Goal: Task Accomplishment & Management: Use online tool/utility

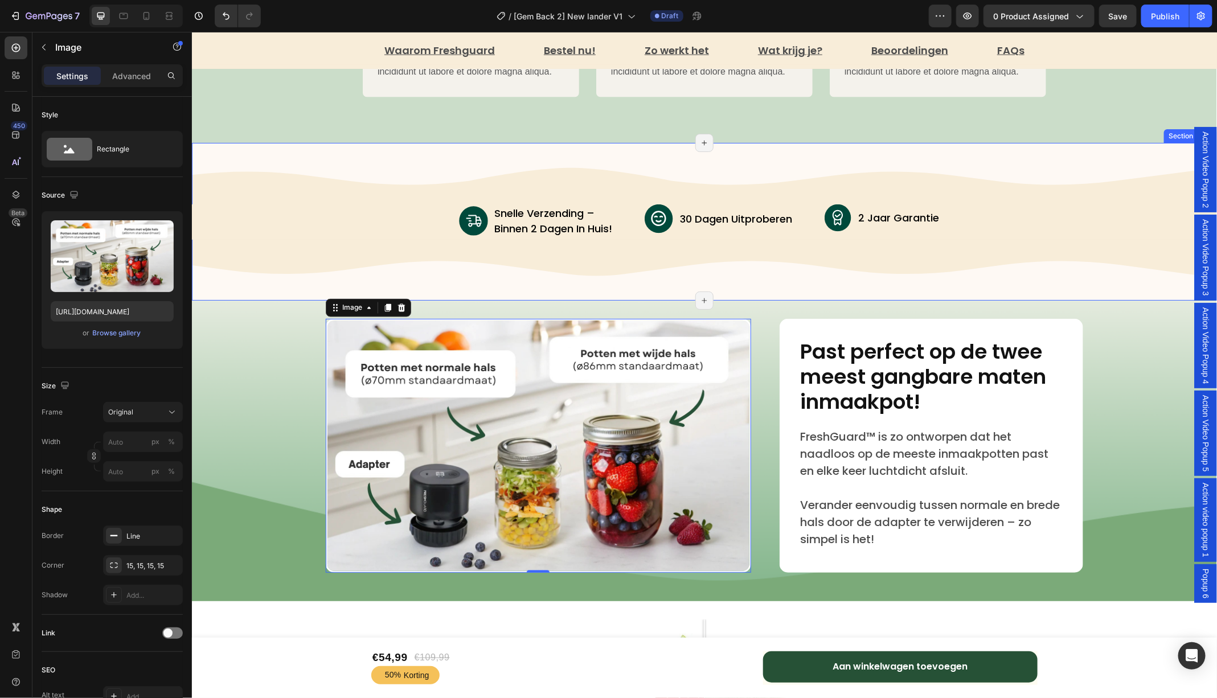
scroll to position [3457, 0]
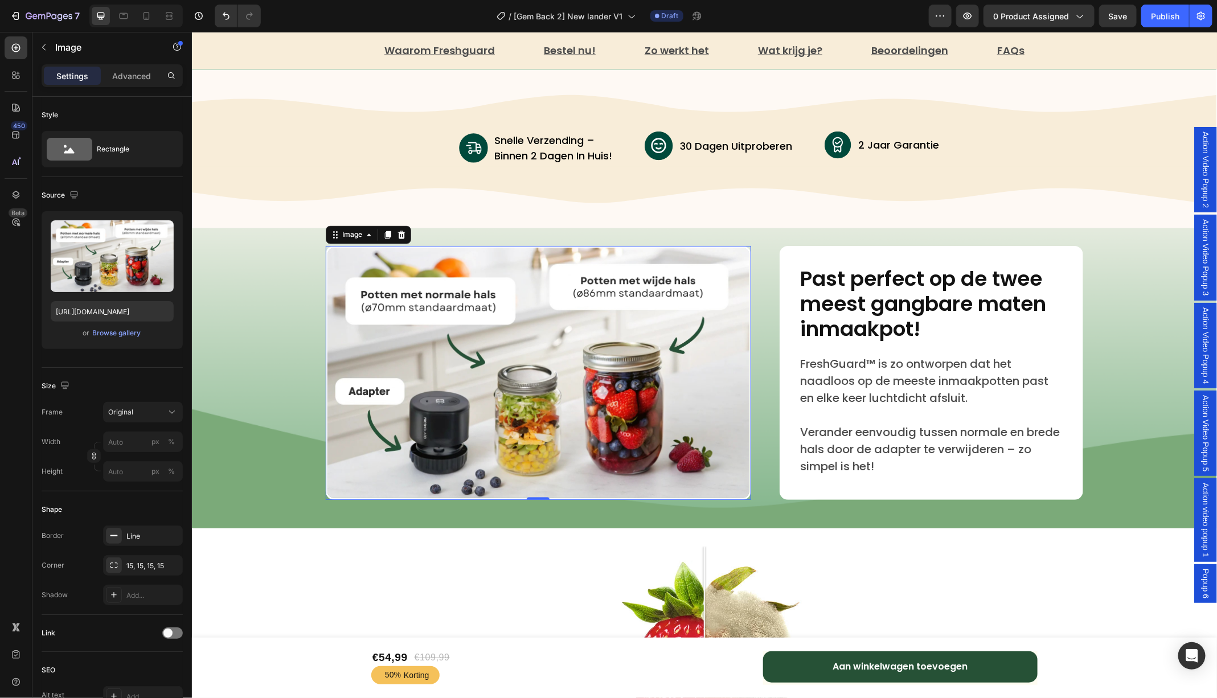
click at [582, 352] on img at bounding box center [537, 372] width 425 height 254
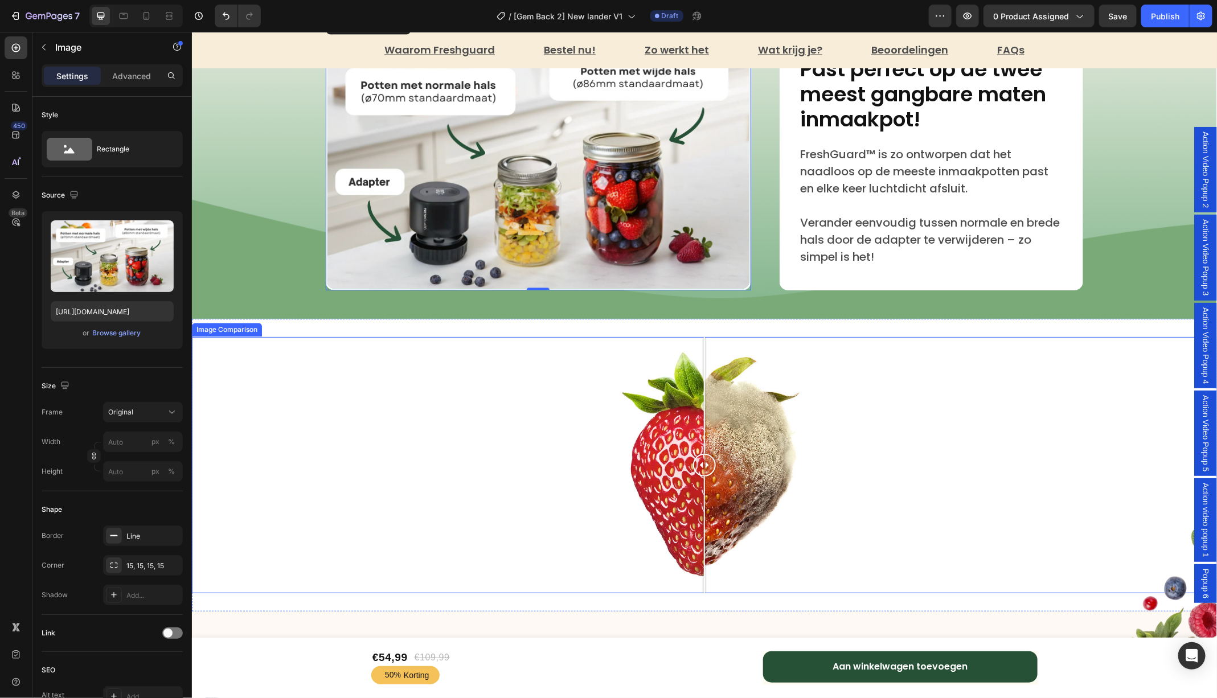
scroll to position [3670, 0]
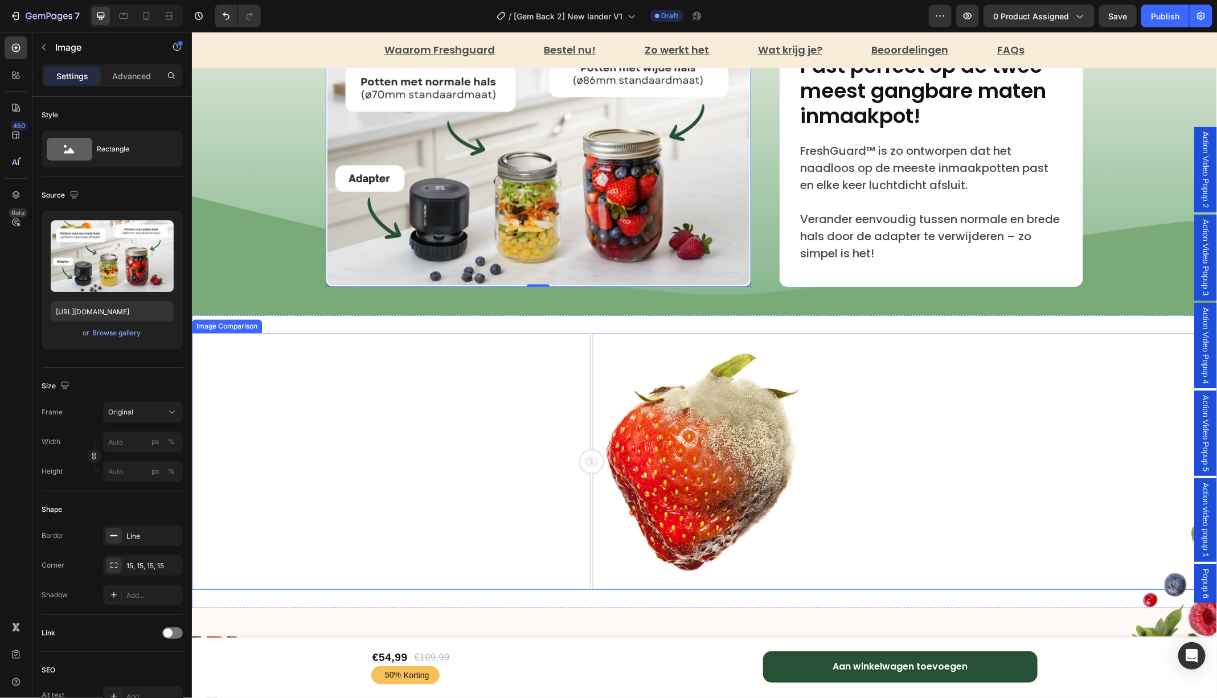
drag, startPoint x: 703, startPoint y: 459, endPoint x: 590, endPoint y: 461, distance: 112.2
click at [590, 461] on div at bounding box center [591, 461] width 23 height 23
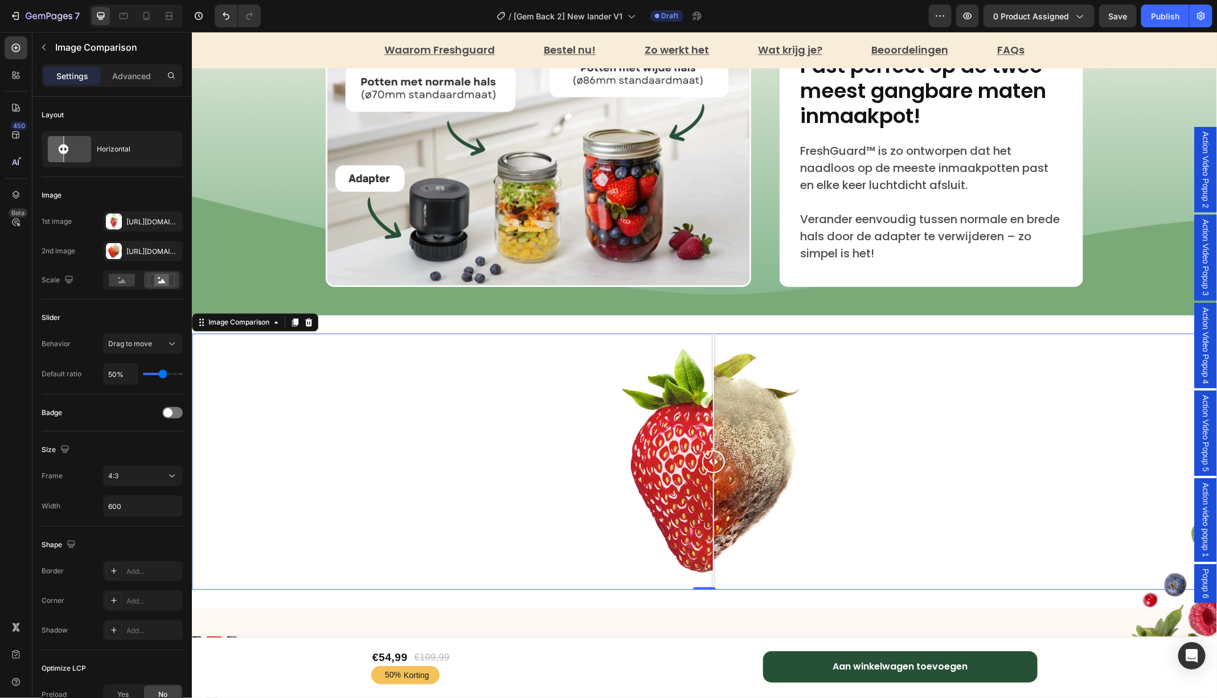
drag, startPoint x: 590, startPoint y: 461, endPoint x: 709, endPoint y: 446, distance: 119.9
click at [709, 446] on div at bounding box center [712, 461] width 23 height 256
drag, startPoint x: 710, startPoint y: 462, endPoint x: 708, endPoint y: 454, distance: 8.2
click at [708, 454] on div at bounding box center [708, 461] width 23 height 23
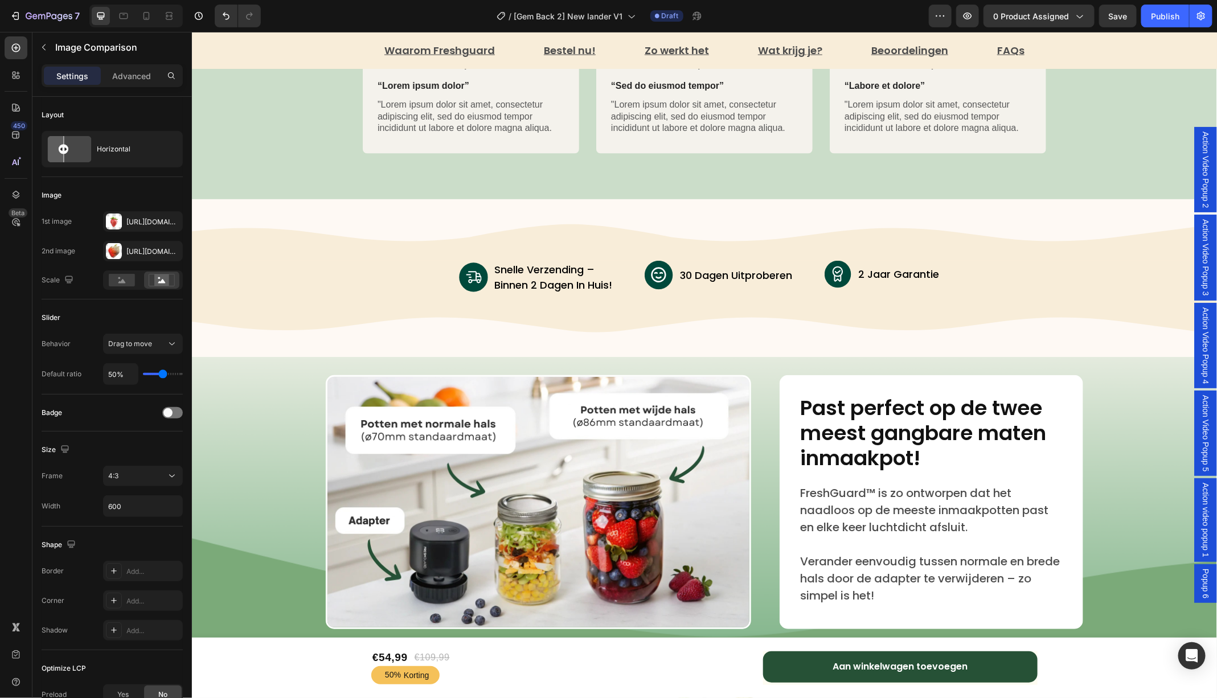
scroll to position [3330, 0]
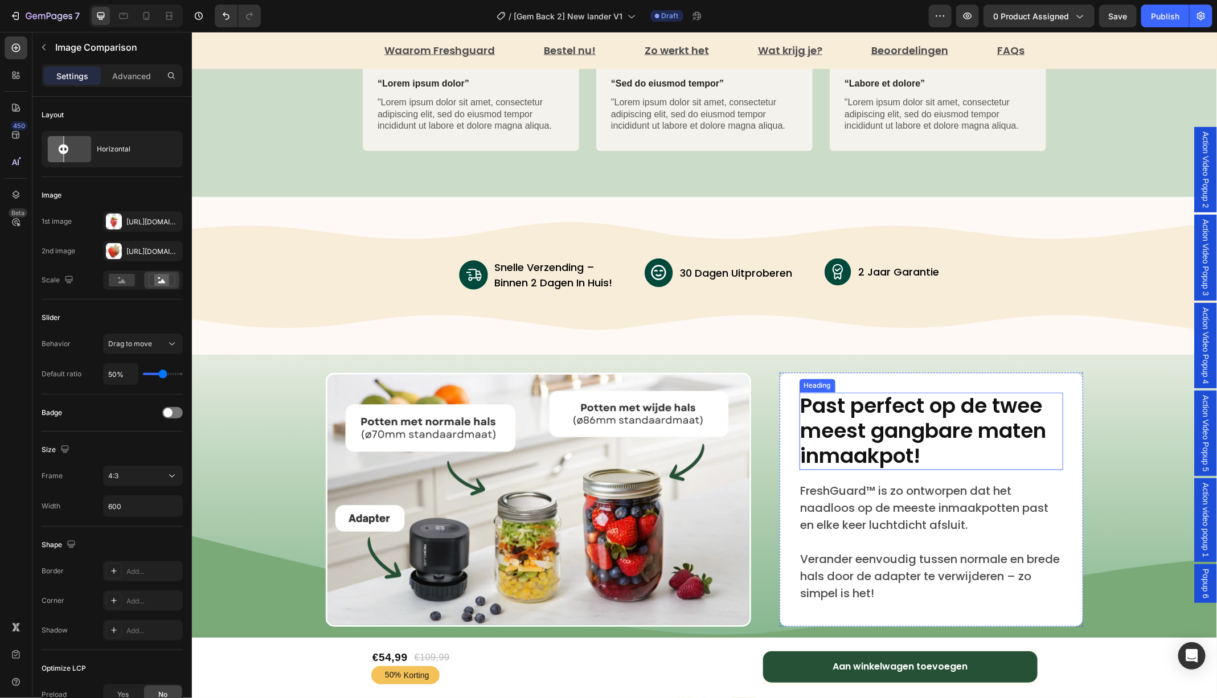
click at [843, 414] on h2 "Past perfect op de twee meest gangbare maten inmaakpot!" at bounding box center [931, 430] width 264 height 77
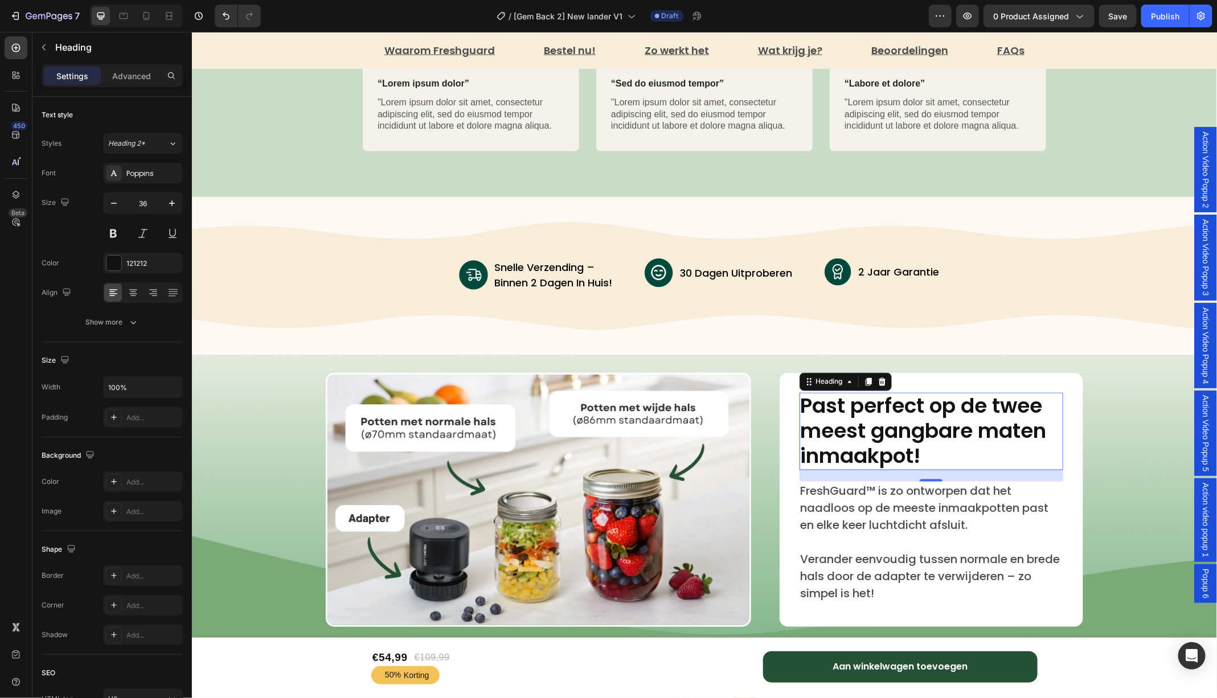
click at [939, 457] on h2 "Past perfect op de twee meest gangbare maten inmaakpot!" at bounding box center [931, 430] width 264 height 77
click at [939, 457] on p "Past perfect op de twee meest gangbare maten inmaakpot!" at bounding box center [930, 430] width 261 height 75
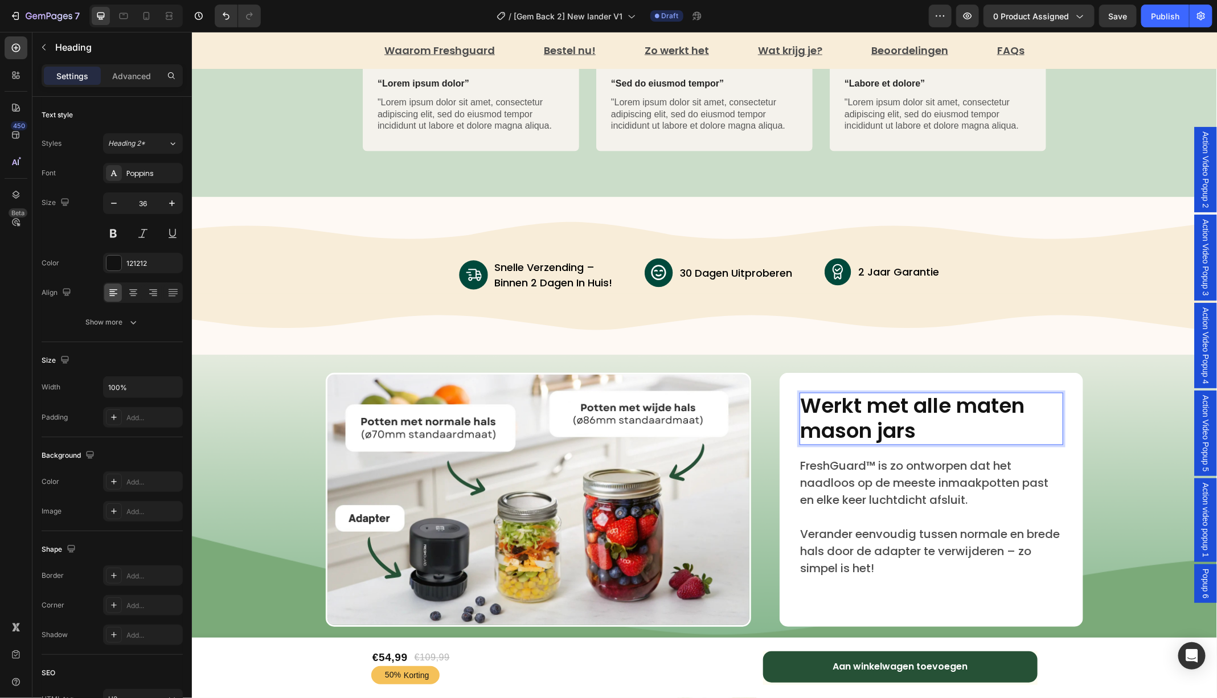
click at [812, 437] on p "Werkt met alle maten mason jars" at bounding box center [930, 418] width 261 height 50
click at [980, 490] on p "FreshGuard™ is zo ontworpen dat het naadloos op de meeste inmaakpotten past en …" at bounding box center [930, 482] width 261 height 51
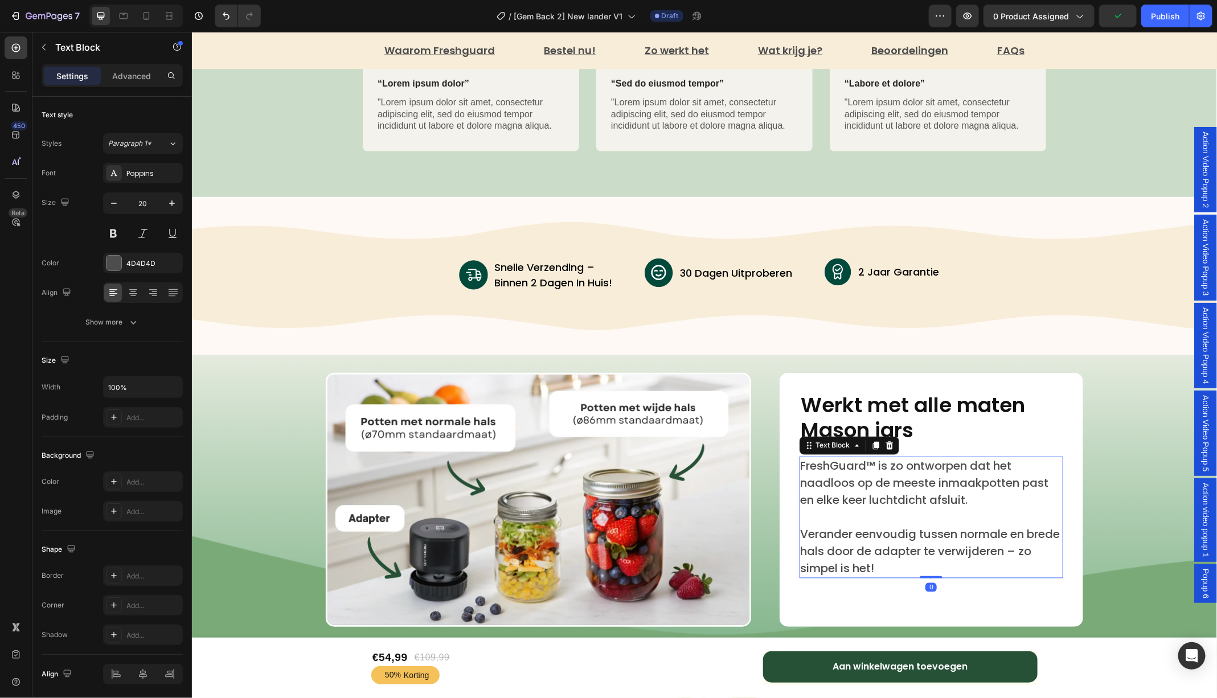
click at [980, 490] on p "FreshGuard™ is zo ontworpen dat het naadloos op de meeste inmaakpotten past en …" at bounding box center [930, 482] width 261 height 51
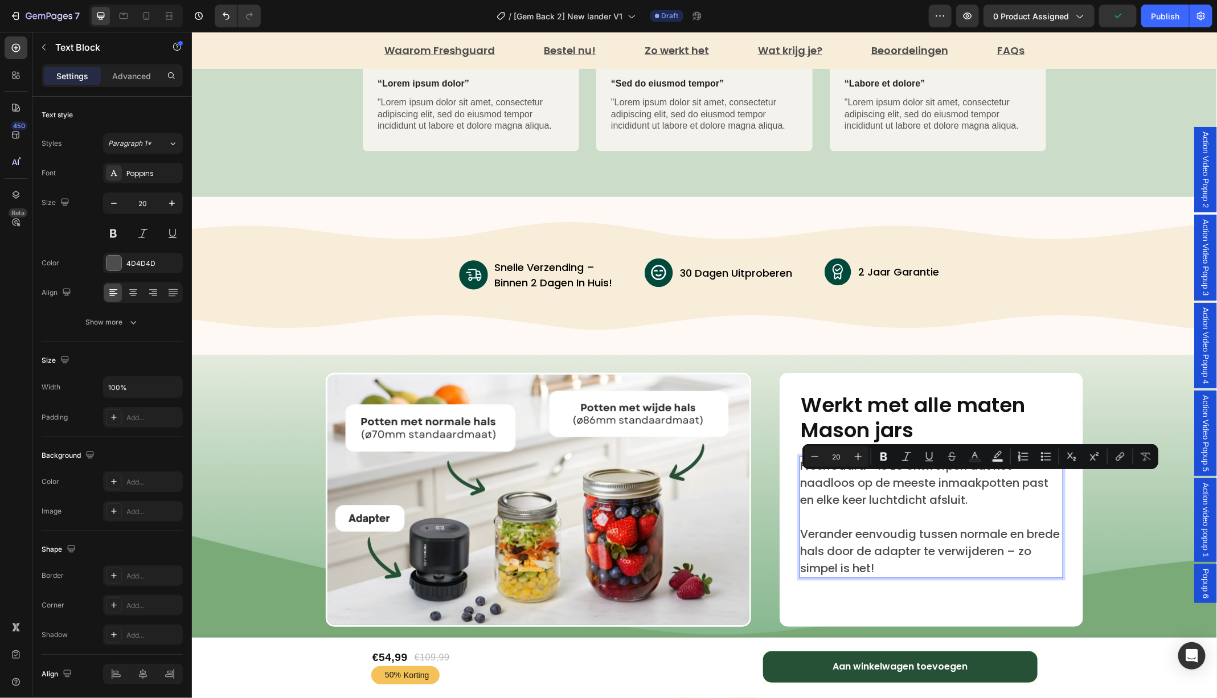
click at [991, 500] on p "FreshGuard™ is zo ontworpen dat het naadloos op de meeste inmaakpotten past en …" at bounding box center [930, 482] width 261 height 51
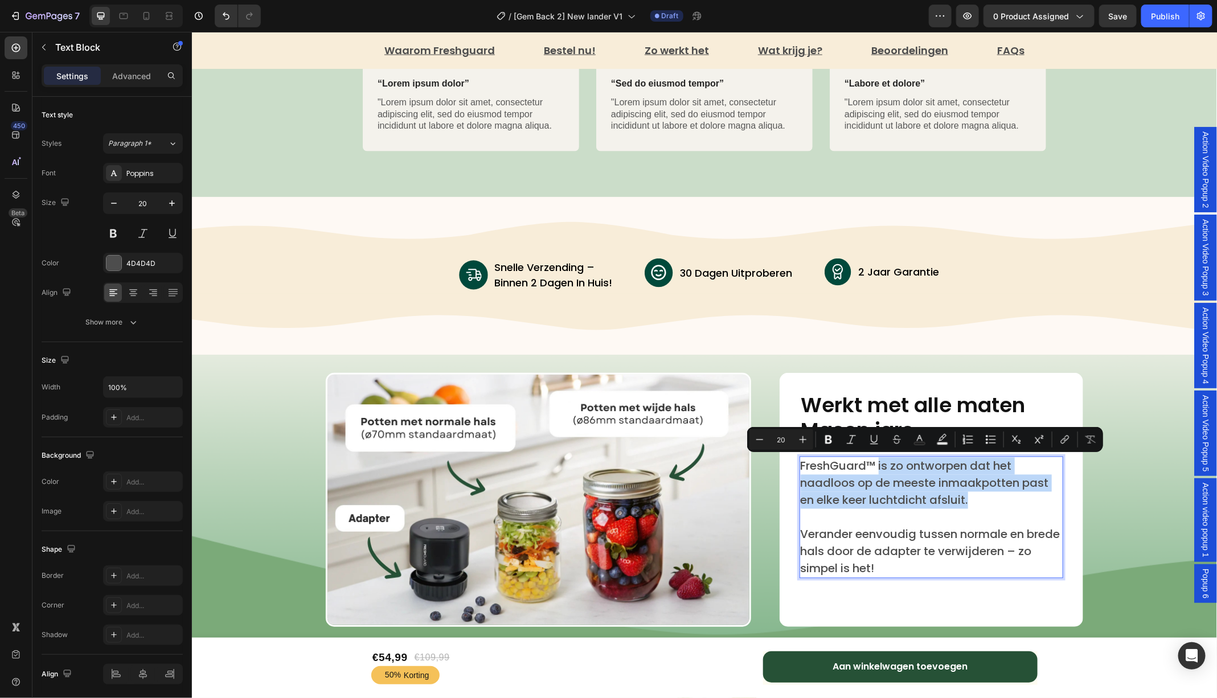
drag, startPoint x: 987, startPoint y: 498, endPoint x: 879, endPoint y: 467, distance: 112.1
click at [879, 467] on p "FreshGuard™ is zo ontworpen dat het naadloos op de meeste inmaakpotten past en …" at bounding box center [930, 482] width 261 height 51
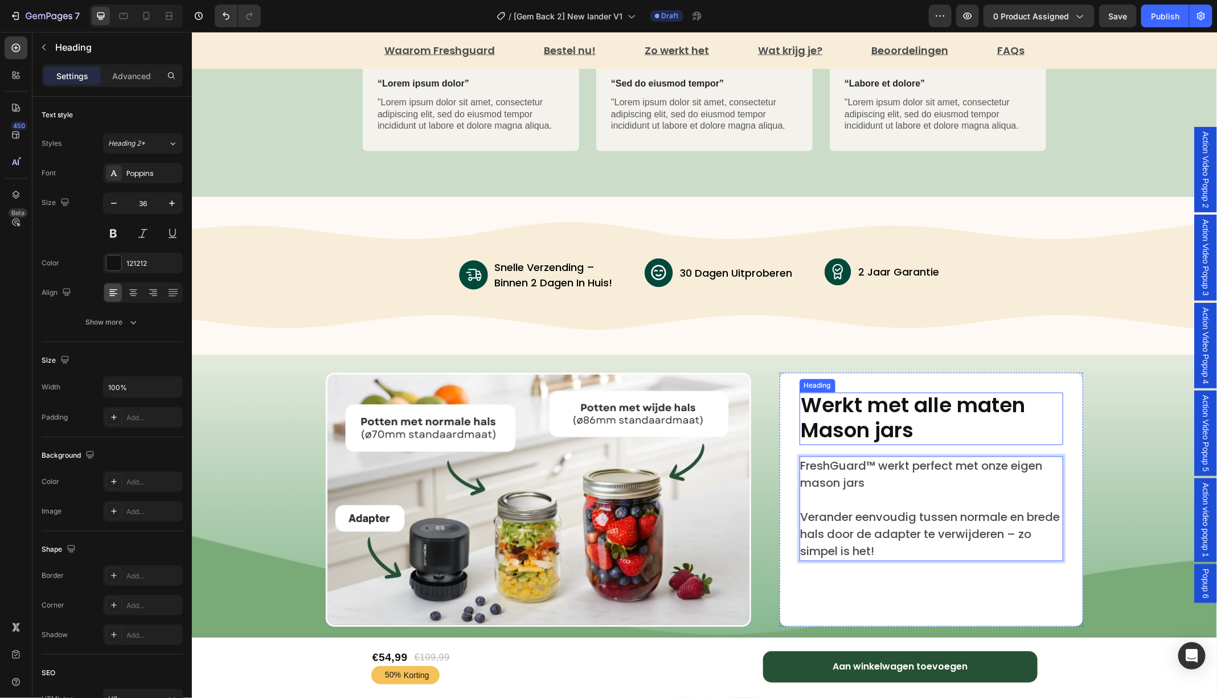
click at [932, 427] on p "Werkt met alle maten Mason jars" at bounding box center [930, 418] width 261 height 50
click at [866, 484] on p "FreshGuard™ werkt perfect met onze eigen mason jars" at bounding box center [930, 474] width 261 height 34
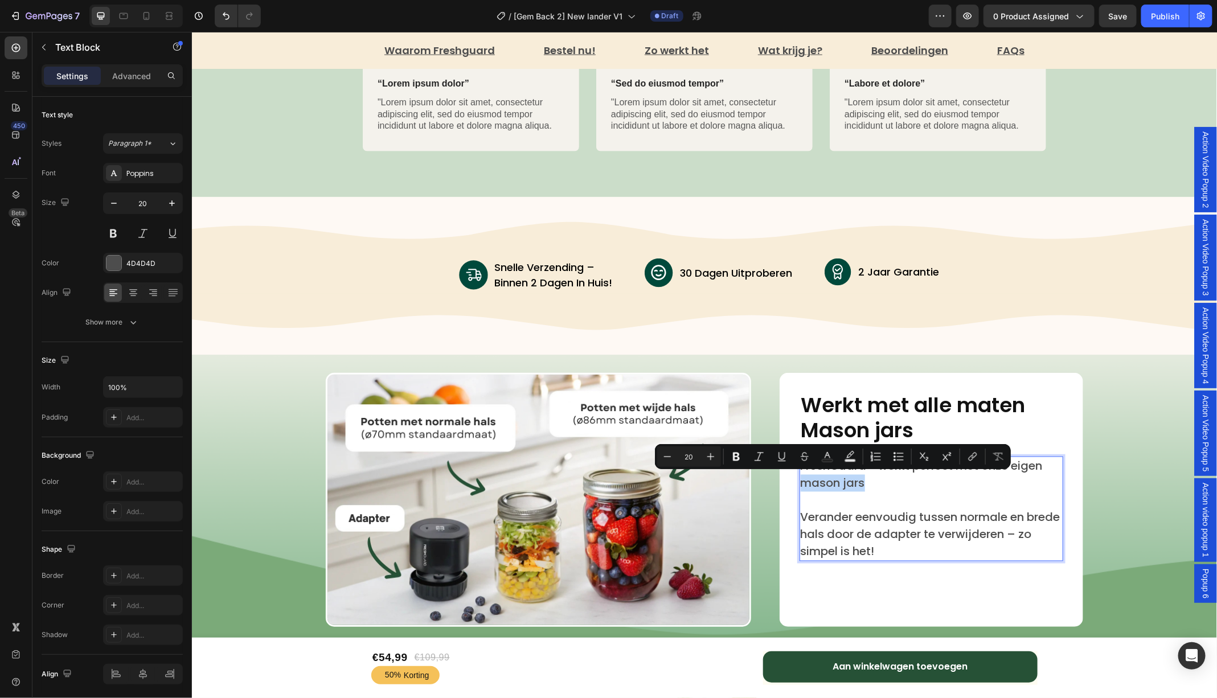
drag, startPoint x: 874, startPoint y: 483, endPoint x: 800, endPoint y: 483, distance: 74.0
click at [800, 483] on p "FreshGuard™ werkt perfect met onze eigen mason jars" at bounding box center [930, 474] width 261 height 34
click at [974, 459] on icon "Editor contextual toolbar" at bounding box center [972, 456] width 11 height 11
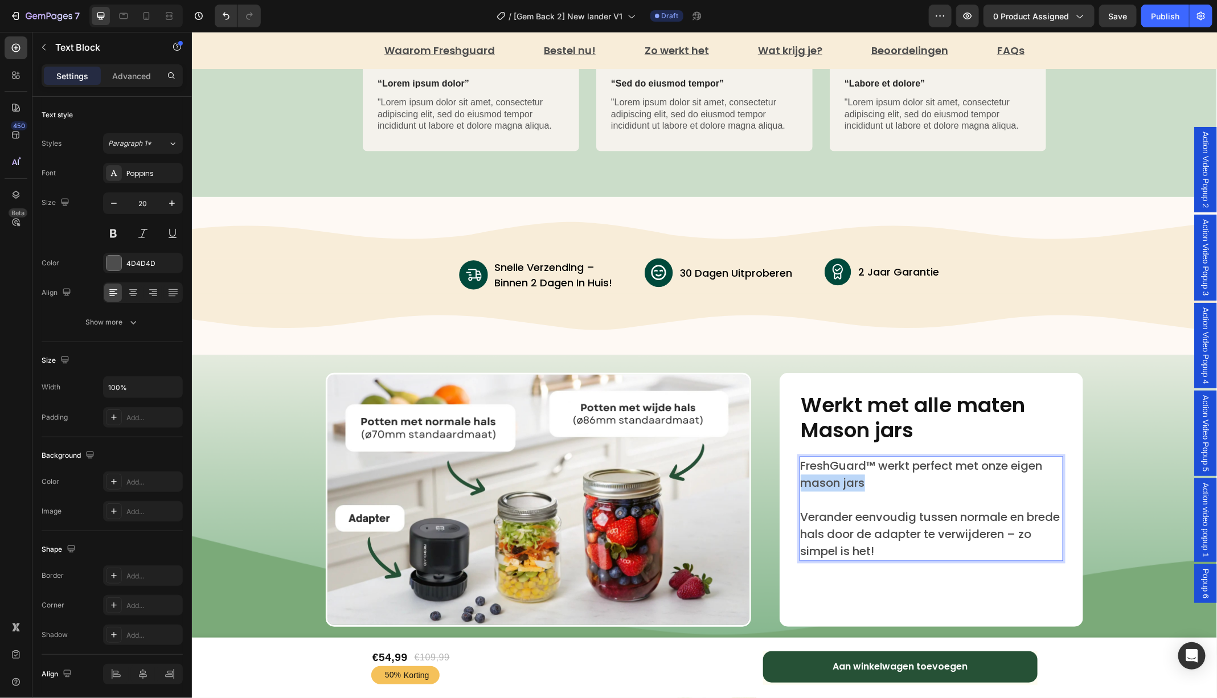
click at [849, 484] on p "FreshGuard™ werkt perfect met onze eigen mason jars" at bounding box center [930, 474] width 261 height 34
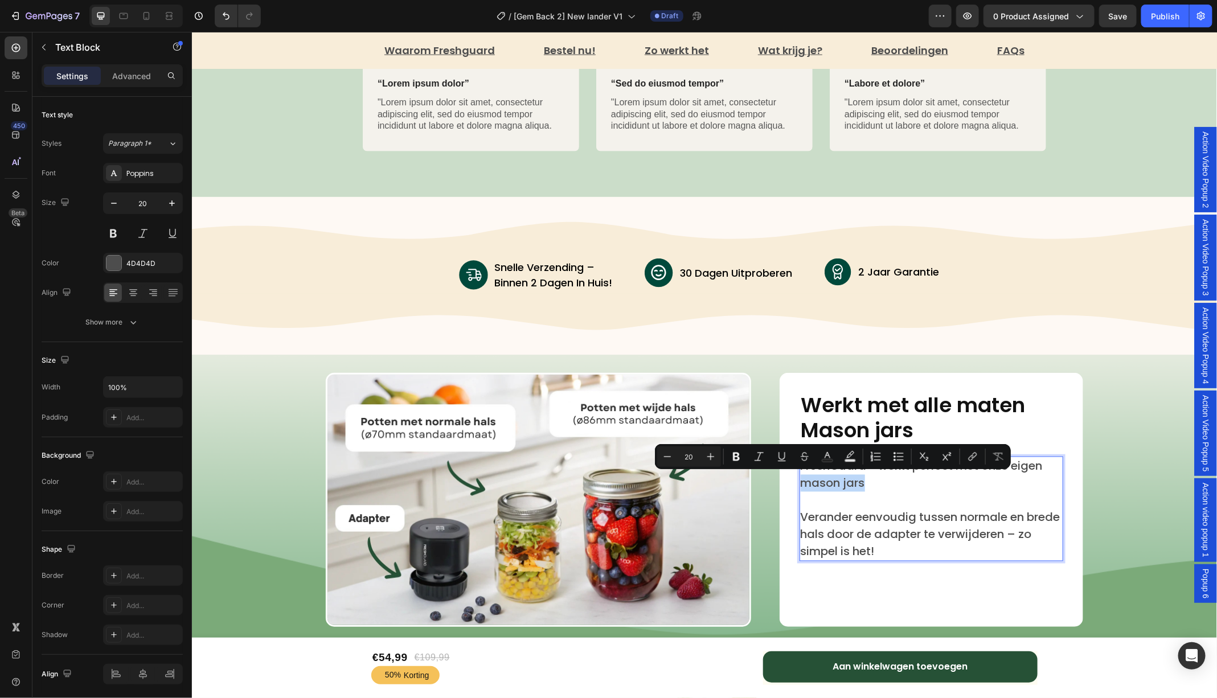
drag, startPoint x: 865, startPoint y: 485, endPoint x: 798, endPoint y: 486, distance: 67.2
click at [798, 486] on div "Werkt met alle maten Mason jars Heading FreshGuard™ werkt perfect met onze eige…" at bounding box center [930, 499] width 303 height 254
click at [971, 459] on icon "Editor contextual toolbar" at bounding box center [972, 456] width 11 height 11
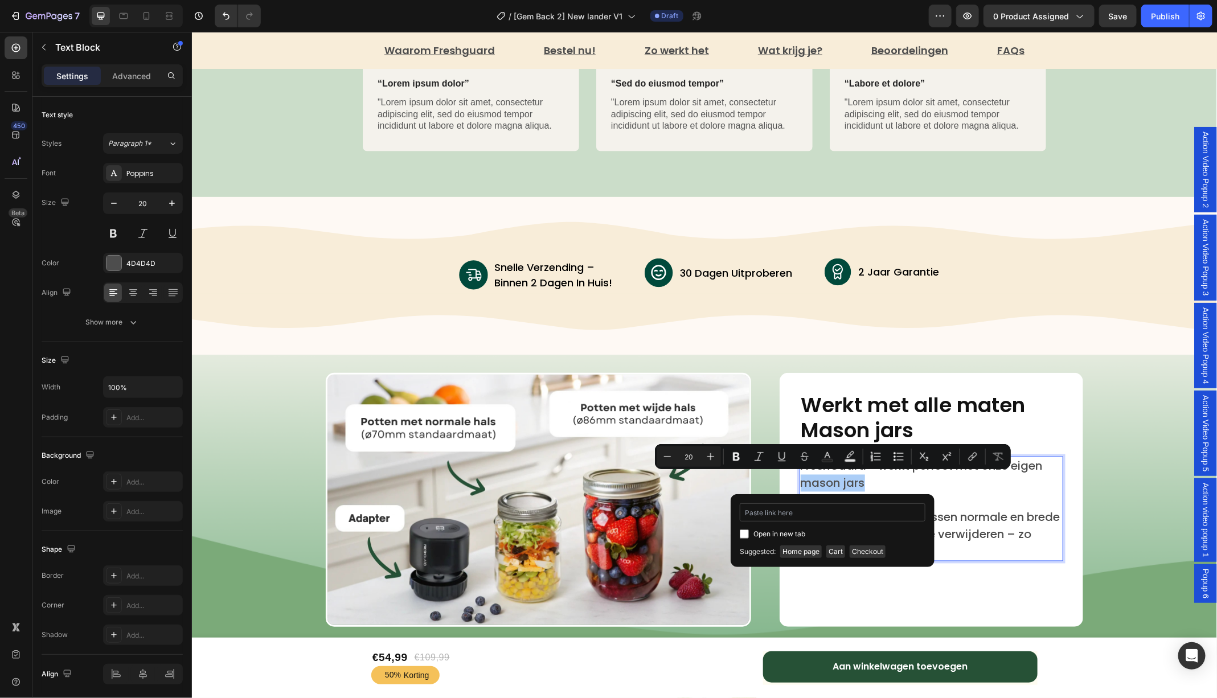
type input "https://www.fresh-guard.nl/products/4er-pack-einmachglaser"
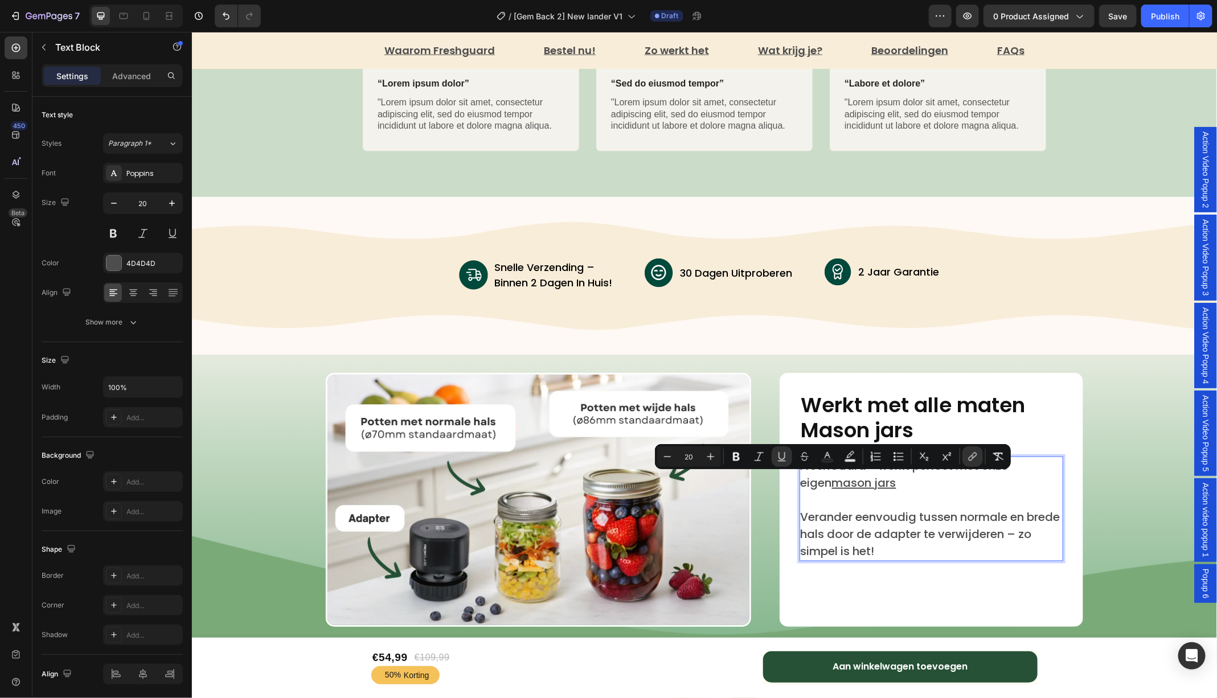
click at [921, 504] on p "Rich Text Editor. Editing area: main" at bounding box center [930, 499] width 261 height 17
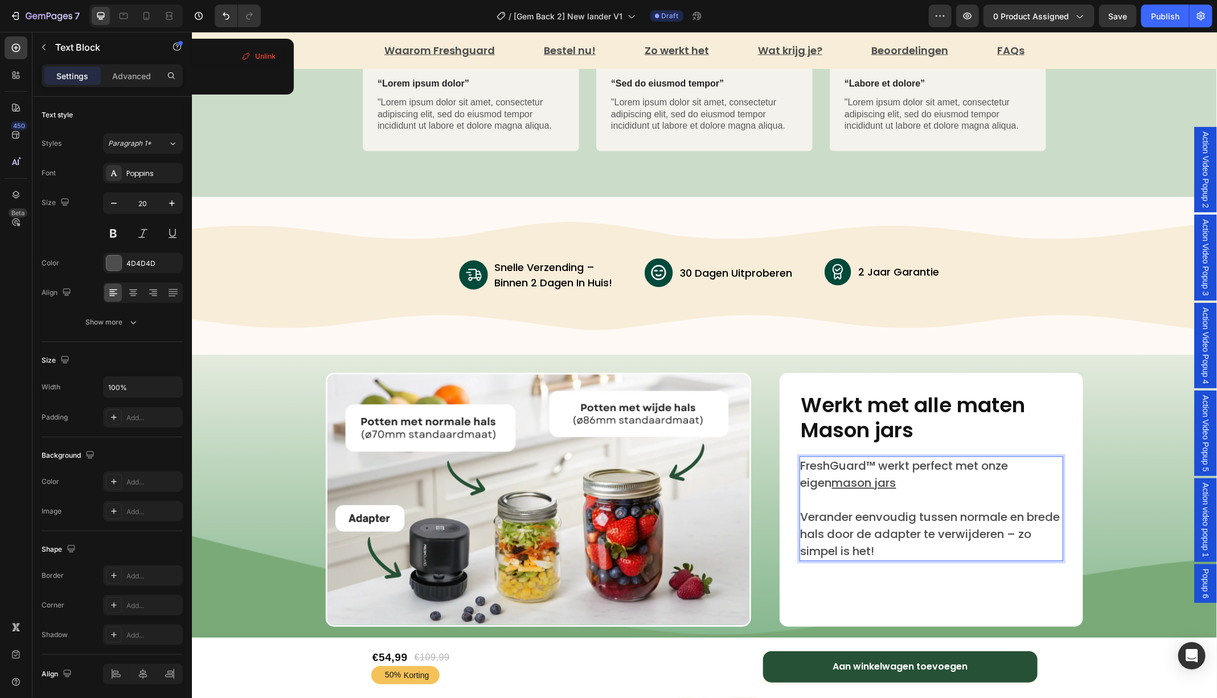
click at [878, 484] on p "FreshGuard™ werkt perfect met onze eigen mason jars" at bounding box center [930, 474] width 261 height 34
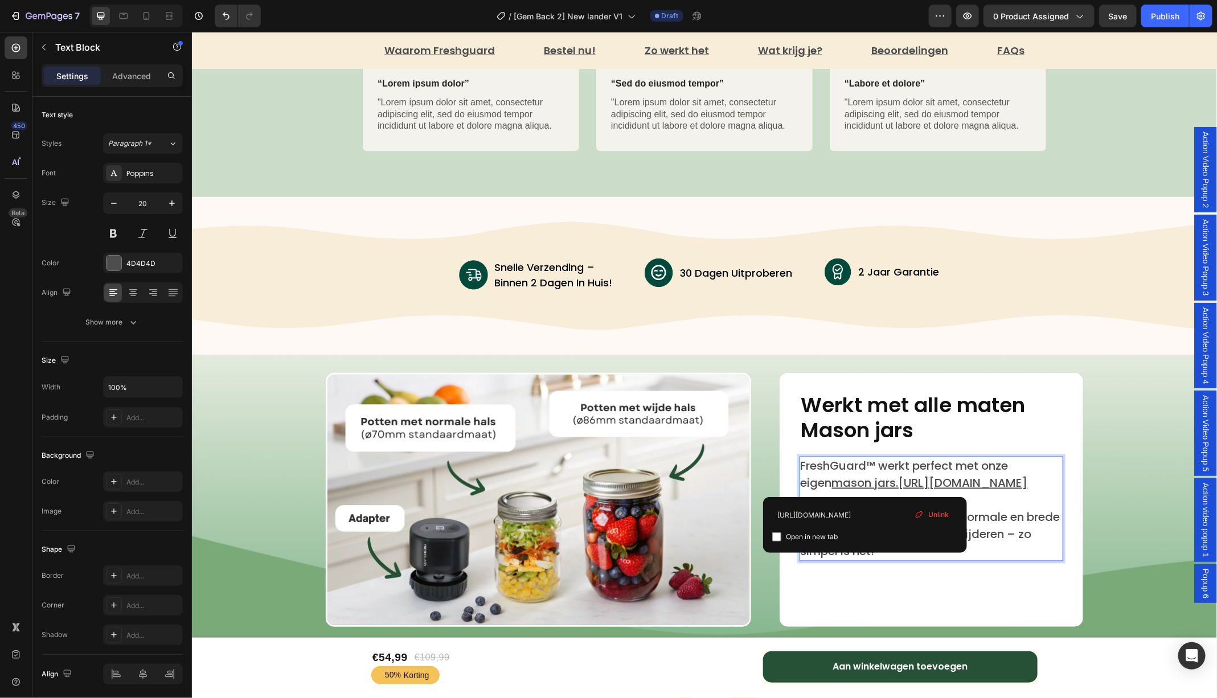
click at [922, 486] on p "FreshGuard™ werkt perfect met onze eigen mason jars . https://www.fresh-guard.n…" at bounding box center [930, 474] width 261 height 34
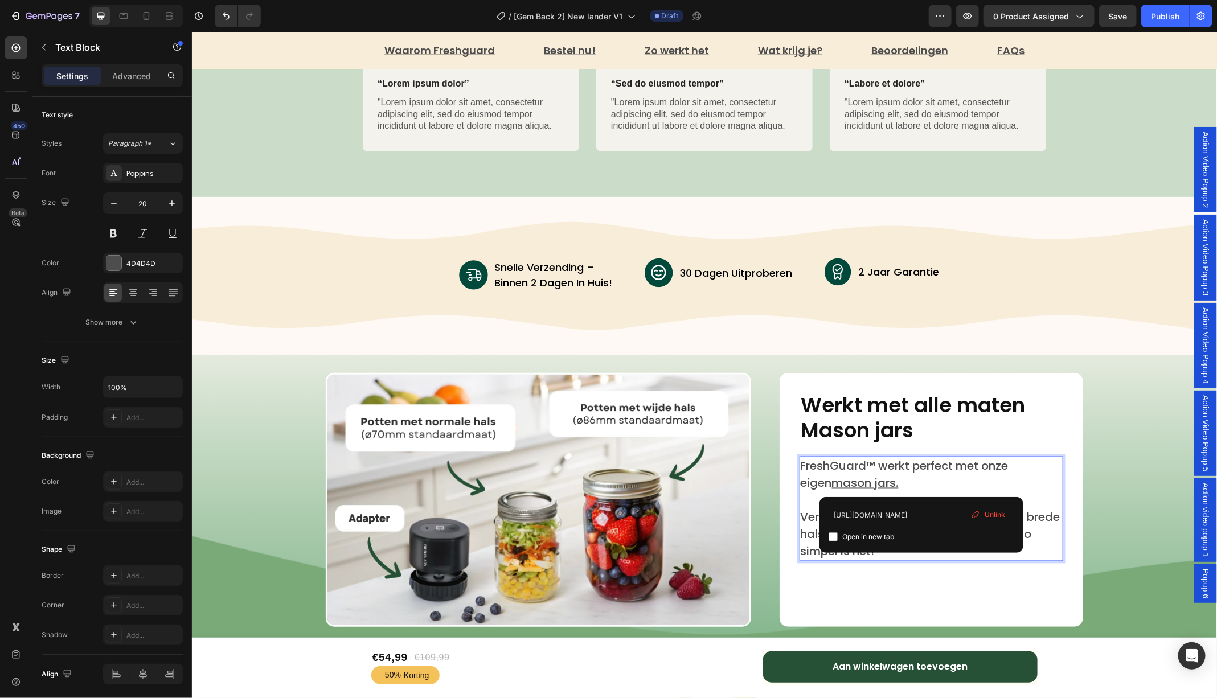
click at [975, 480] on p "FreshGuard™ werkt perfect met onze eigen mason jars ." at bounding box center [930, 474] width 261 height 34
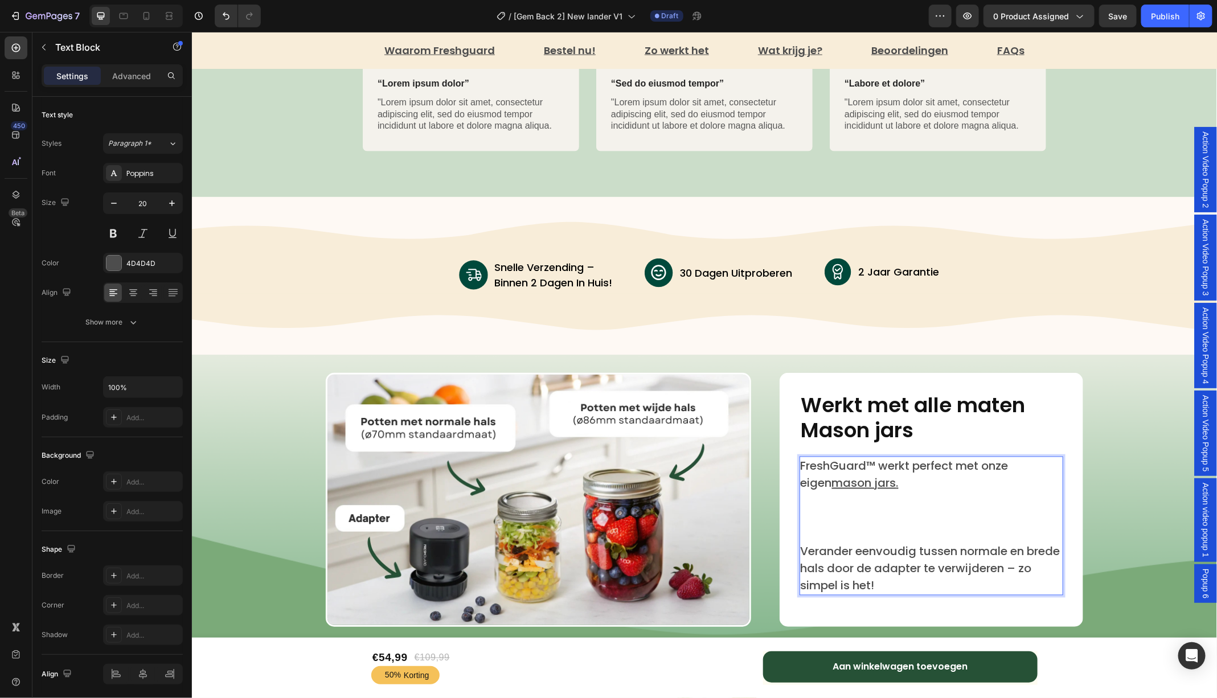
click at [811, 506] on p "Rich Text Editor. Editing area: main" at bounding box center [930, 499] width 261 height 17
click at [836, 517] on p "Rich Text Editor. Editing area: main" at bounding box center [930, 516] width 261 height 17
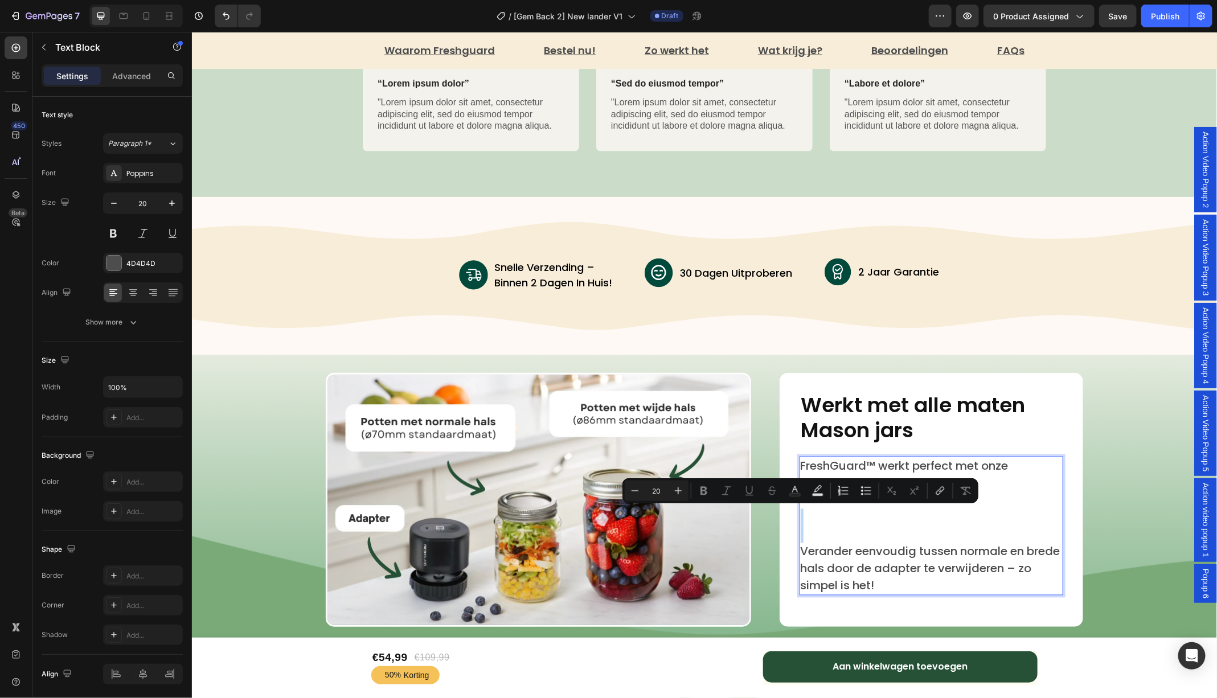
click at [819, 519] on p "Rich Text Editor. Editing area: main" at bounding box center [930, 516] width 261 height 17
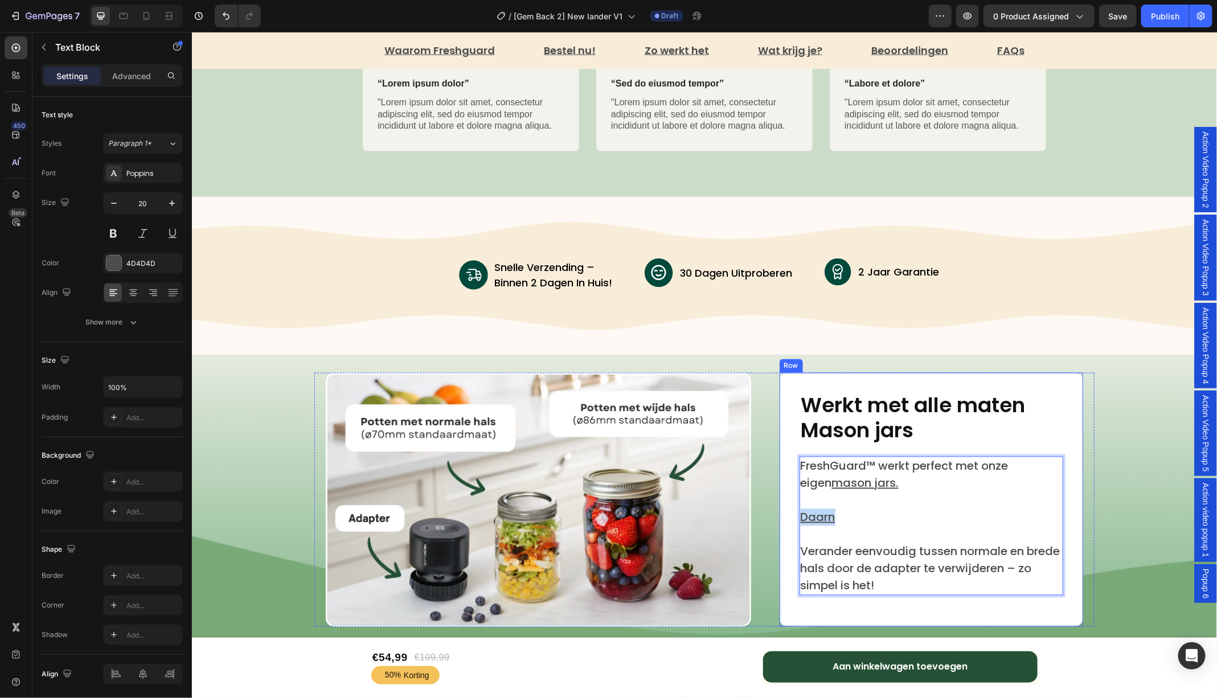
drag, startPoint x: 848, startPoint y: 515, endPoint x: 787, endPoint y: 515, distance: 60.9
click at [787, 515] on div "Werkt met alle maten Mason jars Heading FreshGuard™ werkt perfect met onze eige…" at bounding box center [930, 499] width 303 height 254
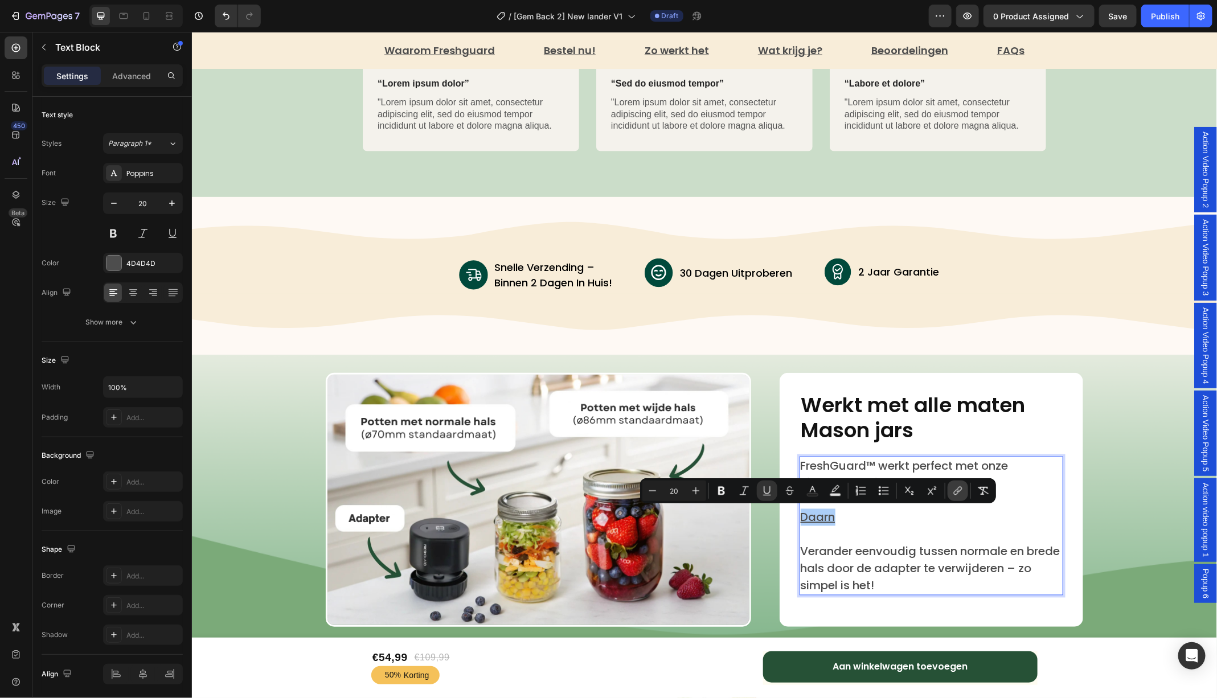
click at [954, 492] on icon "Editor contextual toolbar" at bounding box center [956, 493] width 5 height 6
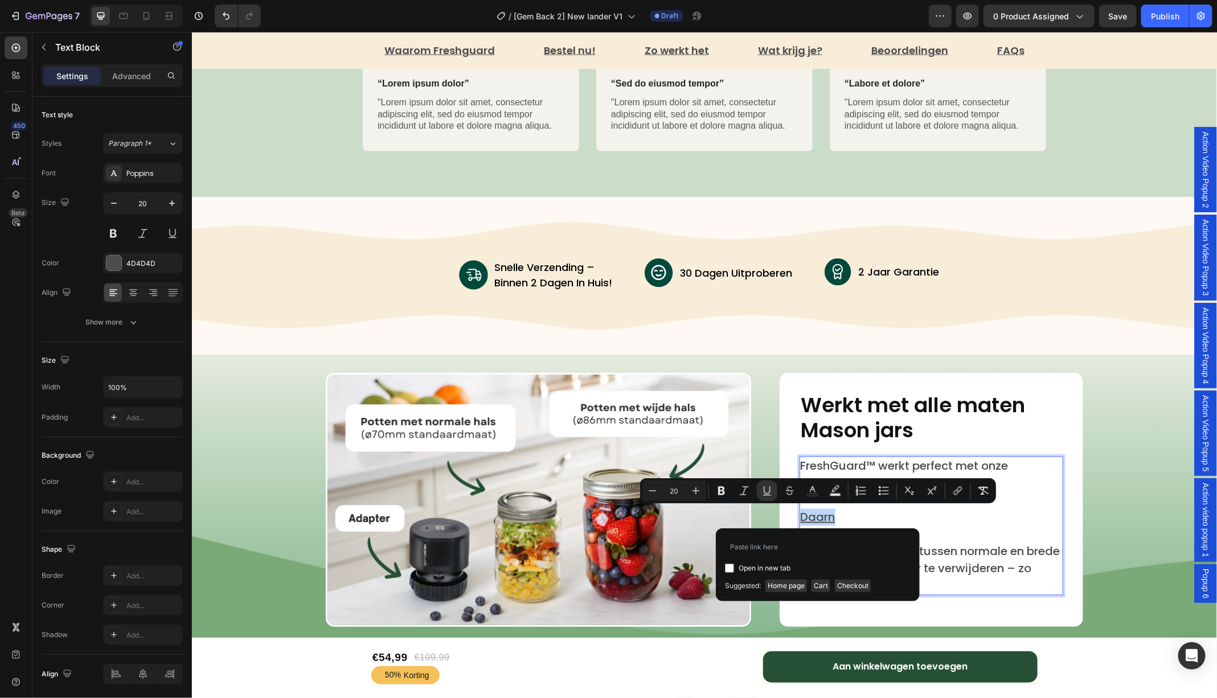
click at [941, 523] on p "Daarn" at bounding box center [930, 516] width 261 height 17
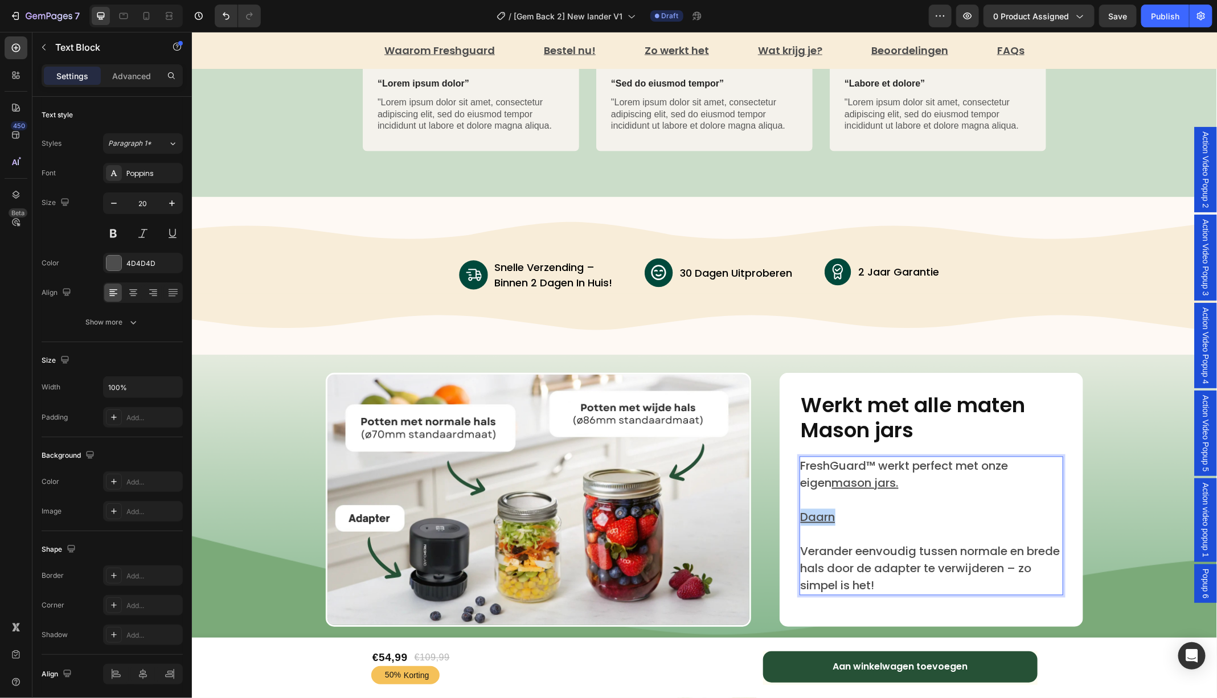
drag, startPoint x: 855, startPoint y: 516, endPoint x: 786, endPoint y: 519, distance: 68.9
click at [786, 519] on div "Werkt met alle maten Mason jars Heading FreshGuard™ werkt perfect met onze eige…" at bounding box center [930, 499] width 303 height 254
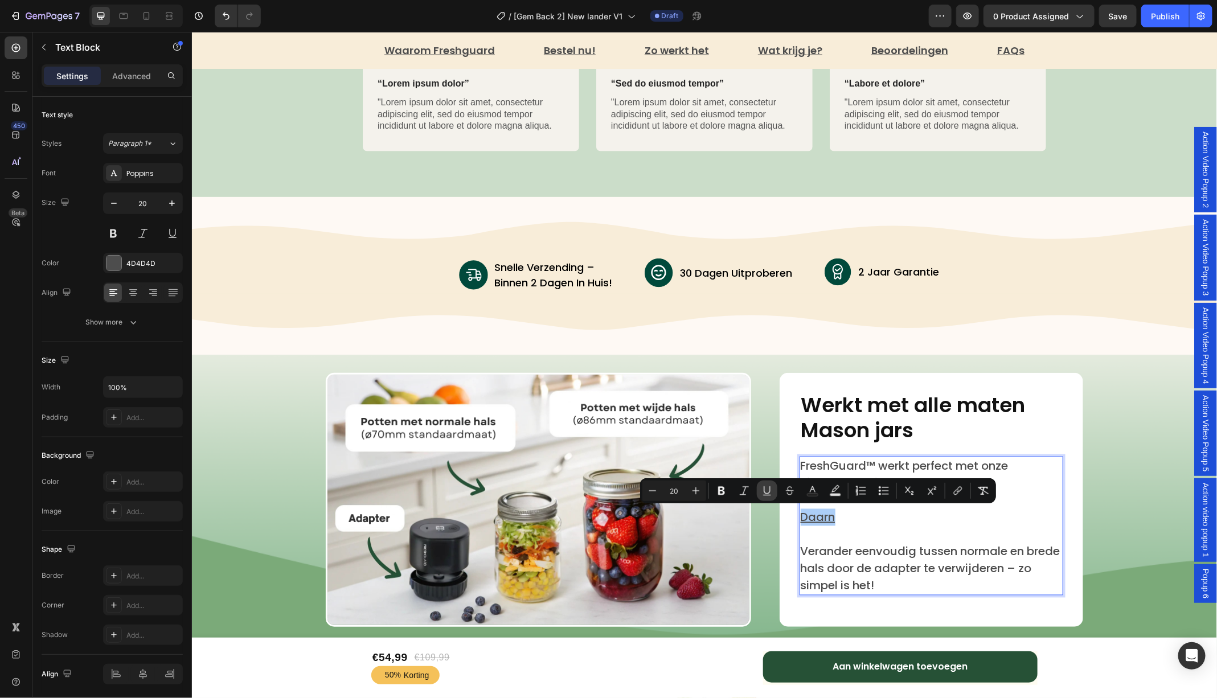
click at [767, 486] on icon "Editor contextual toolbar" at bounding box center [766, 490] width 11 height 11
click at [866, 522] on p "Daarn" at bounding box center [930, 516] width 261 height 17
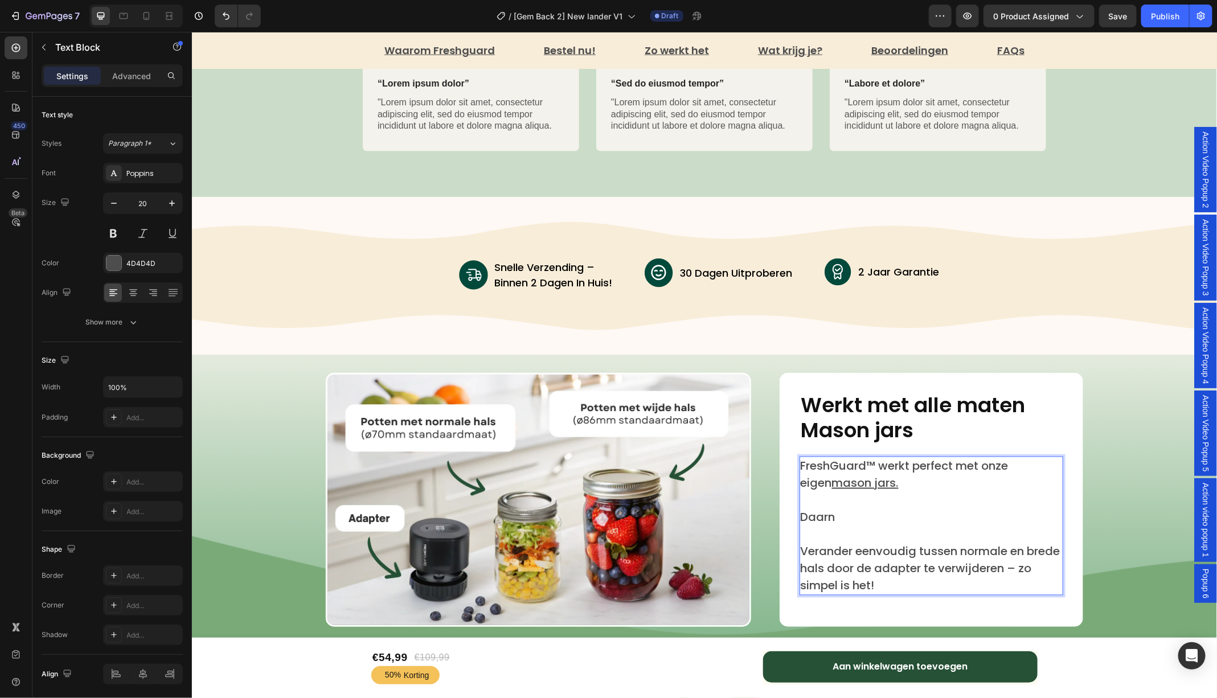
click at [867, 480] on p "FreshGuard™ werkt perfect met onze eigen mason jars ." at bounding box center [930, 474] width 261 height 34
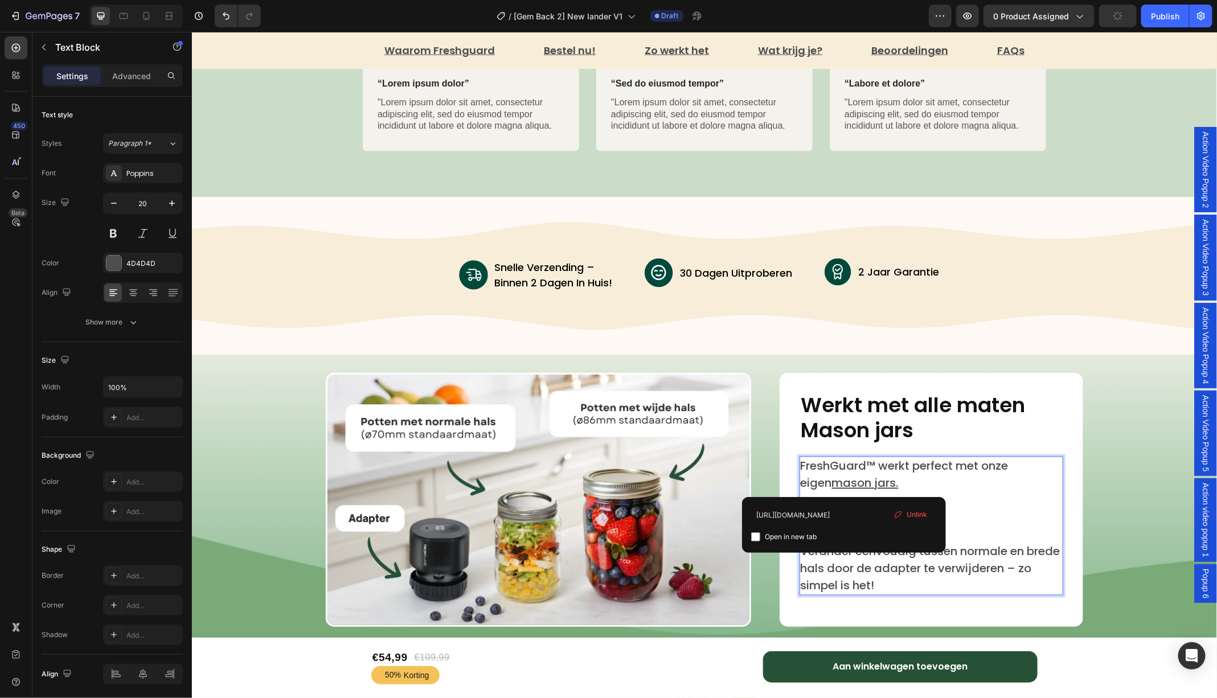
click at [844, 483] on u "mason jars" at bounding box center [863, 483] width 64 height 16
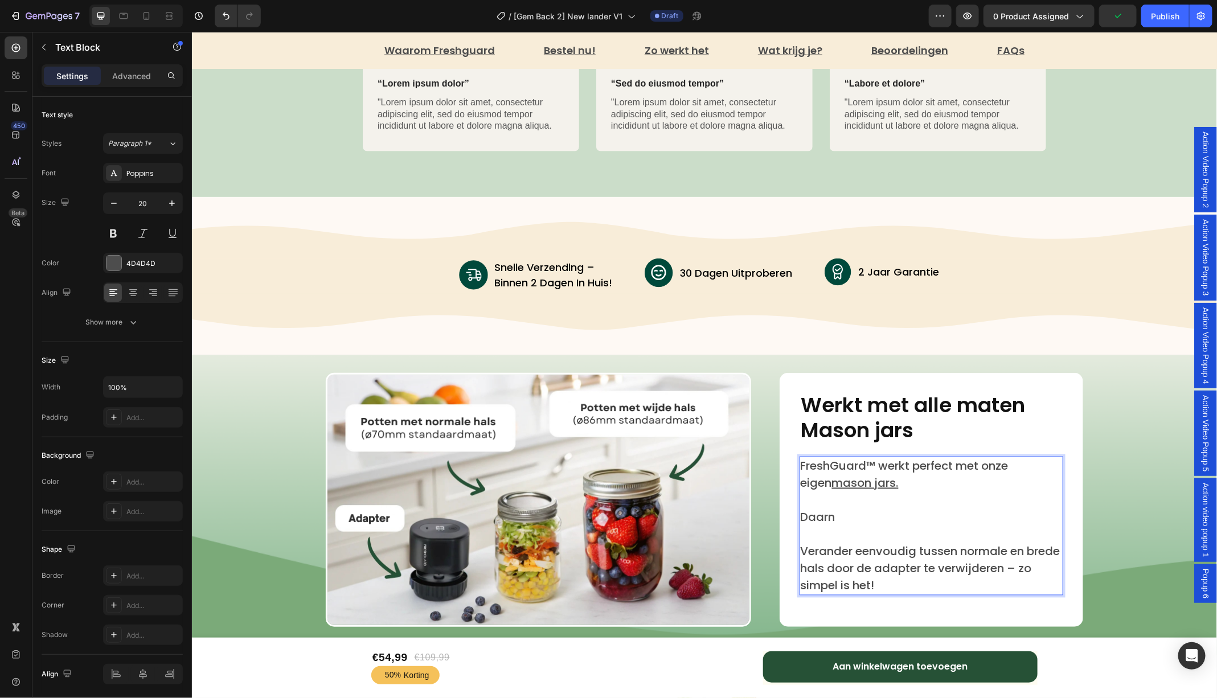
click at [976, 491] on p "Rich Text Editor. Editing area: main" at bounding box center [930, 499] width 261 height 17
click at [843, 516] on p "Daarn" at bounding box center [930, 516] width 261 height 17
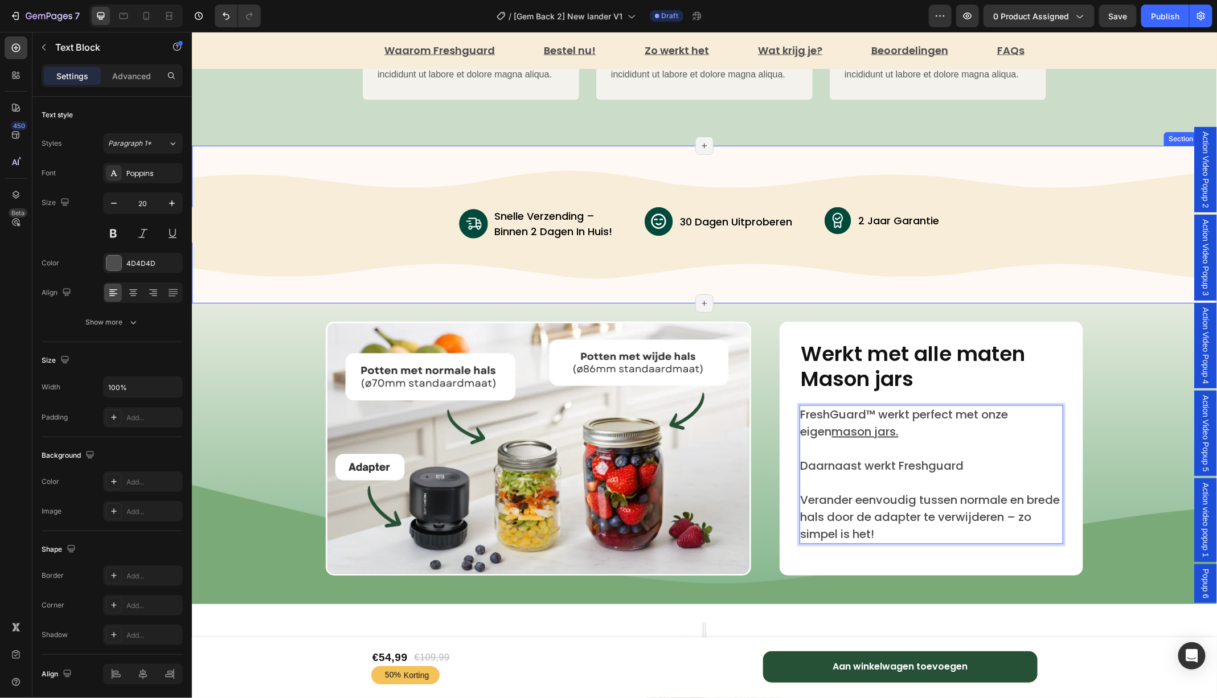
scroll to position [3384, 0]
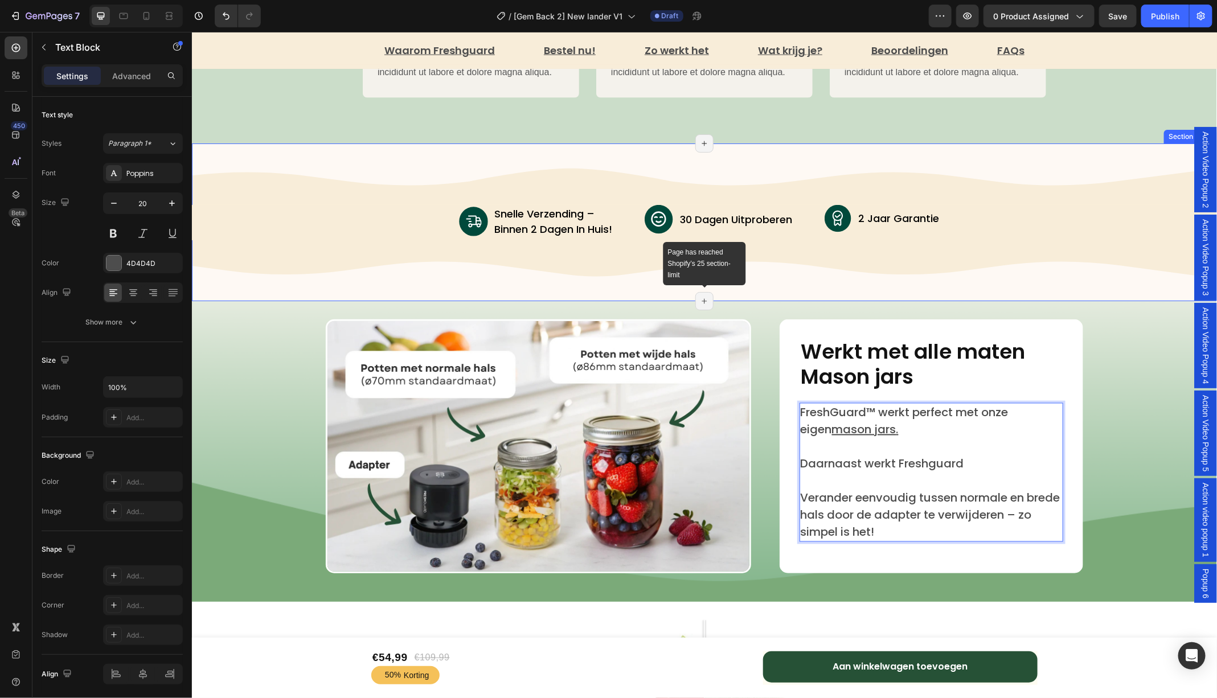
click at [704, 293] on div "Page has reached Shopify’s 25 section-limit" at bounding box center [704, 300] width 18 height 18
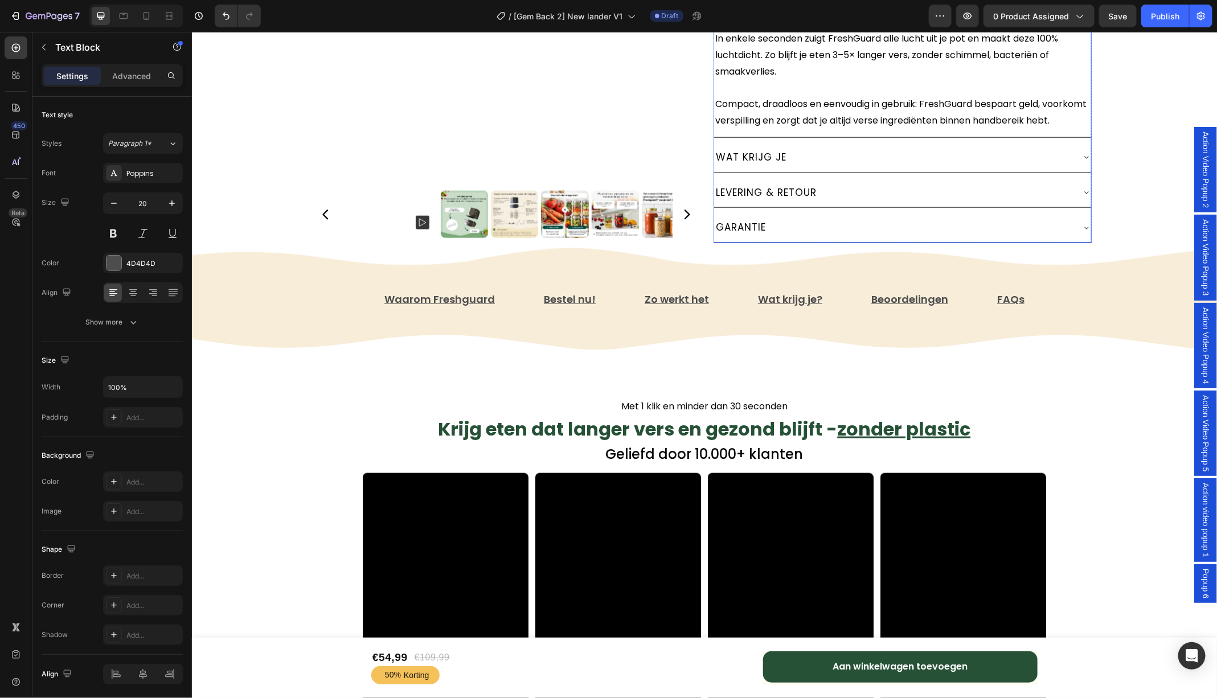
scroll to position [682, 0]
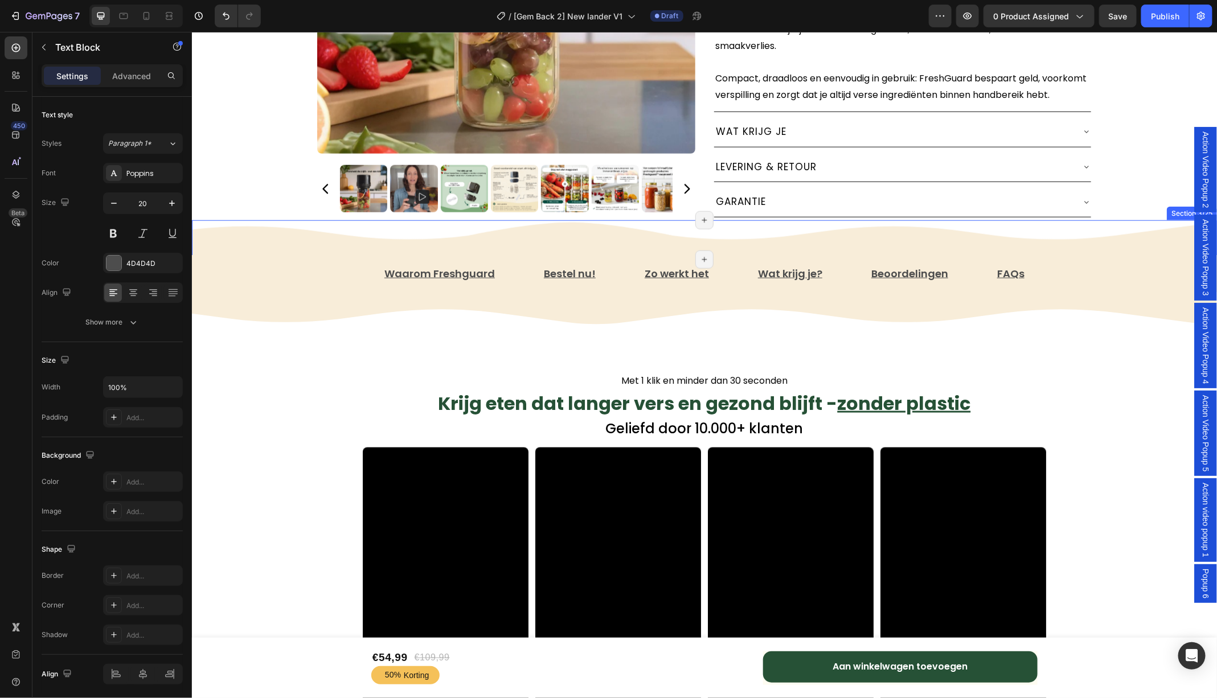
click at [1143, 259] on div "Image" at bounding box center [703, 239] width 1025 height 39
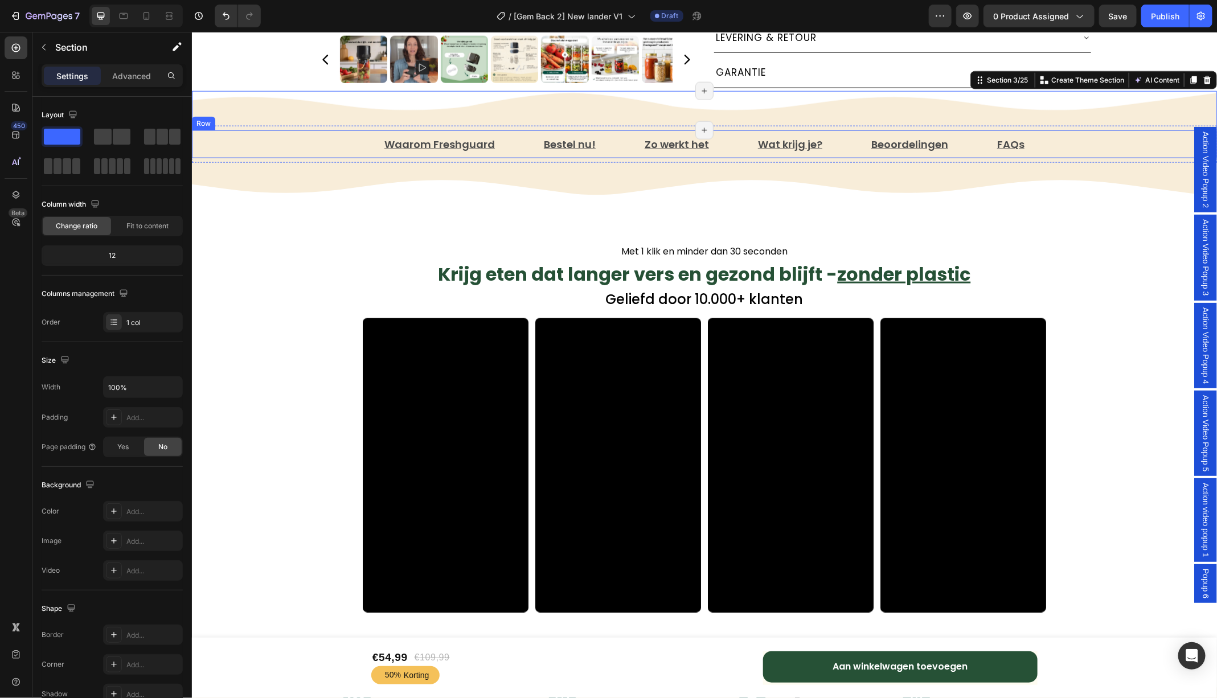
scroll to position [822, 0]
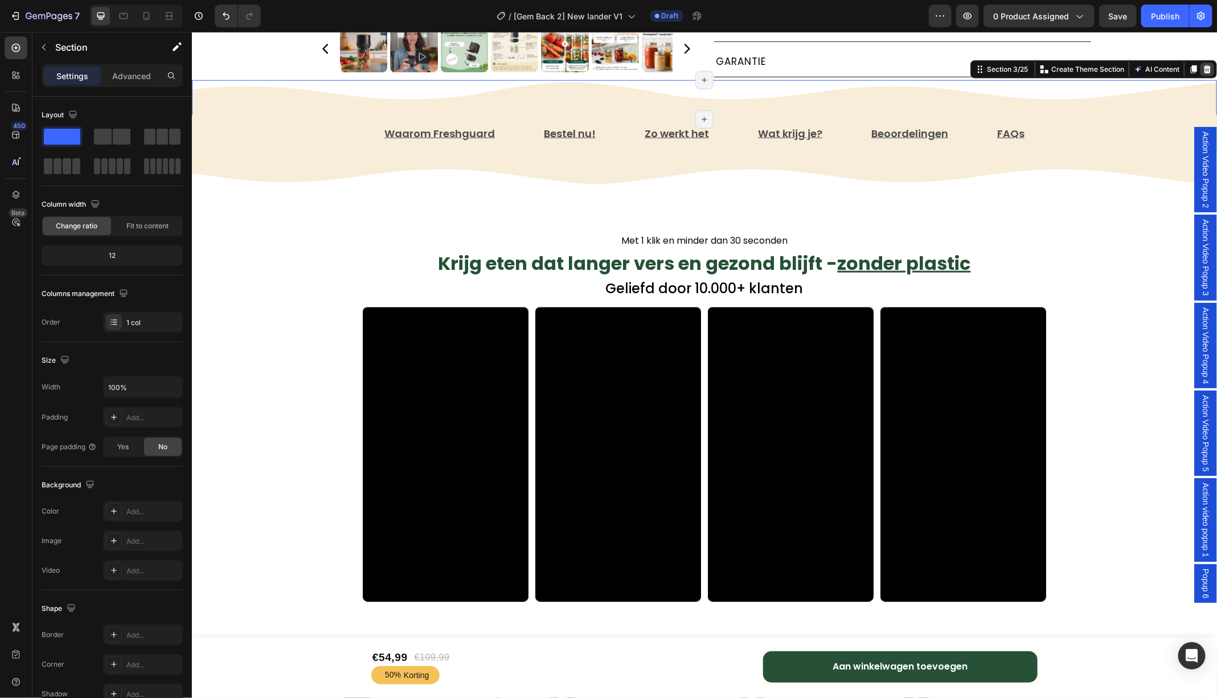
click at [1203, 73] on icon at bounding box center [1206, 68] width 9 height 9
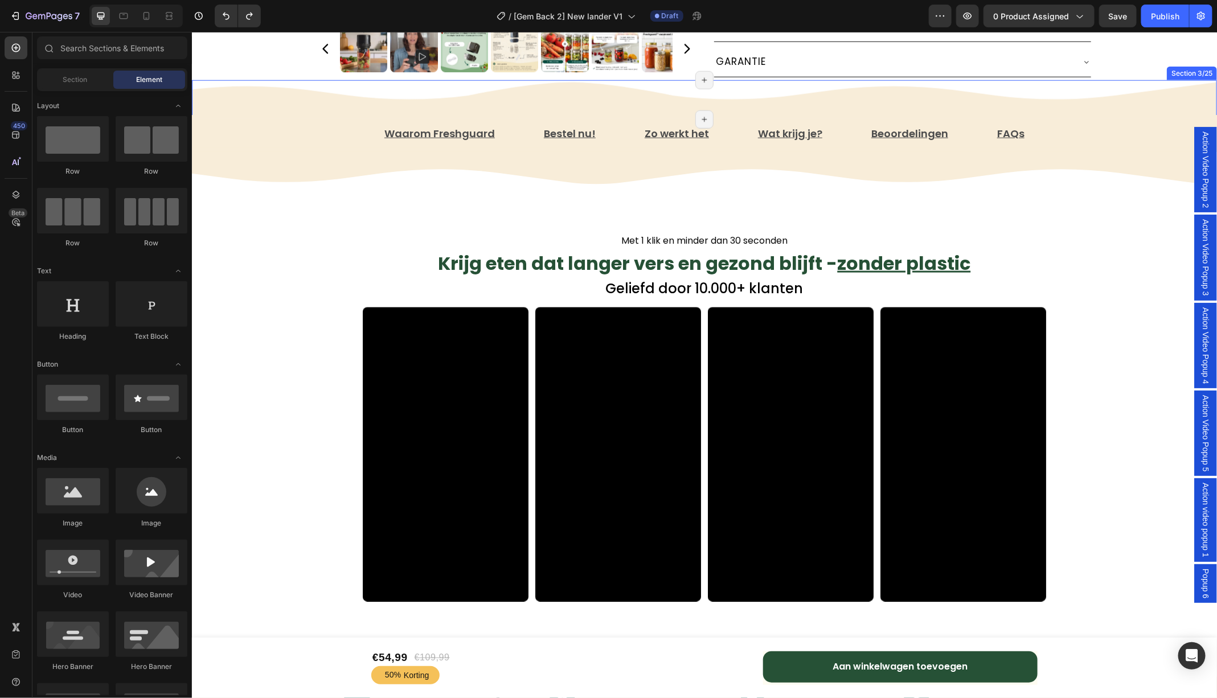
click at [1063, 119] on div "Image" at bounding box center [703, 99] width 1025 height 39
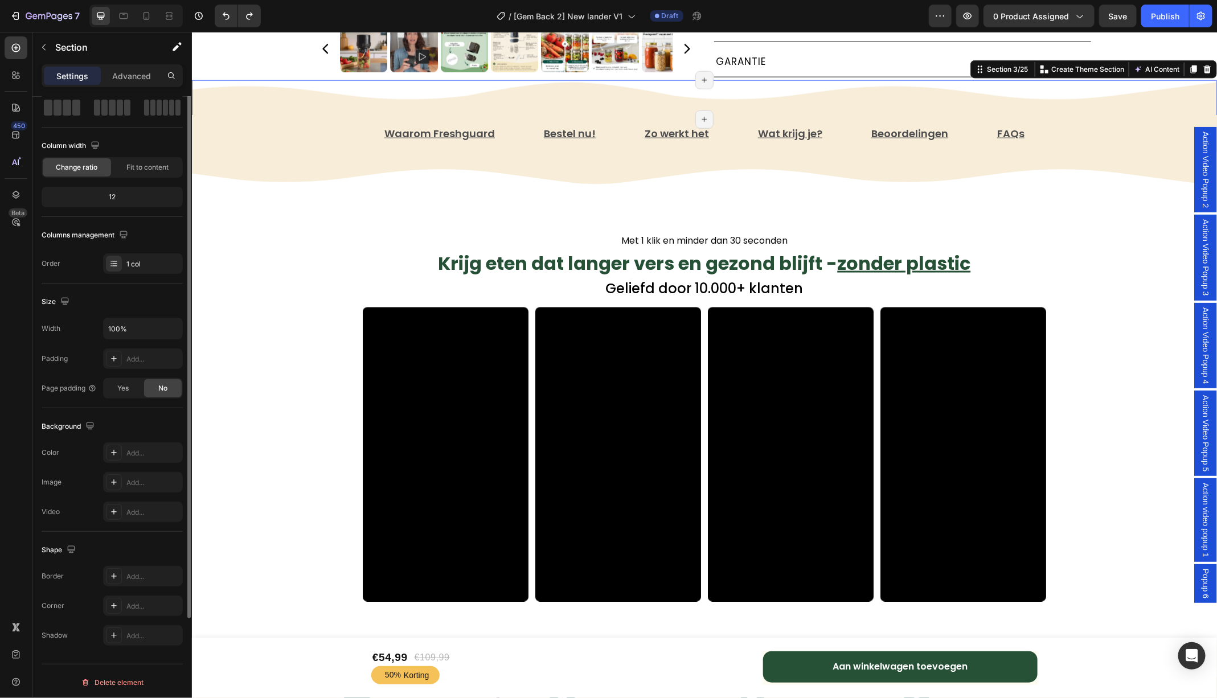
scroll to position [0, 0]
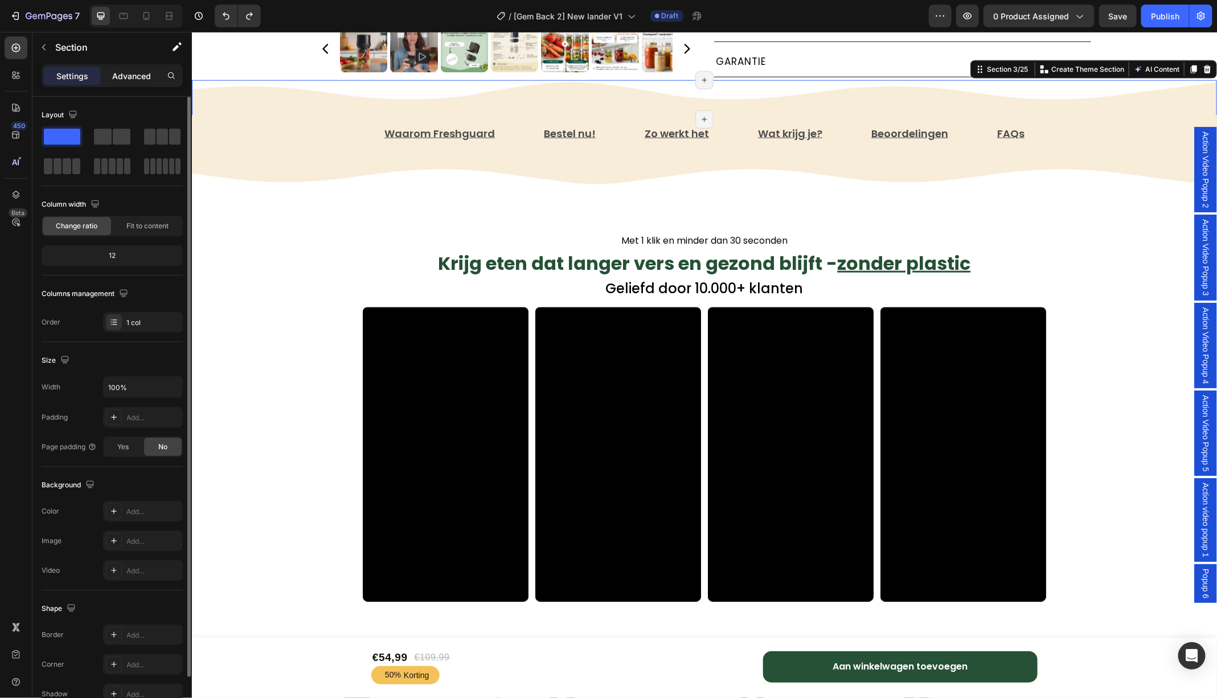
click at [122, 82] on div "Advanced" at bounding box center [131, 76] width 57 height 18
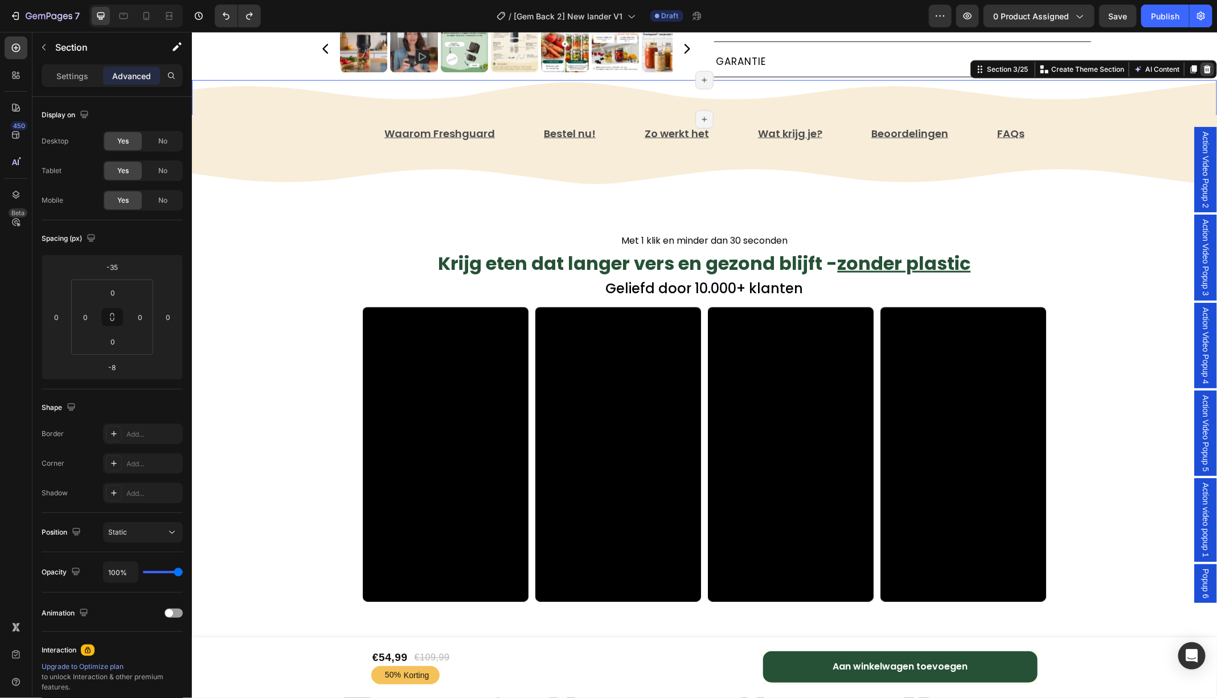
click at [1204, 73] on icon at bounding box center [1206, 69] width 7 height 8
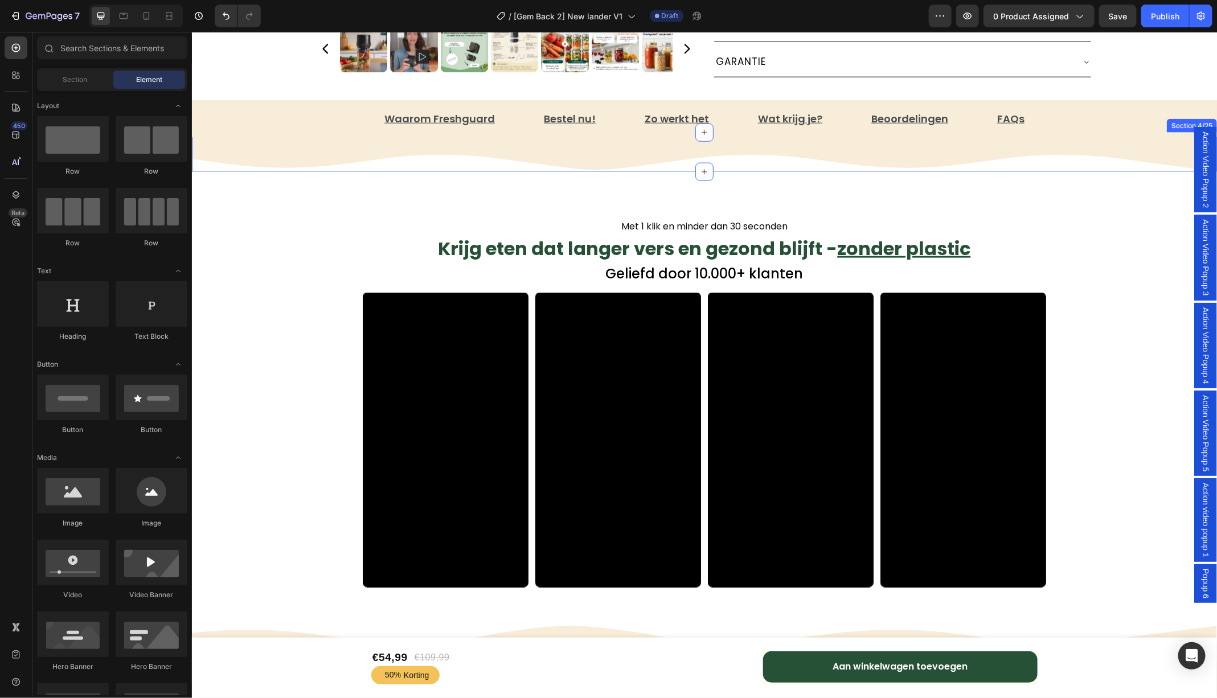
click at [343, 171] on div "Image" at bounding box center [703, 151] width 1025 height 39
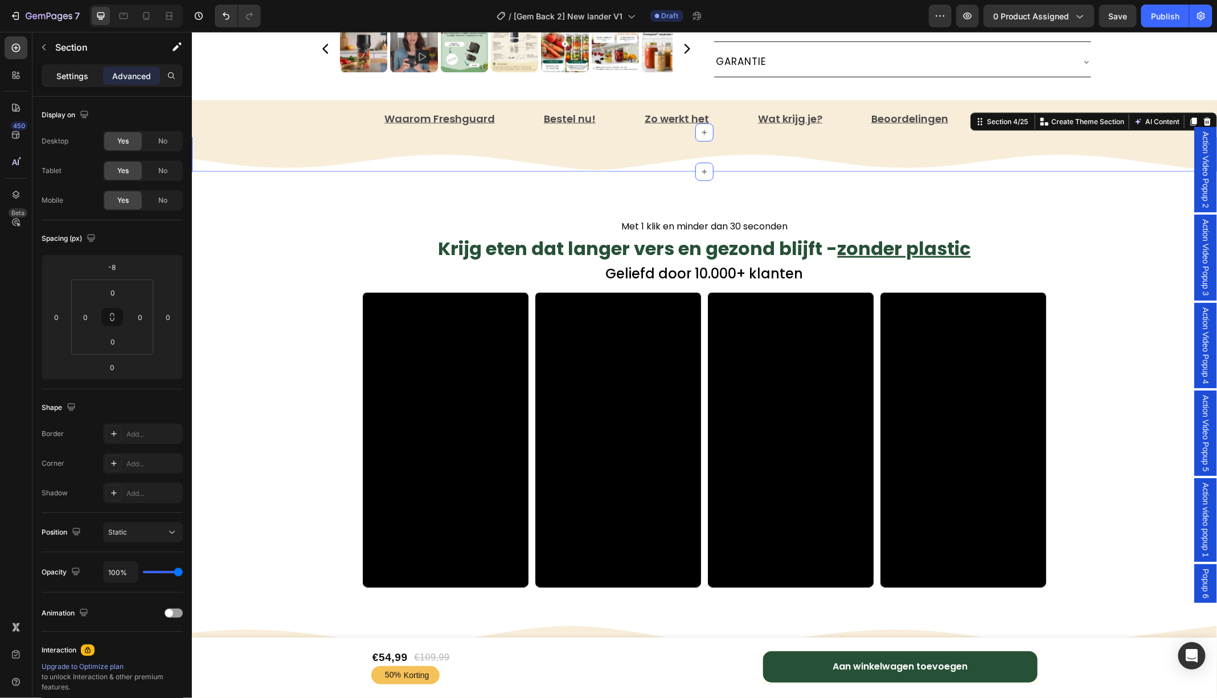
click at [72, 75] on p "Settings" at bounding box center [72, 76] width 32 height 12
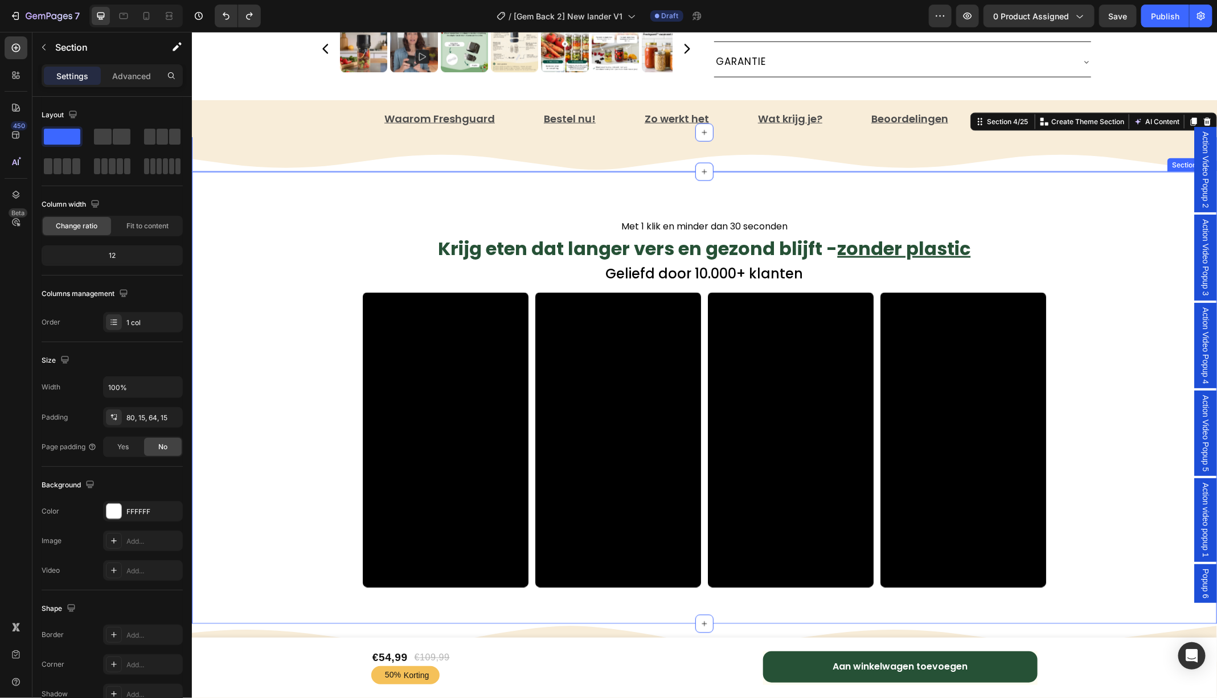
click at [306, 311] on div "Met 1 klik en minder dan 30 seconden Text Block Krijg eten dat langer vers en g…" at bounding box center [704, 402] width 1008 height 370
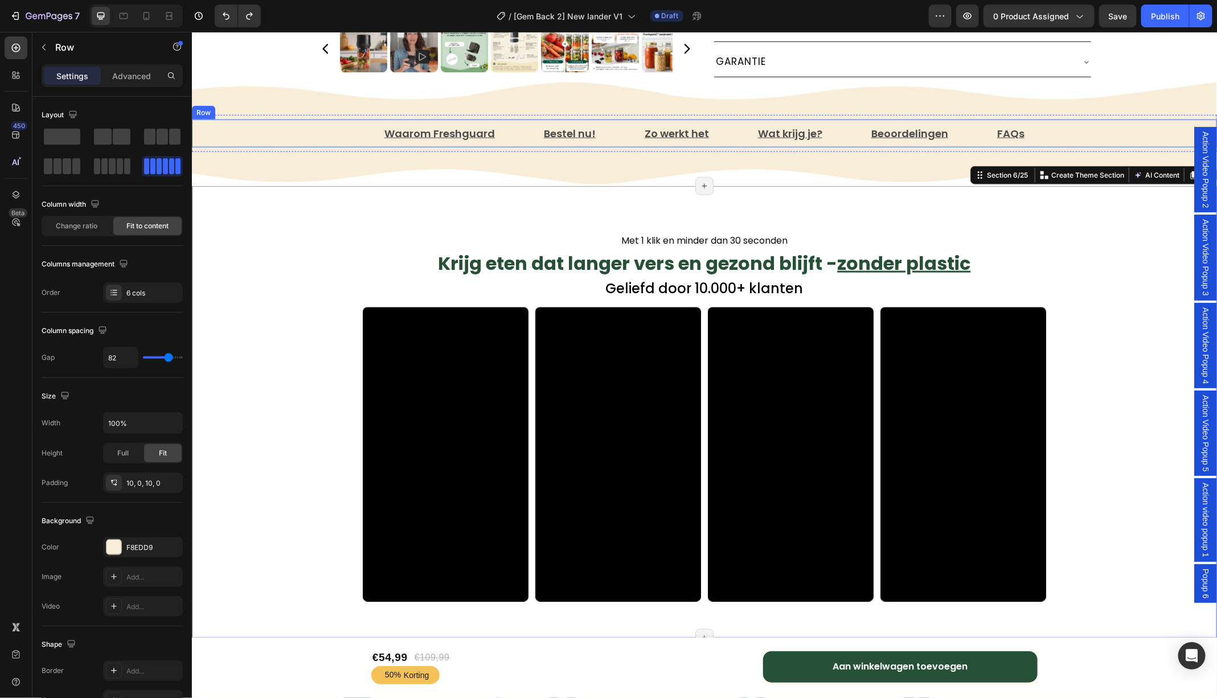
click at [290, 147] on div "Waarom Freshguard Text Block Bestel nu! Text Block Zo werkt het Text Block Wat …" at bounding box center [703, 132] width 1025 height 29
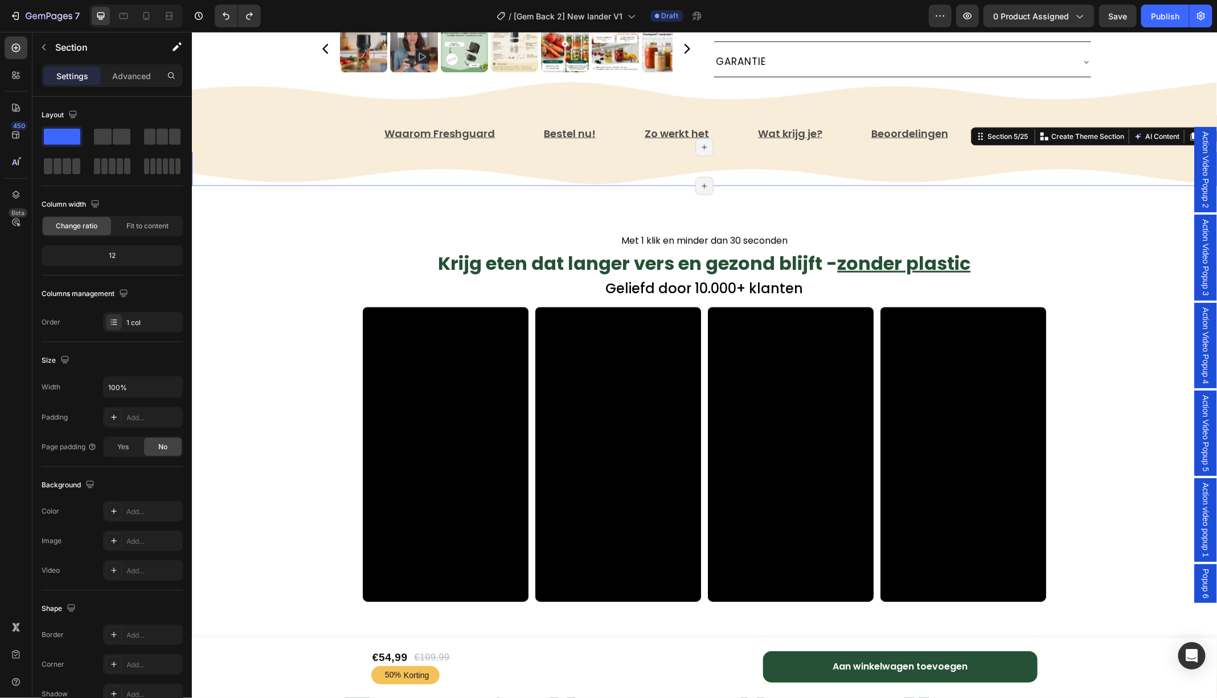
click at [378, 186] on div "Image" at bounding box center [703, 166] width 1025 height 39
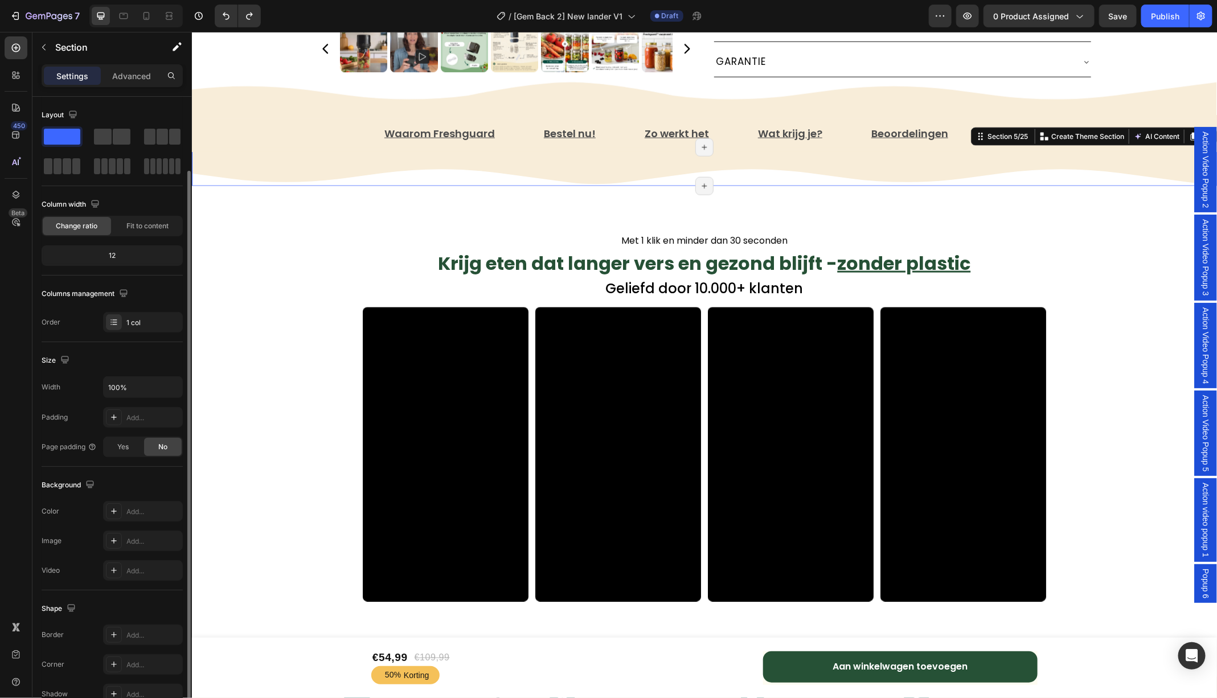
scroll to position [59, 0]
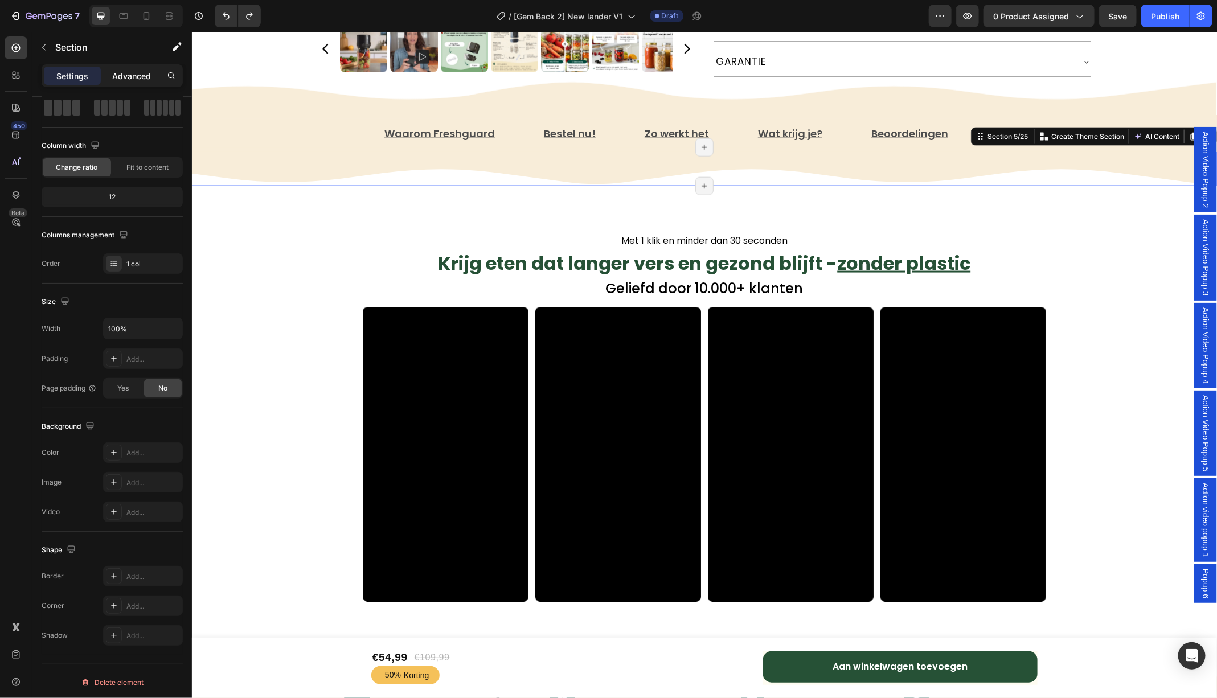
click at [129, 75] on p "Advanced" at bounding box center [131, 76] width 39 height 12
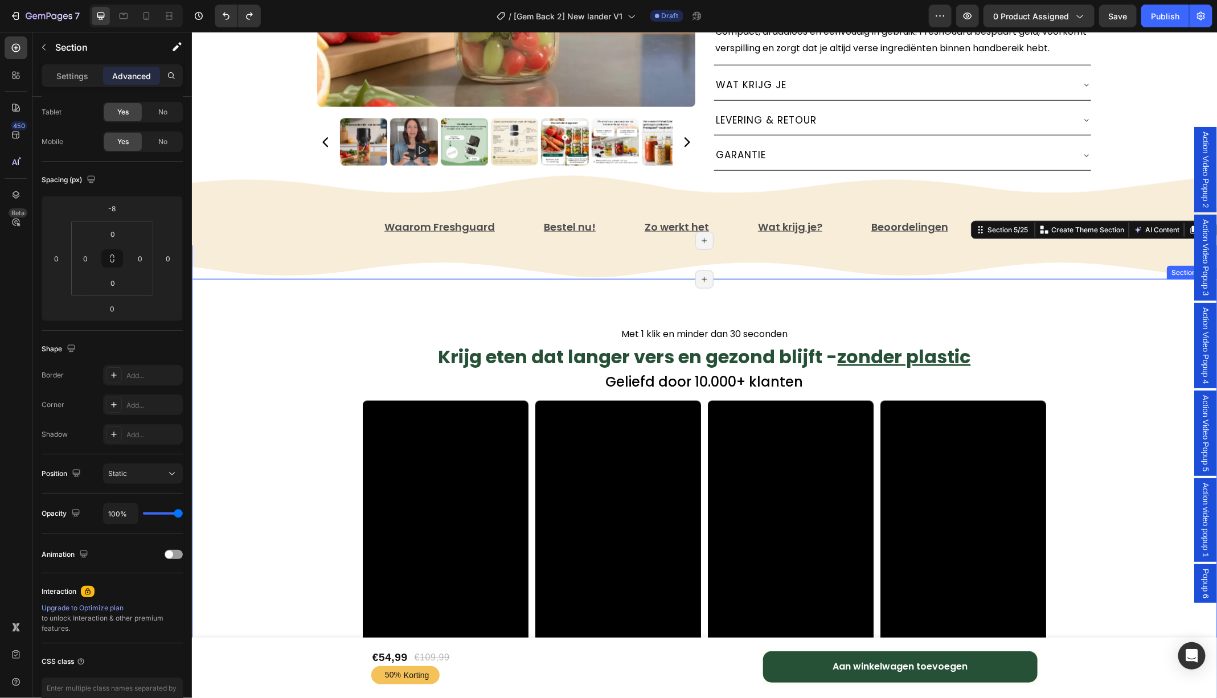
scroll to position [725, 0]
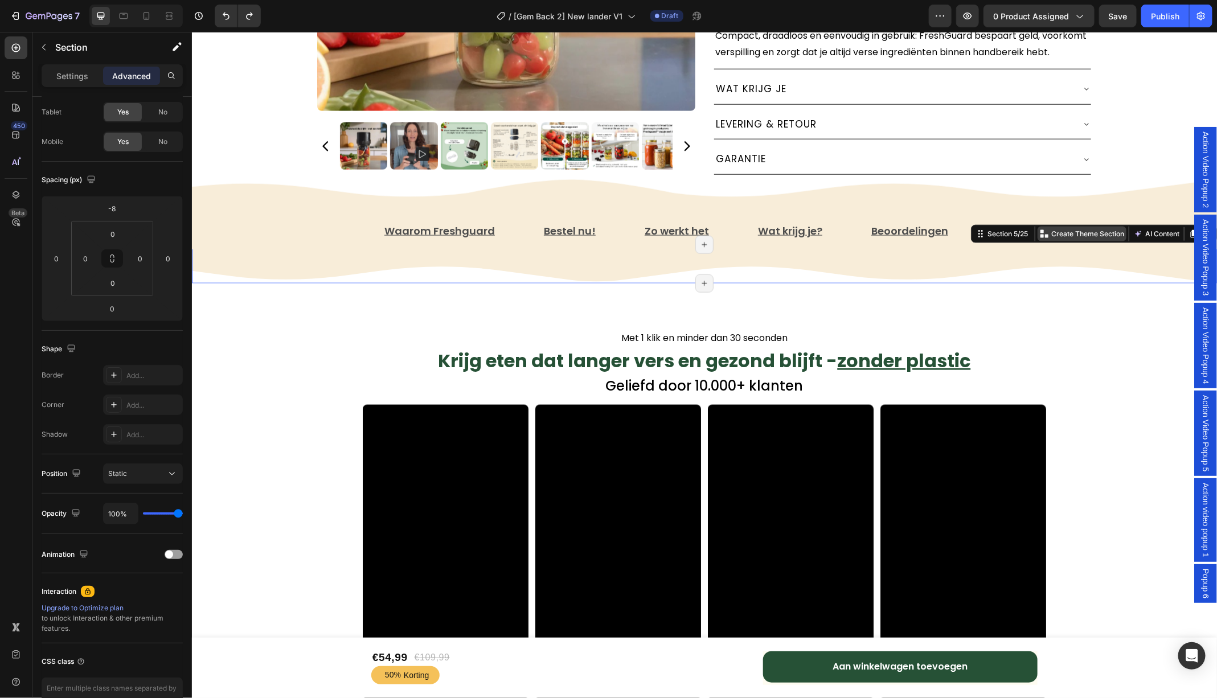
click at [1059, 239] on p "Create Theme Section" at bounding box center [1086, 233] width 73 height 10
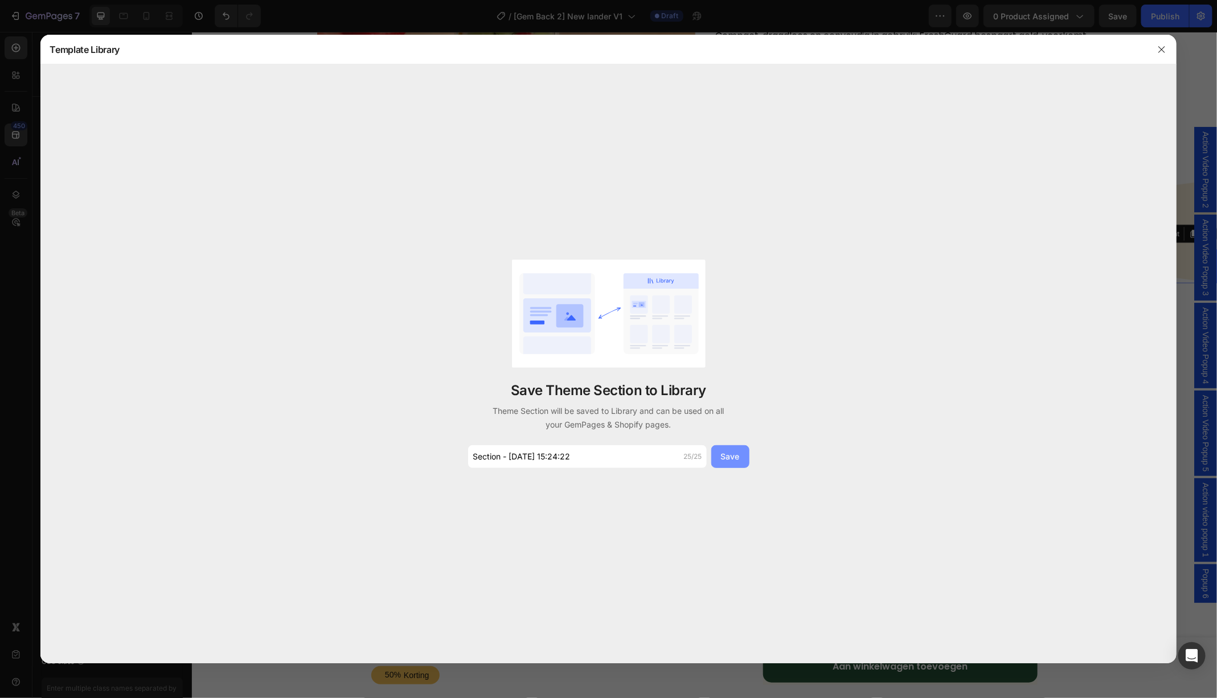
click at [741, 459] on button "Save" at bounding box center [730, 456] width 38 height 23
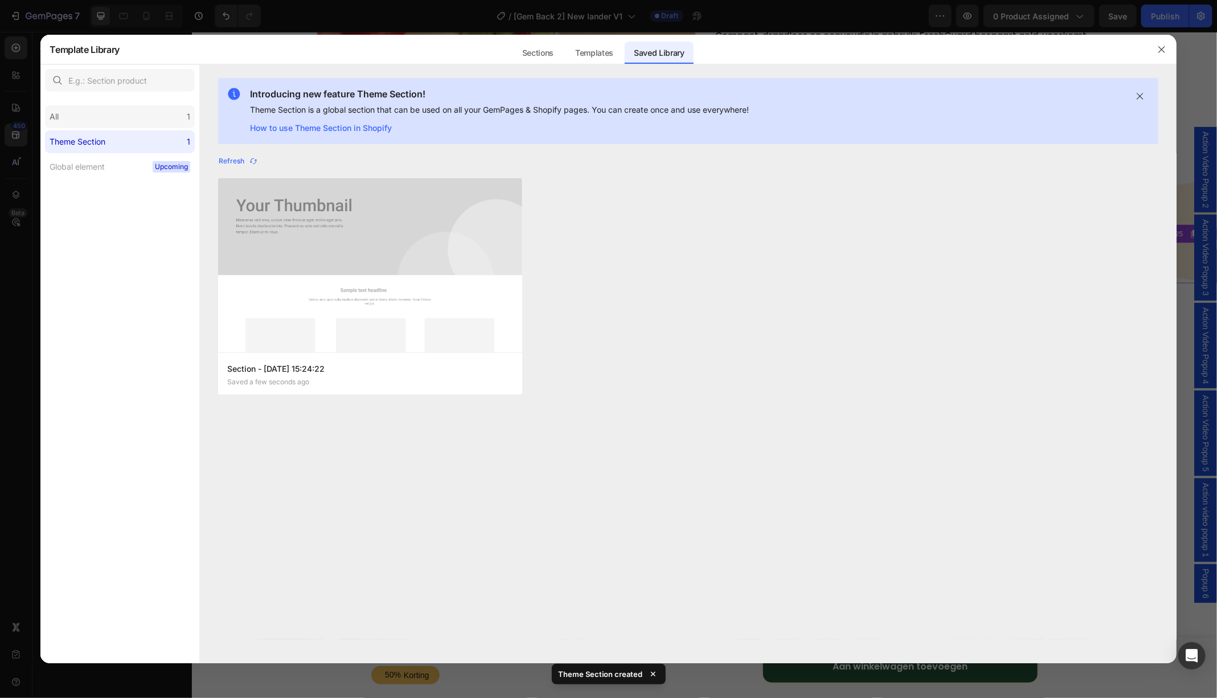
click at [158, 116] on div "All 1" at bounding box center [120, 116] width 150 height 23
click at [157, 135] on label "Theme Section 1" at bounding box center [120, 141] width 150 height 23
click at [1164, 46] on icon "button" at bounding box center [1161, 49] width 9 height 9
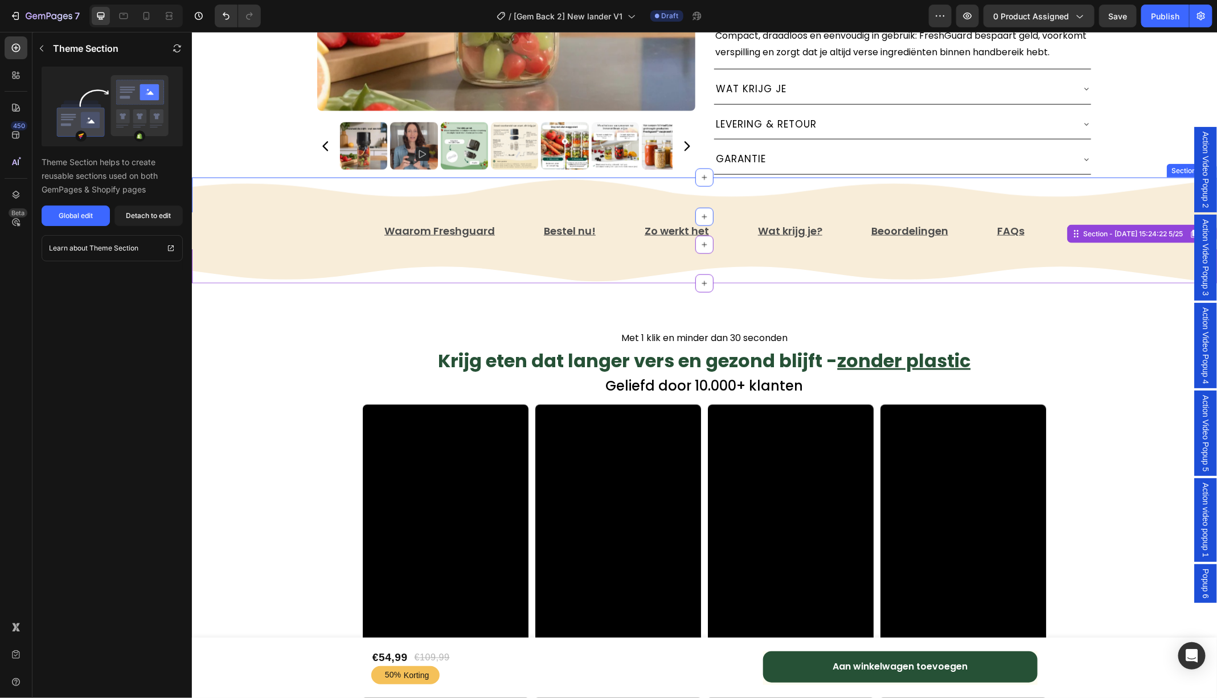
click at [618, 216] on div "Image" at bounding box center [703, 196] width 1025 height 39
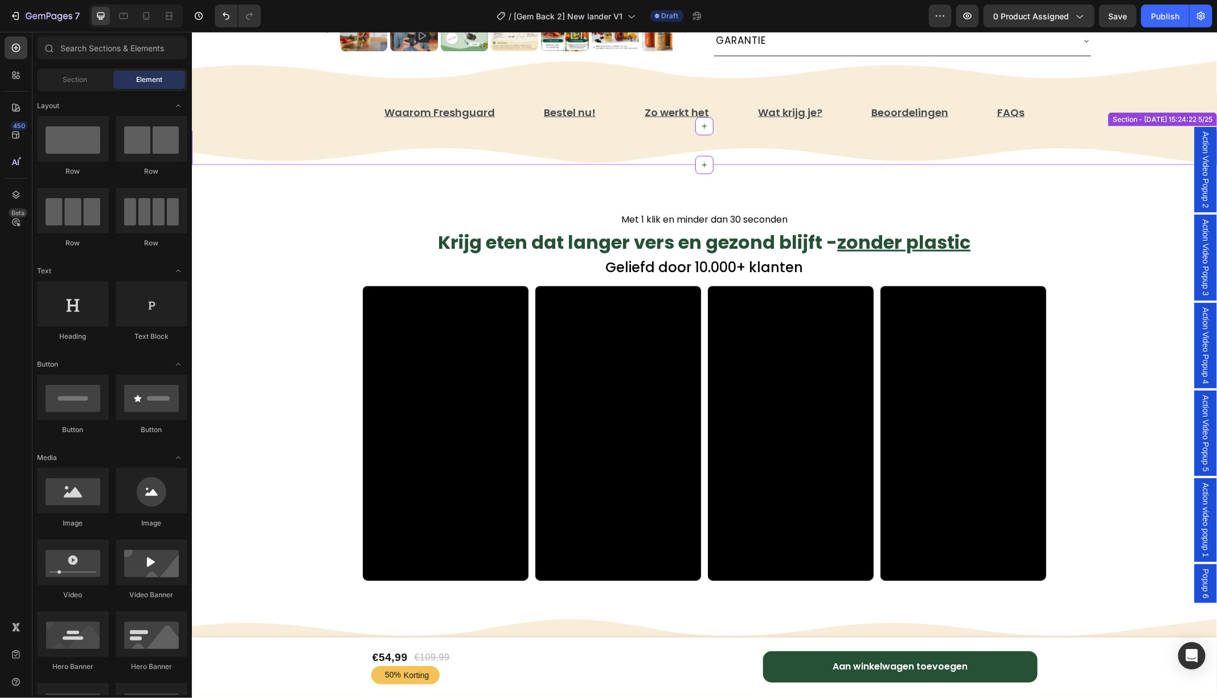
scroll to position [845, 0]
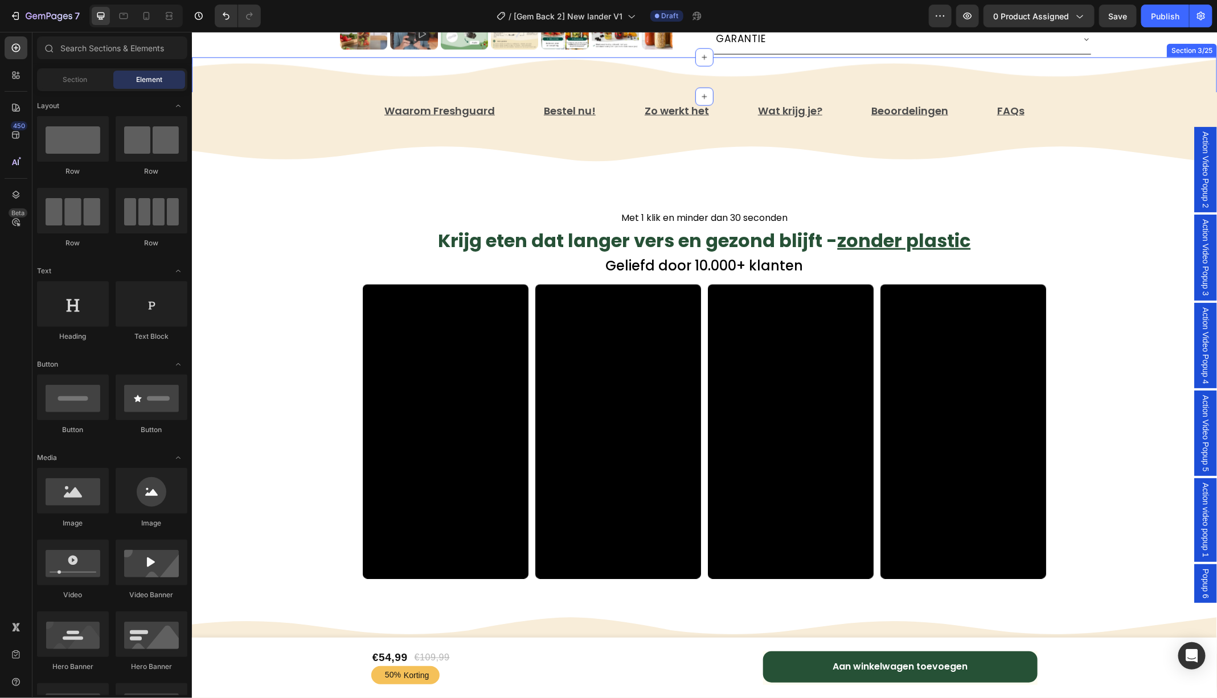
click at [1157, 96] on div "Image" at bounding box center [703, 76] width 1025 height 39
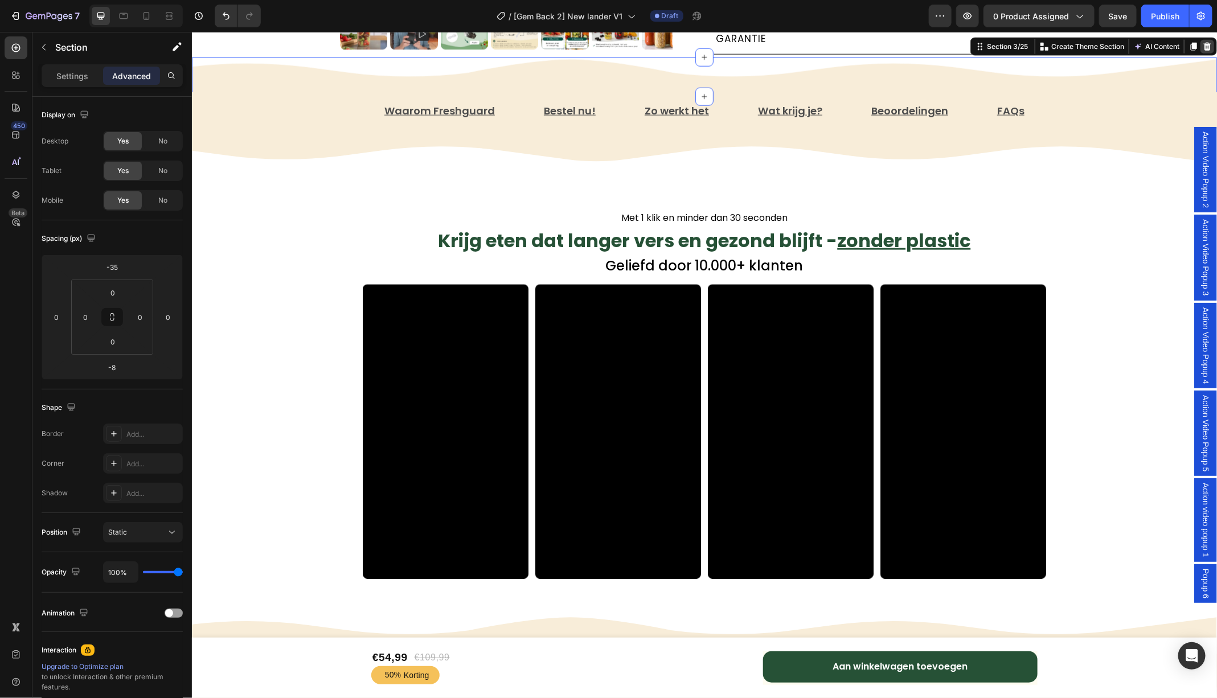
click at [1210, 51] on icon at bounding box center [1206, 46] width 9 height 9
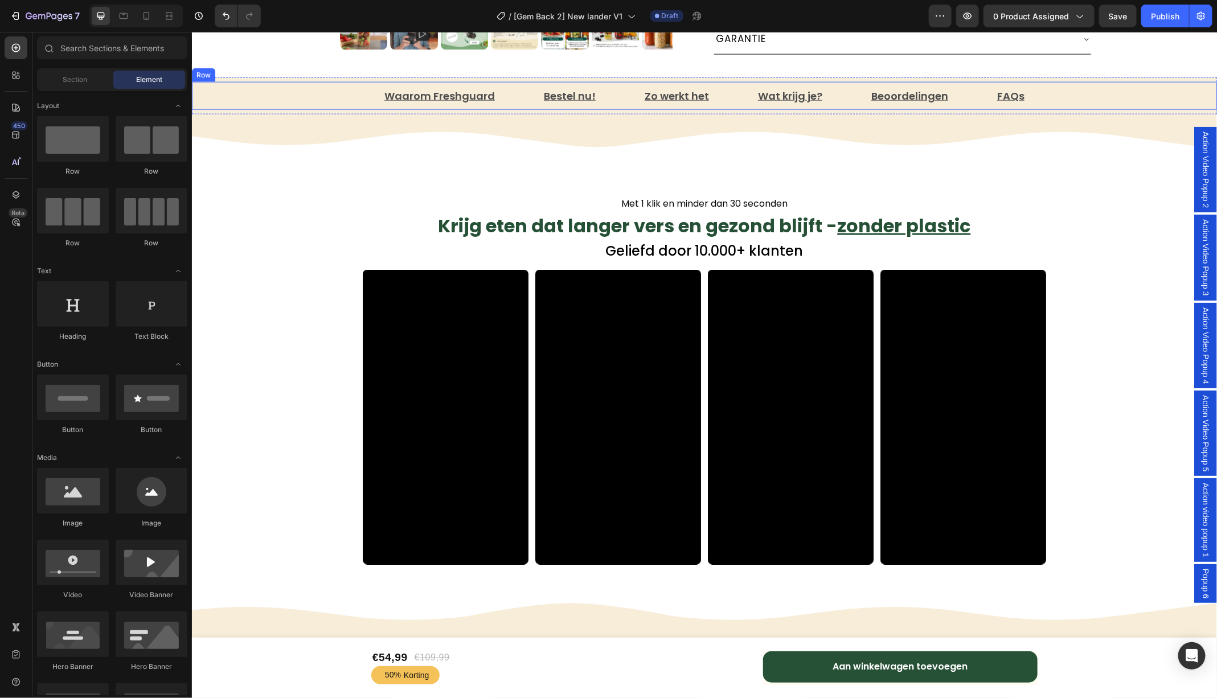
click at [1170, 110] on div "Waarom Freshguard Text Block Bestel nu! Text Block Zo werkt het Text Block Wat …" at bounding box center [703, 95] width 1025 height 29
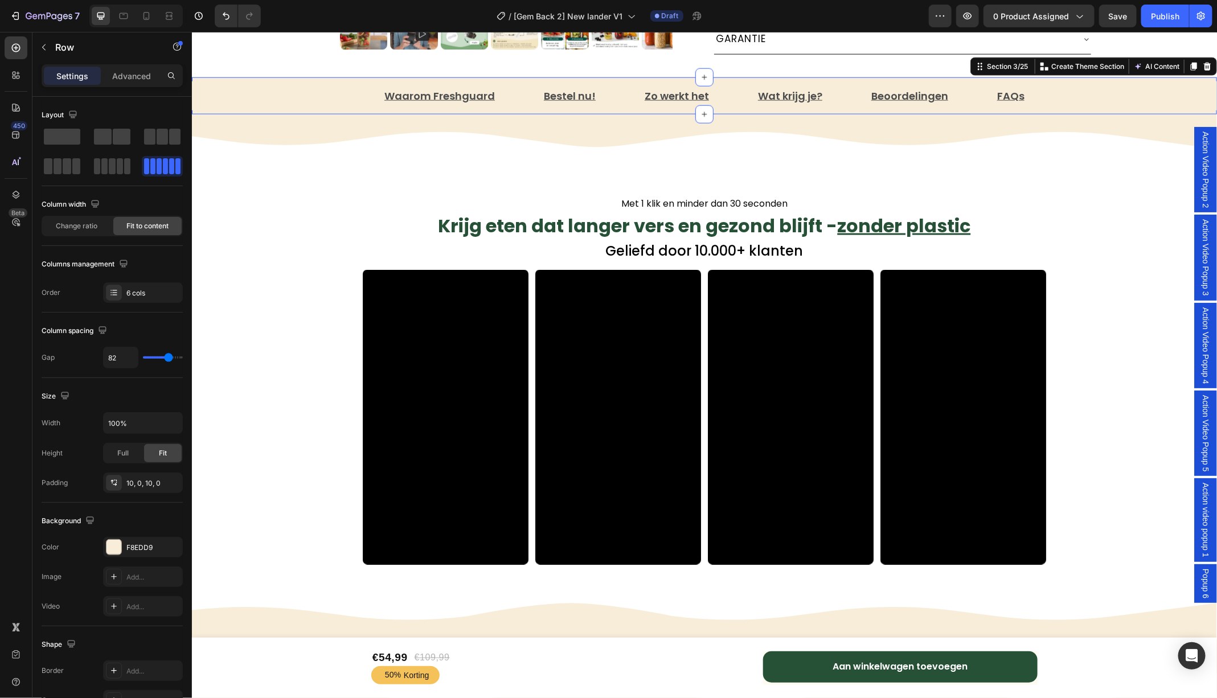
click at [1199, 109] on div "Waarom Freshguard Text Block Bestel nu! Text Block Zo werkt het Text Block Wat …" at bounding box center [703, 95] width 1025 height 37
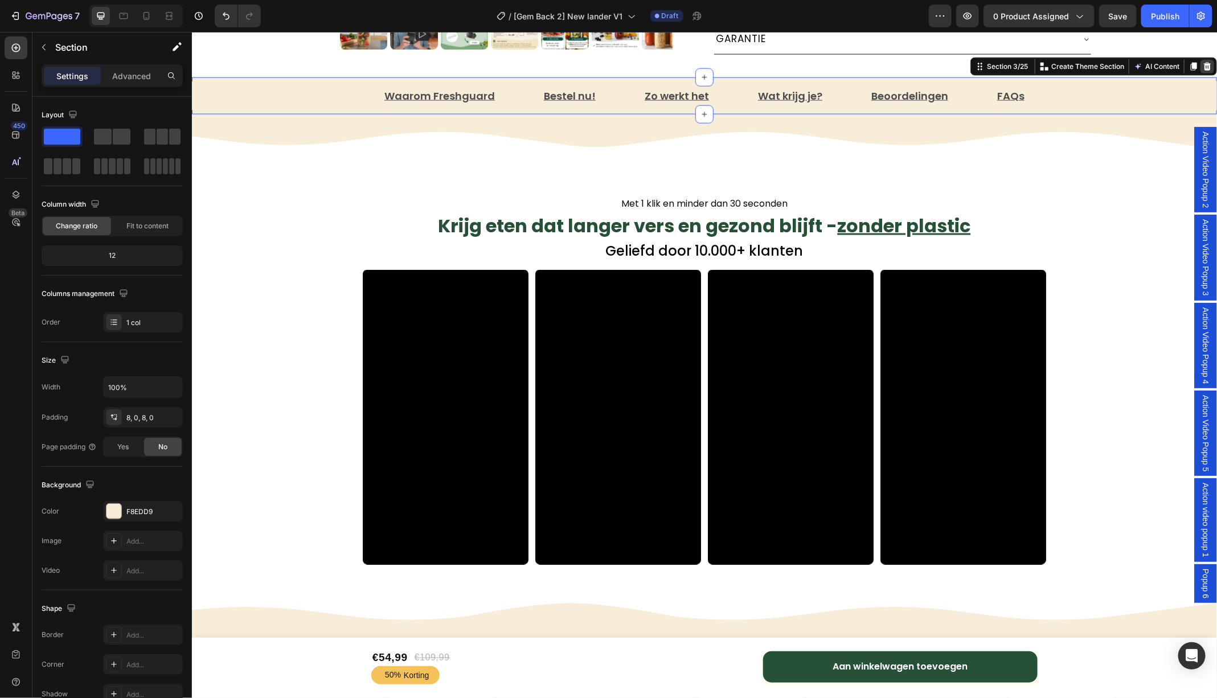
click at [1203, 71] on icon at bounding box center [1206, 65] width 9 height 9
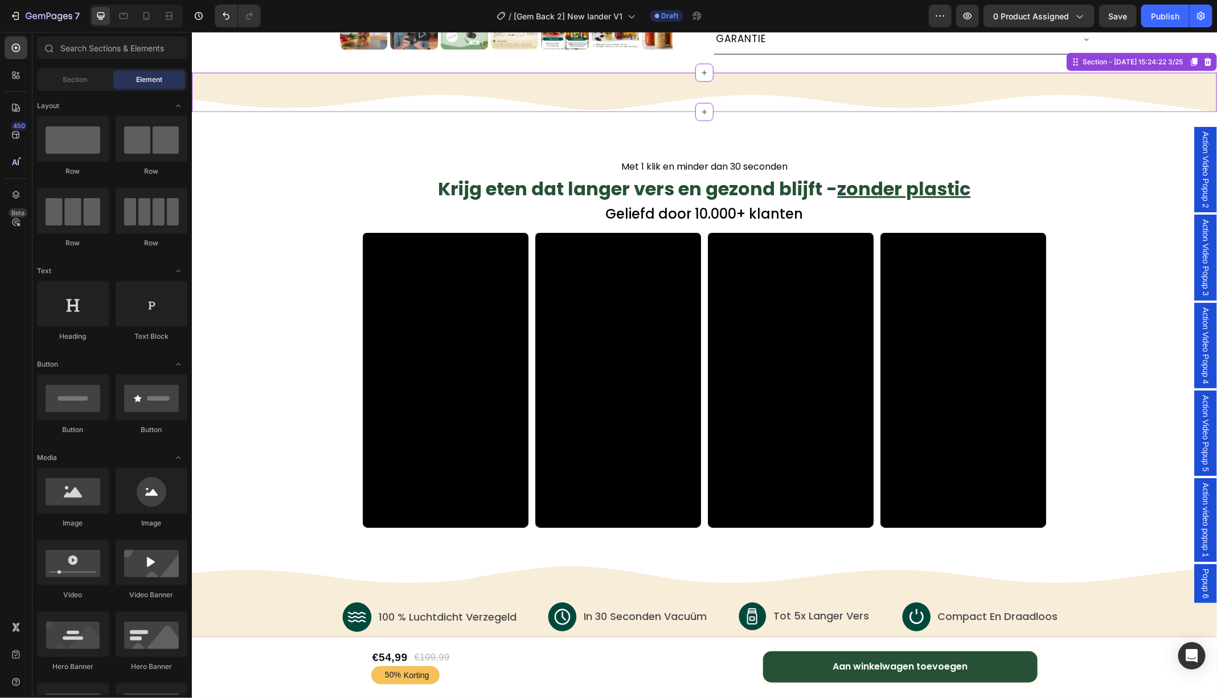
click at [1174, 112] on div "Image" at bounding box center [703, 91] width 1025 height 39
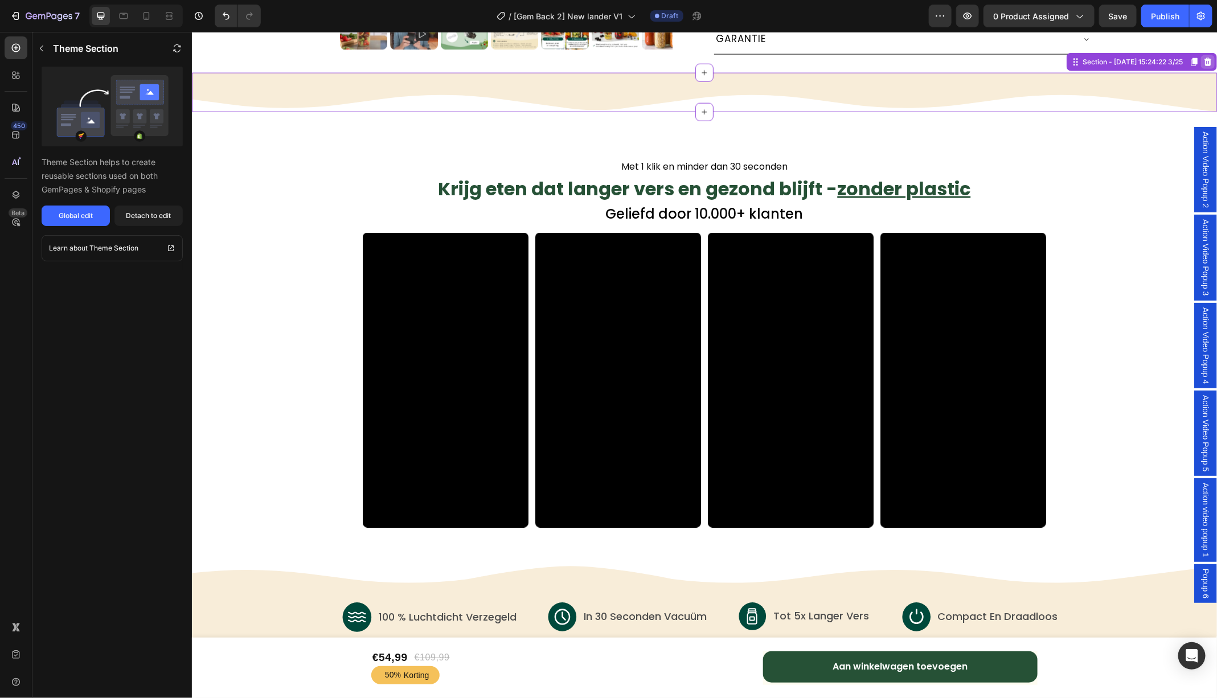
click at [1210, 66] on icon at bounding box center [1206, 61] width 9 height 9
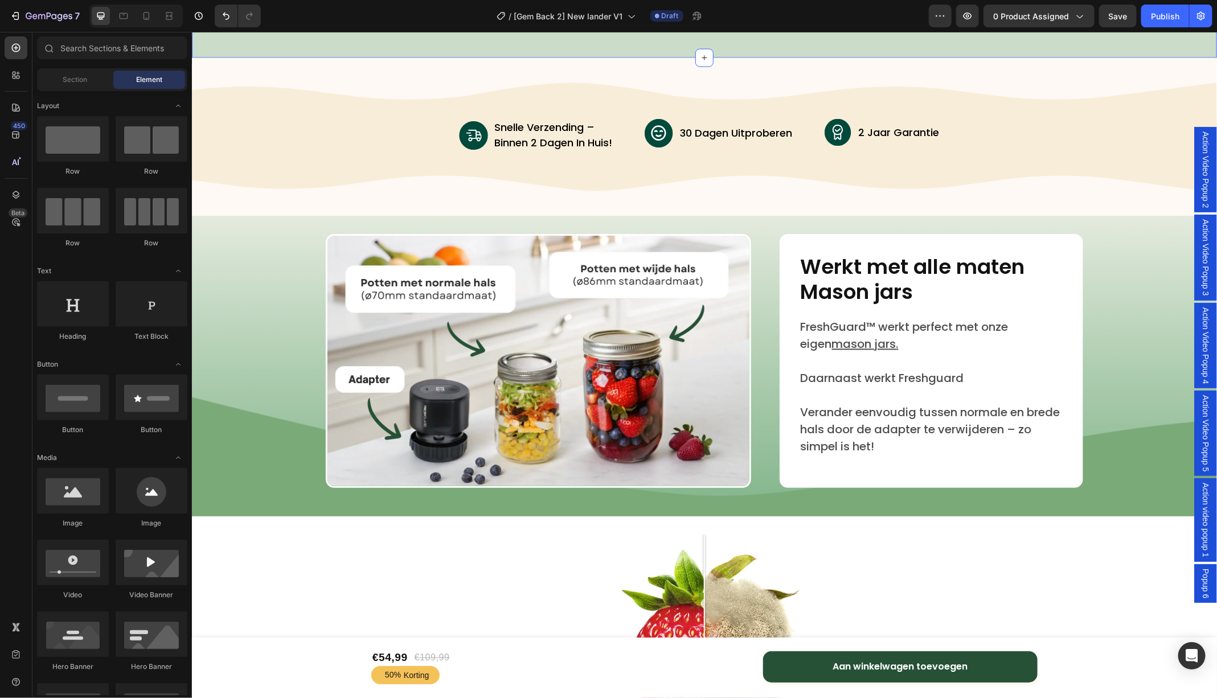
scroll to position [3560, 0]
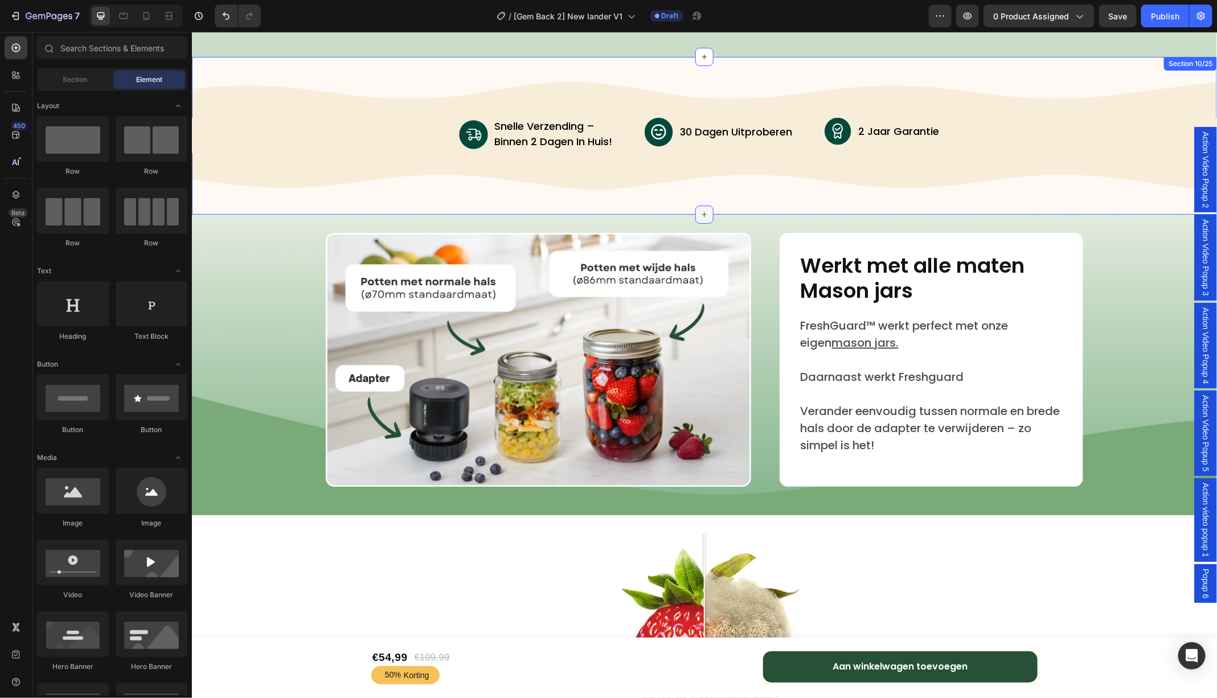
click at [703, 211] on icon at bounding box center [703, 213] width 9 height 9
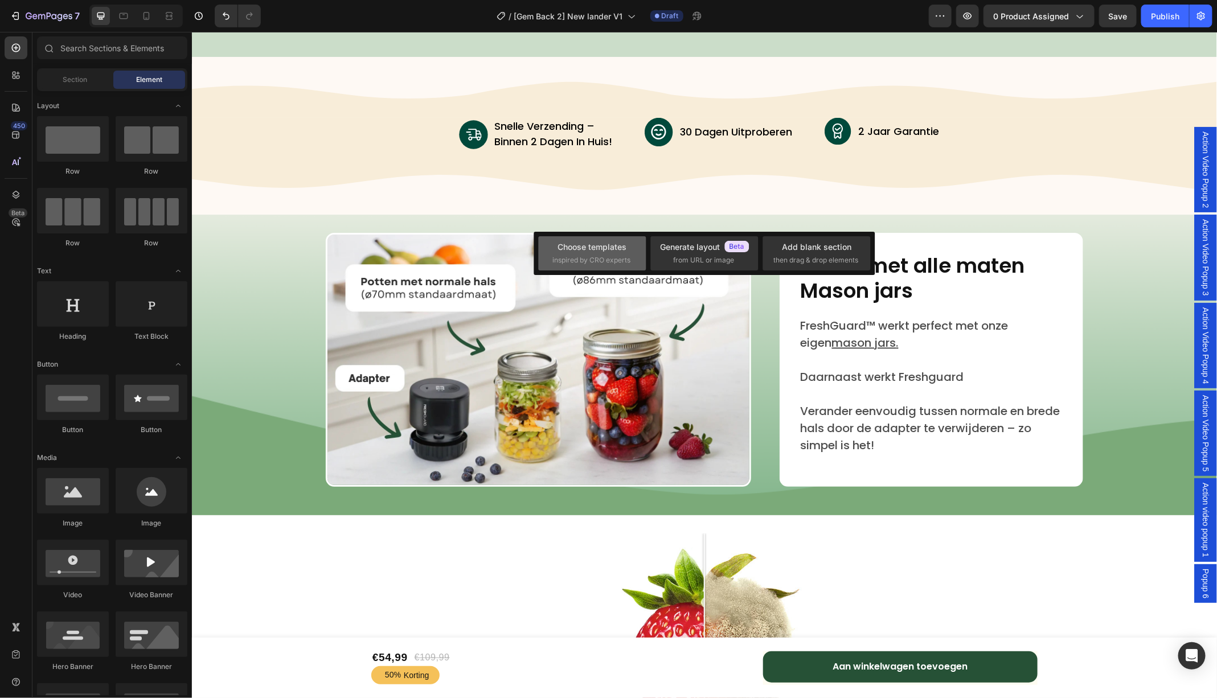
click at [614, 250] on div "Choose templates" at bounding box center [592, 247] width 69 height 12
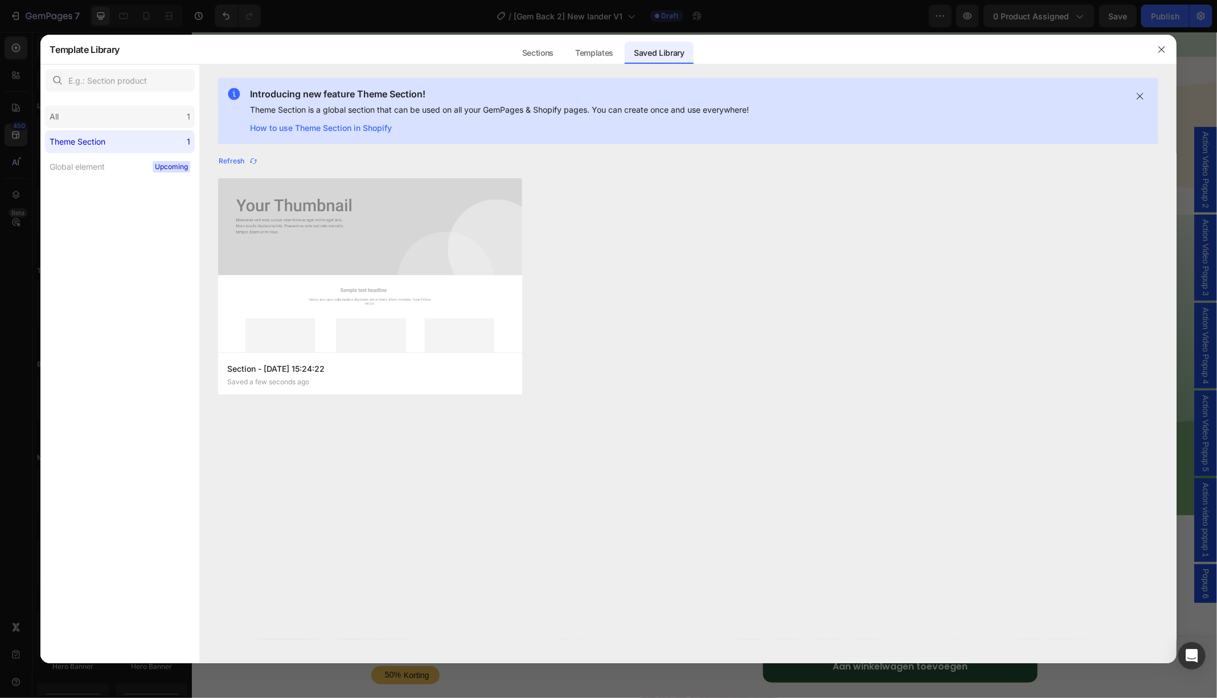
click at [137, 110] on div "All 1" at bounding box center [120, 116] width 150 height 23
click at [131, 172] on label "Global element Upcoming" at bounding box center [120, 166] width 150 height 23
click at [520, 57] on div "Sections" at bounding box center [538, 53] width 50 height 23
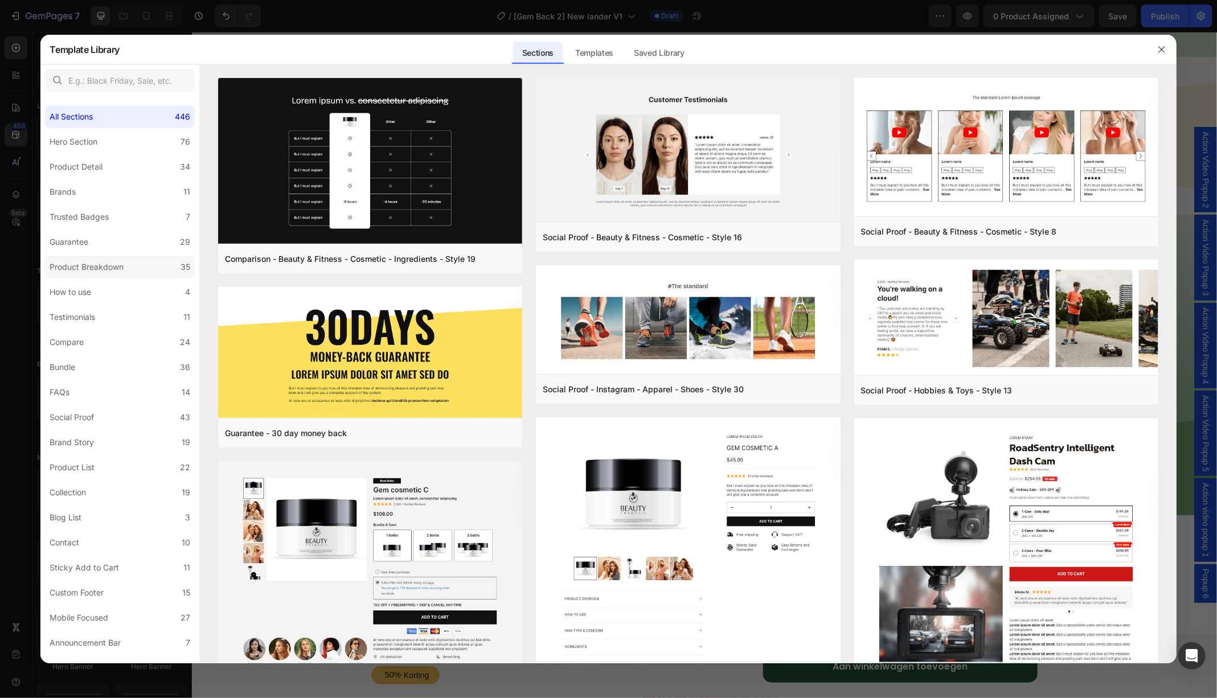
click at [72, 274] on label "Product Breakdown 35" at bounding box center [120, 267] width 150 height 23
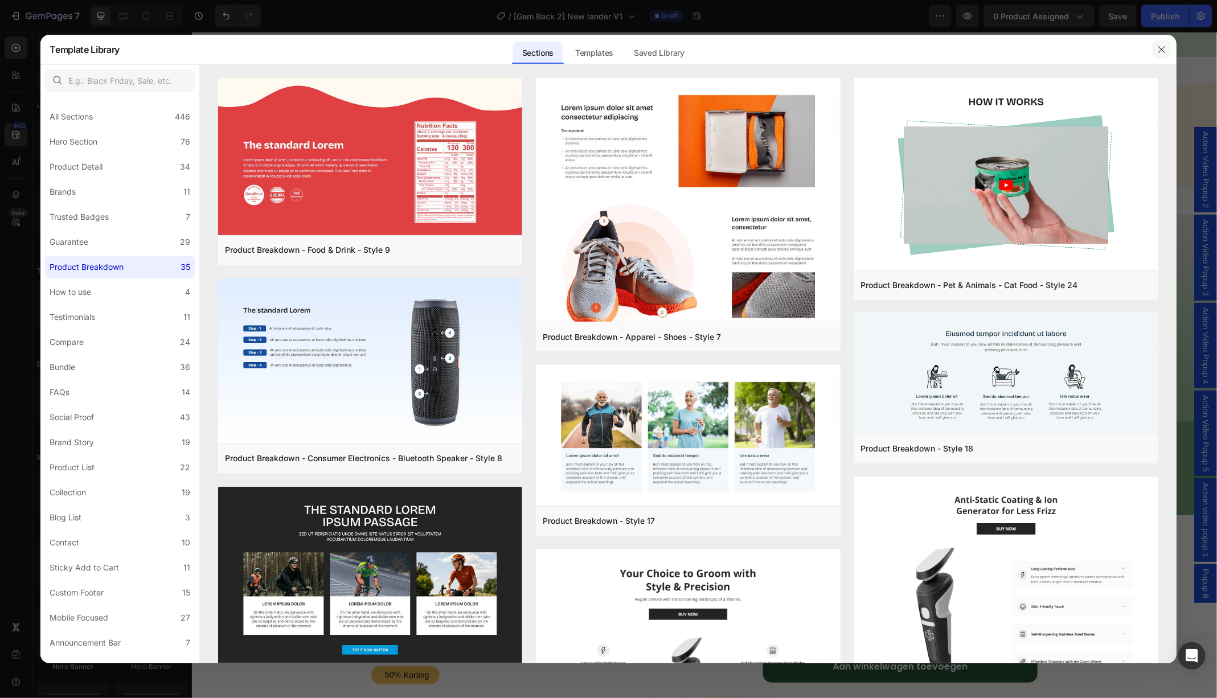
click at [1159, 48] on icon "button" at bounding box center [1161, 49] width 9 height 9
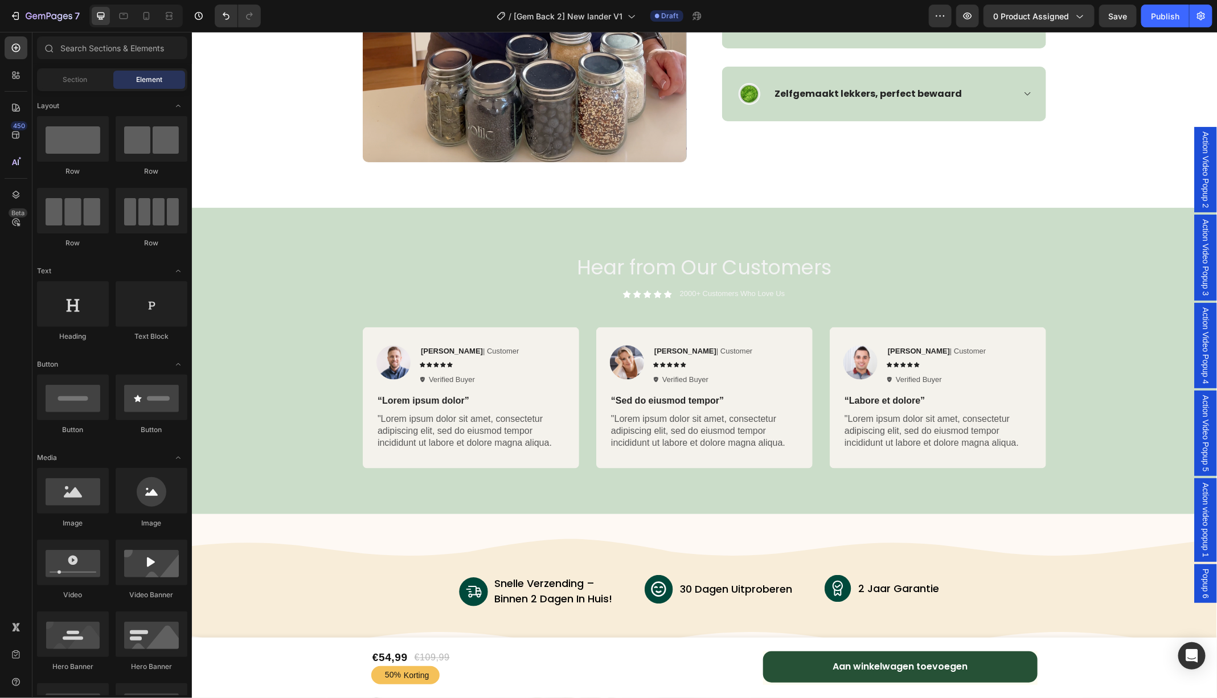
scroll to position [3105, 0]
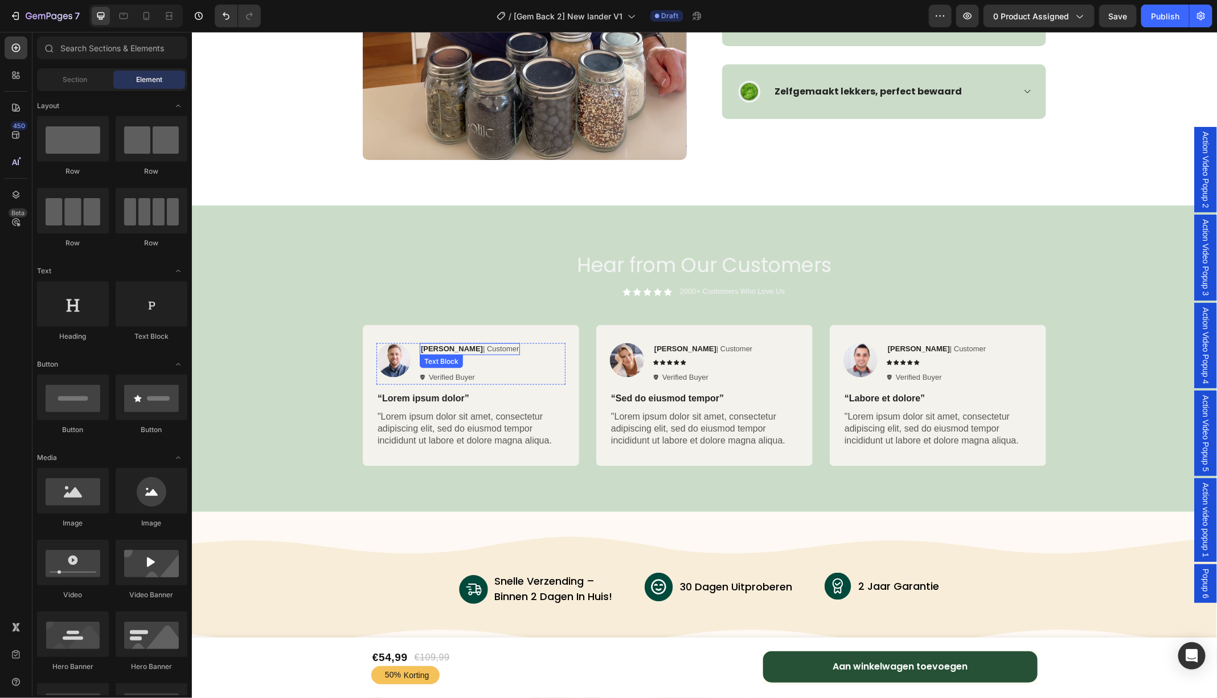
click at [433, 347] on strong "[PERSON_NAME]" at bounding box center [451, 348] width 62 height 9
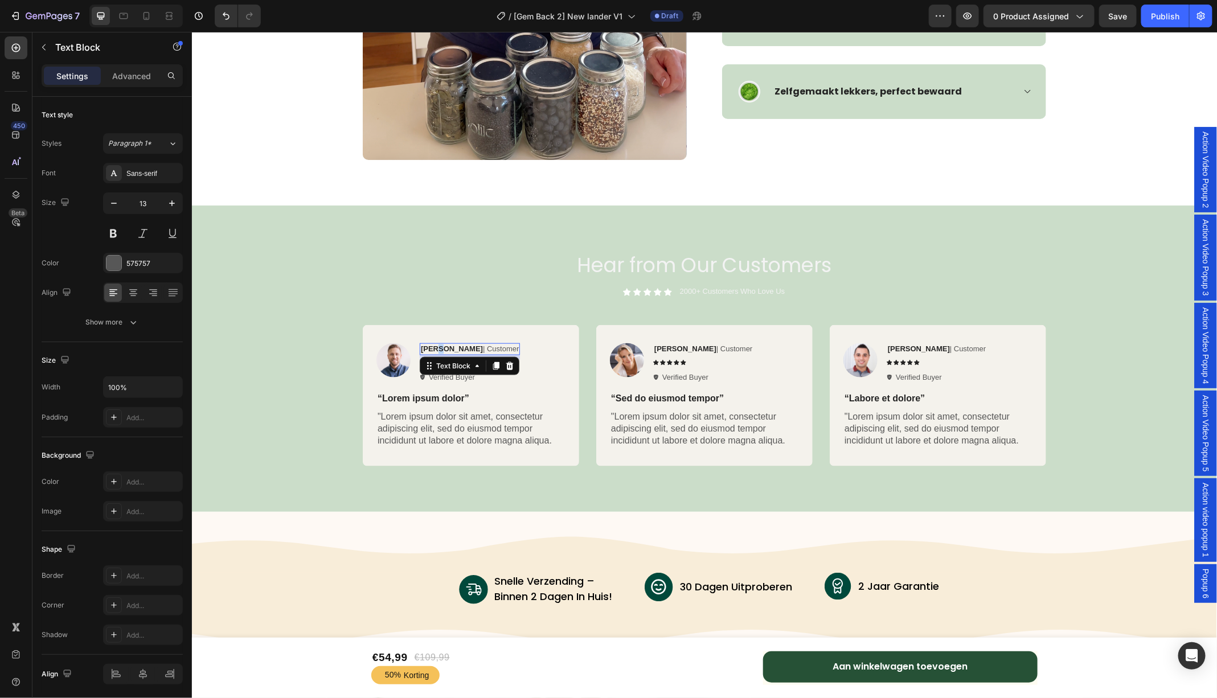
click at [433, 347] on strong "[PERSON_NAME]" at bounding box center [451, 348] width 62 height 9
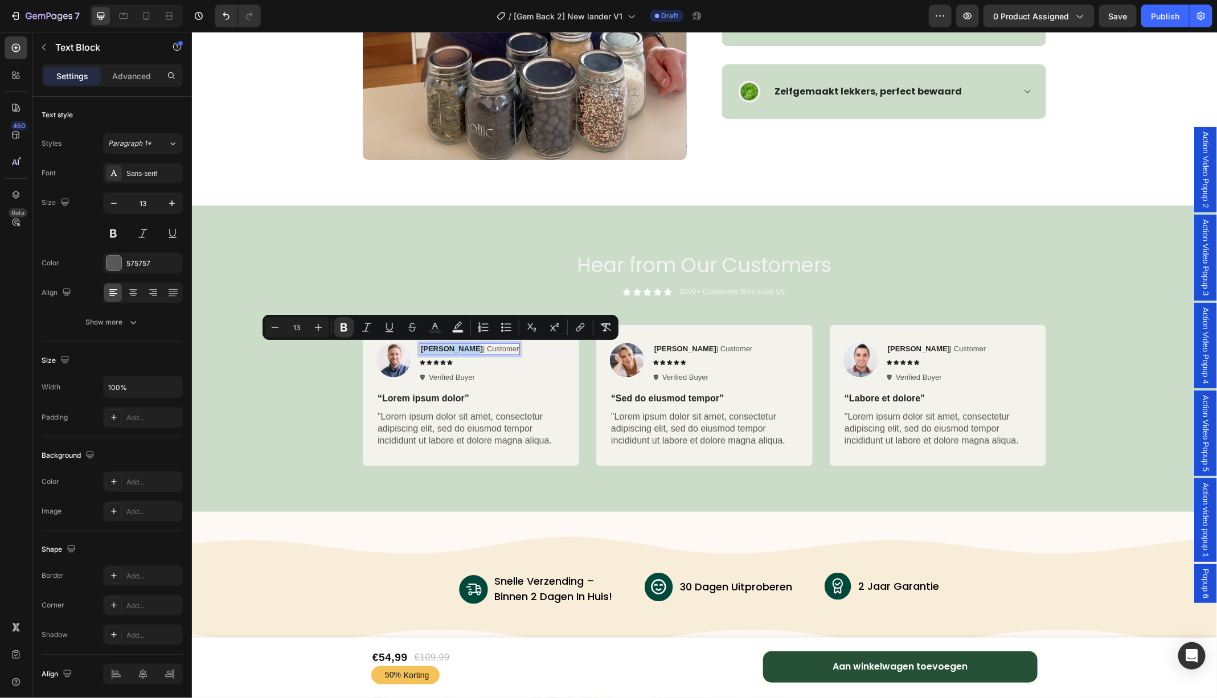
drag, startPoint x: 459, startPoint y: 350, endPoint x: 418, endPoint y: 349, distance: 41.6
click at [418, 349] on div "Image Rita Carroll | Customer Text Block 8 Icon Icon Icon Icon Icon Icon List V…" at bounding box center [470, 363] width 189 height 41
click at [433, 392] on p "“Lorem ipsum dolor”" at bounding box center [470, 398] width 187 height 12
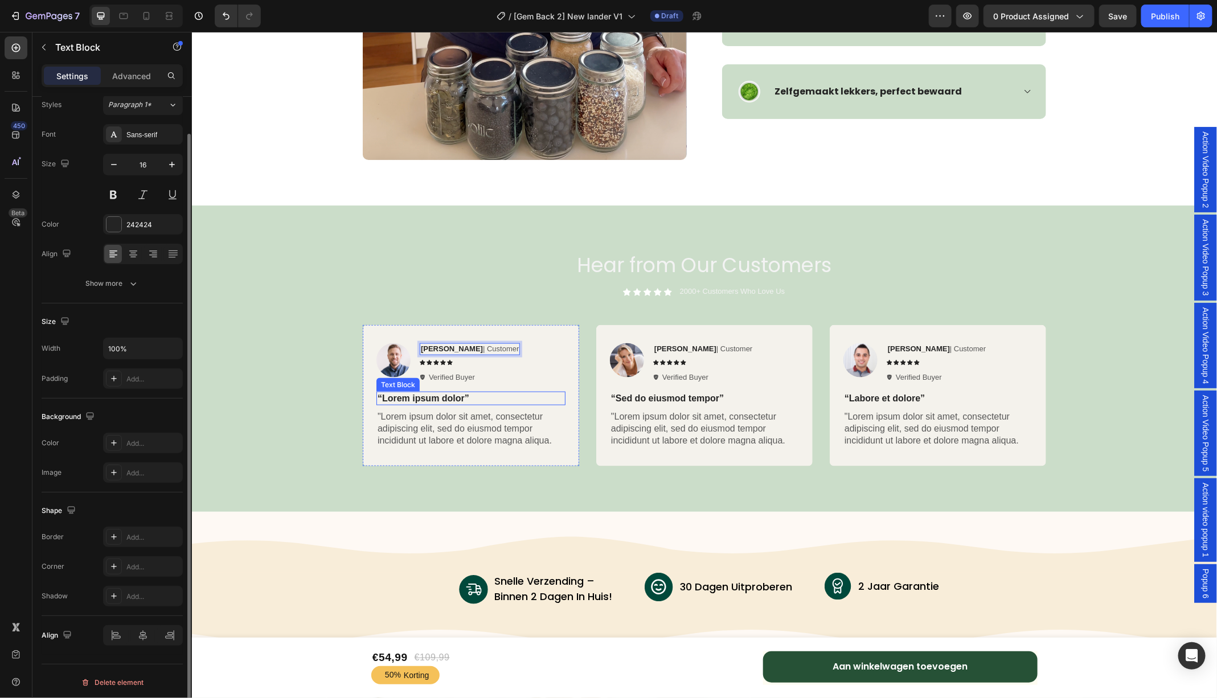
click at [433, 392] on p "“Lorem ipsum dolor”" at bounding box center [470, 398] width 187 height 12
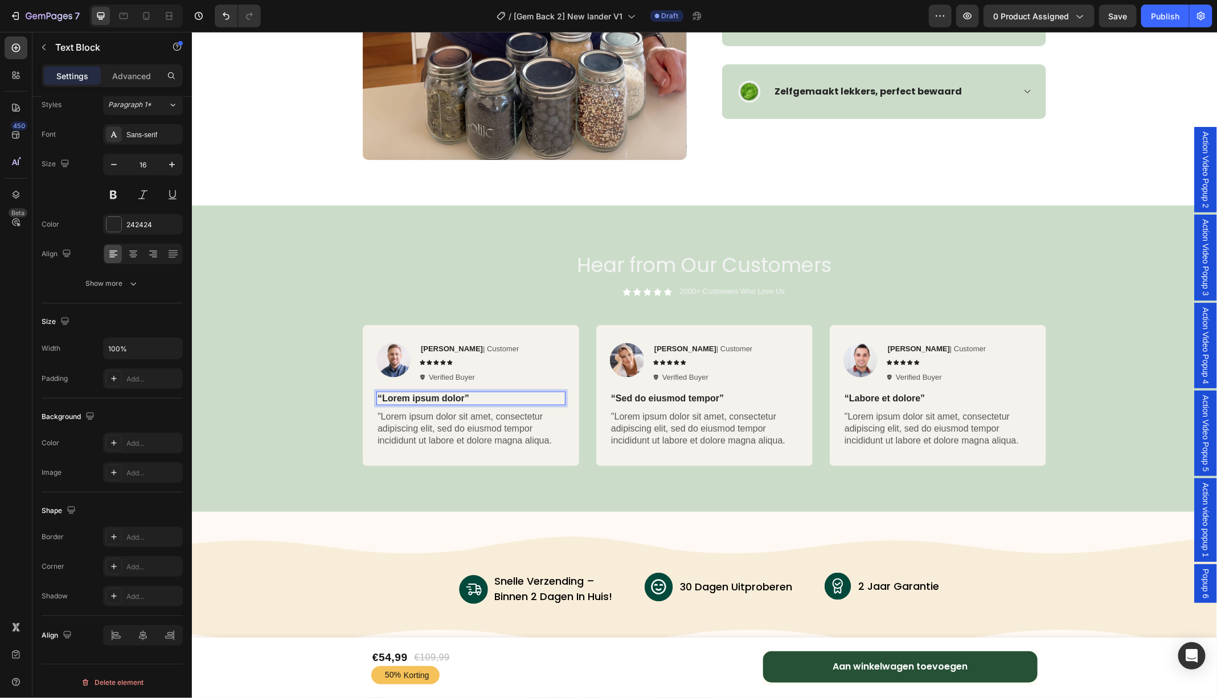
click at [465, 397] on p "“Lorem ipsum dolor”" at bounding box center [470, 398] width 187 height 12
drag, startPoint x: 465, startPoint y: 397, endPoint x: 382, endPoint y: 395, distance: 82.6
click at [382, 395] on p "“Lorem ipsum dolor”" at bounding box center [470, 398] width 187 height 12
click at [433, 433] on p ""Lorem ipsum dolor sit amet, consectetur adipiscing elit, sed do eiusmod tempor…" at bounding box center [470, 427] width 187 height 35
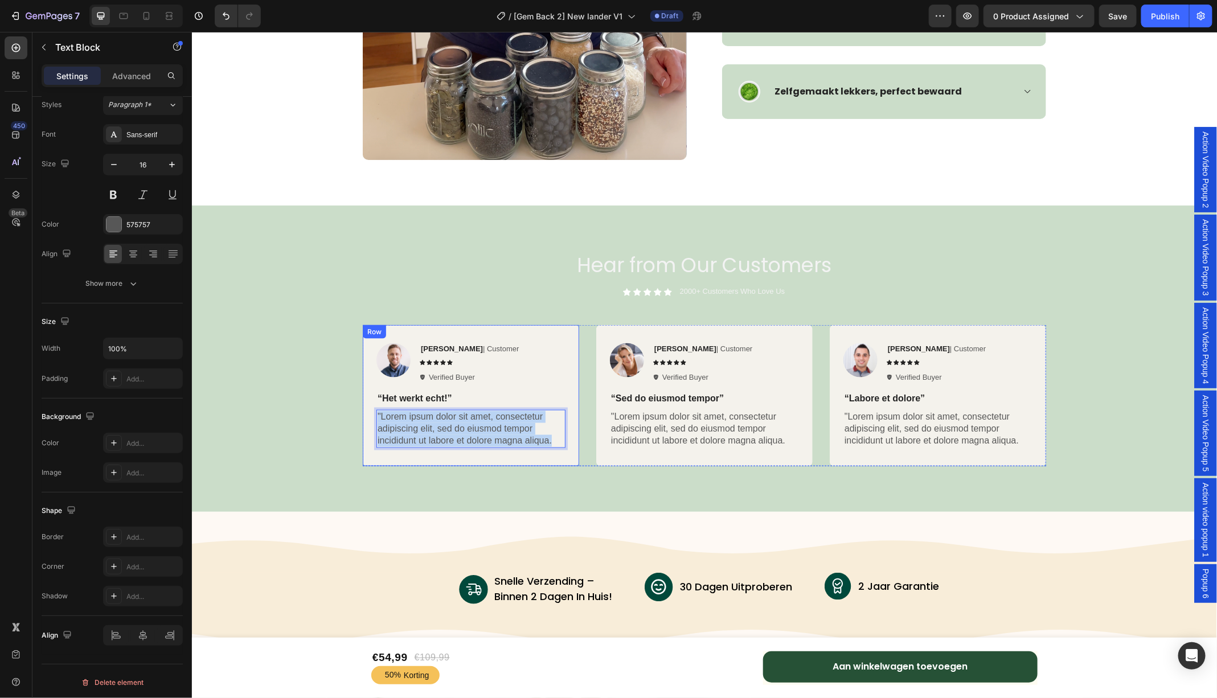
drag, startPoint x: 551, startPoint y: 439, endPoint x: 366, endPoint y: 406, distance: 187.5
click at [366, 406] on div "Image Rita Carroll | Customer Text Block Icon Icon Icon Icon Icon Icon List Ver…" at bounding box center [470, 394] width 216 height 141
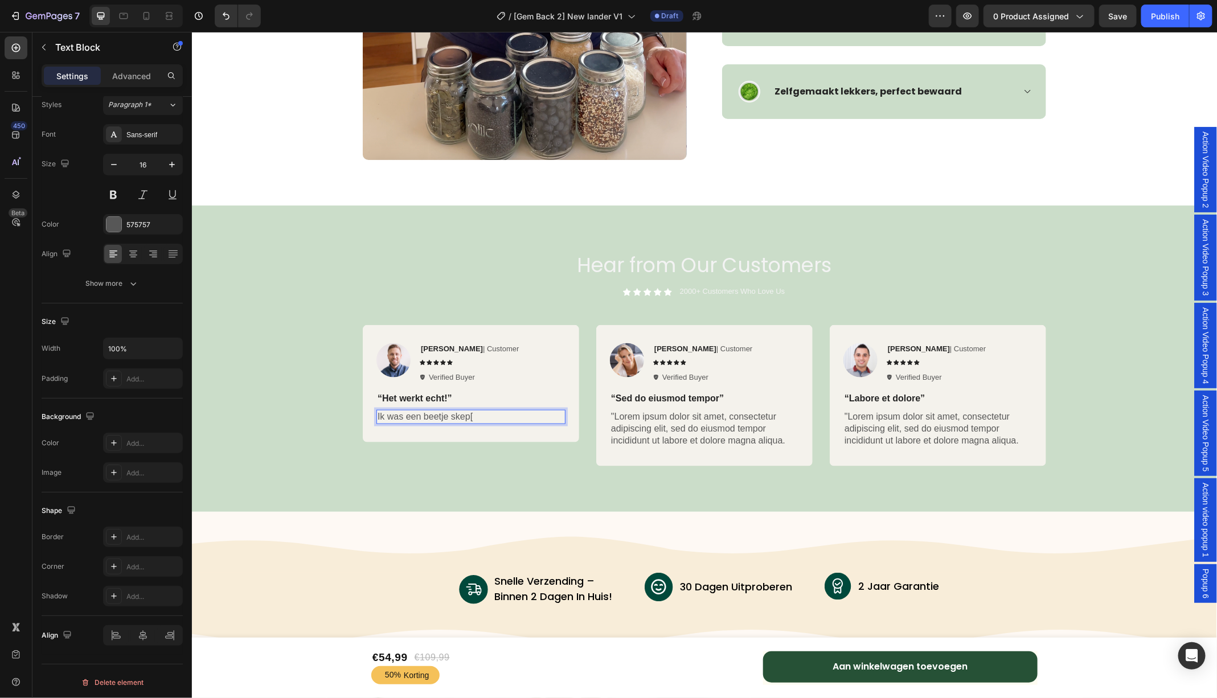
click at [467, 412] on p "Ik was een beetje skep[" at bounding box center [470, 416] width 187 height 12
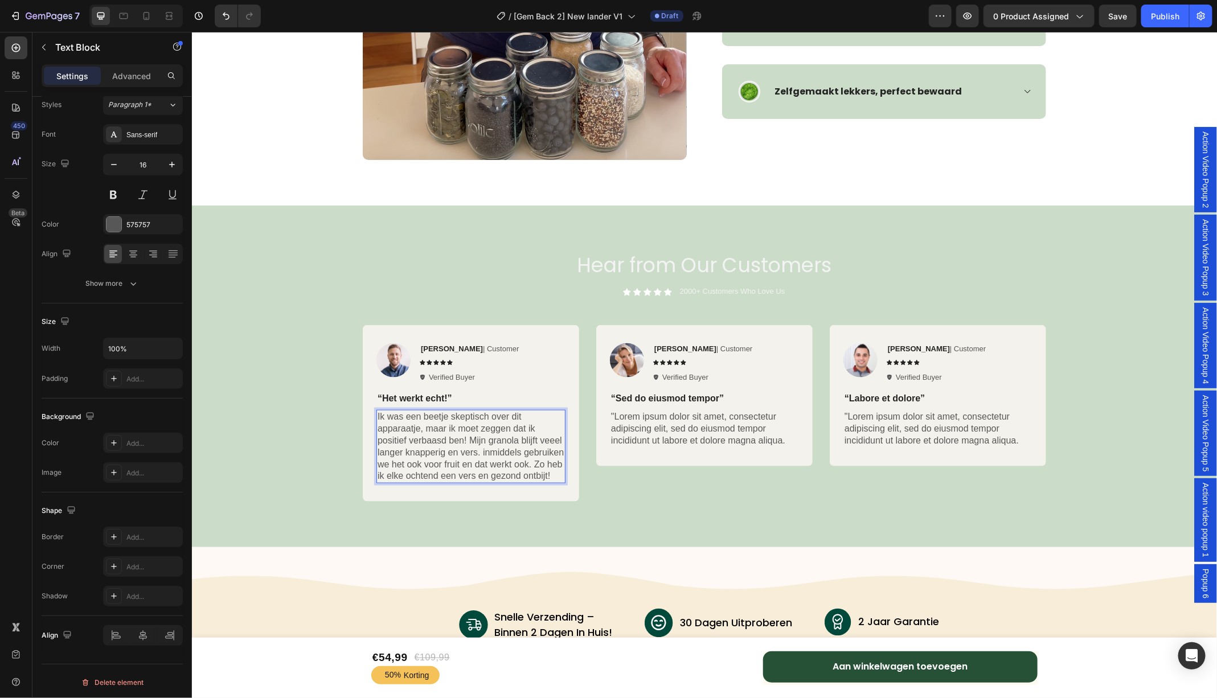
click at [485, 451] on p "Ik was een beetje skeptisch over dit apparaatje, maar ik moet zeggen dat ik pos…" at bounding box center [470, 445] width 187 height 71
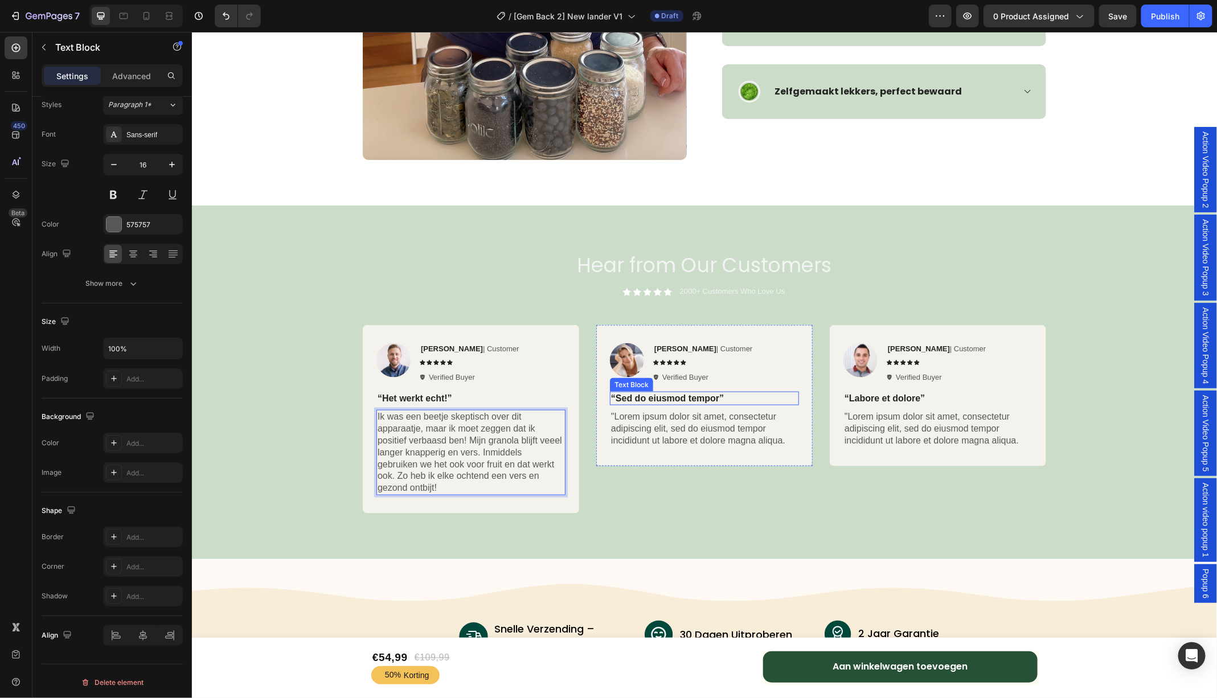
click at [684, 397] on p "“Sed do eiusmod tempor”" at bounding box center [703, 398] width 187 height 12
drag, startPoint x: 718, startPoint y: 399, endPoint x: 617, endPoint y: 399, distance: 100.8
click at [617, 399] on p "“Sed do eiusmod tempor”" at bounding box center [703, 398] width 187 height 12
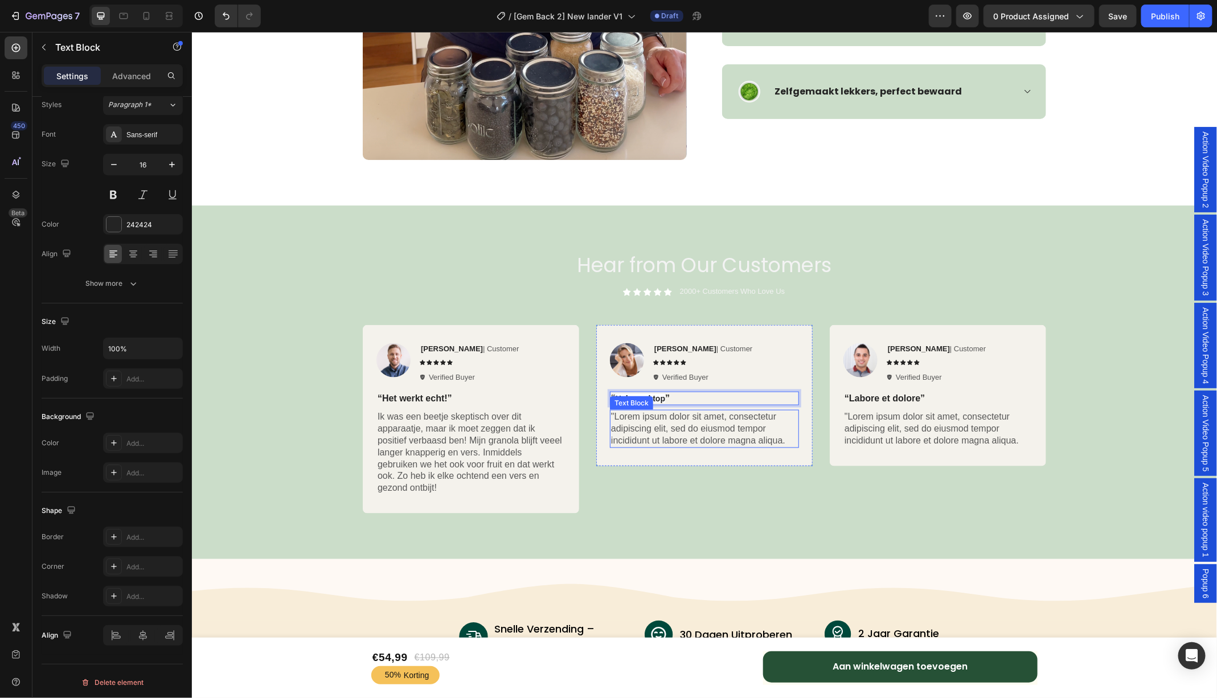
click at [677, 431] on p ""Lorem ipsum dolor sit amet, consectetur adipiscing elit, sed do eiusmod tempor…" at bounding box center [703, 427] width 187 height 35
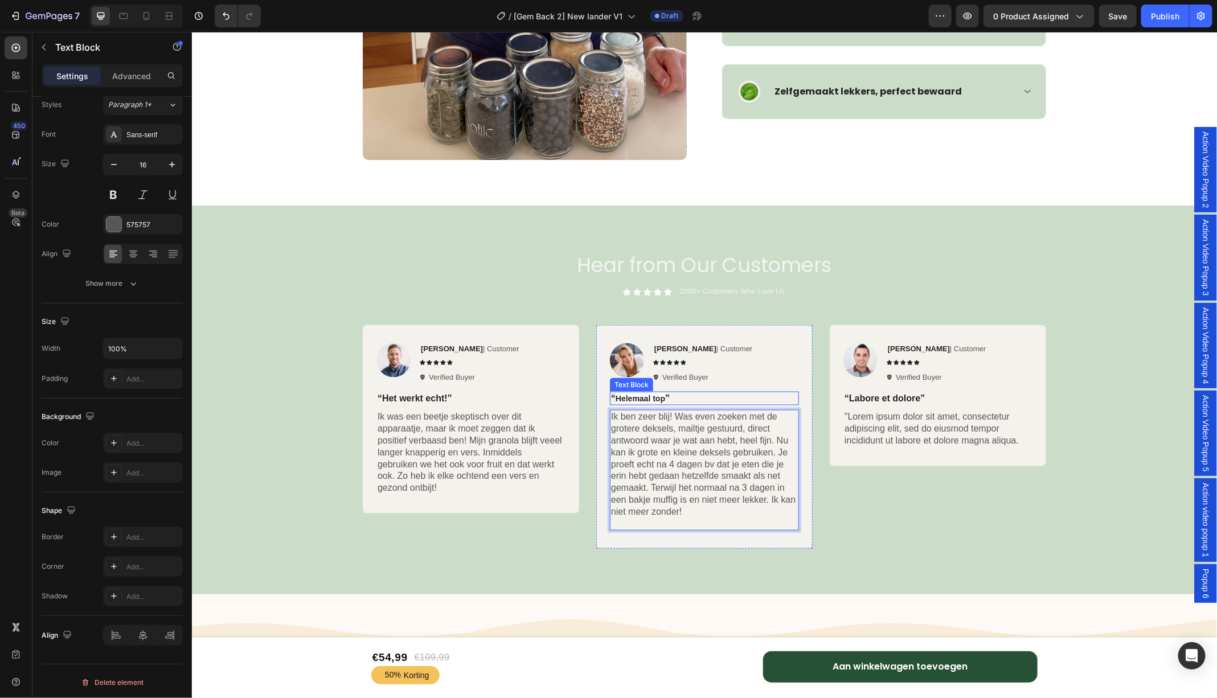
click at [652, 399] on strong "Helemaal top" at bounding box center [640, 397] width 50 height 9
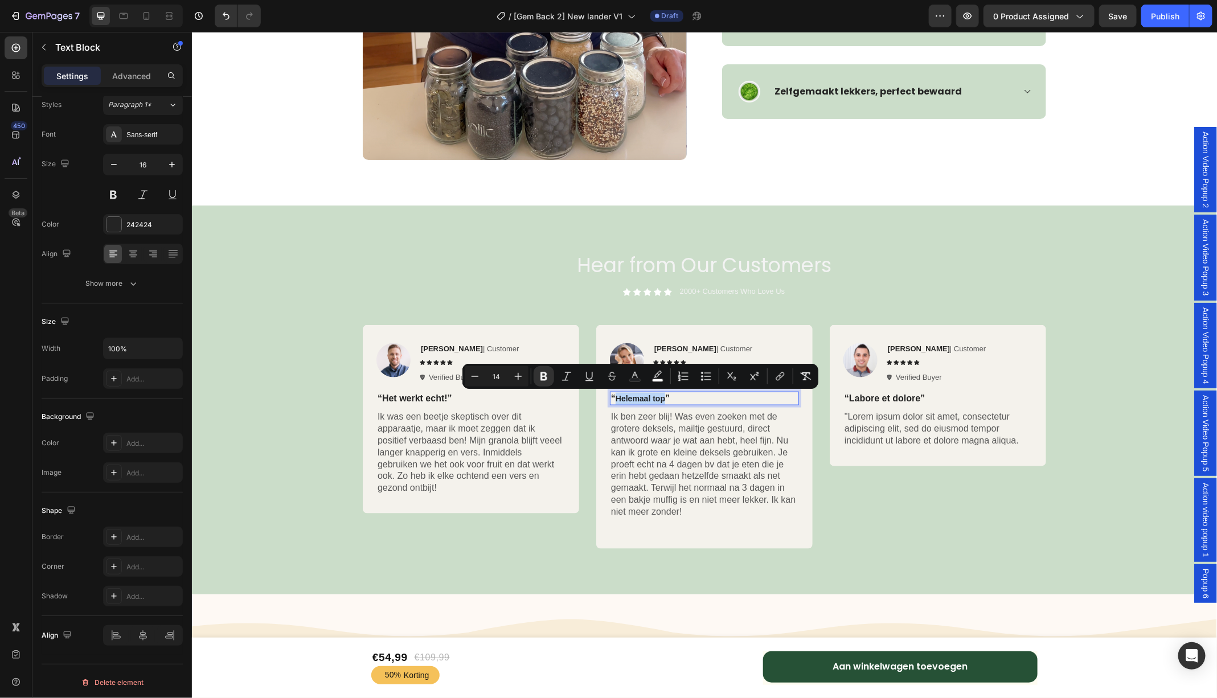
drag, startPoint x: 663, startPoint y: 400, endPoint x: 614, endPoint y: 400, distance: 48.4
click at [615, 400] on strong "Helemaal top" at bounding box center [640, 397] width 50 height 9
click at [658, 375] on icon "Editor contextual toolbar" at bounding box center [658, 374] width 8 height 7
type input "FFFFFF"
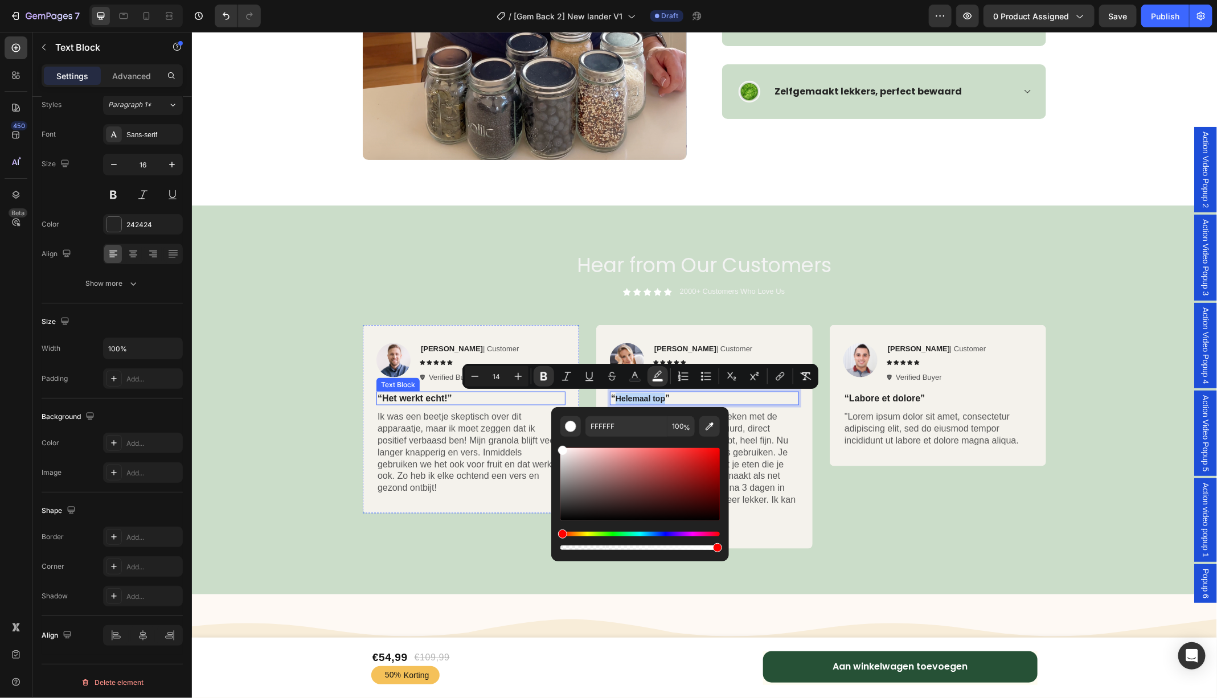
click at [428, 402] on p "“Het werkt echt!”" at bounding box center [470, 398] width 187 height 12
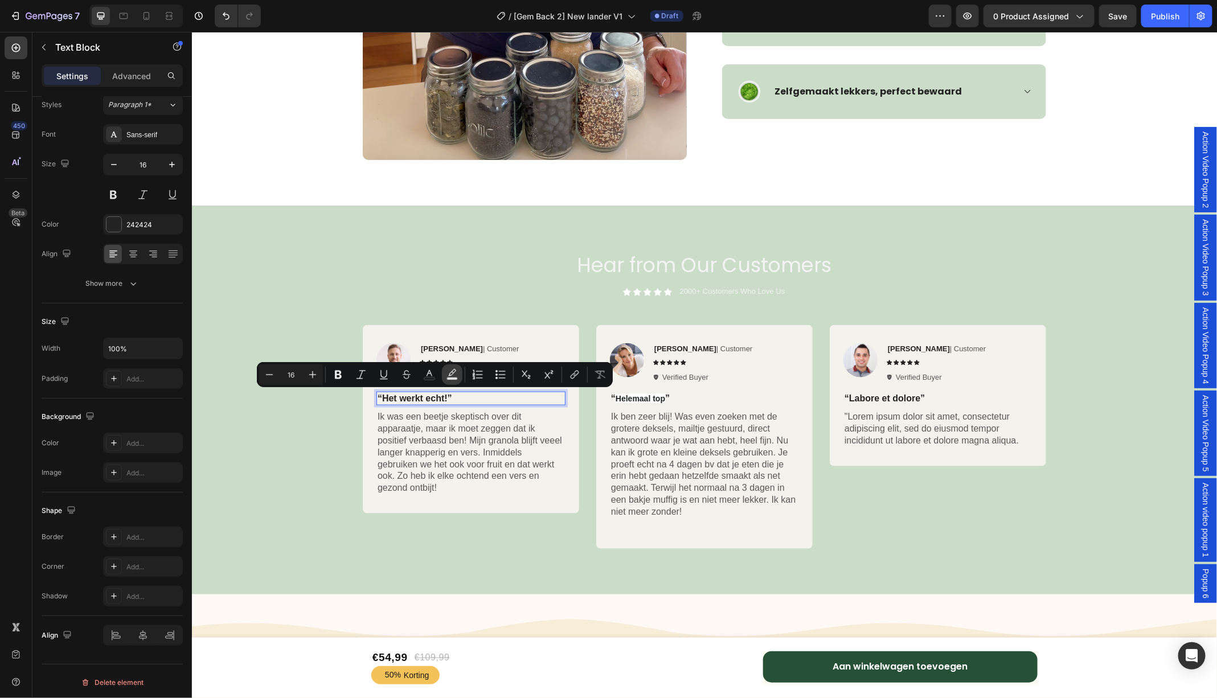
click at [453, 377] on rect "Editor contextual toolbar" at bounding box center [452, 378] width 11 height 3
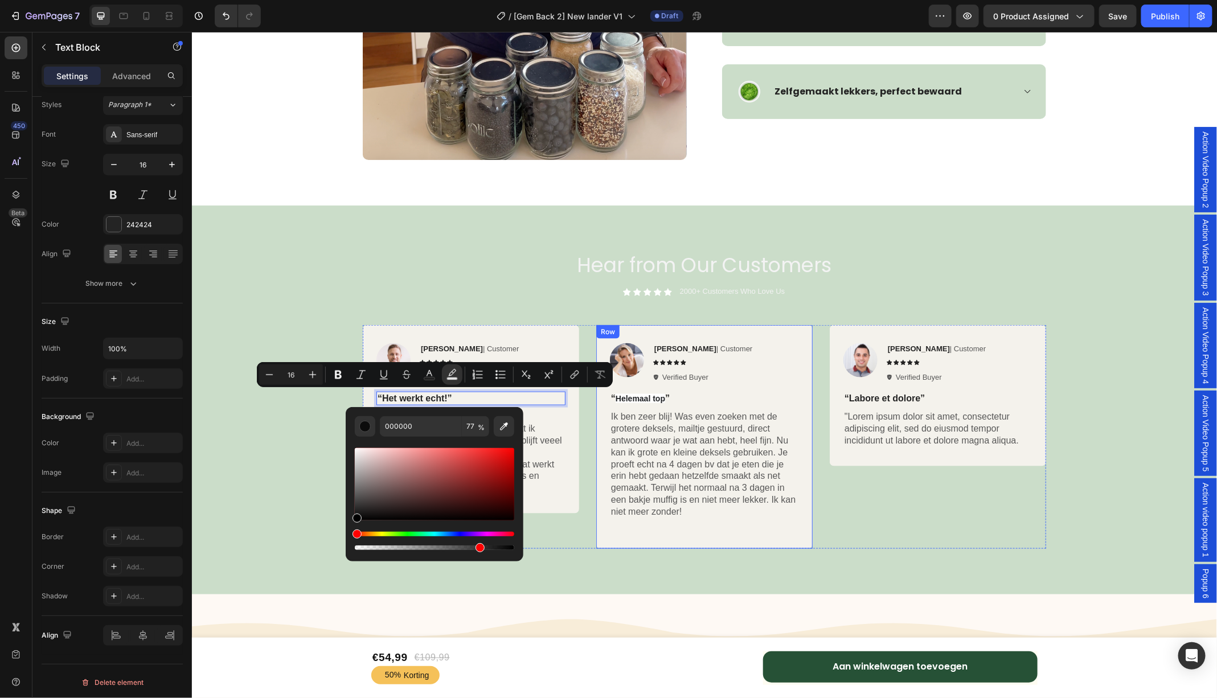
click at [598, 423] on div "Image Reylo B | Customer Text Block Icon Icon Icon Icon Icon Icon List Verified…" at bounding box center [703, 436] width 216 height 224
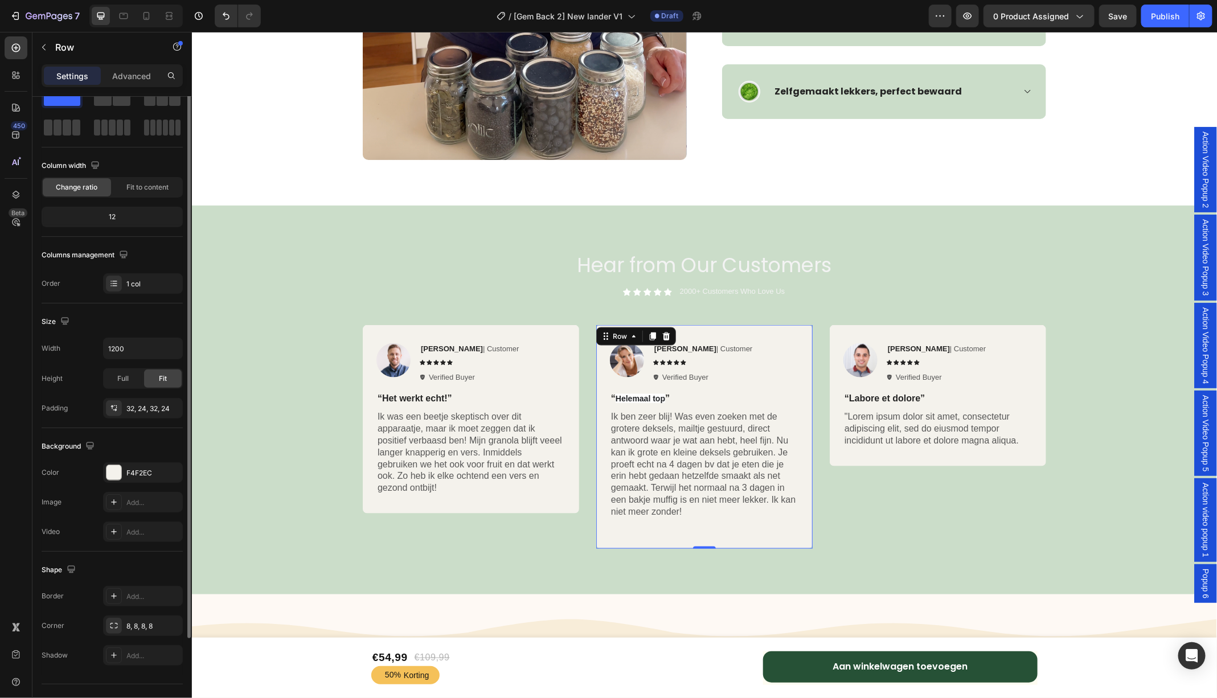
scroll to position [0, 0]
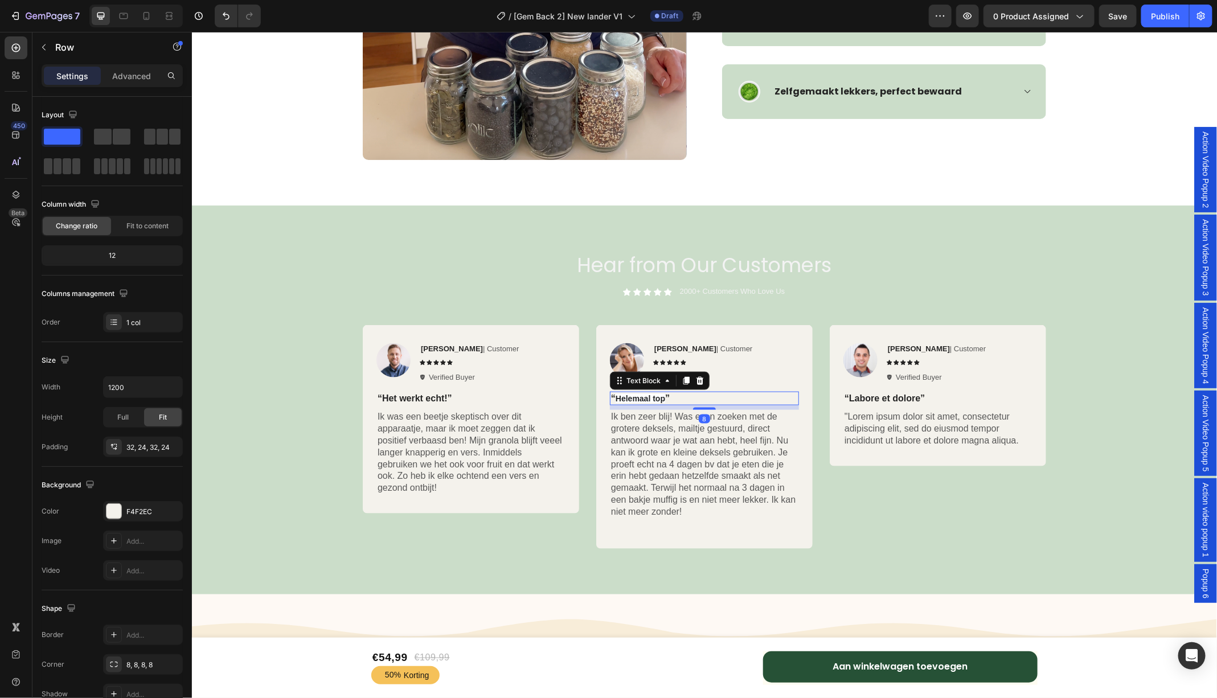
click at [673, 404] on div "“ Helemaal top ”" at bounding box center [703, 398] width 189 height 14
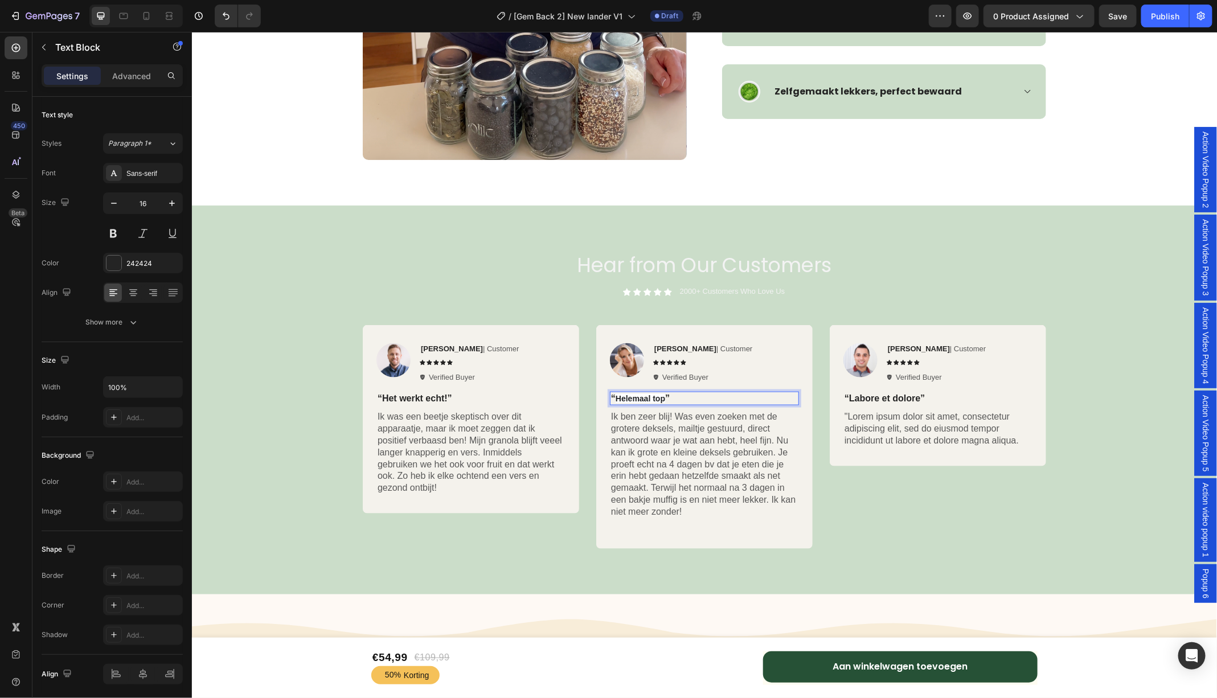
click at [678, 399] on p "“ Helemaal top ”" at bounding box center [703, 398] width 187 height 12
click at [639, 399] on strong "Helemaal top" at bounding box center [640, 397] width 50 height 9
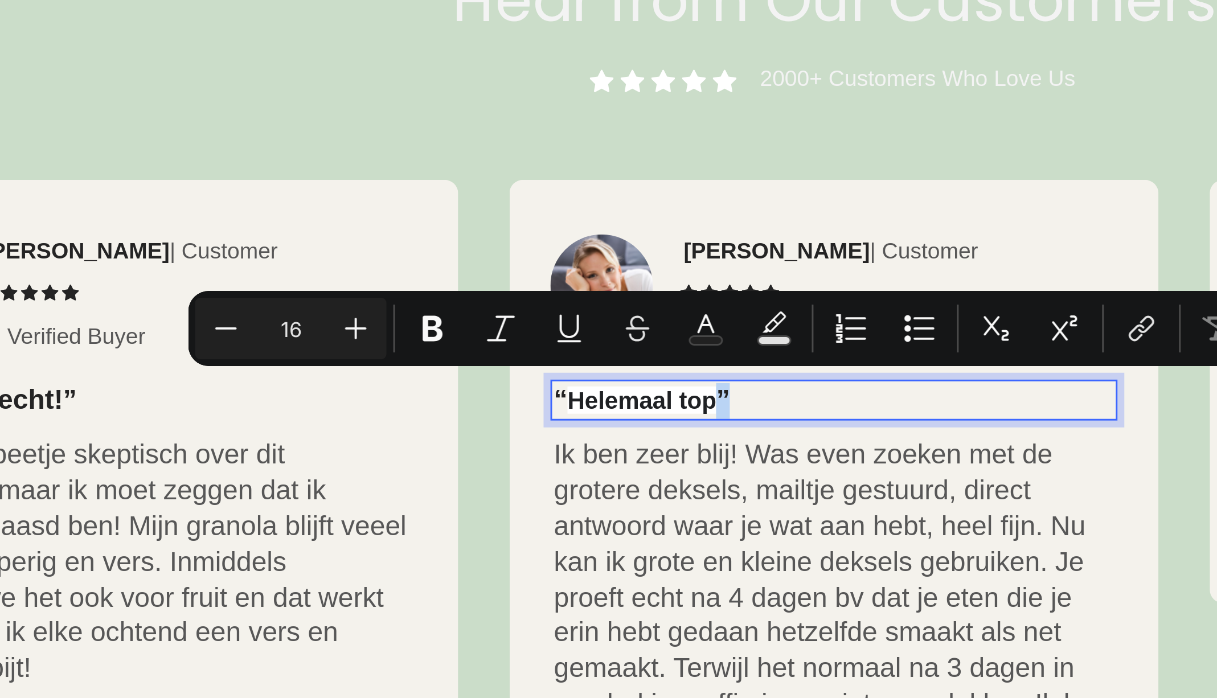
type input "14"
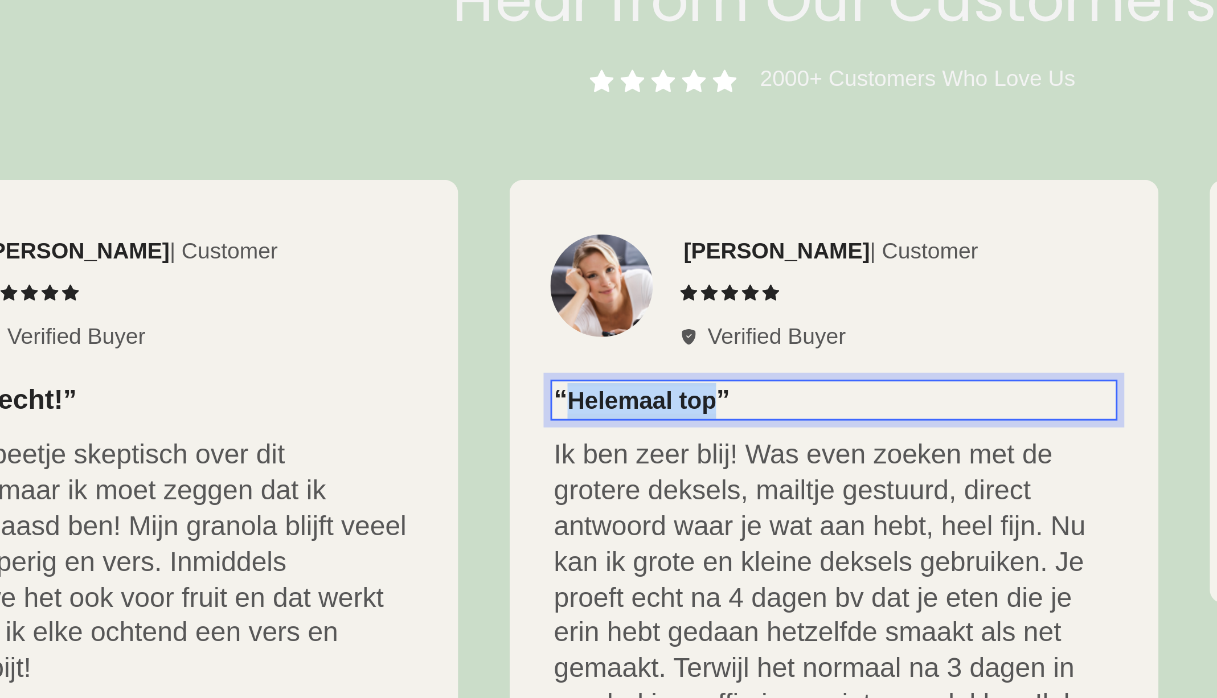
drag, startPoint x: -231, startPoint y: -331, endPoint x: -279, endPoint y: -333, distance: 48.4
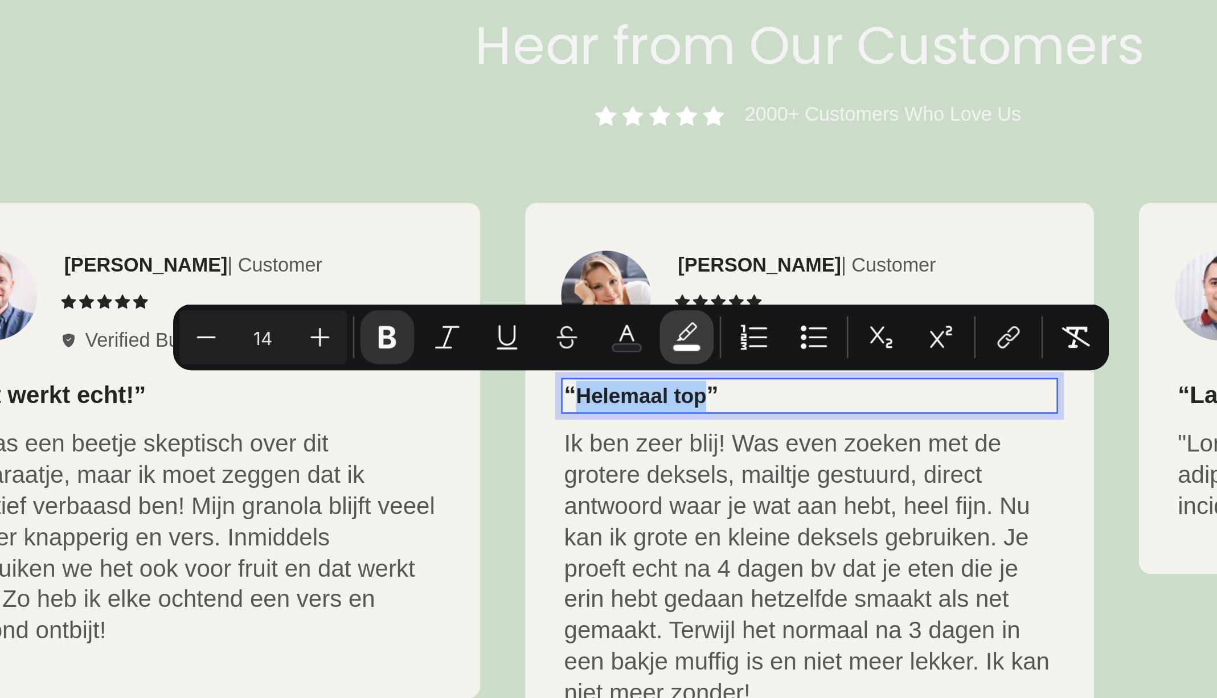
click at [652, 380] on rect "Editor contextual toolbar" at bounding box center [657, 380] width 11 height 3
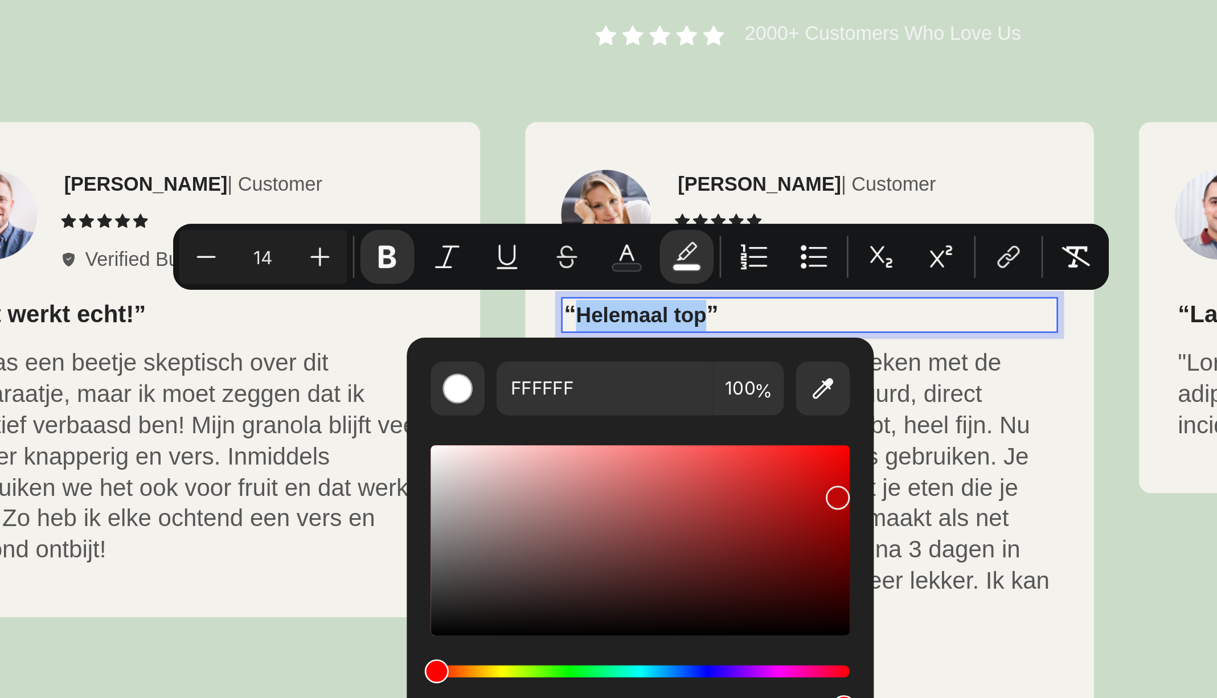
drag, startPoint x: 568, startPoint y: 453, endPoint x: 715, endPoint y: 466, distance: 147.4
click at [715, 466] on div "Editor contextual toolbar" at bounding box center [639, 484] width 159 height 72
type input "E0D7D7"
drag, startPoint x: 716, startPoint y: 467, endPoint x: 567, endPoint y: 456, distance: 149.0
click at [567, 456] on div "Editor contextual toolbar" at bounding box center [568, 458] width 9 height 9
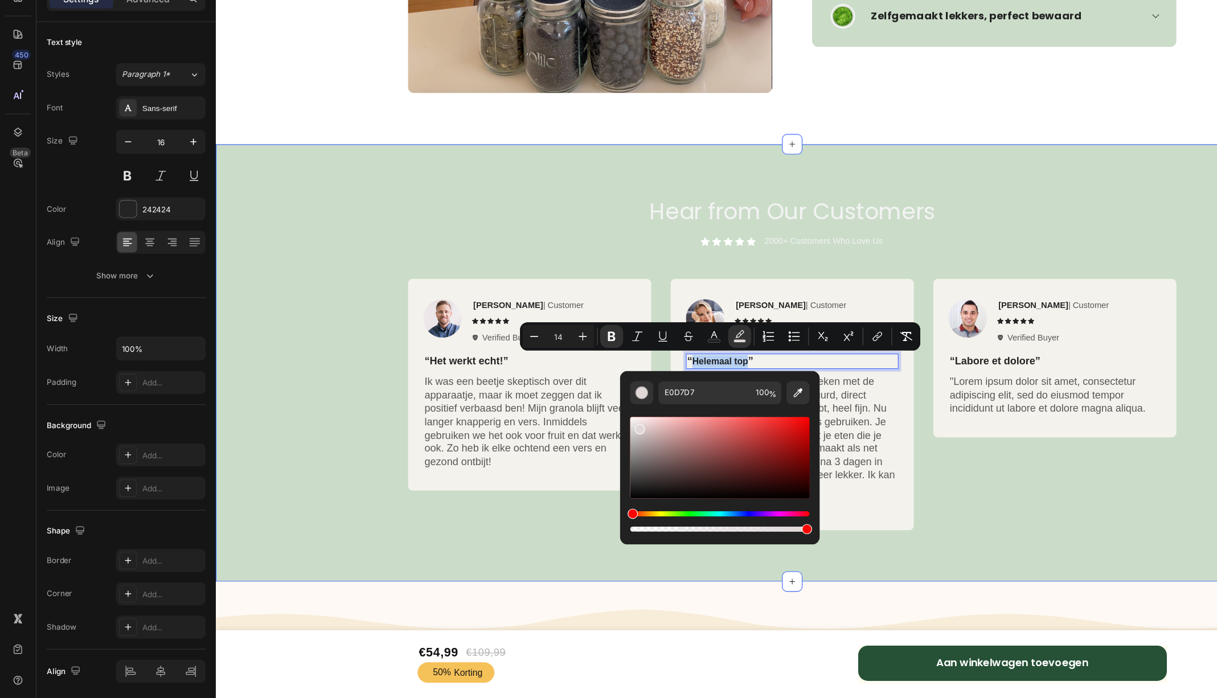
click at [822, 235] on div "Hear from Our Customers Heading Icon Icon Icon Icon Icon Icon List 2000+ Custom…" at bounding box center [728, 322] width 1008 height 307
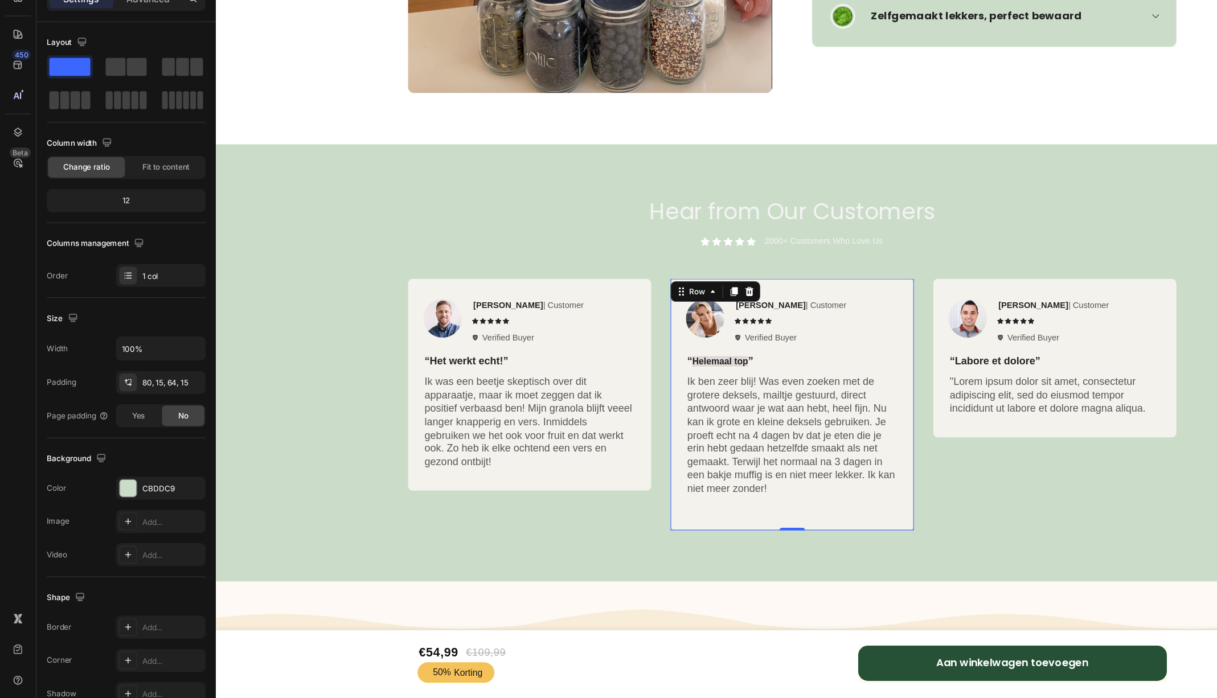
click at [798, 254] on div "Image Reylo B | Customer Text Block Icon Icon Icon Icon Icon Icon List Verified…" at bounding box center [727, 355] width 216 height 224
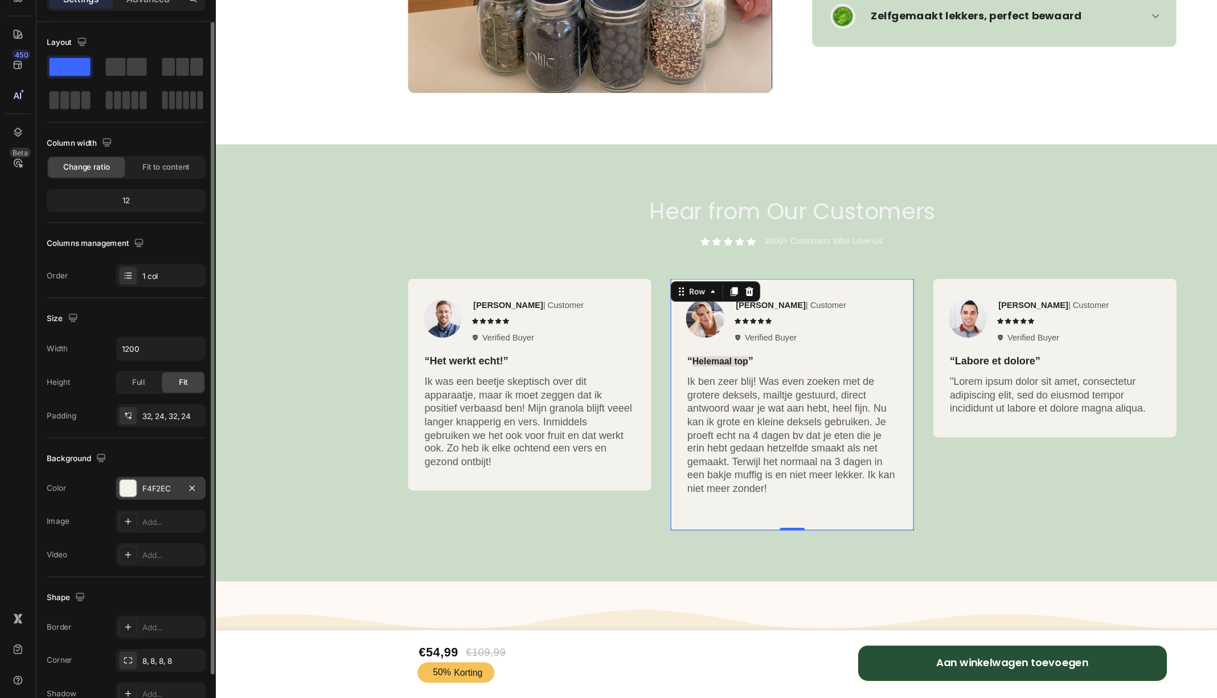
click at [121, 507] on div at bounding box center [113, 511] width 15 height 15
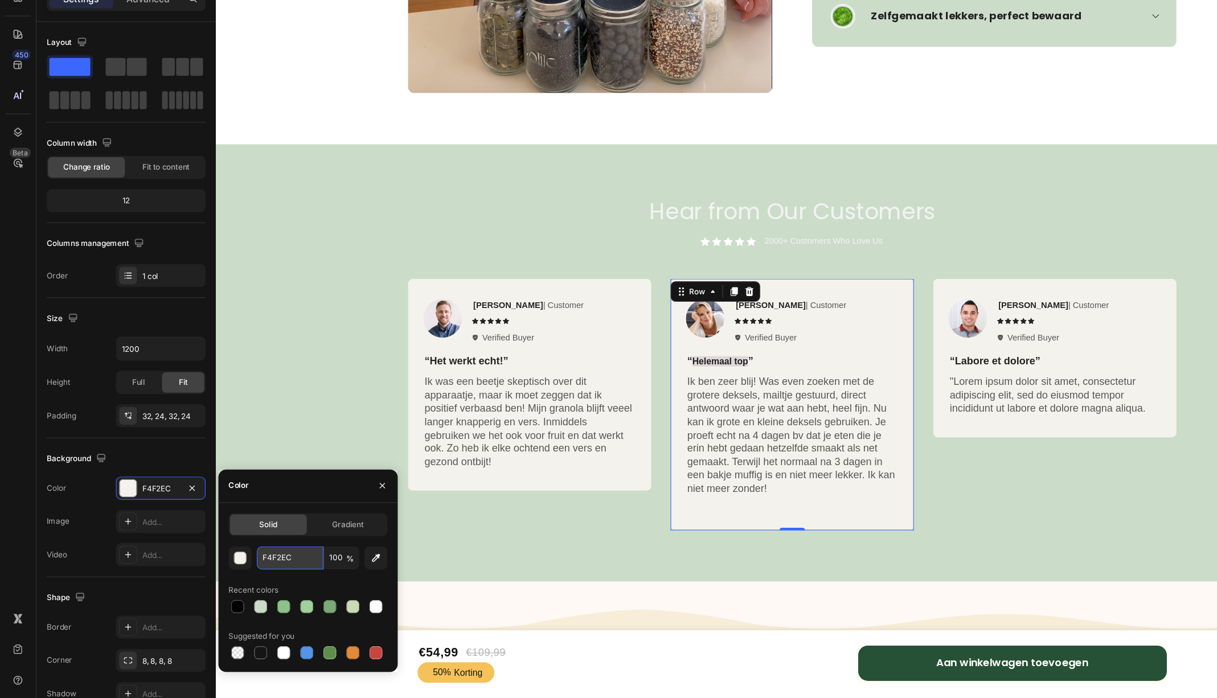
click at [261, 578] on input "F4F2EC" at bounding box center [257, 573] width 59 height 20
click at [656, 316] on div "Text Block" at bounding box center [666, 316] width 39 height 10
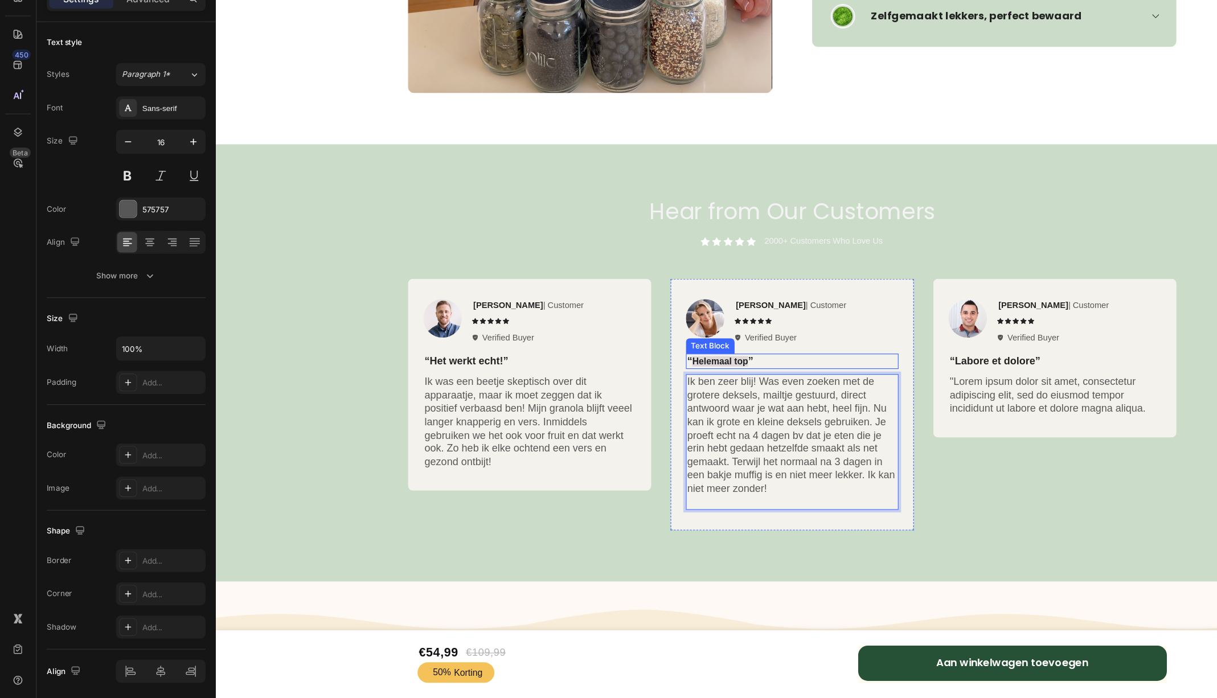
click at [659, 315] on strong "Helemaal top" at bounding box center [664, 315] width 50 height 9
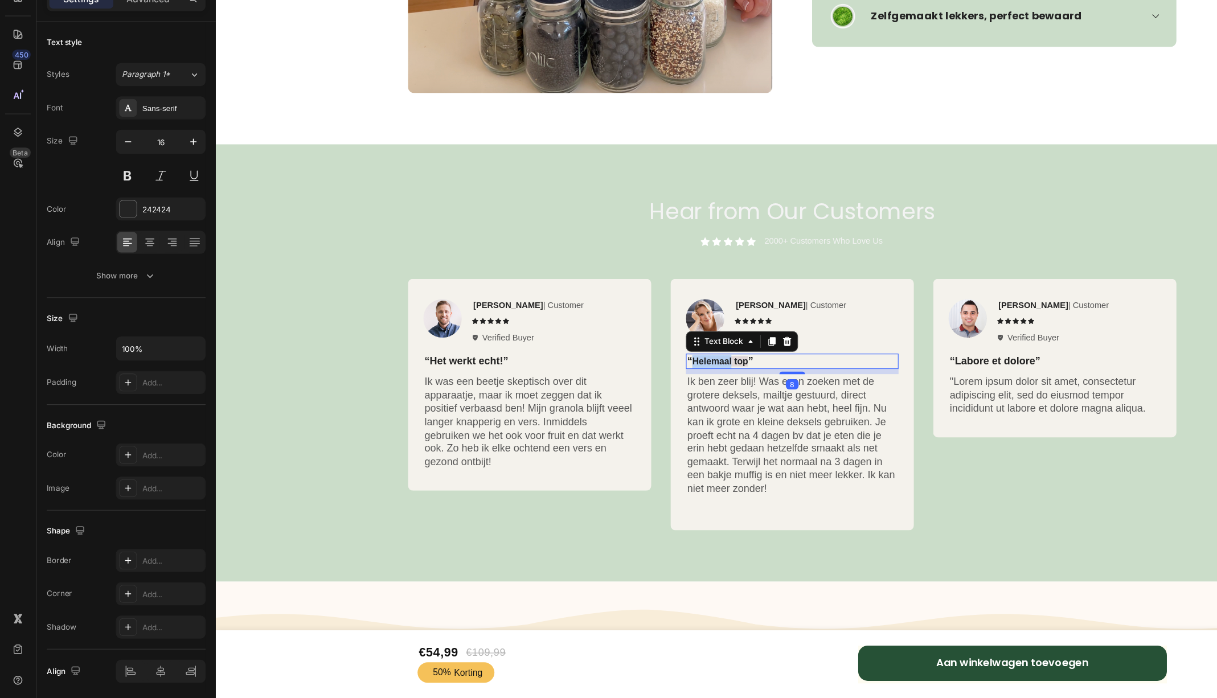
click at [659, 315] on strong "Helemaal top" at bounding box center [664, 315] width 50 height 9
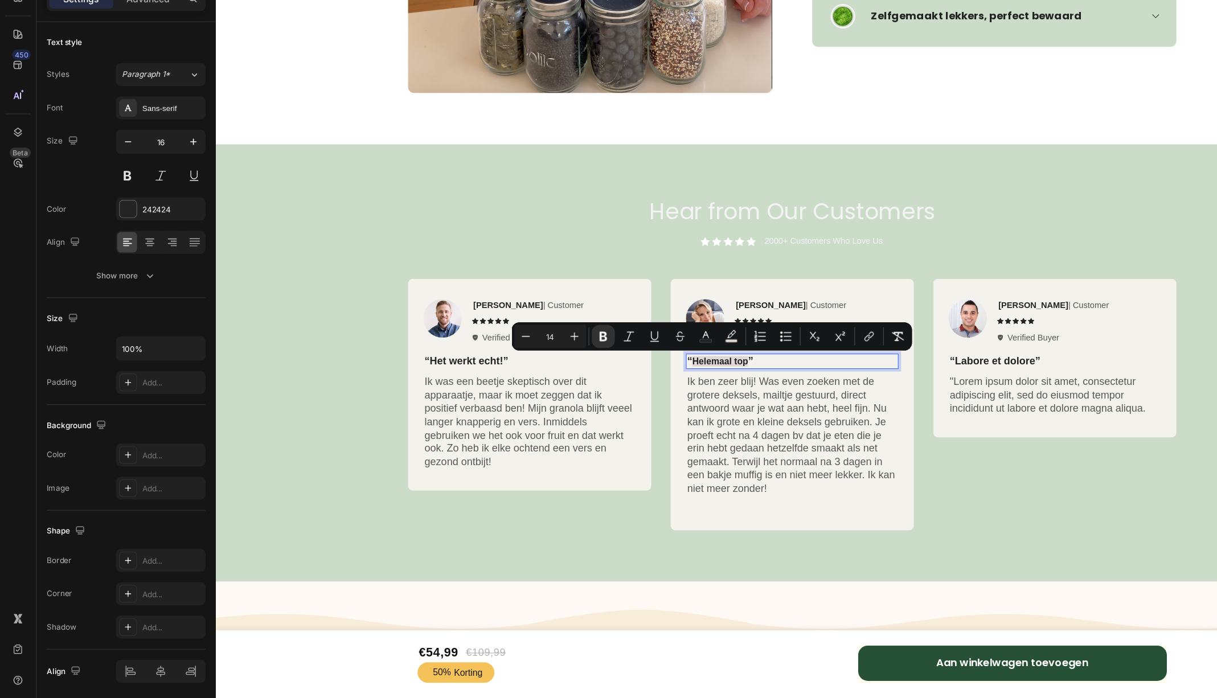
click at [687, 316] on strong "Helemaal top" at bounding box center [664, 315] width 50 height 9
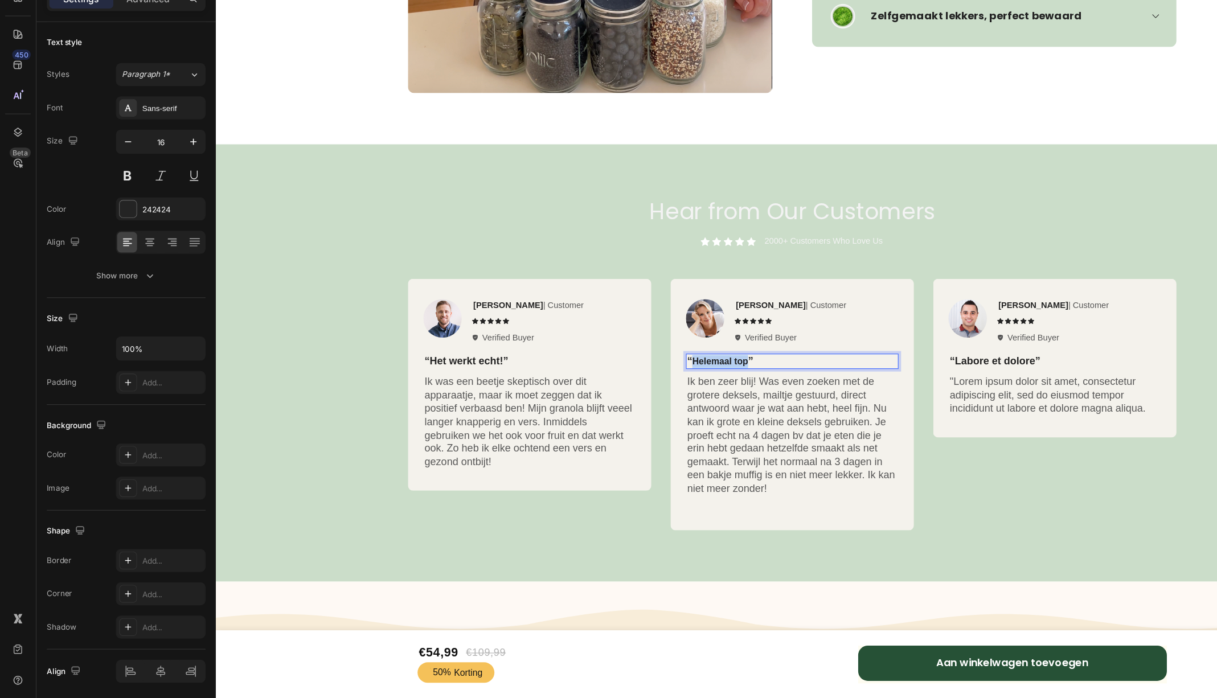
drag, startPoint x: 688, startPoint y: 316, endPoint x: 640, endPoint y: 316, distance: 48.4
click at [640, 316] on p "“ Helemaal top ”" at bounding box center [727, 316] width 187 height 12
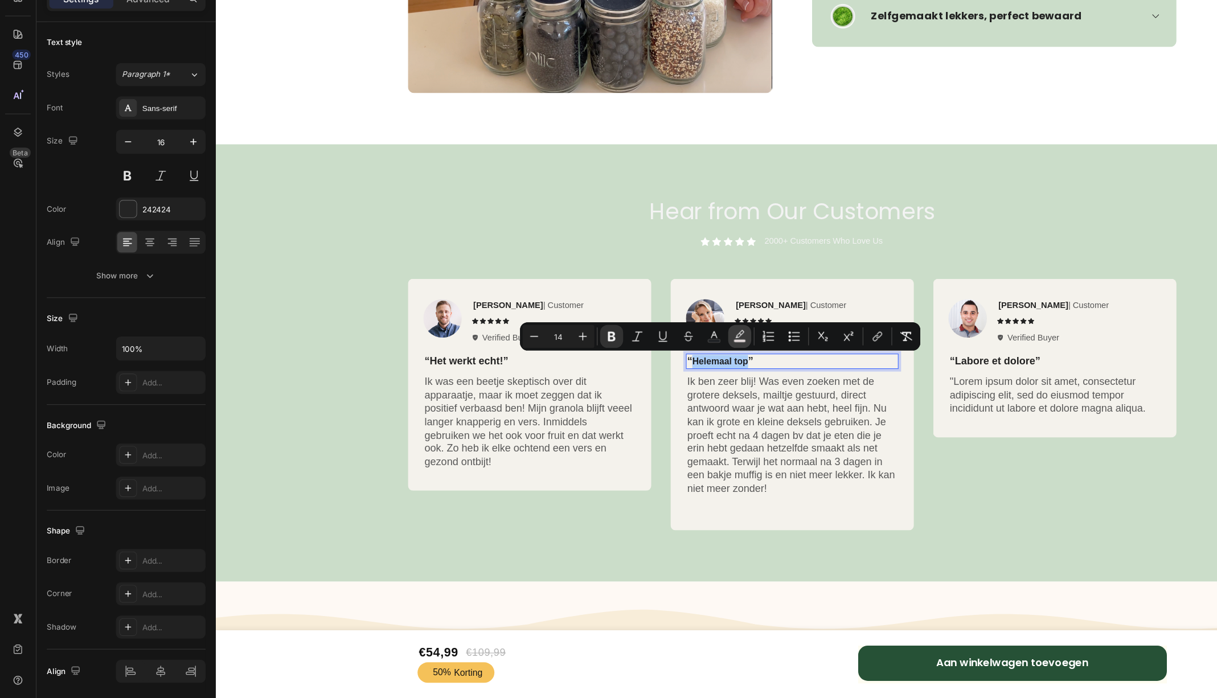
click at [663, 379] on button "color" at bounding box center [657, 376] width 20 height 20
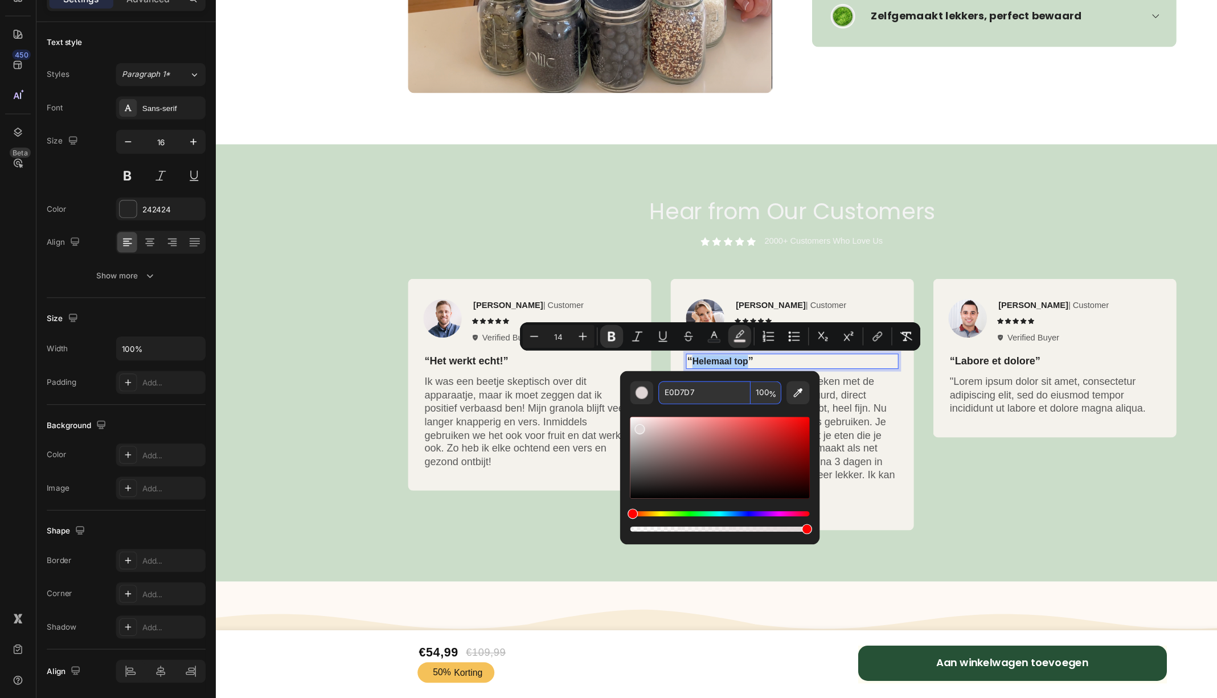
click at [618, 422] on input "E0D7D7" at bounding box center [626, 426] width 82 height 20
paste input "F4F2EC"
type input "F4F2EC"
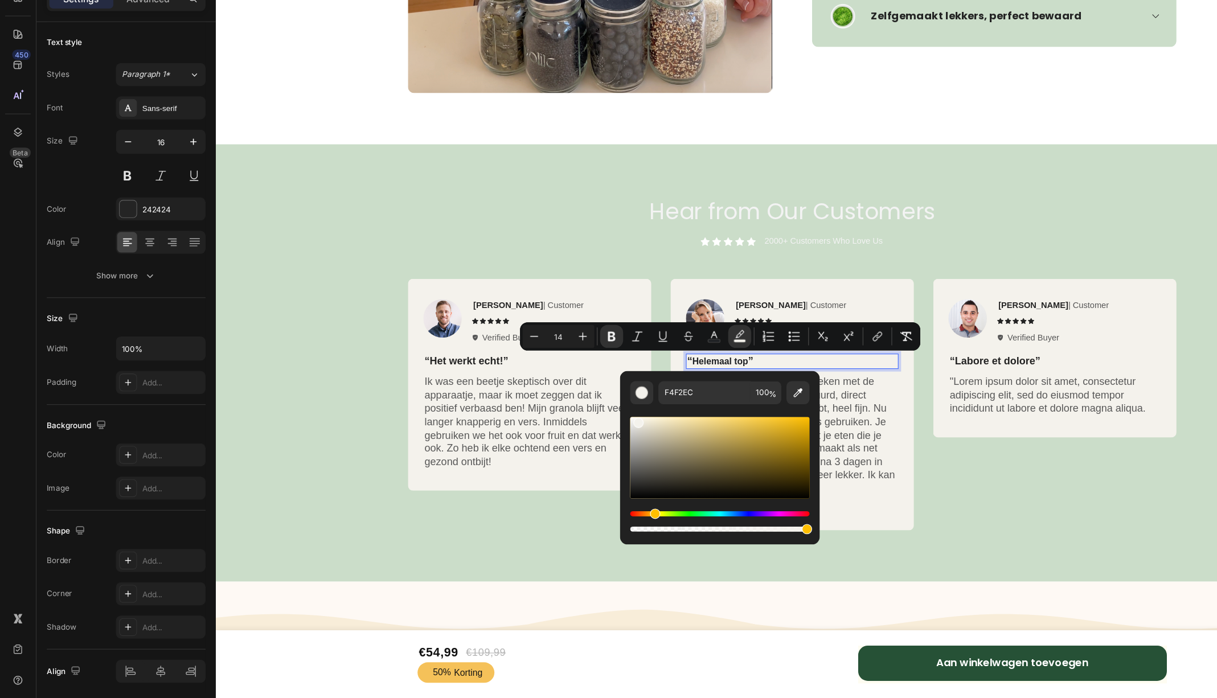
click at [764, 375] on p "Ik ben zeer blij! Was even zoeken met de grotere deksels, mailtje gestuurd, dir…" at bounding box center [727, 381] width 187 height 106
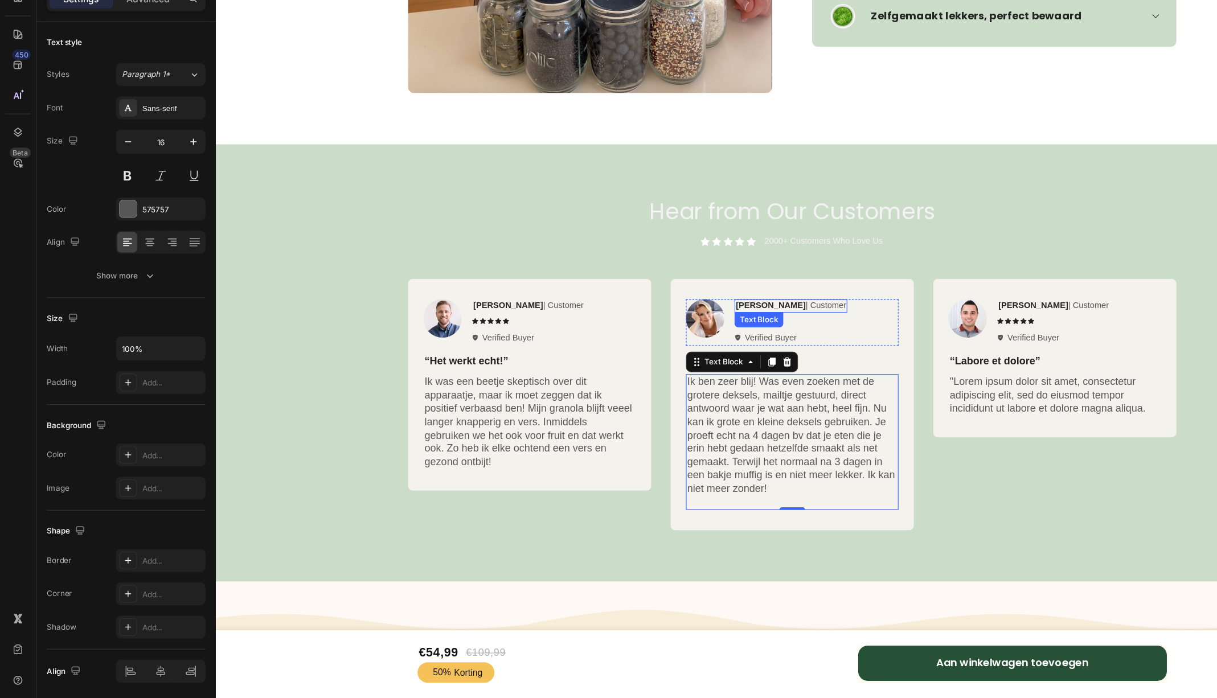
click at [695, 264] on strong "Reylo B" at bounding box center [708, 266] width 62 height 9
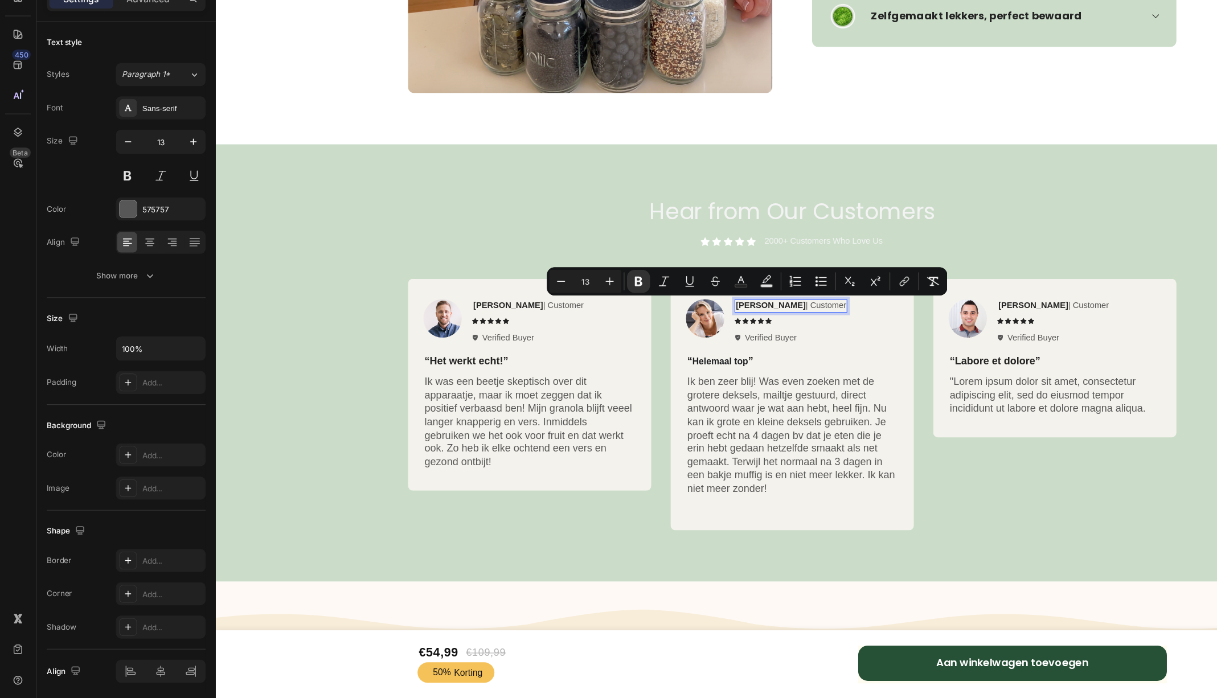
click at [704, 264] on strong "Reylo B" at bounding box center [708, 266] width 62 height 9
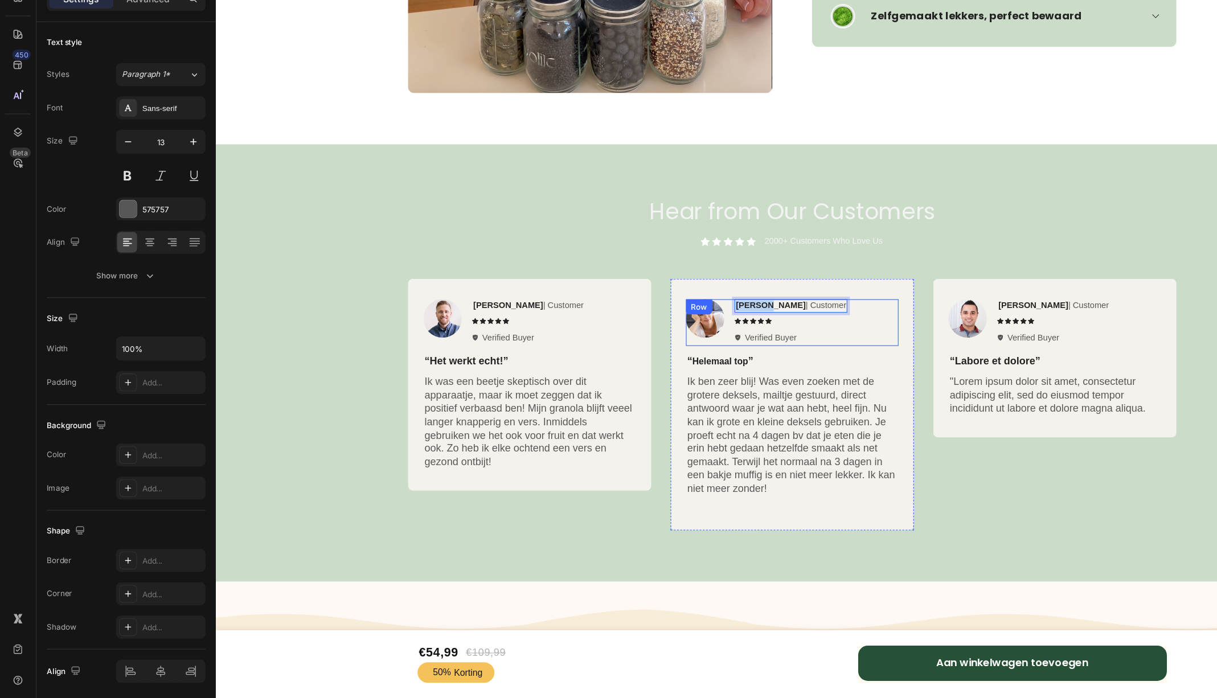
drag, startPoint x: 704, startPoint y: 264, endPoint x: 672, endPoint y: 265, distance: 31.3
click at [672, 265] on div "Image Reylo B | Customer Text Block 8 Icon Icon Icon Icon Icon Icon List Verifi…" at bounding box center [727, 281] width 189 height 41
click at [705, 266] on strong "Evelien Jo" at bounding box center [708, 266] width 62 height 9
click at [881, 282] on img at bounding box center [883, 278] width 34 height 34
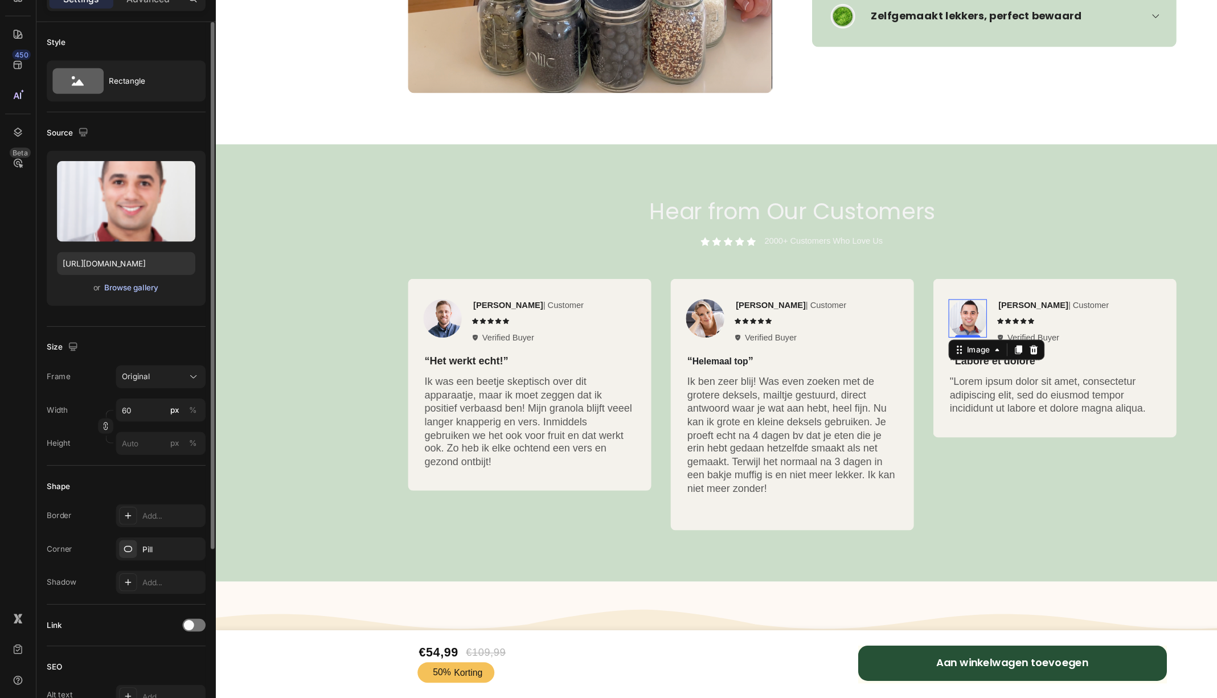
click at [131, 328] on div "Browse gallery" at bounding box center [117, 333] width 48 height 10
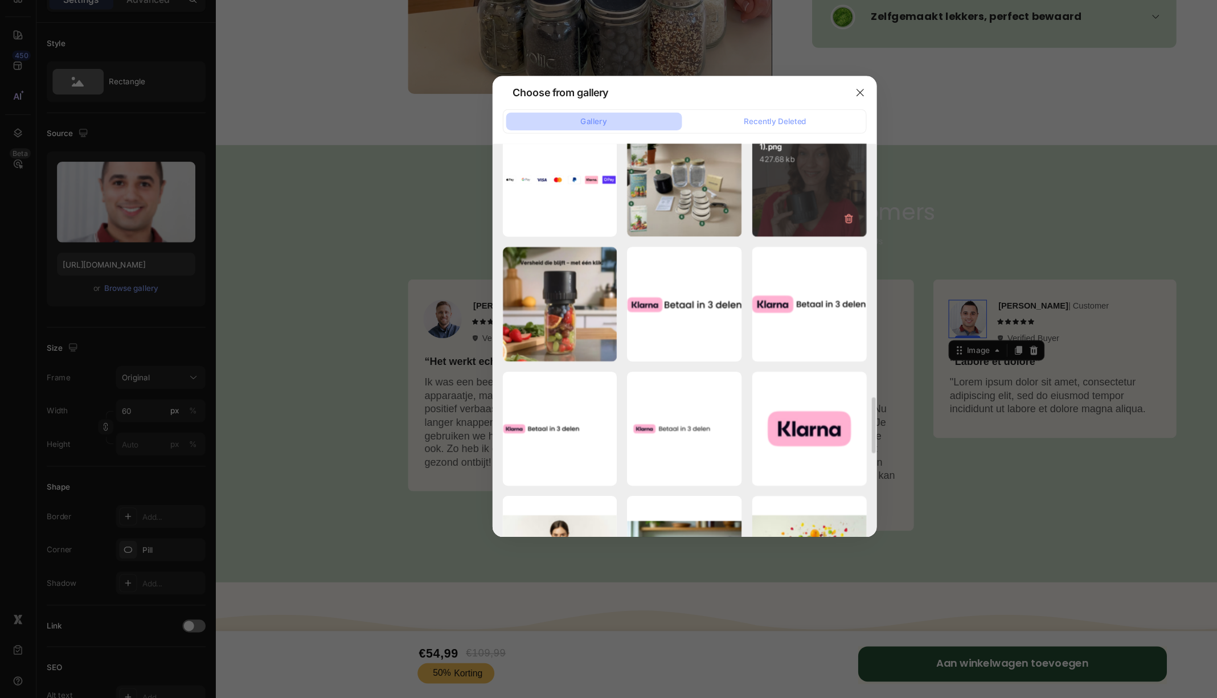
click at [710, 254] on div "Scherm_afbeelding 202...1).png 427.68 kb" at bounding box center [719, 236] width 102 height 102
type input "https://cdn.shopify.com/s/files/1/0747/6602/4923/files/gempages_555404258220967…"
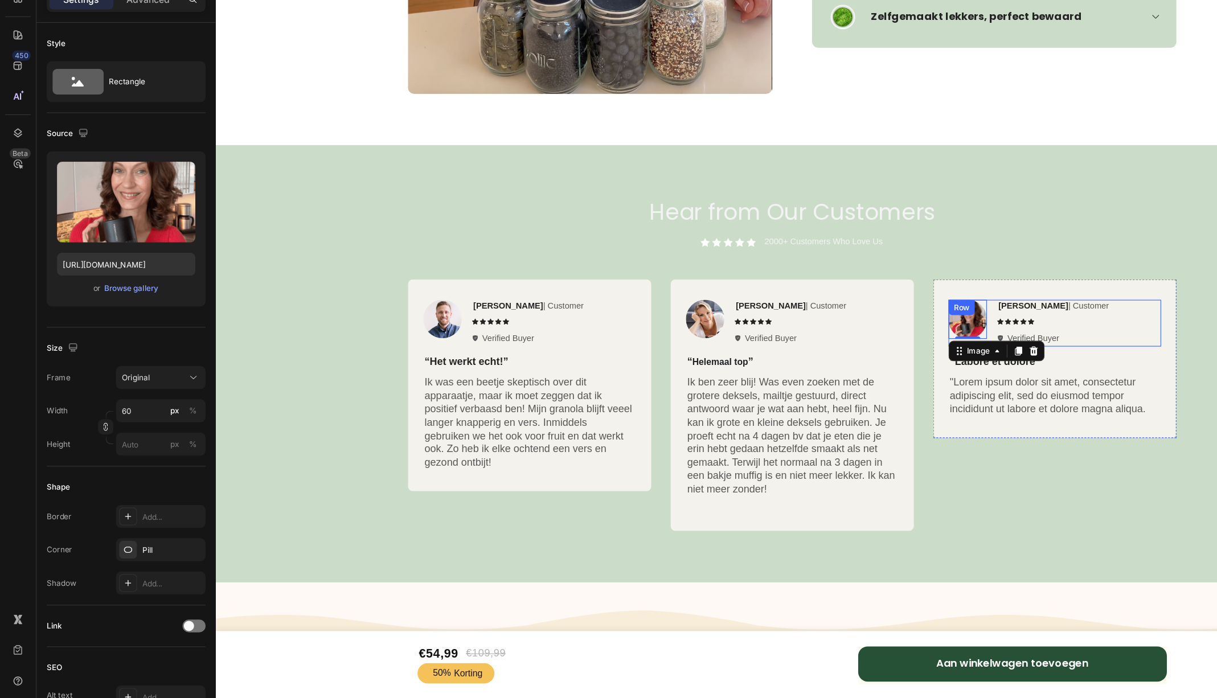
scroll to position [3117, 0]
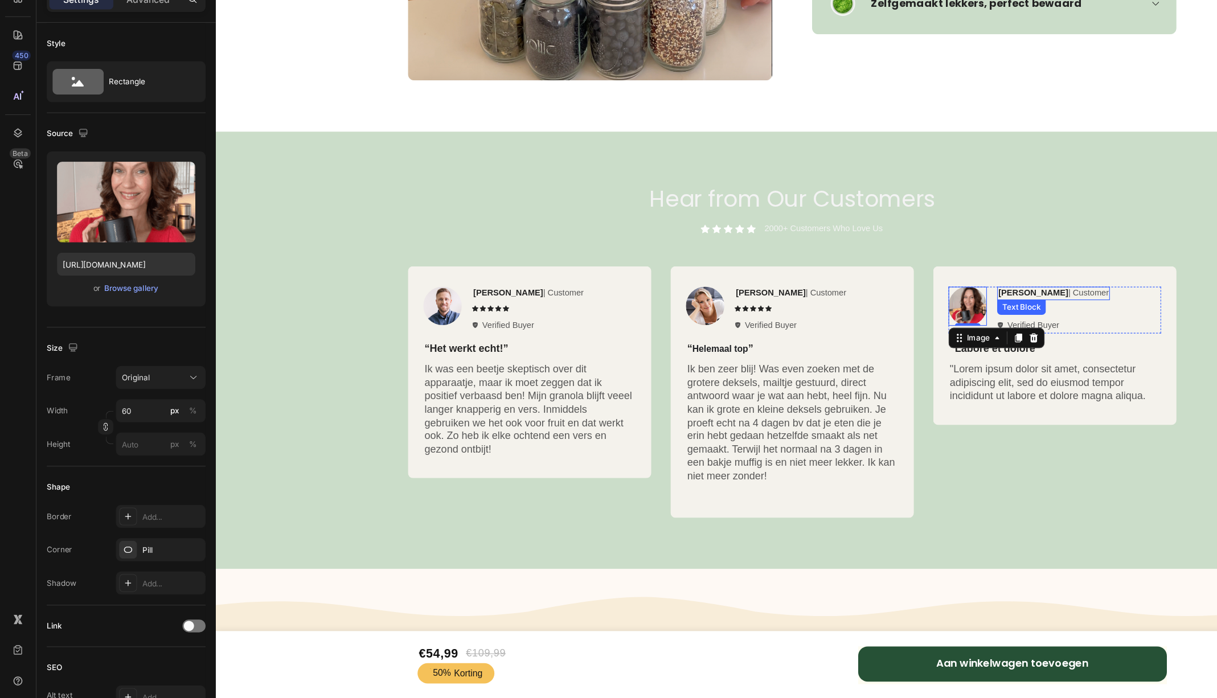
click at [923, 254] on strong "[PERSON_NAME]" at bounding box center [942, 254] width 62 height 9
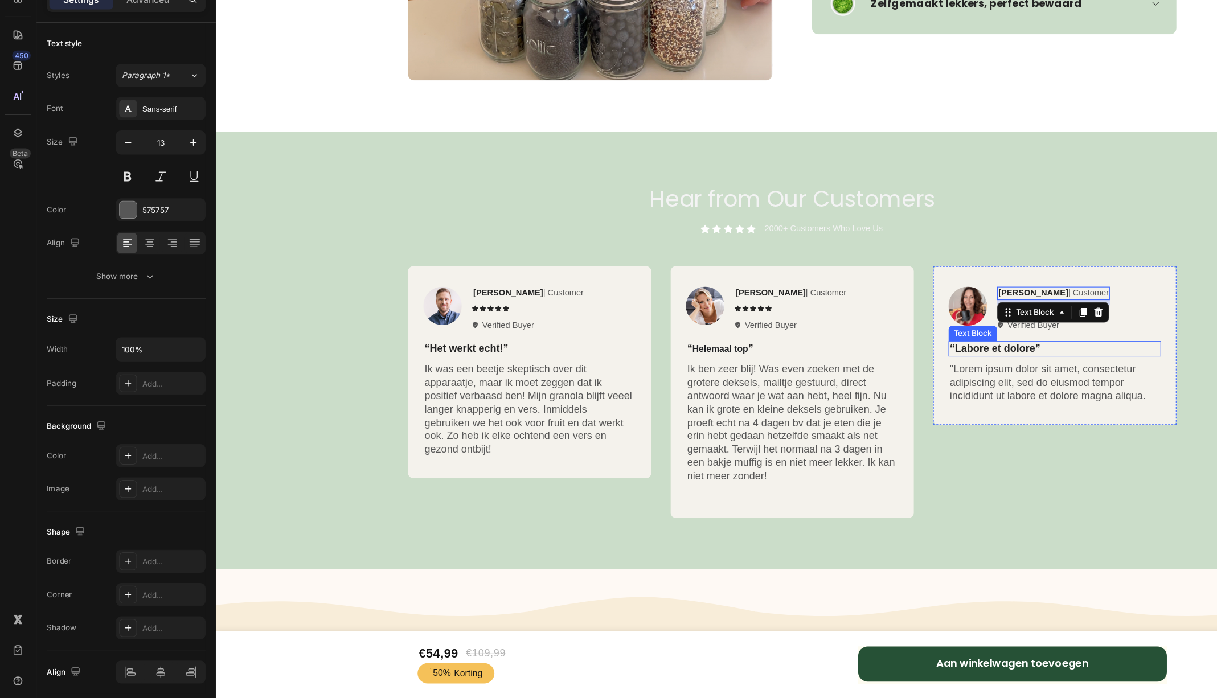
click at [940, 303] on p "“Labore et dolore”" at bounding box center [961, 305] width 187 height 12
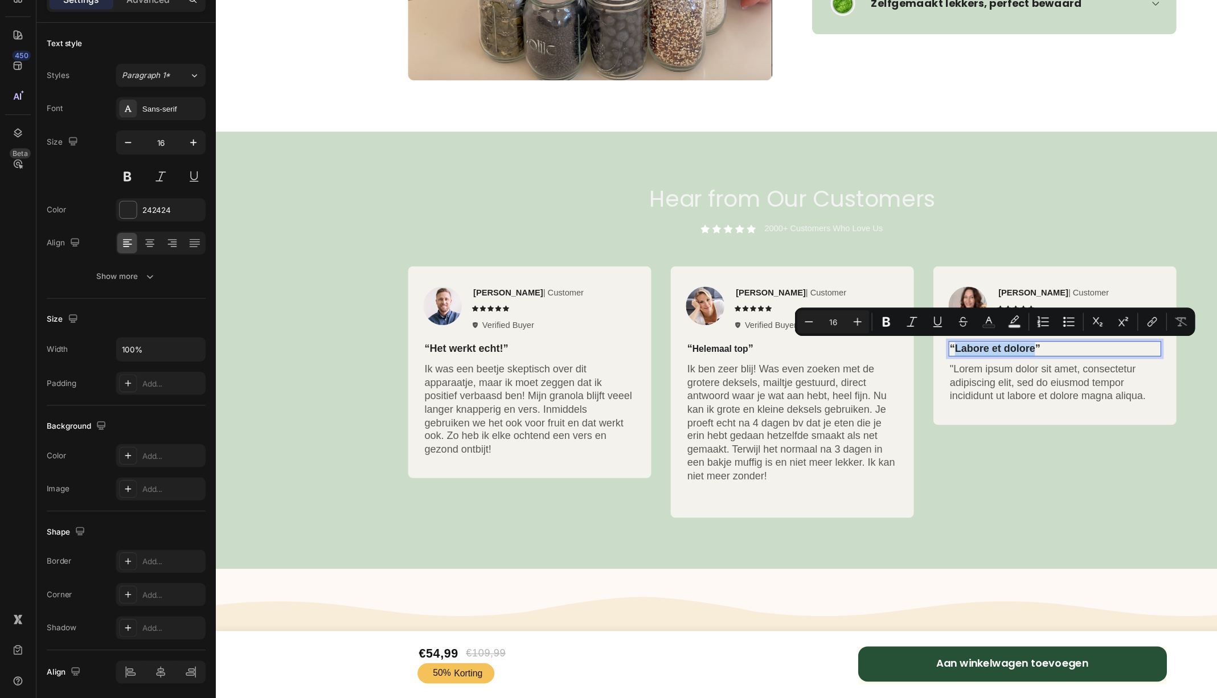
drag, startPoint x: 942, startPoint y: 303, endPoint x: 872, endPoint y: 306, distance: 70.1
click at [872, 306] on p "“Labore et dolore”" at bounding box center [961, 305] width 187 height 12
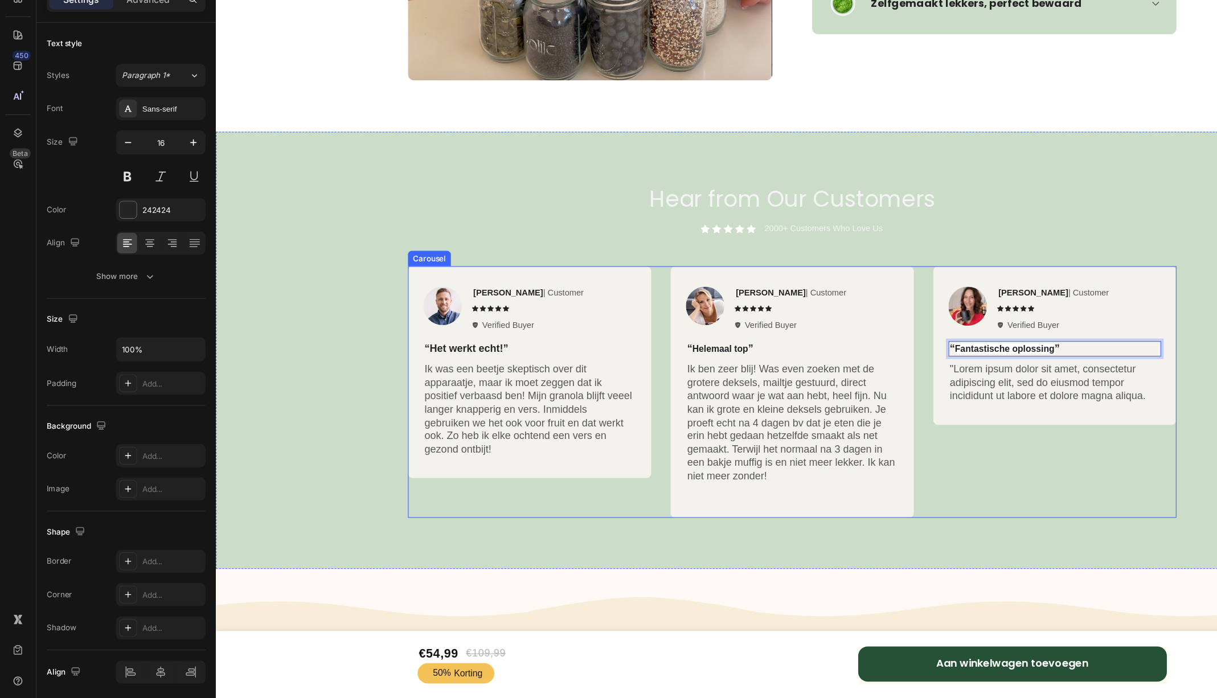
click at [929, 338] on p ""Lorem ipsum dolor sit amet, consectetur adipiscing elit, sed do eiusmod tempor…" at bounding box center [961, 334] width 187 height 35
click at [1038, 347] on p ""Lorem ipsum dolor sit amet, consectetur adipiscing elit, sed do eiusmod tempor…" at bounding box center [961, 334] width 187 height 35
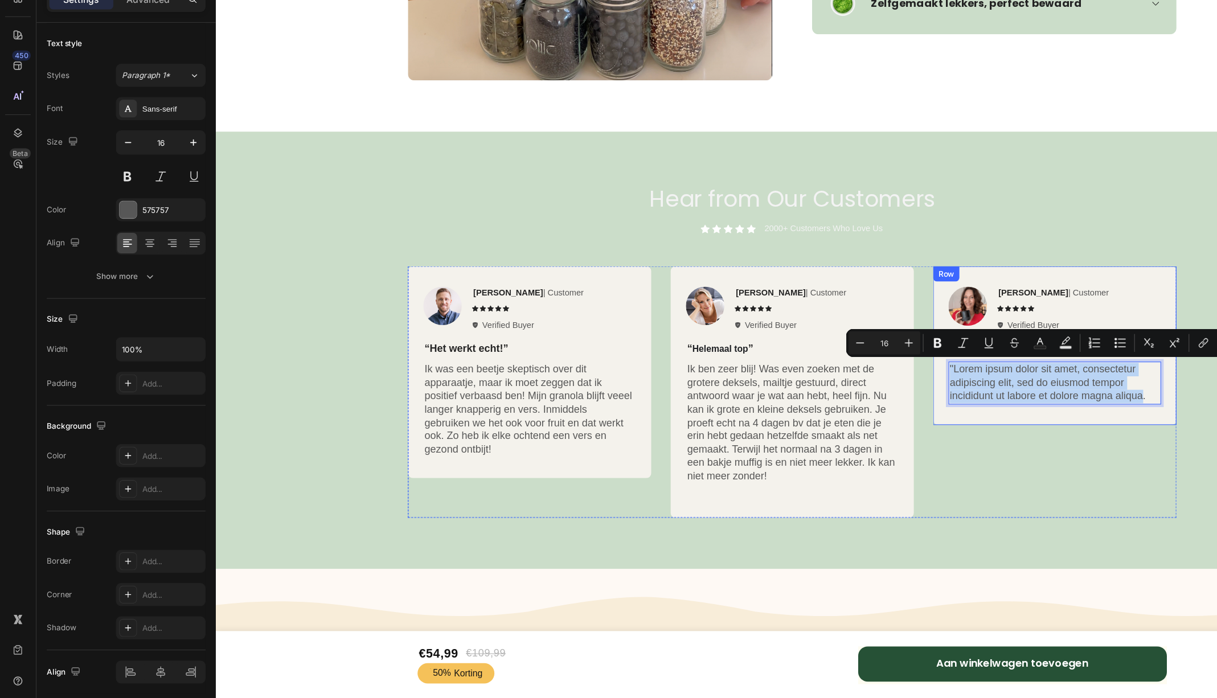
drag, startPoint x: 1038, startPoint y: 347, endPoint x: 865, endPoint y: 315, distance: 176.1
click at [865, 315] on div "Image Ken K | Customer Text Block Icon Icon Icon Icon Icon Icon List Verified B…" at bounding box center [961, 301] width 216 height 141
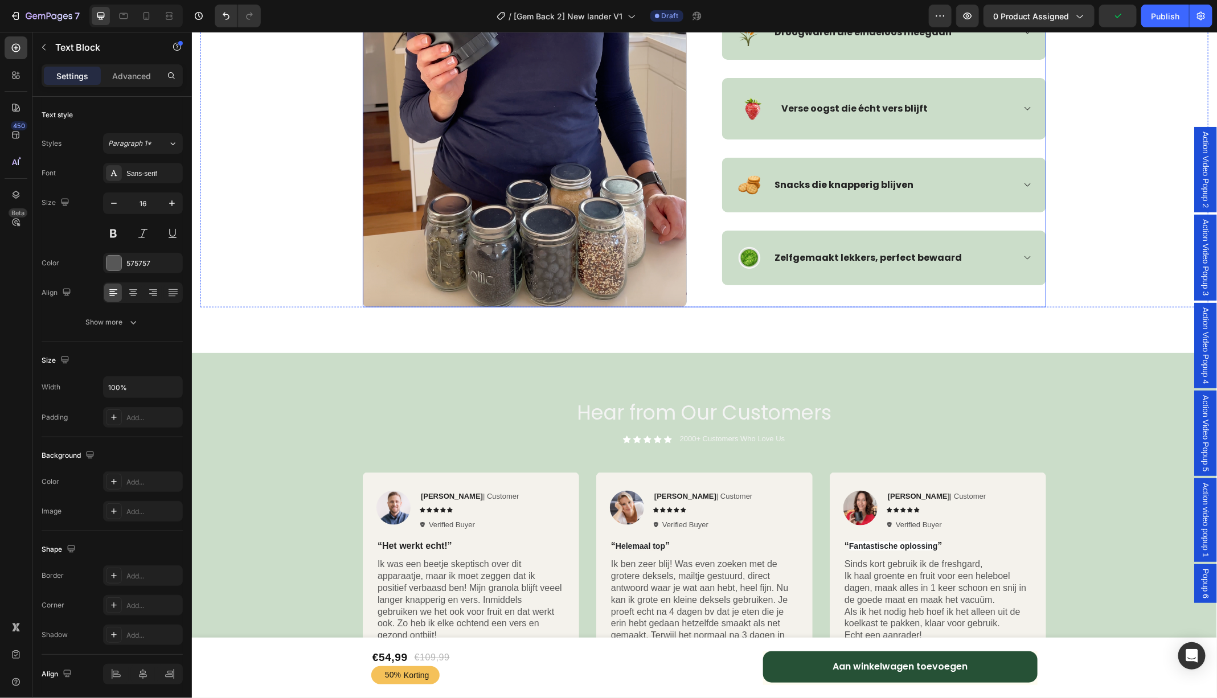
scroll to position [3205, 0]
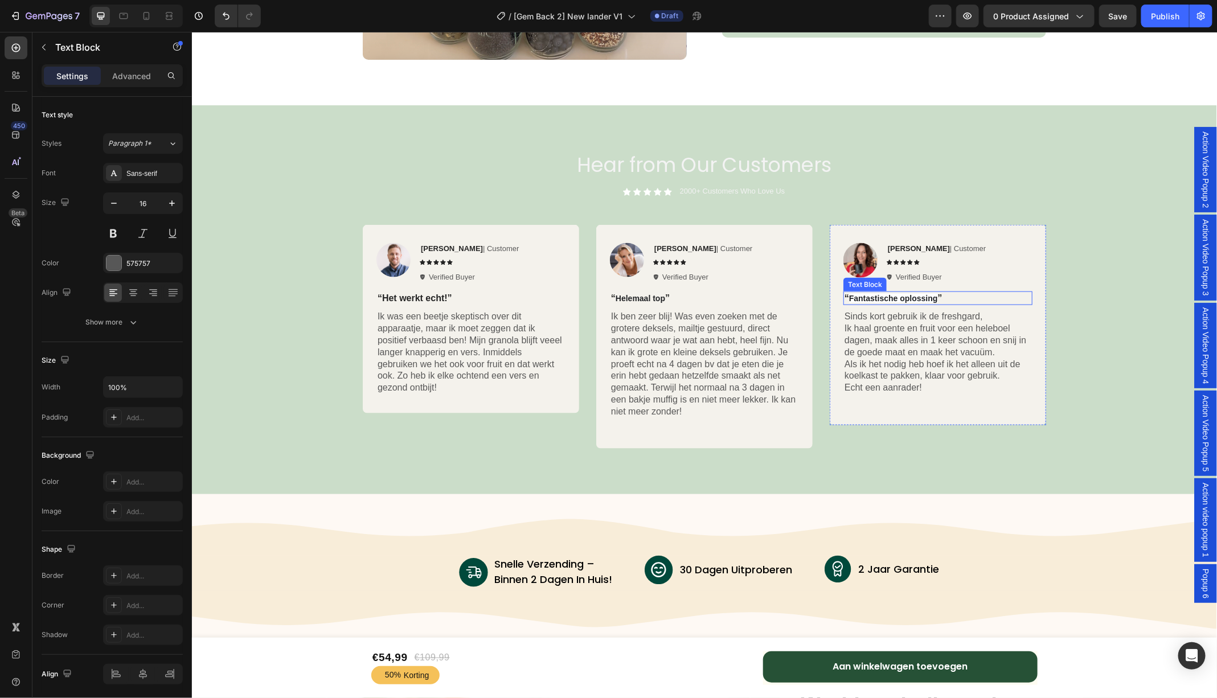
click at [904, 298] on strong "Fantastische oplossing" at bounding box center [892, 297] width 89 height 9
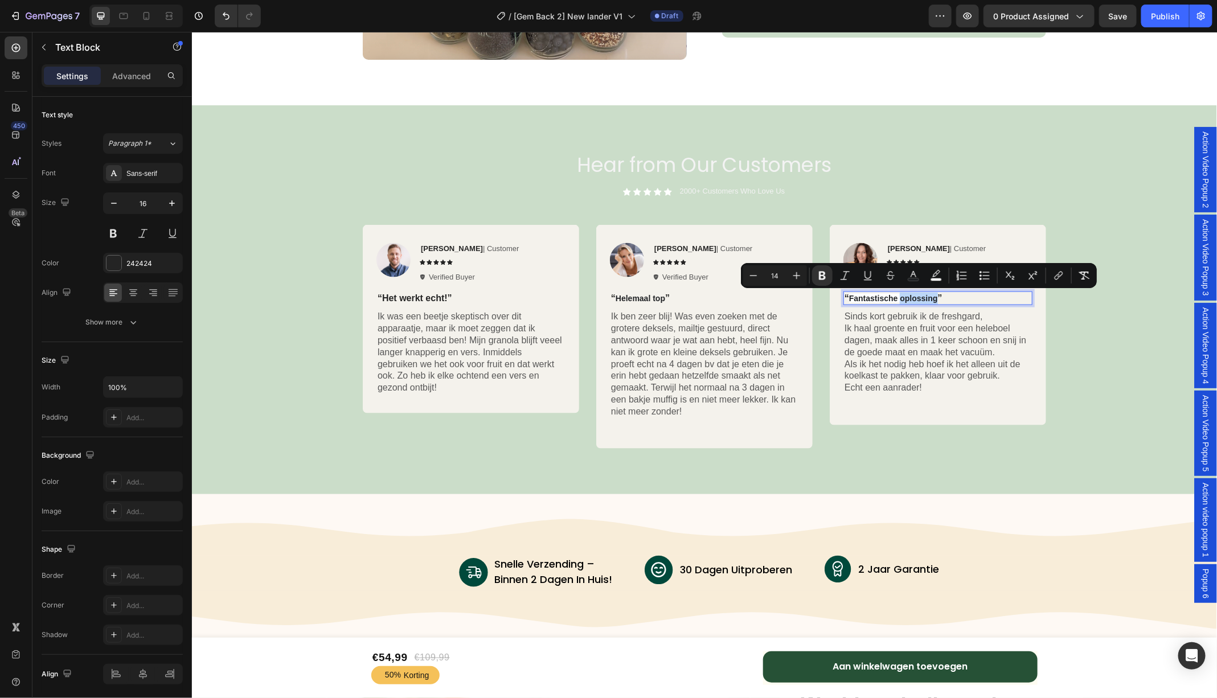
click at [904, 298] on strong "Fantastische oplossing" at bounding box center [892, 297] width 89 height 9
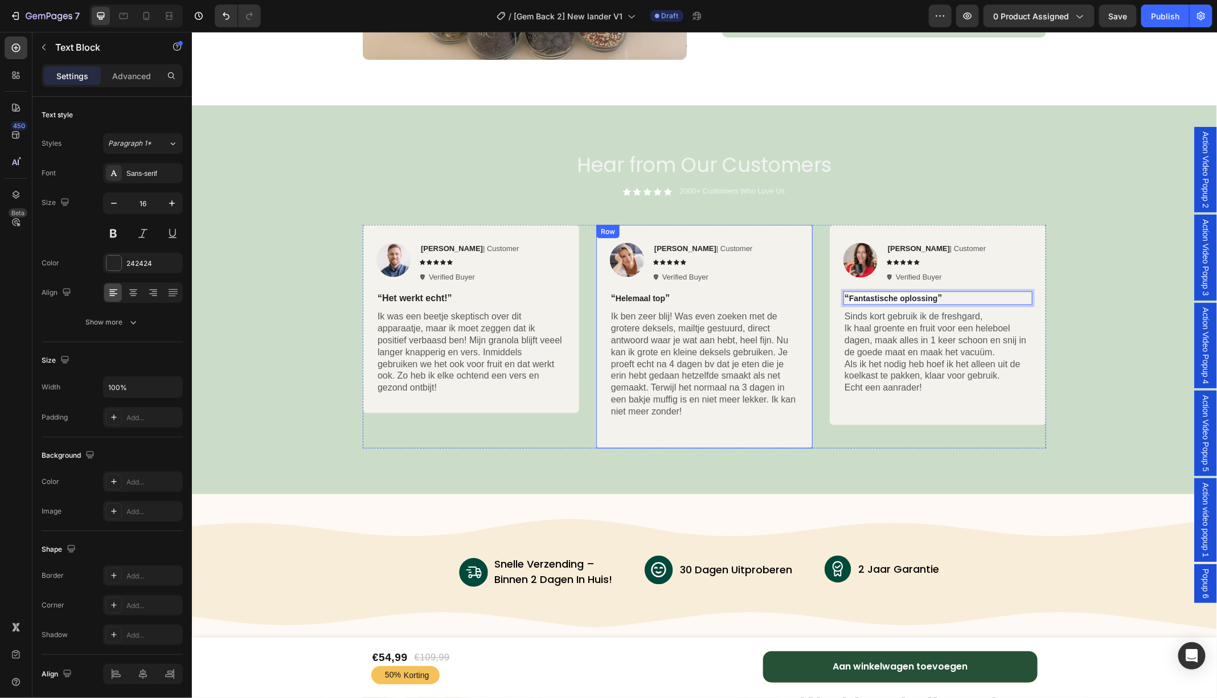
click at [739, 301] on p "“ Helemaal top ”" at bounding box center [703, 298] width 187 height 12
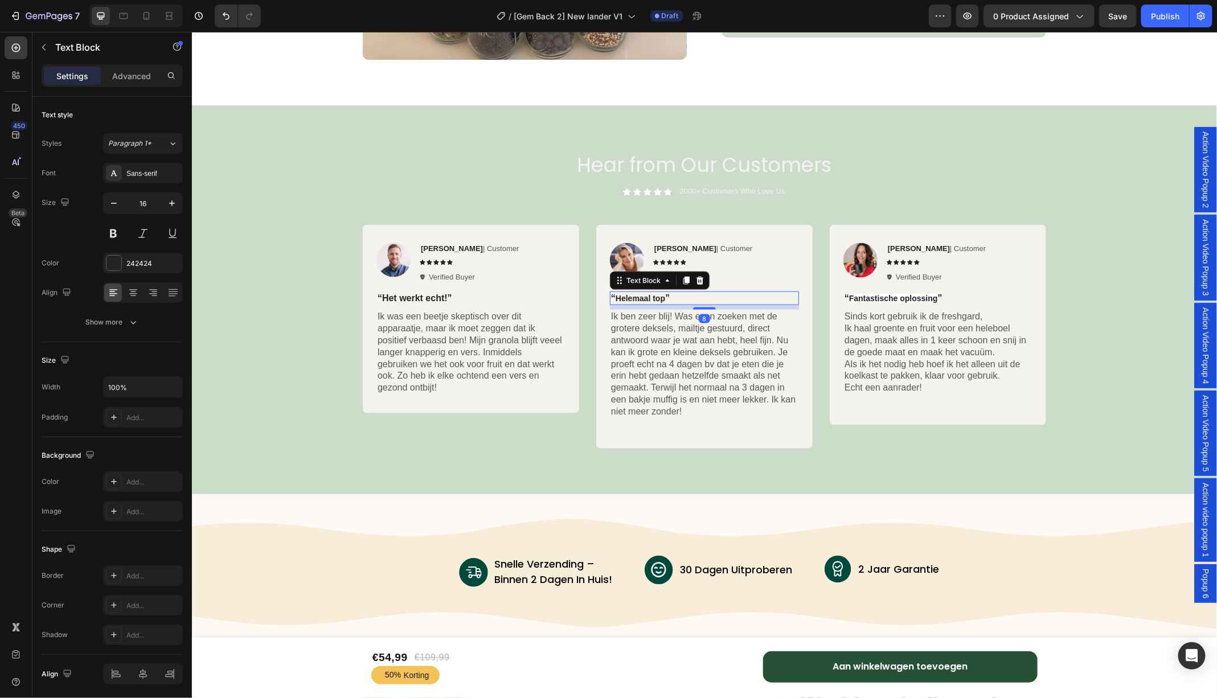
click at [650, 299] on strong "Helemaal top" at bounding box center [640, 297] width 50 height 9
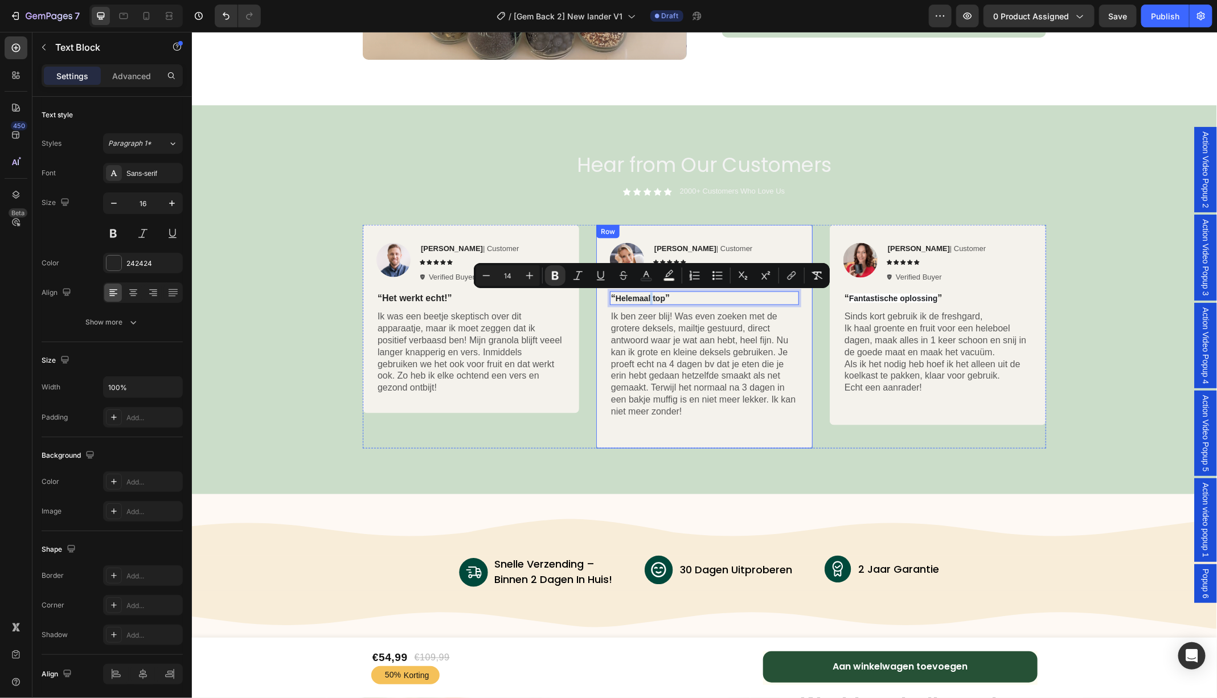
click at [795, 237] on div "Image Evelien-Jo | Customer Text Block Icon Icon Icon Icon Icon Icon List Verif…" at bounding box center [703, 336] width 216 height 224
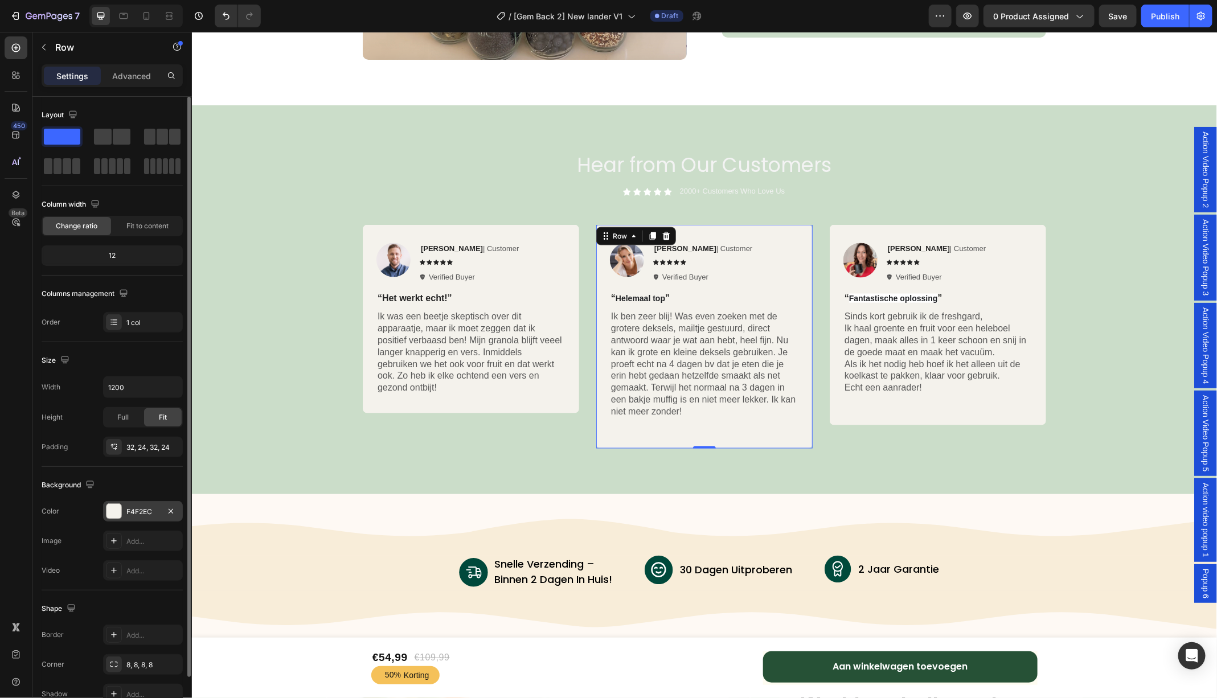
click at [115, 504] on div at bounding box center [113, 511] width 15 height 15
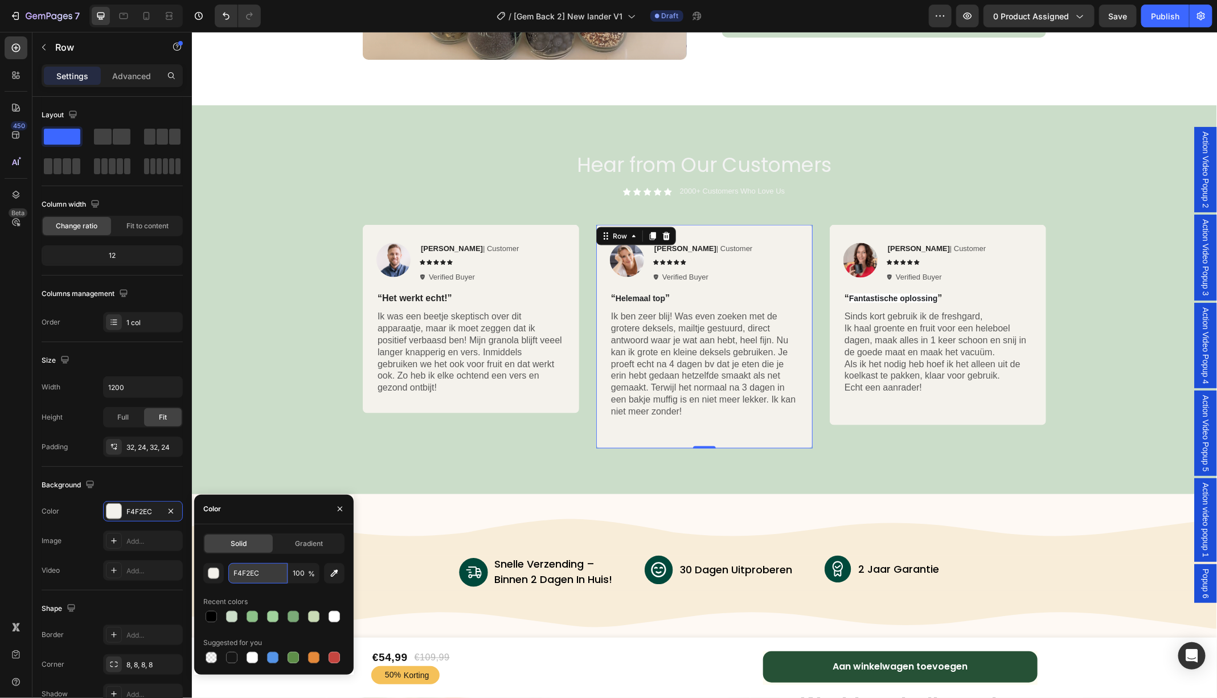
click at [268, 574] on input "F4F2EC" at bounding box center [257, 573] width 59 height 20
click at [893, 299] on strong "Fantastische oplossing" at bounding box center [892, 297] width 89 height 9
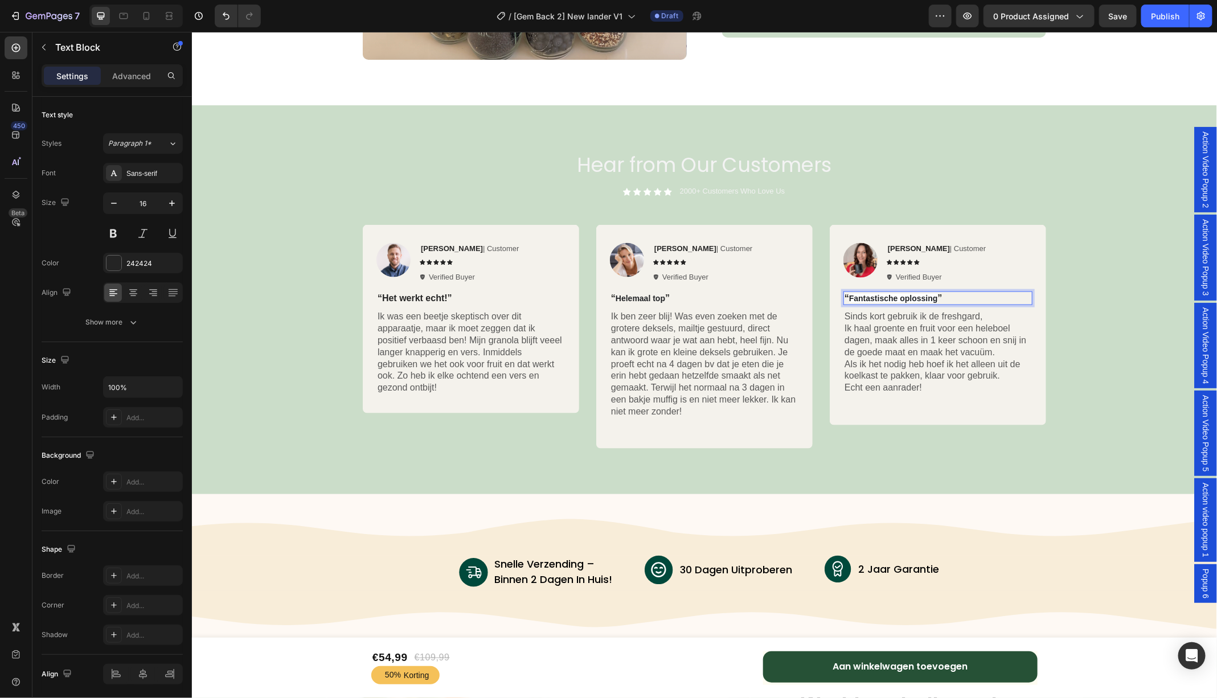
click at [918, 298] on strong "Fantastische oplossing" at bounding box center [892, 297] width 89 height 9
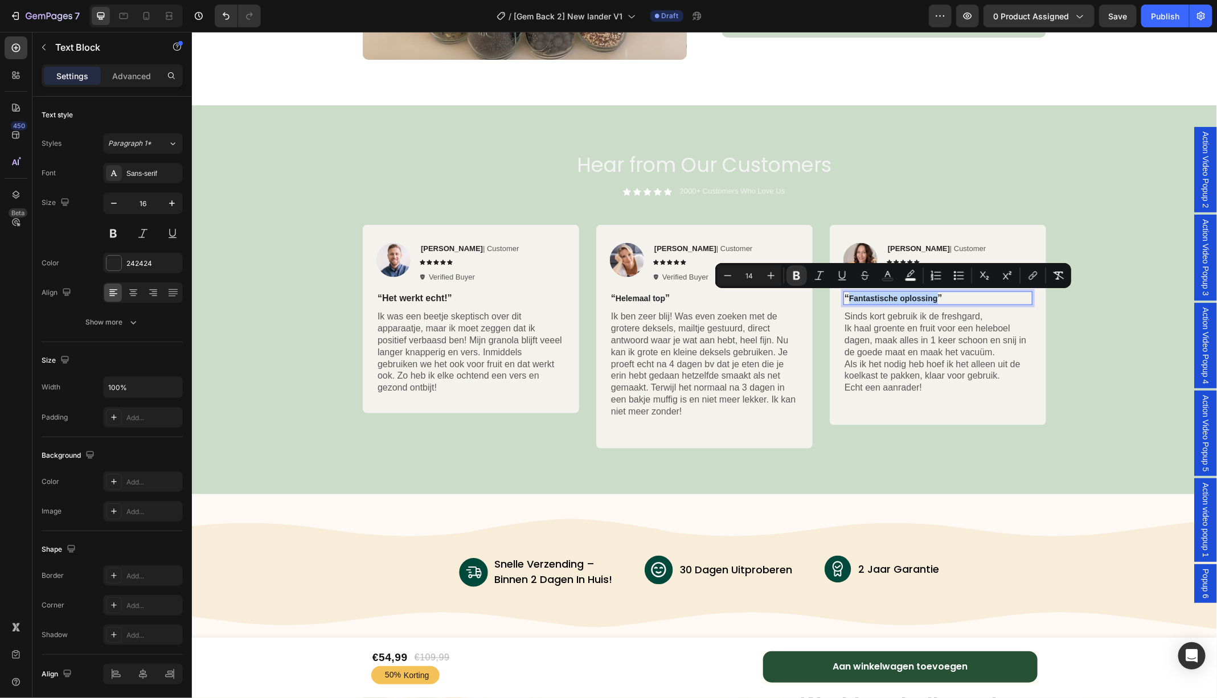
drag, startPoint x: 936, startPoint y: 298, endPoint x: 848, endPoint y: 297, distance: 88.2
click at [848, 297] on p "“ Fantastische oplossing ”" at bounding box center [937, 298] width 187 height 12
type input "16"
click at [975, 299] on p "“ Fantastische oplossing ”" at bounding box center [937, 298] width 187 height 12
drag, startPoint x: 936, startPoint y: 299, endPoint x: 849, endPoint y: 299, distance: 87.1
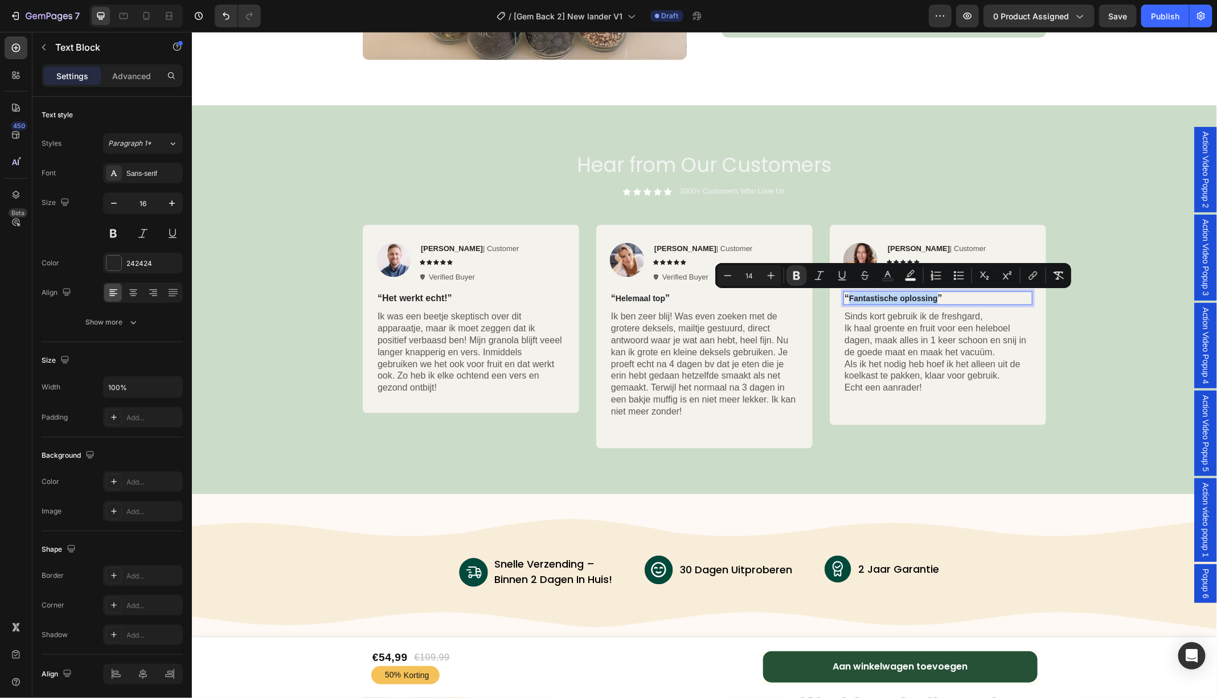
click at [849, 299] on strong "Fantastische oplossing" at bounding box center [892, 297] width 89 height 9
click at [914, 281] on button "color" at bounding box center [910, 275] width 20 height 20
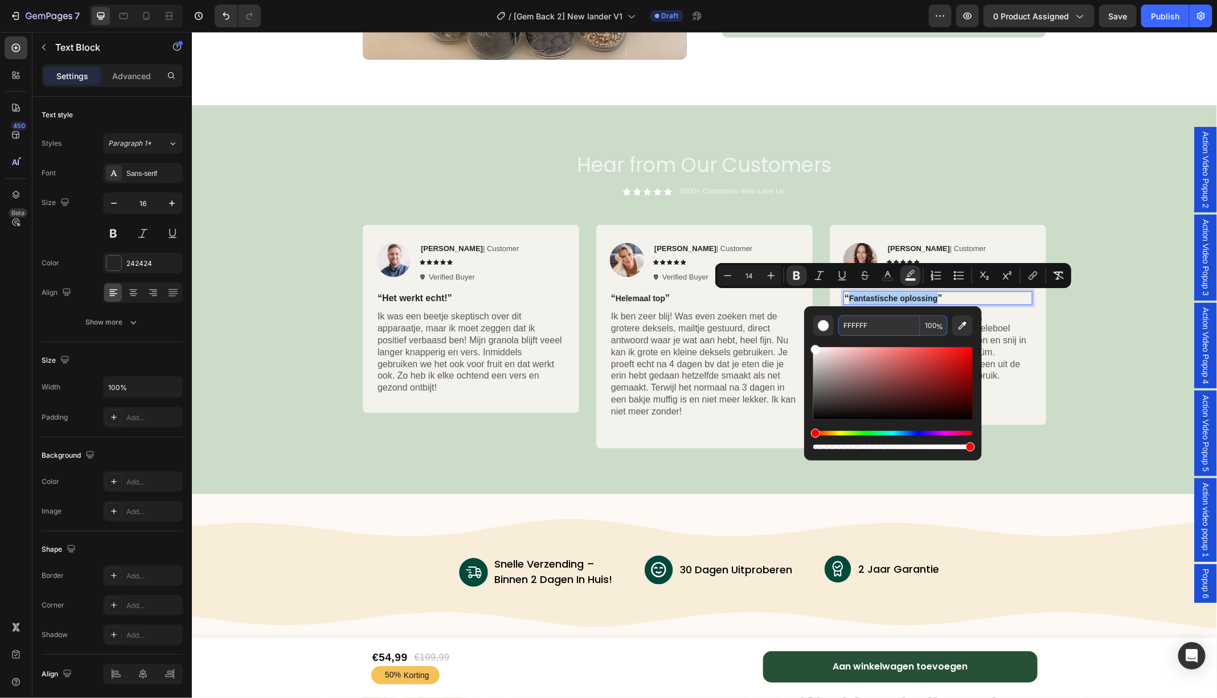
click at [884, 325] on input "FFFFFF" at bounding box center [879, 325] width 82 height 20
paste input "4F2EC"
type input "F4F2EC"
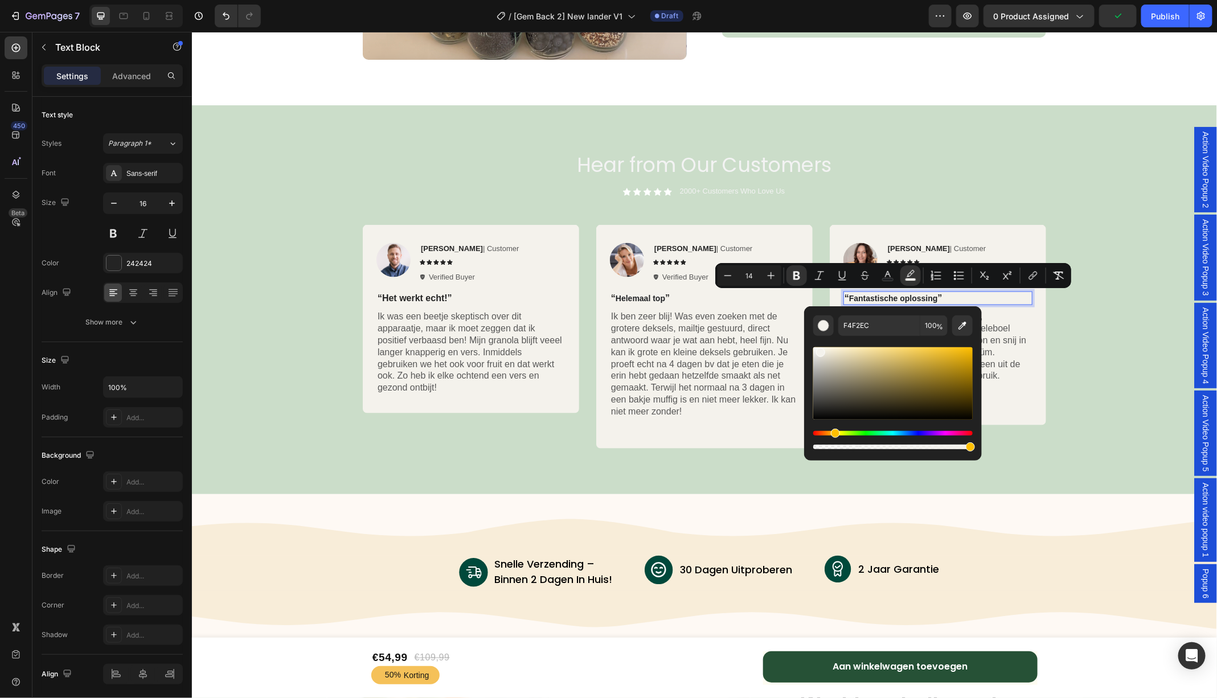
click at [1137, 358] on div "Image Rita Carroll | Customer Text Block Icon Icon Icon Icon Icon Icon List Ver…" at bounding box center [704, 340] width 1008 height 233
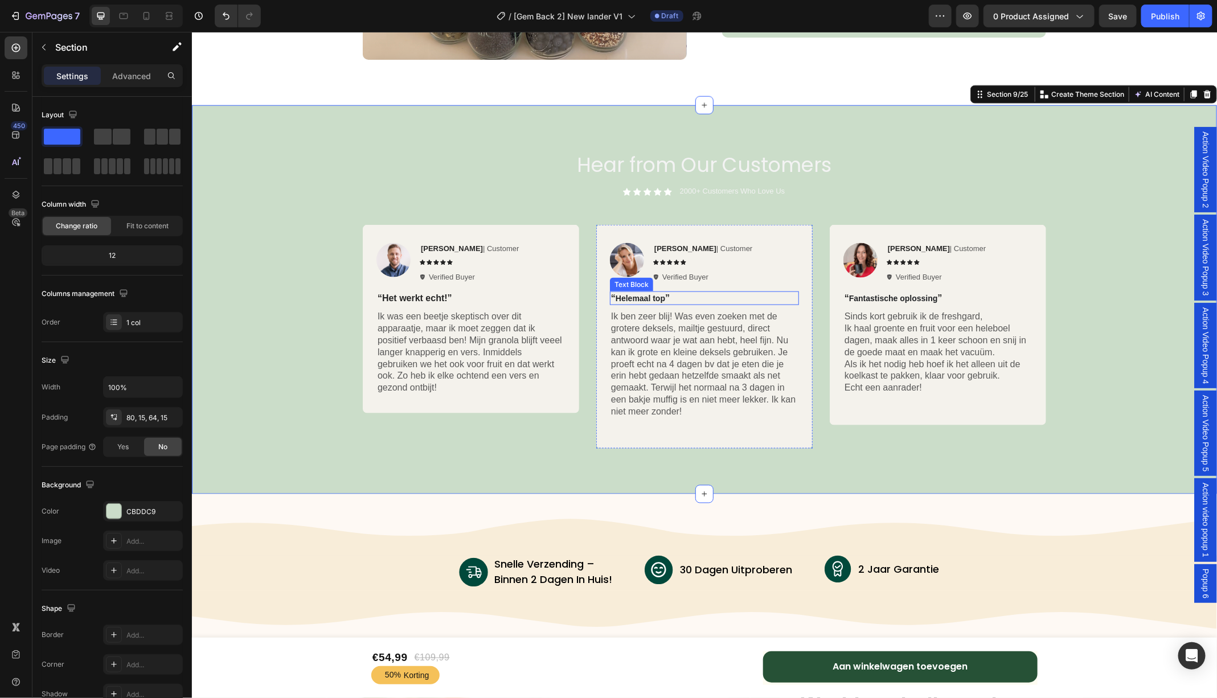
click at [641, 295] on strong "Helemaal top" at bounding box center [640, 297] width 50 height 9
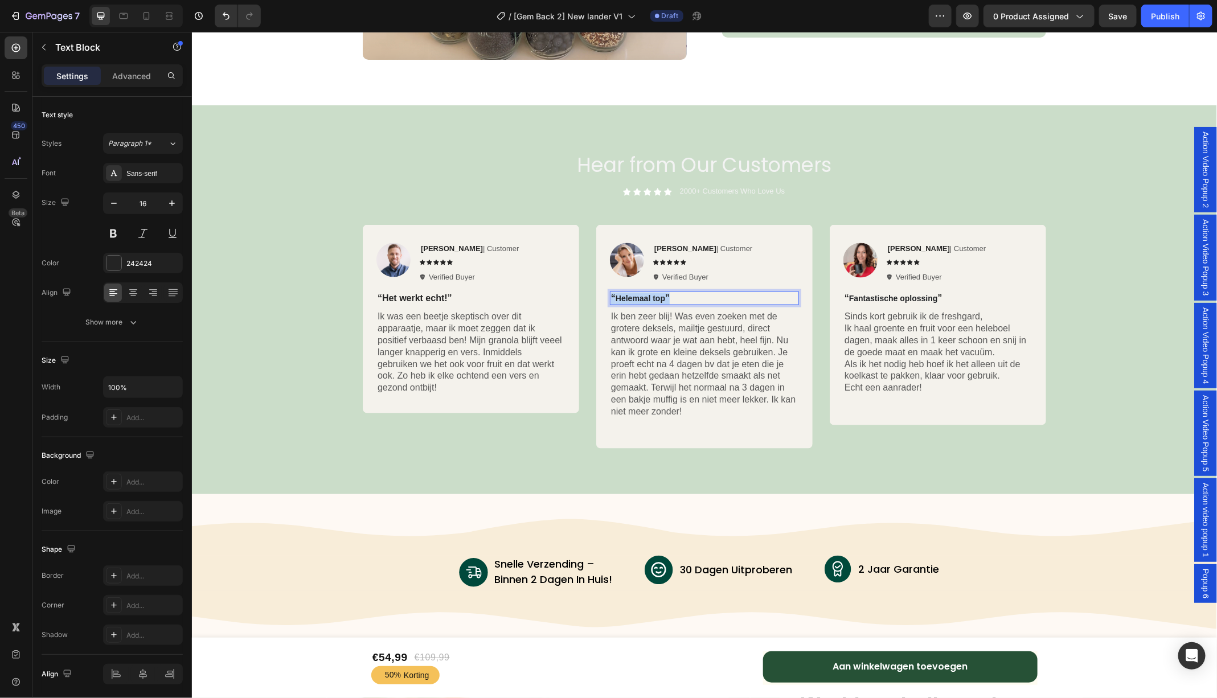
click at [641, 295] on strong "Helemaal top" at bounding box center [640, 297] width 50 height 9
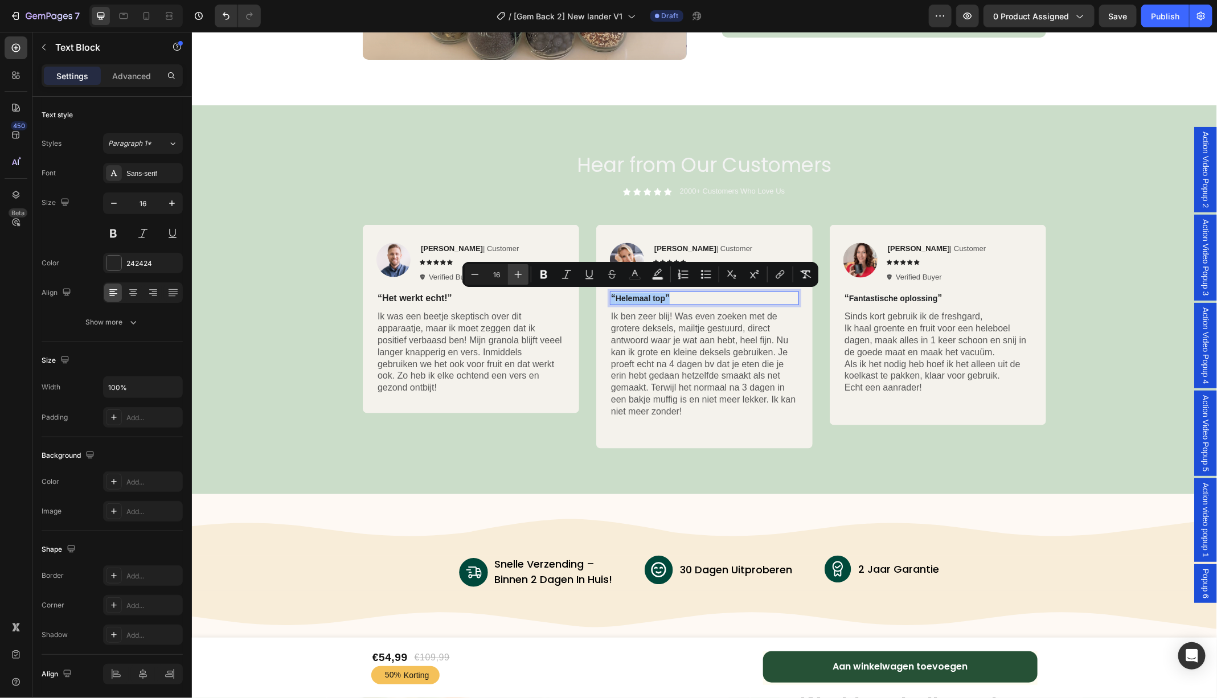
click at [520, 273] on icon "Editor contextual toolbar" at bounding box center [517, 274] width 11 height 11
type input "17"
click at [429, 294] on p "“Het werkt echt!”" at bounding box center [470, 298] width 187 height 12
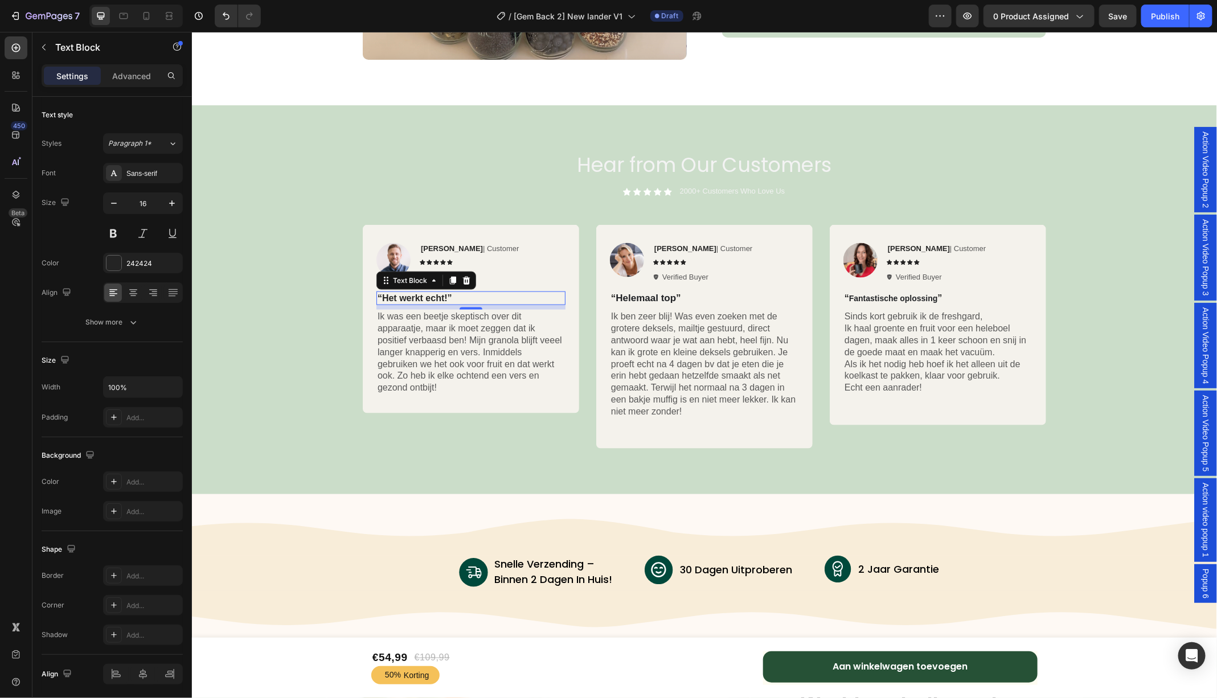
click at [429, 294] on p "“Het werkt echt!”" at bounding box center [470, 298] width 187 height 12
click at [655, 301] on strong "Helemaal top" at bounding box center [645, 297] width 60 height 11
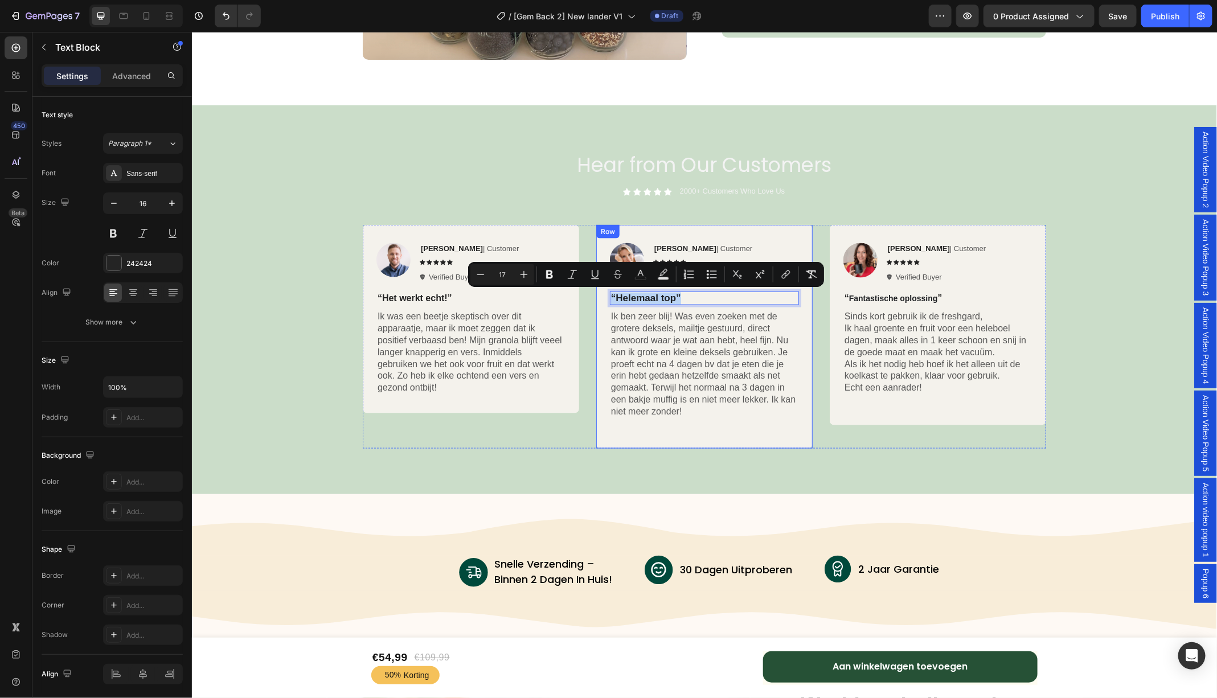
drag, startPoint x: 679, startPoint y: 296, endPoint x: 602, endPoint y: 296, distance: 76.3
click at [602, 296] on div "Image Evelien-Jo | Customer Text Block Icon Icon Icon Icon Icon Icon List Verif…" at bounding box center [703, 336] width 216 height 224
click at [480, 278] on icon "Editor contextual toolbar" at bounding box center [480, 274] width 11 height 11
type input "16"
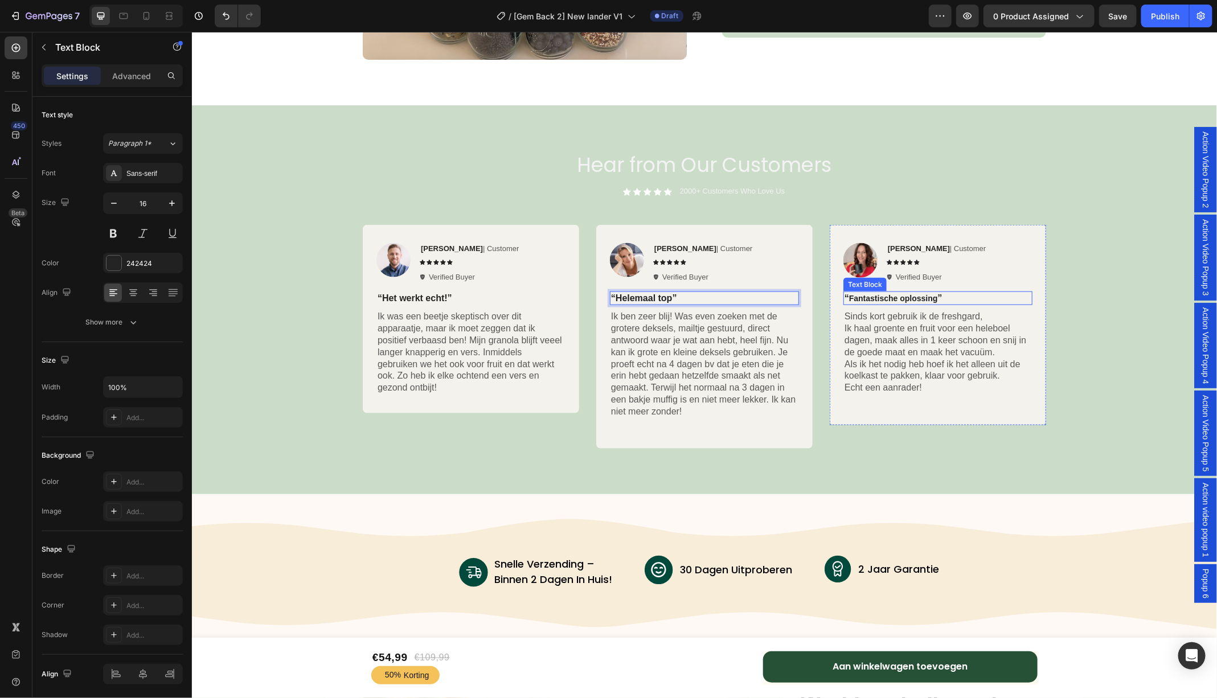
click at [901, 297] on strong "Fantastische oplossing" at bounding box center [892, 297] width 89 height 9
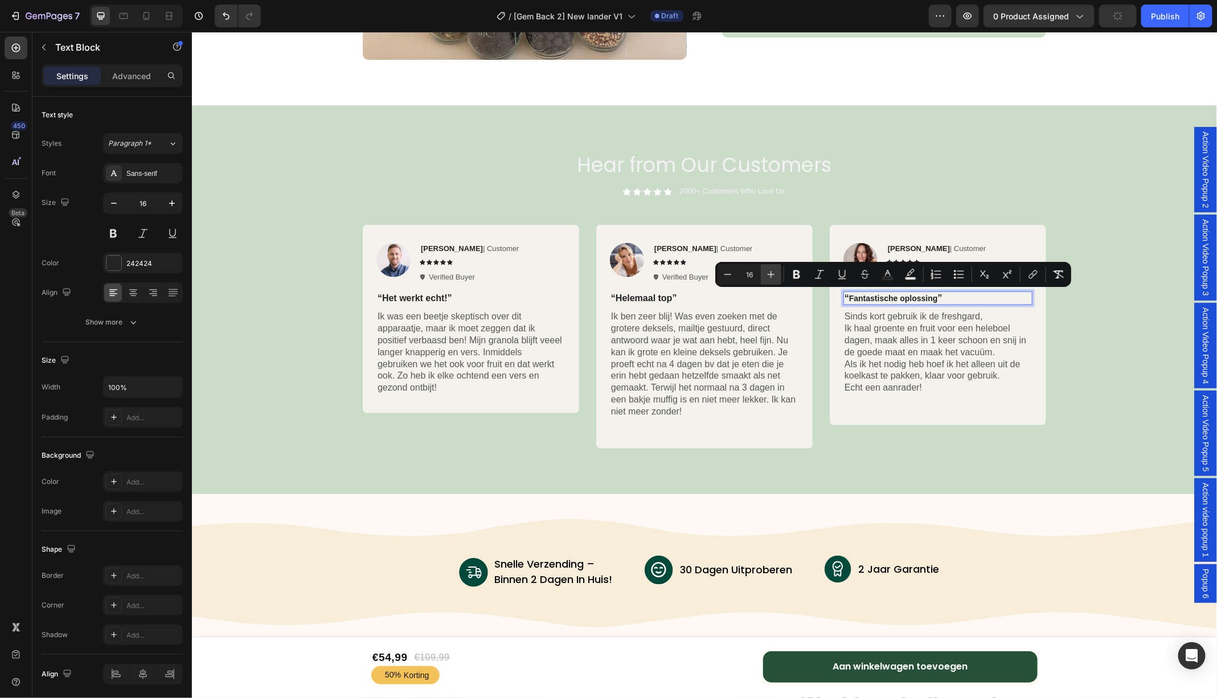
click at [780, 277] on button "Plus" at bounding box center [771, 274] width 20 height 20
click at [730, 276] on icon "Editor contextual toolbar" at bounding box center [727, 274] width 11 height 11
type input "16"
click at [915, 379] on p "Sinds kort gebruik ik de freshgard, Ik haal groente en fruit voor een heleboel …" at bounding box center [937, 351] width 187 height 83
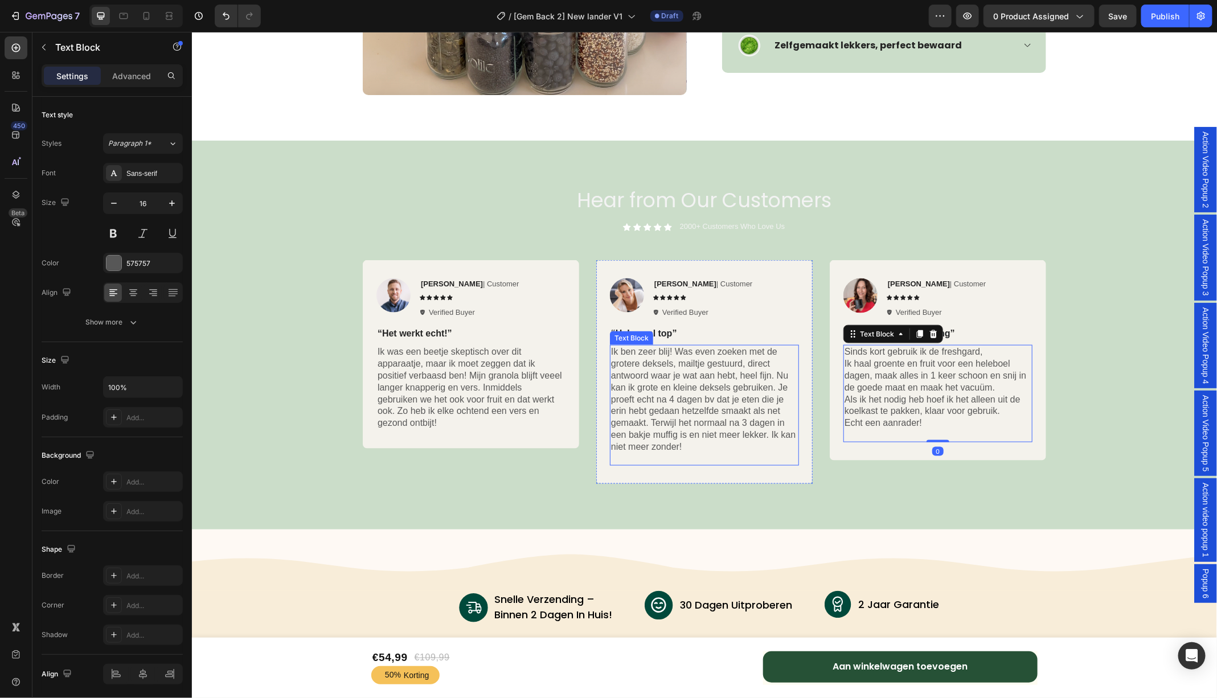
scroll to position [3168, 0]
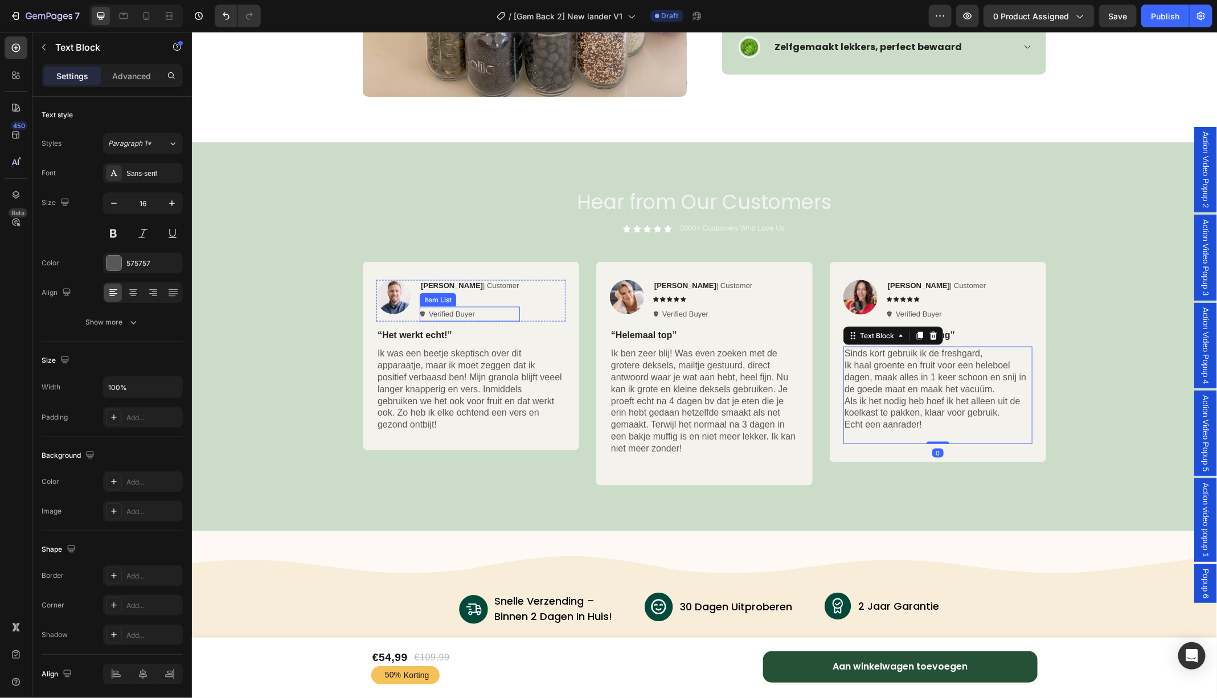
click at [439, 312] on p "Verified Buyer" at bounding box center [451, 313] width 46 height 11
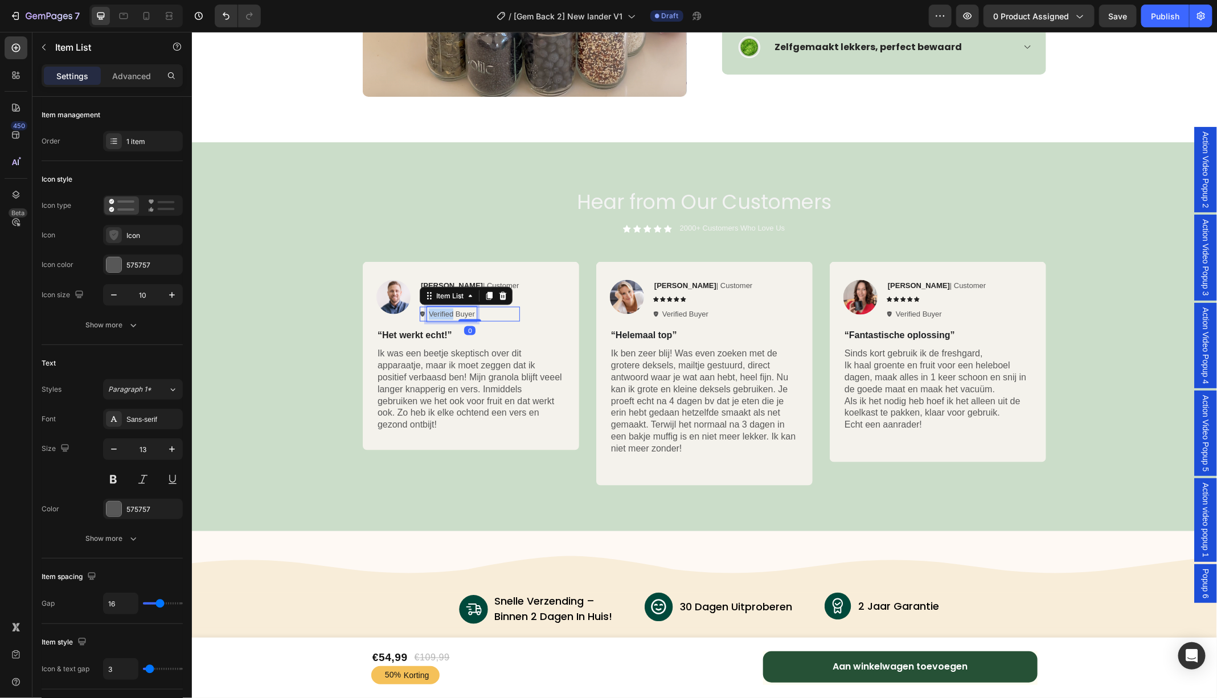
click at [439, 312] on p "Verified Buyer" at bounding box center [451, 313] width 46 height 11
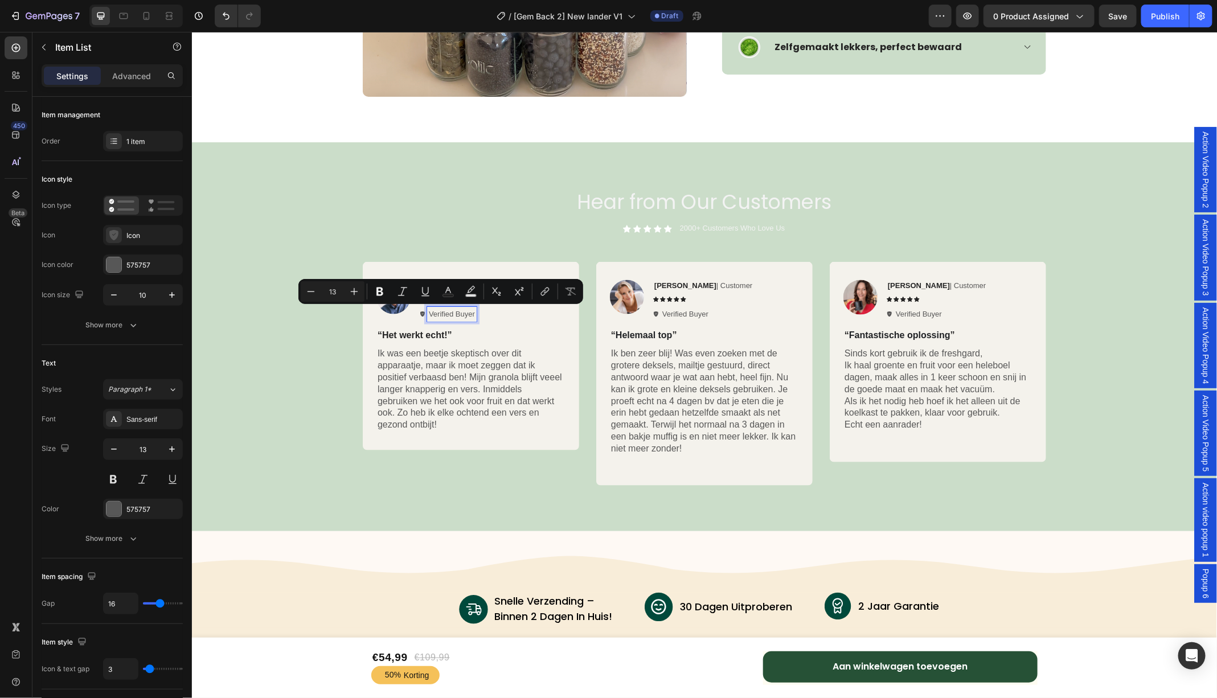
click at [469, 315] on p "Verified Buyer" at bounding box center [451, 313] width 46 height 11
drag, startPoint x: 473, startPoint y: 314, endPoint x: 426, endPoint y: 314, distance: 46.7
click at [426, 314] on div "Verified Buyer" at bounding box center [451, 313] width 50 height 15
copy p "Geverifierde koper"
click at [683, 311] on p "Verified Buyer" at bounding box center [685, 313] width 46 height 11
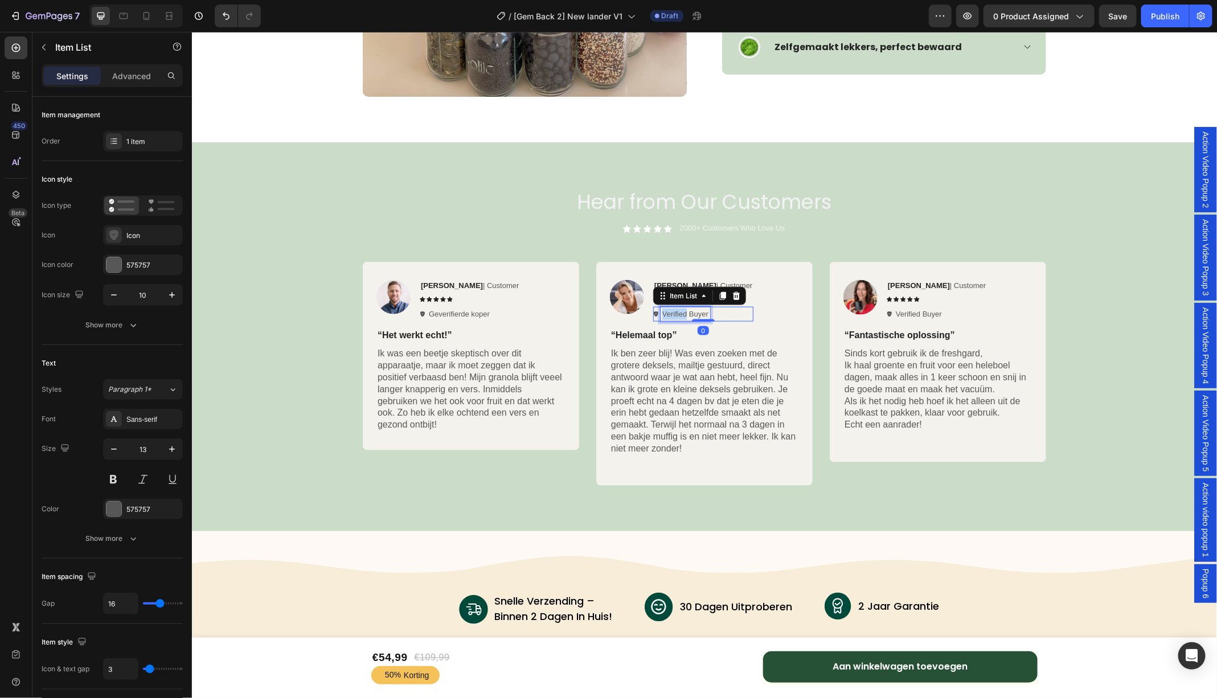
click at [683, 311] on p "Verified Buyer" at bounding box center [685, 313] width 46 height 11
click at [922, 312] on p "Verified Buyer" at bounding box center [918, 313] width 46 height 11
click at [1086, 317] on div "Image Rita Carroll | Customer Text Block Icon Icon Icon Icon Icon Icon List Gev…" at bounding box center [704, 377] width 1008 height 233
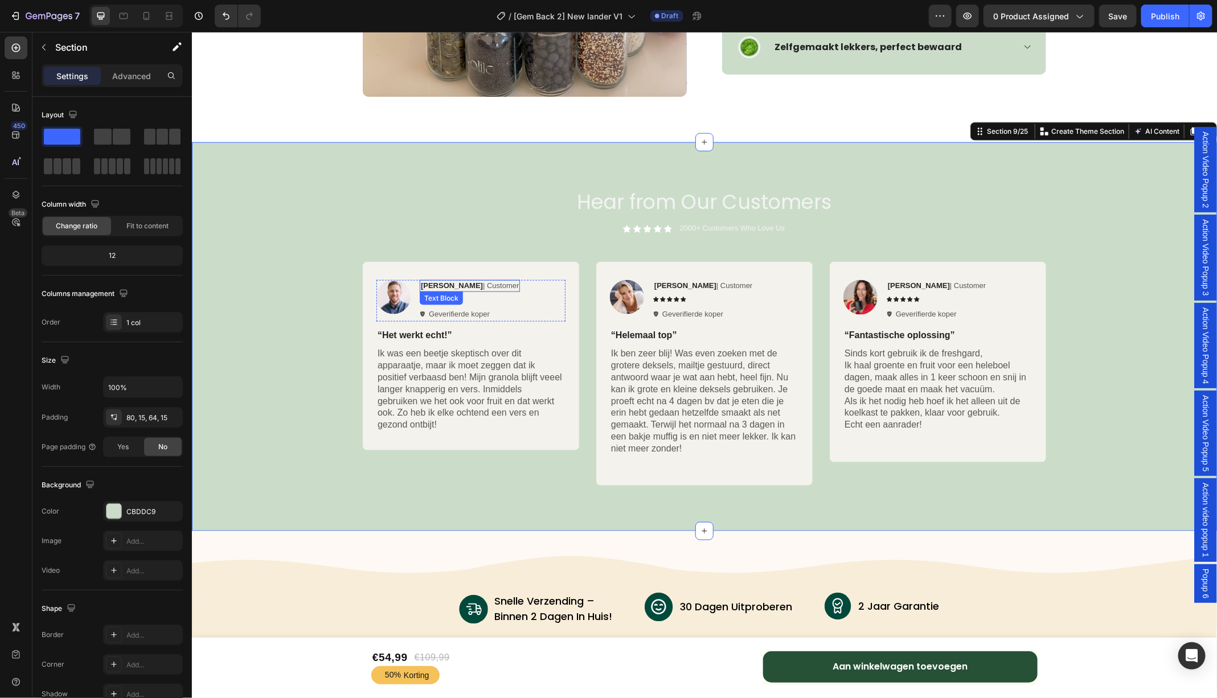
click at [486, 284] on p "Rita Carroll | Customer" at bounding box center [469, 286] width 98 height 10
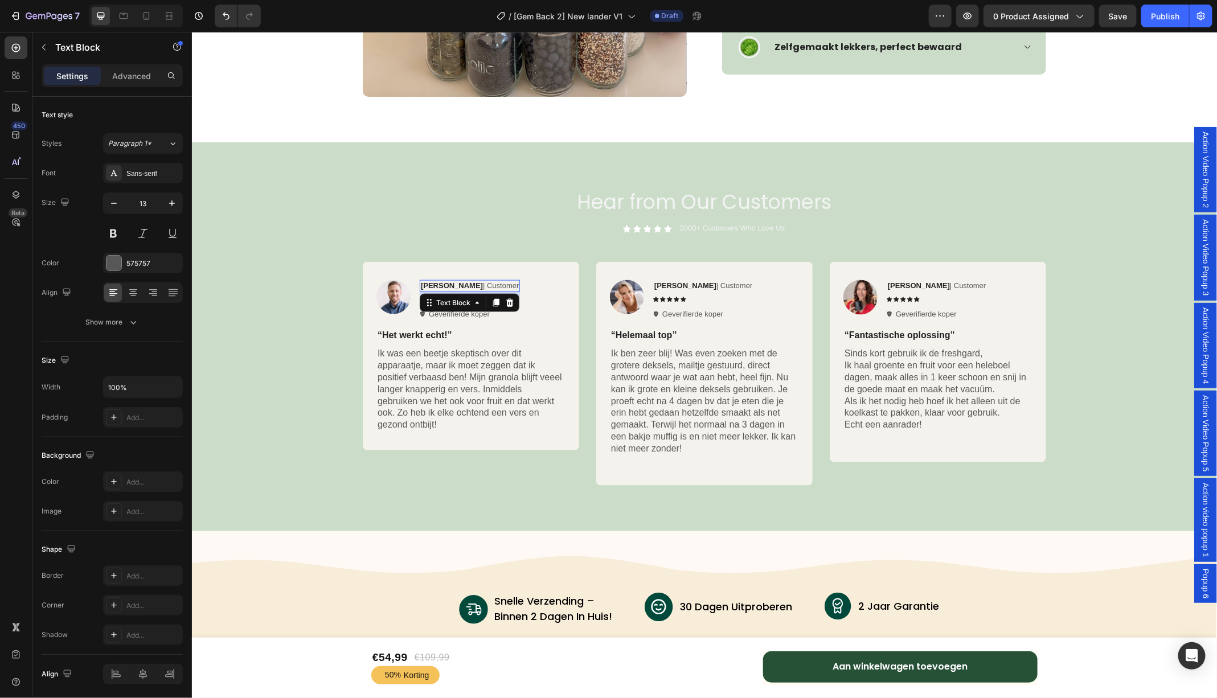
click at [486, 284] on p "Rita Carroll | Customer" at bounding box center [469, 286] width 98 height 10
click at [714, 285] on p "Evelien-Jo | Customer" at bounding box center [703, 286] width 98 height 10
click at [929, 285] on p "Ken K | Customer" at bounding box center [936, 286] width 98 height 10
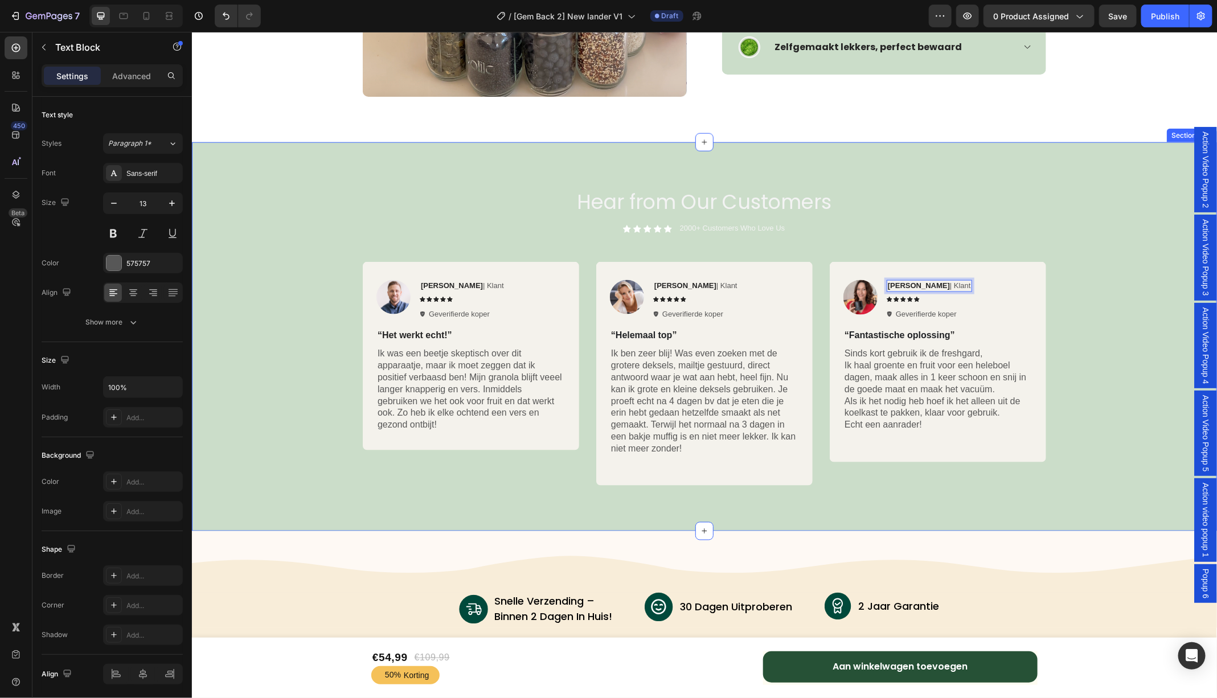
click at [306, 265] on div "Image Rita Carroll | Klant Text Block Icon Icon Icon Icon Icon Icon List Geveri…" at bounding box center [704, 377] width 1008 height 233
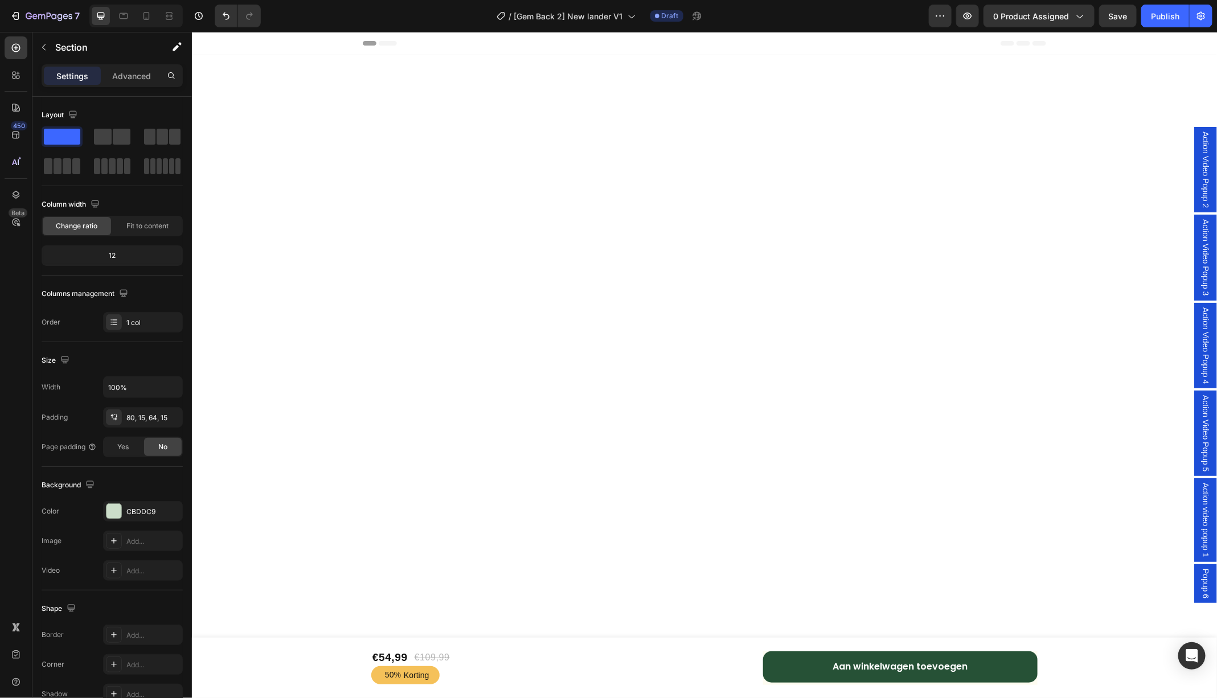
scroll to position [3168, 0]
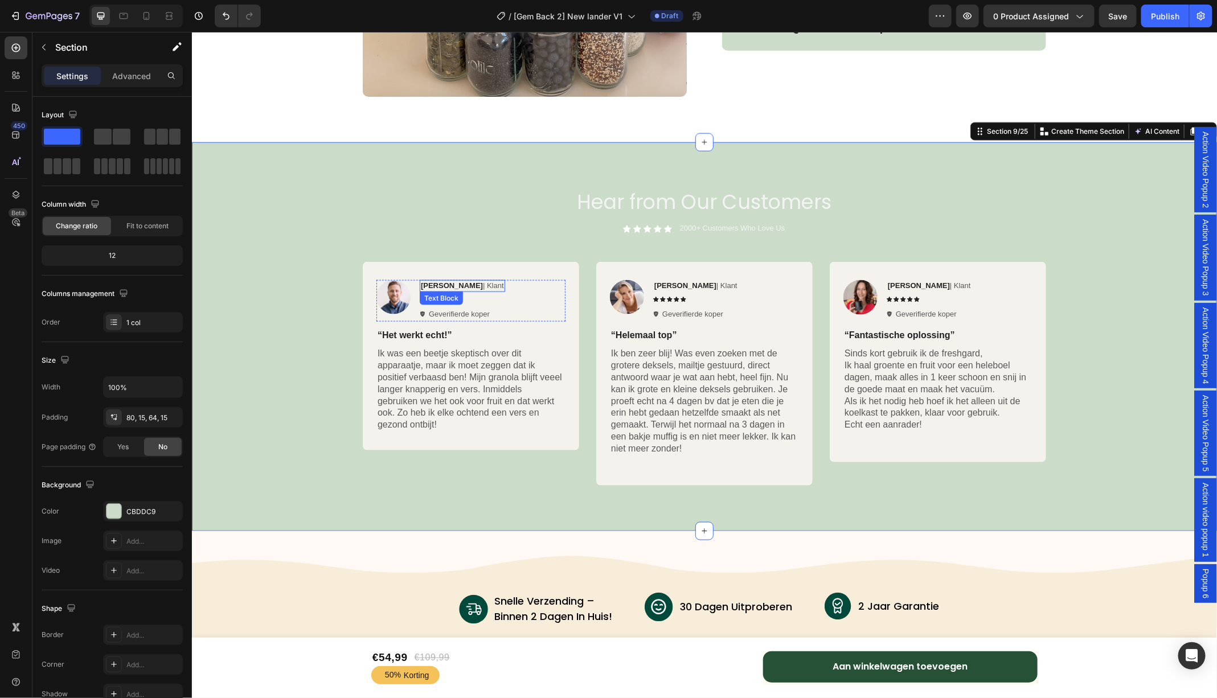
click at [441, 287] on strong "[PERSON_NAME]" at bounding box center [451, 285] width 62 height 9
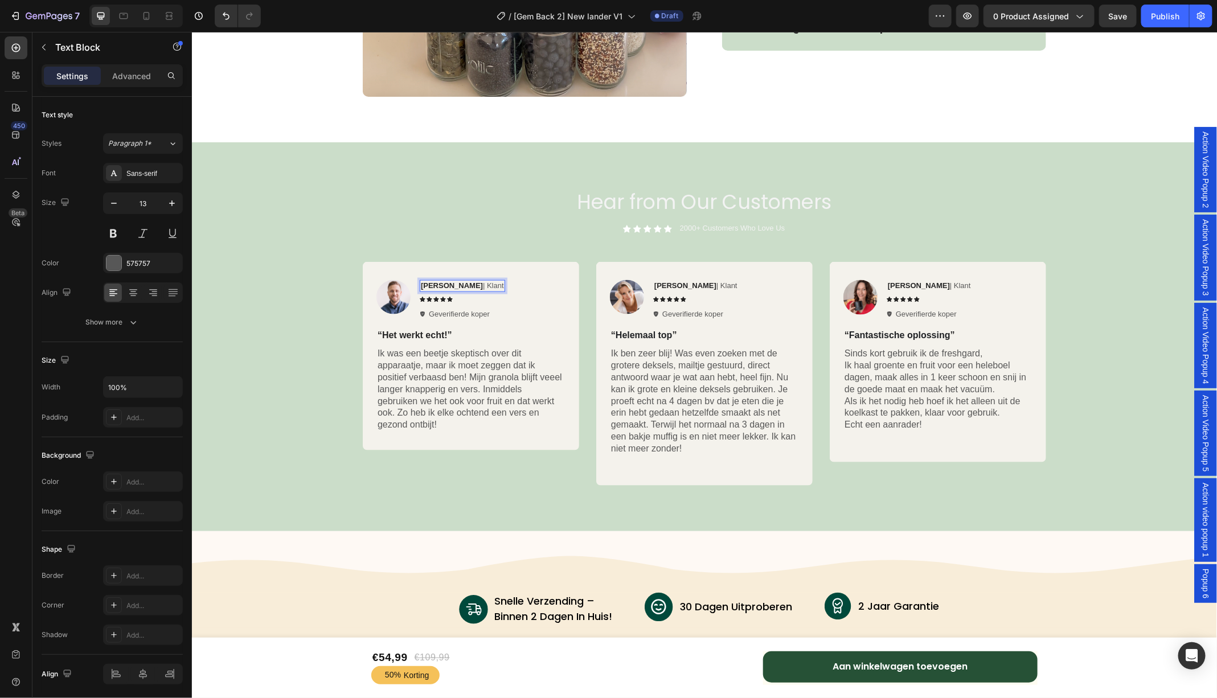
click at [450, 284] on strong "[PERSON_NAME]" at bounding box center [451, 285] width 62 height 9
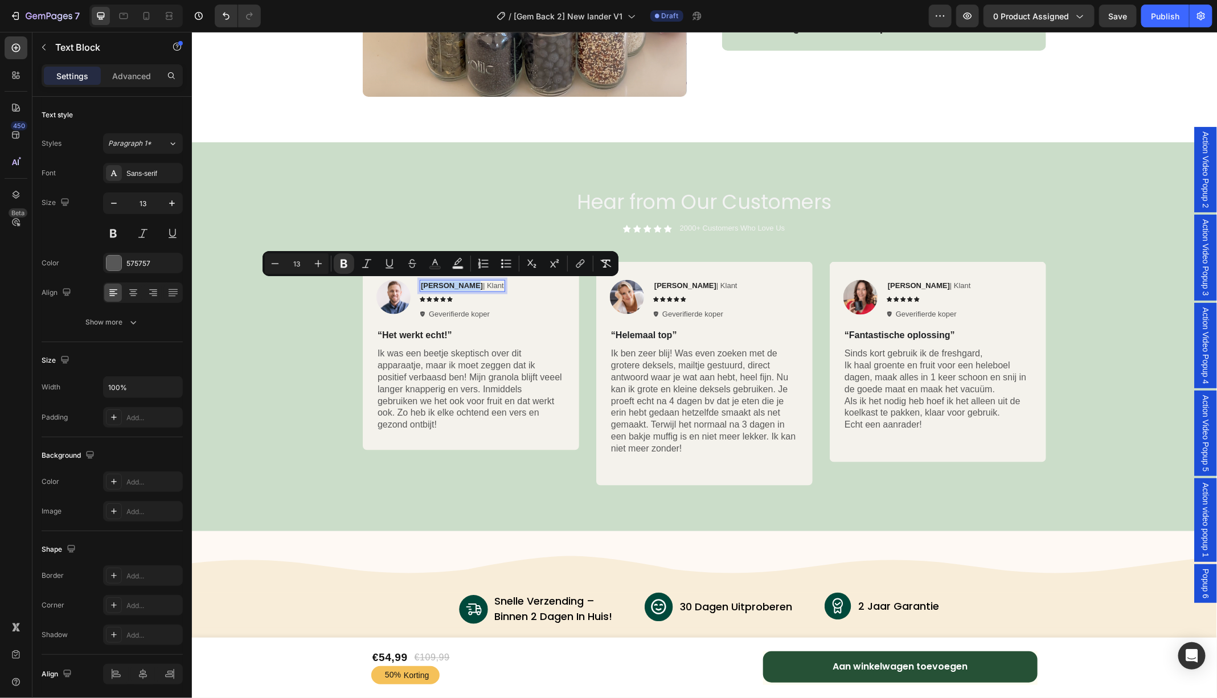
drag, startPoint x: 460, startPoint y: 285, endPoint x: 420, endPoint y: 285, distance: 40.4
click at [420, 285] on p "[PERSON_NAME] | Klant" at bounding box center [461, 286] width 83 height 10
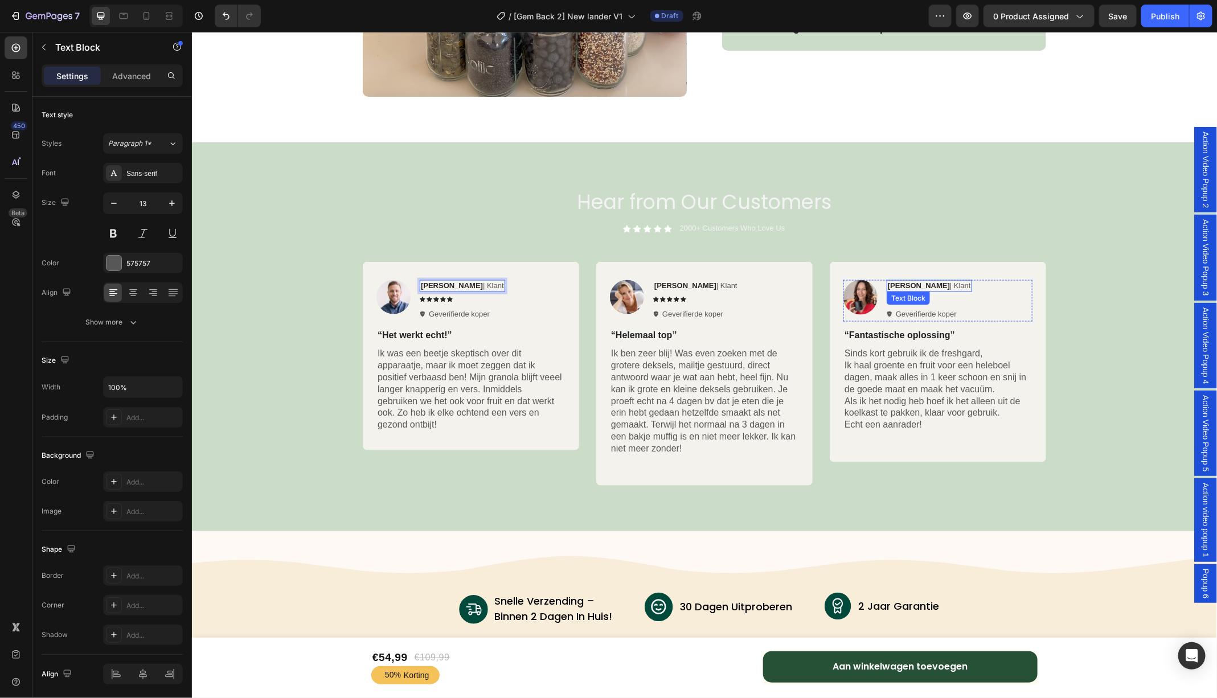
click at [901, 285] on strong "[PERSON_NAME]" at bounding box center [918, 285] width 62 height 9
drag, startPoint x: 906, startPoint y: 286, endPoint x: 883, endPoint y: 286, distance: 23.3
click at [883, 286] on div "Image [PERSON_NAME] | Klant Text Block 8 Icon Icon Icon Icon Icon Icon List Gev…" at bounding box center [937, 300] width 189 height 41
click at [1145, 323] on div "Image [PERSON_NAME] | Klant Text Block Icon Icon Icon Icon Icon Icon List Gever…" at bounding box center [704, 377] width 1008 height 233
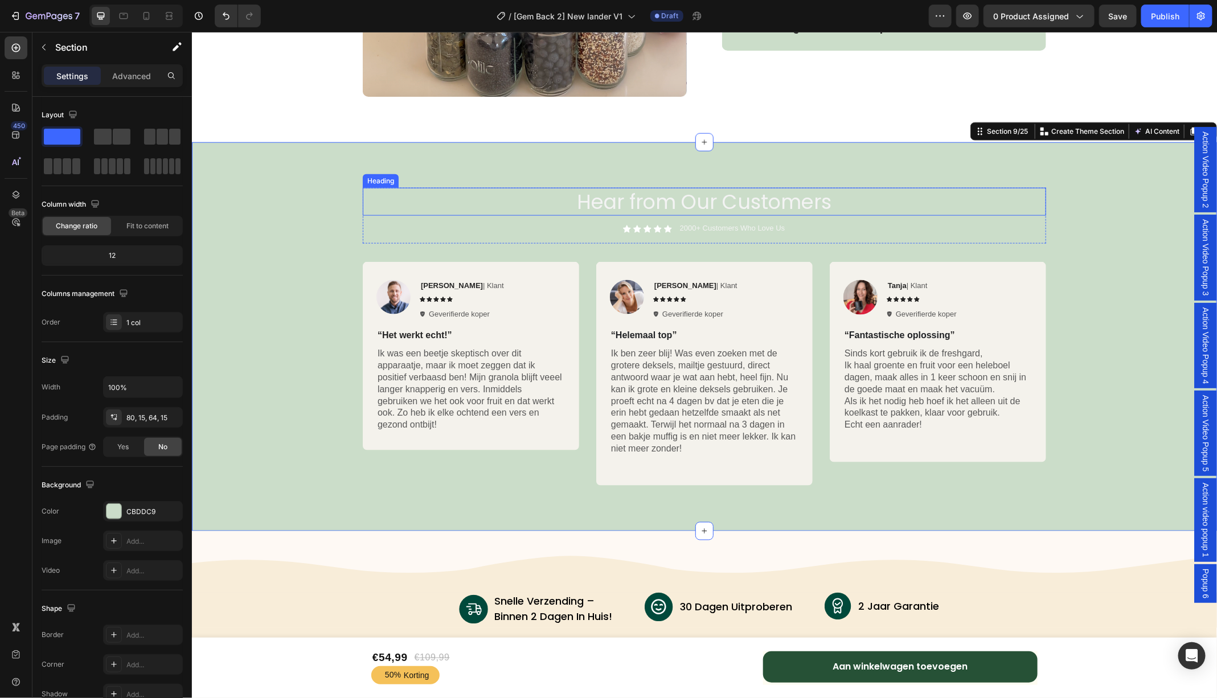
click at [688, 195] on h2 "Hear from Our Customers" at bounding box center [703, 201] width 683 height 28
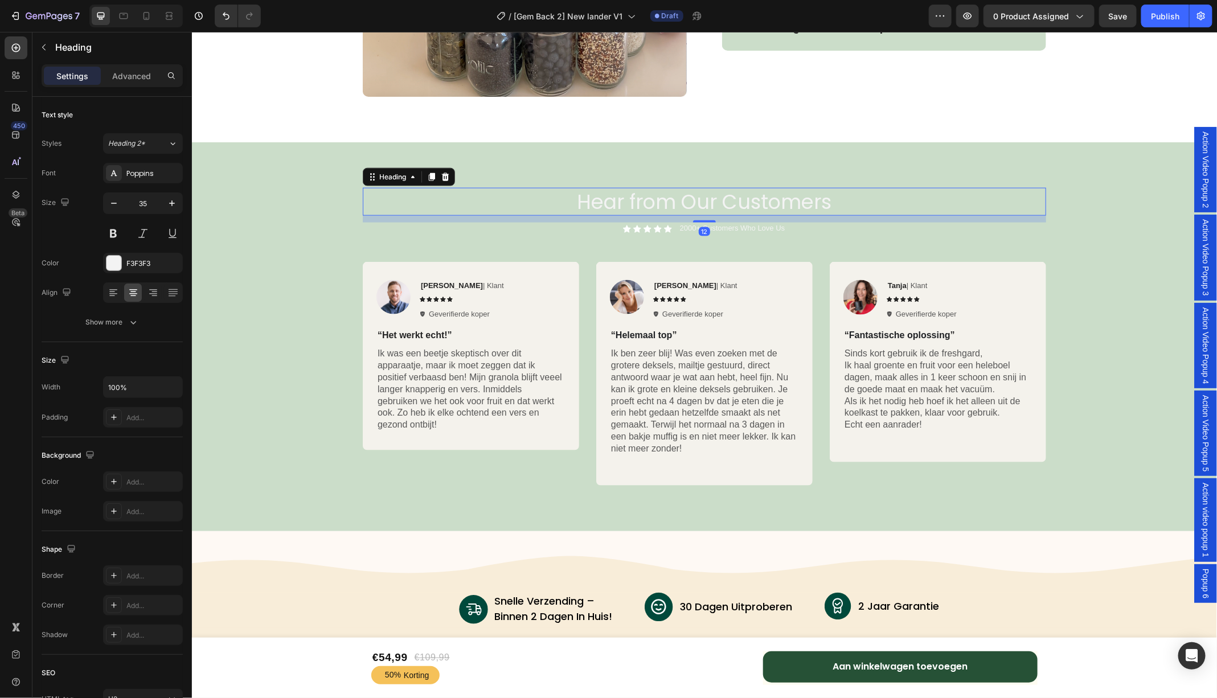
click at [688, 195] on h2 "Hear from Our Customers" at bounding box center [703, 201] width 683 height 28
click at [691, 226] on p "2000+ Customers Who Love Us" at bounding box center [731, 228] width 105 height 10
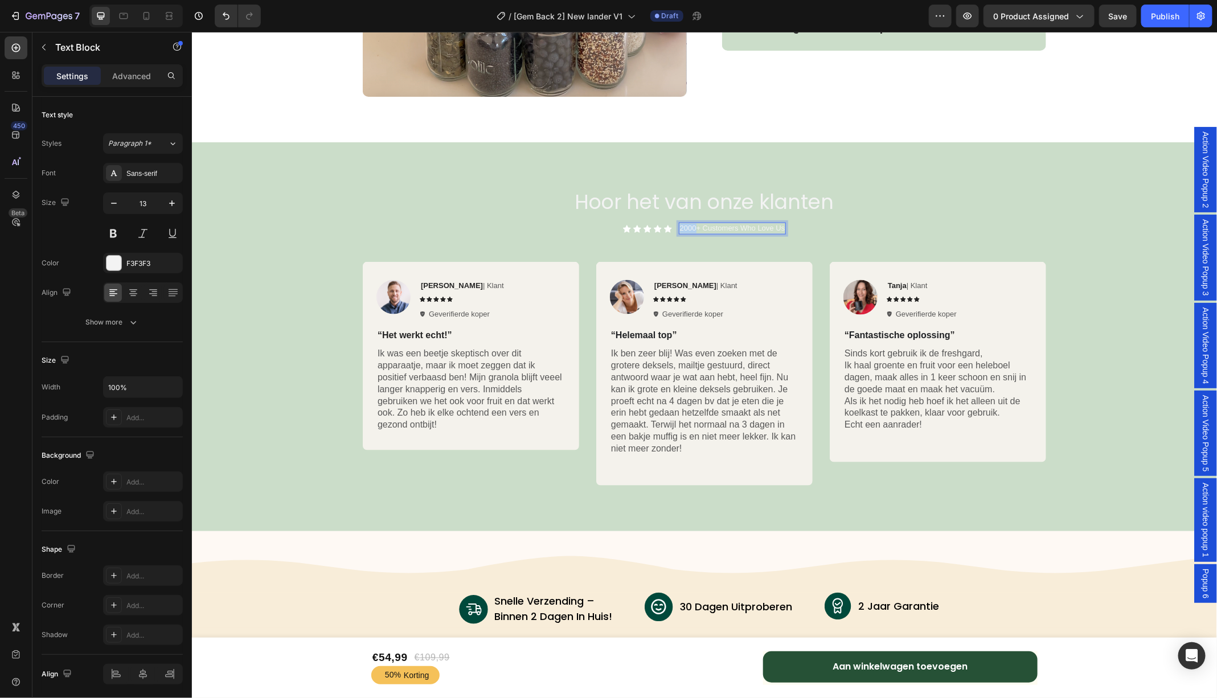
click at [691, 226] on p "2000+ Customers Who Love Us" at bounding box center [731, 228] width 105 height 10
click at [733, 231] on p "7000+ Customers Who Love Us" at bounding box center [731, 228] width 105 height 10
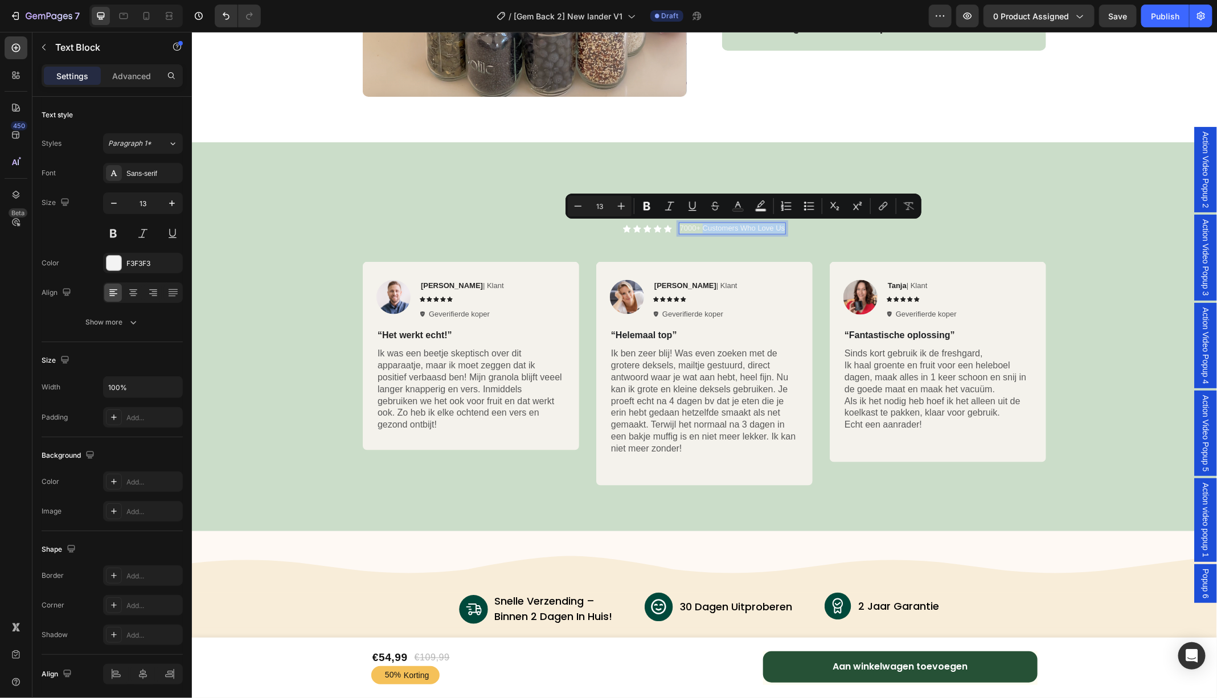
drag, startPoint x: 784, startPoint y: 229, endPoint x: 703, endPoint y: 227, distance: 80.9
click at [703, 227] on p "7000+ Customers Who Love Us" at bounding box center [731, 228] width 105 height 10
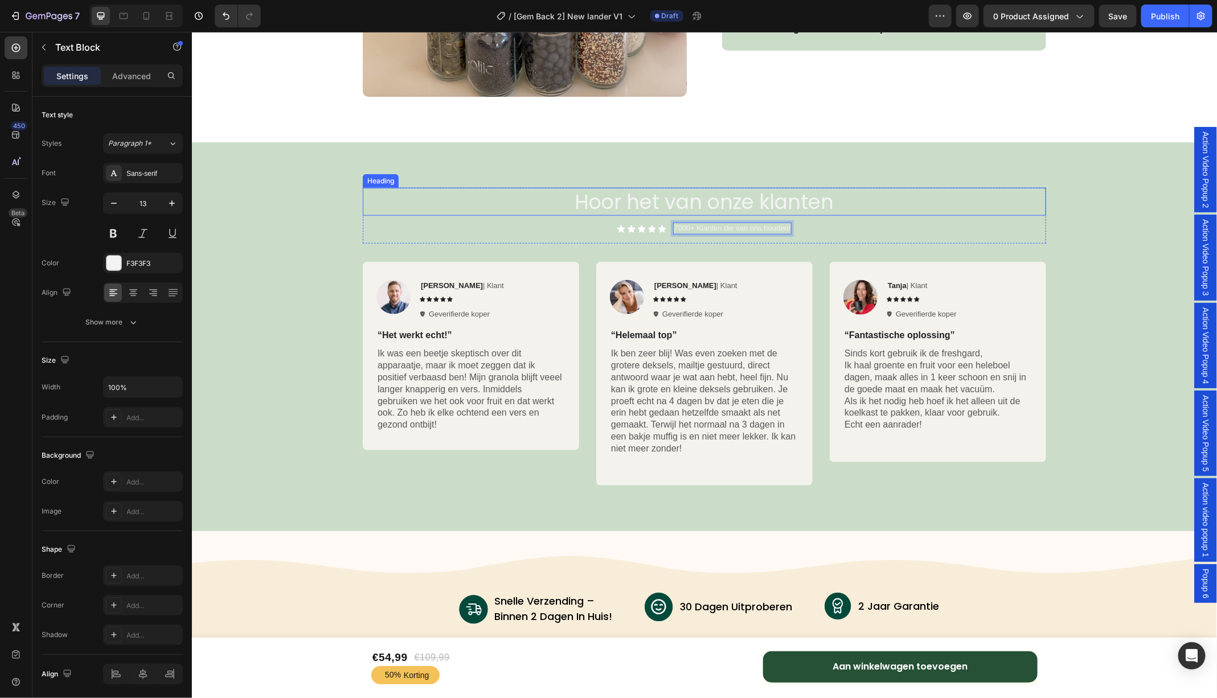
click at [901, 202] on p "Hoor het van onze klanten" at bounding box center [703, 201] width 681 height 26
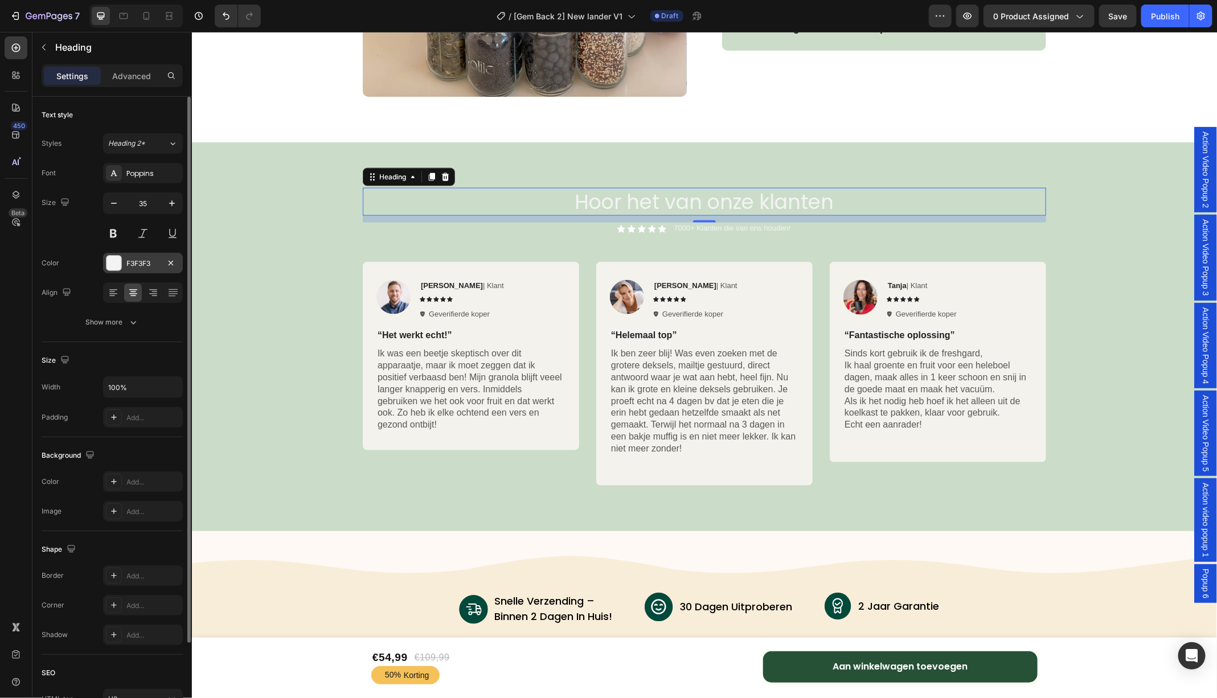
click at [108, 262] on div at bounding box center [113, 263] width 15 height 15
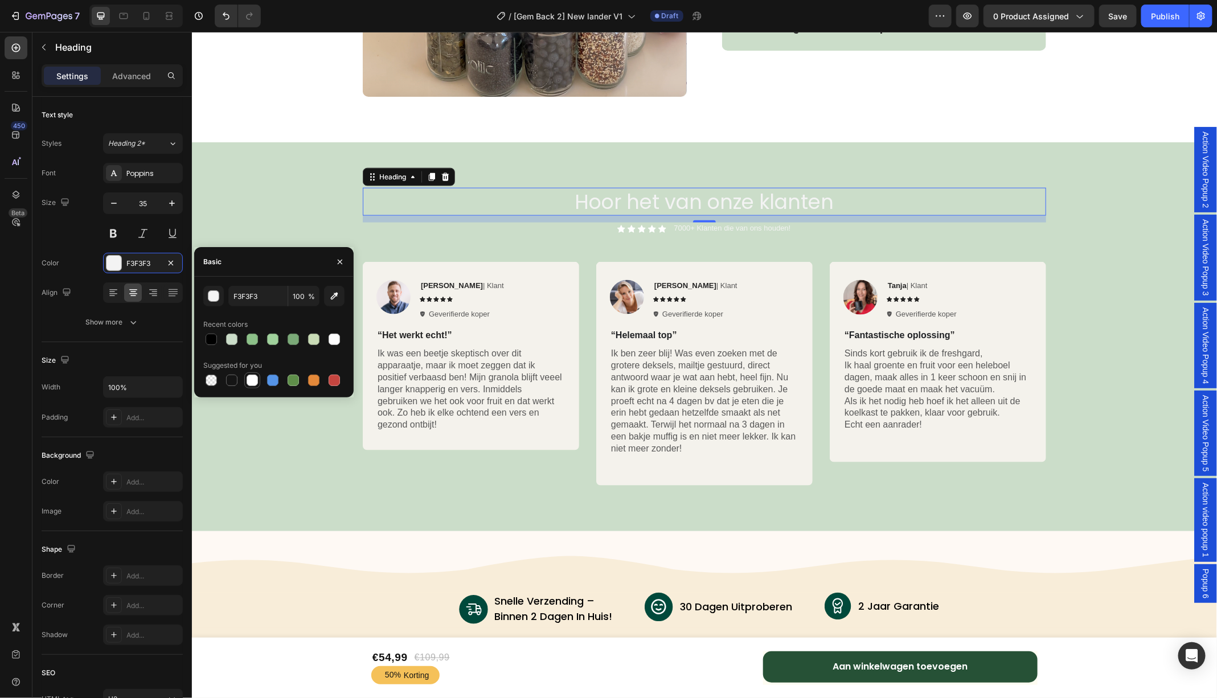
click at [253, 375] on div at bounding box center [252, 380] width 11 height 11
type input "FFFFFF"
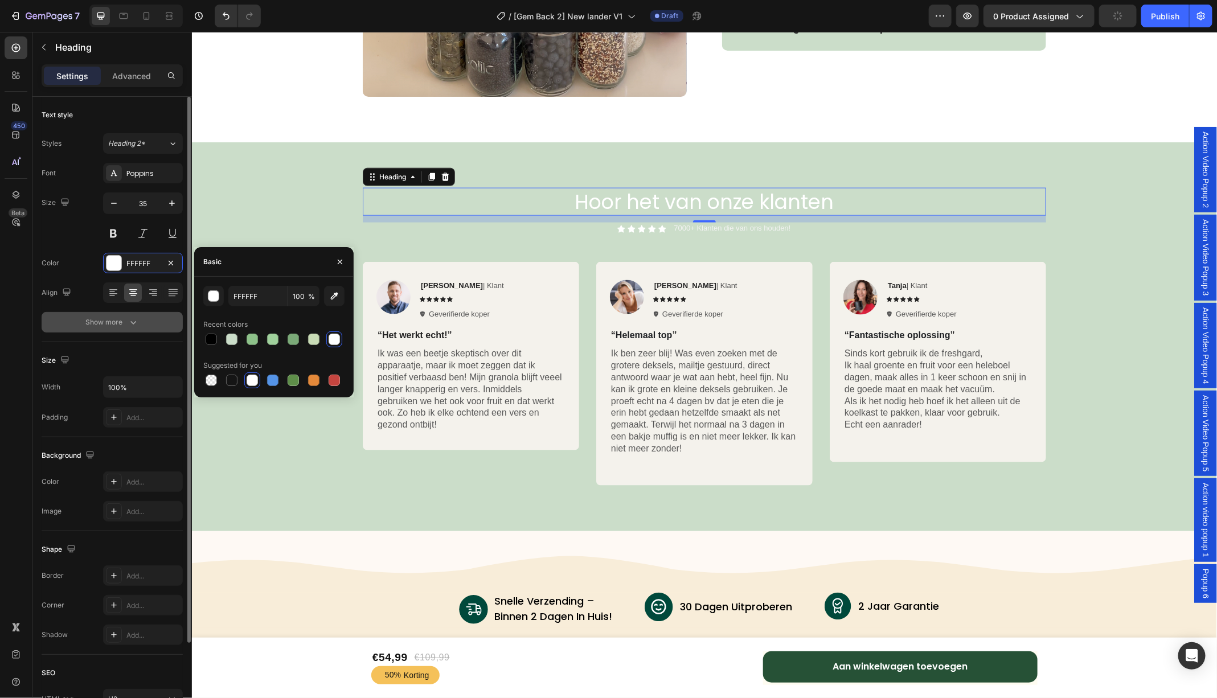
click at [134, 320] on icon "button" at bounding box center [133, 322] width 11 height 11
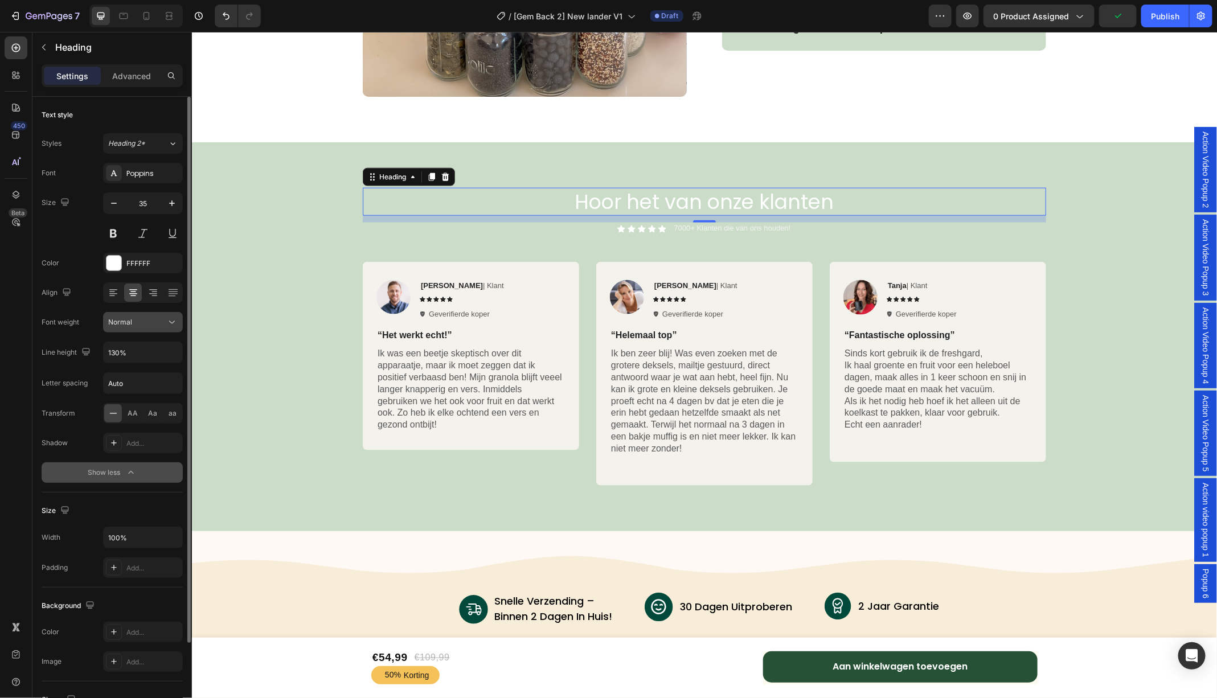
click at [147, 328] on button "Normal" at bounding box center [143, 322] width 80 height 20
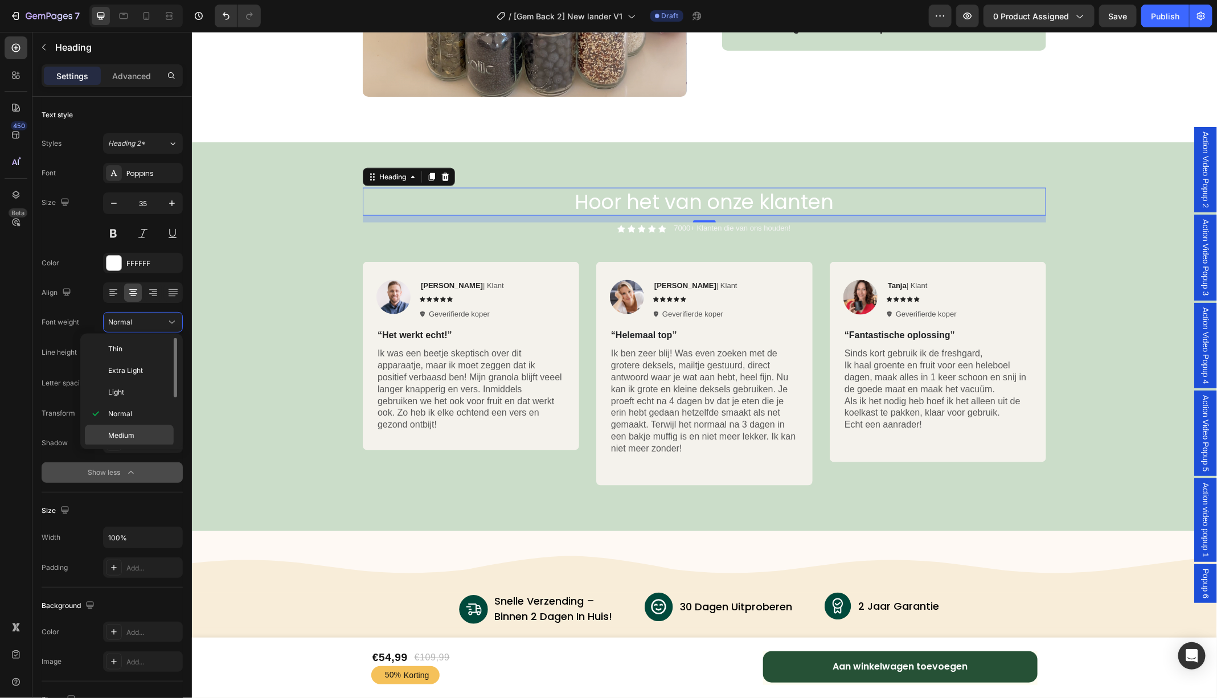
click at [133, 437] on span "Medium" at bounding box center [121, 435] width 26 height 10
click at [758, 229] on p "7000+ Klanten die van ons houden!" at bounding box center [731, 228] width 117 height 10
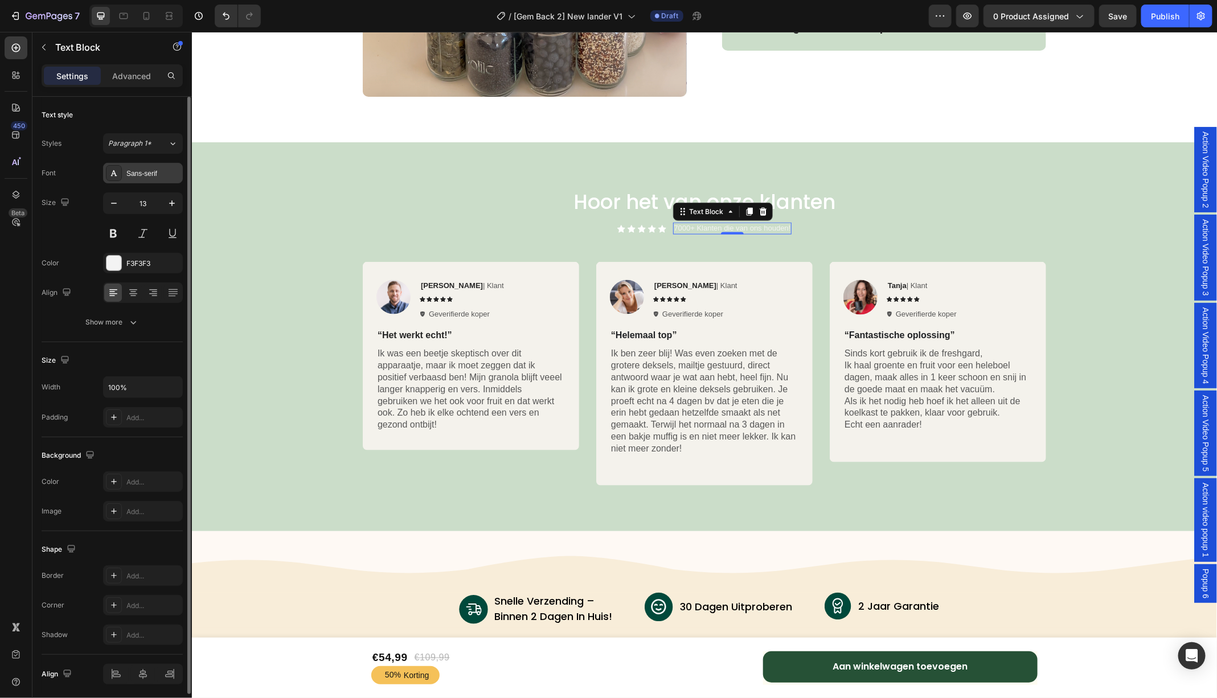
click at [149, 177] on div "Sans-serif" at bounding box center [153, 174] width 54 height 10
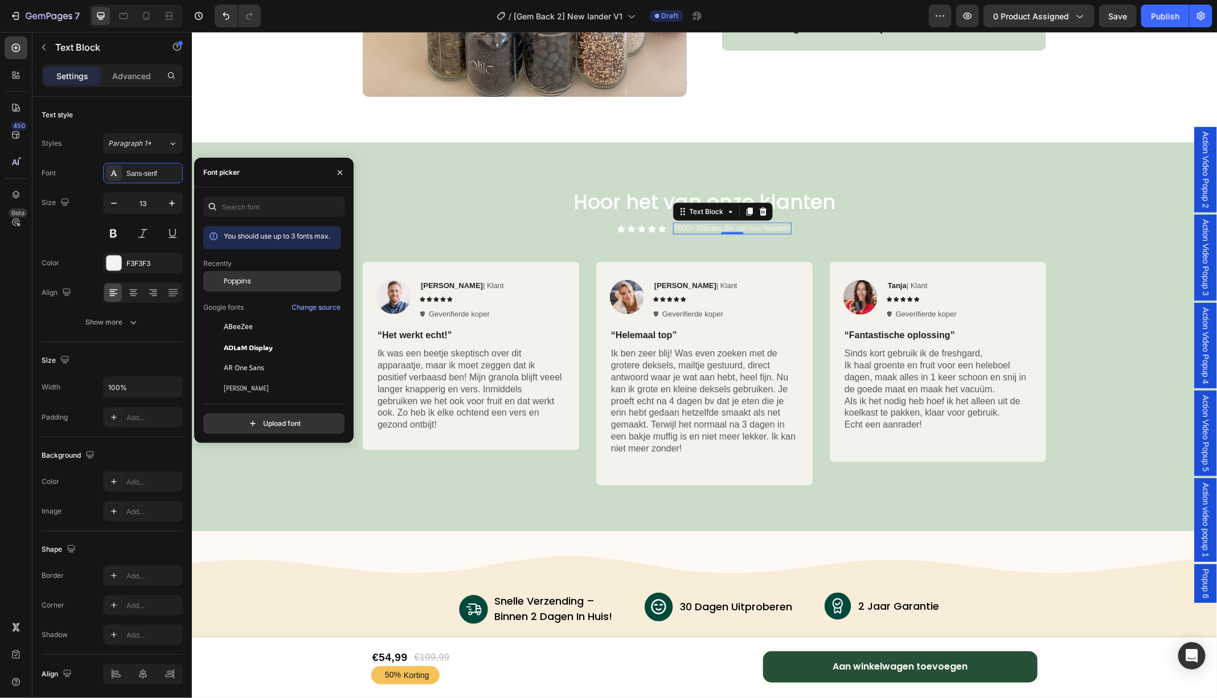
click at [233, 358] on div "Poppins" at bounding box center [272, 368] width 138 height 20
click at [612, 202] on p "Hoor het van onze klanten" at bounding box center [703, 201] width 681 height 26
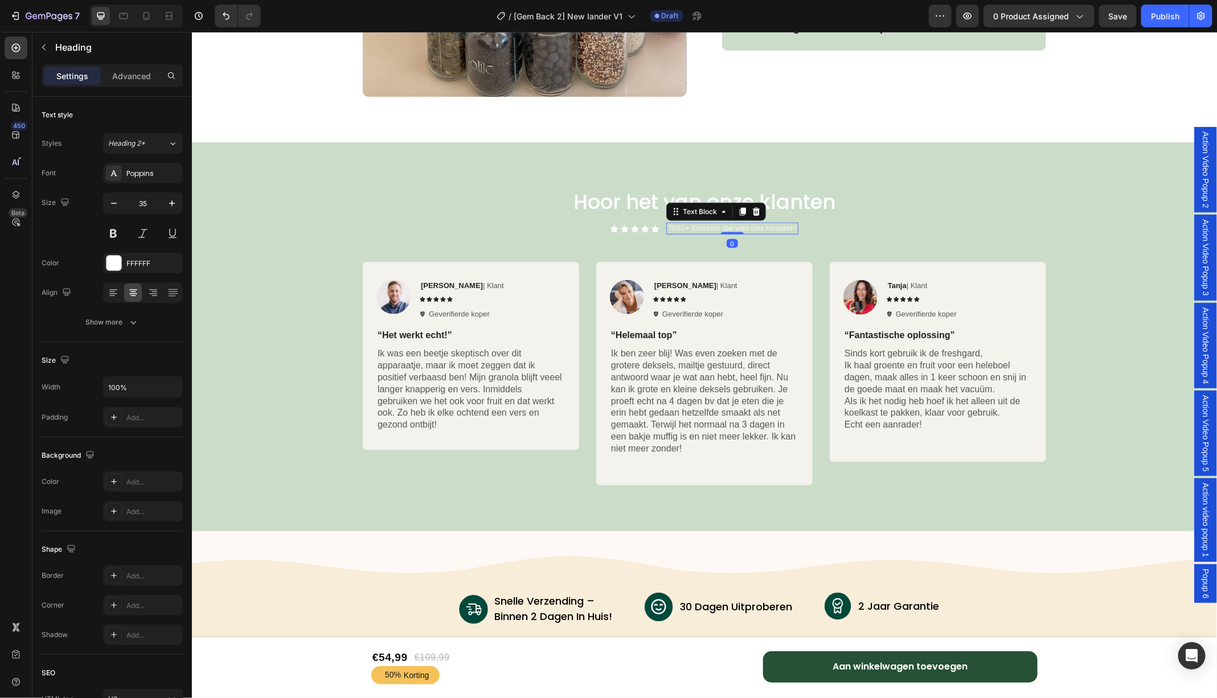
click at [733, 230] on p "7000+ Klanten die van ons houden!" at bounding box center [732, 228] width 130 height 10
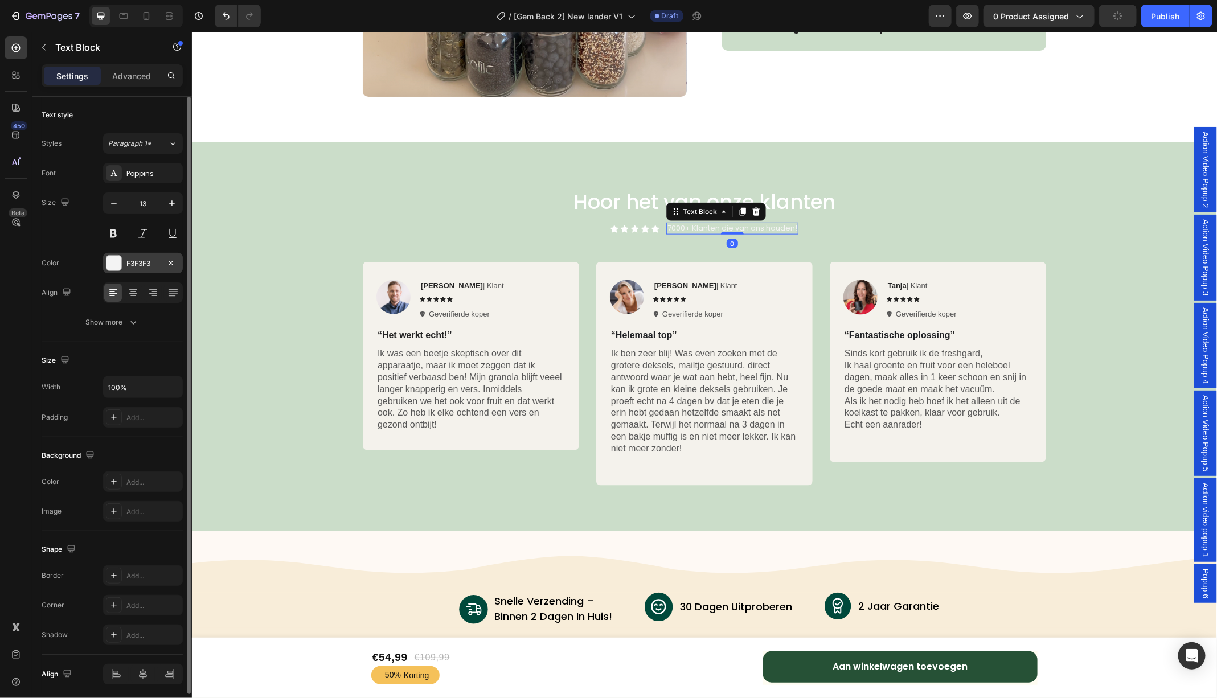
click at [154, 268] on div "F3F3F3" at bounding box center [143, 263] width 80 height 20
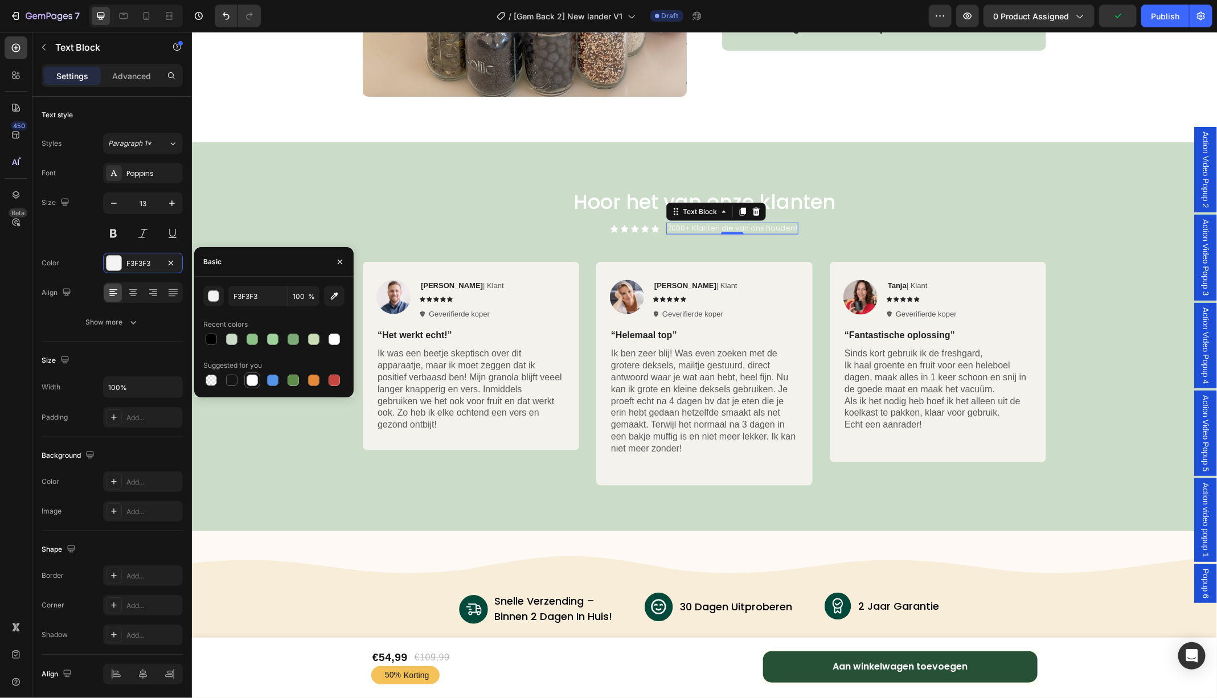
click at [256, 380] on div at bounding box center [252, 380] width 11 height 11
type input "FFFFFF"
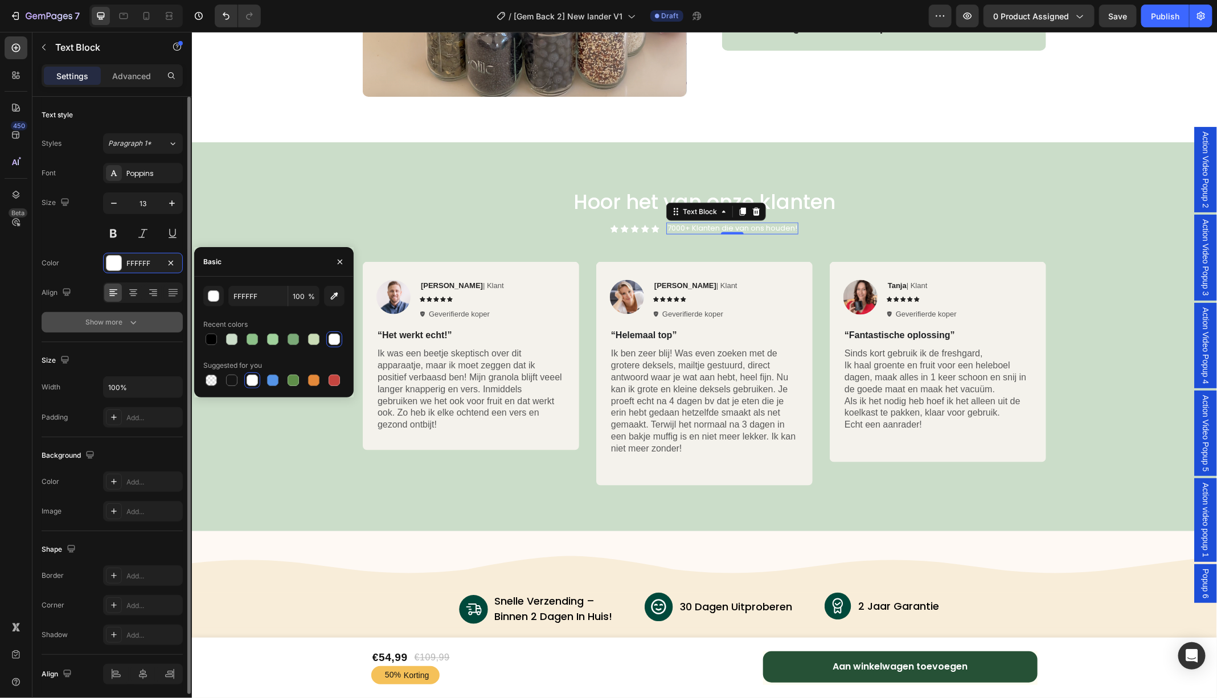
click at [135, 317] on icon "button" at bounding box center [133, 322] width 11 height 11
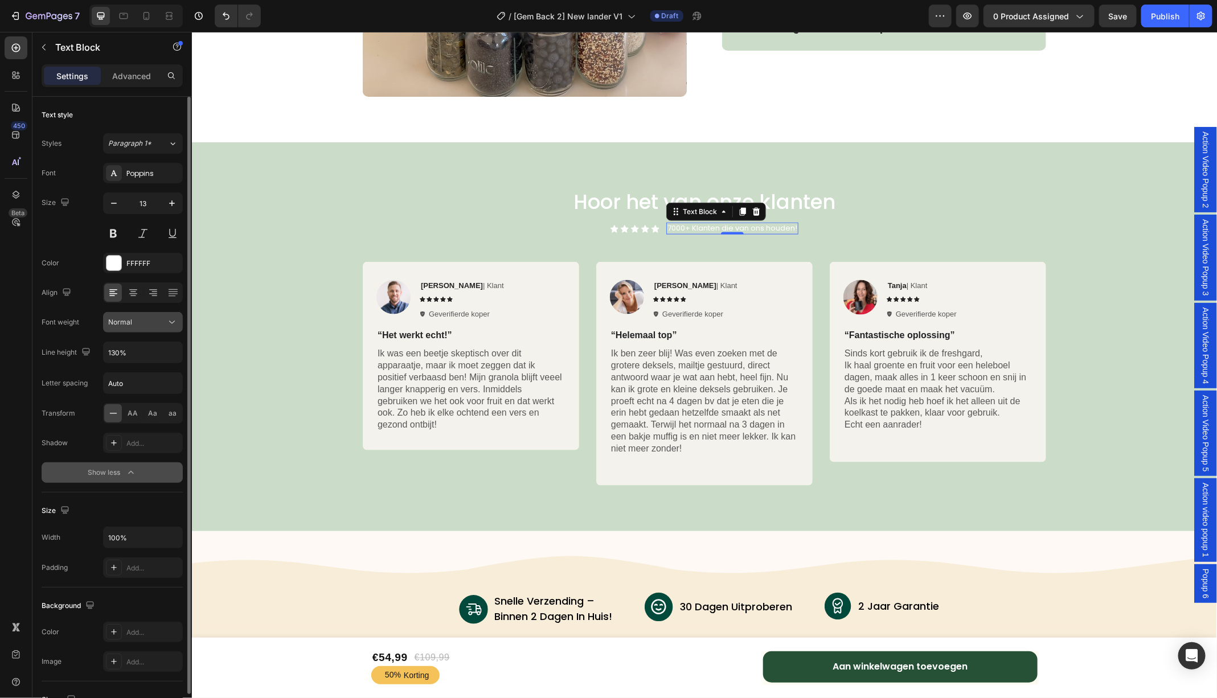
click at [141, 325] on div "Normal" at bounding box center [137, 322] width 58 height 10
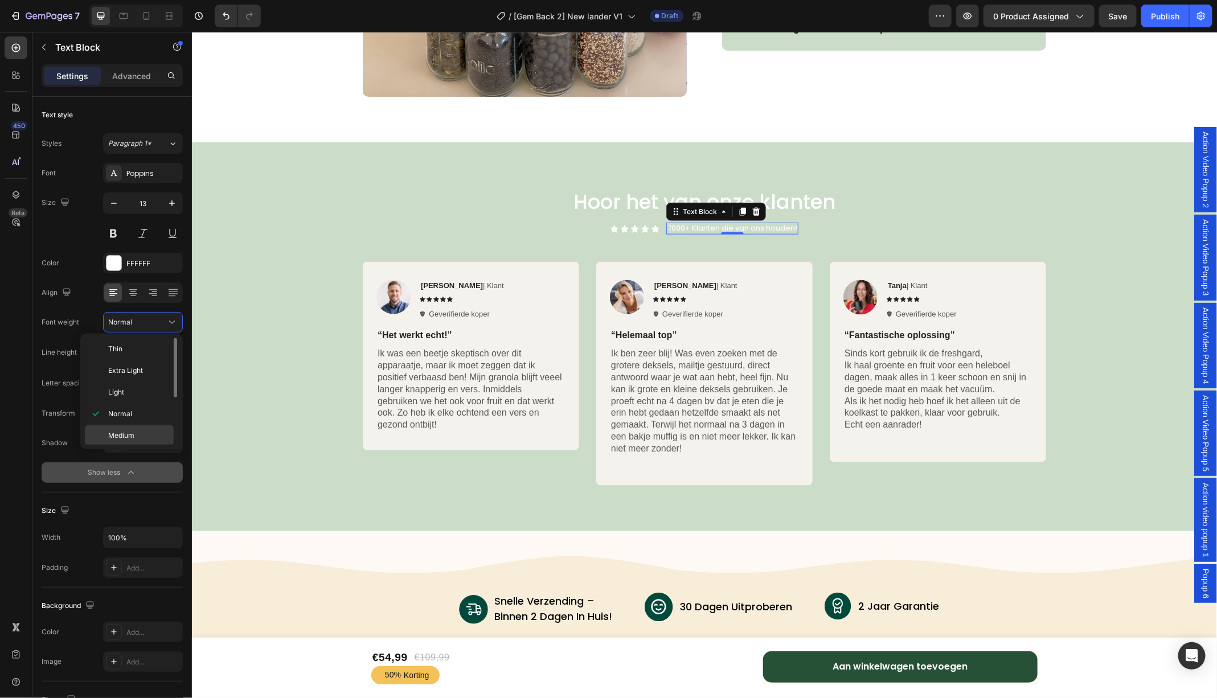
click at [132, 446] on div "Medium" at bounding box center [129, 457] width 89 height 22
click at [922, 226] on div "Icon Icon Icon Icon Icon Icon List 7000+ Klanten die van ons houden! Text Block…" at bounding box center [703, 228] width 683 height 12
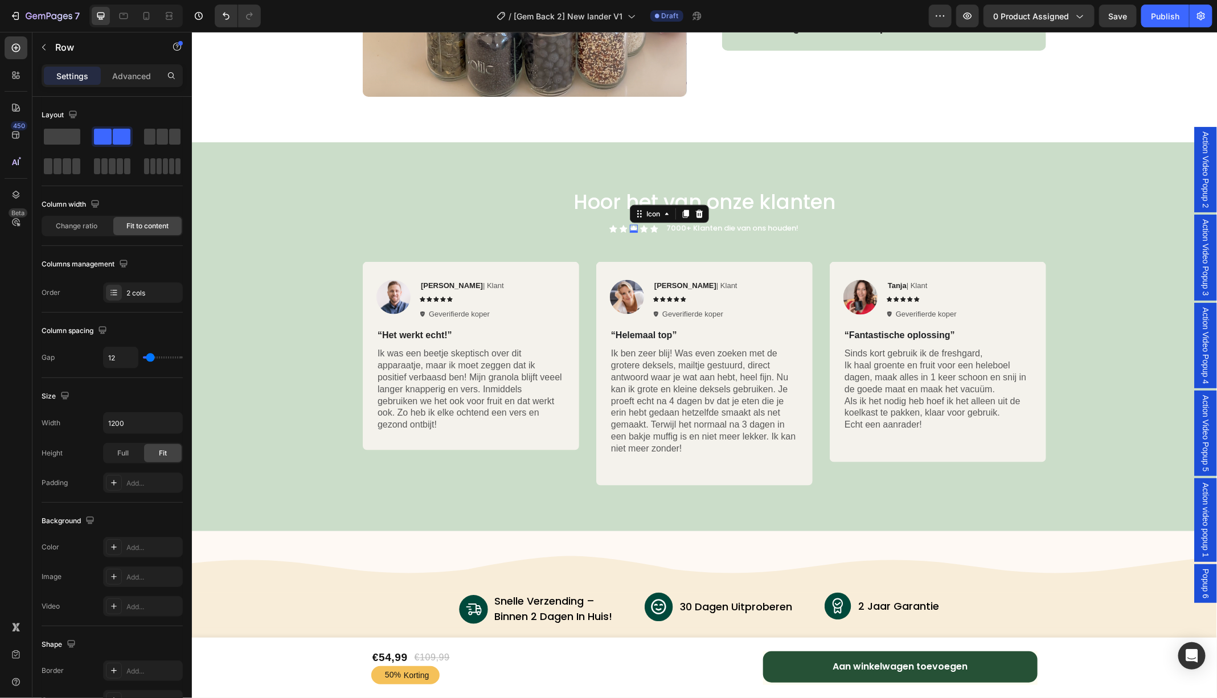
click at [633, 225] on icon at bounding box center [633, 227] width 8 height 7
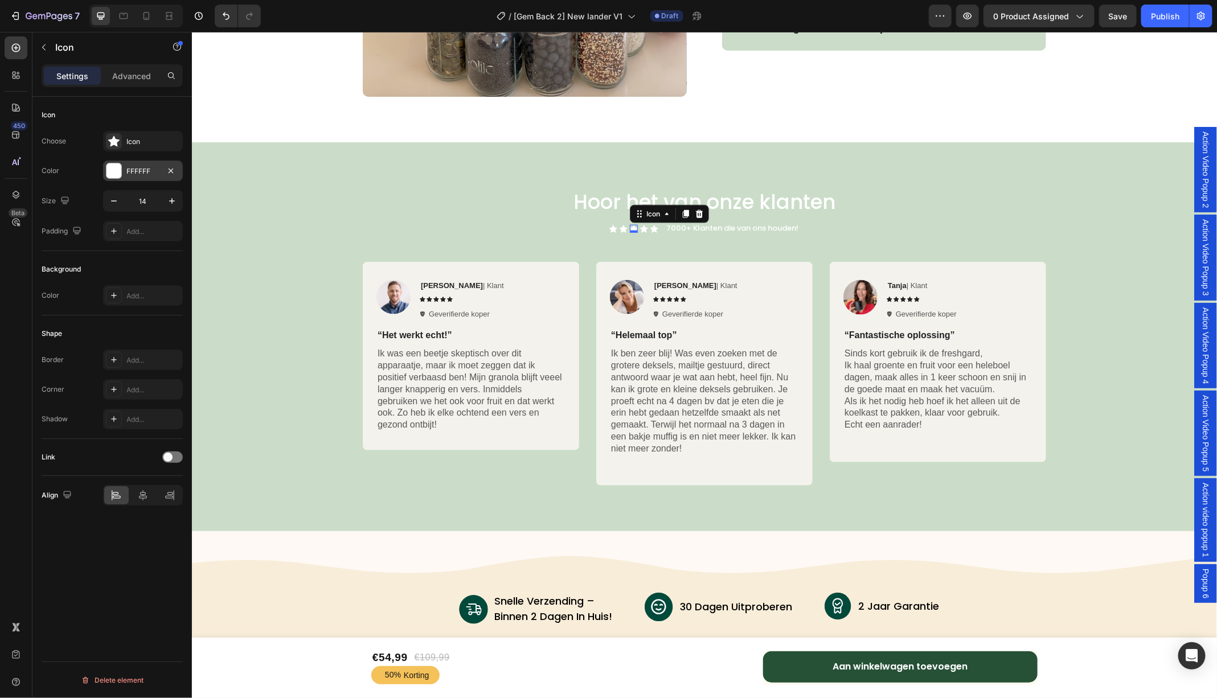
click at [105, 173] on div "FFFFFF" at bounding box center [143, 171] width 80 height 20
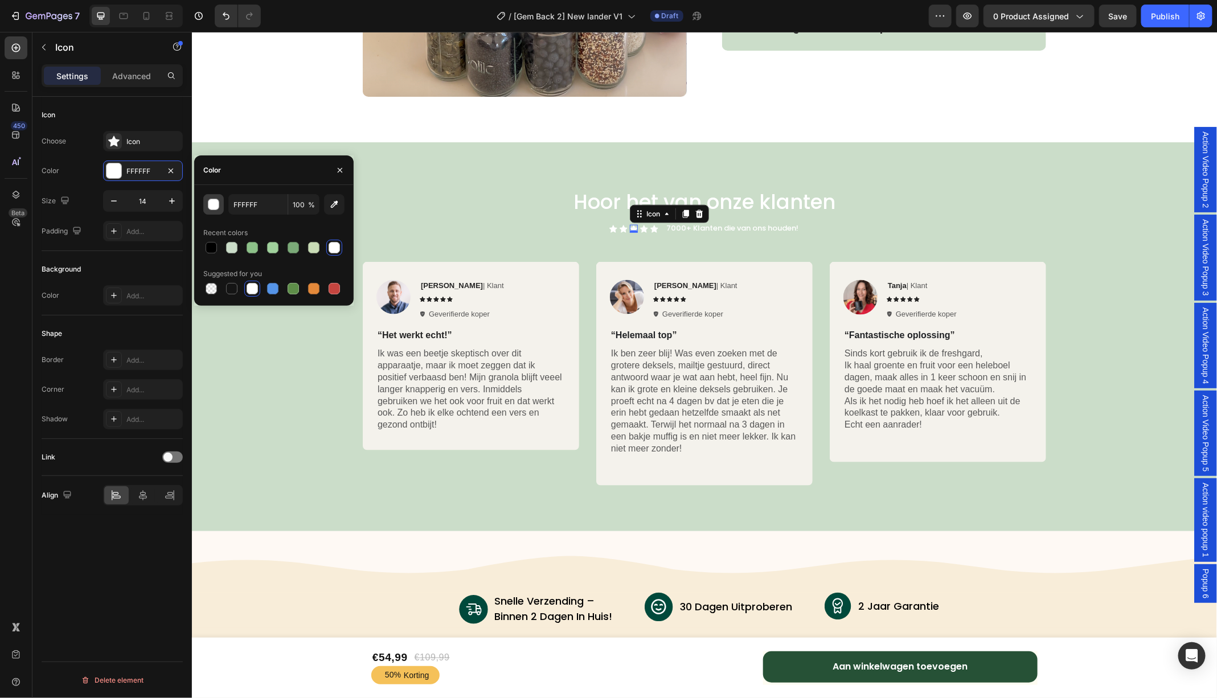
click at [211, 208] on div "button" at bounding box center [213, 204] width 11 height 11
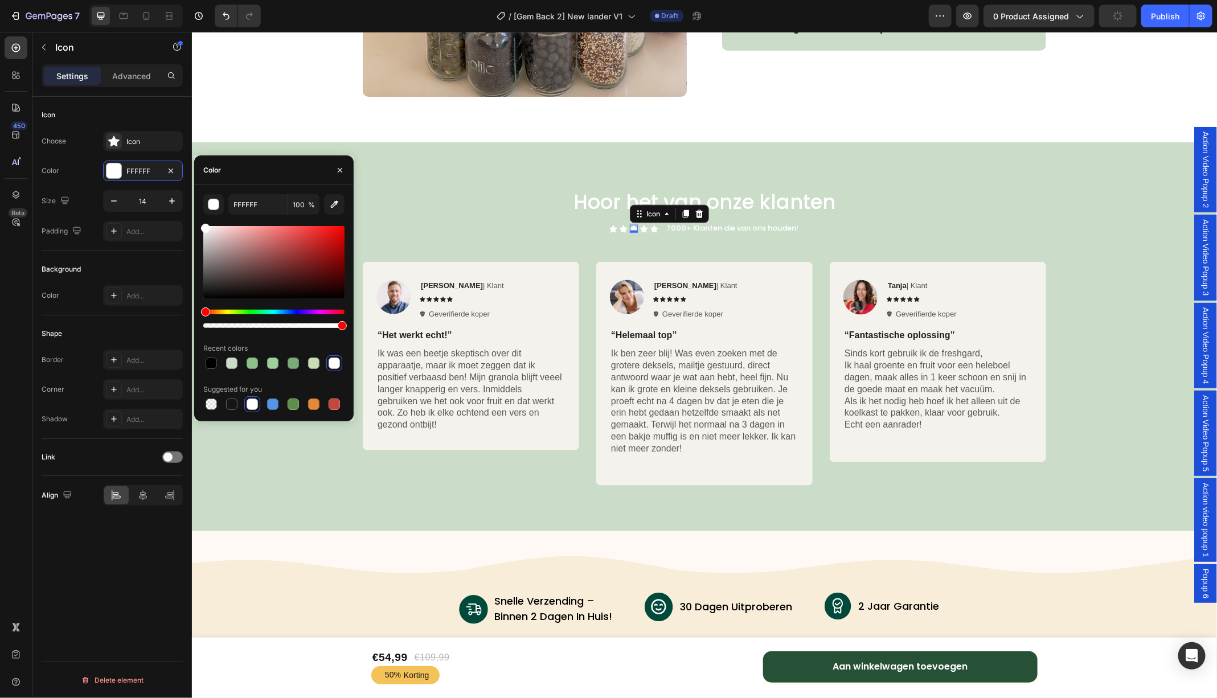
click at [227, 311] on div "Hue" at bounding box center [273, 312] width 141 height 5
click at [340, 232] on div at bounding box center [273, 262] width 141 height 72
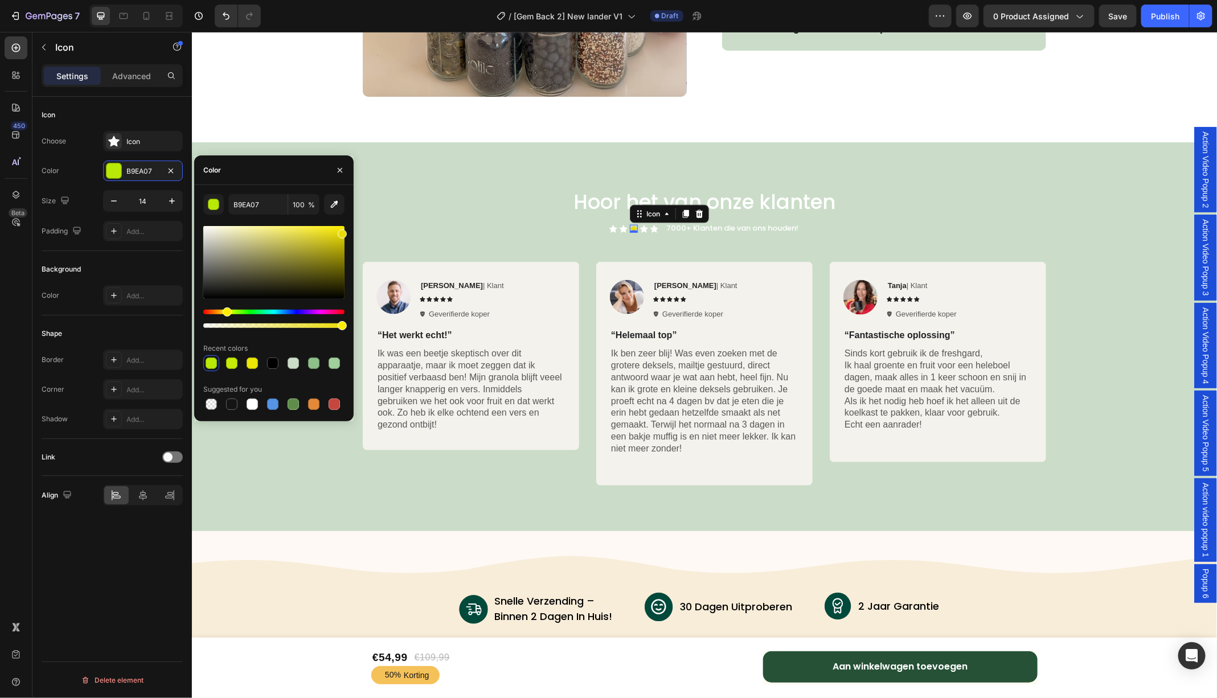
click at [225, 310] on div "Hue" at bounding box center [227, 311] width 9 height 9
drag, startPoint x: 343, startPoint y: 233, endPoint x: 343, endPoint y: 225, distance: 8.0
click at [343, 225] on div at bounding box center [342, 228] width 9 height 9
click at [224, 313] on div "Hue" at bounding box center [225, 311] width 9 height 9
type input "FFE102"
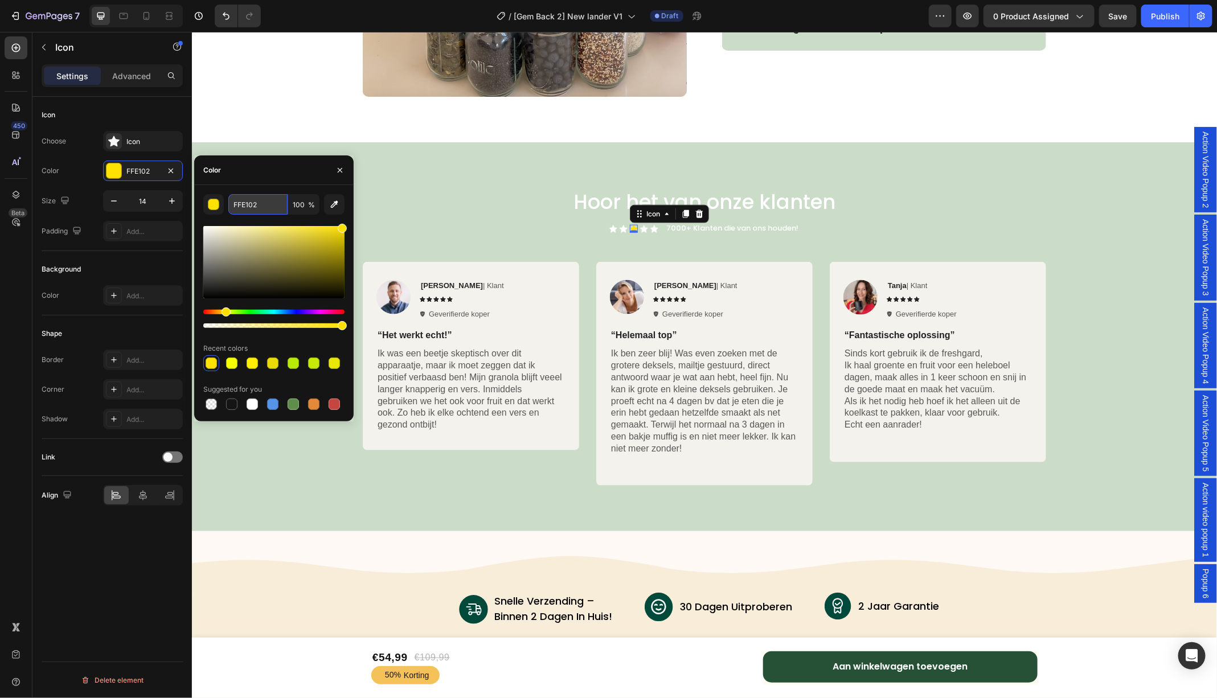
click at [275, 202] on input "FFE102" at bounding box center [257, 204] width 59 height 20
click at [621, 229] on div "Icon" at bounding box center [623, 228] width 8 height 8
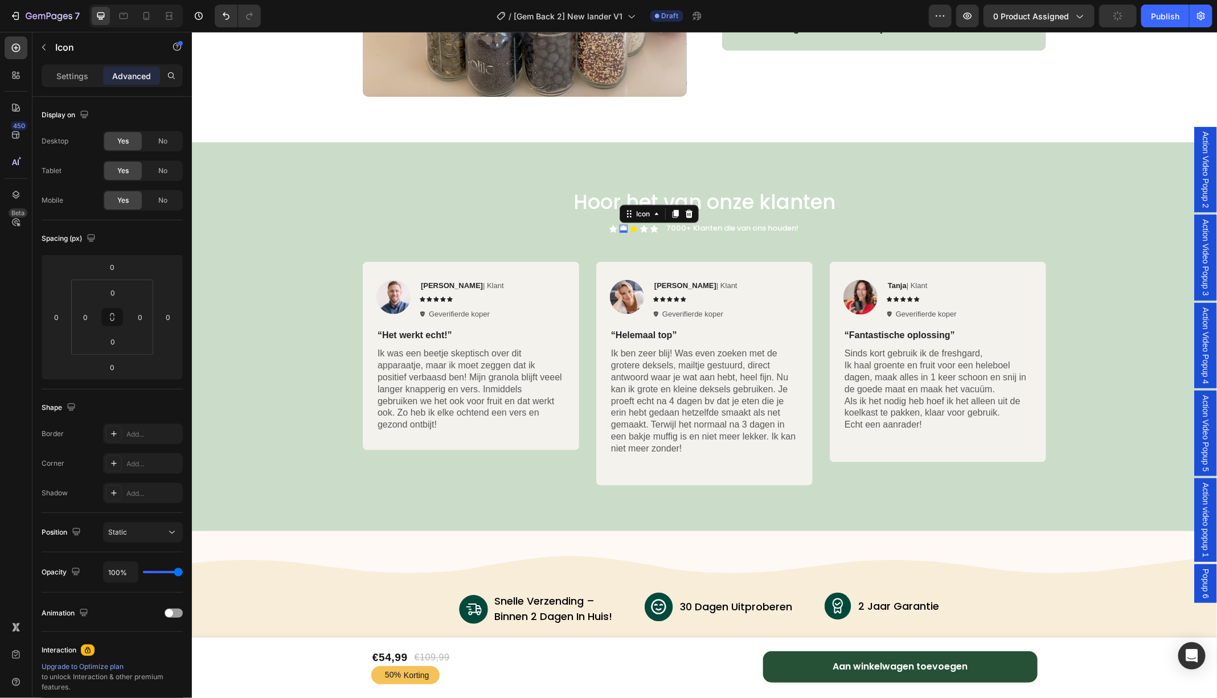
click at [624, 224] on icon at bounding box center [623, 228] width 8 height 8
click at [66, 79] on p "Settings" at bounding box center [72, 76] width 32 height 12
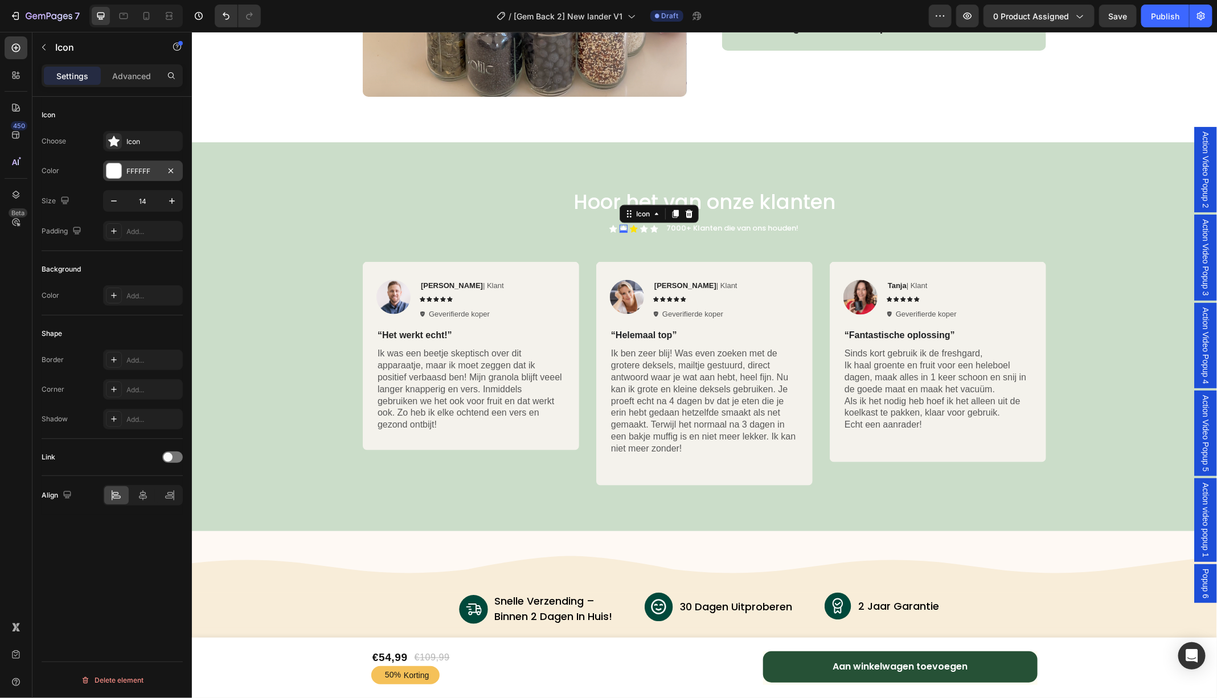
click at [148, 166] on div "FFFFFF" at bounding box center [142, 171] width 33 height 10
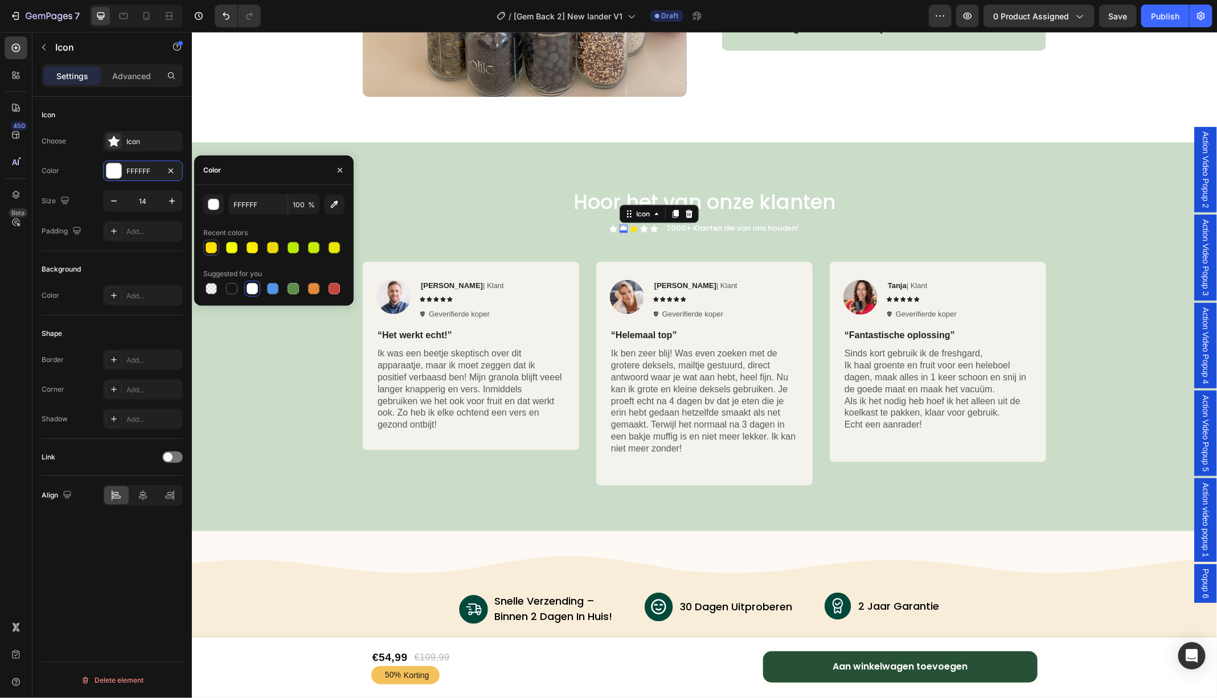
click at [211, 249] on div at bounding box center [211, 247] width 11 height 11
type input "FFE102"
click at [613, 229] on div "Icon" at bounding box center [613, 228] width 8 height 8
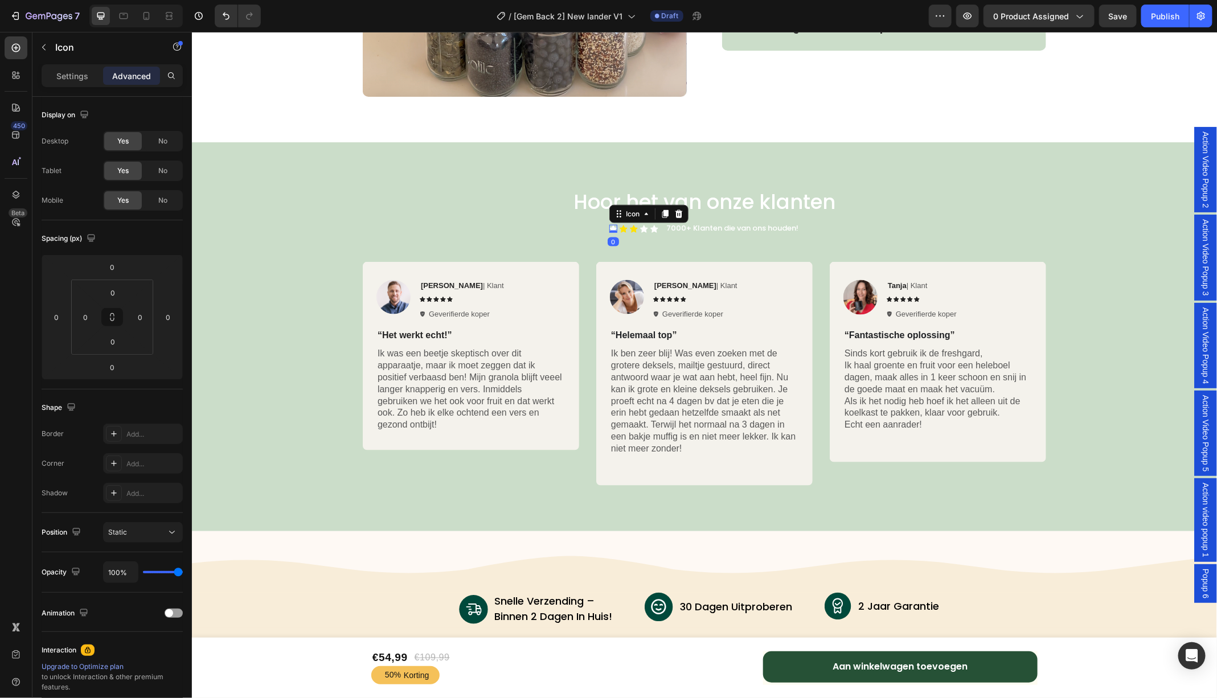
click at [81, 85] on div "Settings Advanced" at bounding box center [112, 75] width 141 height 23
click at [77, 80] on p "Settings" at bounding box center [72, 76] width 32 height 12
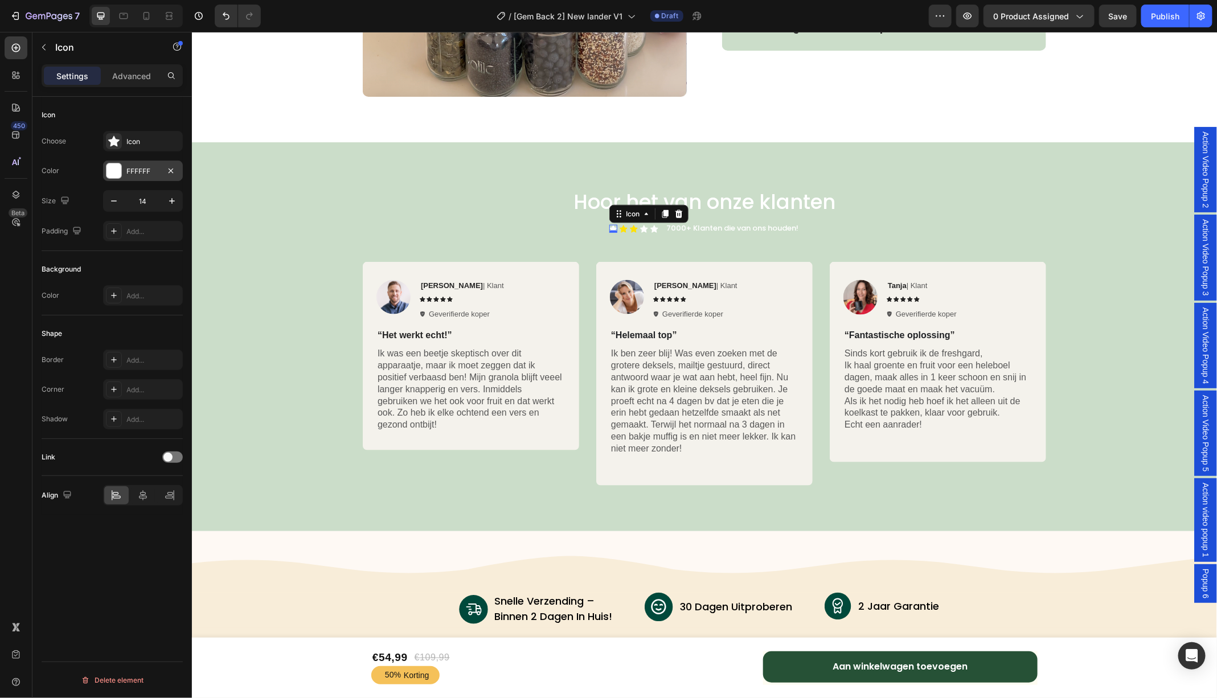
click at [117, 175] on div at bounding box center [113, 170] width 15 height 15
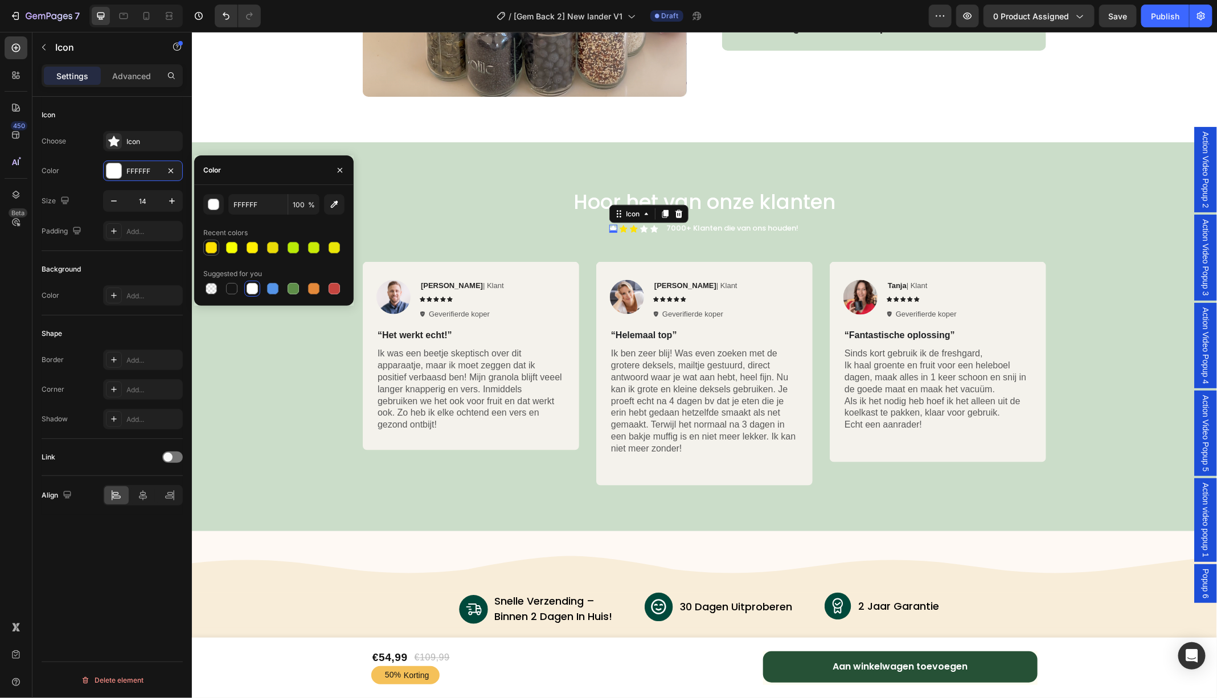
click at [211, 247] on div at bounding box center [211, 247] width 11 height 11
type input "FFE102"
click at [641, 228] on div "Icon" at bounding box center [643, 228] width 8 height 8
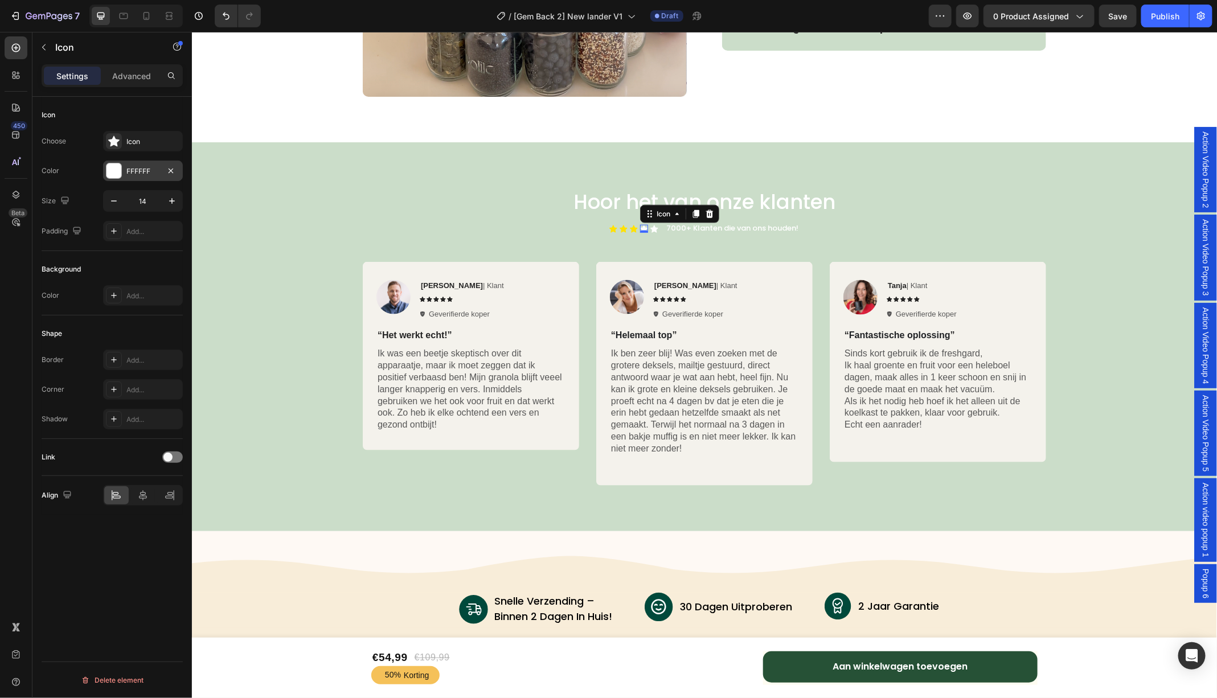
click at [117, 169] on div at bounding box center [113, 170] width 15 height 15
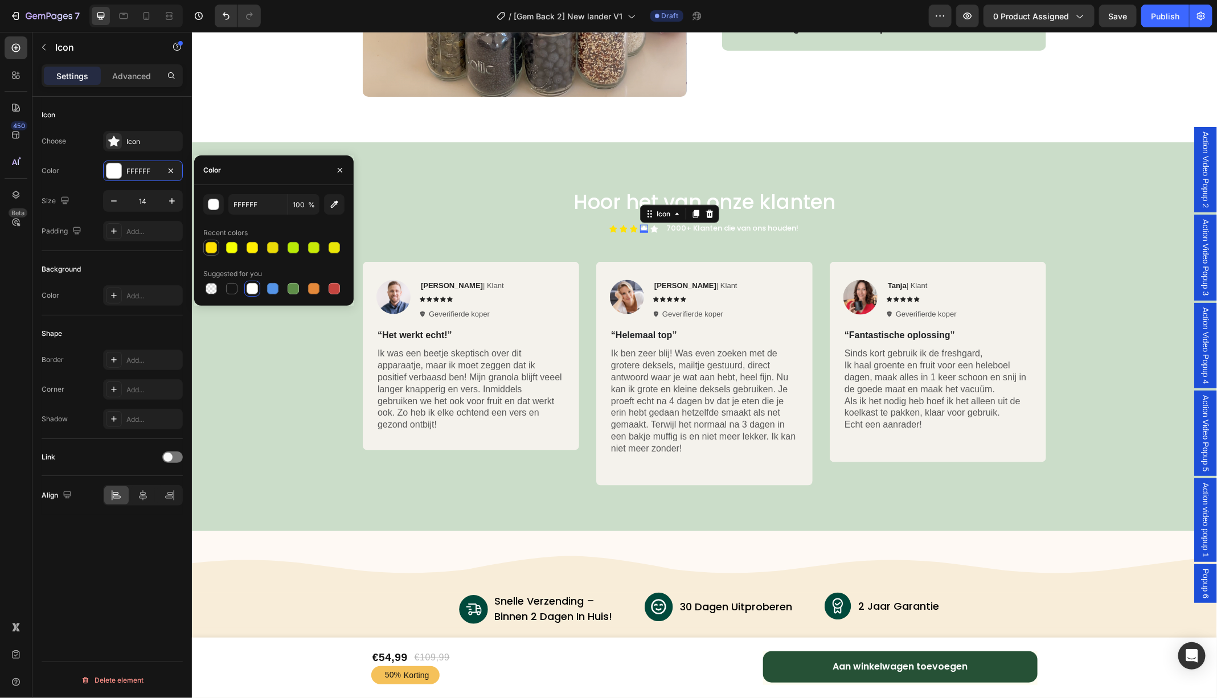
click at [209, 249] on div at bounding box center [211, 247] width 11 height 11
type input "FFE102"
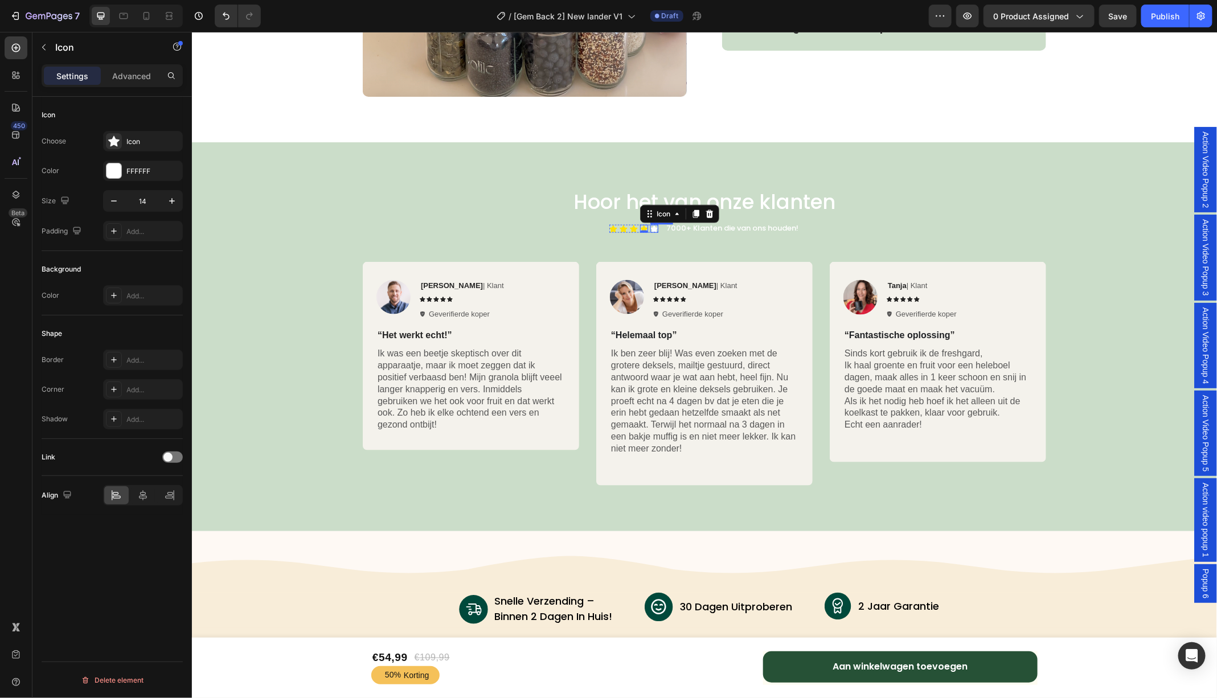
click at [654, 227] on div "Icon" at bounding box center [654, 228] width 8 height 8
click at [110, 171] on div at bounding box center [113, 170] width 15 height 15
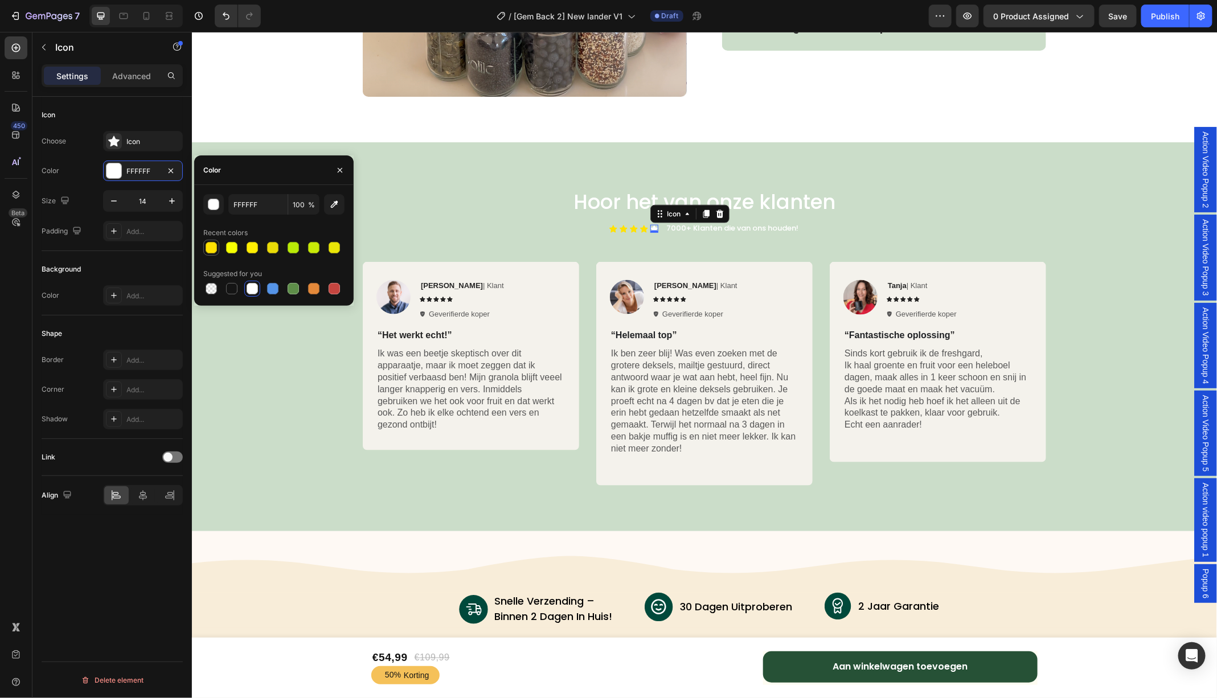
click at [212, 248] on div at bounding box center [211, 247] width 11 height 11
type input "FFE102"
click at [483, 474] on div "Image [PERSON_NAME] | Klant Text Block Icon Icon Icon Icon Icon Icon List Gever…" at bounding box center [470, 373] width 216 height 224
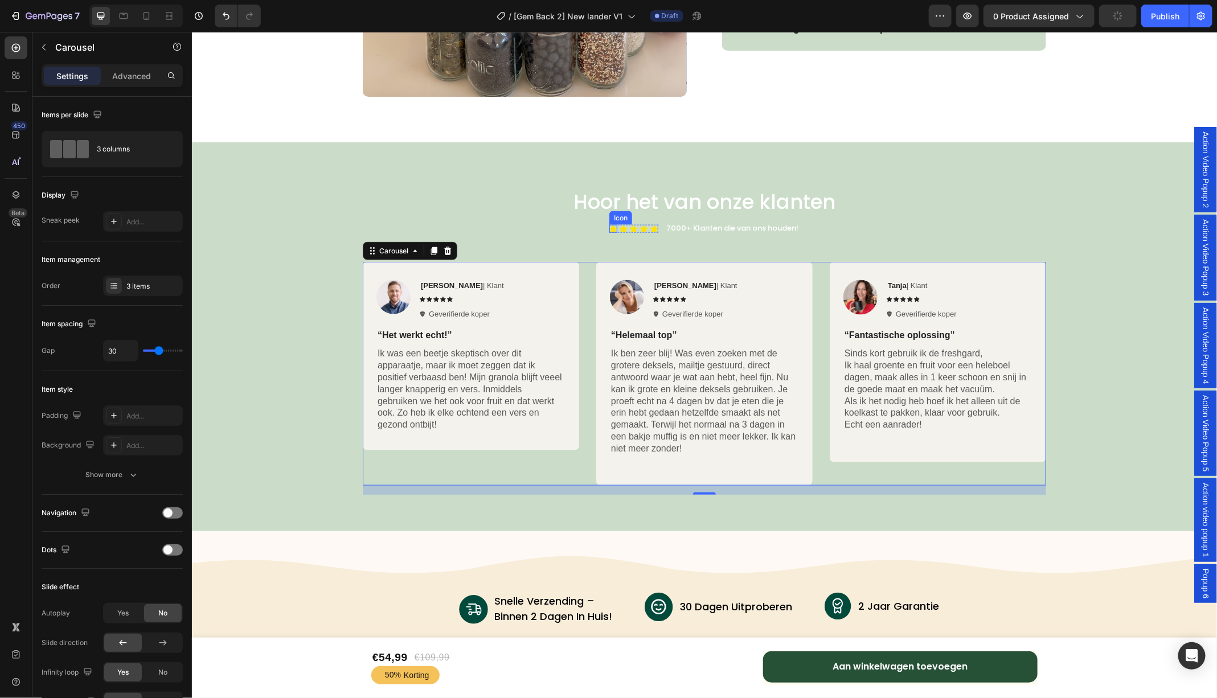
click at [613, 227] on icon at bounding box center [613, 227] width 8 height 7
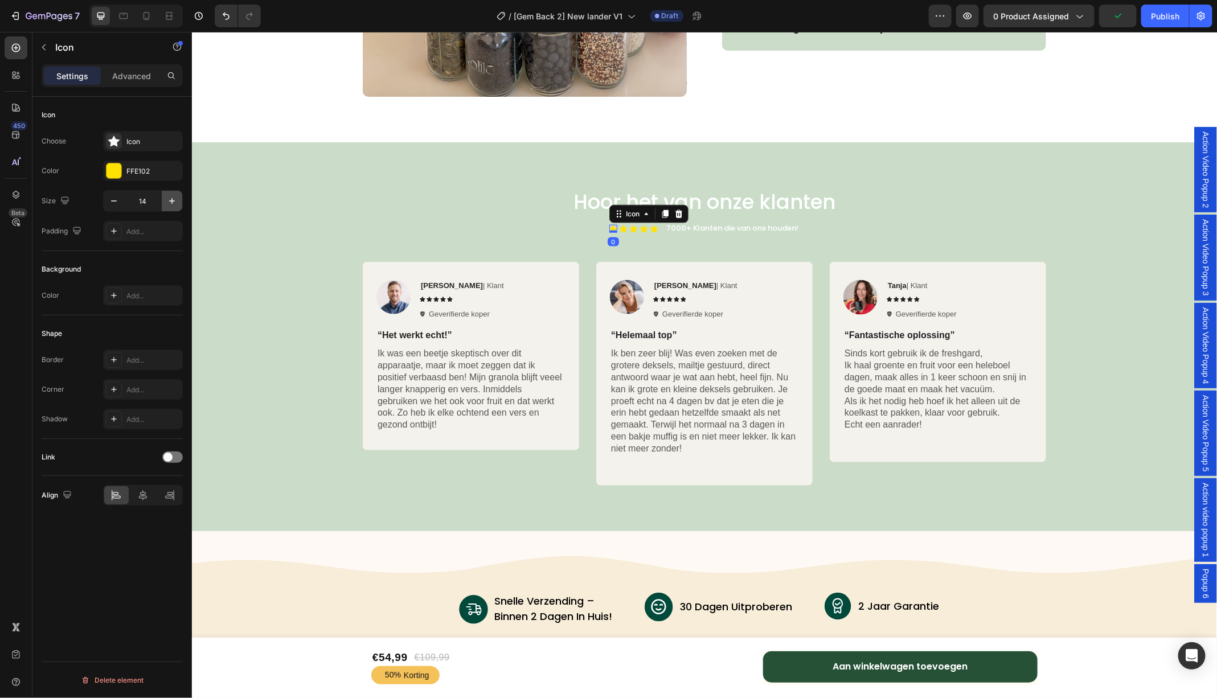
click at [170, 198] on icon "button" at bounding box center [171, 200] width 11 height 11
type input "15"
click at [625, 227] on icon at bounding box center [623, 227] width 8 height 7
click at [172, 204] on icon "button" at bounding box center [171, 200] width 11 height 11
type input "15"
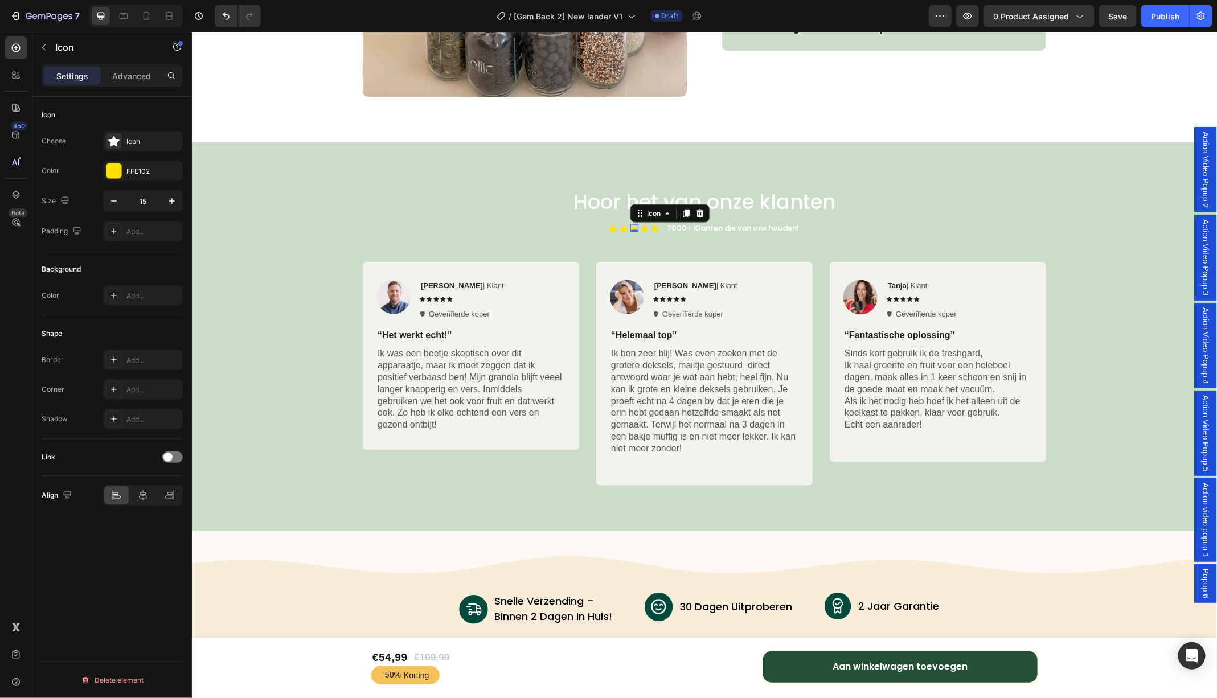
click at [633, 228] on div "Icon 0" at bounding box center [634, 228] width 8 height 8
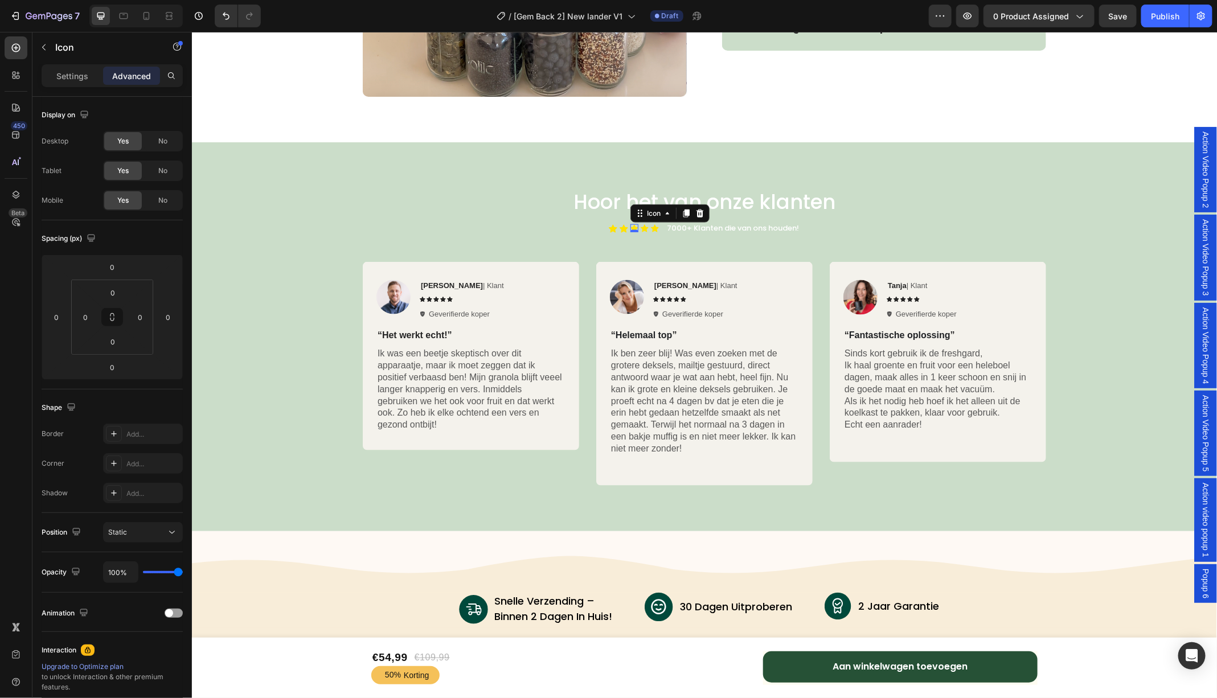
click at [632, 224] on icon at bounding box center [634, 228] width 8 height 8
click at [66, 74] on p "Settings" at bounding box center [72, 76] width 32 height 12
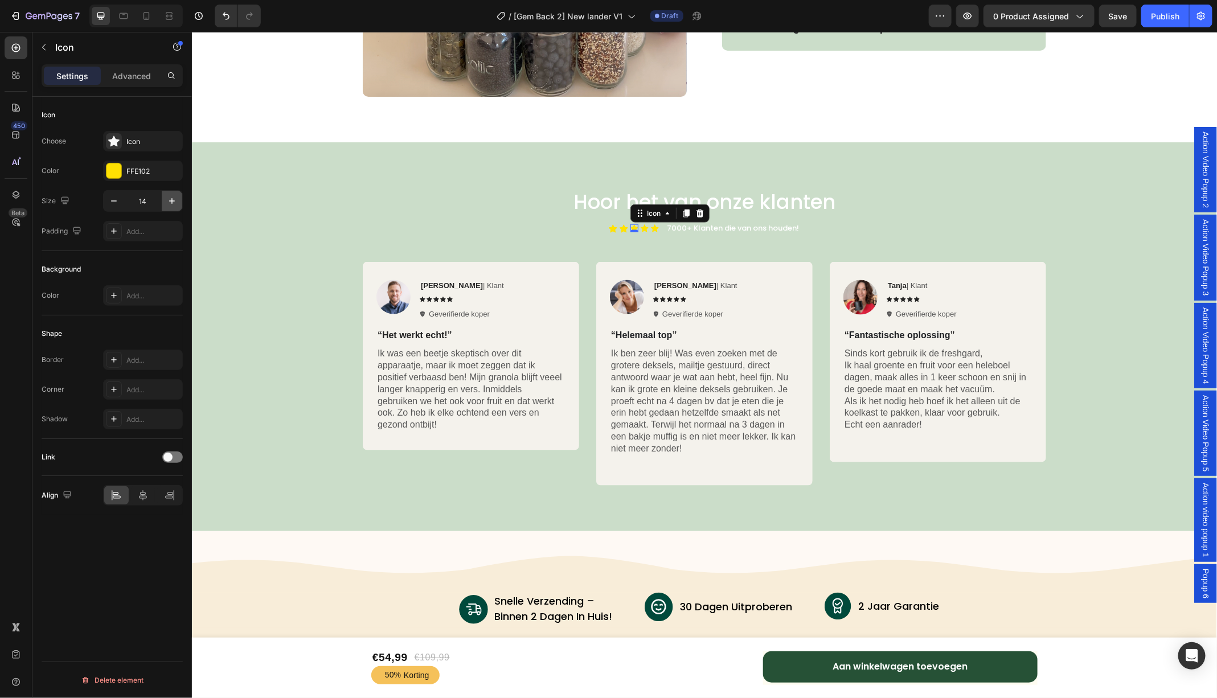
click at [172, 200] on icon "button" at bounding box center [171, 200] width 11 height 11
type input "15"
click at [643, 227] on div "Icon" at bounding box center [644, 228] width 8 height 8
click at [177, 200] on icon "button" at bounding box center [171, 200] width 11 height 11
type input "15"
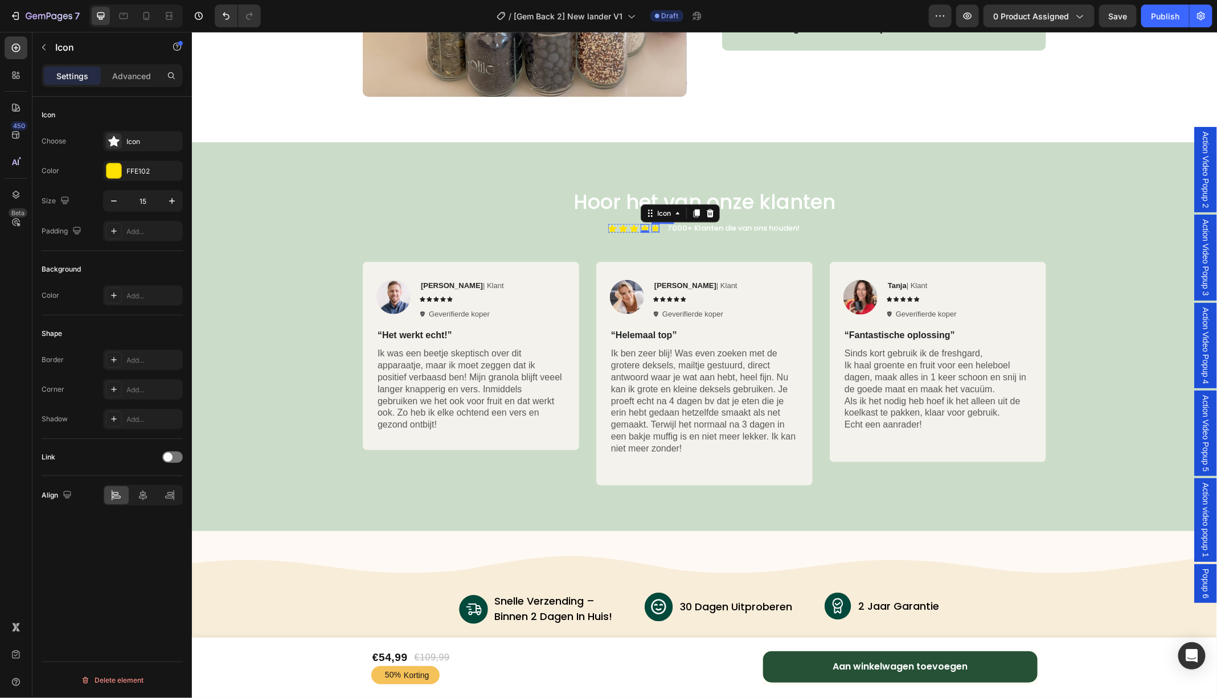
click at [654, 225] on icon at bounding box center [655, 227] width 8 height 7
click at [172, 198] on icon "button" at bounding box center [172, 201] width 6 height 6
type input "15"
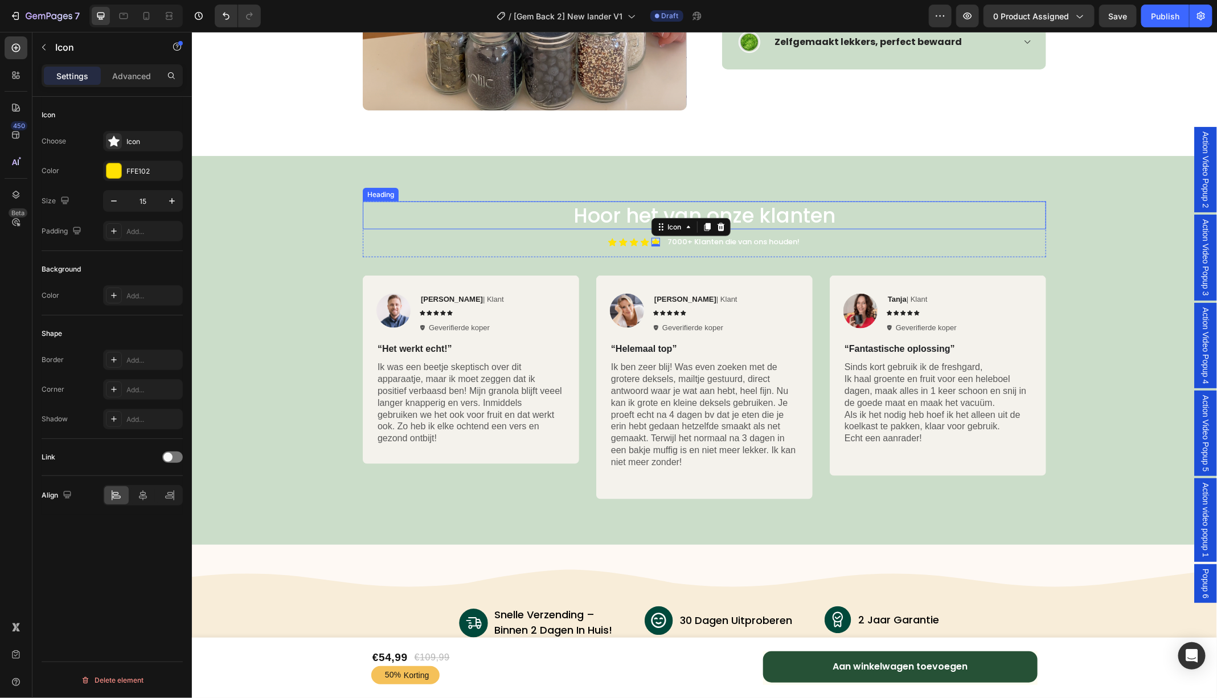
scroll to position [3162, 0]
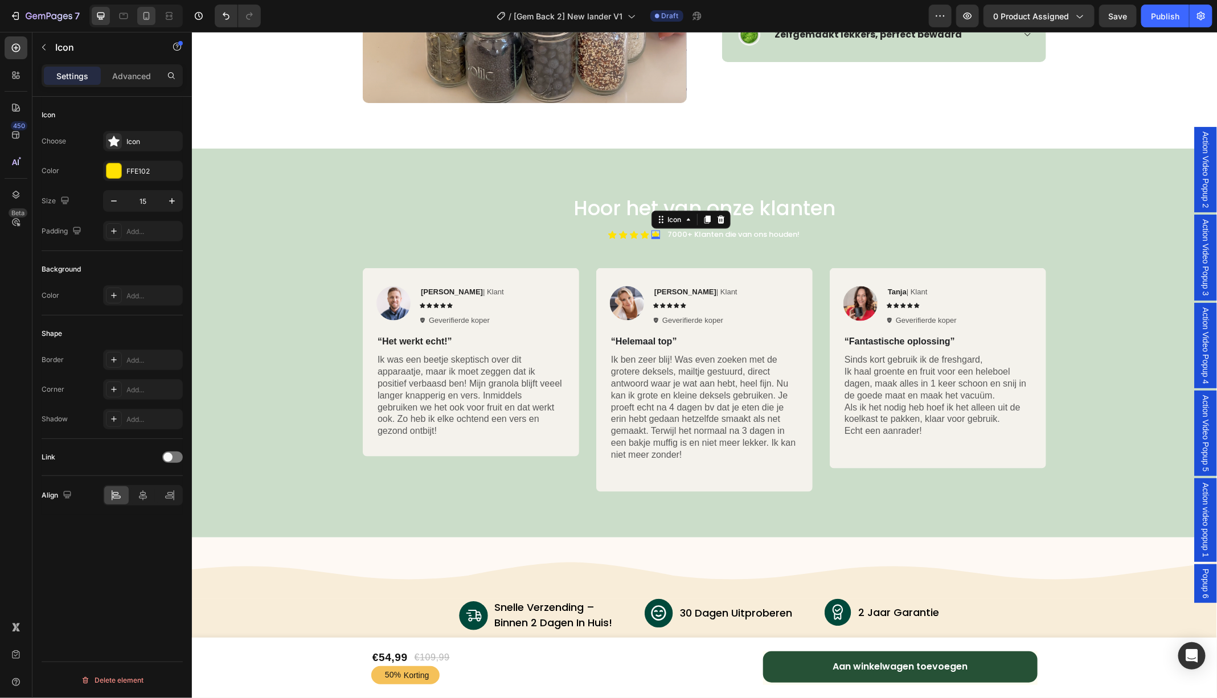
click at [147, 14] on icon at bounding box center [146, 15] width 11 height 11
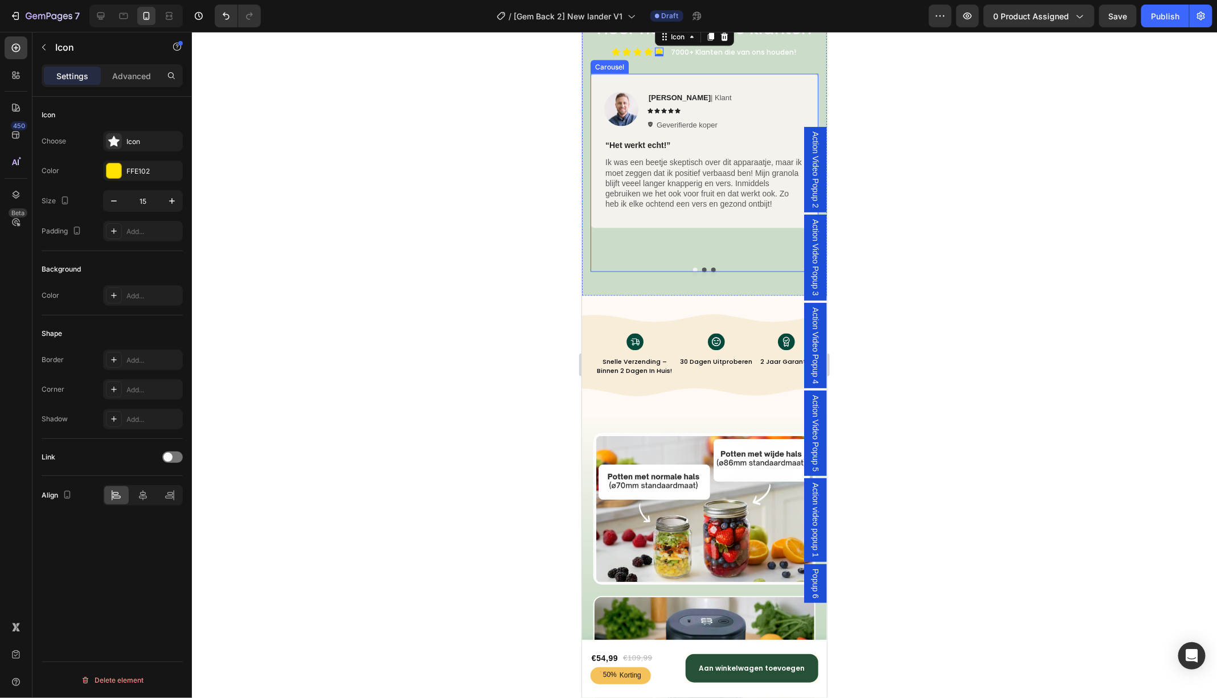
scroll to position [3399, 0]
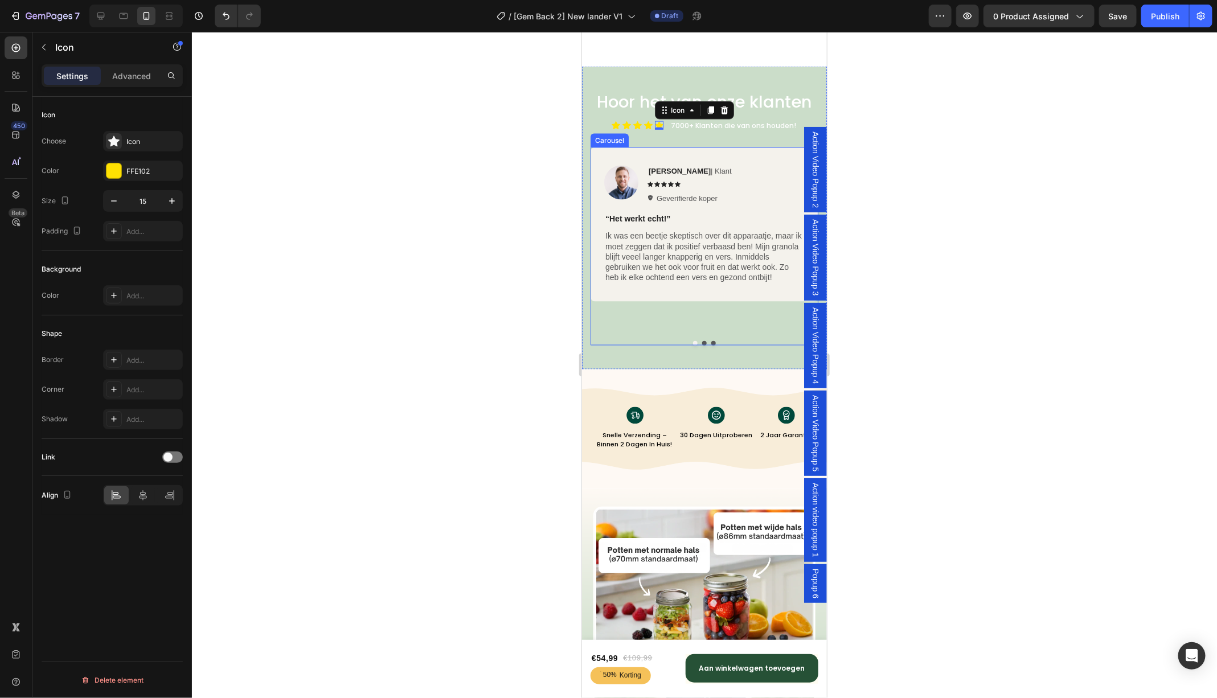
click at [704, 345] on button "Dot" at bounding box center [703, 342] width 5 height 5
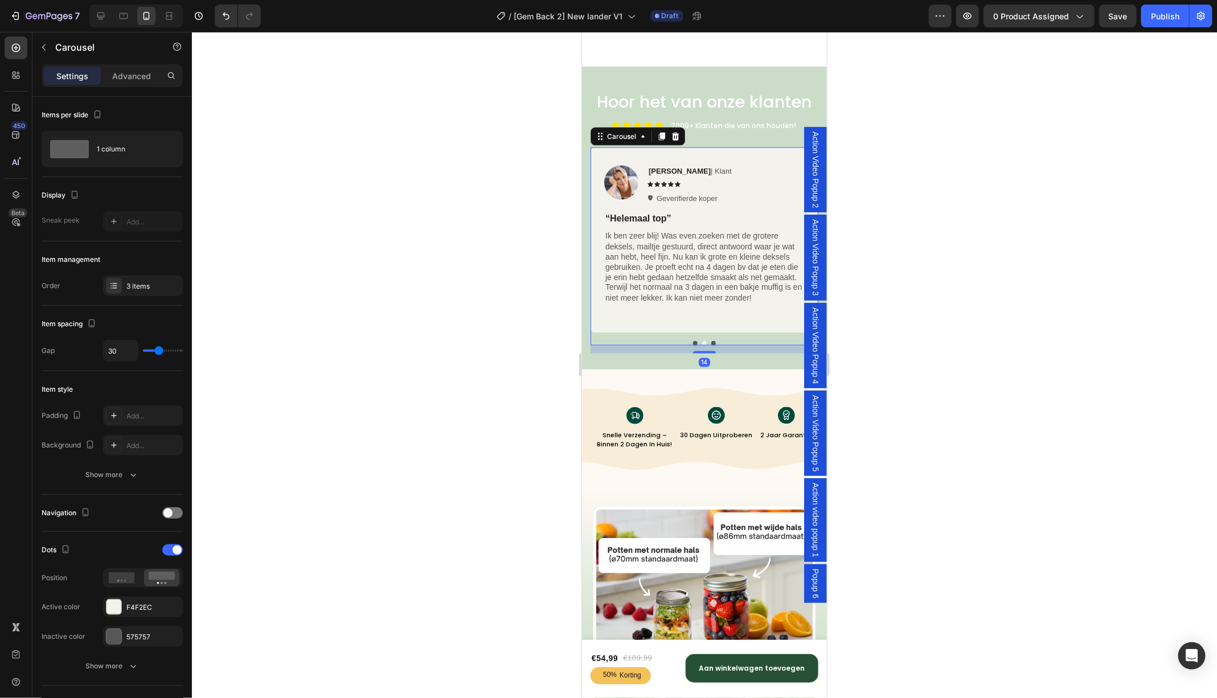
click at [713, 345] on button "Dot" at bounding box center [712, 342] width 5 height 5
click at [693, 345] on button "Dot" at bounding box center [694, 342] width 5 height 5
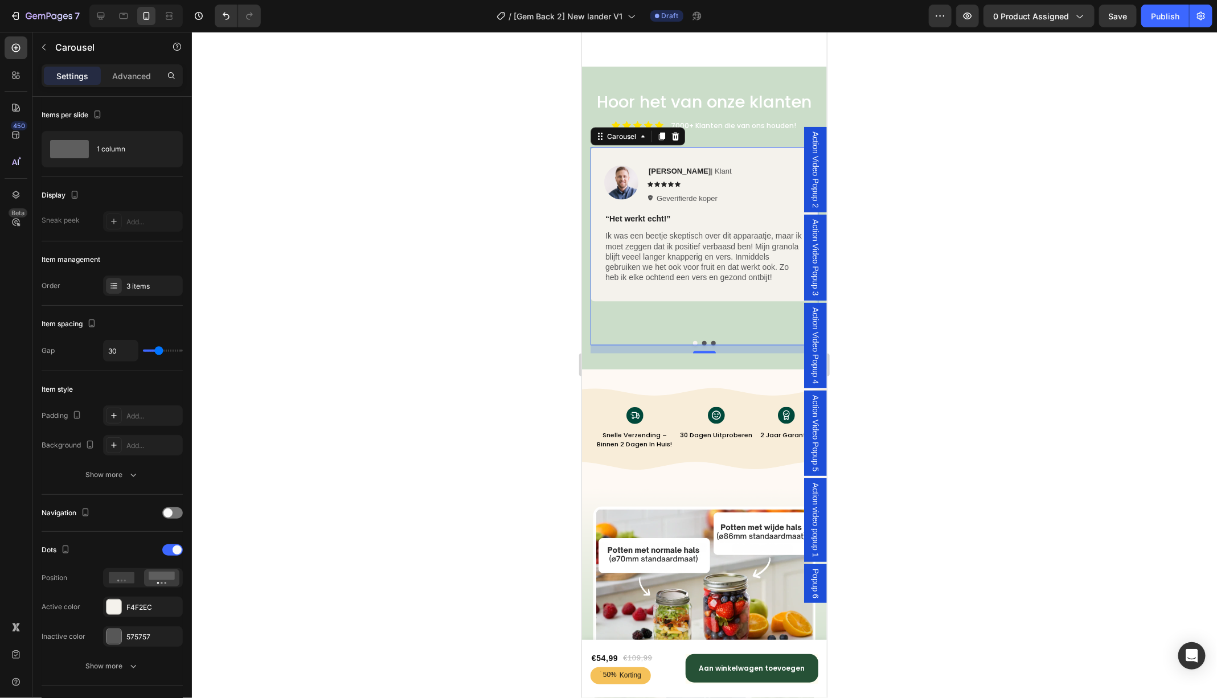
click at [693, 345] on button "Dot" at bounding box center [694, 342] width 5 height 5
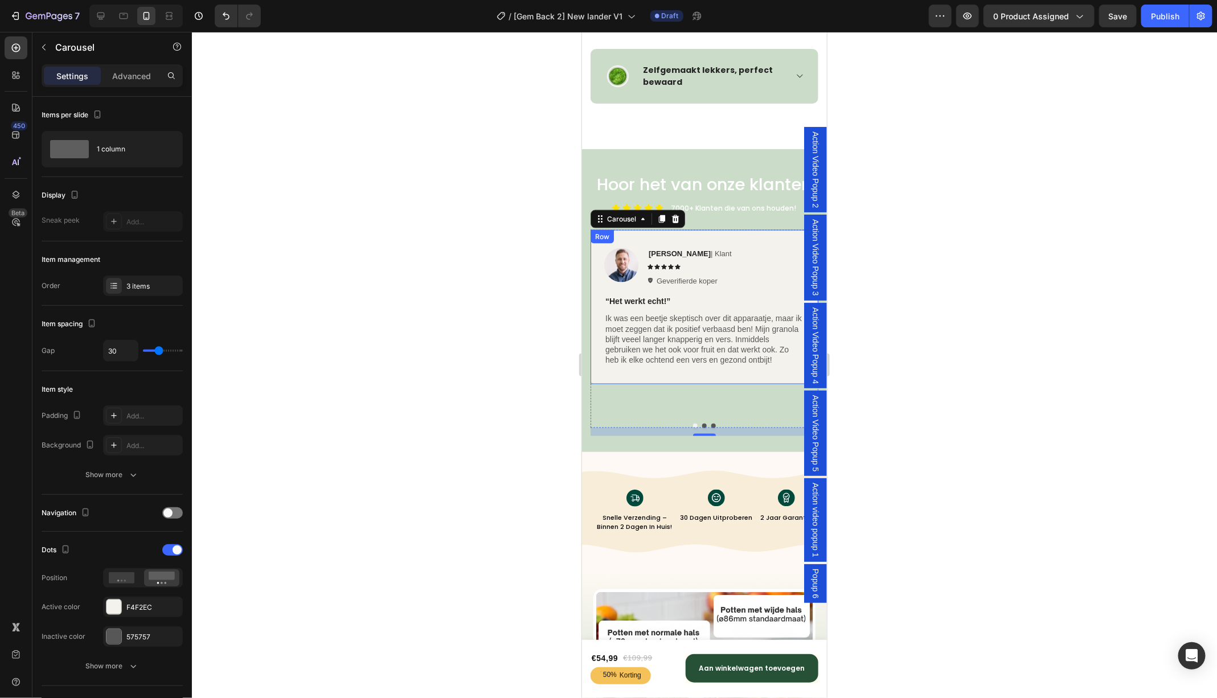
scroll to position [3315, 0]
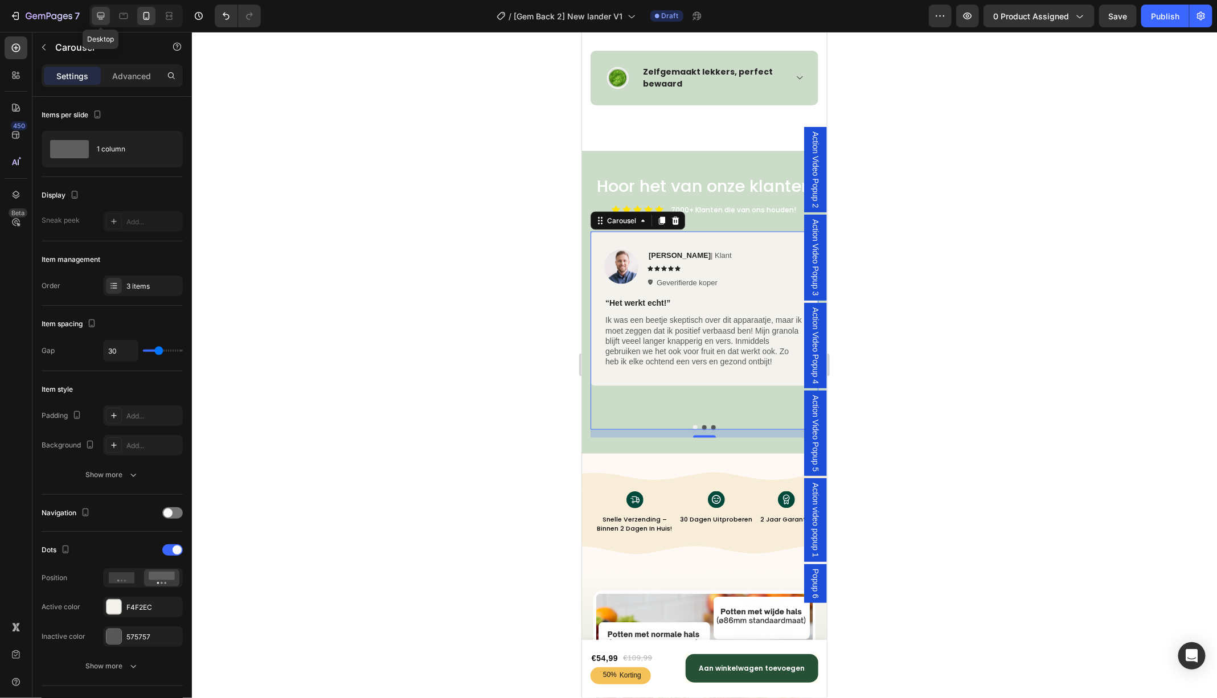
click at [92, 11] on div at bounding box center [101, 16] width 18 height 18
type input "1200"
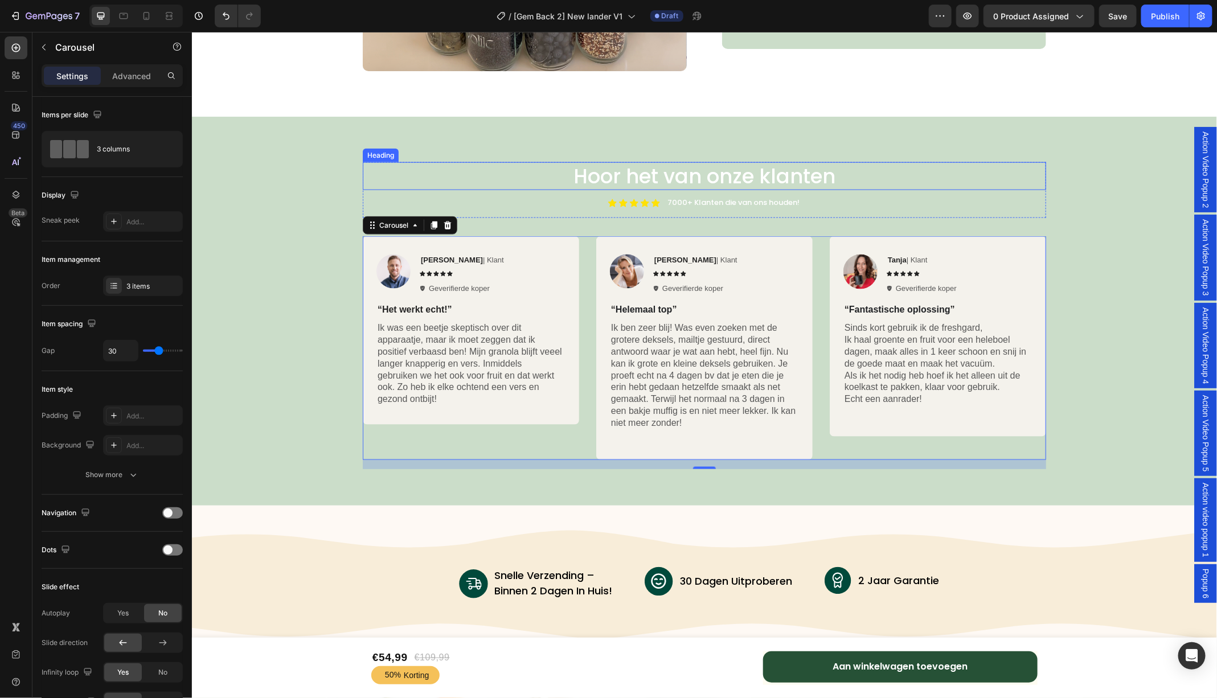
scroll to position [3188, 0]
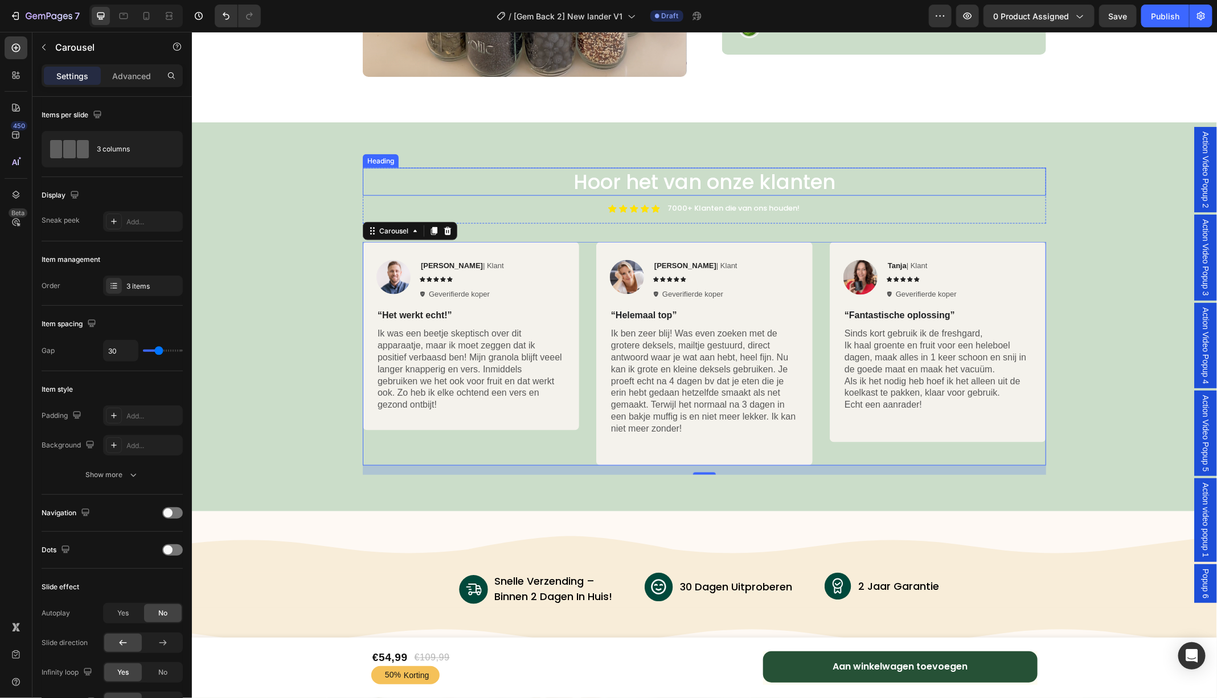
click at [734, 181] on p "Hoor het van onze klanten" at bounding box center [703, 182] width 681 height 26
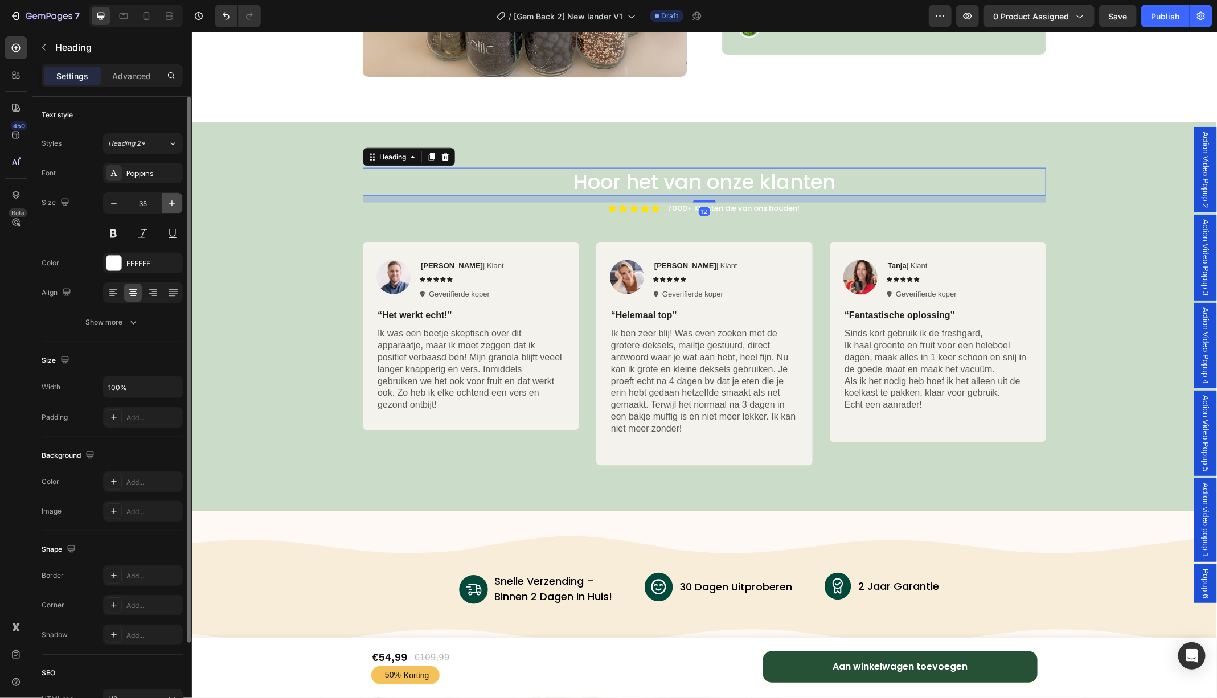
click at [169, 206] on icon "button" at bounding box center [171, 203] width 11 height 11
type input "37"
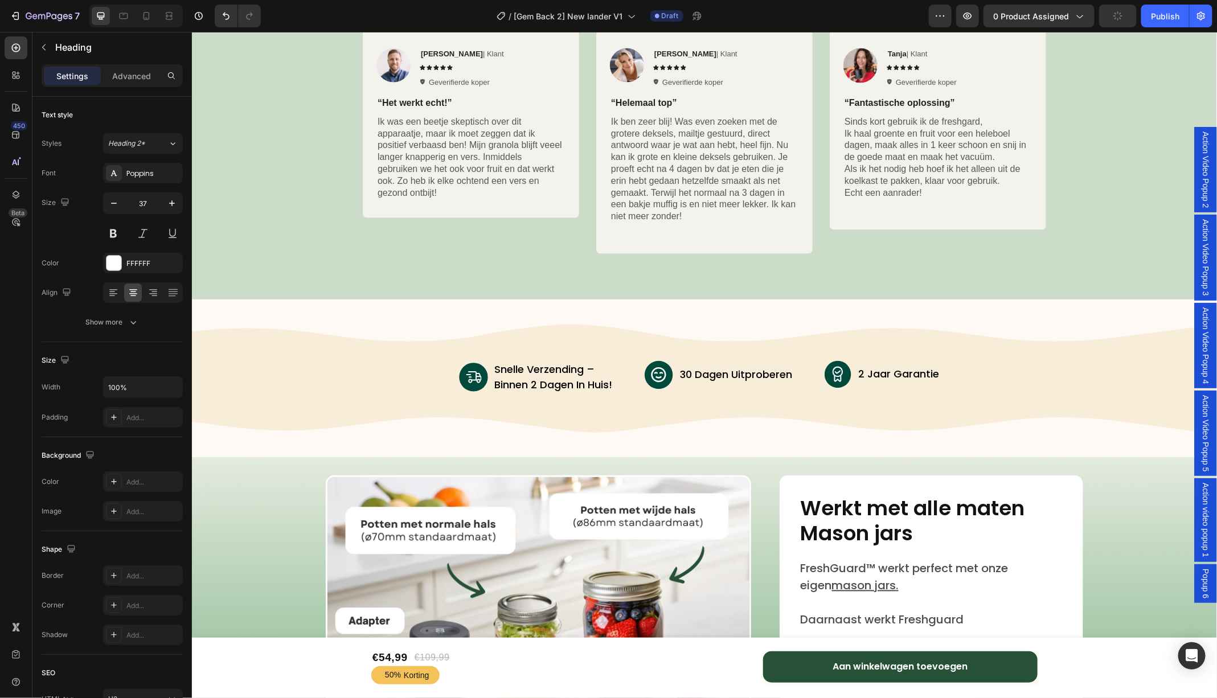
scroll to position [3415, 0]
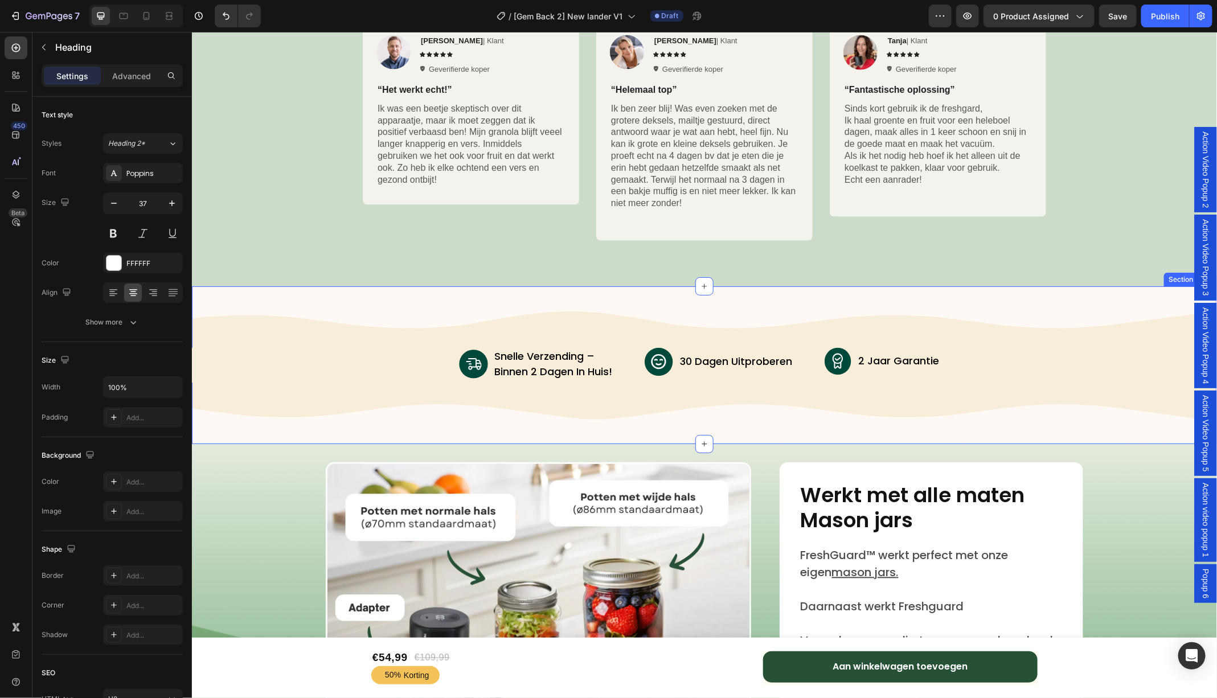
click at [584, 327] on div "Image Image snelle verzending – binnen 2 dagen in huis! Text Block Advanced Lis…" at bounding box center [703, 365] width 1025 height 112
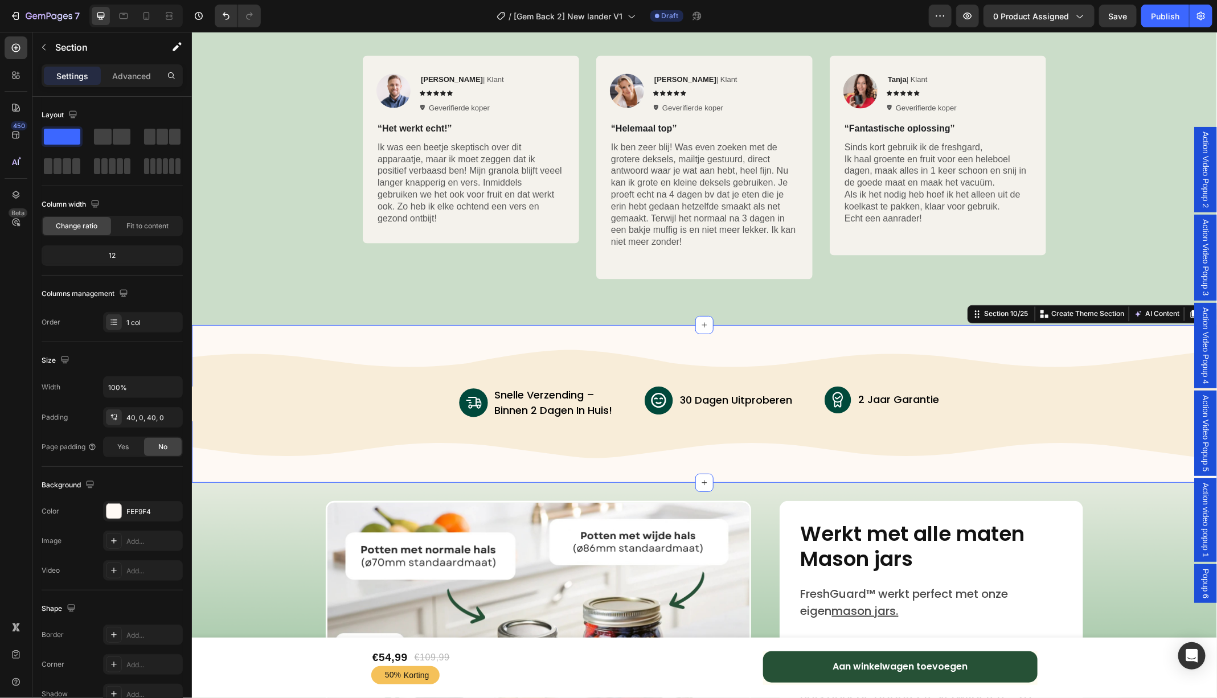
scroll to position [3638, 0]
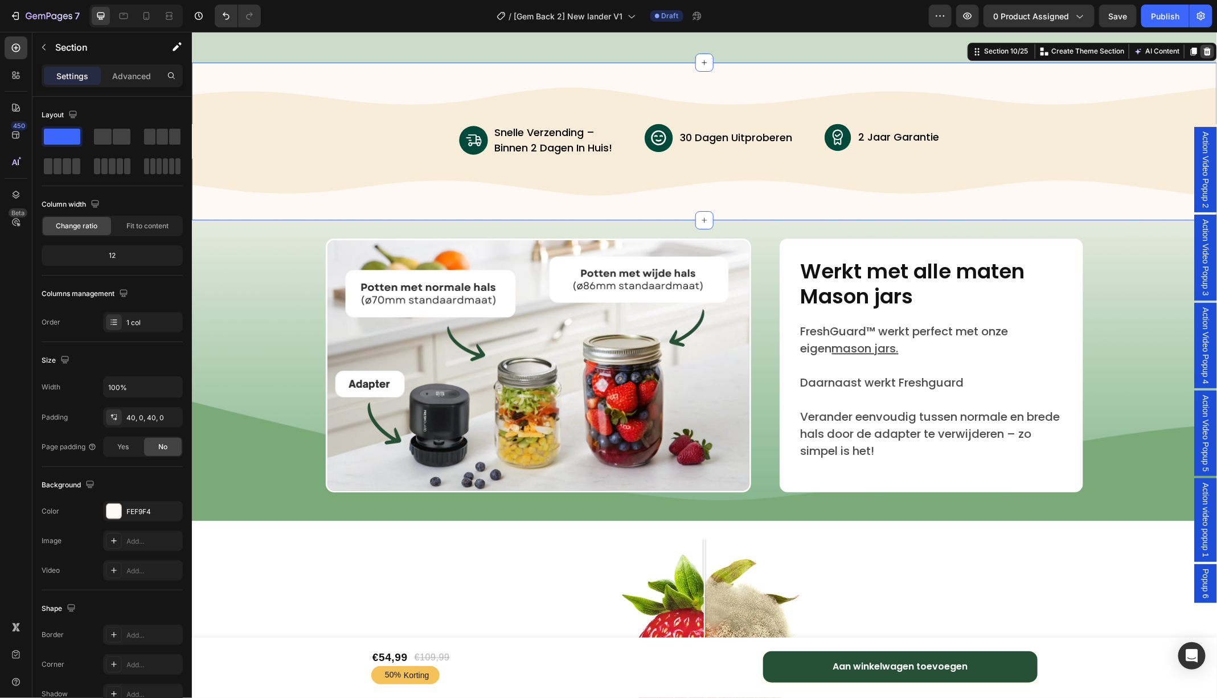
click at [1203, 52] on icon at bounding box center [1206, 51] width 7 height 8
click at [363, 203] on div "Image Image snelle verzending – binnen 2 dagen in huis! Text Block Advanced Lis…" at bounding box center [703, 141] width 1025 height 158
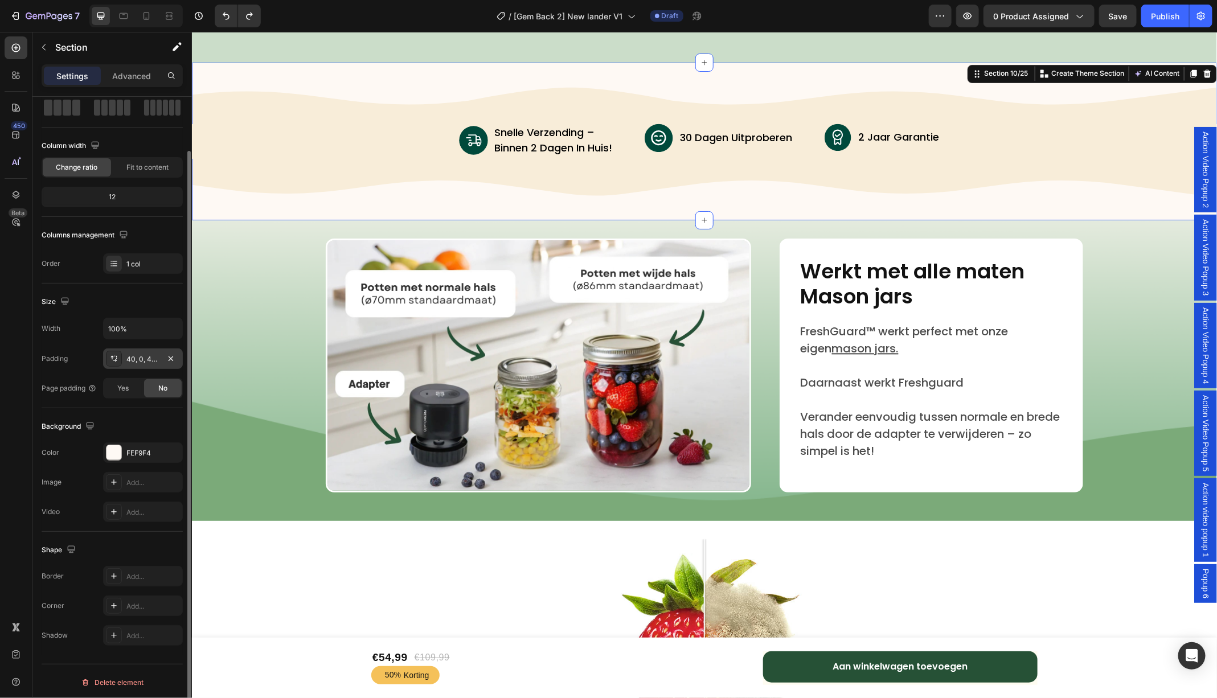
scroll to position [0, 0]
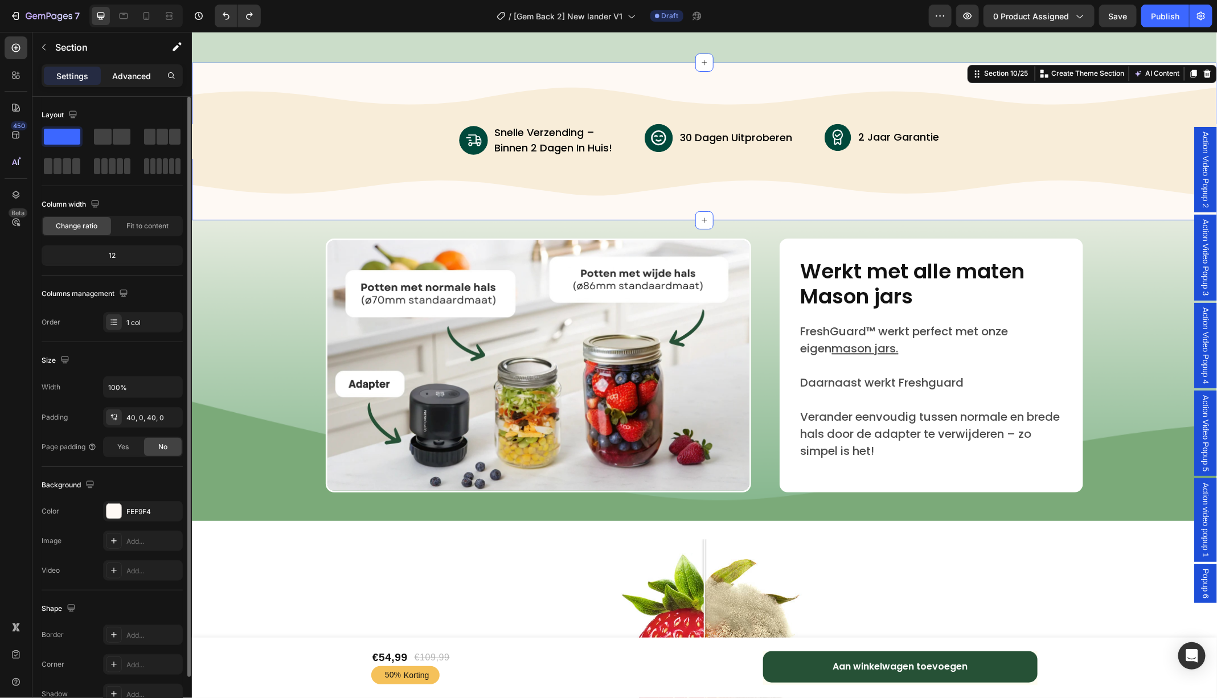
click at [128, 75] on p "Advanced" at bounding box center [131, 76] width 39 height 12
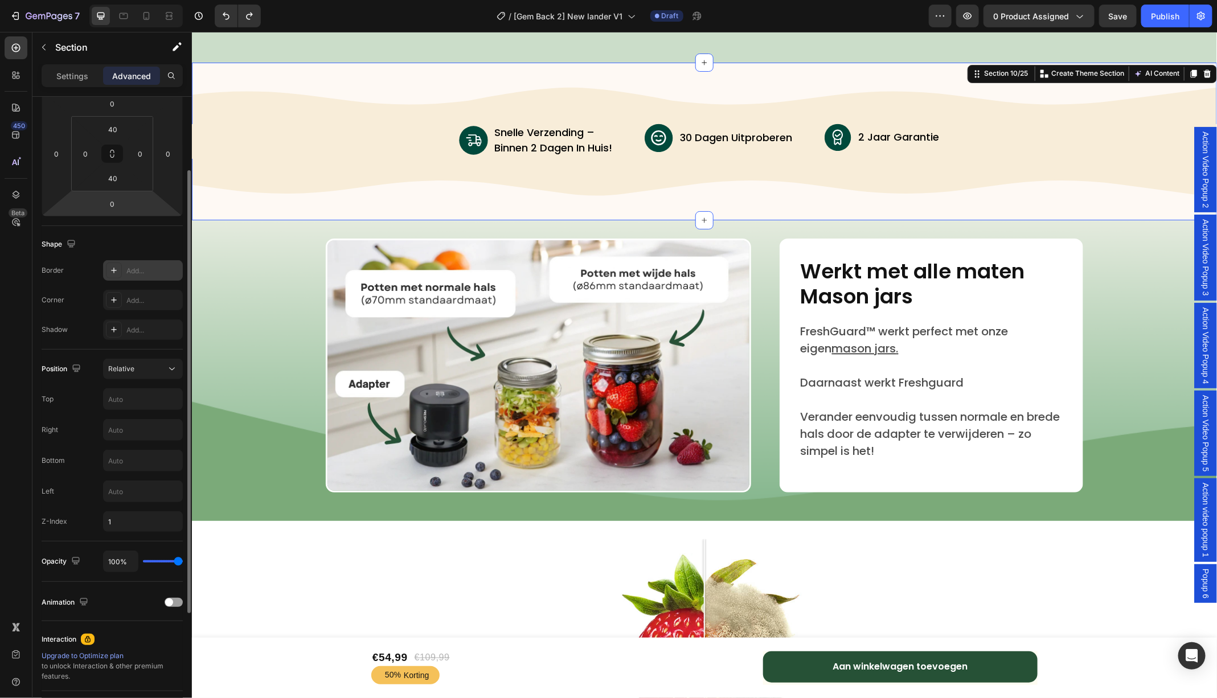
scroll to position [175, 0]
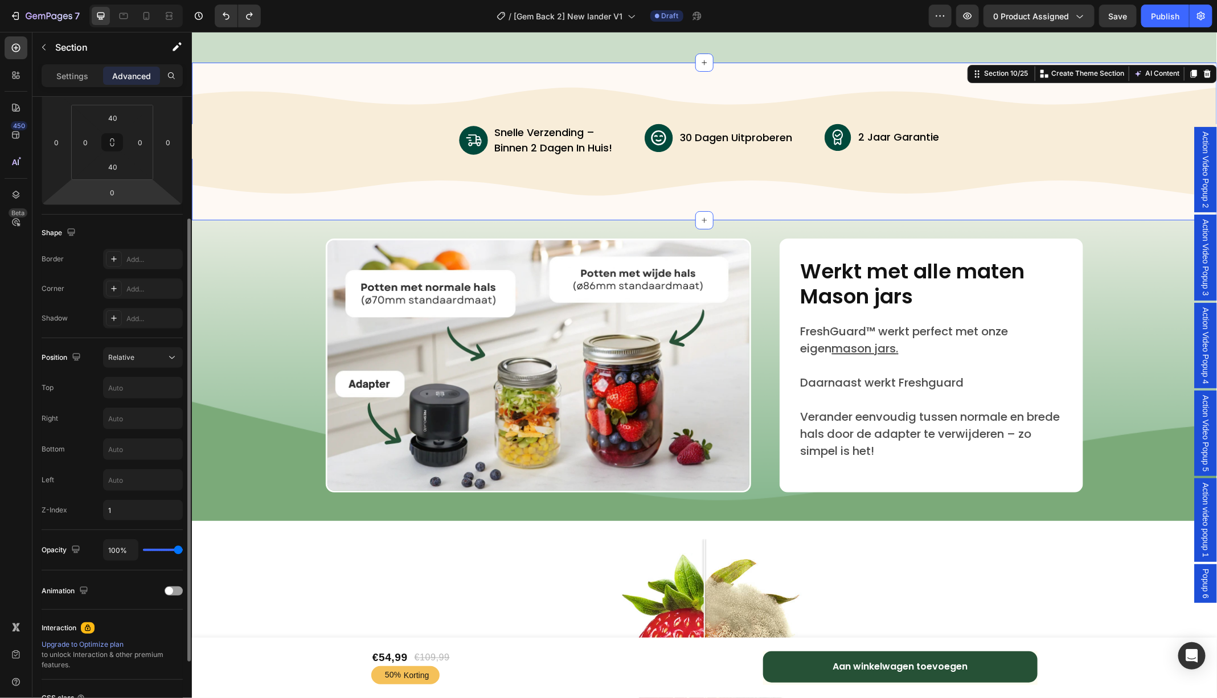
click at [269, 137] on div "Image snelle verzending – binnen 2 dagen in huis! Text Block Advanced List Imag…" at bounding box center [703, 141] width 1025 height 35
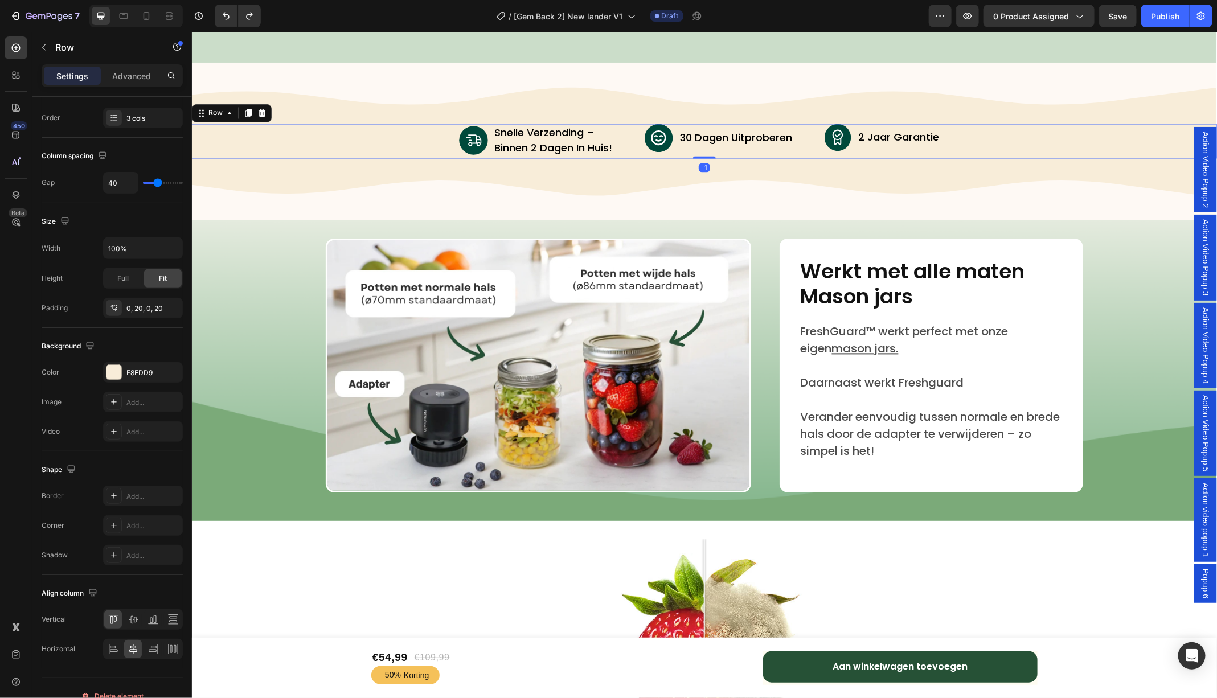
scroll to position [0, 0]
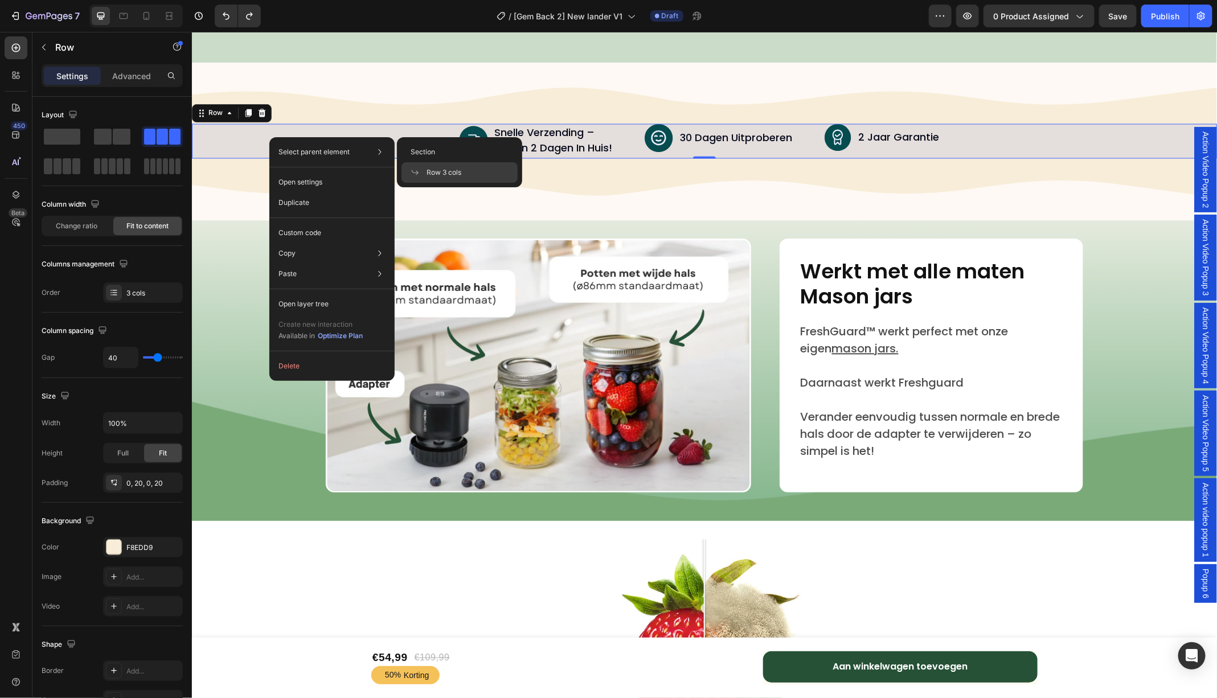
click at [440, 176] on span "Row 3 cols" at bounding box center [443, 172] width 35 height 10
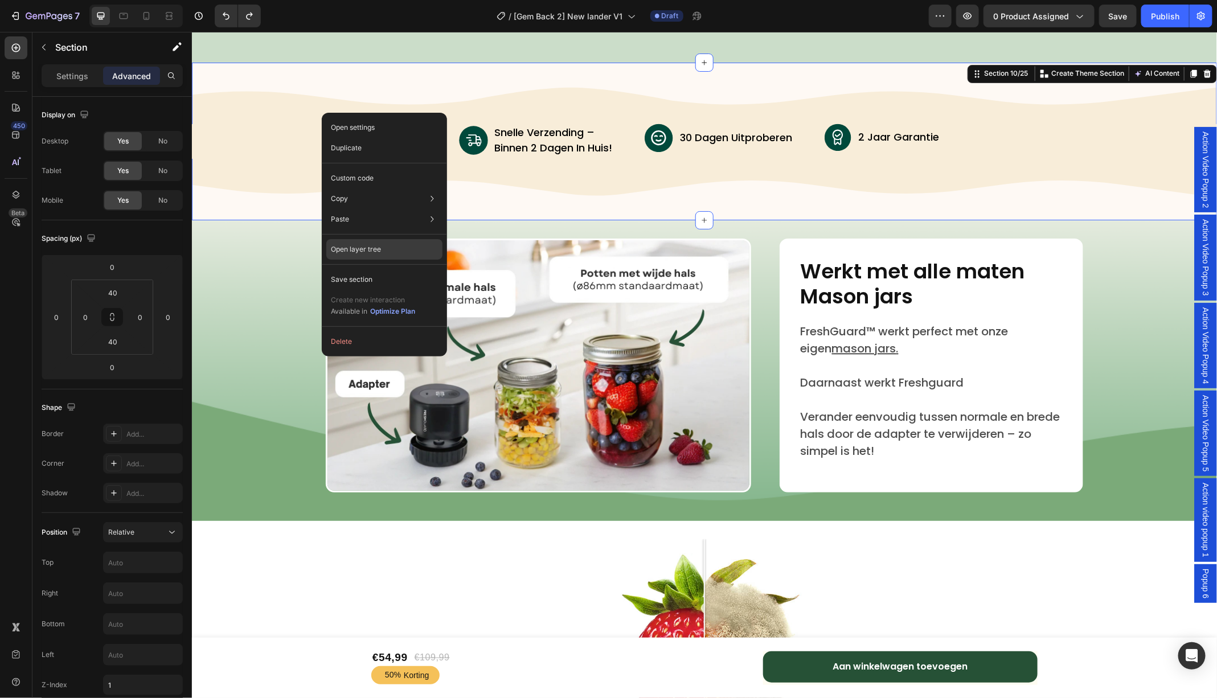
click at [374, 245] on p "Open layer tree" at bounding box center [356, 249] width 50 height 10
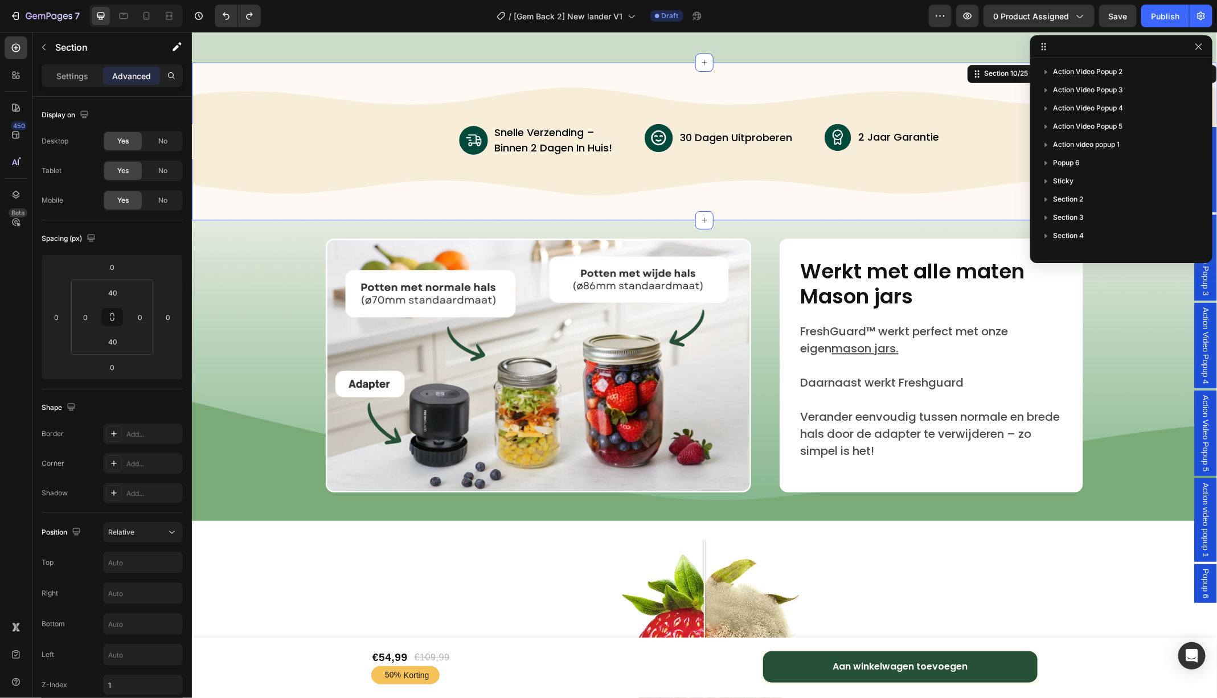
scroll to position [197, 0]
click at [1048, 148] on icon "button" at bounding box center [1045, 147] width 11 height 11
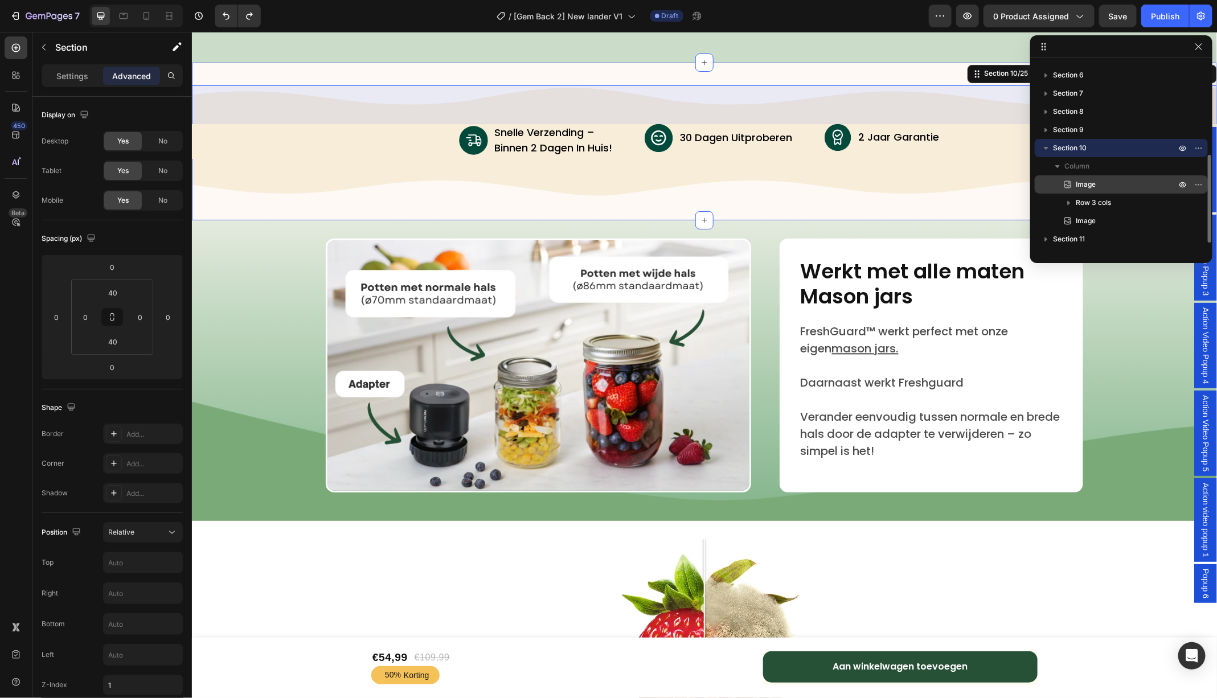
click at [1078, 186] on span "Image" at bounding box center [1085, 184] width 20 height 11
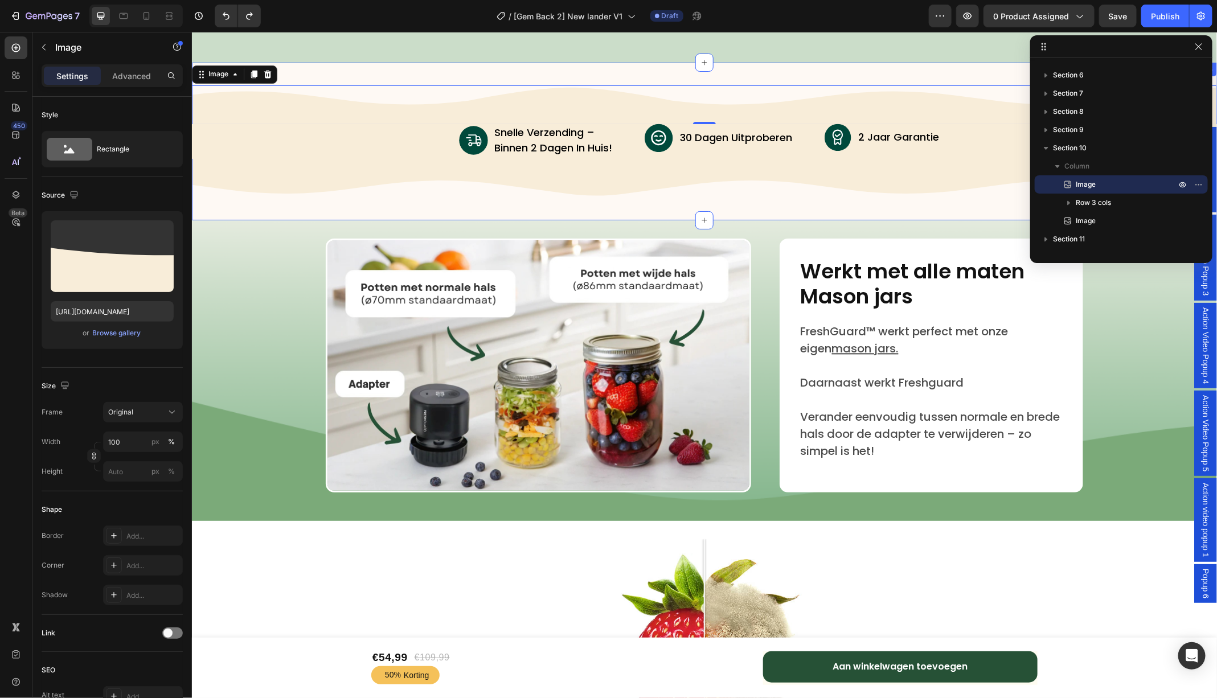
click at [267, 74] on div "Image 0 Image snelle verzending – binnen 2 dagen in huis! Text Block Advanced L…" at bounding box center [703, 141] width 1025 height 158
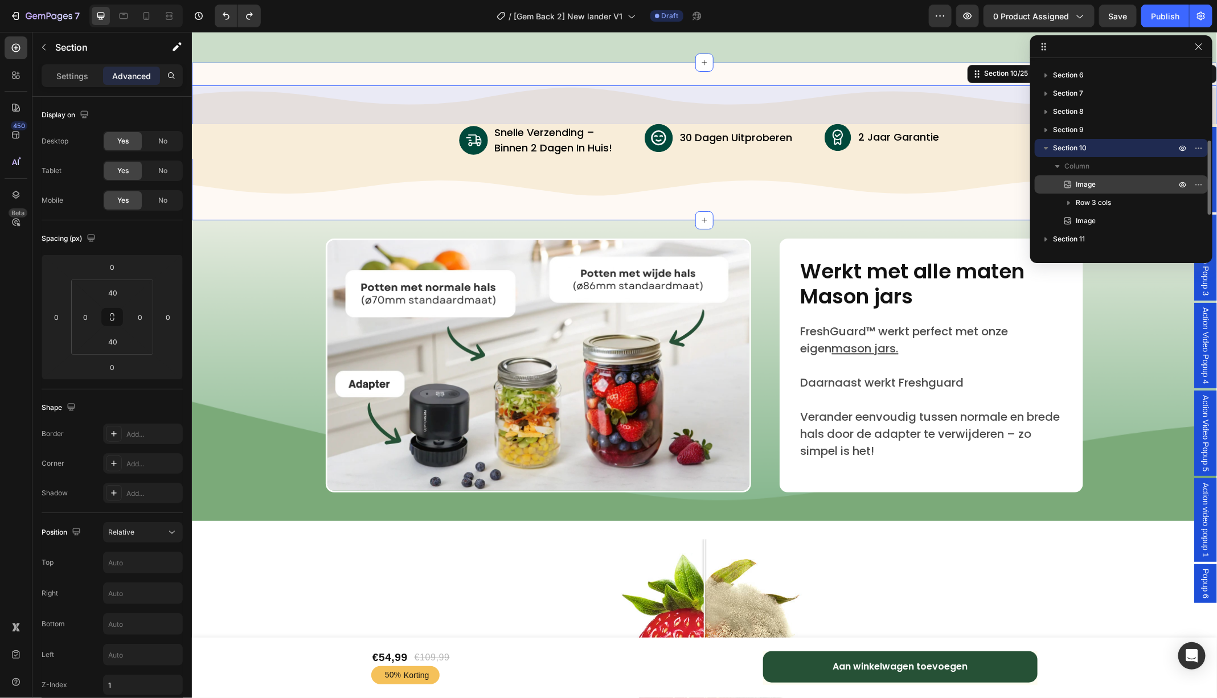
click at [1078, 182] on span "Image" at bounding box center [1085, 184] width 20 height 11
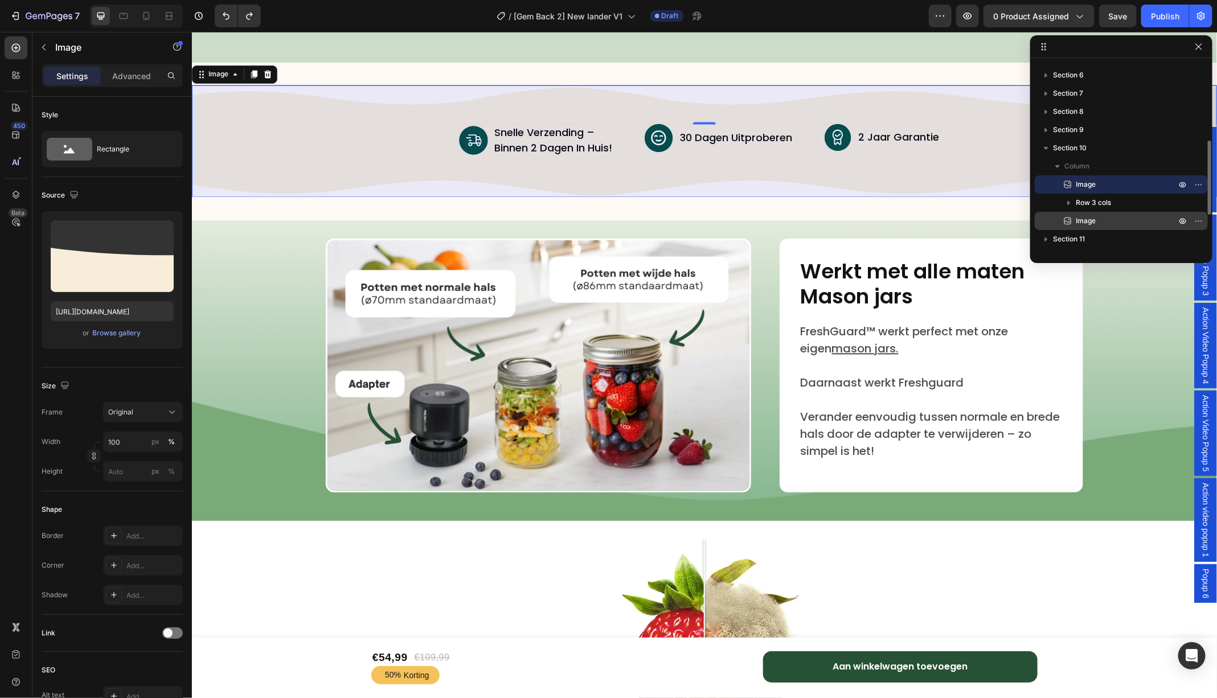
click at [1080, 219] on span "Image" at bounding box center [1085, 220] width 20 height 11
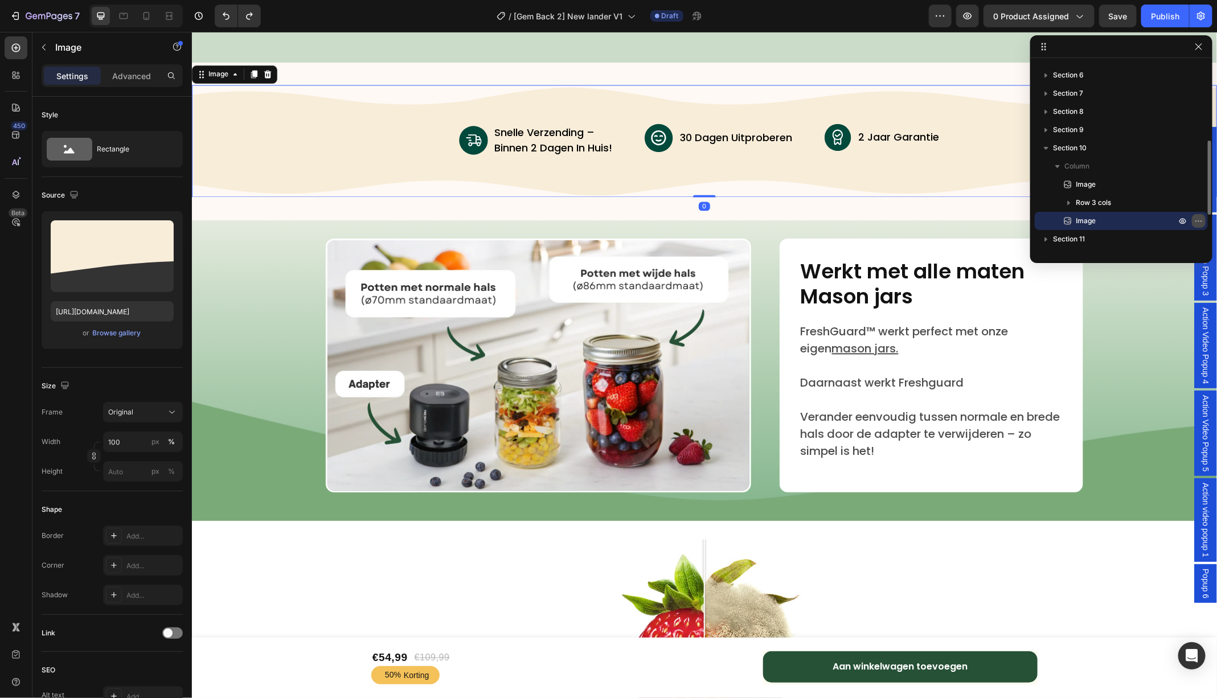
click at [1198, 219] on icon "button" at bounding box center [1198, 220] width 9 height 9
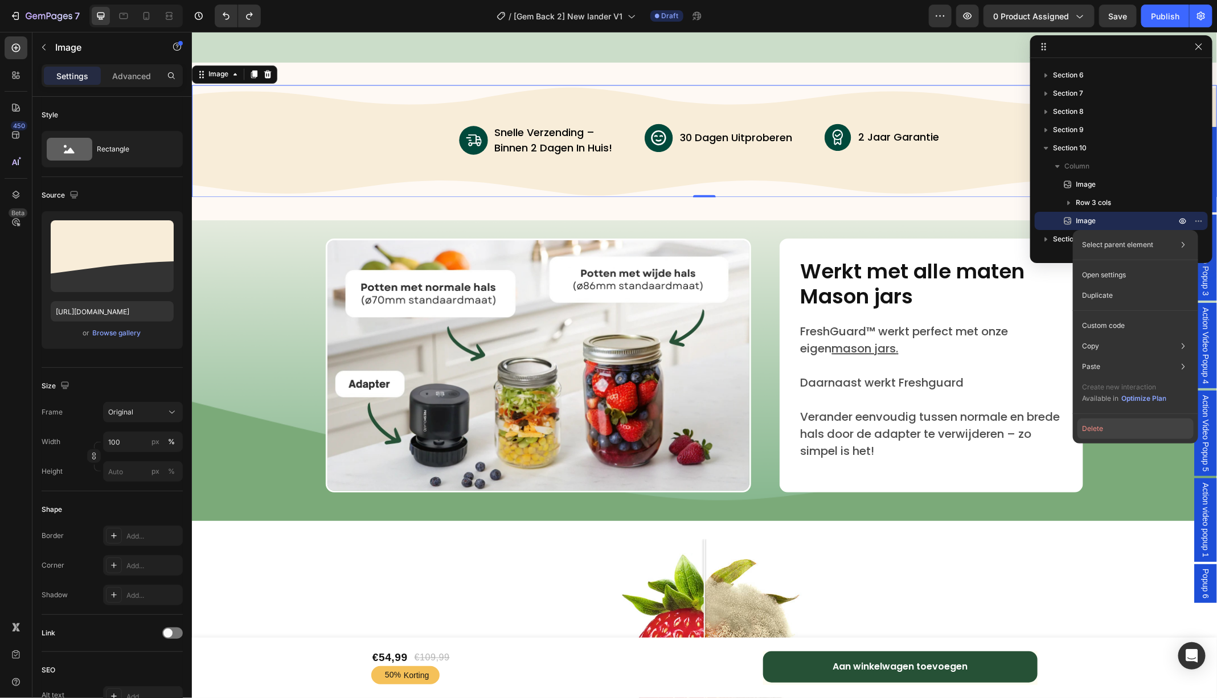
click at [1101, 423] on button "Delete" at bounding box center [1135, 428] width 116 height 20
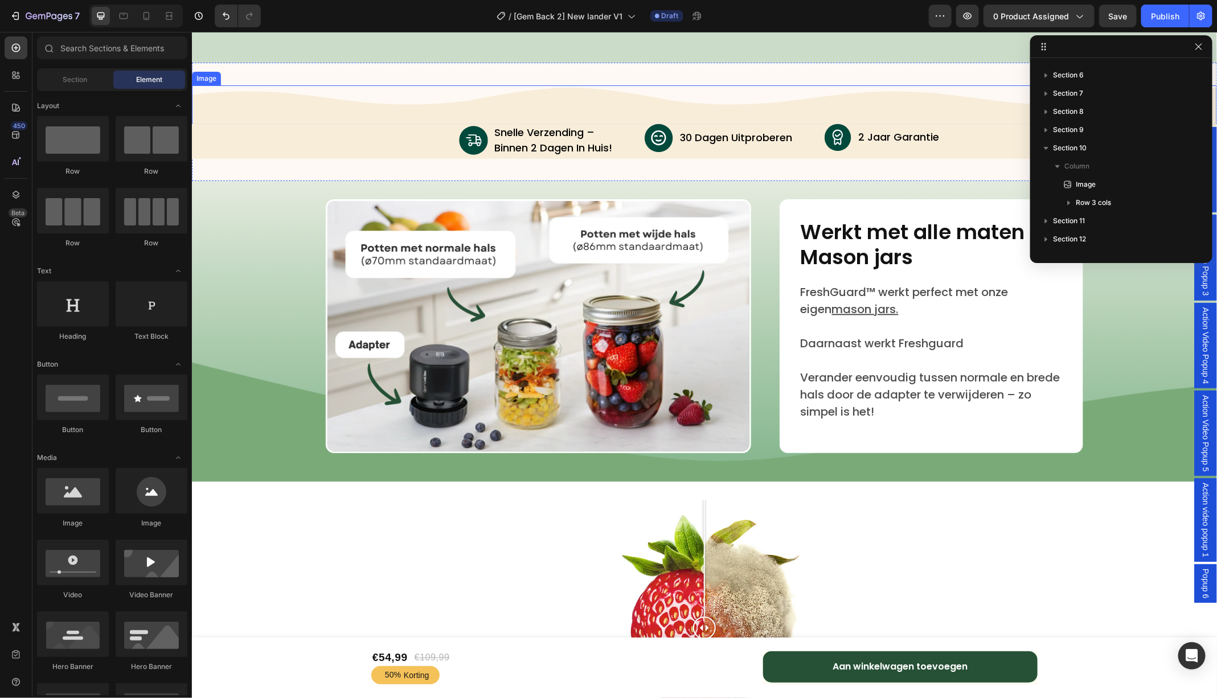
click at [315, 94] on img at bounding box center [703, 104] width 1025 height 39
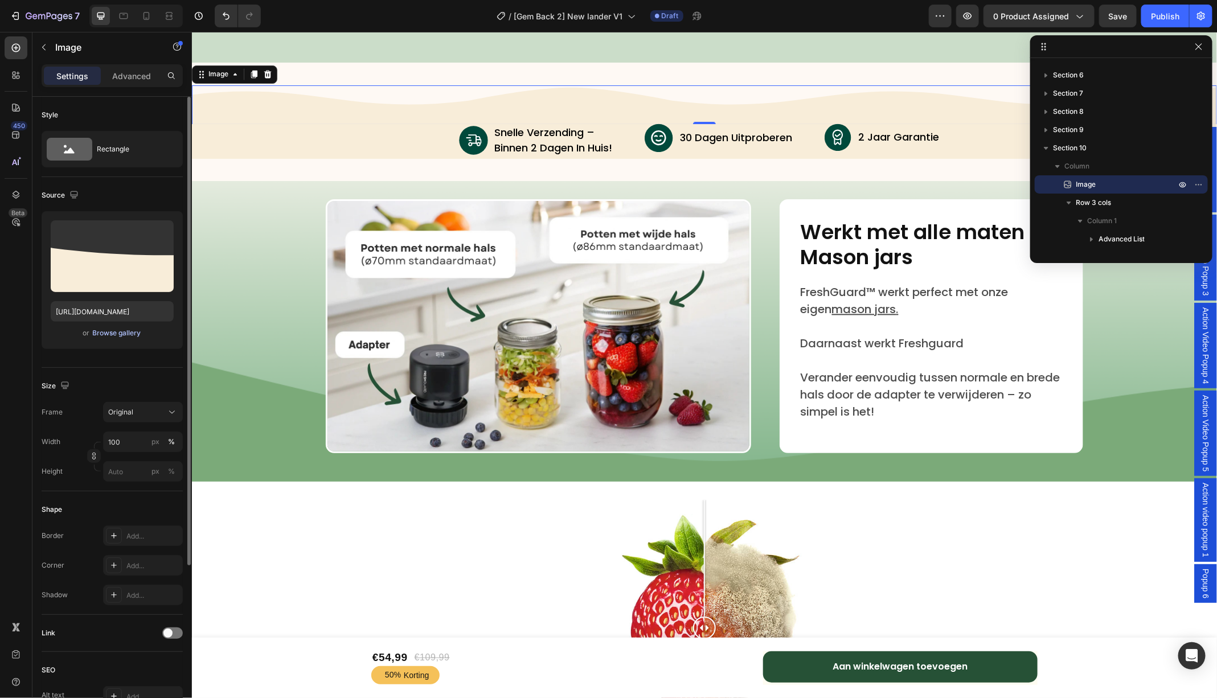
click at [113, 334] on div "Browse gallery" at bounding box center [117, 333] width 48 height 10
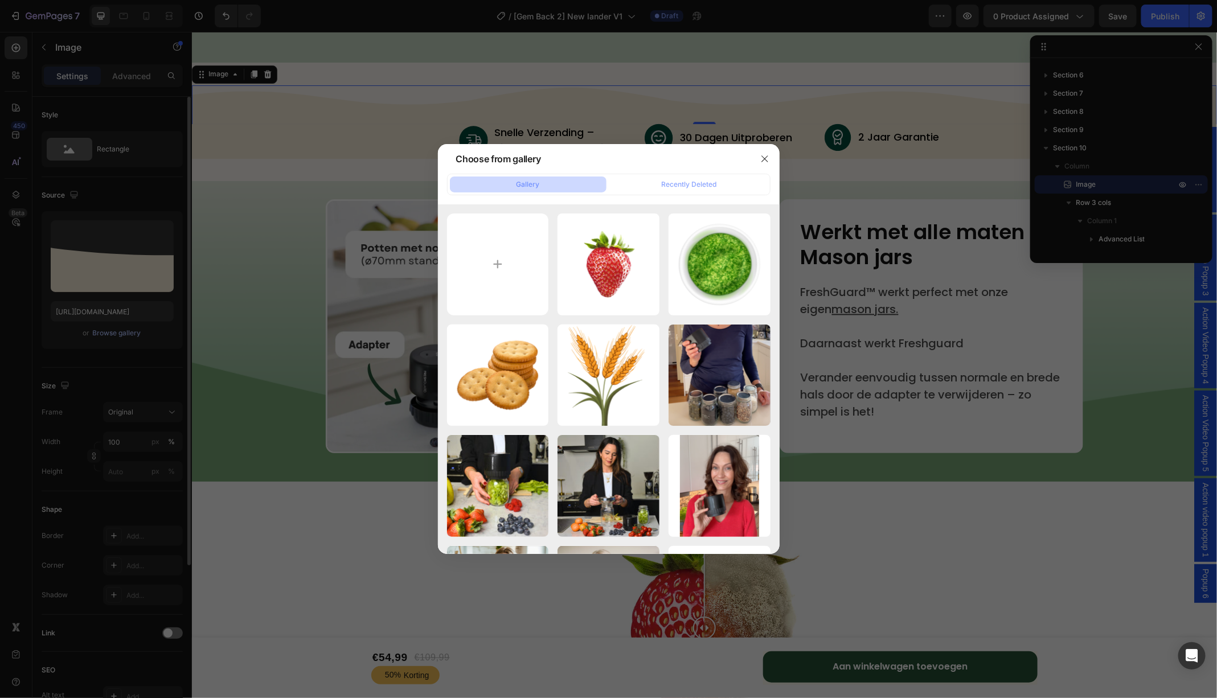
click at [113, 334] on div at bounding box center [608, 349] width 1217 height 698
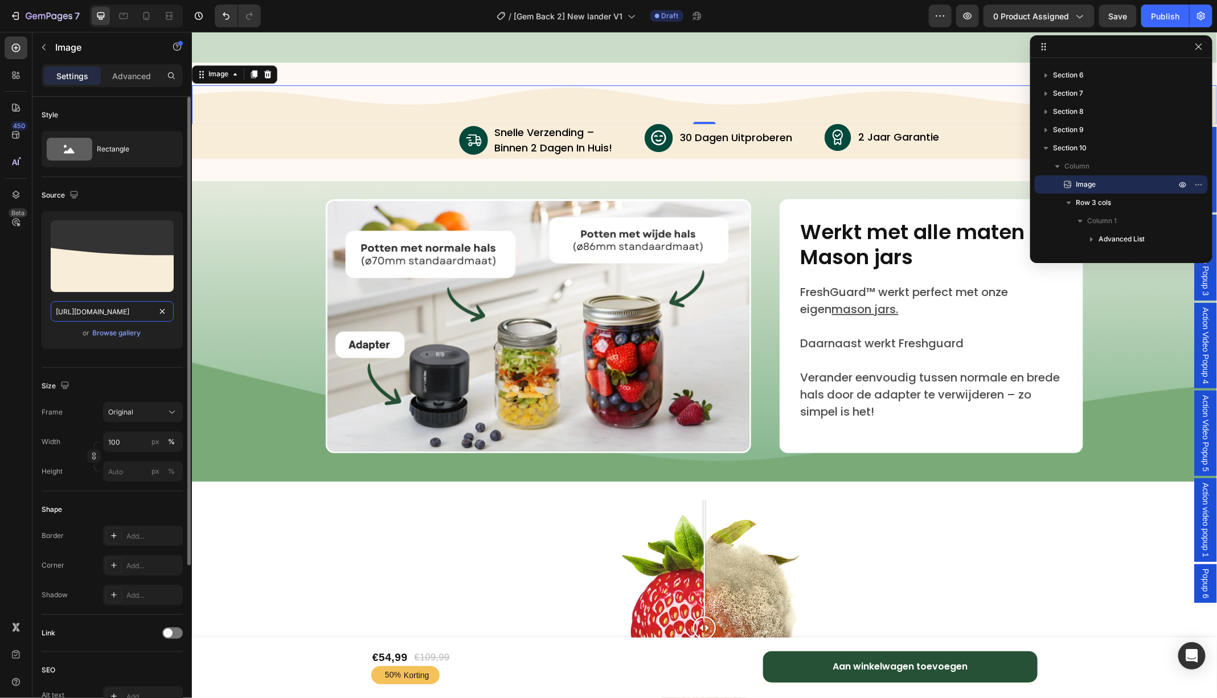
click at [113, 309] on input "[URL][DOMAIN_NAME]" at bounding box center [112, 311] width 123 height 20
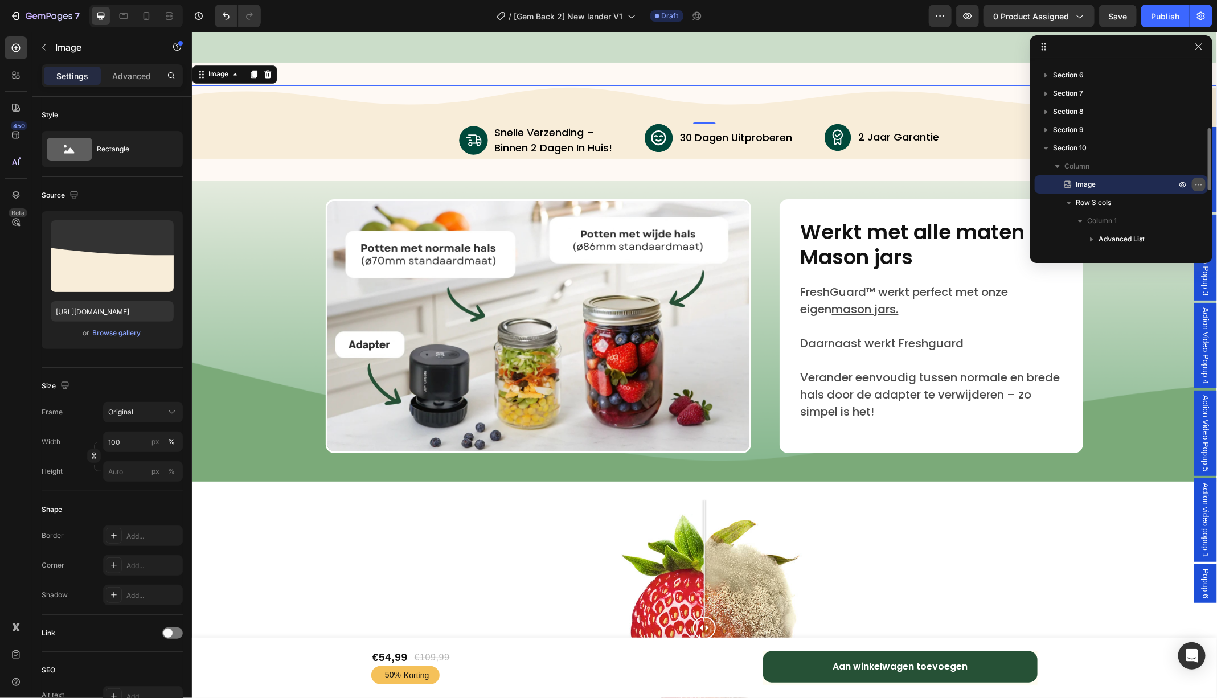
click at [1194, 184] on icon "button" at bounding box center [1198, 184] width 9 height 9
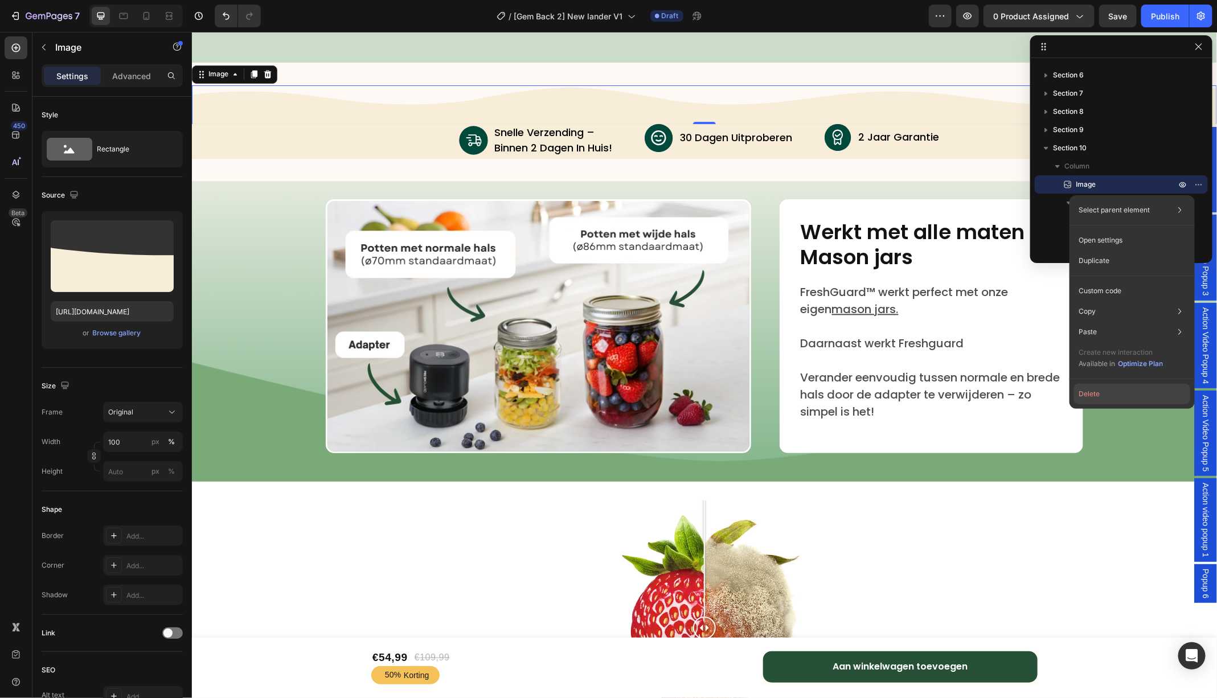
click at [1114, 388] on button "Delete" at bounding box center [1132, 394] width 116 height 20
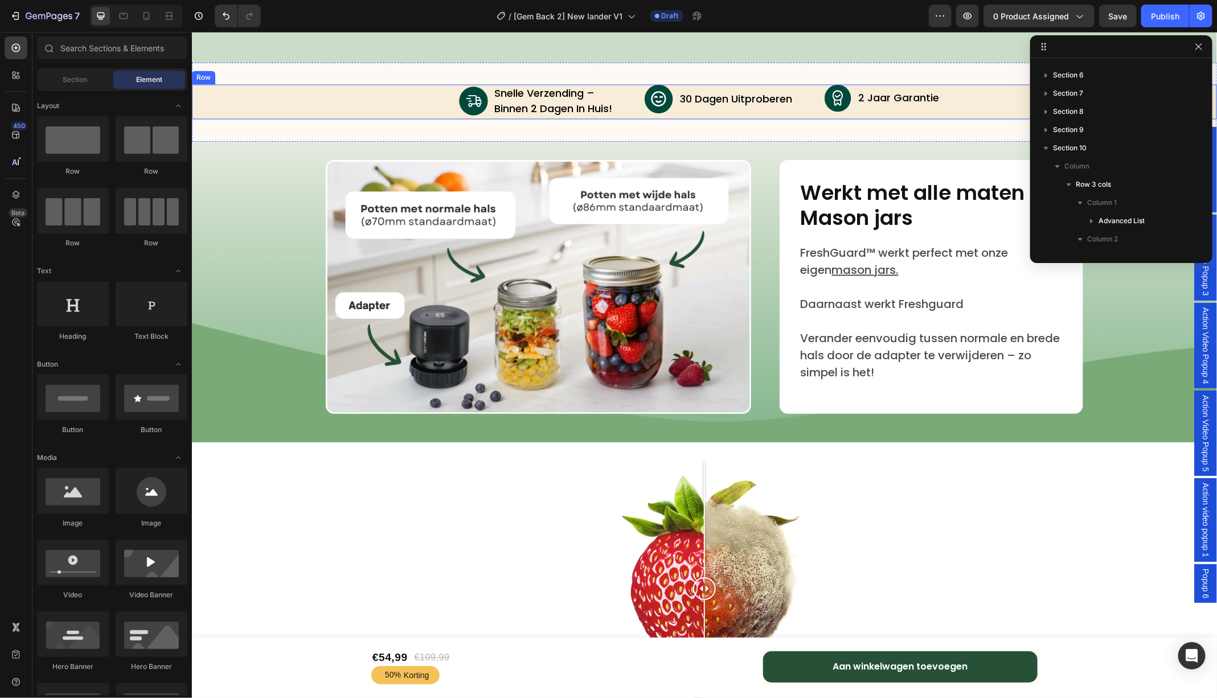
click at [358, 109] on div "Image snelle verzending – binnen 2 dagen in huis! Text Block Advanced List Imag…" at bounding box center [703, 101] width 1025 height 35
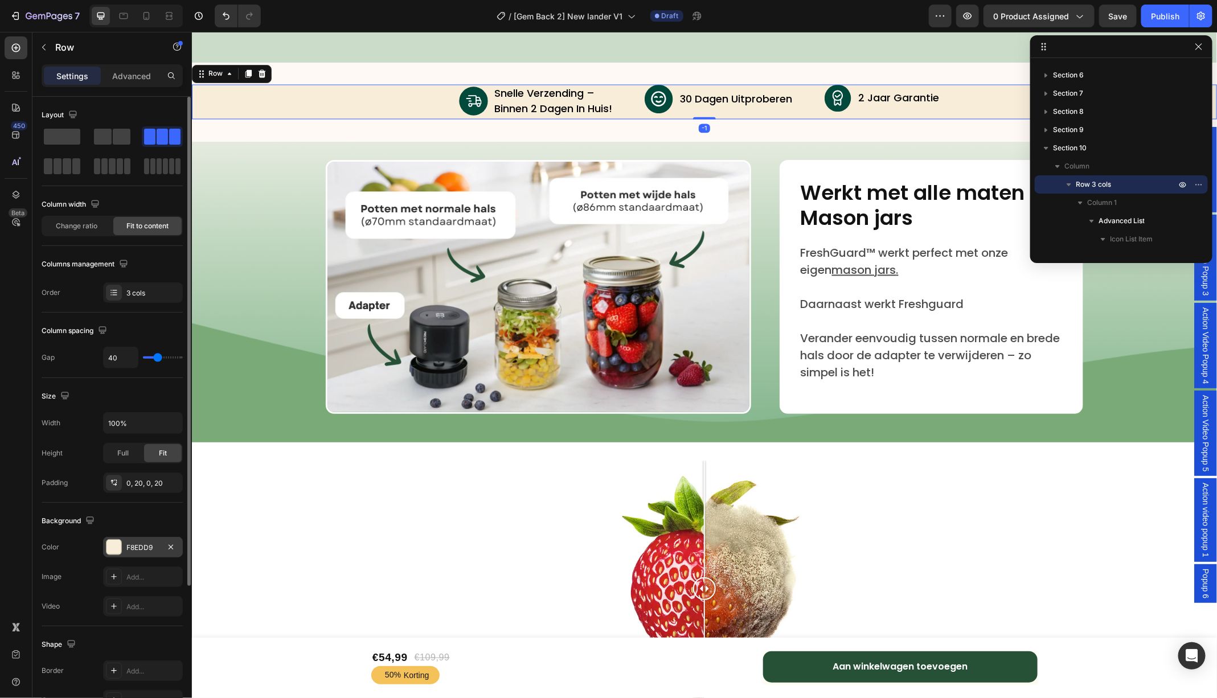
click at [115, 546] on div at bounding box center [113, 547] width 15 height 15
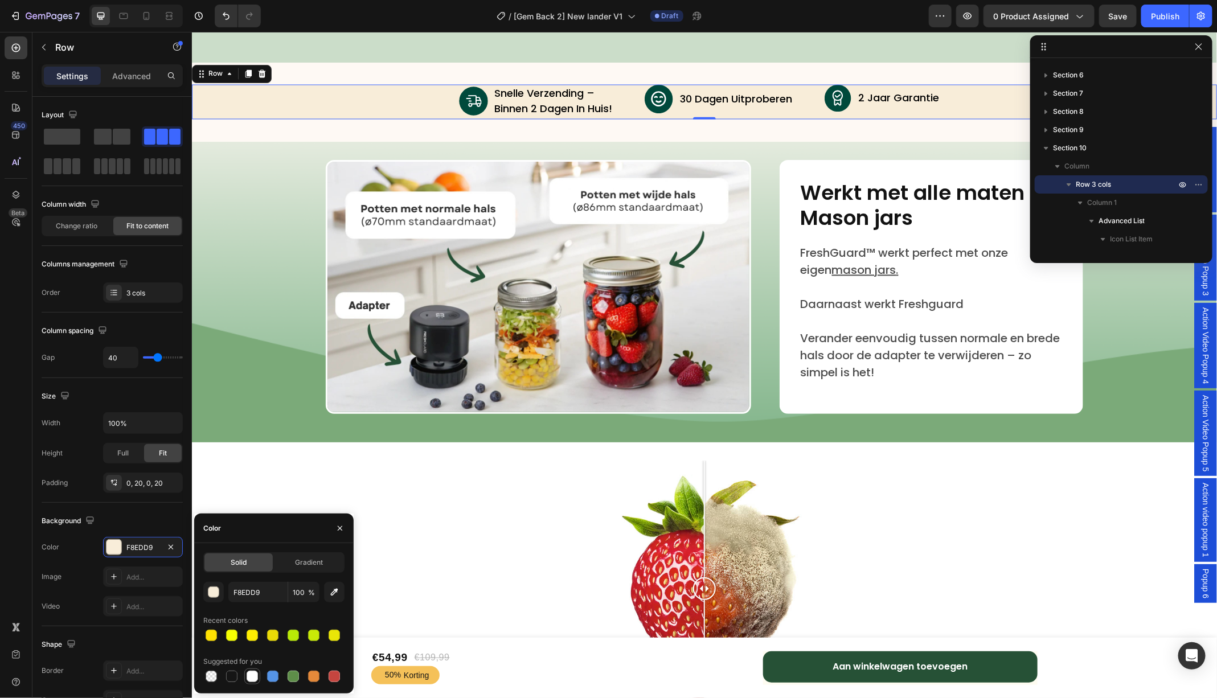
click at [252, 681] on div at bounding box center [252, 676] width 11 height 11
type input "FFFFFF"
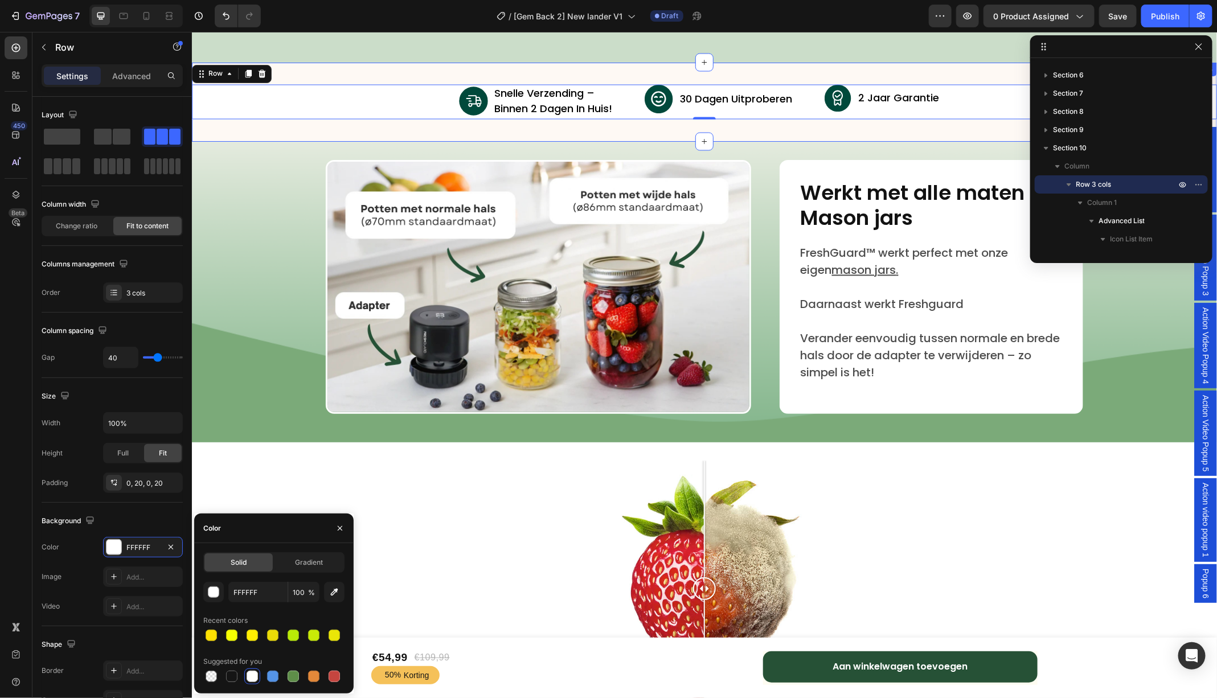
click at [274, 132] on div "Image snelle verzending – binnen 2 dagen in huis! Text Block Advanced List Imag…" at bounding box center [703, 102] width 1025 height 80
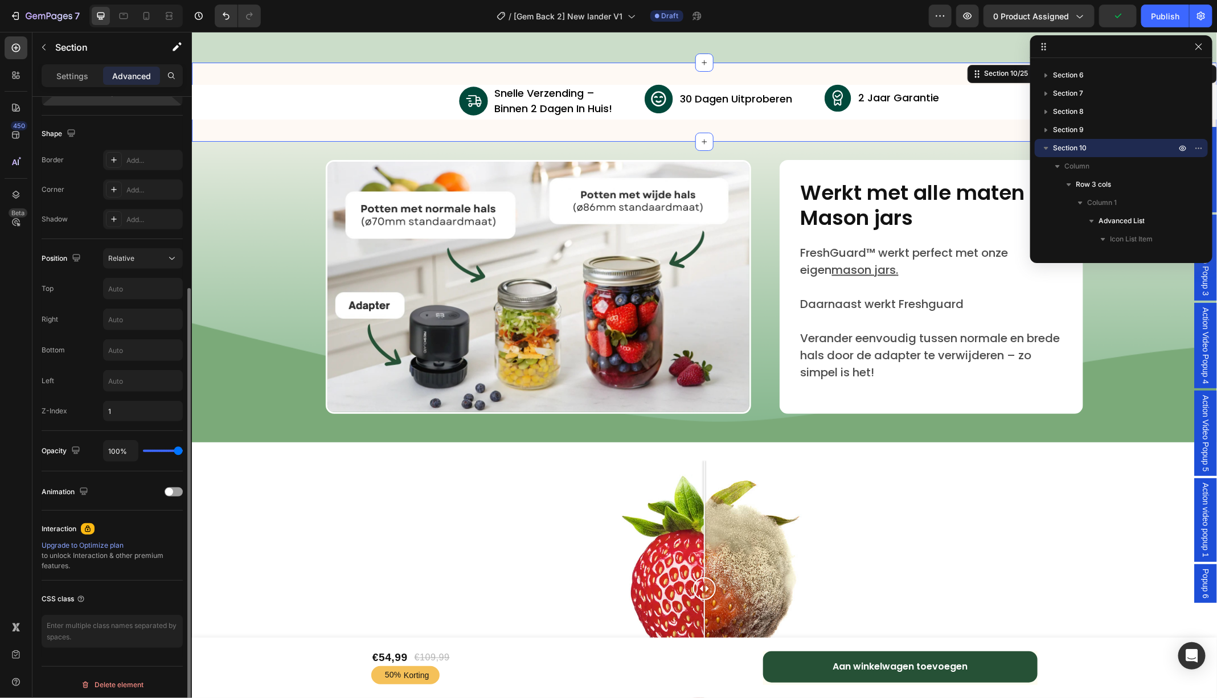
scroll to position [0, 0]
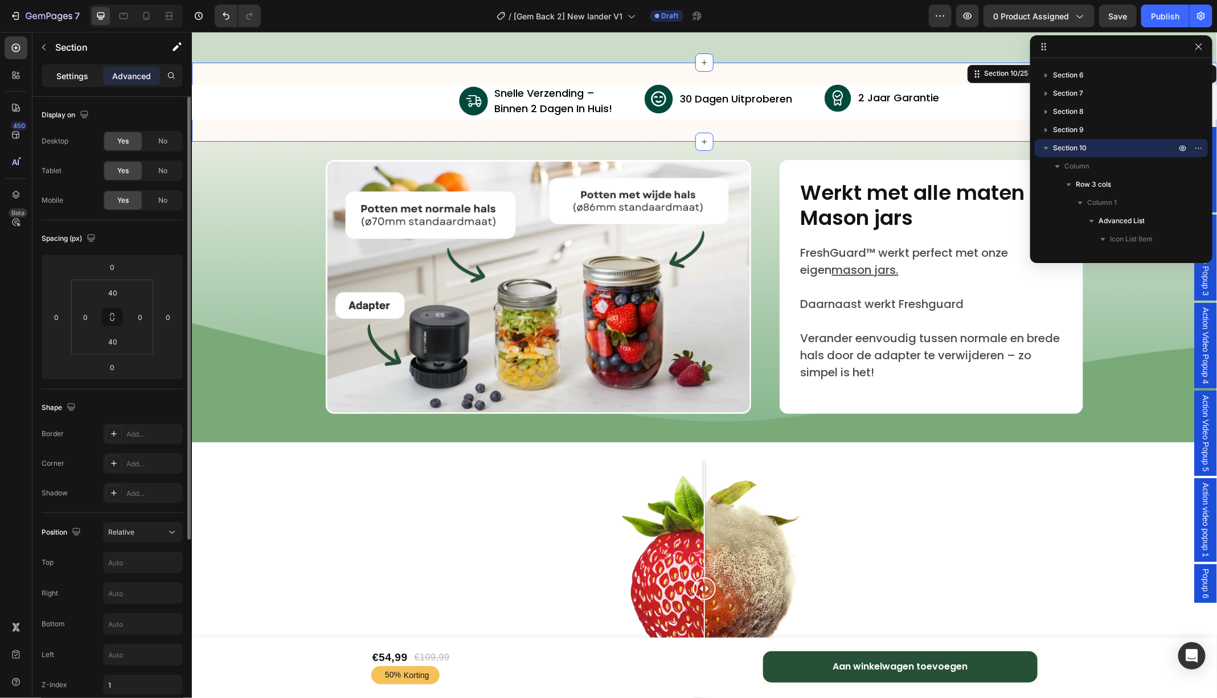
click at [64, 68] on div "Settings" at bounding box center [72, 76] width 57 height 18
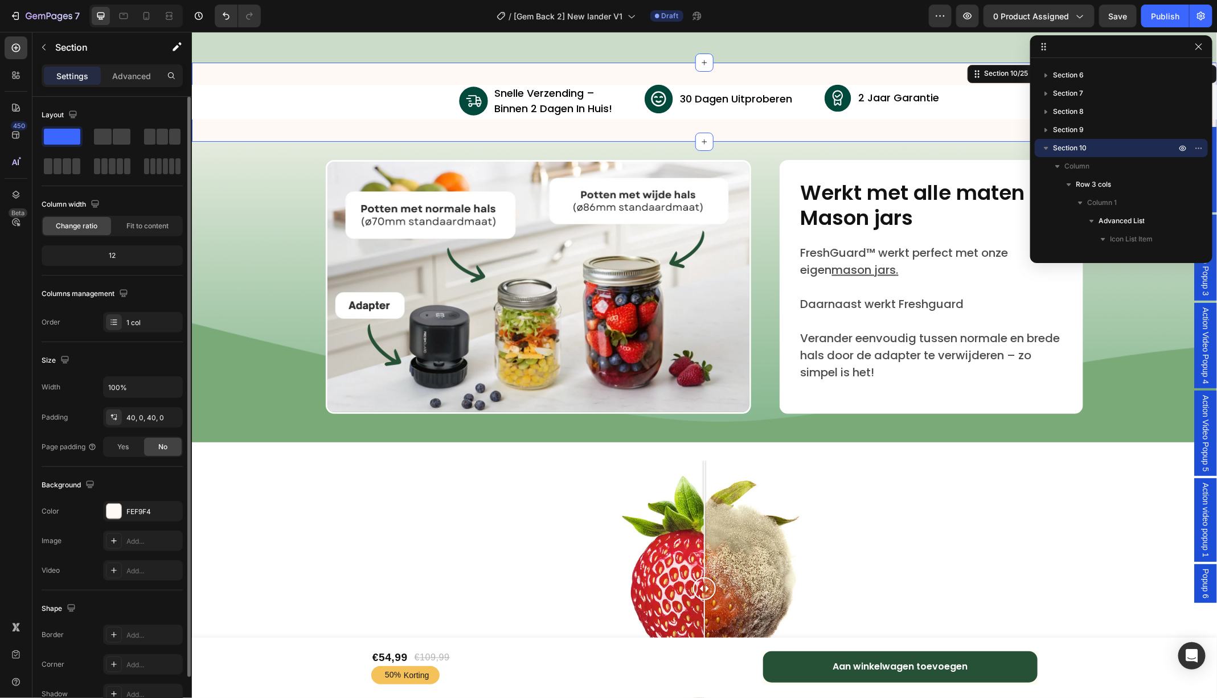
scroll to position [13, 0]
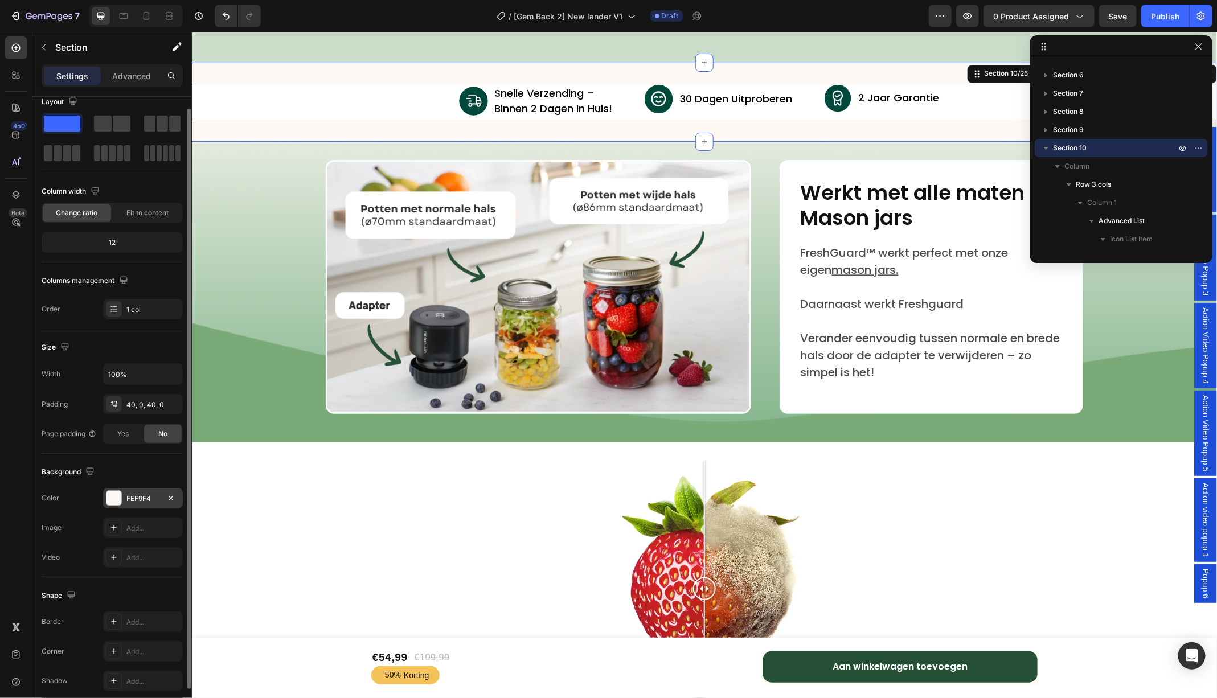
click at [150, 494] on div "FEF9F4" at bounding box center [142, 499] width 33 height 10
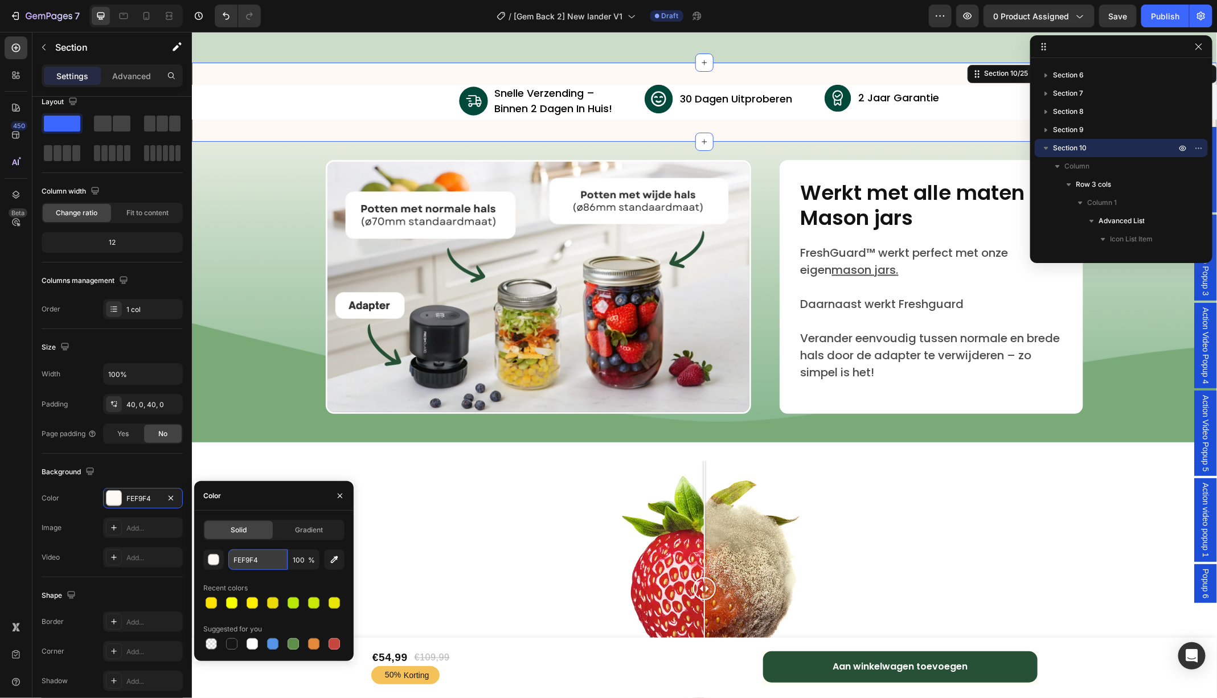
click at [275, 559] on input "FEF9F4" at bounding box center [257, 559] width 59 height 20
click at [350, 103] on div "Image snelle verzending – binnen 2 dagen in huis! Text Block Advanced List Imag…" at bounding box center [703, 101] width 1025 height 35
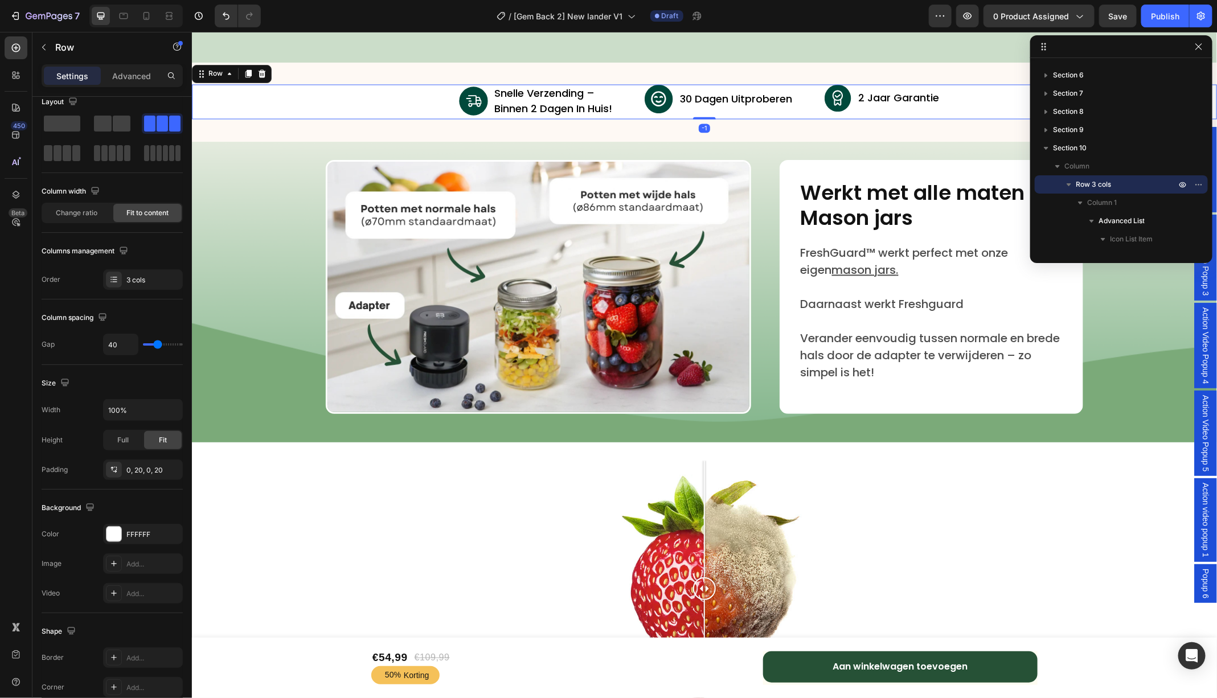
scroll to position [0, 0]
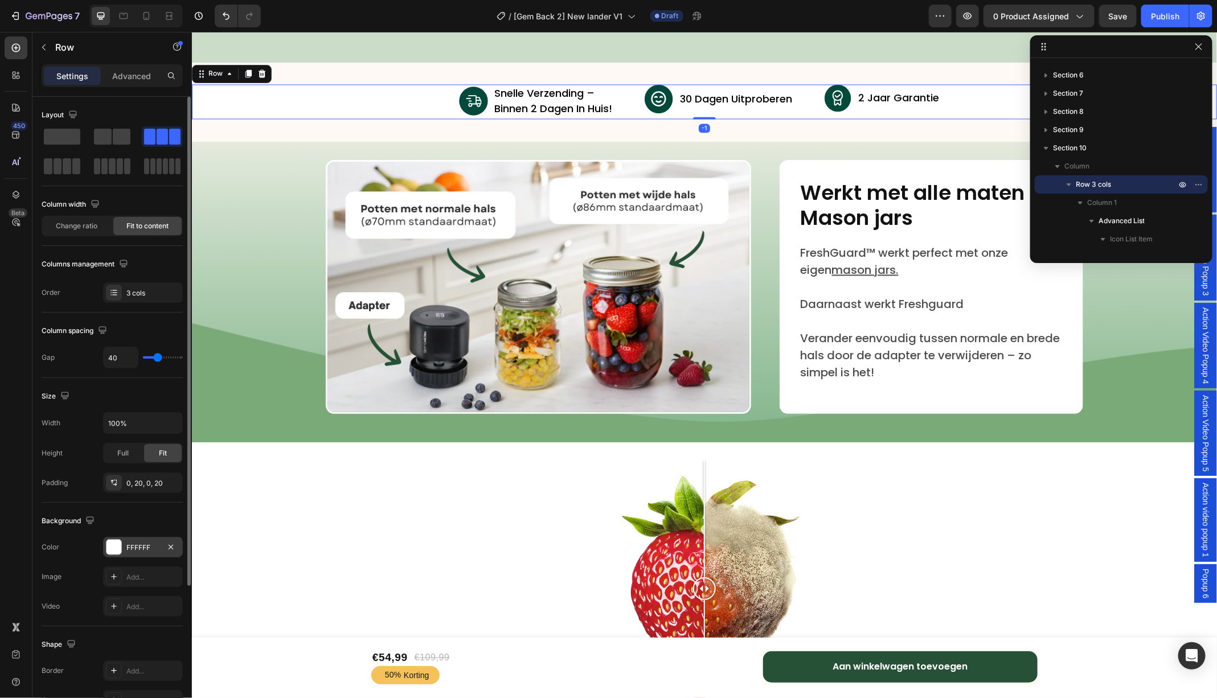
click at [133, 543] on div "FFFFFF" at bounding box center [142, 548] width 33 height 10
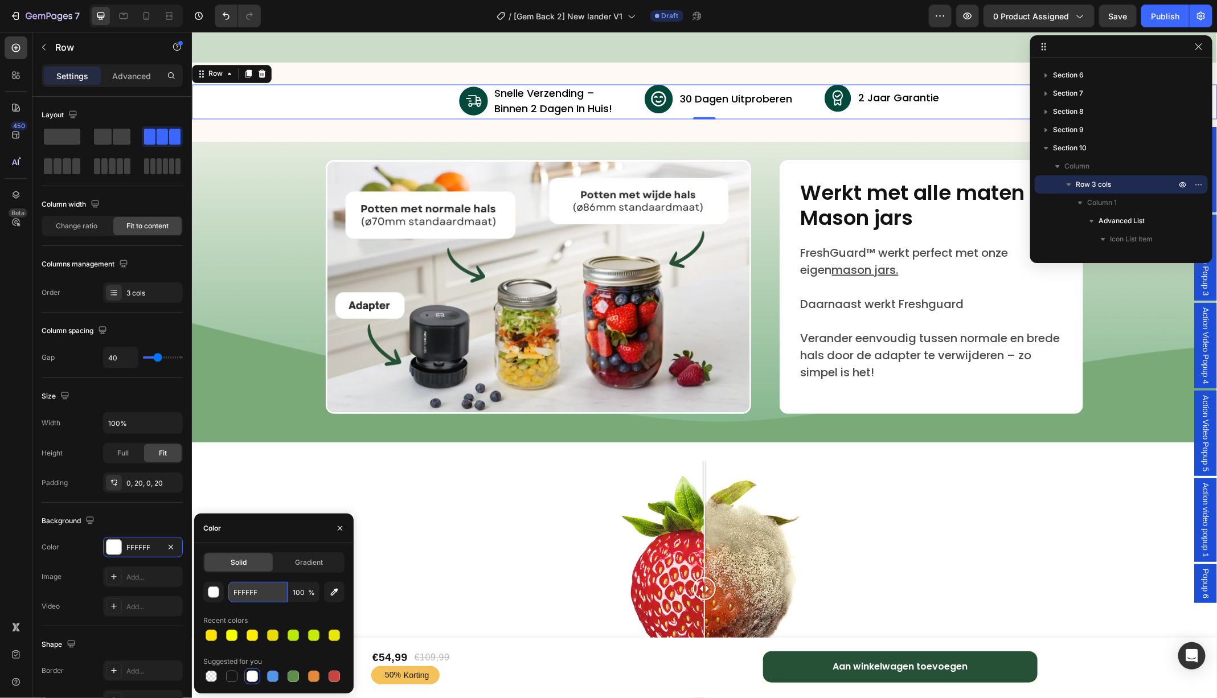
click at [264, 588] on input "FFFFFF" at bounding box center [257, 592] width 59 height 20
paste input "EF9F4"
type input "FEF9F4"
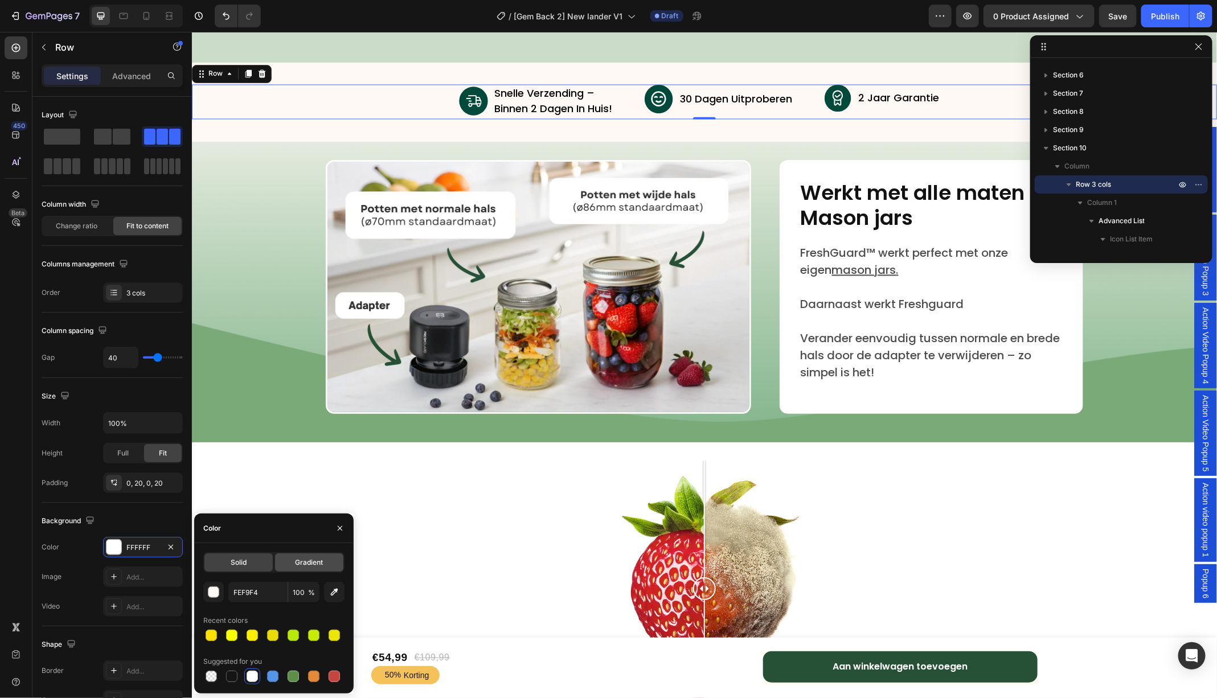
click at [309, 558] on span "Gradient" at bounding box center [309, 562] width 28 height 10
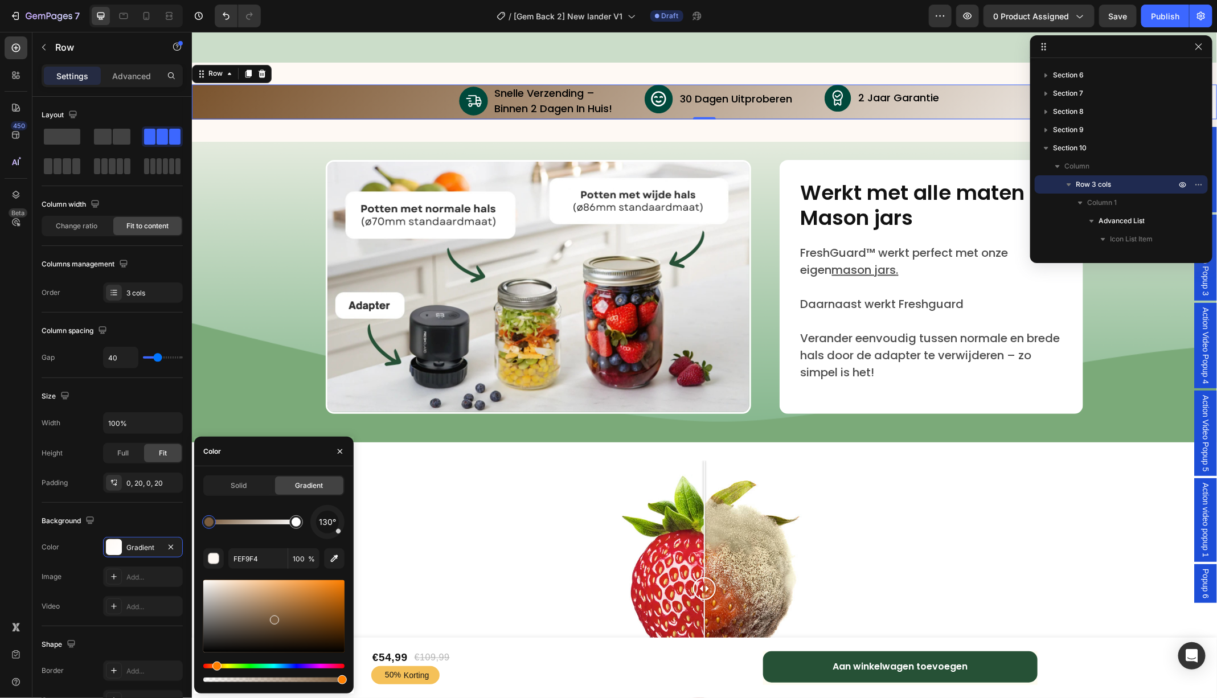
drag, startPoint x: 286, startPoint y: 602, endPoint x: 273, endPoint y: 618, distance: 20.3
click at [273, 618] on div at bounding box center [273, 616] width 141 height 72
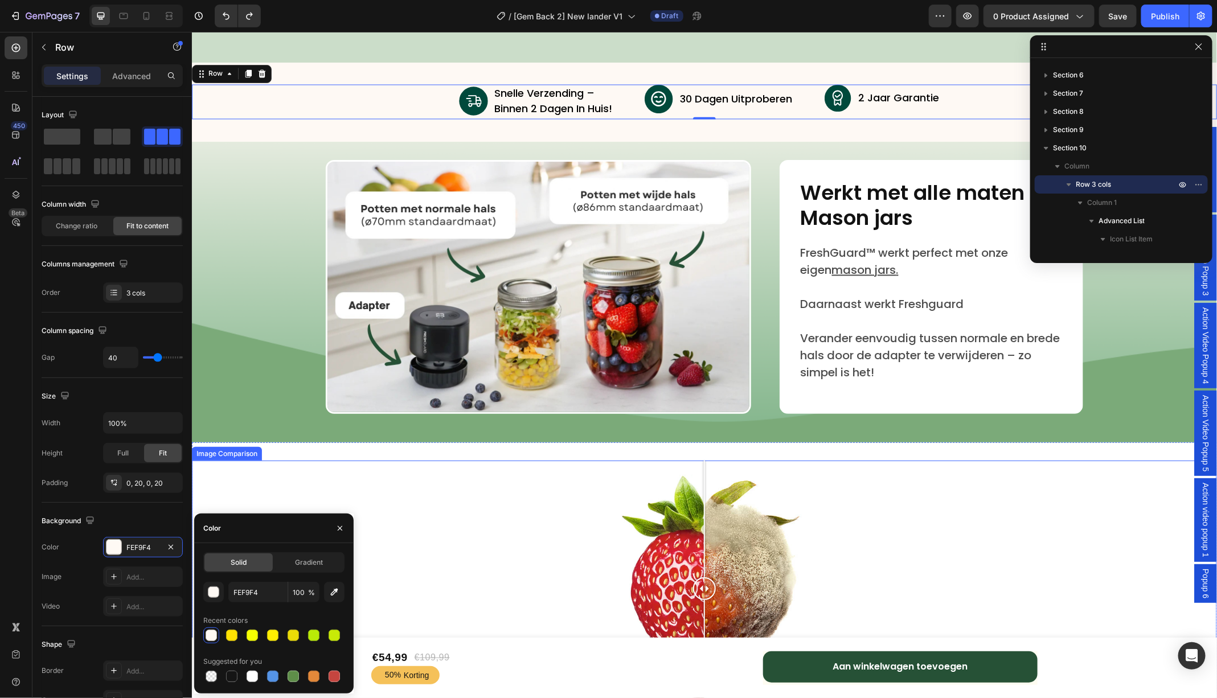
click at [519, 524] on div at bounding box center [703, 588] width 1025 height 256
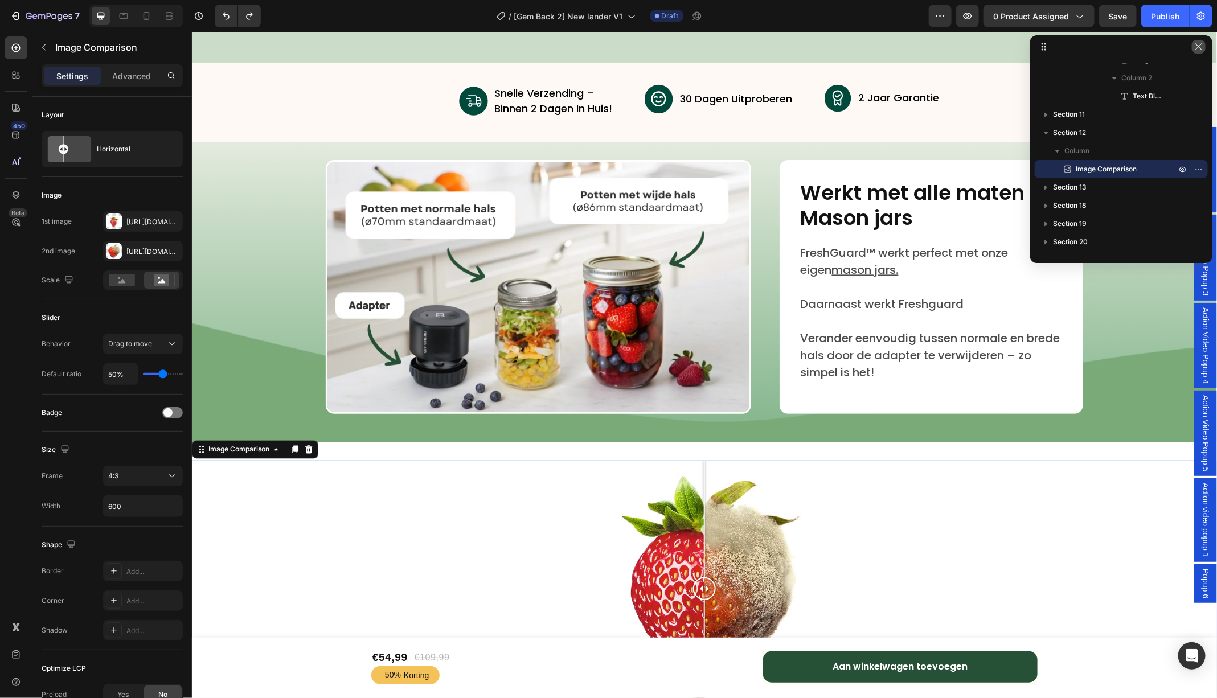
click at [1198, 51] on icon "button" at bounding box center [1198, 46] width 9 height 9
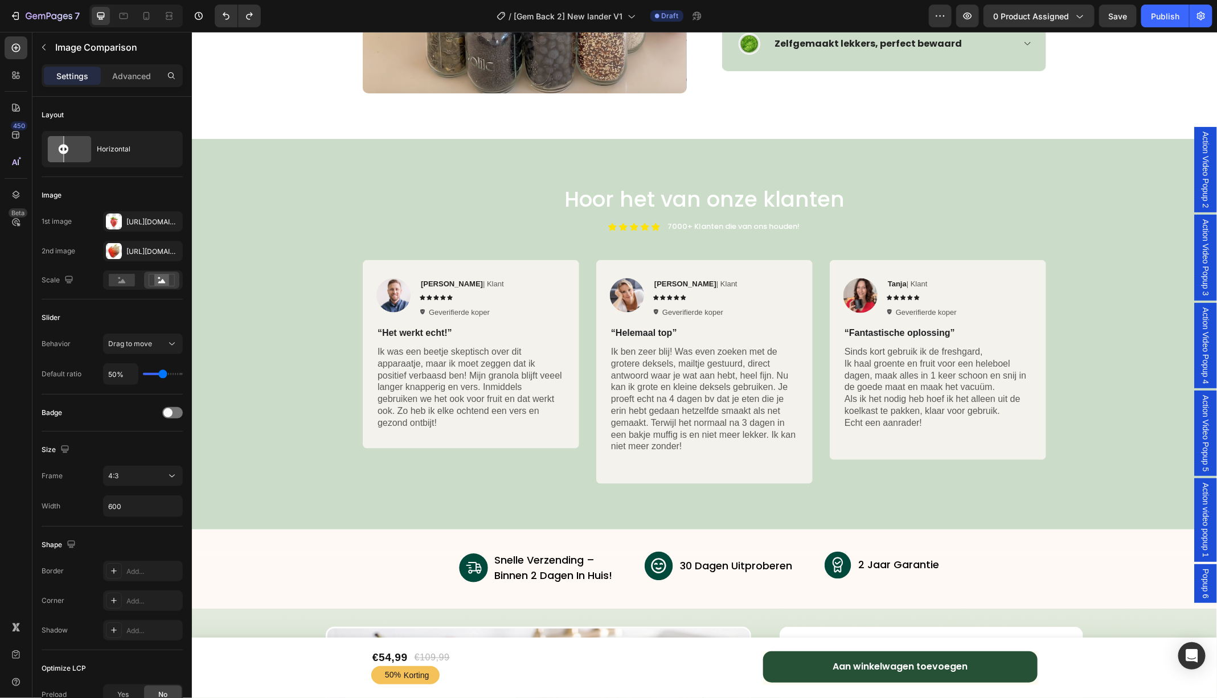
scroll to position [3168, 0]
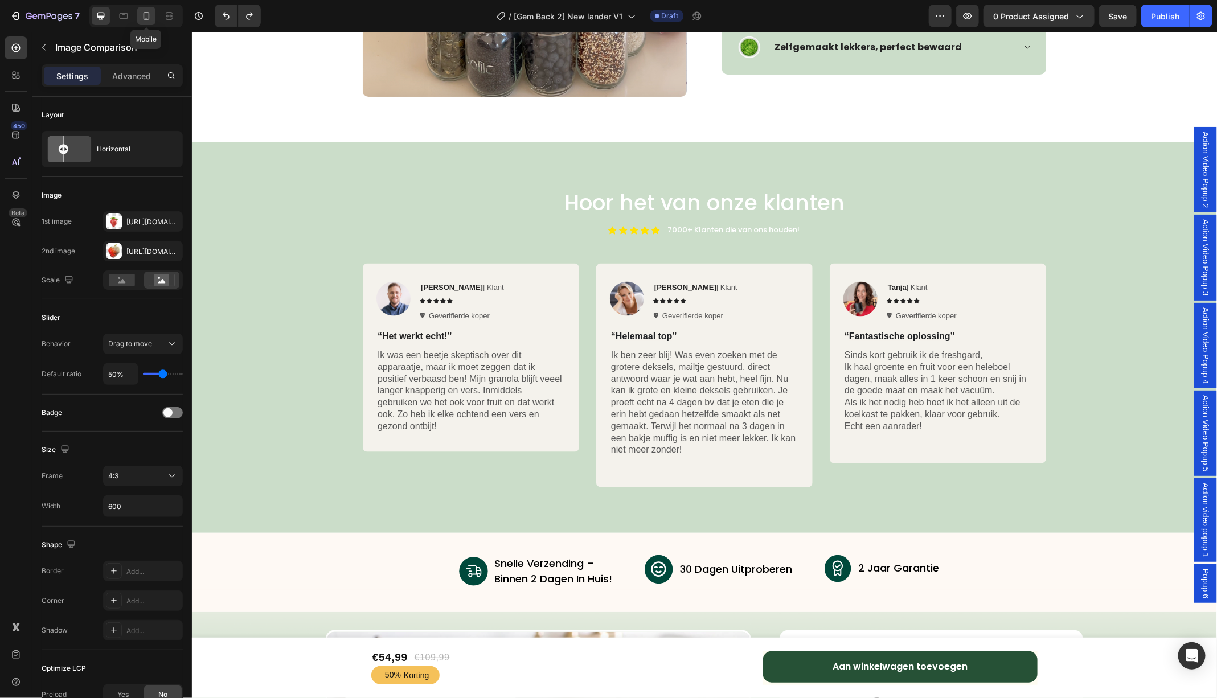
click at [147, 15] on icon at bounding box center [146, 15] width 11 height 11
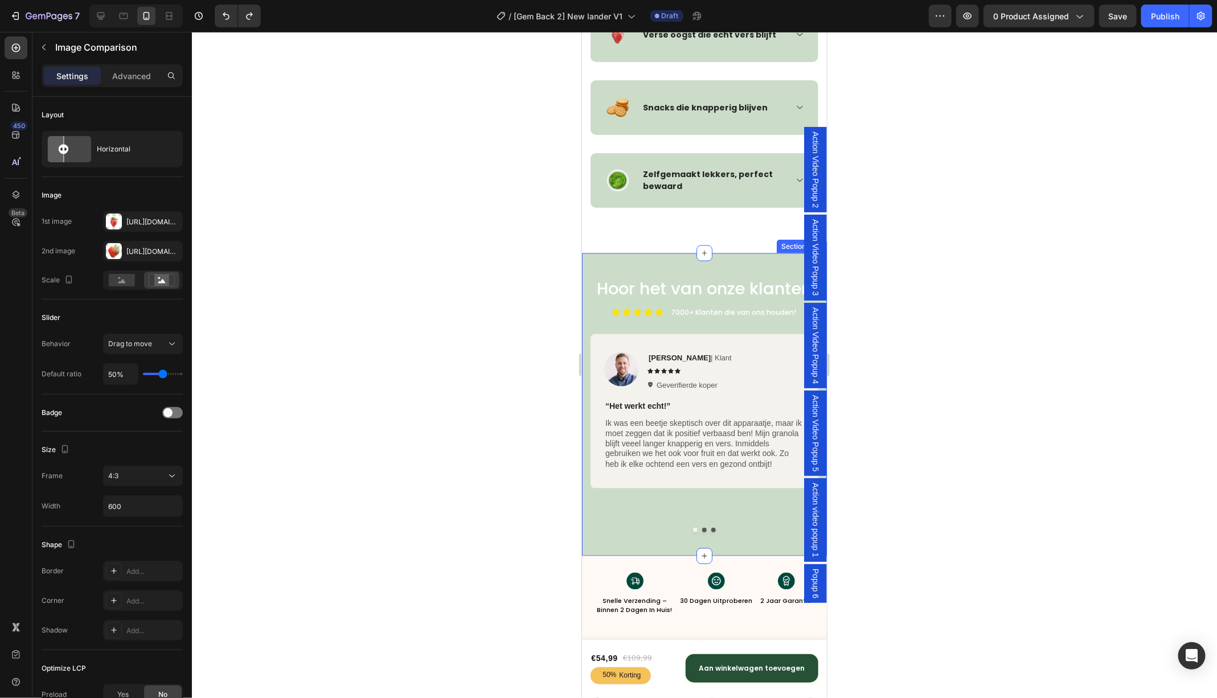
scroll to position [3242, 0]
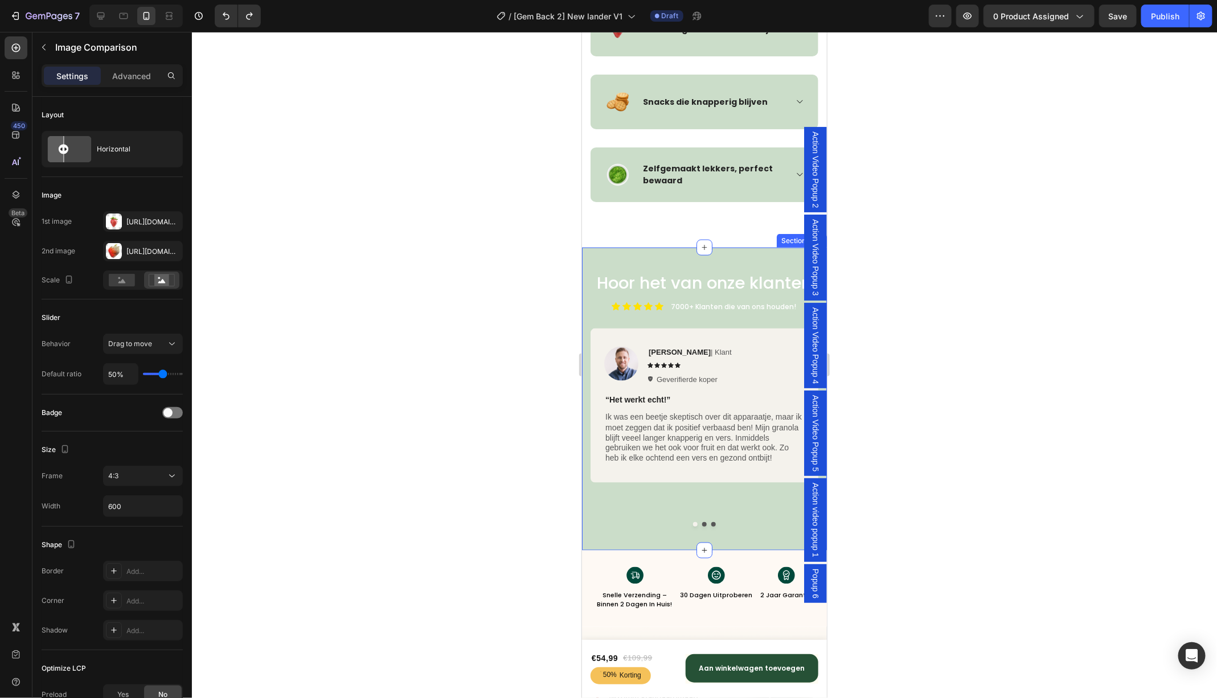
click at [591, 258] on div "Hoor het van onze klanten Heading Icon Icon Icon Icon Icon Icon List 7000+ Klan…" at bounding box center [703, 398] width 245 height 303
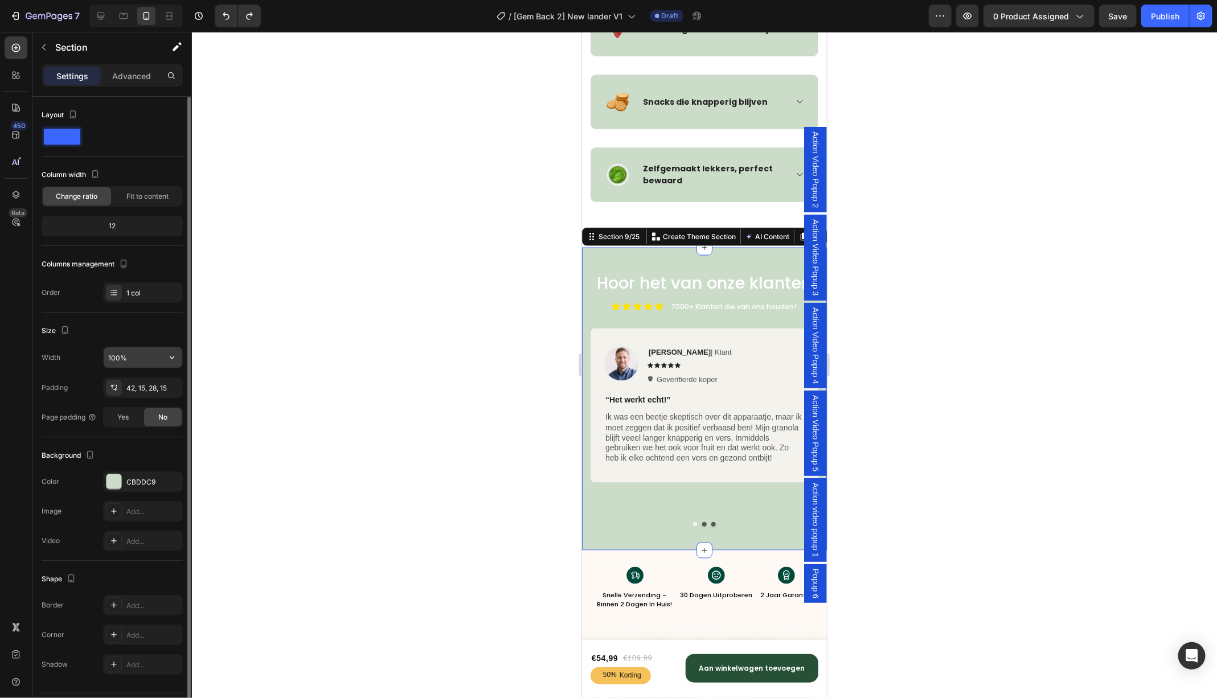
scroll to position [29, 0]
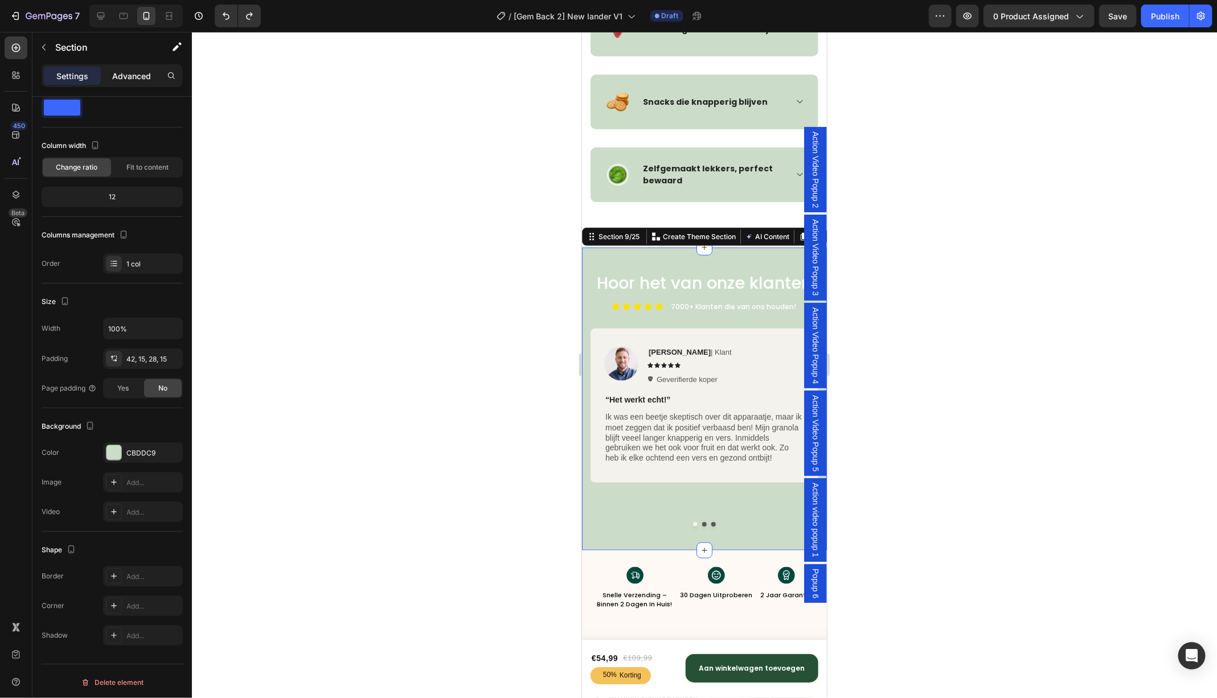
click at [136, 76] on p "Advanced" at bounding box center [131, 76] width 39 height 12
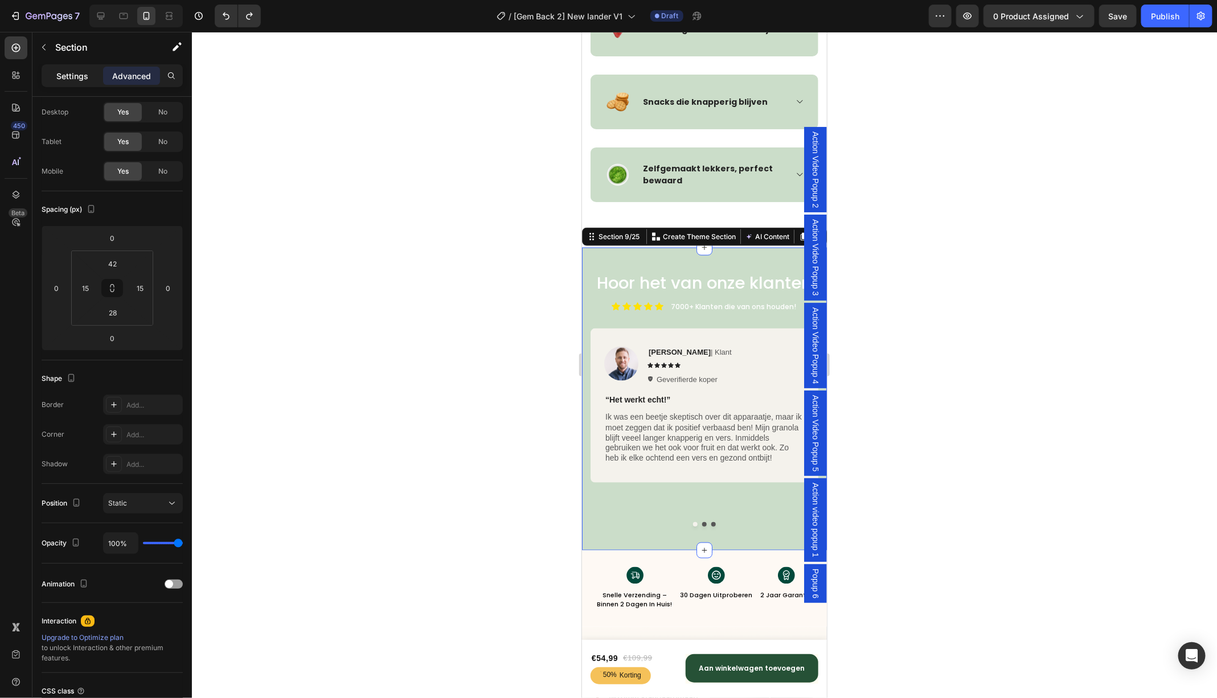
click at [53, 73] on div "Settings" at bounding box center [72, 76] width 57 height 18
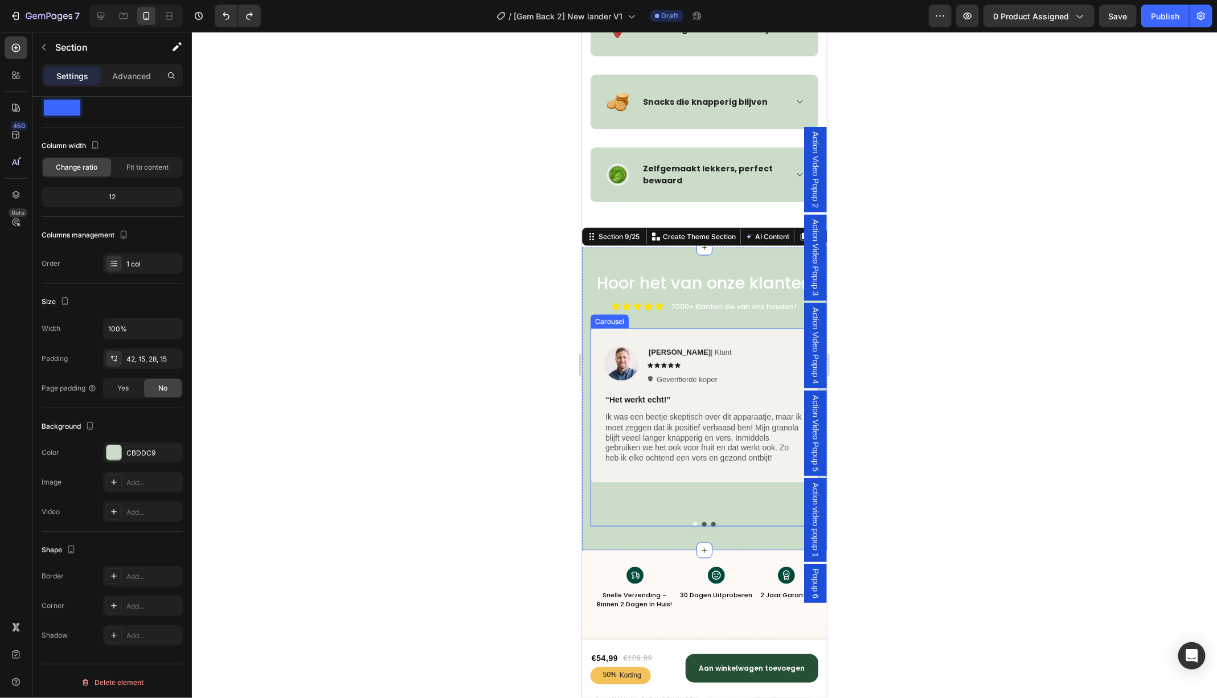
click at [743, 498] on div "Image [PERSON_NAME] | Klant Text Block Icon Icon Icon Icon Icon Icon List Gever…" at bounding box center [704, 421] width 228 height 186
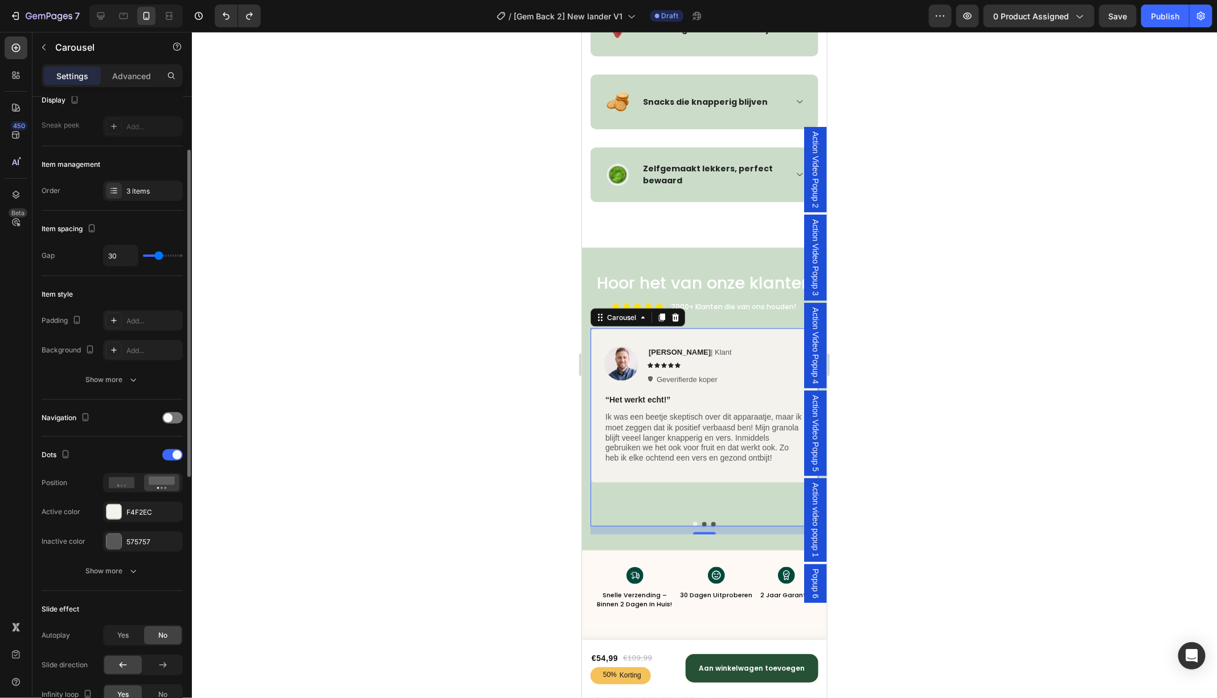
scroll to position [101, 0]
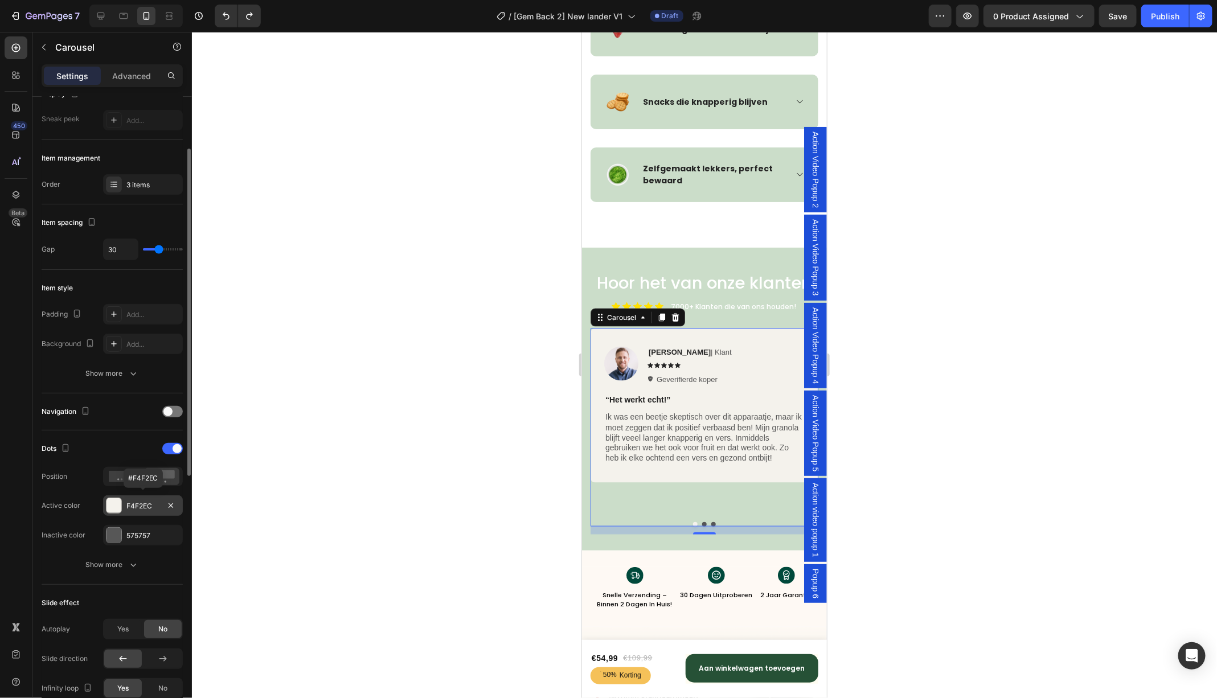
click at [119, 502] on div at bounding box center [113, 505] width 15 height 15
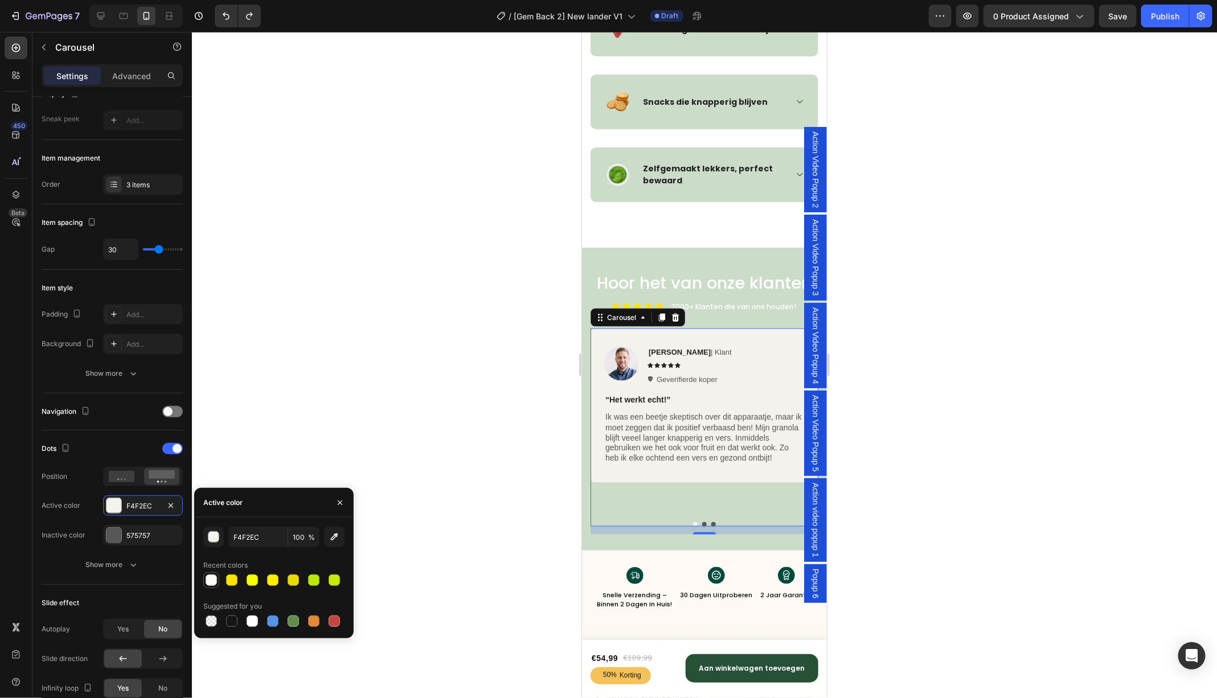
click at [209, 581] on div at bounding box center [211, 579] width 11 height 11
click at [253, 622] on div at bounding box center [252, 620] width 11 height 11
type input "FFFFFF"
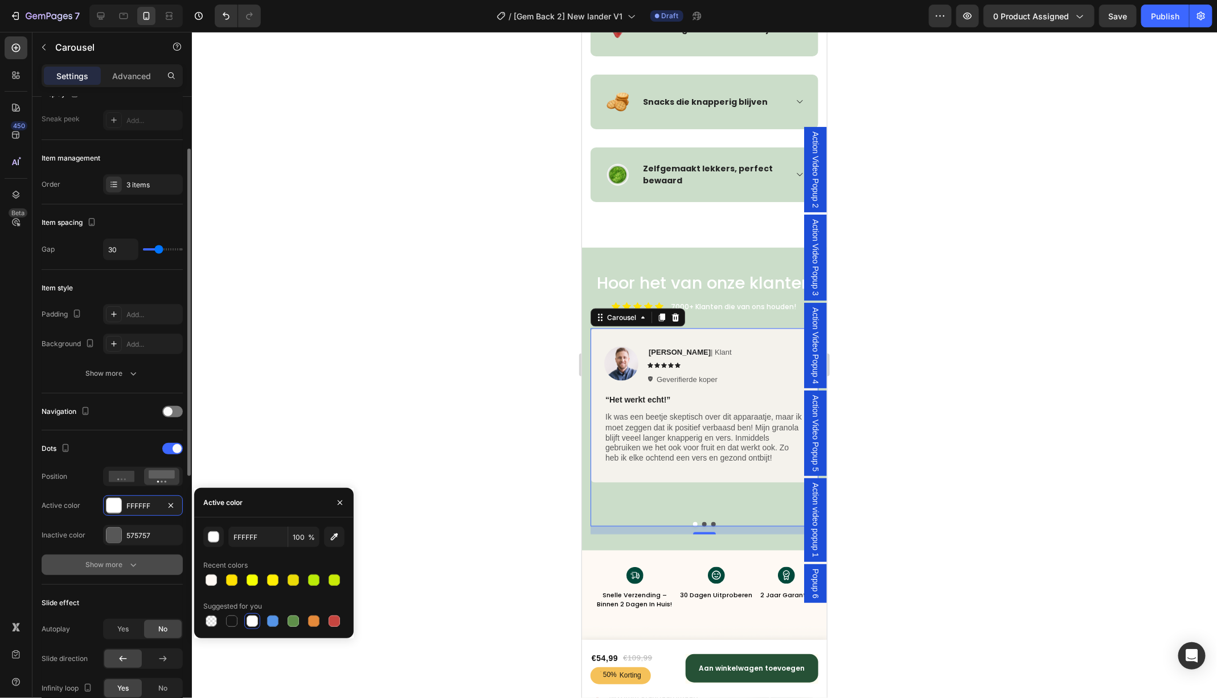
click at [141, 561] on button "Show more" at bounding box center [112, 564] width 141 height 20
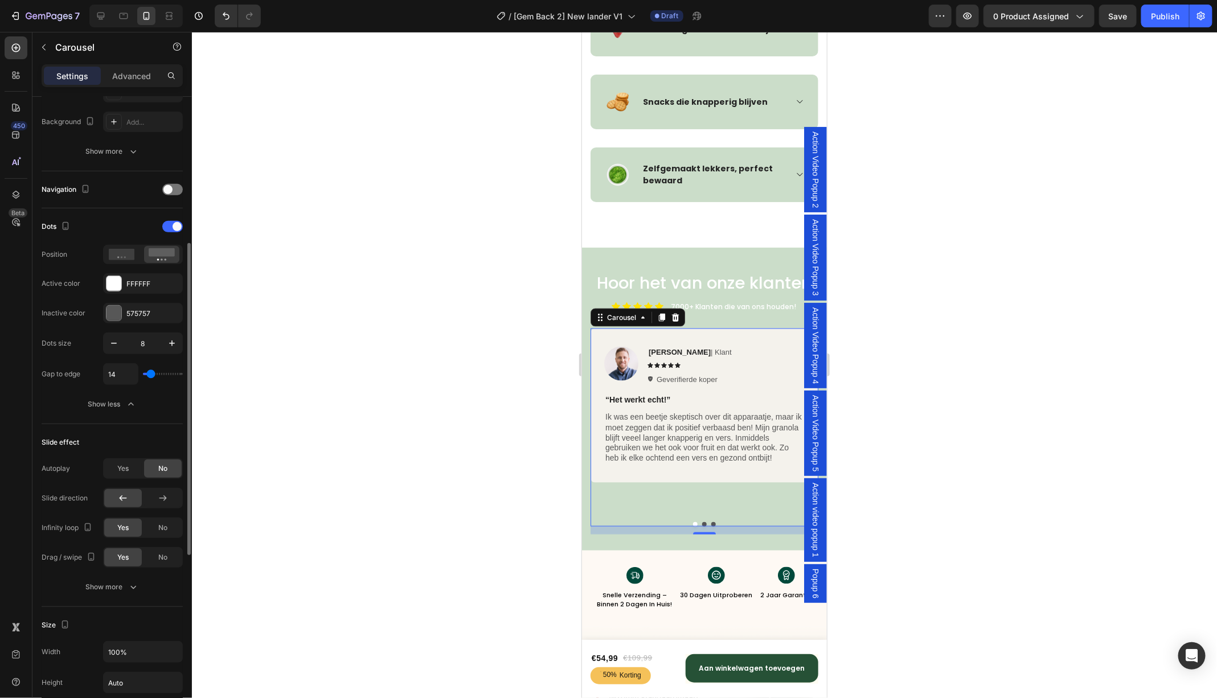
scroll to position [331, 0]
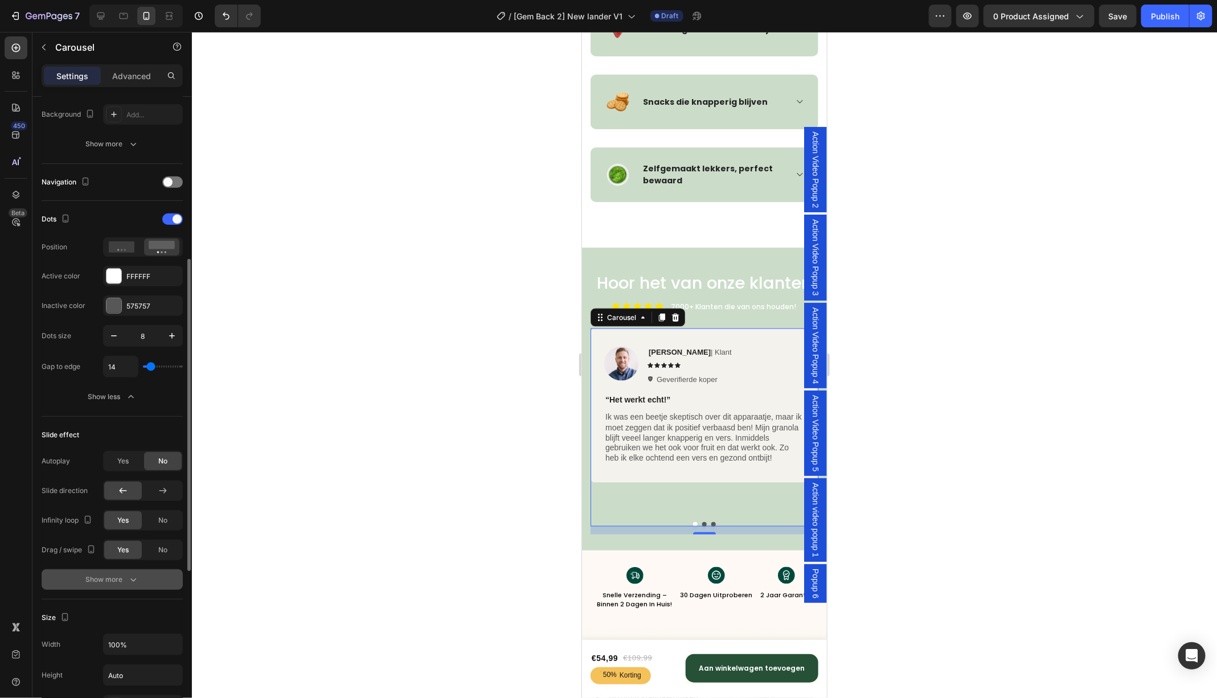
click at [132, 583] on button "Show more" at bounding box center [112, 579] width 141 height 20
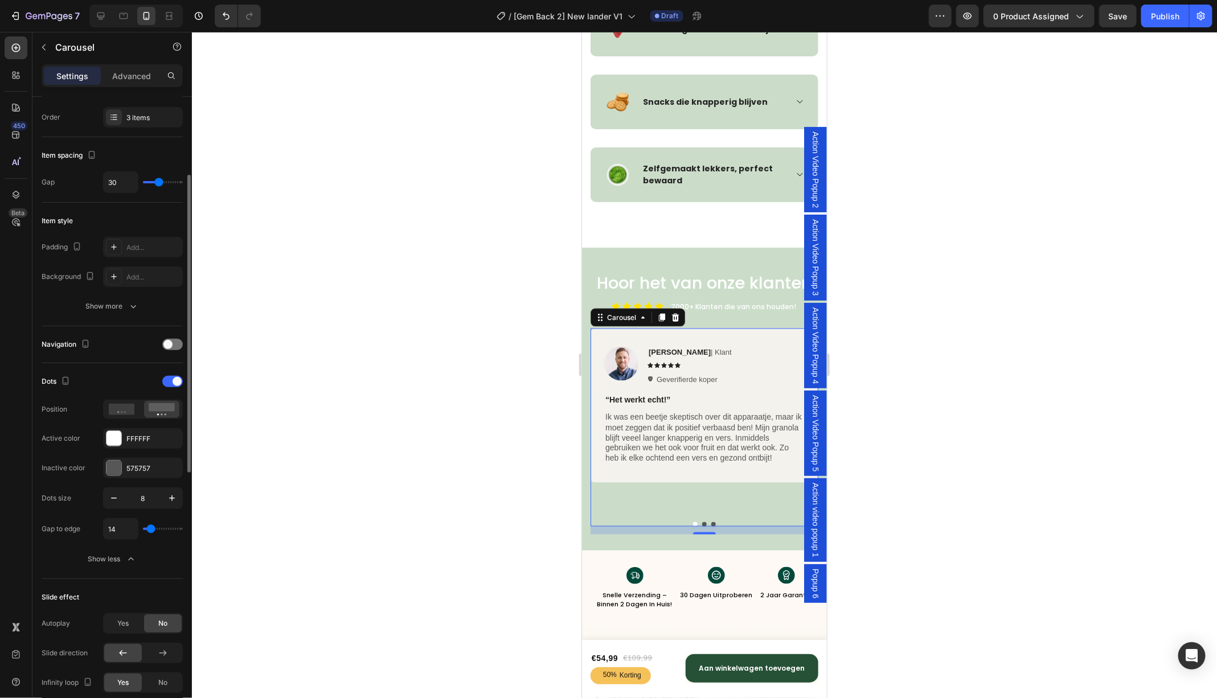
scroll to position [168, 0]
click at [169, 346] on span at bounding box center [167, 344] width 9 height 9
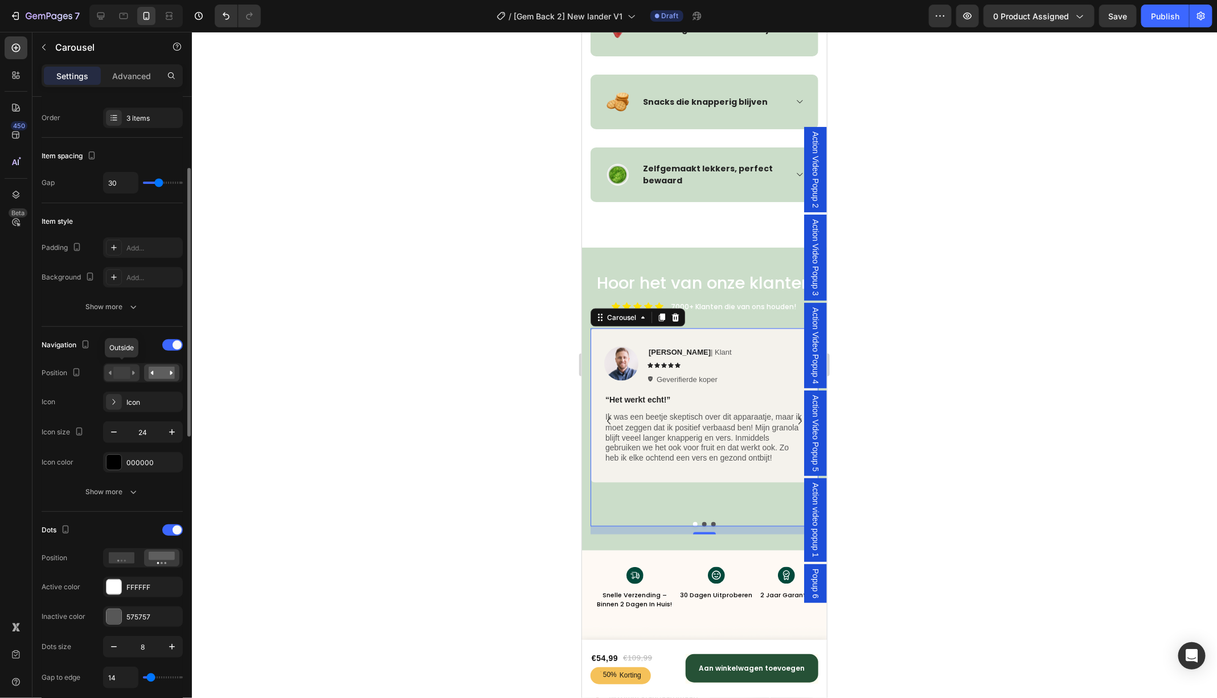
click at [117, 374] on rect at bounding box center [121, 373] width 17 height 13
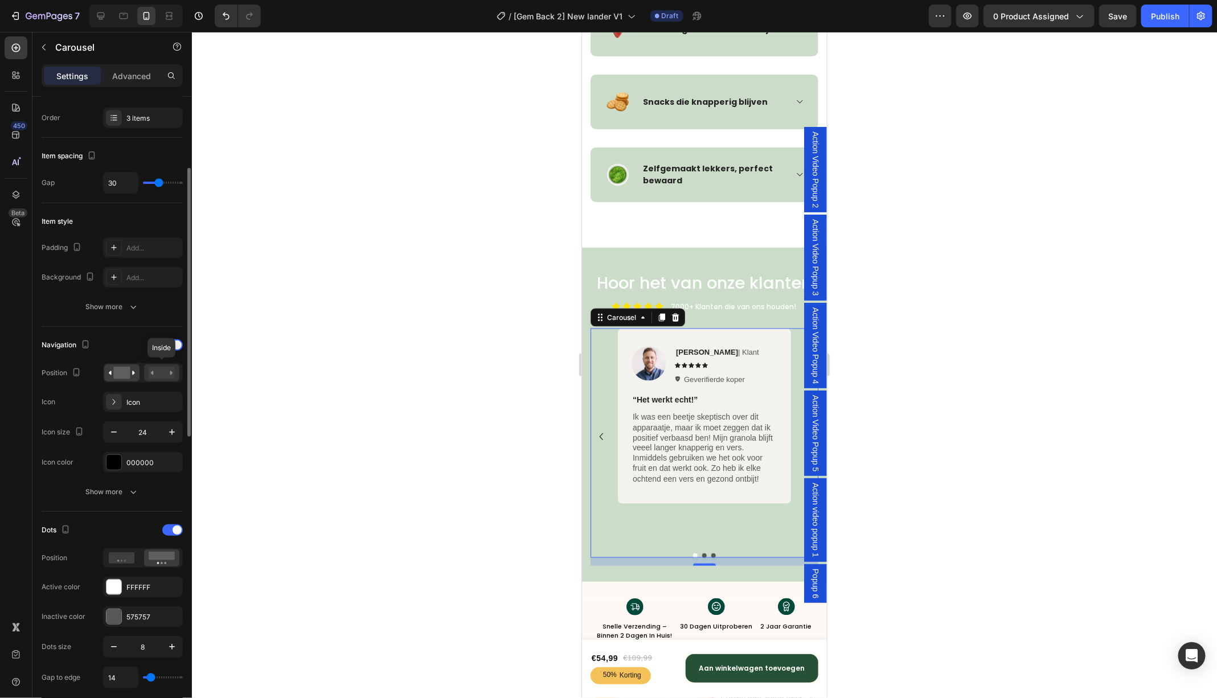
click at [159, 371] on rect at bounding box center [162, 373] width 26 height 13
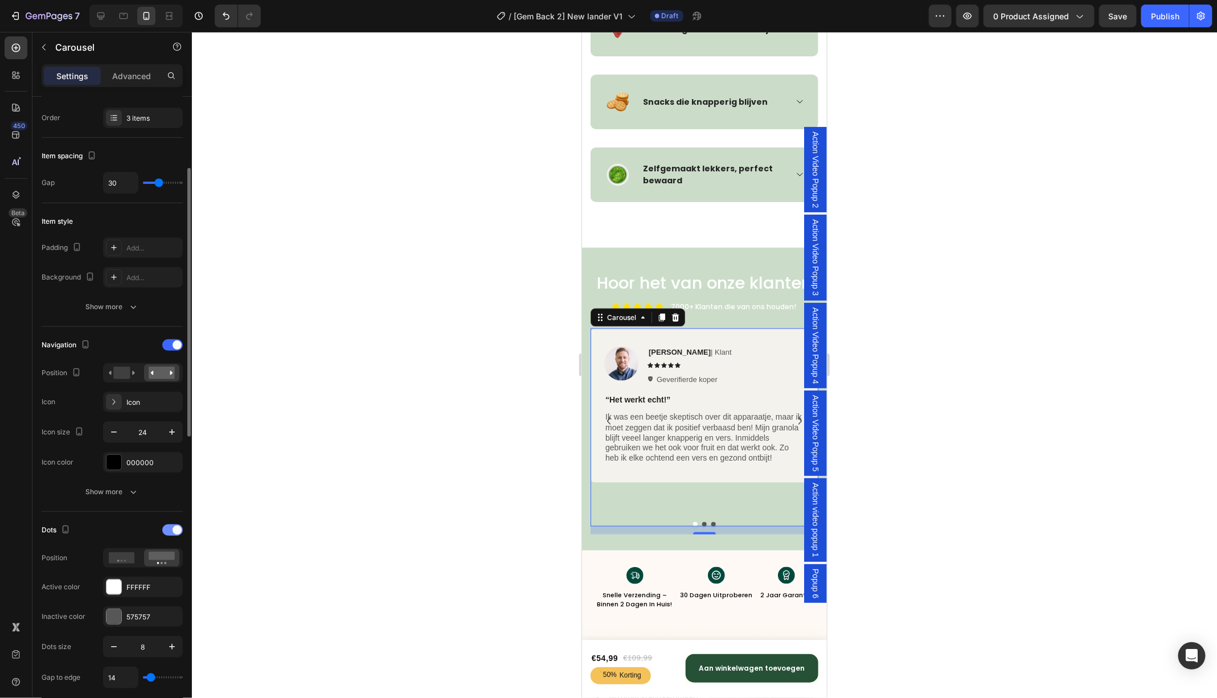
click at [169, 527] on div at bounding box center [172, 529] width 20 height 11
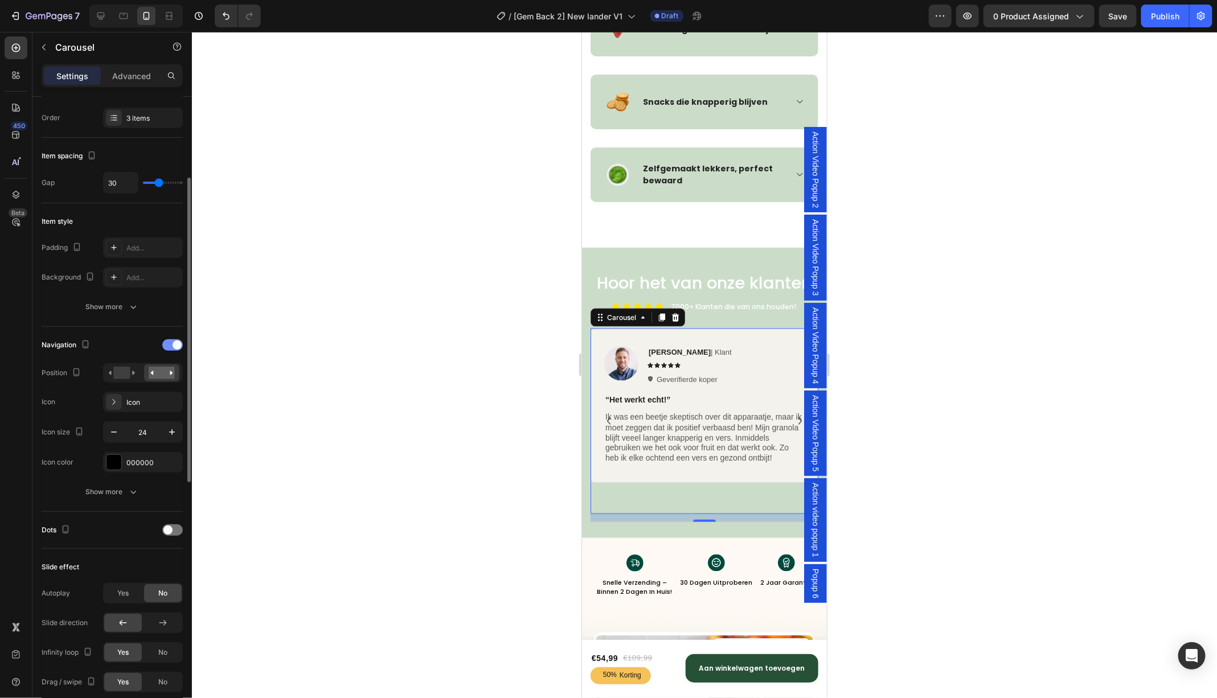
click at [172, 345] on div at bounding box center [172, 344] width 20 height 11
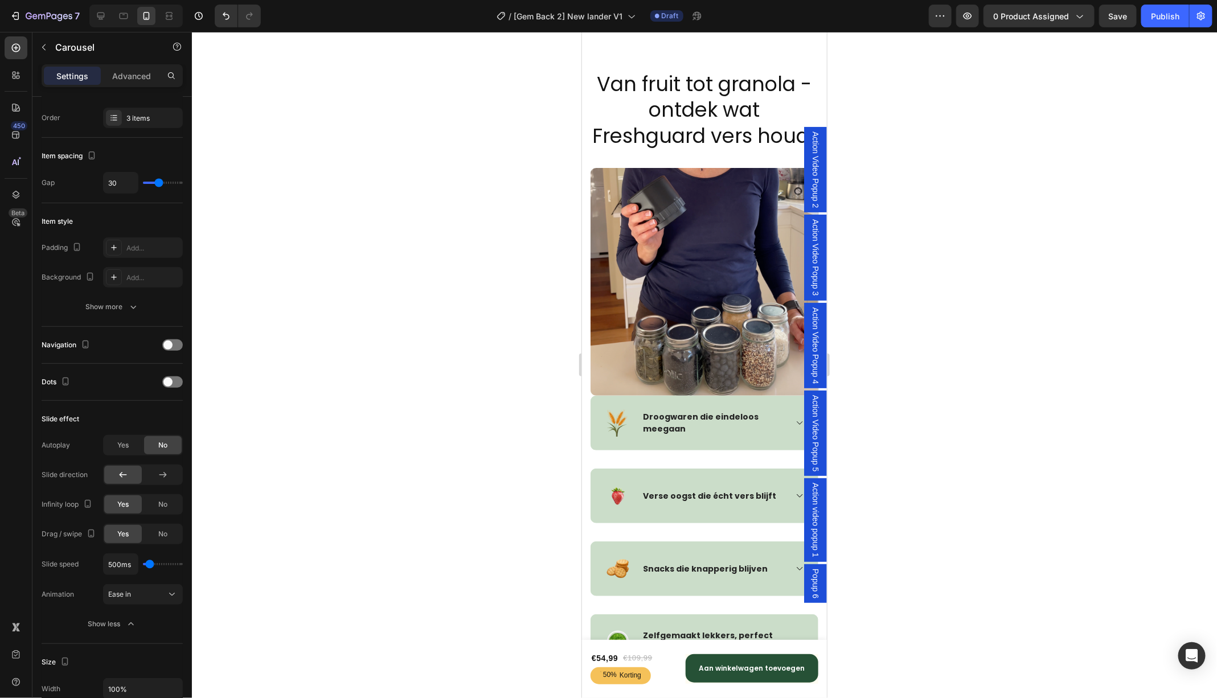
scroll to position [2750, 0]
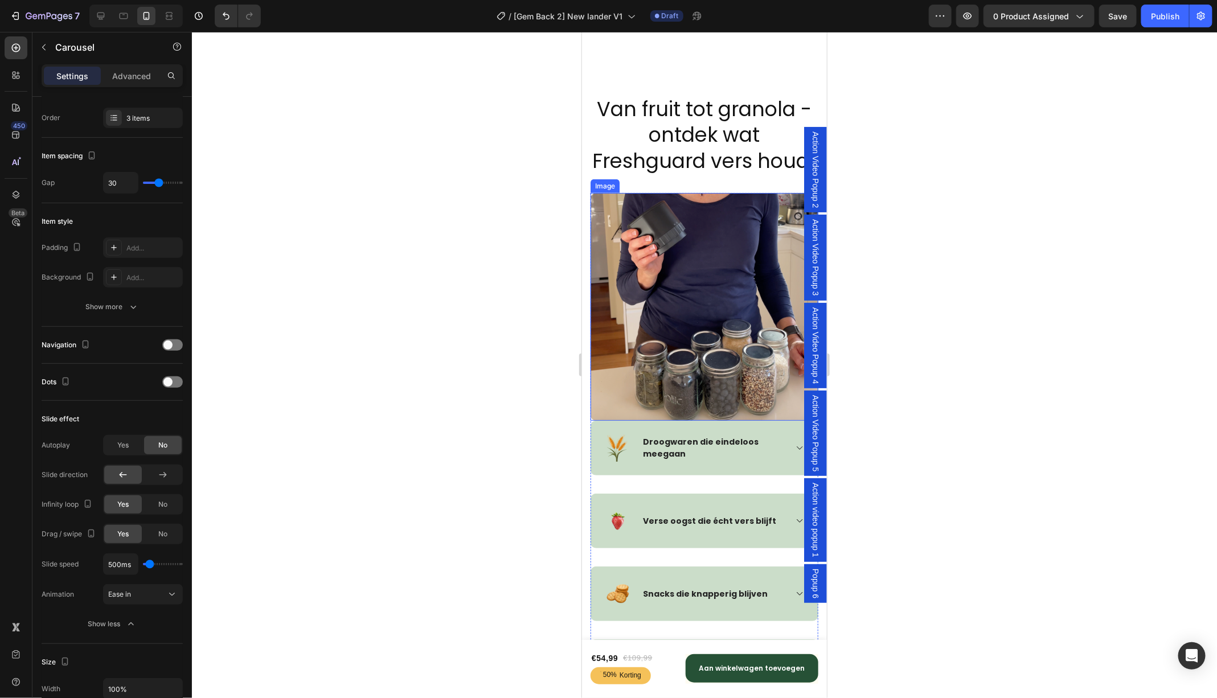
click at [676, 295] on img at bounding box center [704, 306] width 228 height 228
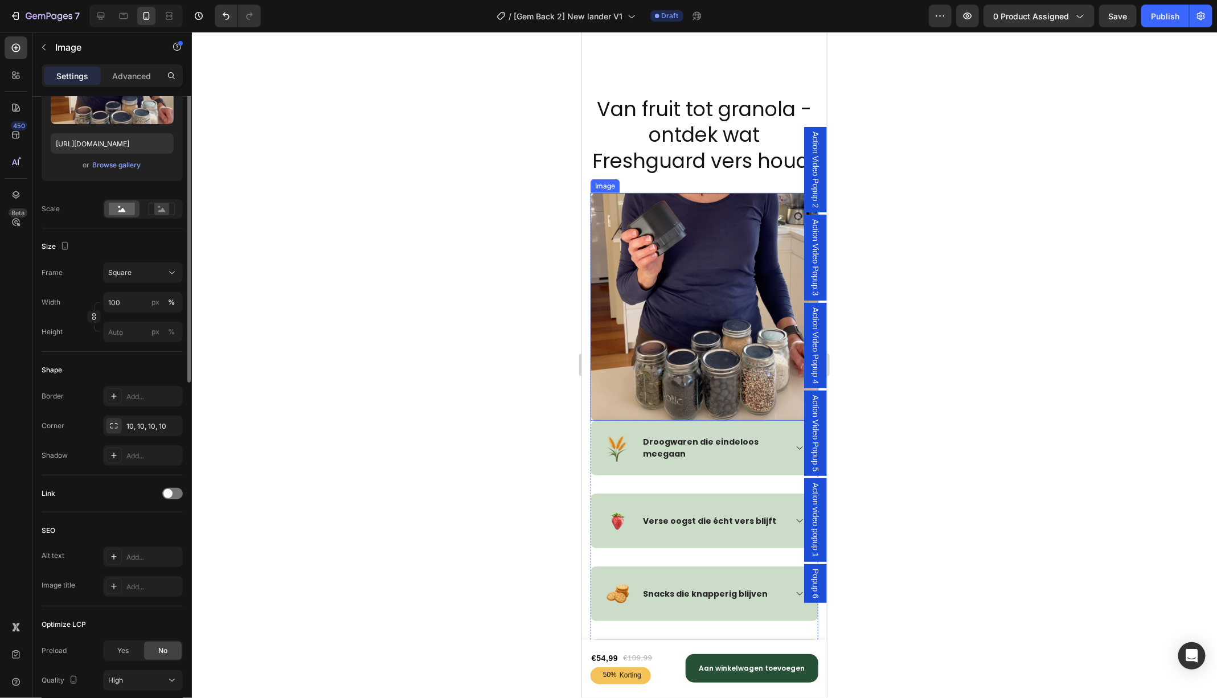
scroll to position [0, 0]
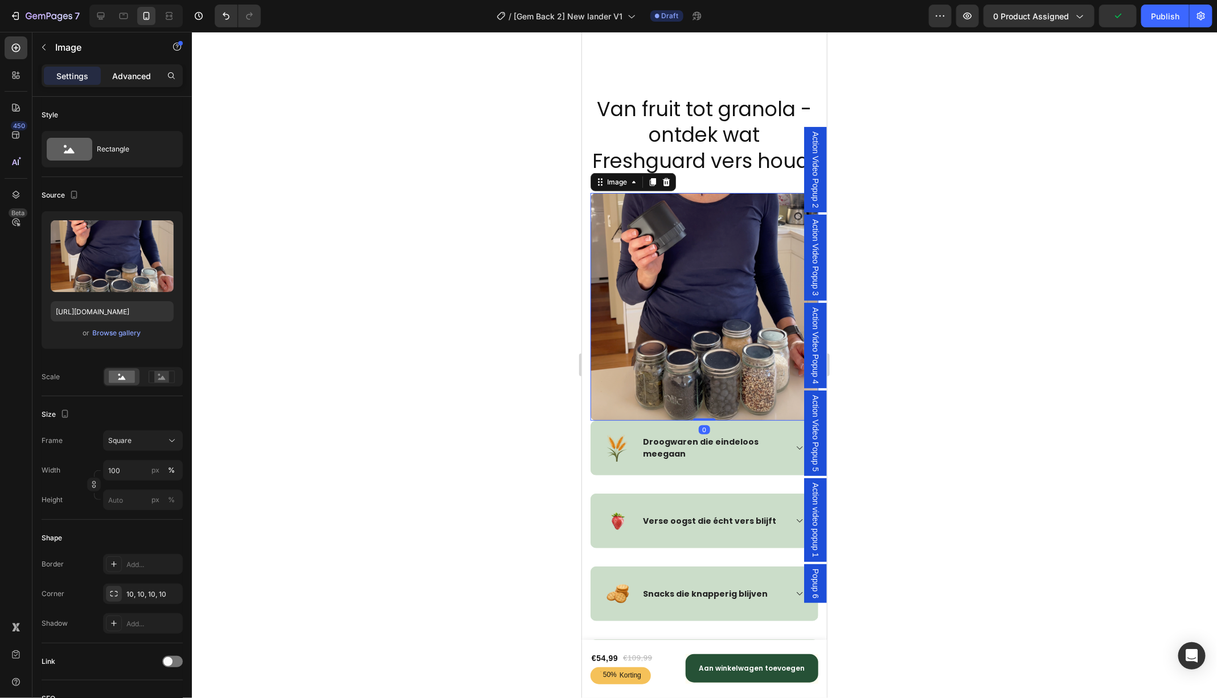
click at [145, 68] on div "Advanced" at bounding box center [131, 76] width 57 height 18
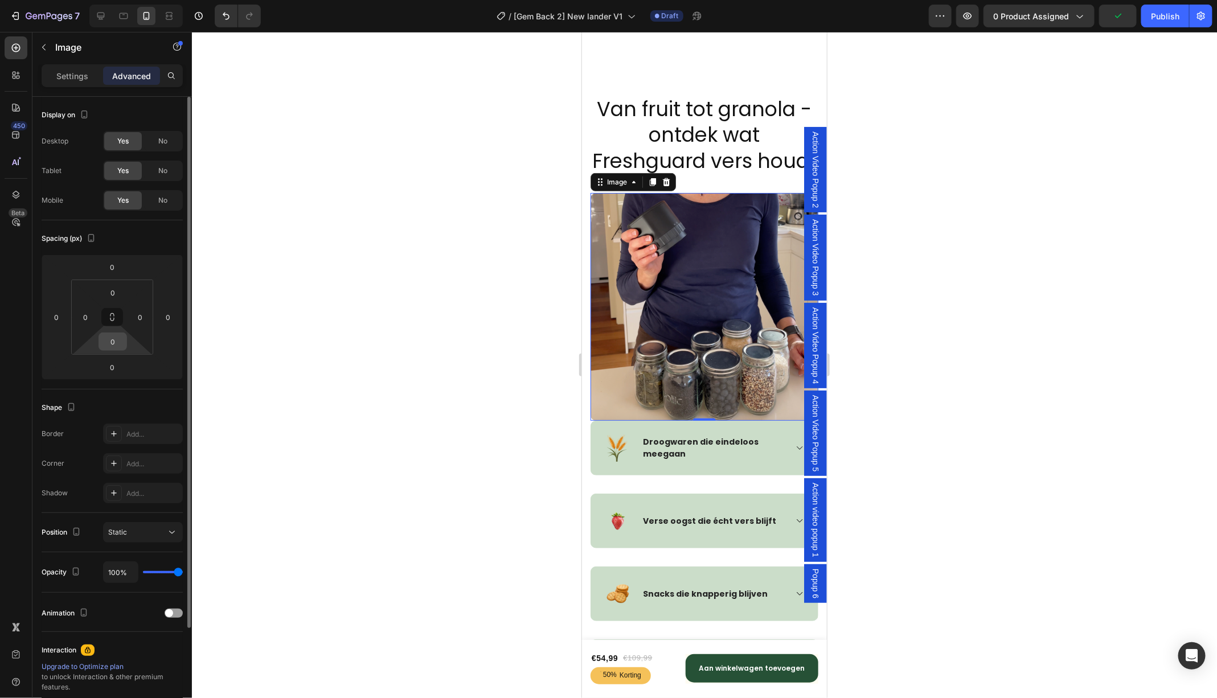
click at [119, 341] on input "0" at bounding box center [112, 341] width 23 height 17
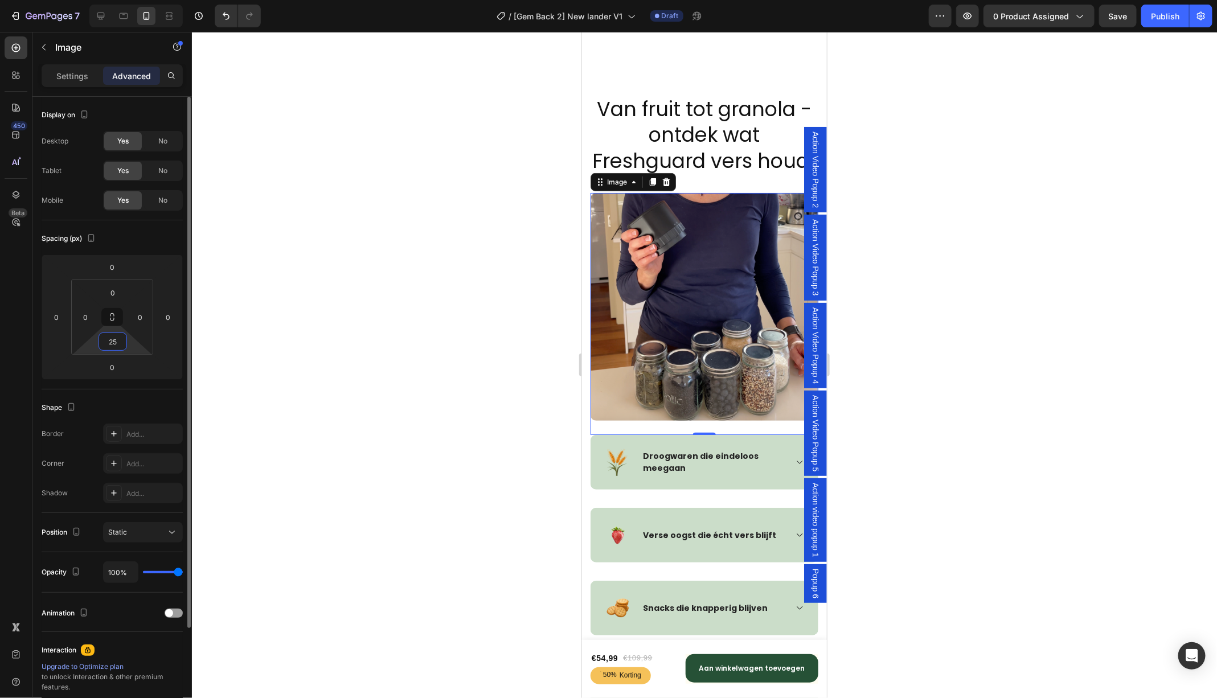
type input "2"
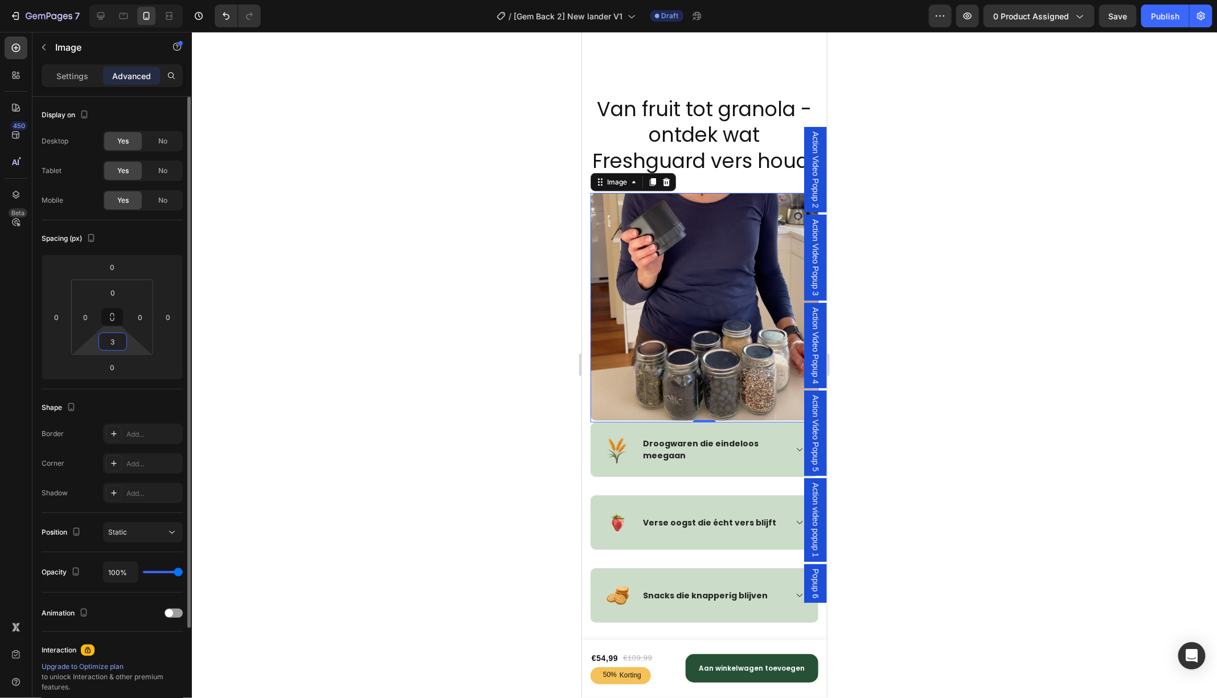
type input "30"
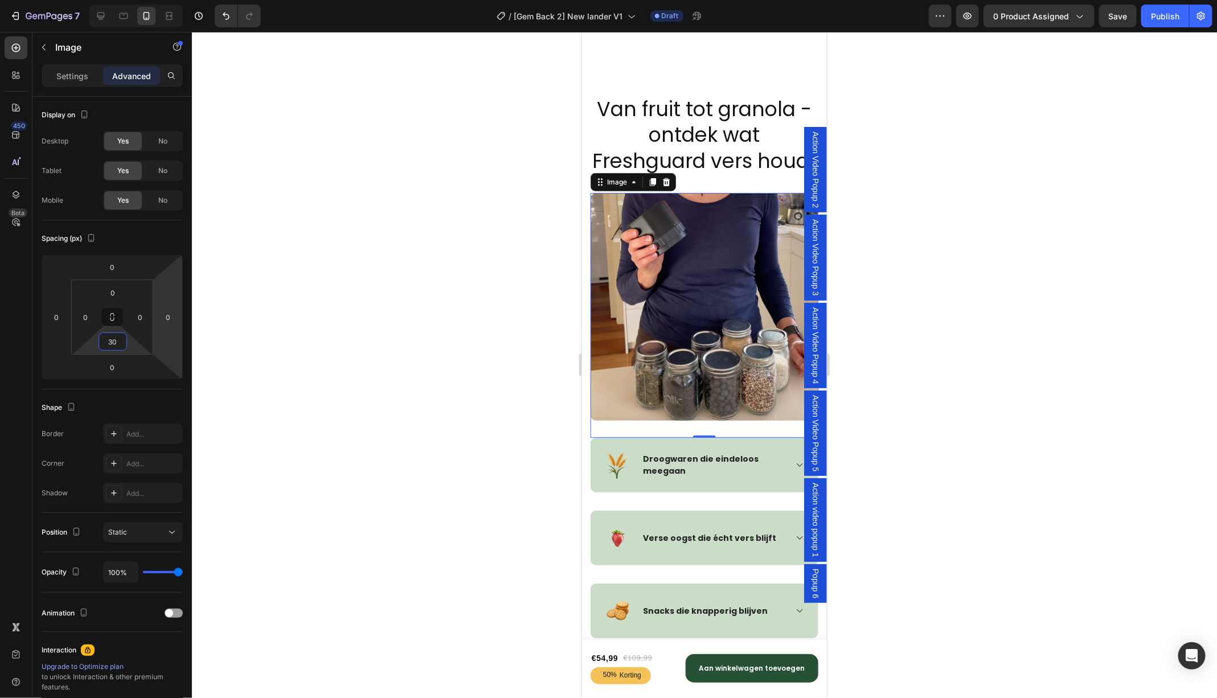
click at [968, 355] on div at bounding box center [704, 365] width 1025 height 666
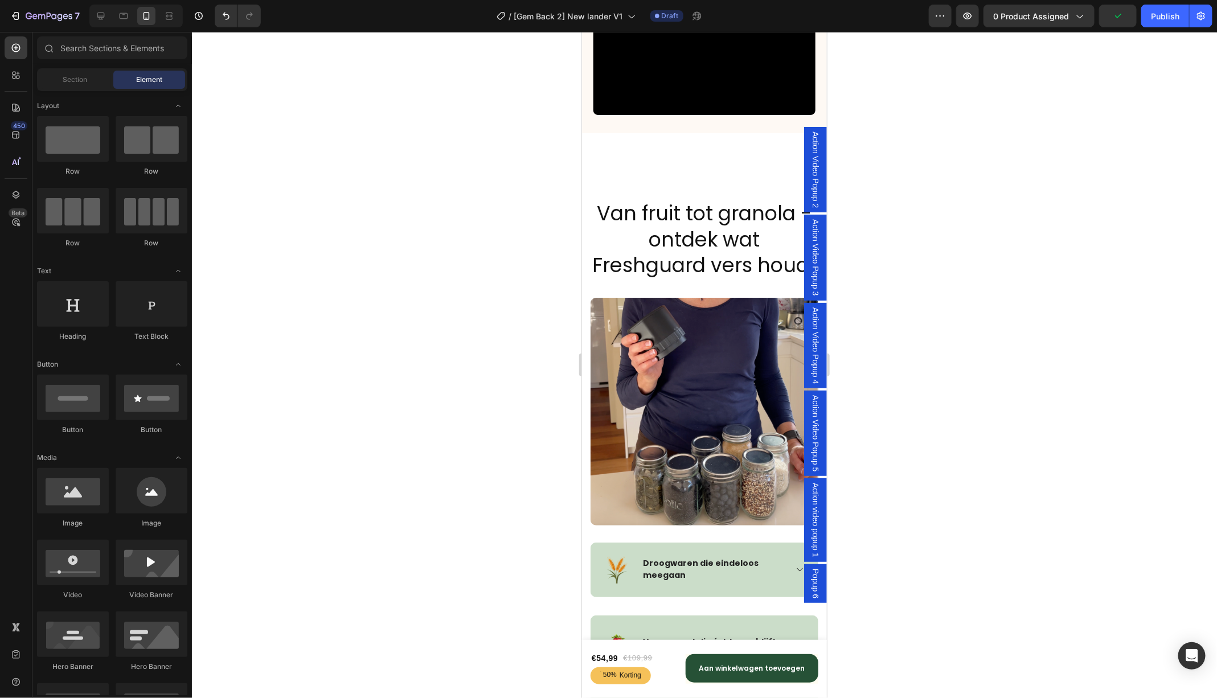
scroll to position [3241, 0]
click at [683, 163] on div "Heading Van fruit tot granola - ontdek wat Freshguard vers houdt Heading Row Im…" at bounding box center [703, 497] width 245 height 728
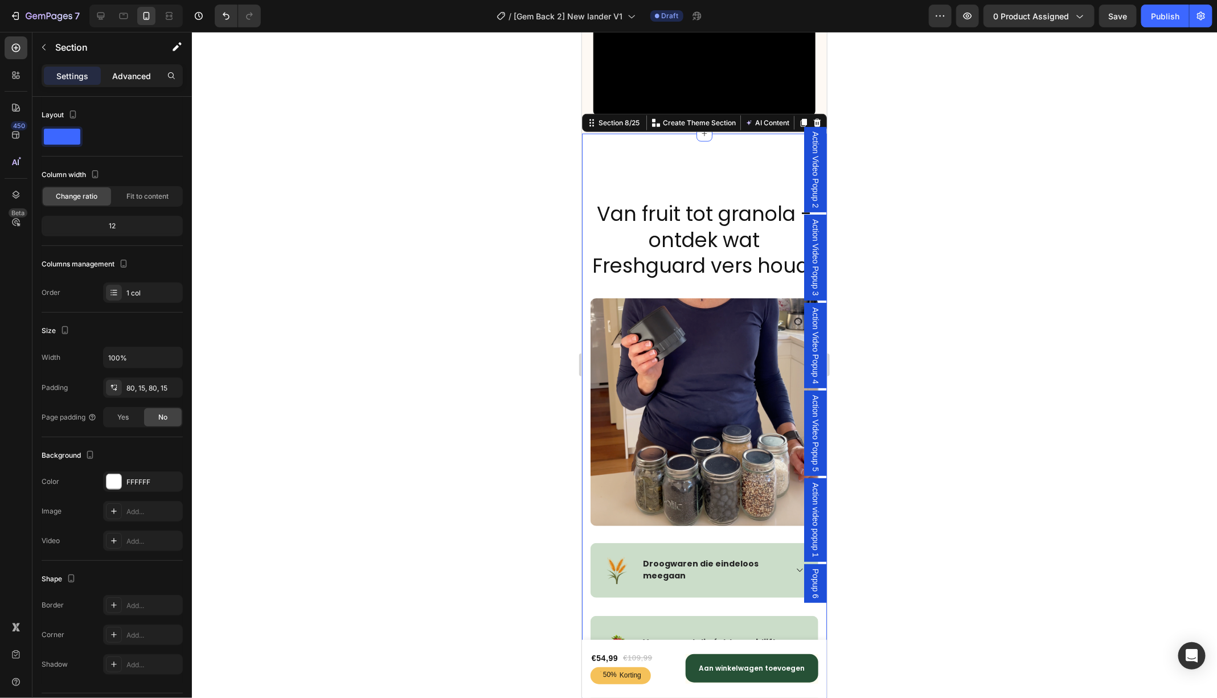
click at [130, 77] on p "Advanced" at bounding box center [131, 76] width 39 height 12
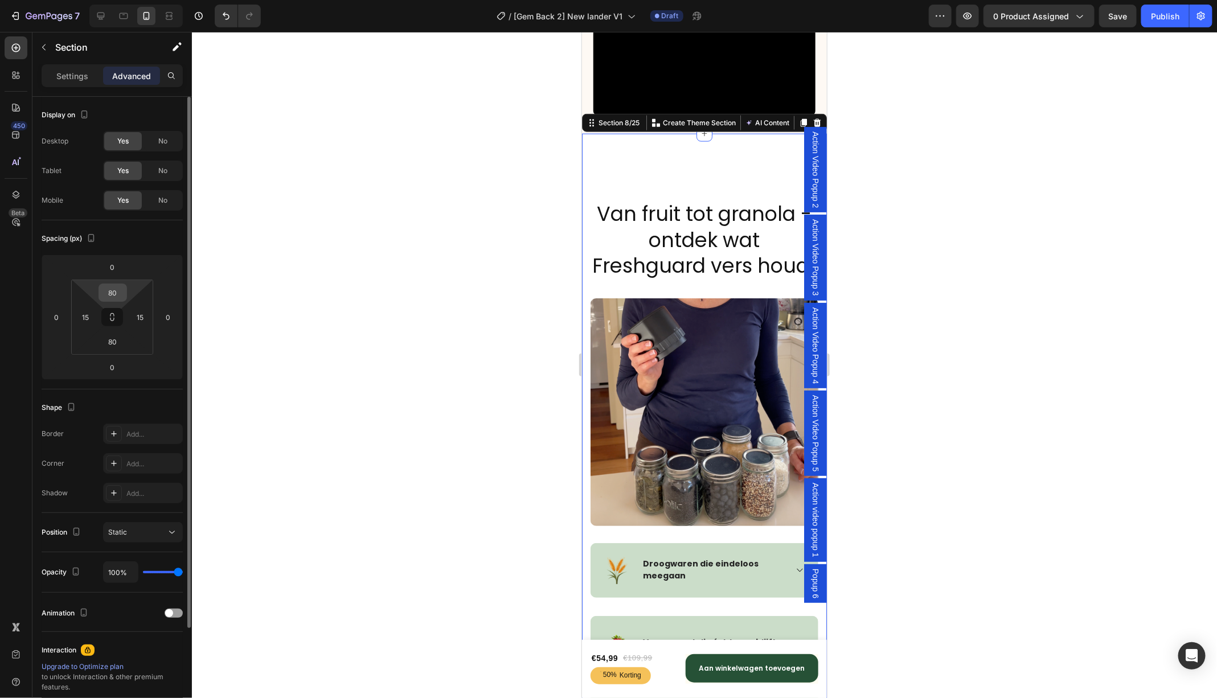
click at [114, 297] on input "80" at bounding box center [112, 292] width 23 height 17
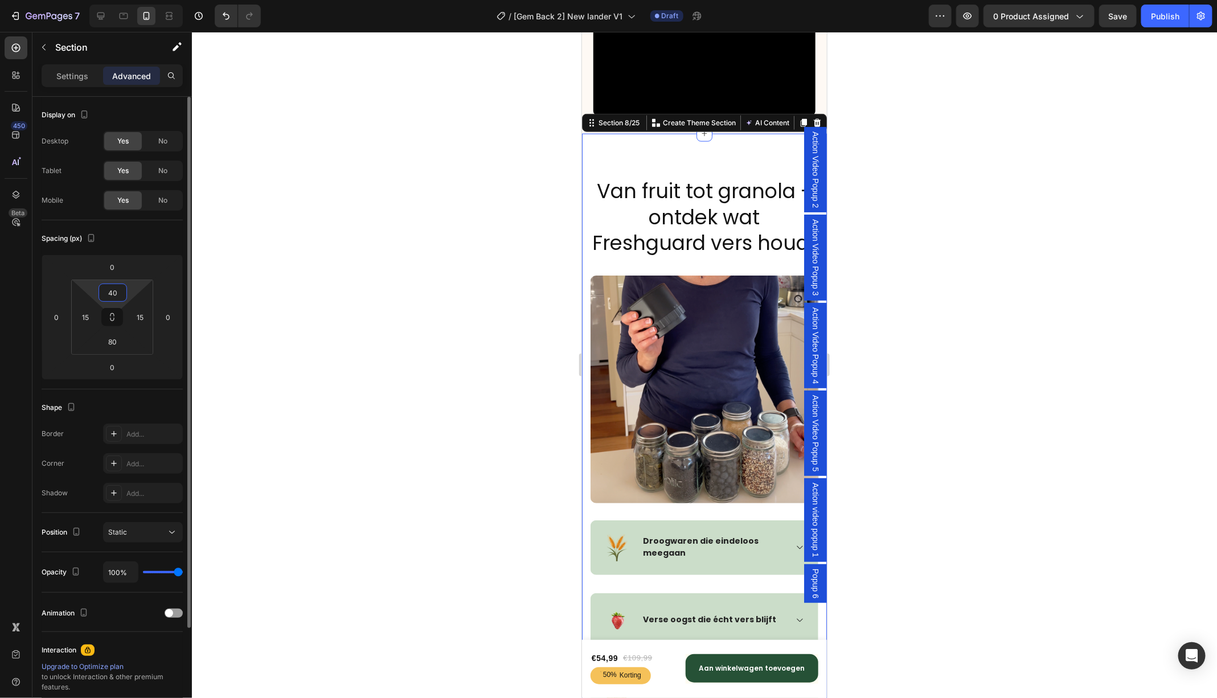
type input "4"
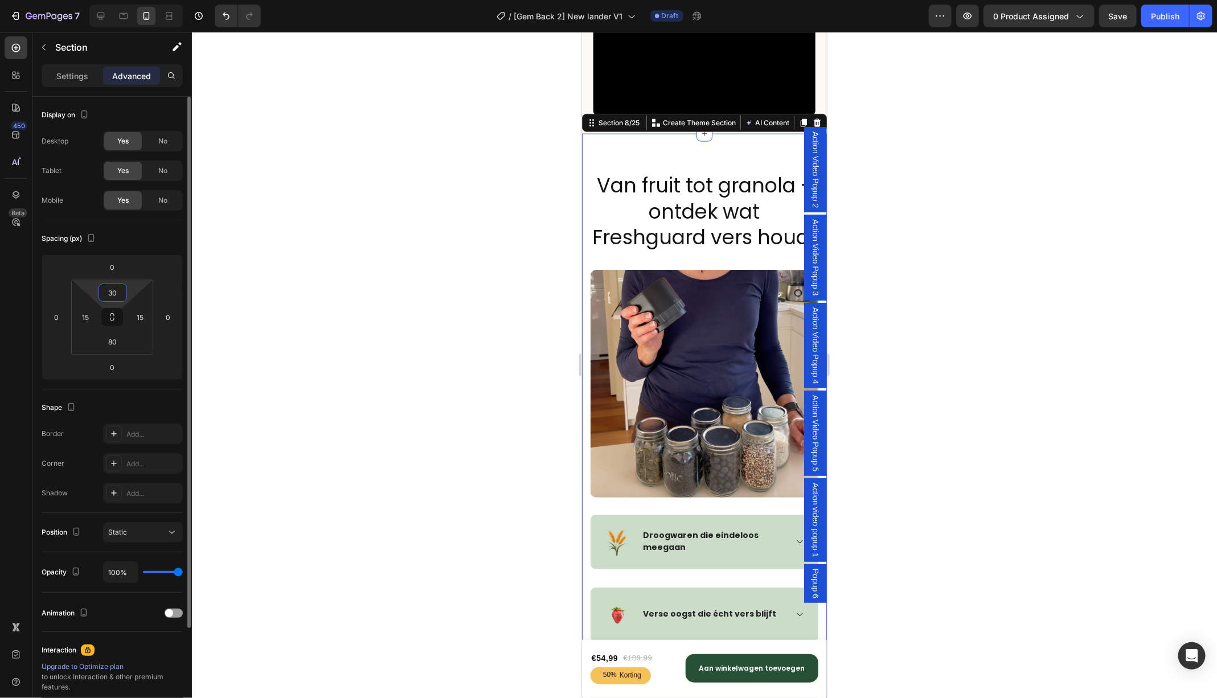
type input "3"
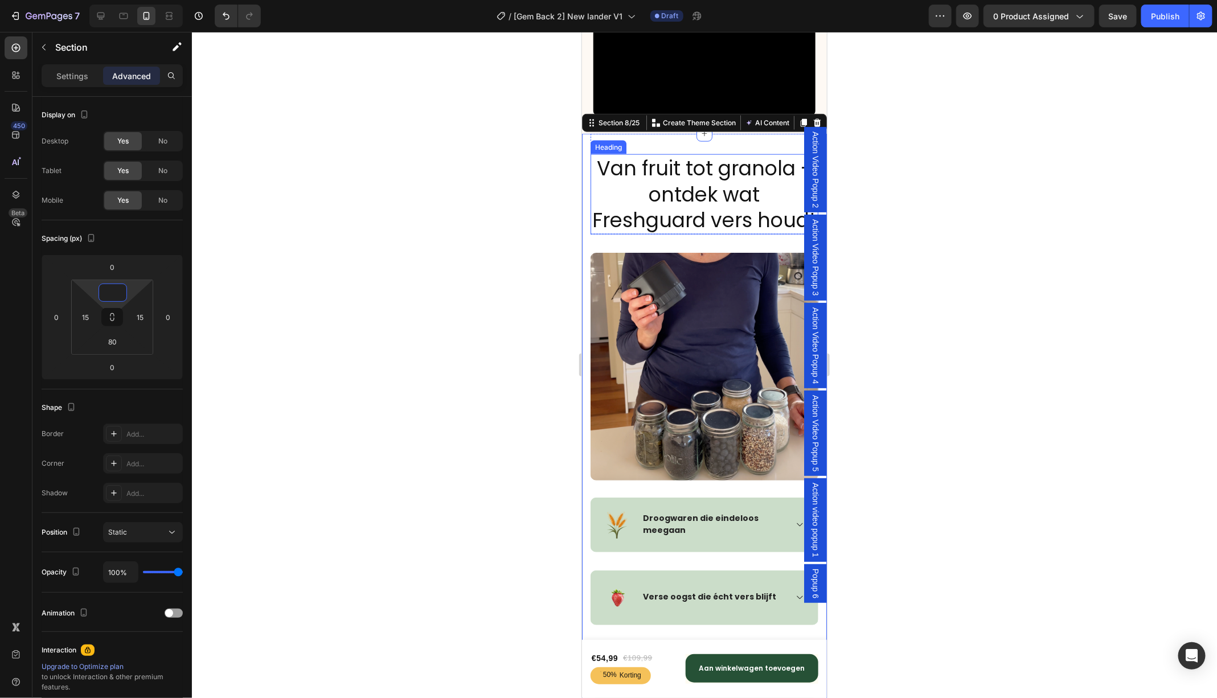
click at [651, 156] on h2 "Van fruit tot granola - ontdek wat Freshguard vers houdt" at bounding box center [704, 194] width 228 height 80
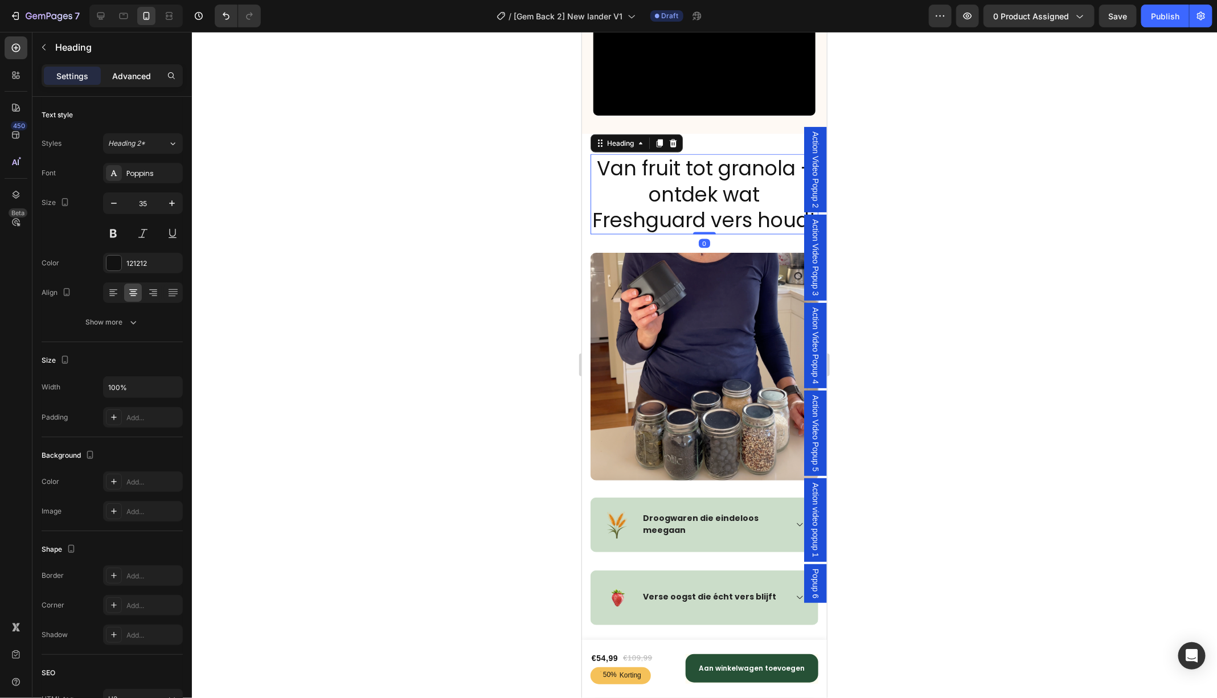
click at [129, 73] on p "Advanced" at bounding box center [131, 76] width 39 height 12
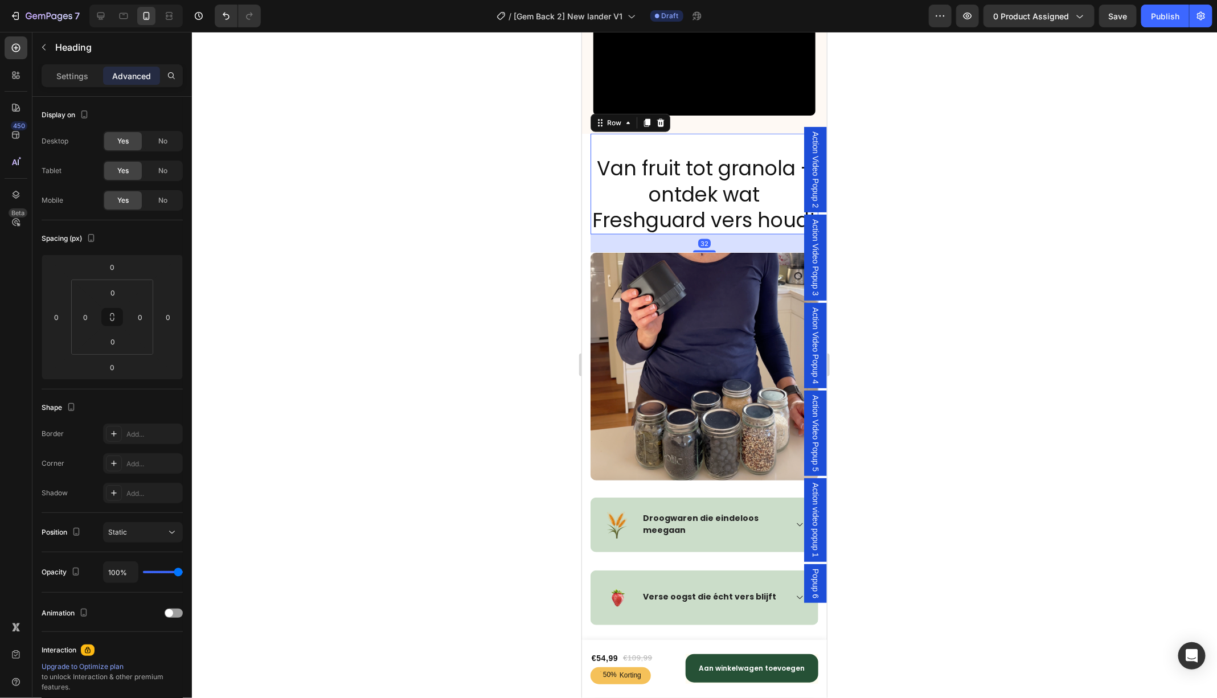
click at [753, 143] on div "Heading Van fruit tot granola - ontdek wat Freshguard vers houdt Heading" at bounding box center [704, 183] width 228 height 101
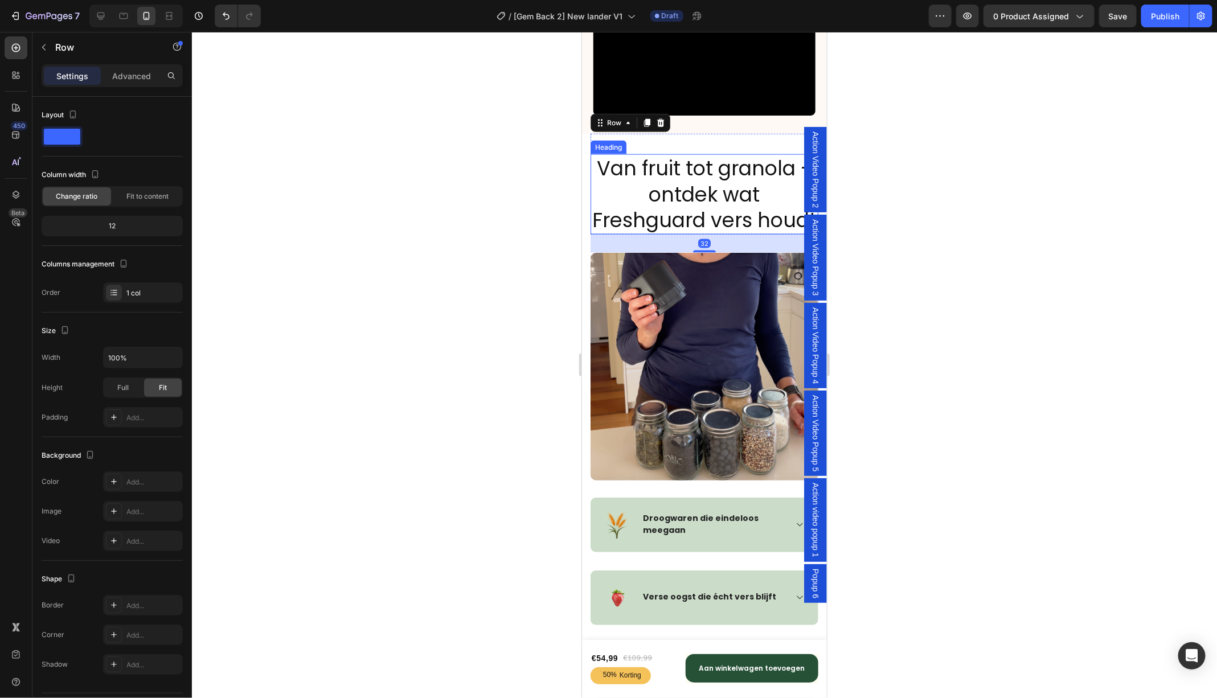
click at [598, 171] on h2 "Van fruit tot granola - ontdek wat Freshguard vers houdt" at bounding box center [704, 194] width 228 height 80
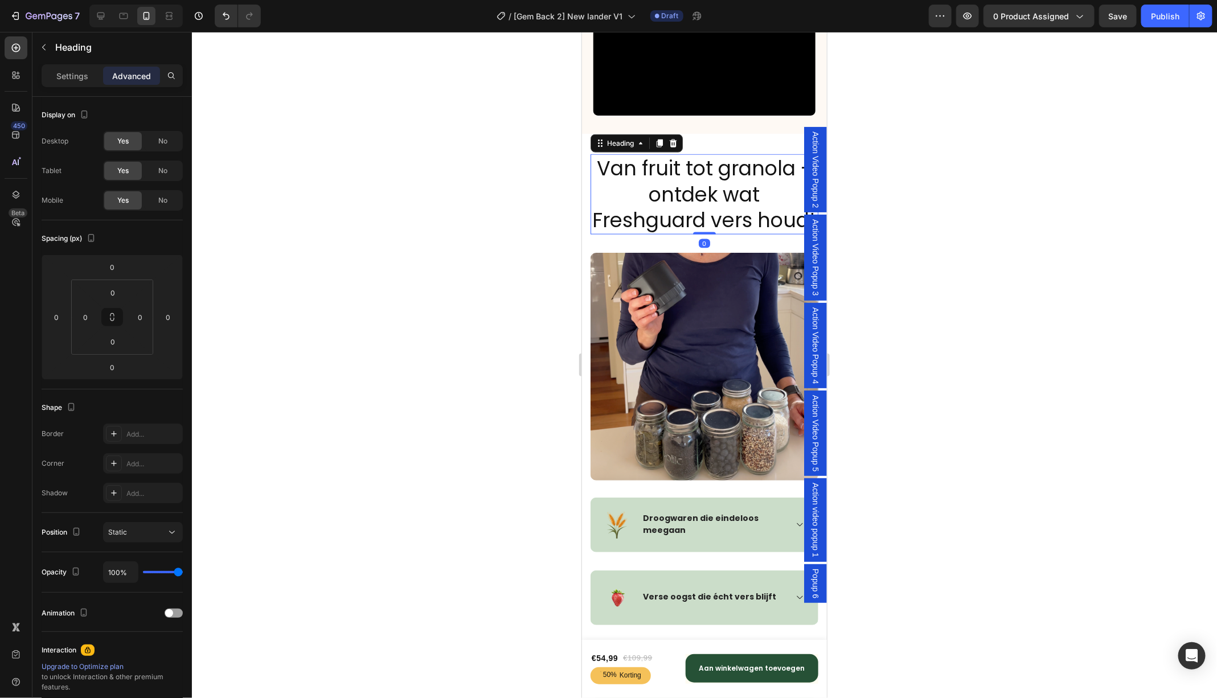
click at [598, 171] on h2 "Van fruit tot granola - ontdek wat Freshguard vers houdt" at bounding box center [704, 194] width 228 height 80
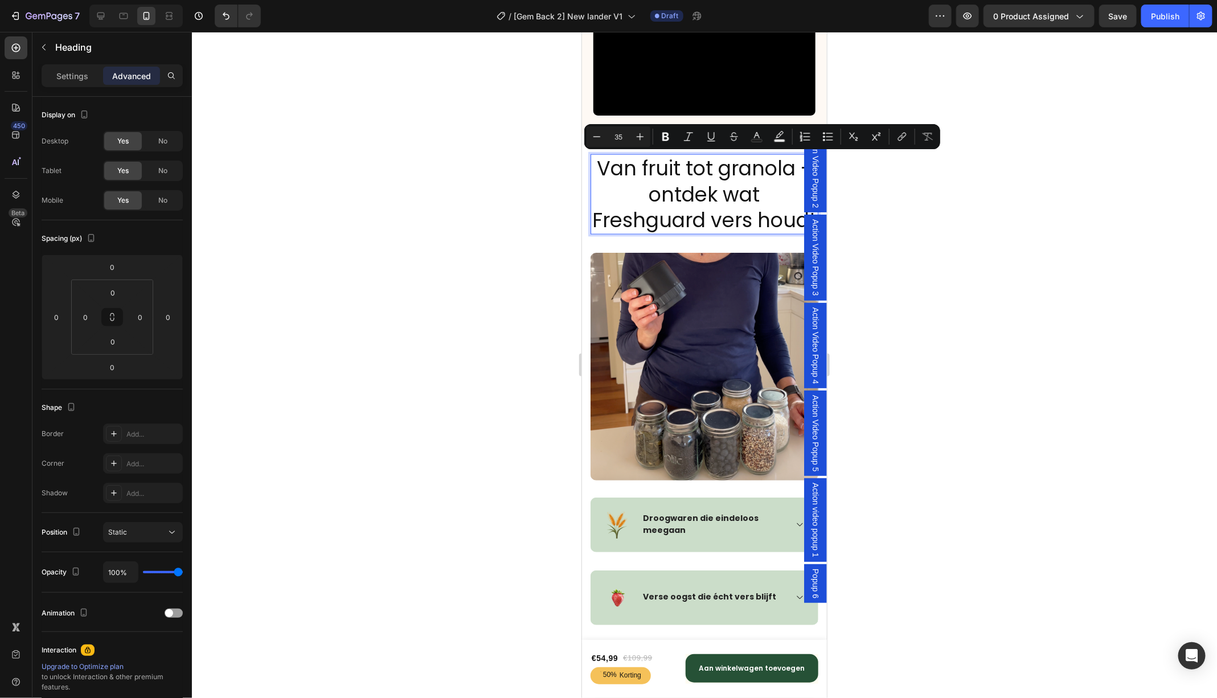
click at [598, 171] on p "Van fruit tot granola - ontdek wat Freshguard vers houdt" at bounding box center [703, 194] width 225 height 78
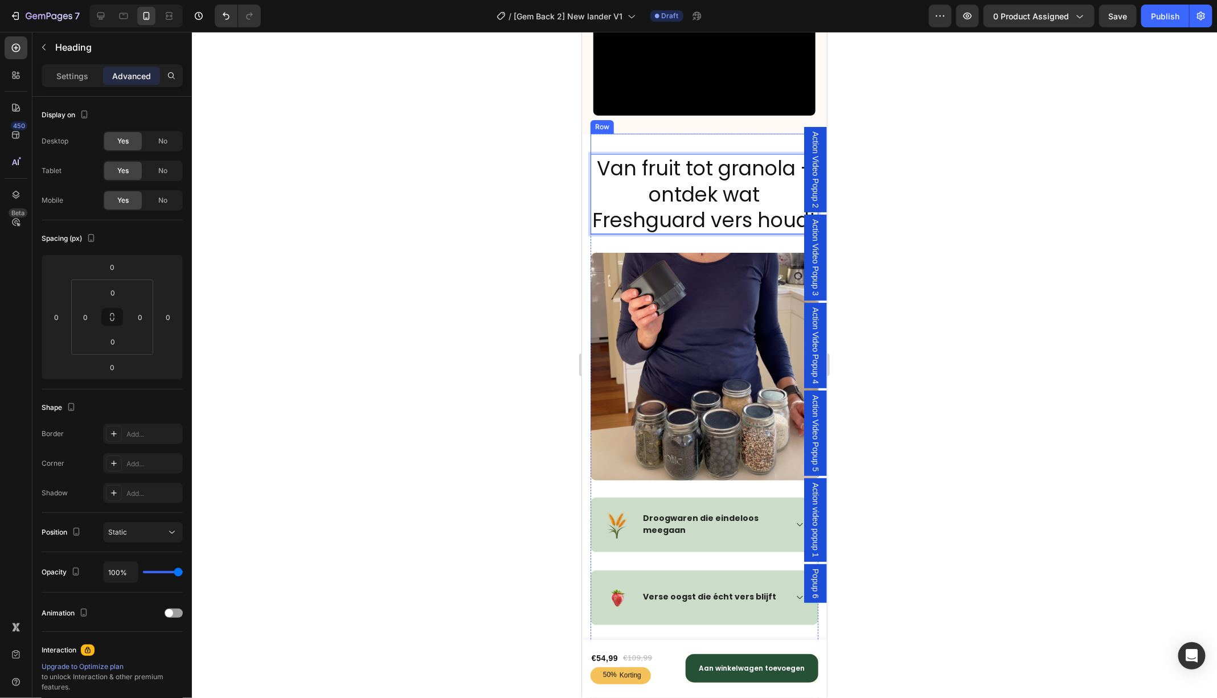
click at [630, 141] on div "Heading Van fruit tot granola - ontdek wat Freshguard vers houdt Heading 0" at bounding box center [704, 183] width 228 height 101
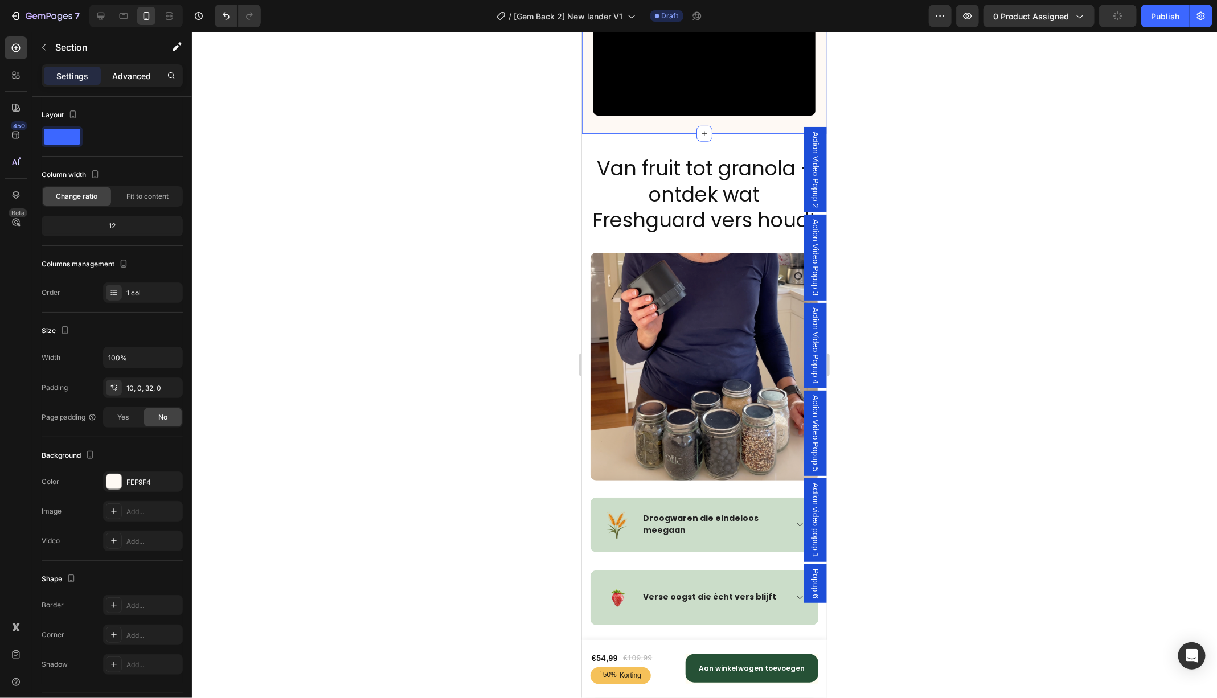
click at [117, 72] on p "Advanced" at bounding box center [131, 76] width 39 height 12
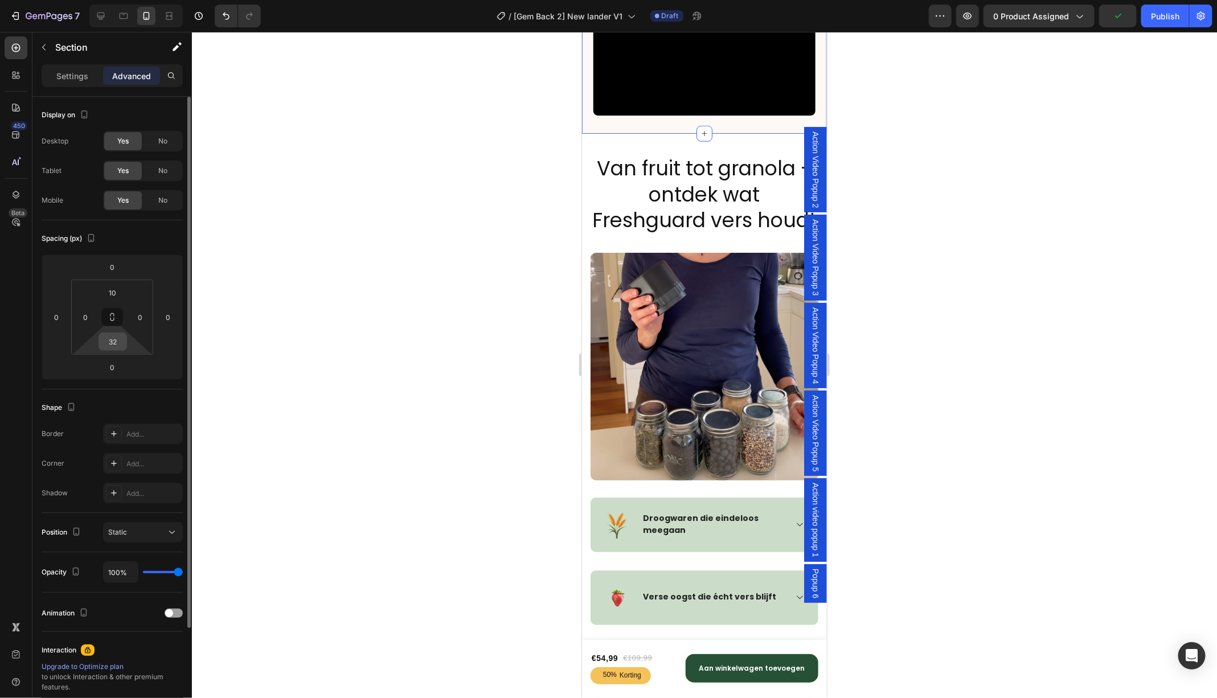
click at [116, 336] on input "32" at bounding box center [112, 341] width 23 height 17
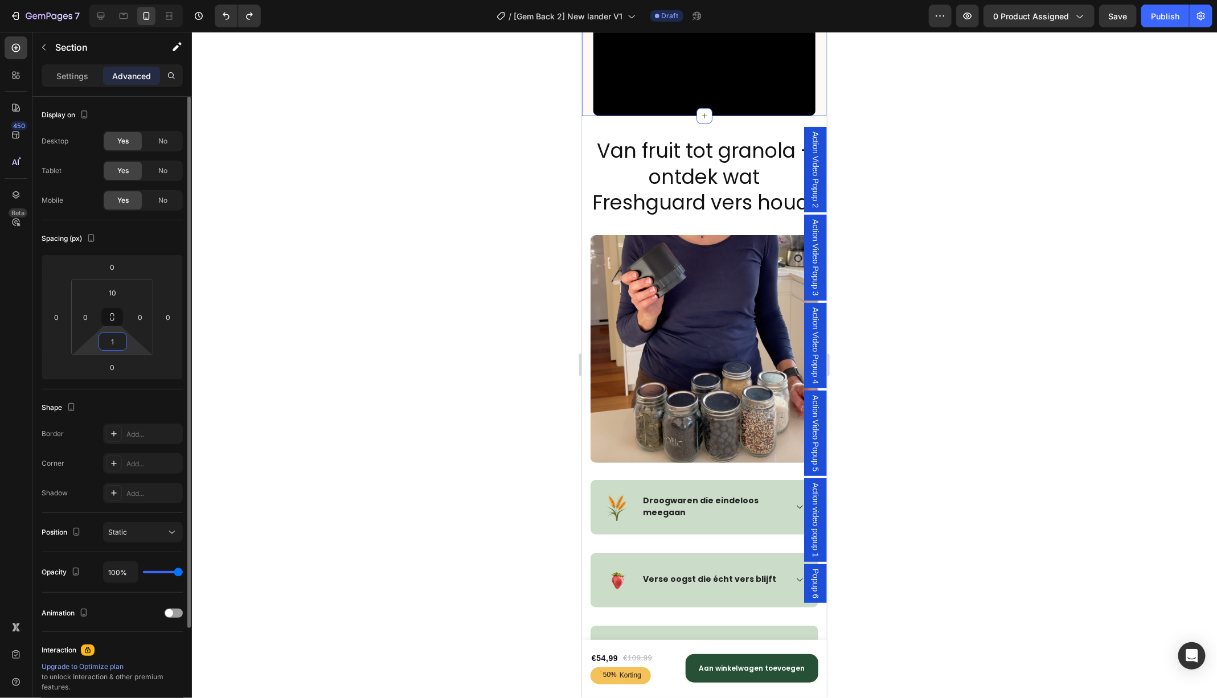
type input "32"
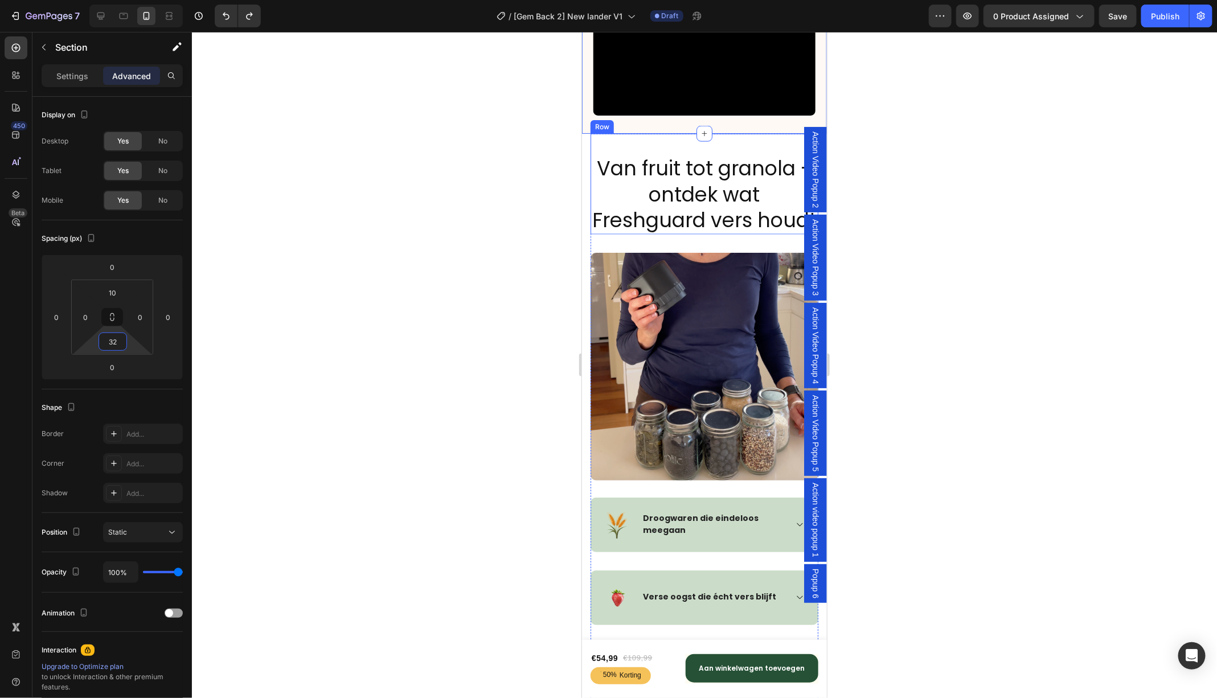
click at [683, 141] on div "Heading Van fruit tot granola - ontdek wat Freshguard vers houdt Heading" at bounding box center [704, 183] width 228 height 101
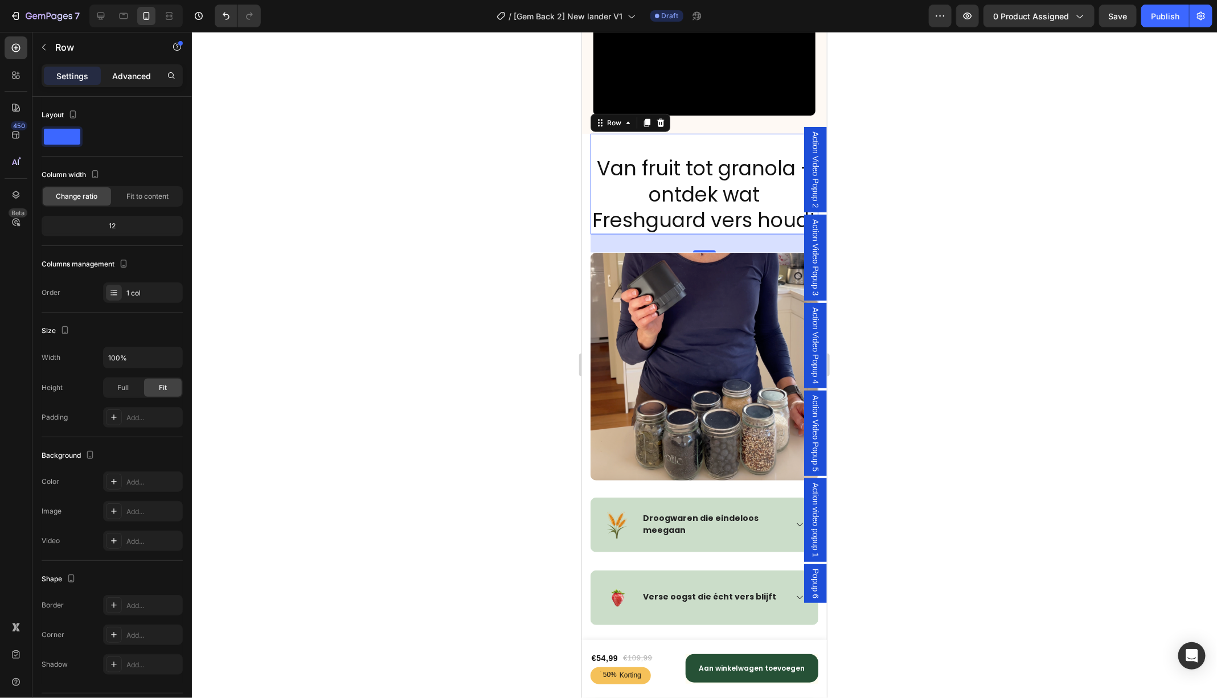
click at [133, 70] on p "Advanced" at bounding box center [131, 76] width 39 height 12
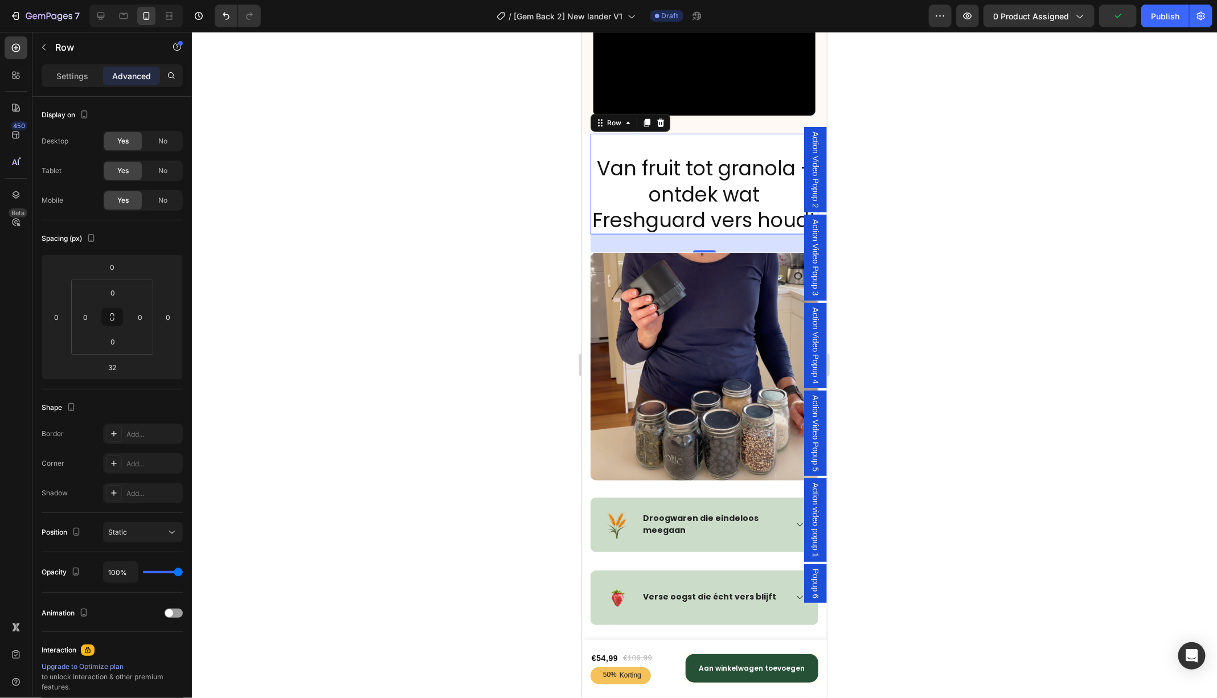
click at [669, 147] on div "Heading Van fruit tot granola - ontdek wat Freshguard vers houdt Heading" at bounding box center [704, 183] width 228 height 101
click at [634, 155] on p "Van fruit tot granola - ontdek wat Freshguard vers houdt" at bounding box center [703, 194] width 225 height 78
click at [714, 143] on div "Heading Van fruit tot granola - ontdek wat Freshguard vers houdt Heading 0" at bounding box center [704, 183] width 228 height 101
click at [98, 14] on icon at bounding box center [100, 15] width 11 height 11
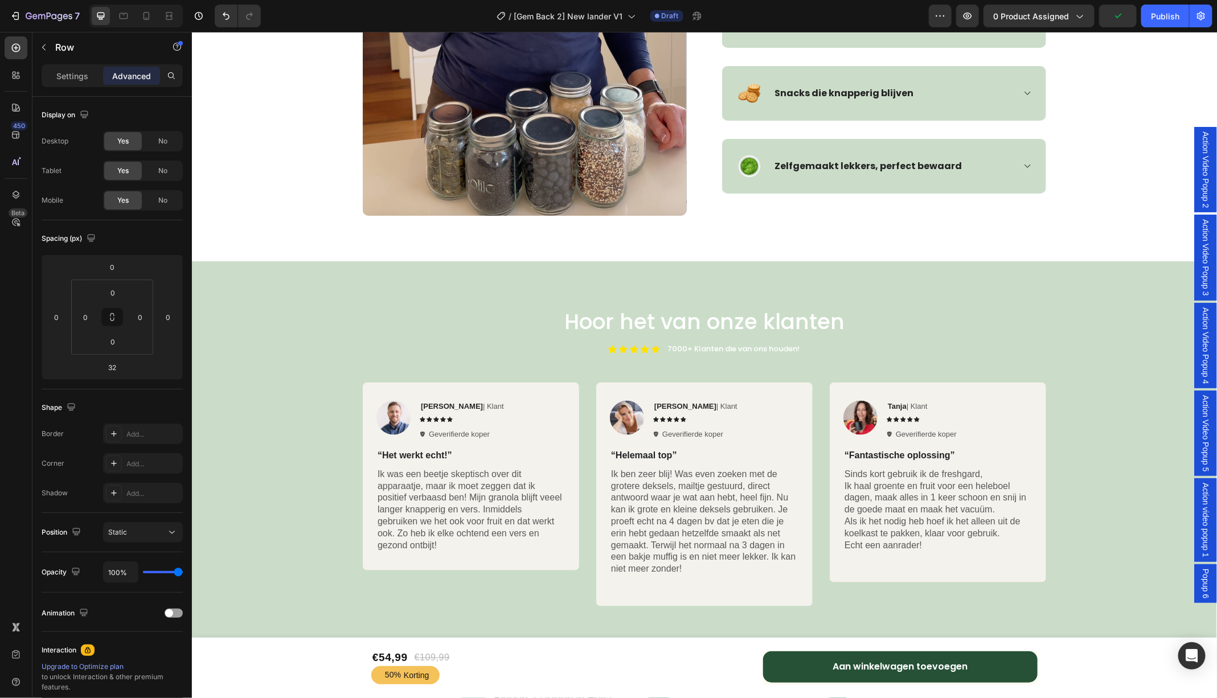
scroll to position [3020, 0]
click at [654, 293] on div "Hoor het van onze klanten Heading Icon Icon Icon Icon Icon Icon List 7000+ Klan…" at bounding box center [703, 456] width 1025 height 391
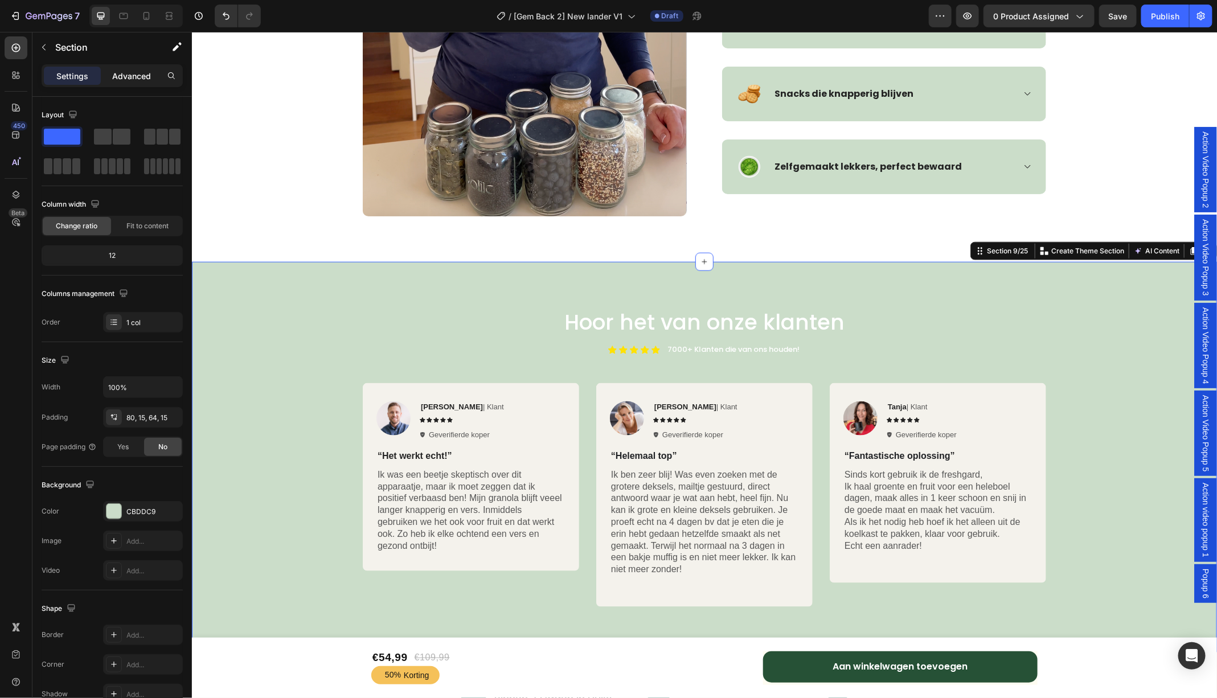
click at [134, 79] on p "Advanced" at bounding box center [131, 76] width 39 height 12
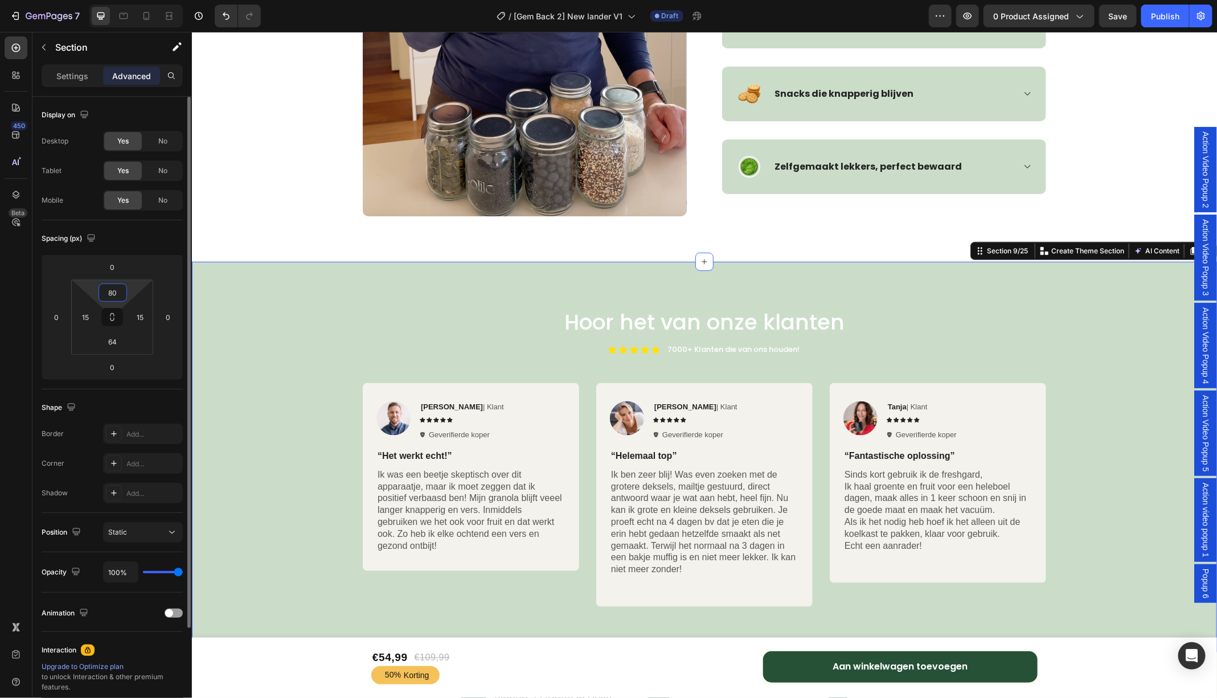
click at [110, 297] on input "80" at bounding box center [112, 292] width 23 height 17
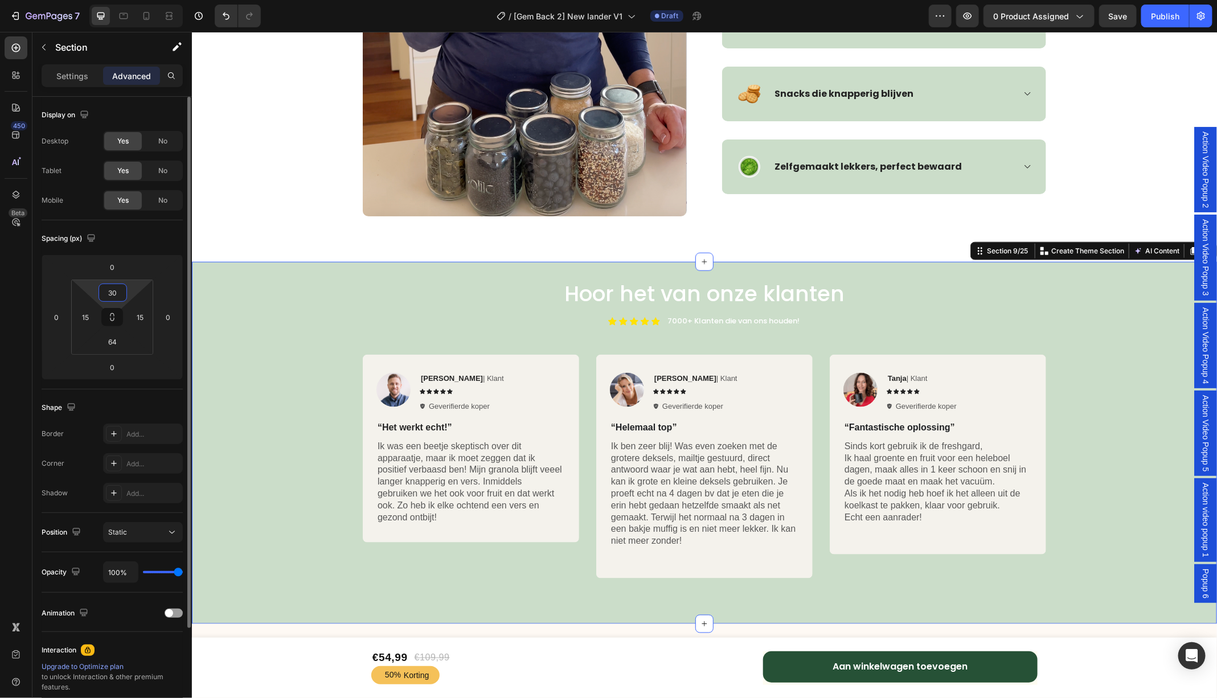
type input "3"
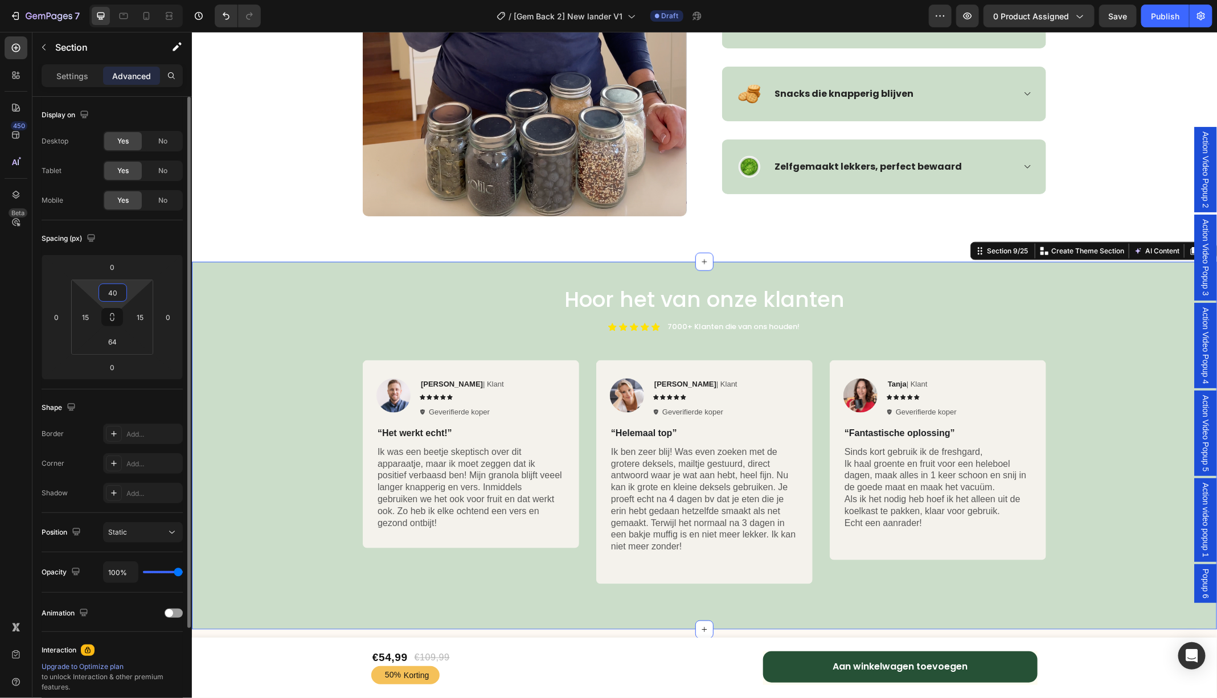
type input "4"
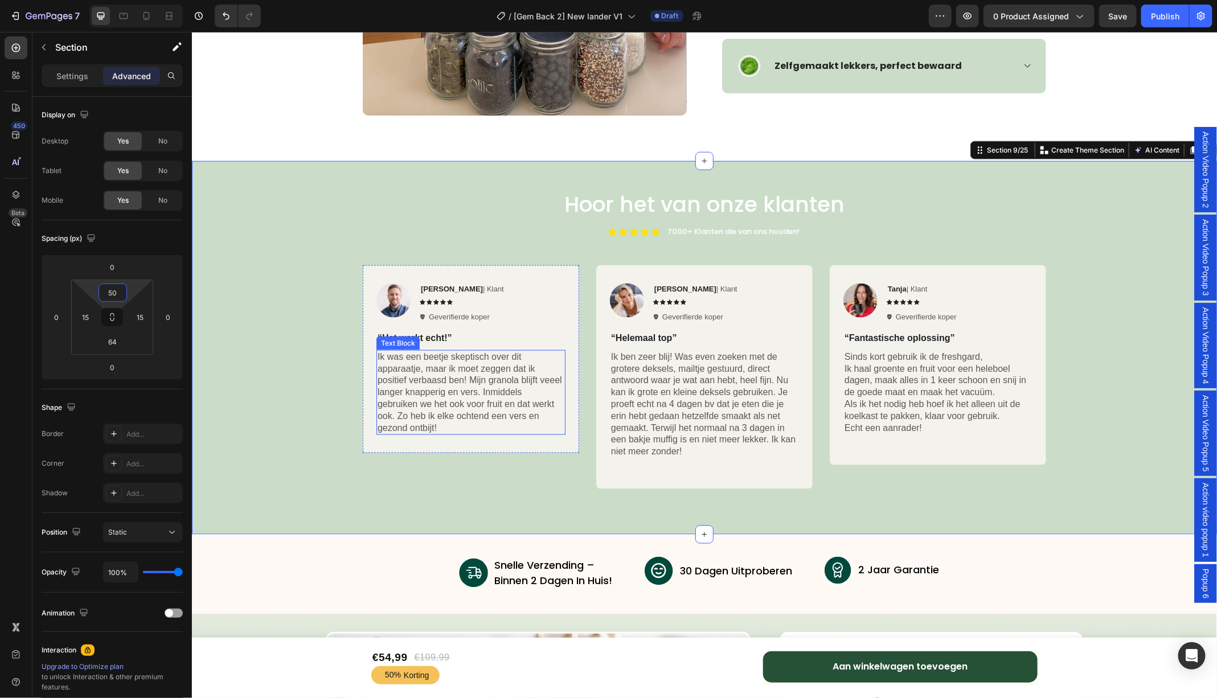
scroll to position [3125, 0]
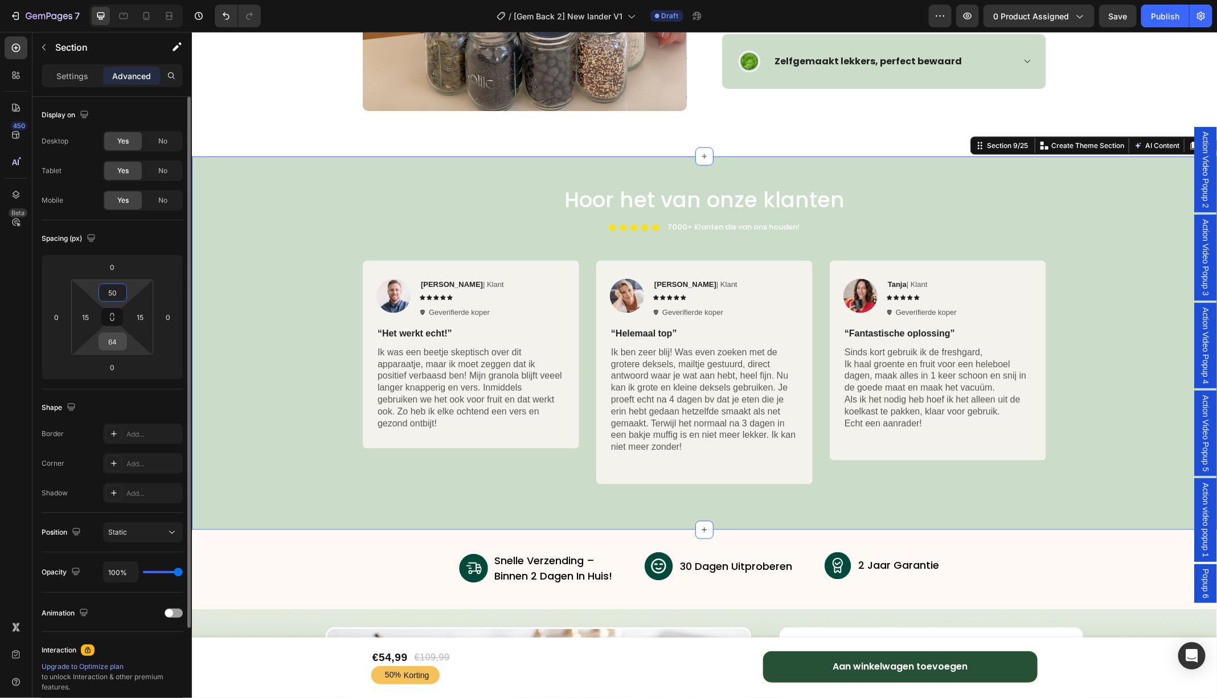
type input "50"
click at [115, 340] on input "64" at bounding box center [112, 341] width 23 height 17
type input "50"
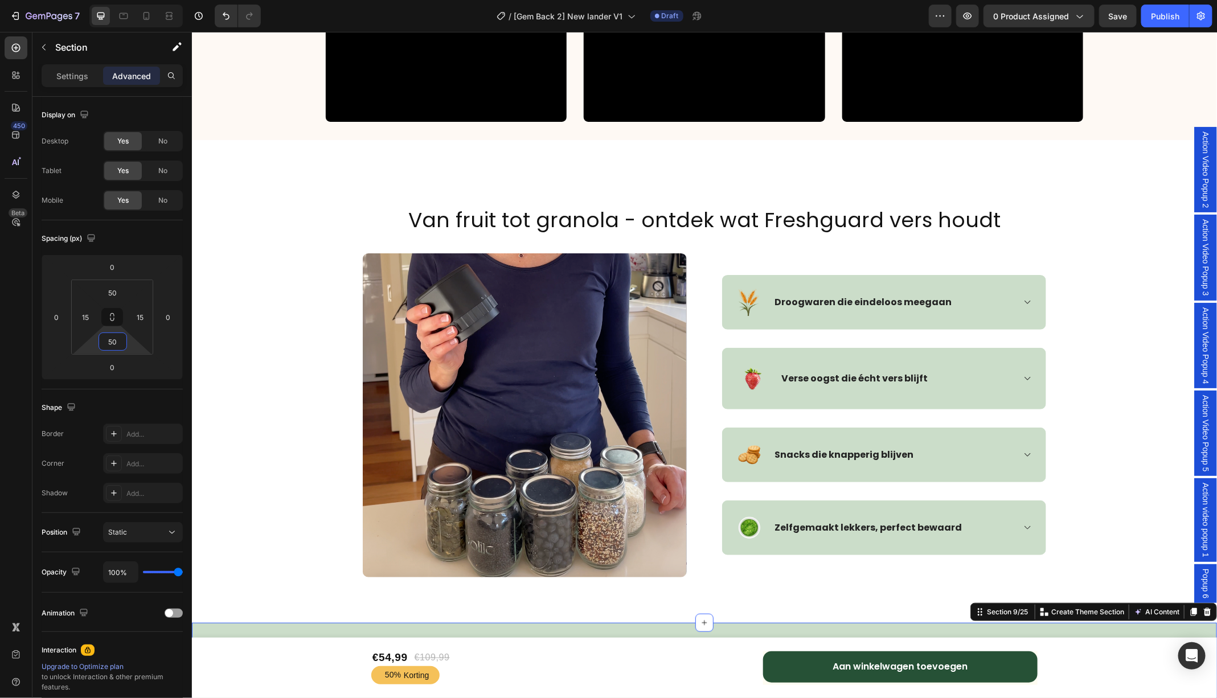
scroll to position [2686, 0]
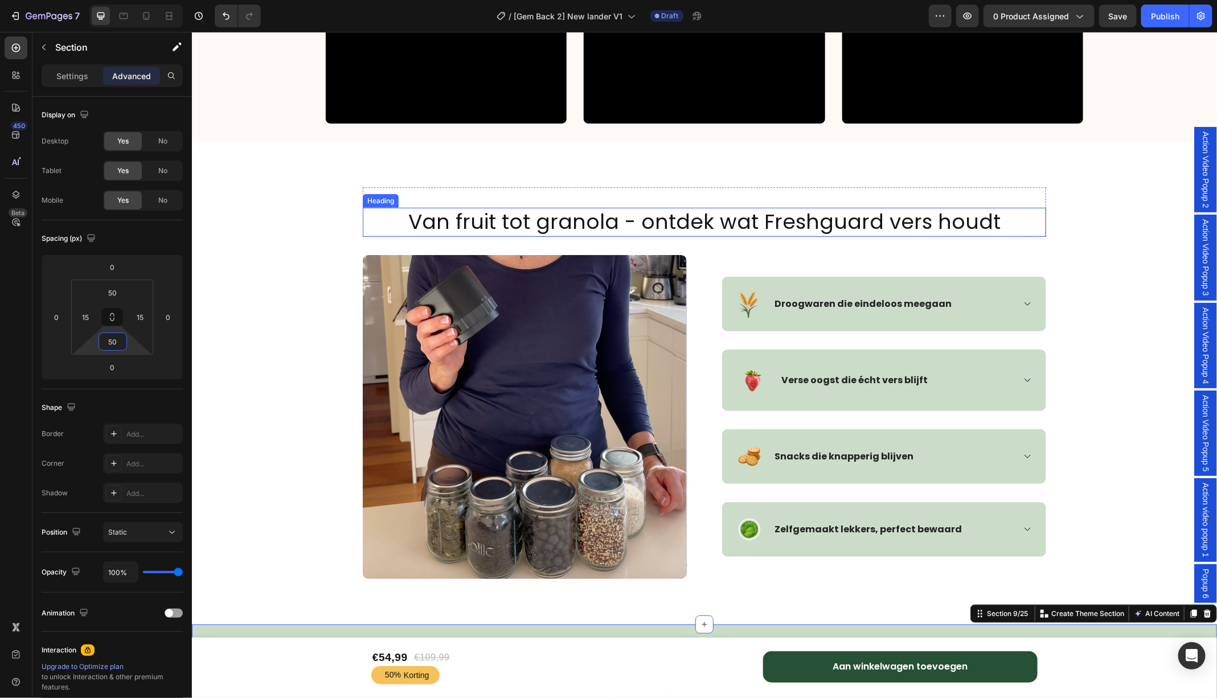
click at [409, 212] on h2 "Van fruit tot granola - ontdek wat Freshguard vers houdt" at bounding box center [703, 221] width 683 height 29
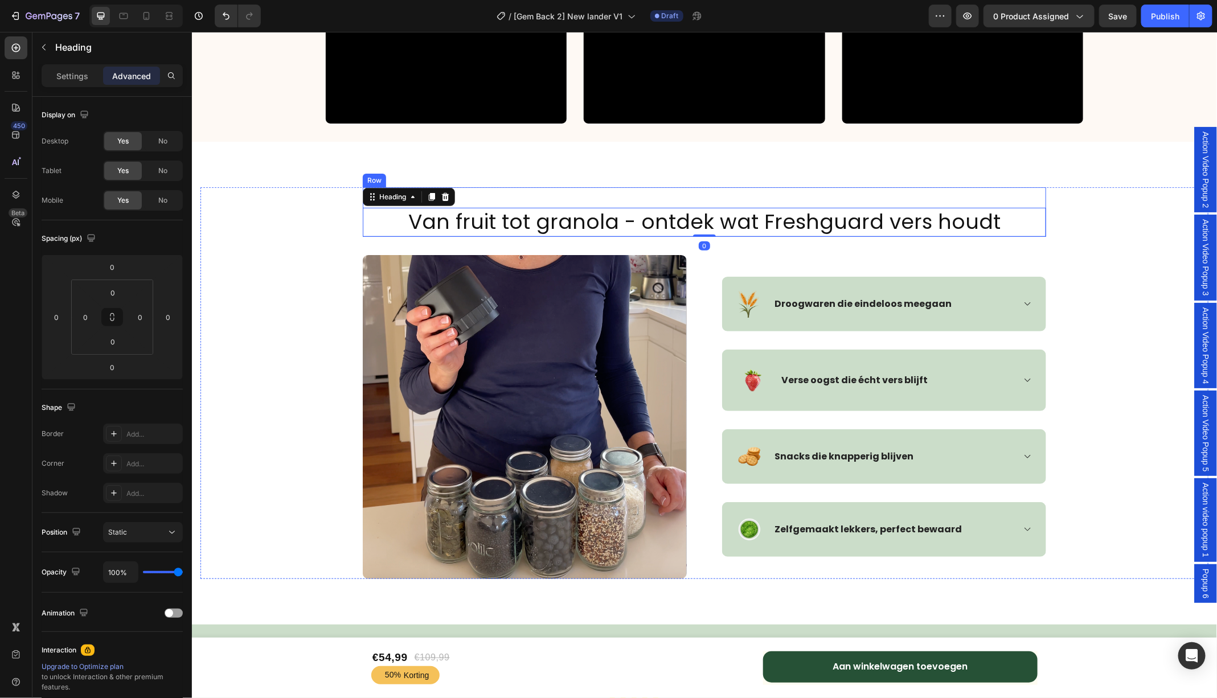
click at [488, 197] on div "Heading Van fruit tot granola - ontdek wat Freshguard vers houdt Heading 0" at bounding box center [703, 212] width 683 height 50
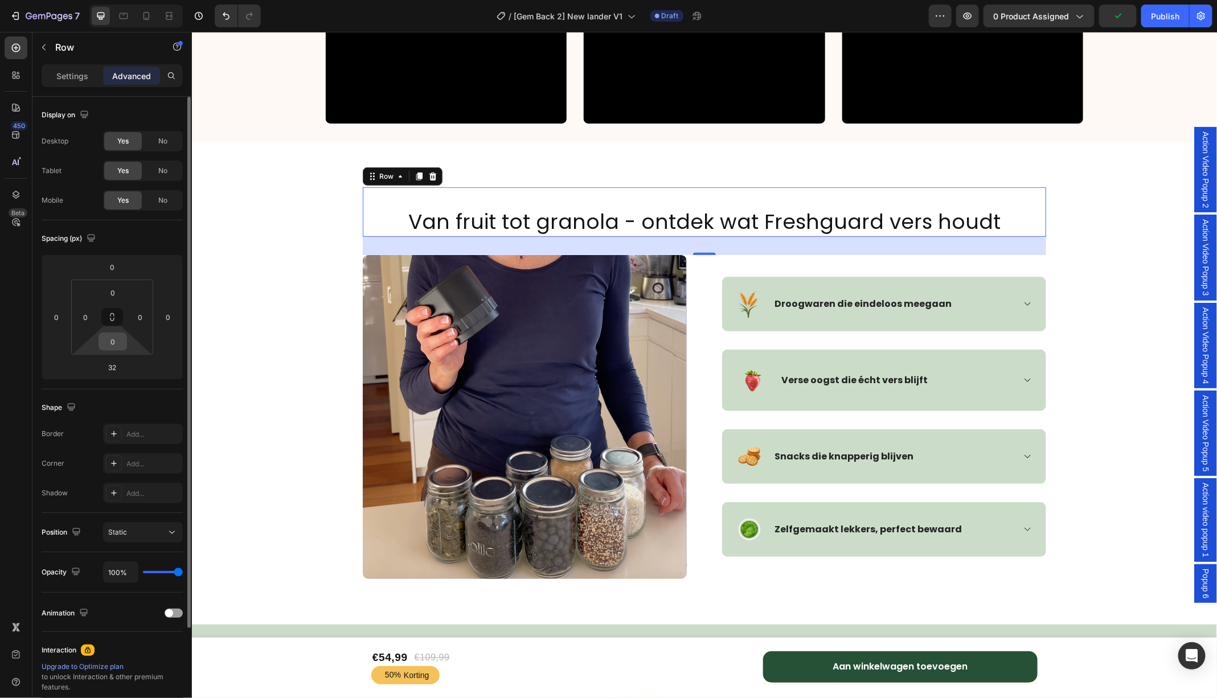
scroll to position [123, 0]
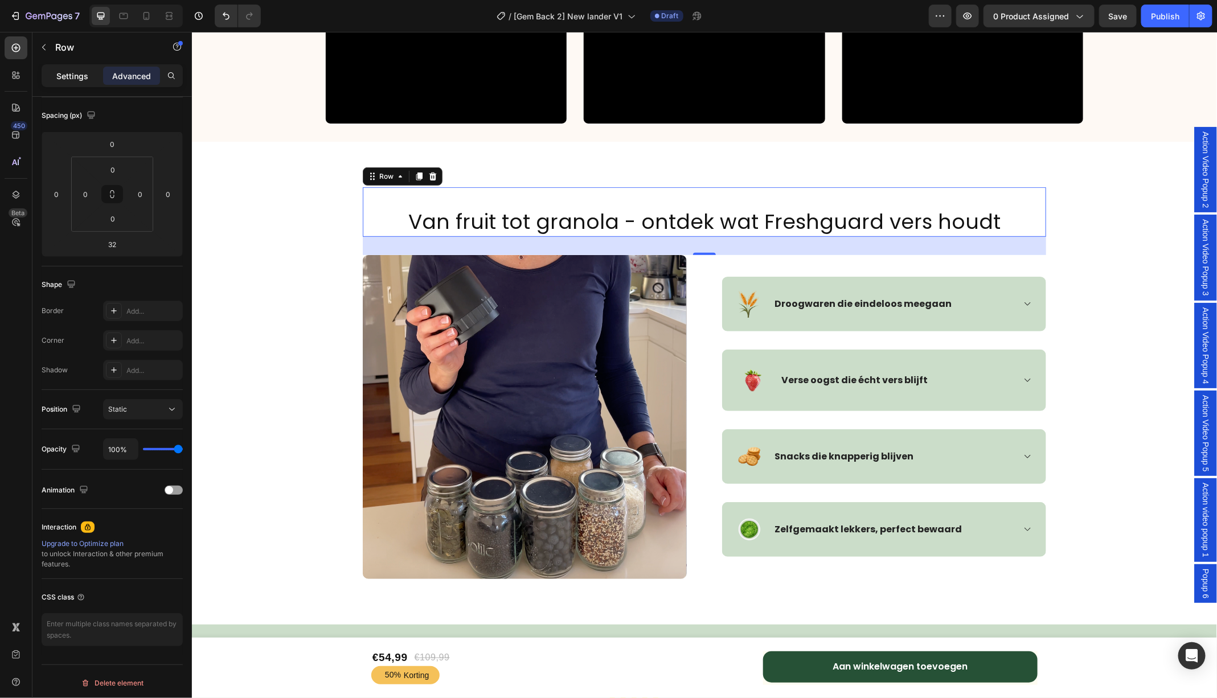
click at [77, 79] on p "Settings" at bounding box center [72, 76] width 32 height 12
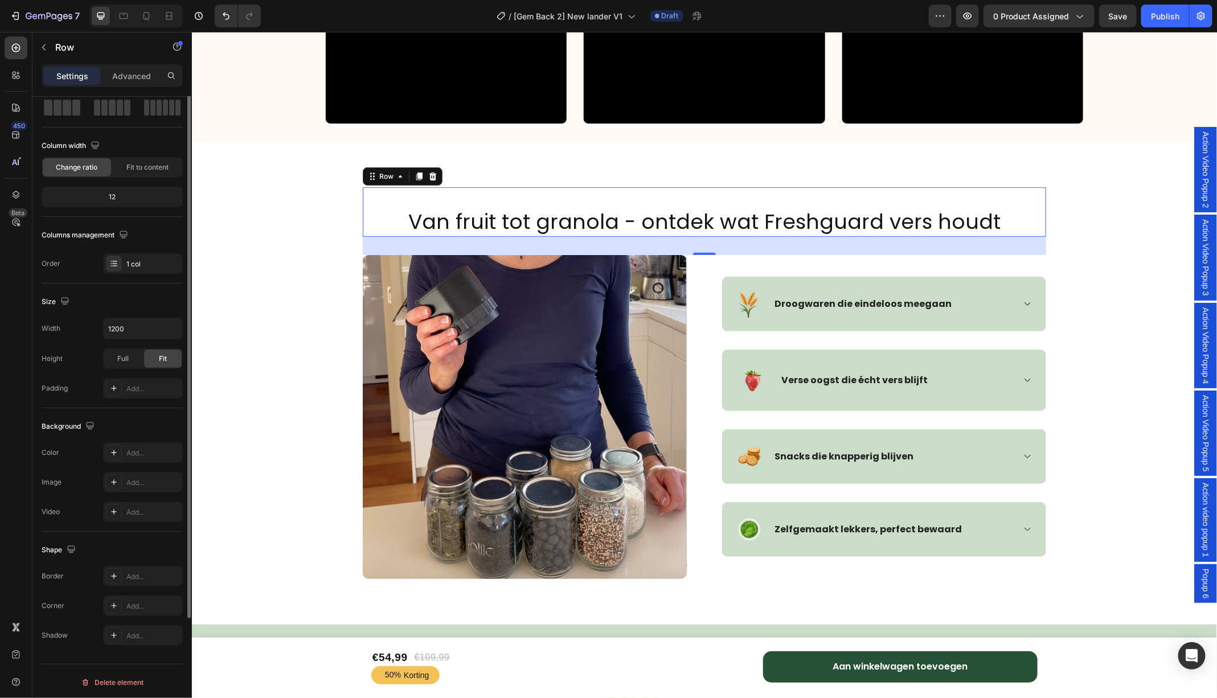
scroll to position [0, 0]
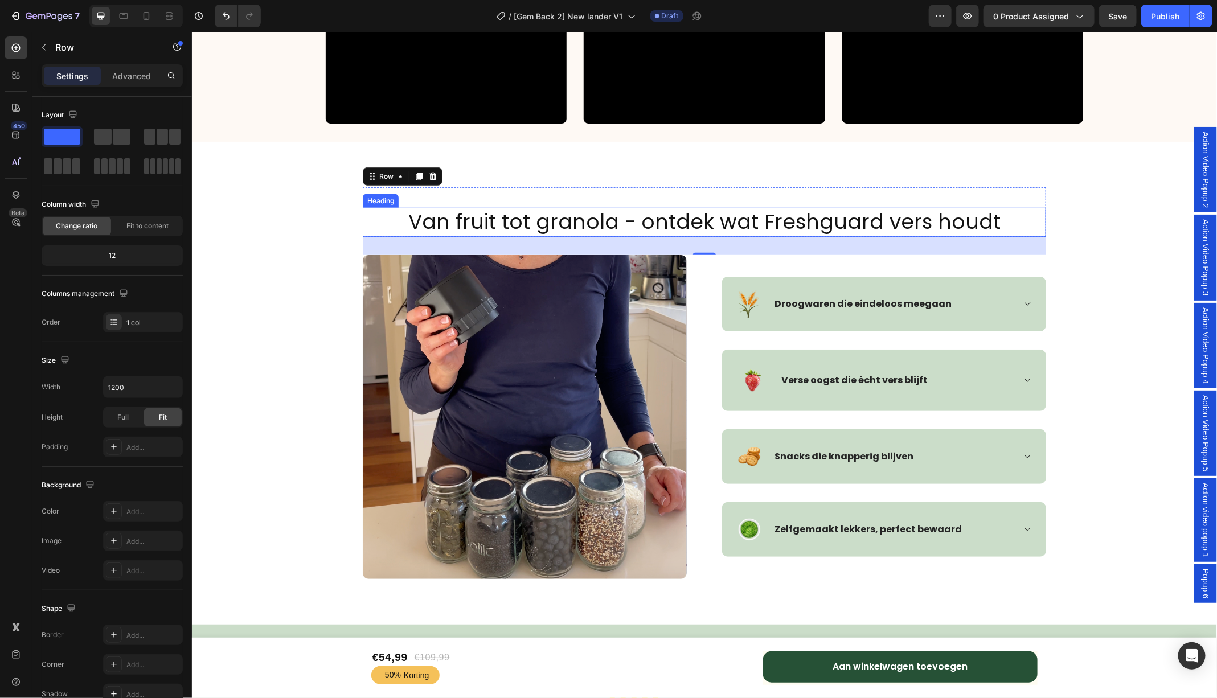
click at [524, 220] on h2 "Van fruit tot granola - ontdek wat Freshguard vers houdt" at bounding box center [703, 221] width 683 height 29
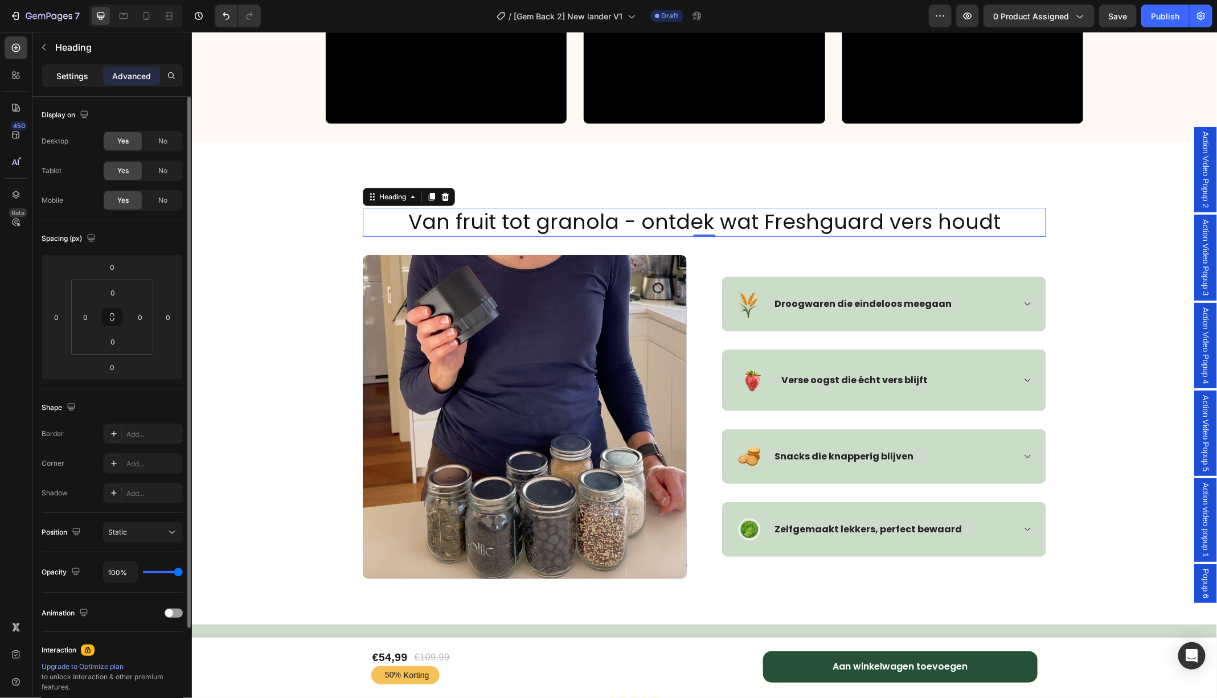
click at [77, 77] on p "Settings" at bounding box center [72, 76] width 32 height 12
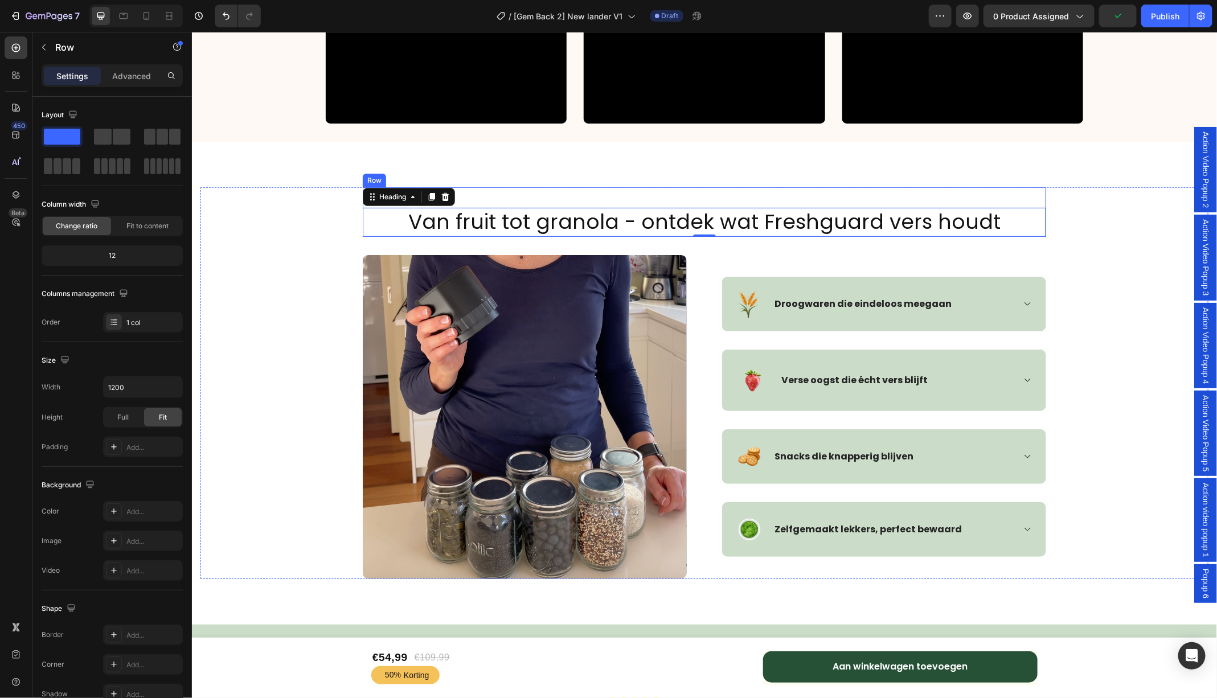
click at [477, 189] on div "Heading Van fruit tot granola - ontdek wat Freshguard vers houdt Heading 0" at bounding box center [703, 212] width 683 height 50
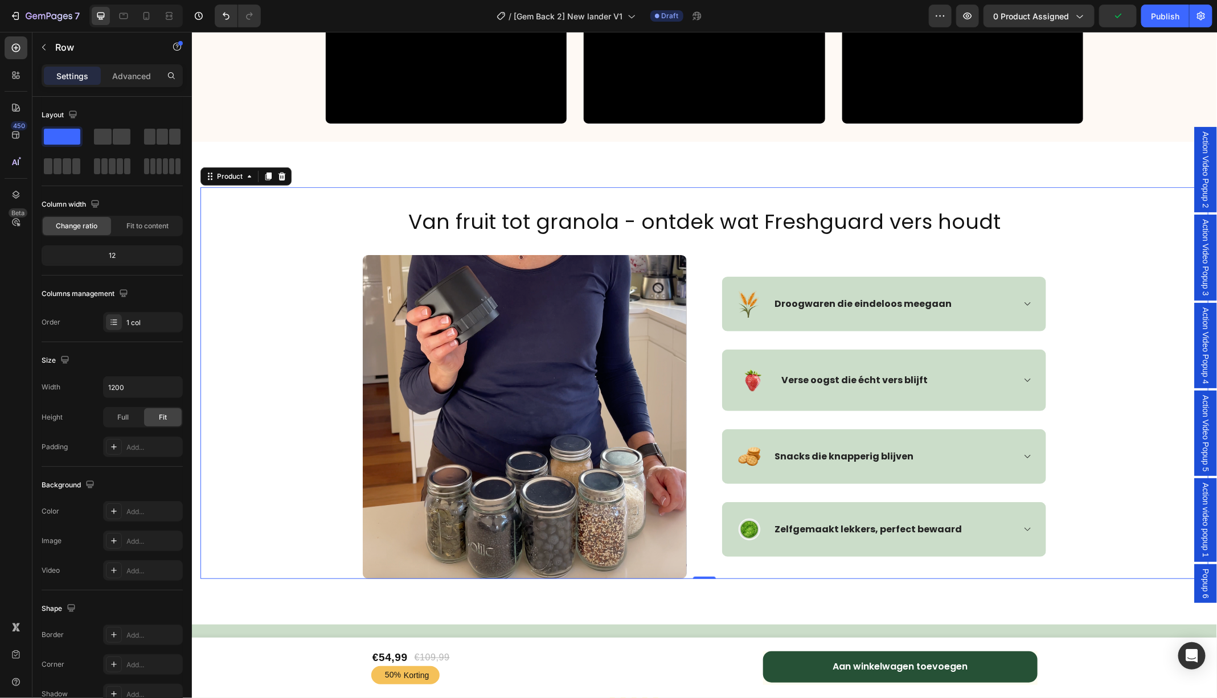
click at [257, 207] on div "Heading Van fruit tot granola - ontdek wat Freshguard vers houdt Heading Row Im…" at bounding box center [704, 383] width 1008 height 392
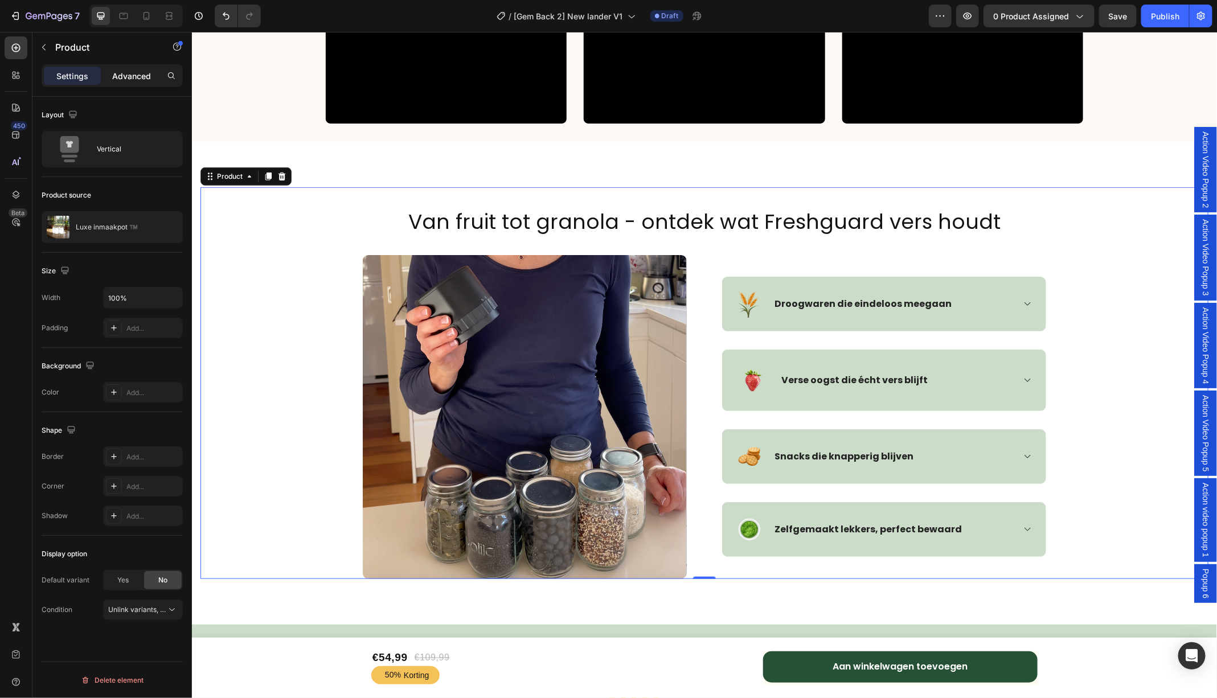
click at [131, 77] on p "Advanced" at bounding box center [131, 76] width 39 height 12
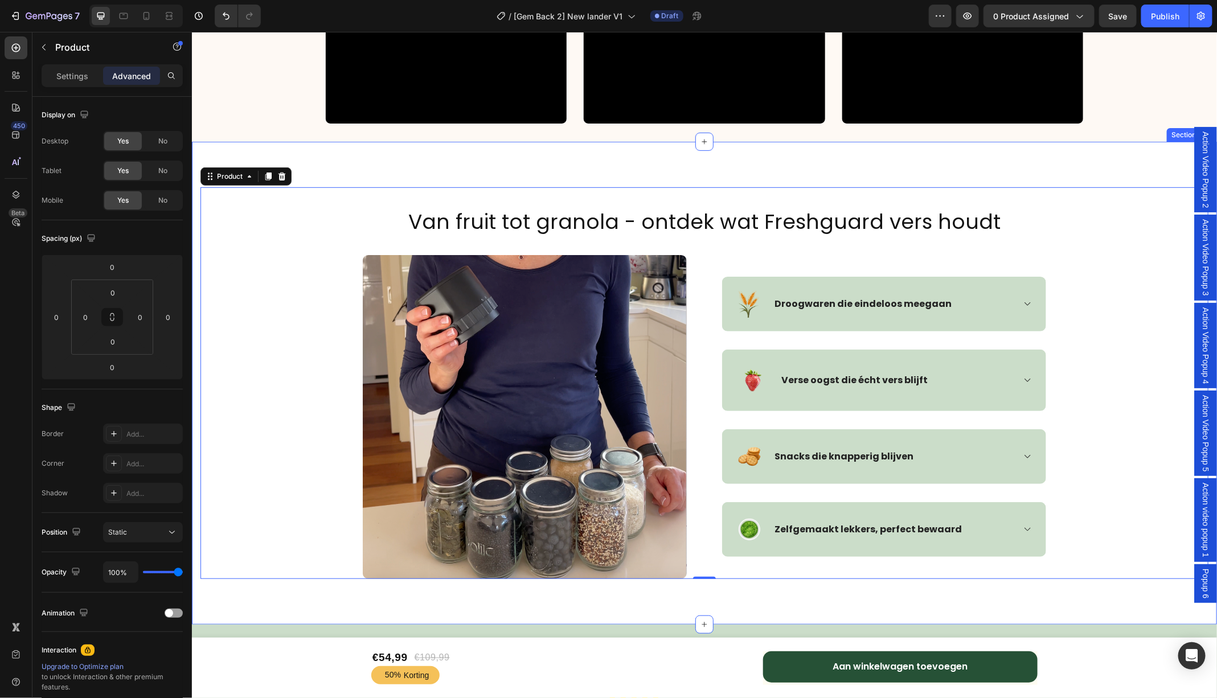
click at [322, 172] on div "Heading Van fruit tot granola - ontdek wat Freshguard vers houdt Heading Row Im…" at bounding box center [703, 382] width 1025 height 483
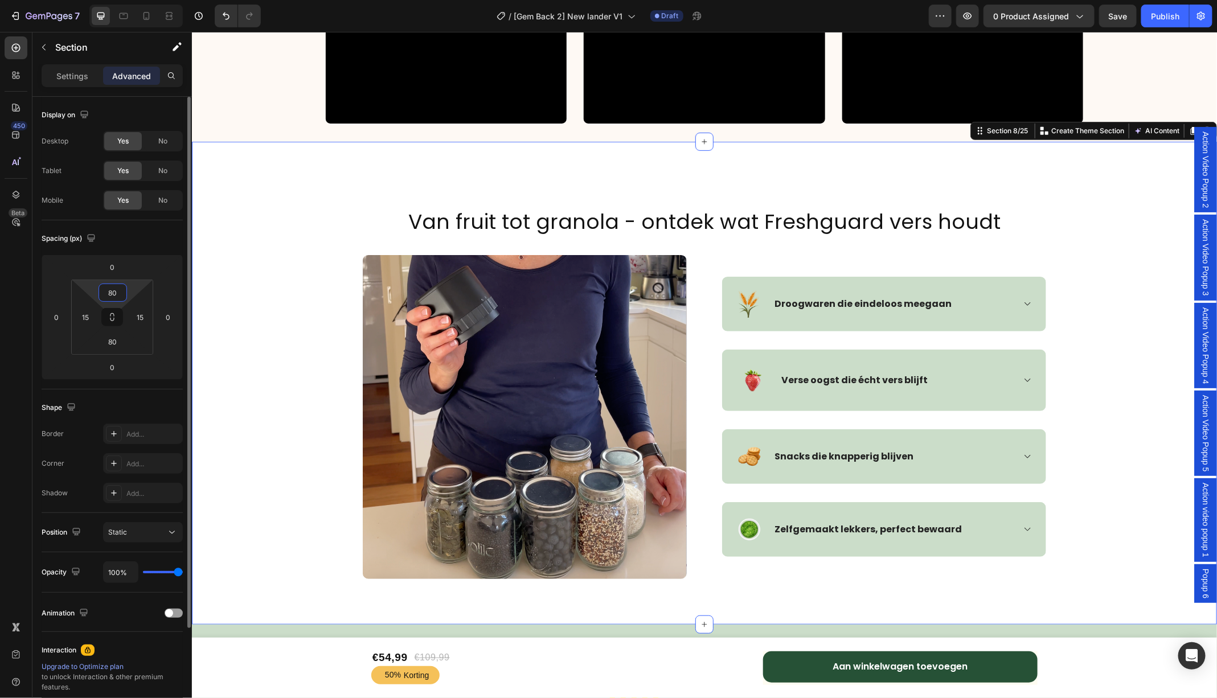
click at [116, 291] on input "80" at bounding box center [112, 292] width 23 height 17
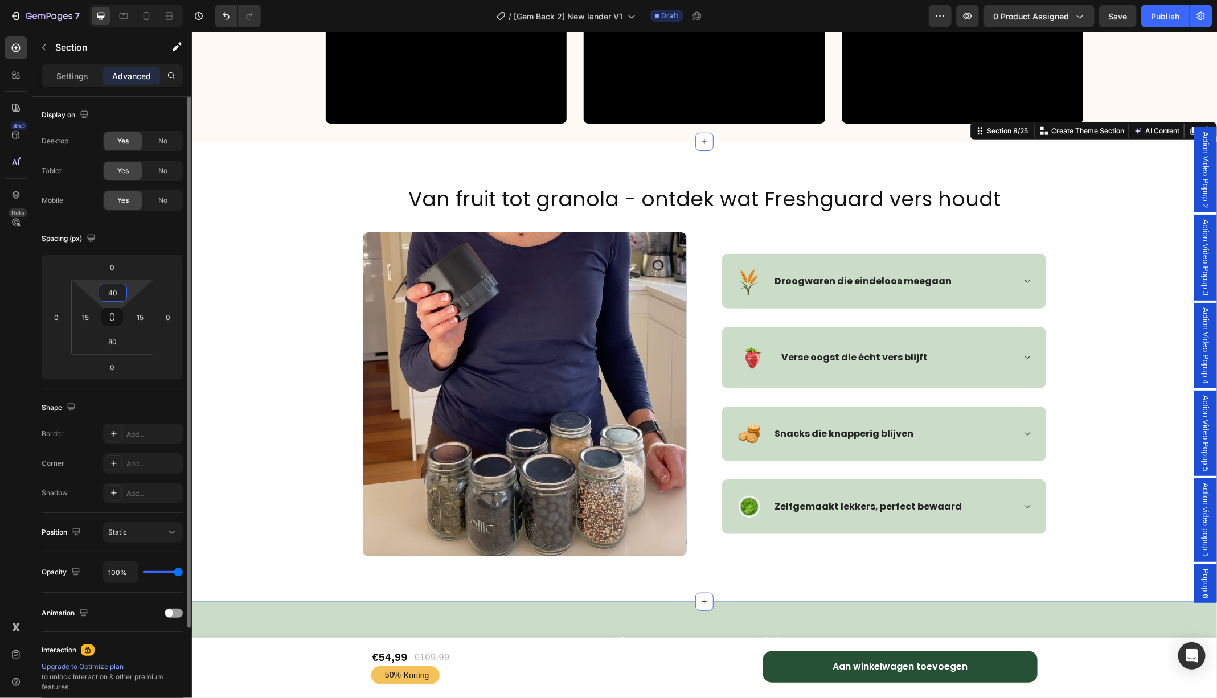
type input "4"
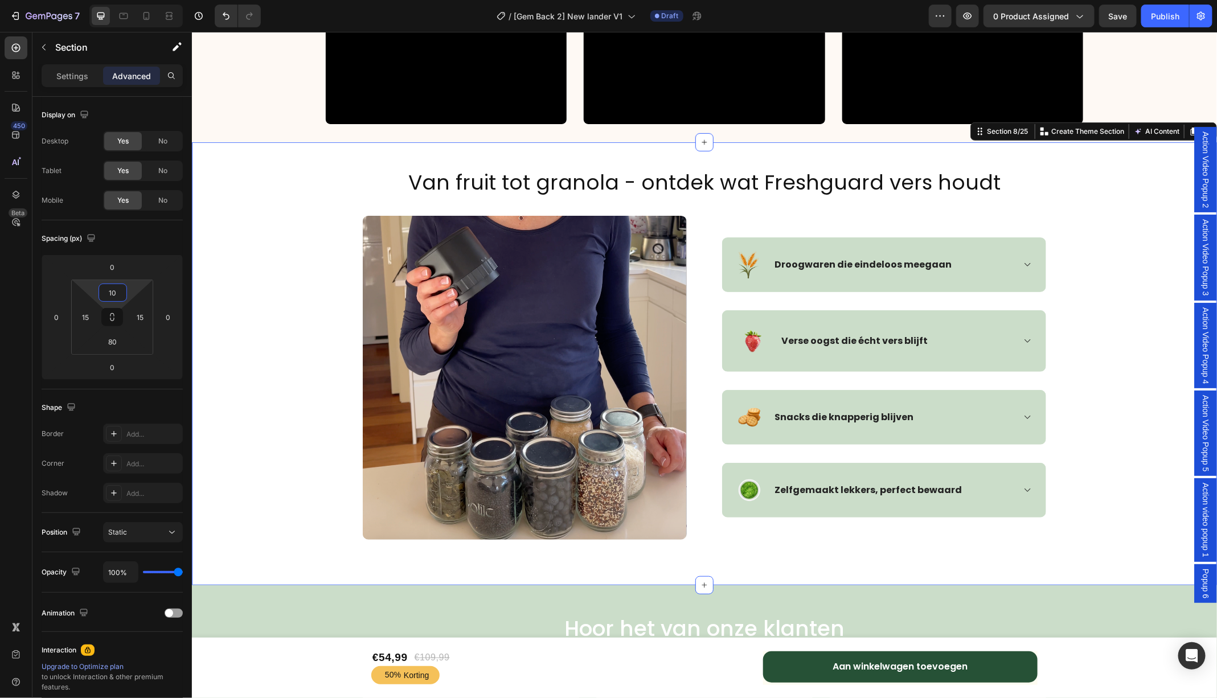
scroll to position [2684, 0]
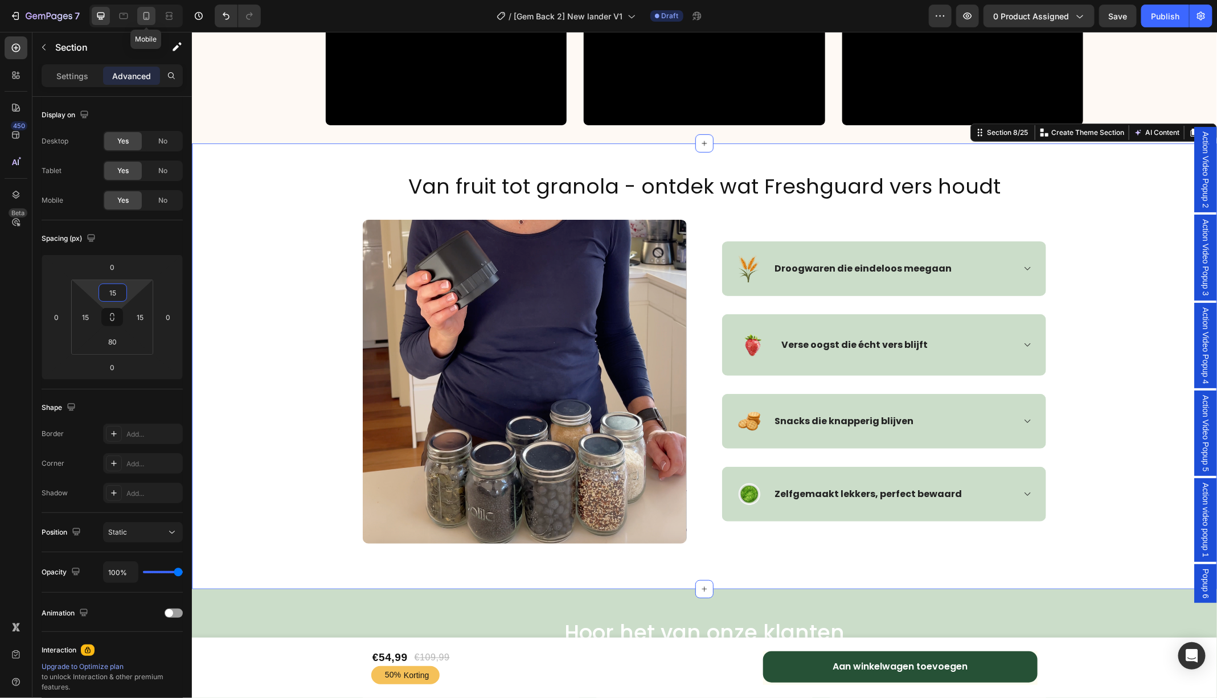
click at [146, 17] on icon at bounding box center [146, 15] width 11 height 11
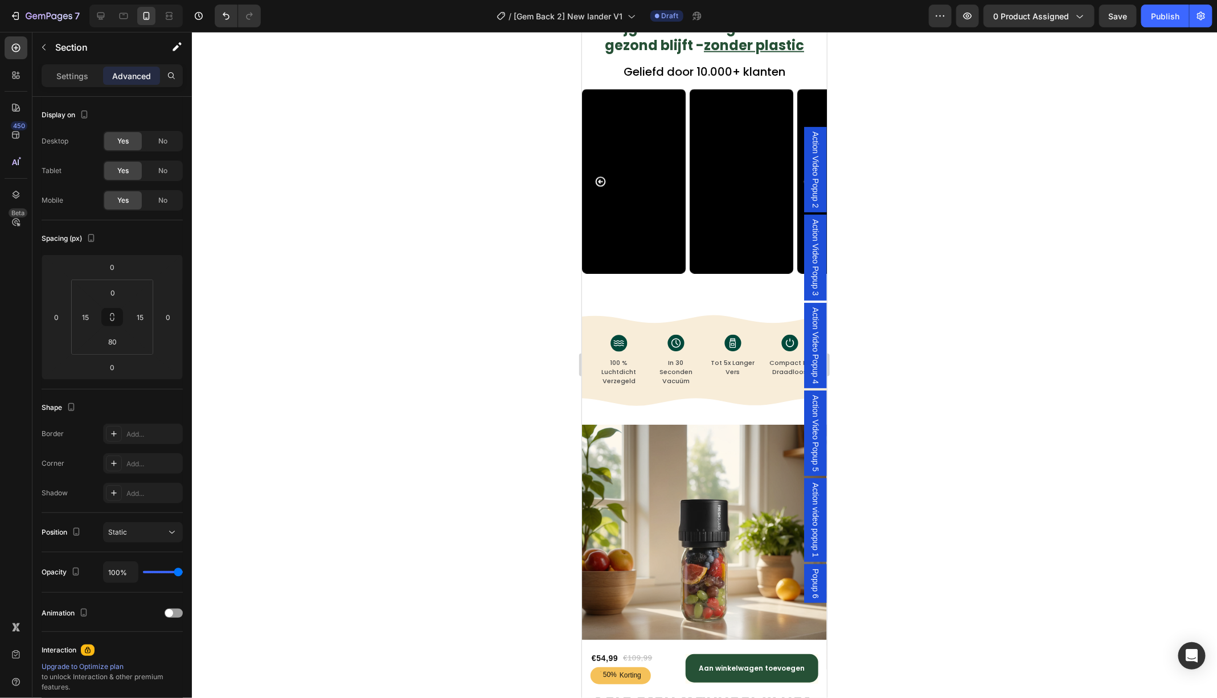
scroll to position [988, 0]
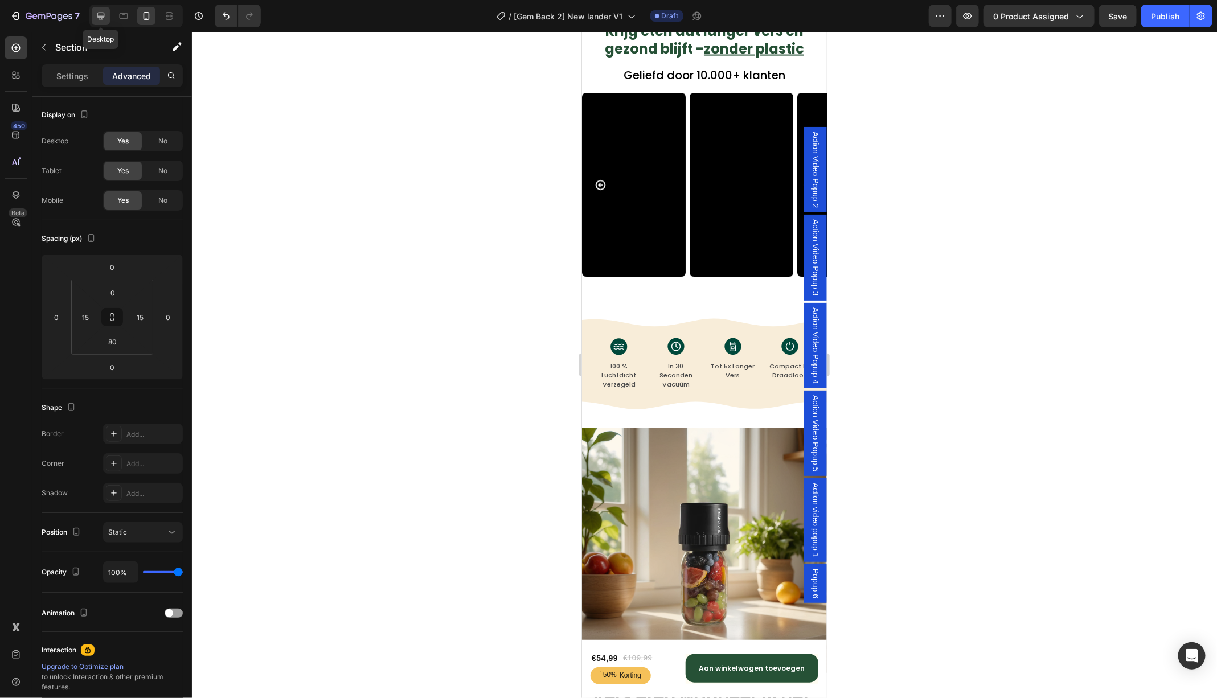
click at [98, 11] on icon at bounding box center [100, 15] width 11 height 11
type input "15"
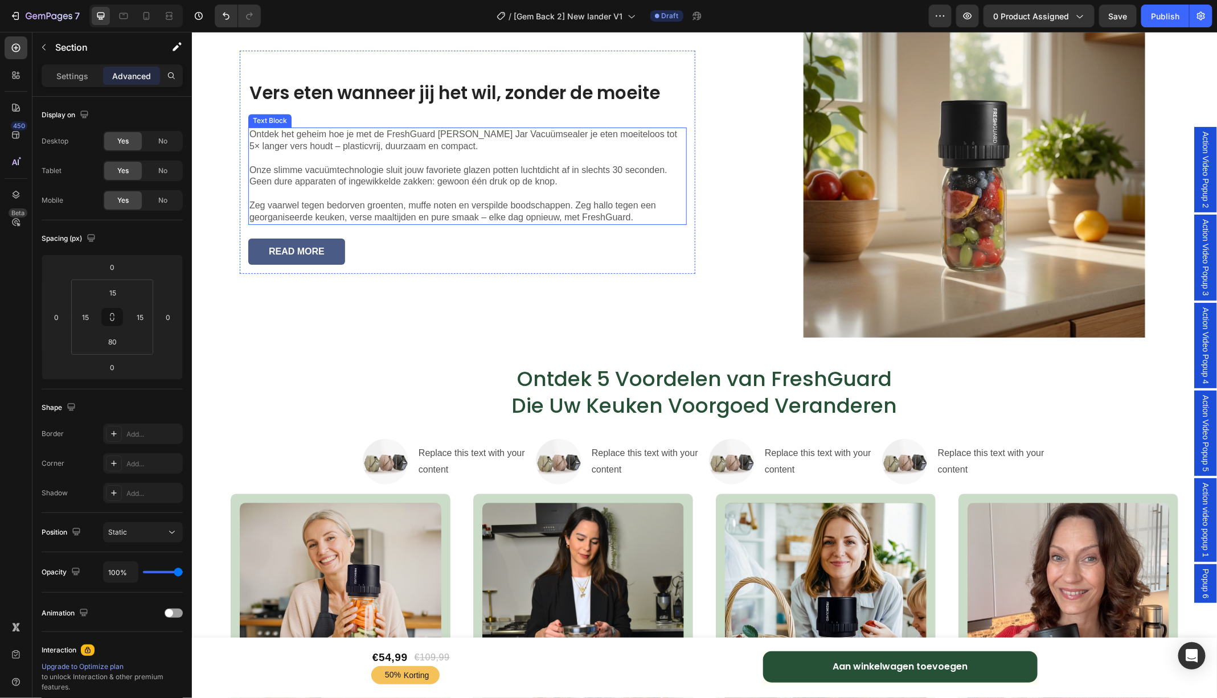
scroll to position [1369, 0]
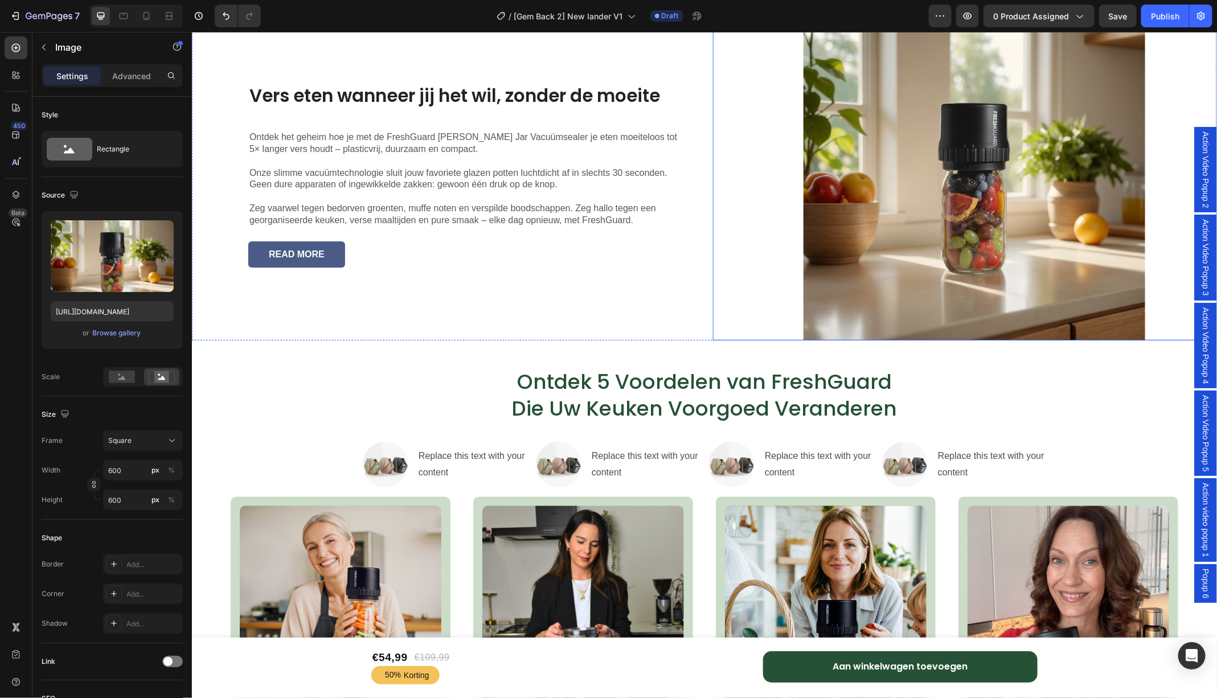
click at [932, 178] on img at bounding box center [974, 169] width 342 height 342
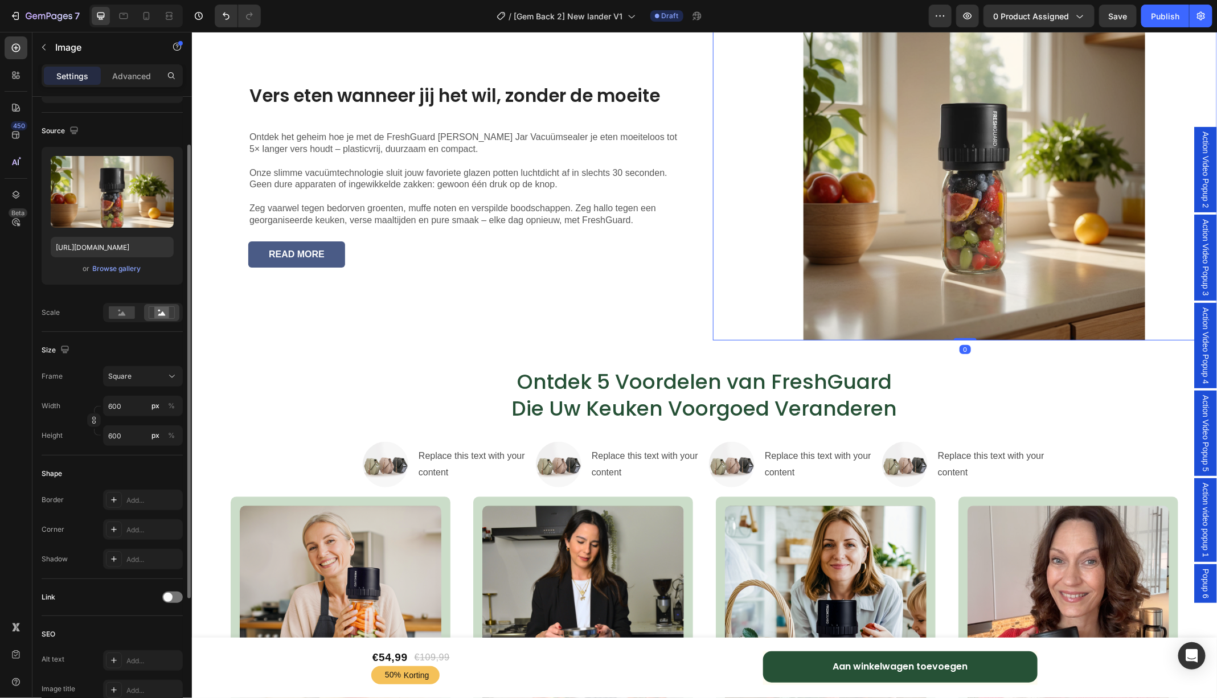
scroll to position [65, 0]
click at [133, 525] on div "Add..." at bounding box center [153, 529] width 54 height 10
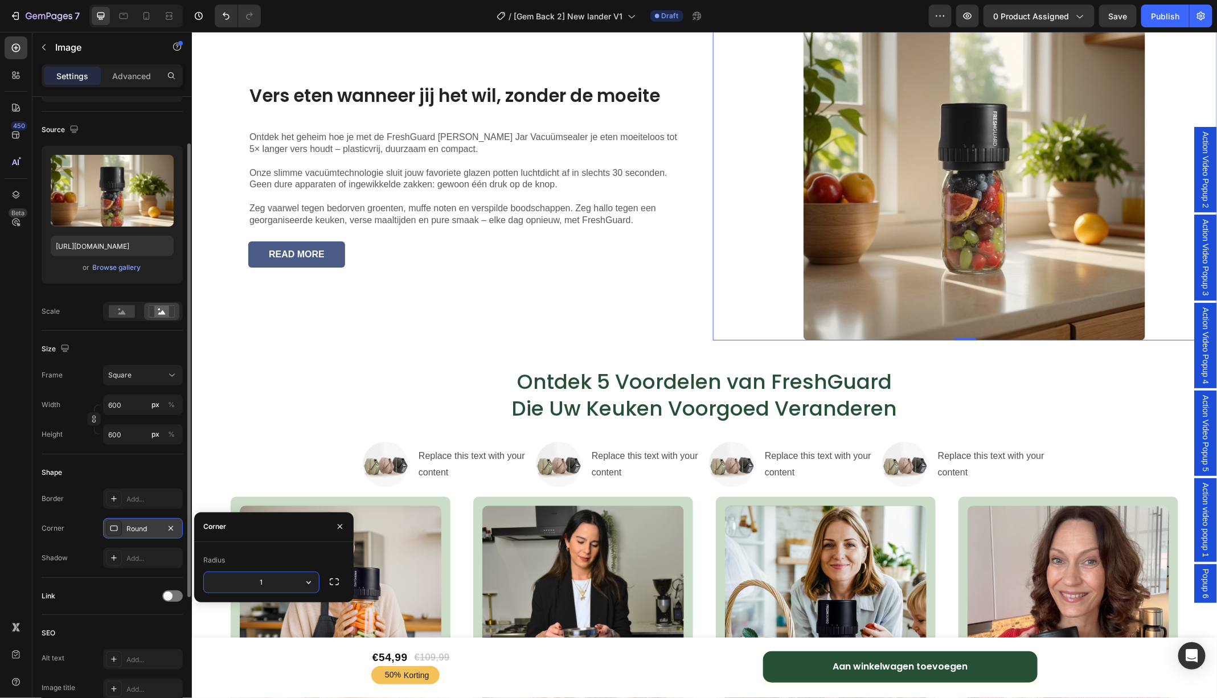
type input "10"
click at [393, 356] on div "Heading" at bounding box center [389, 360] width 31 height 10
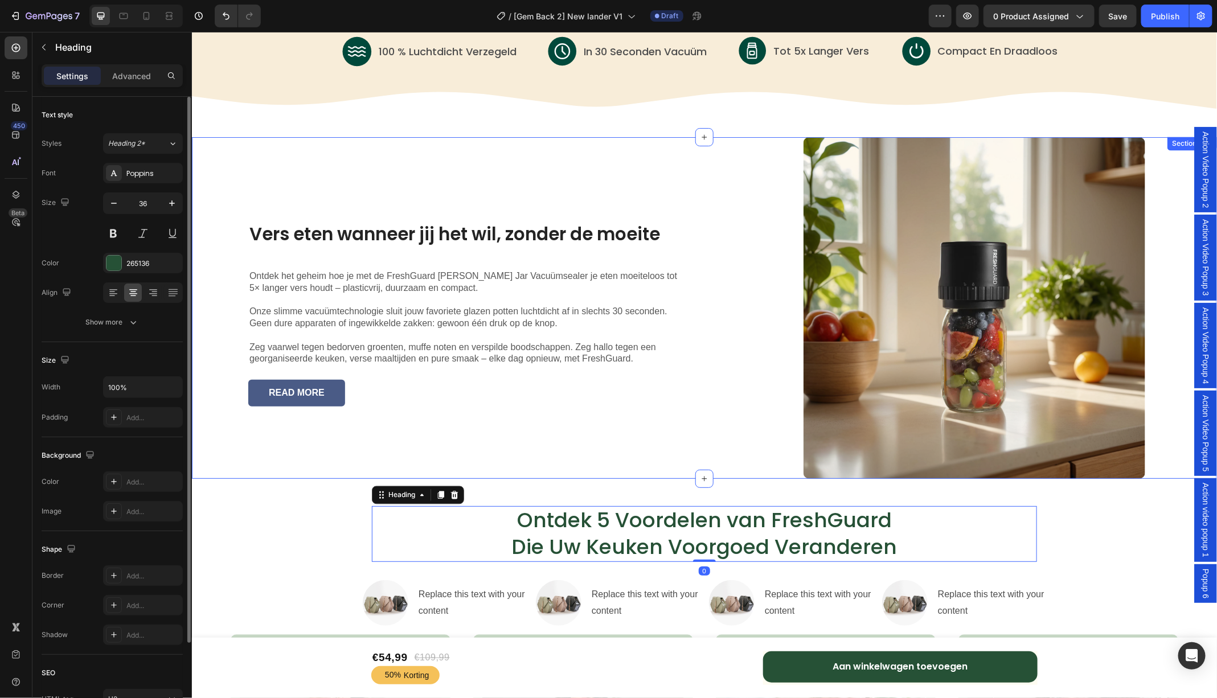
scroll to position [1239, 0]
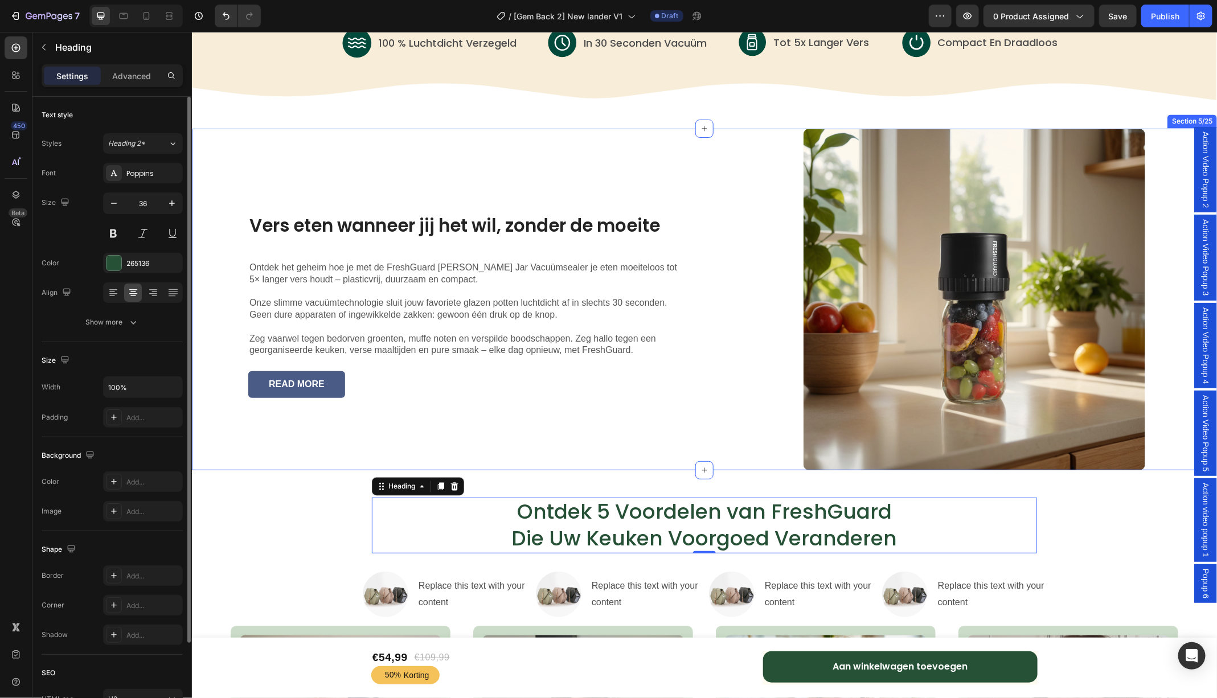
click at [448, 156] on div "Vers eten wanneer jij het wil, zonder de moeite Heading Ontdek het geheim hoe j…" at bounding box center [443, 299] width 504 height 342
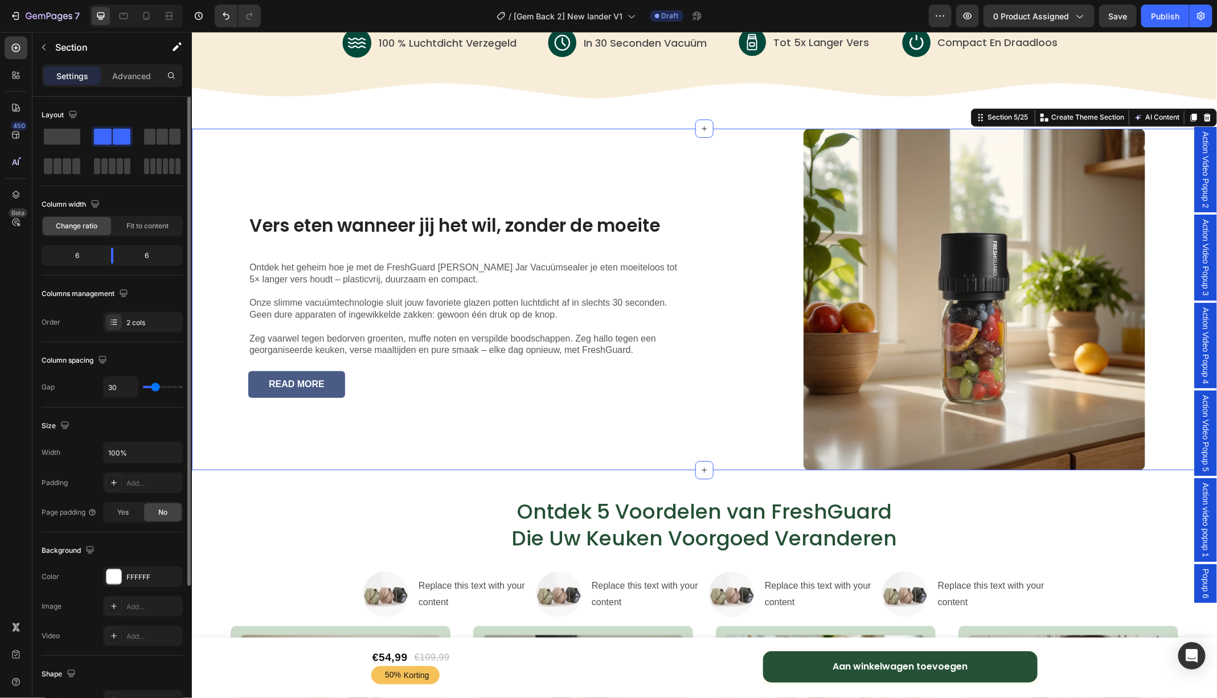
click at [670, 156] on div "Vers eten wanneer jij het wil, zonder de moeite Heading Ontdek het geheim hoe j…" at bounding box center [443, 299] width 504 height 342
click at [133, 77] on p "Advanced" at bounding box center [131, 76] width 39 height 12
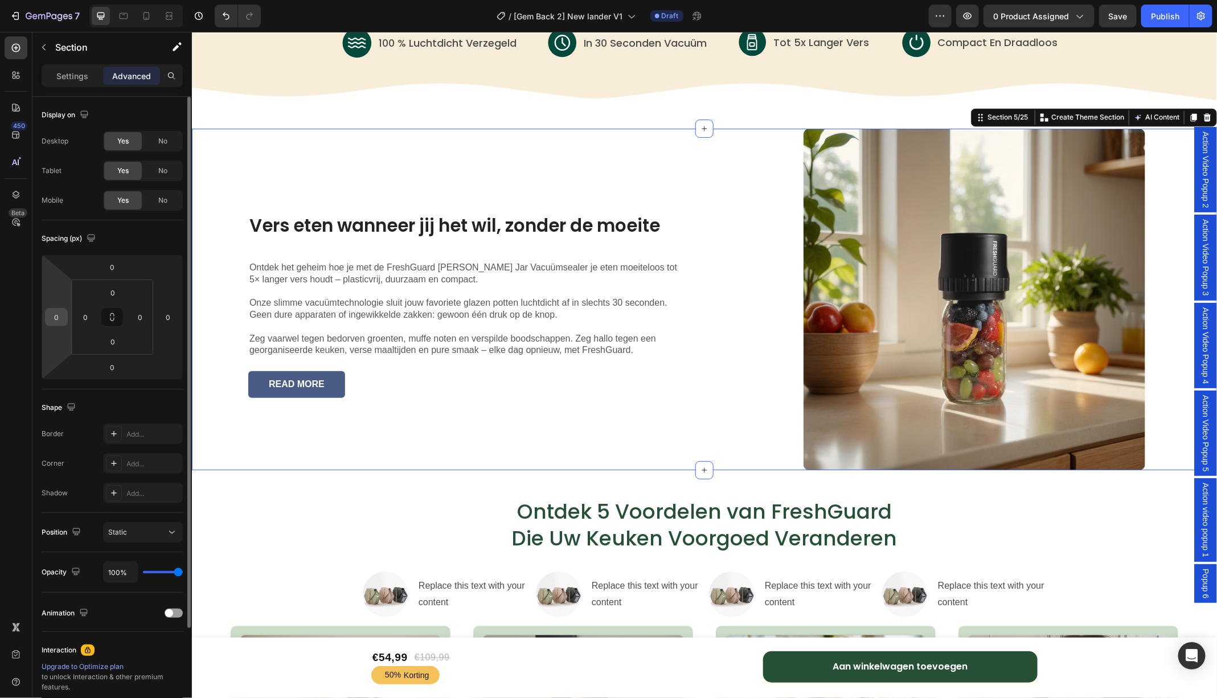
click at [62, 315] on input "0" at bounding box center [56, 317] width 17 height 17
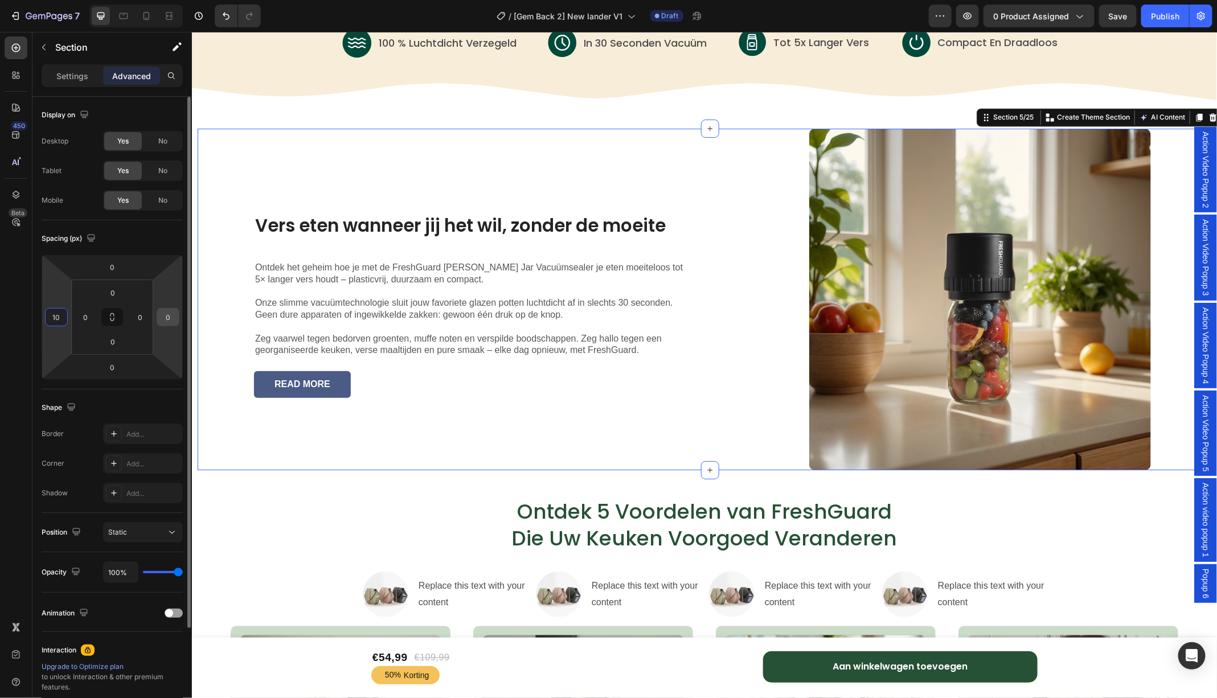
type input "10"
click at [165, 314] on input "0" at bounding box center [167, 317] width 17 height 17
type input "1"
click at [56, 313] on input "10" at bounding box center [56, 317] width 17 height 17
type input "0"
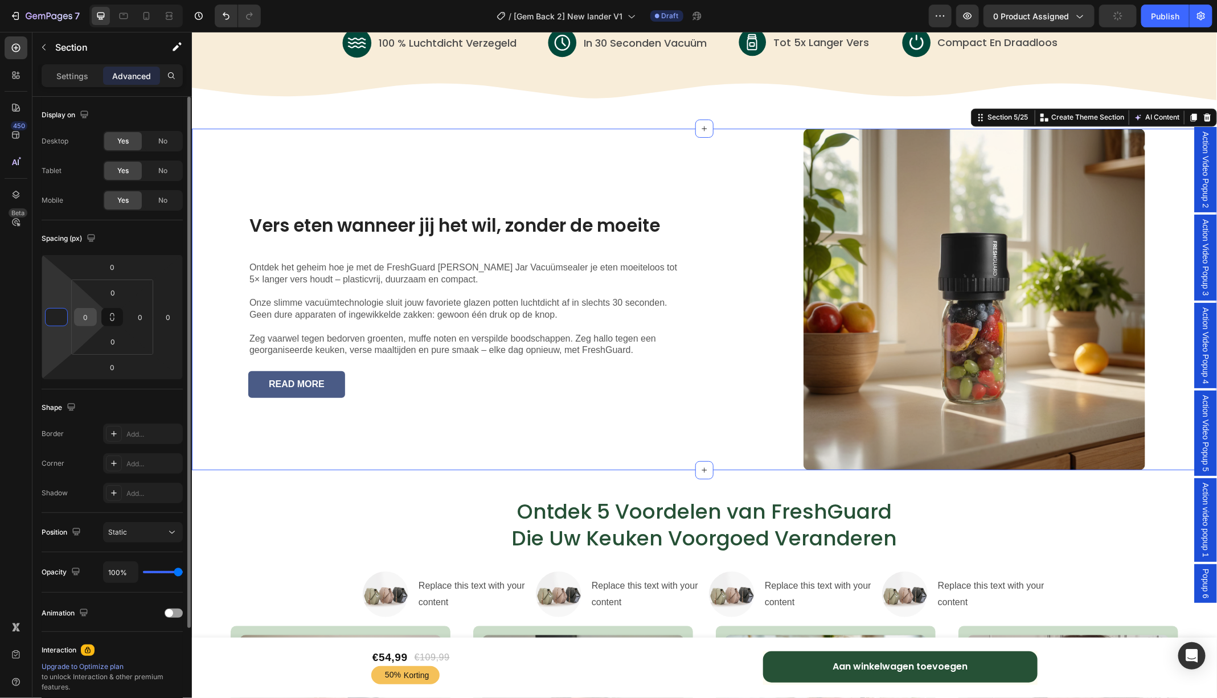
type input "0"
click at [83, 313] on input "0" at bounding box center [85, 317] width 17 height 17
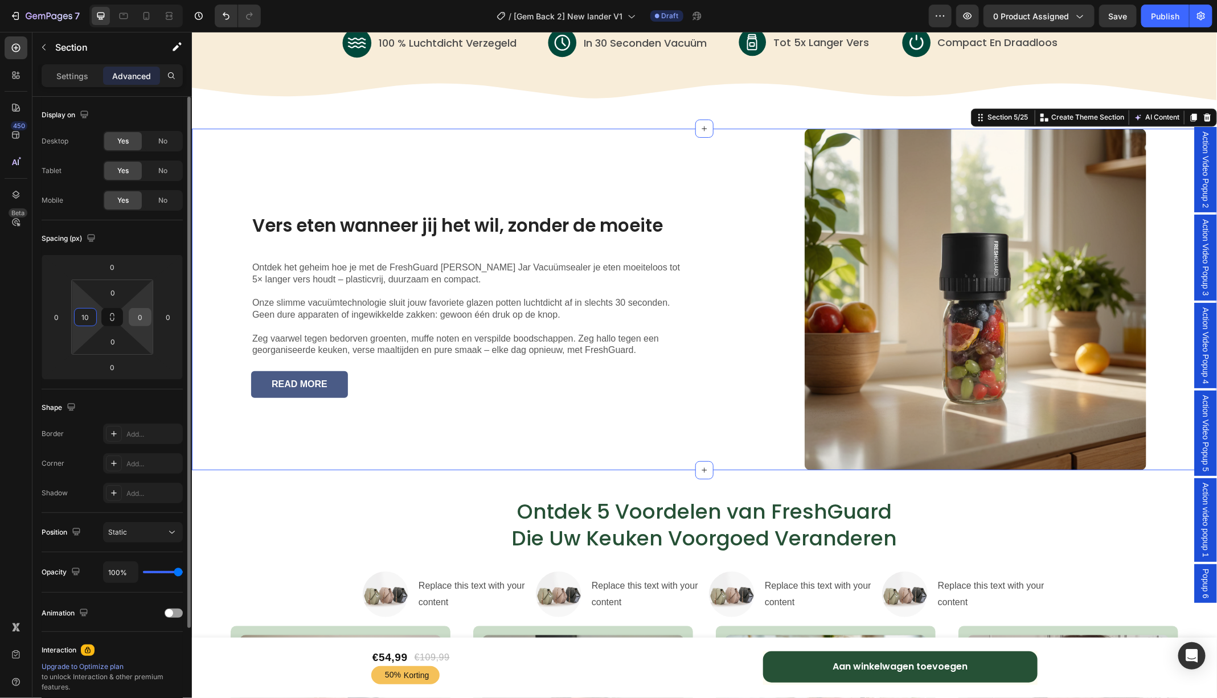
click at [141, 317] on input "0" at bounding box center [140, 317] width 17 height 17
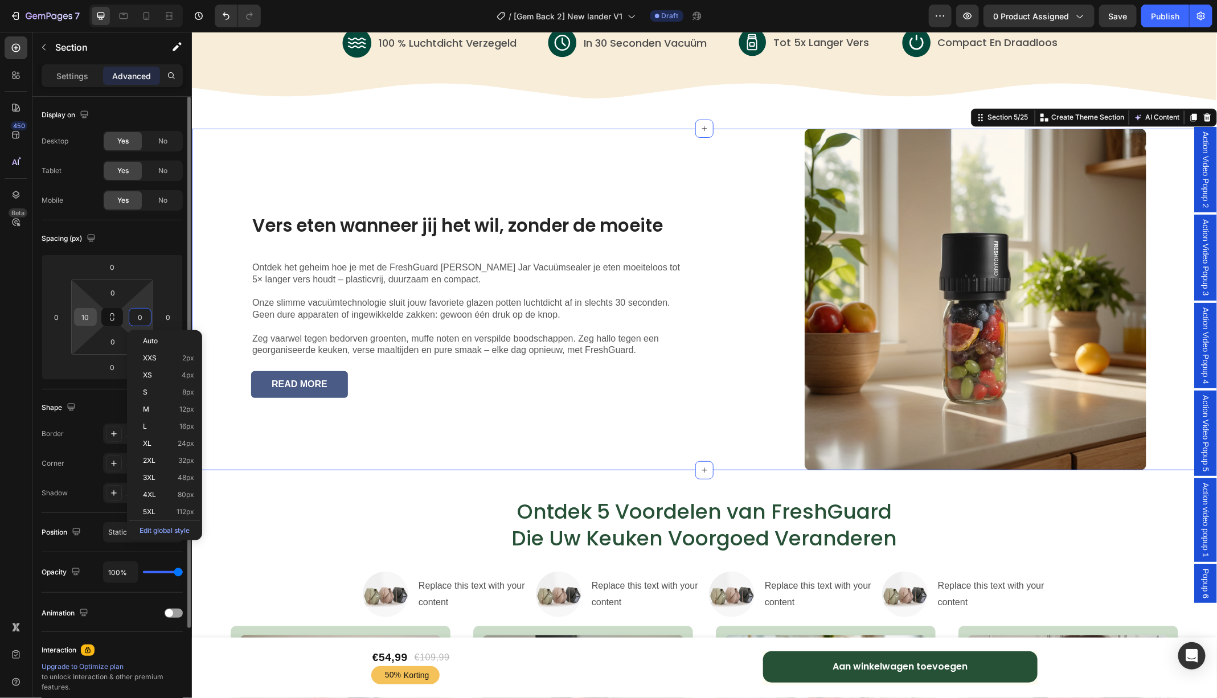
click at [85, 319] on input "10" at bounding box center [85, 317] width 17 height 17
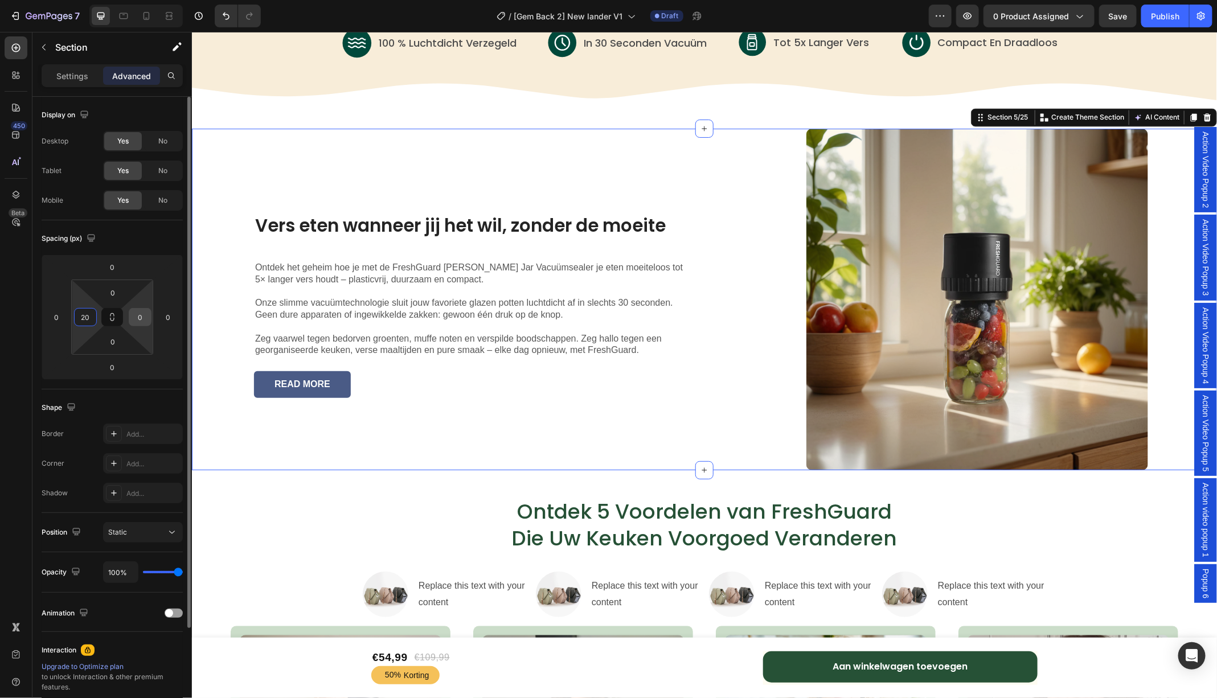
type input "20"
click at [144, 318] on input "0" at bounding box center [140, 317] width 17 height 17
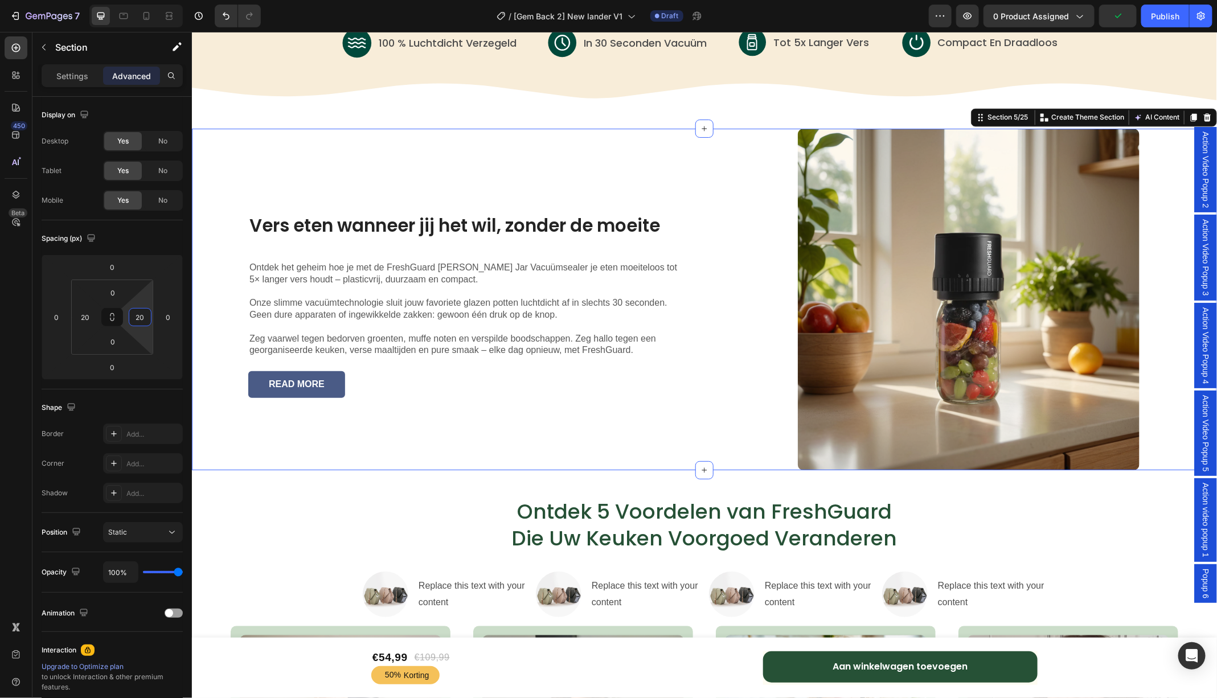
type input "20"
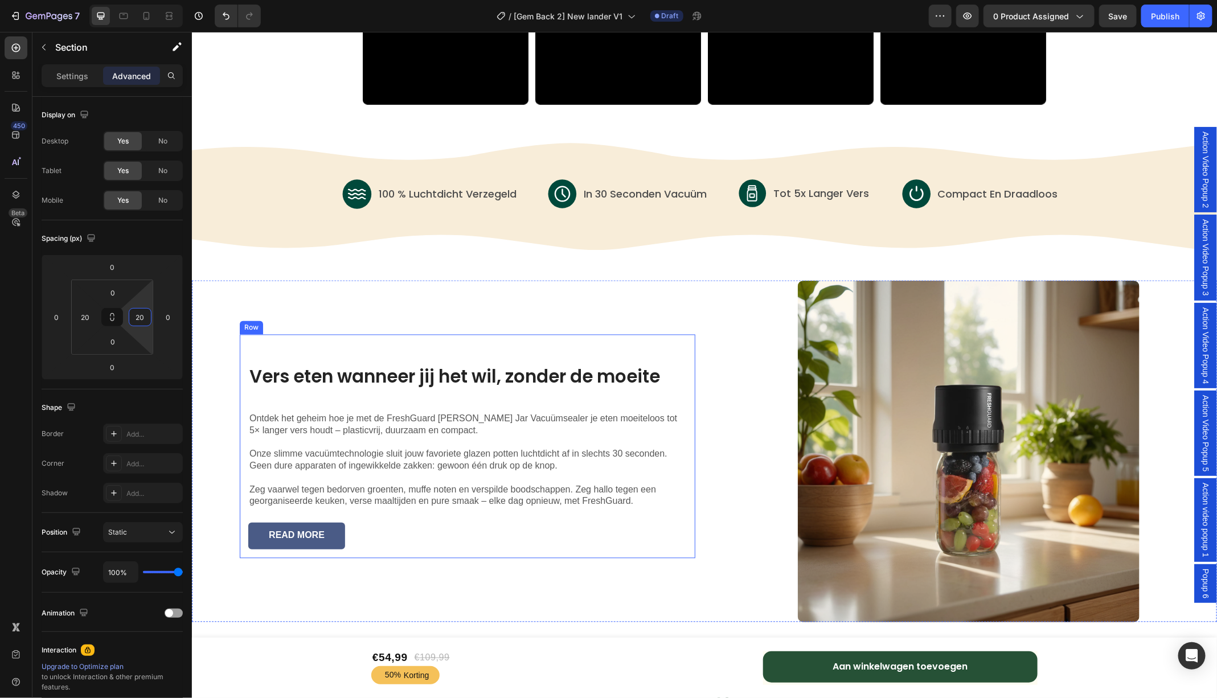
scroll to position [1117, 0]
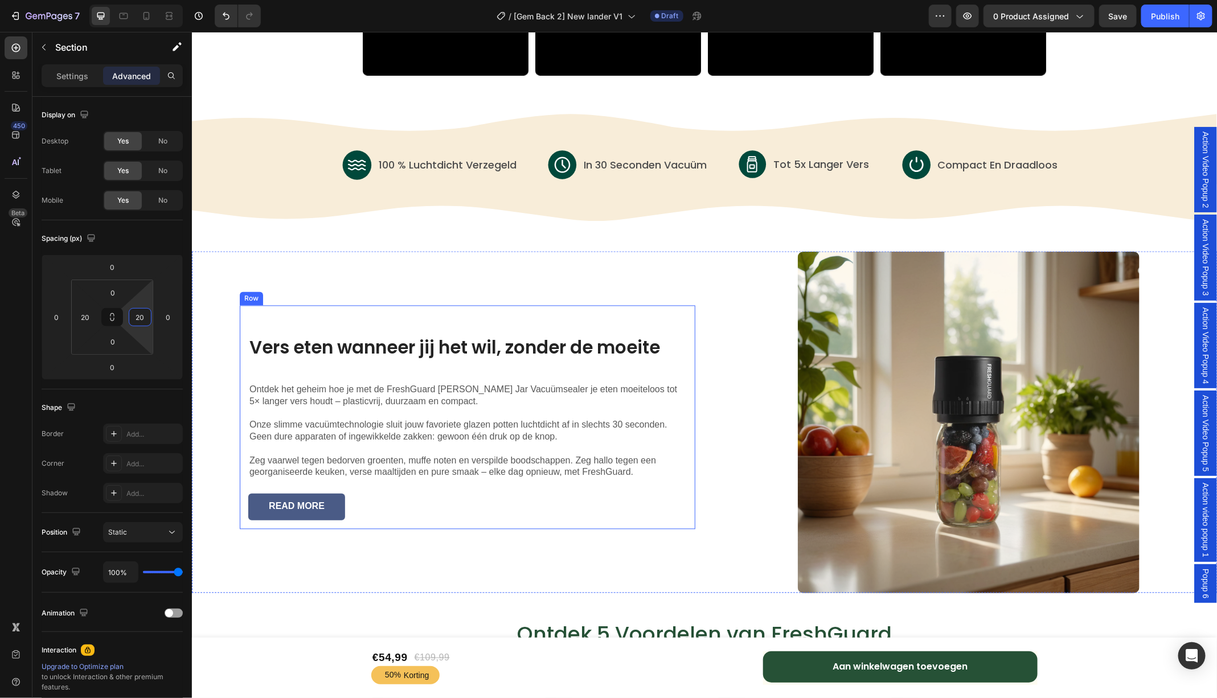
click at [673, 273] on div "Vers eten wanneer jij het wil, zonder de moeite Heading Ontdek het geheim hoe j…" at bounding box center [449, 422] width 492 height 342
click at [535, 281] on div "Vers eten wanneer jij het wil, zonder de moeite Heading Ontdek het geheim hoe j…" at bounding box center [449, 422] width 492 height 342
click at [687, 272] on div "Vers eten wanneer jij het wil, zonder de moeite Heading Ontdek het geheim hoe j…" at bounding box center [449, 422] width 492 height 342
click at [261, 271] on div "Vers eten wanneer jij het wil, zonder de moeite Heading Ontdek het geheim hoe j…" at bounding box center [449, 422] width 492 height 342
click at [212, 255] on div "Vers eten wanneer jij het wil, zonder de moeite Heading Ontdek het geheim hoe j…" at bounding box center [449, 422] width 492 height 342
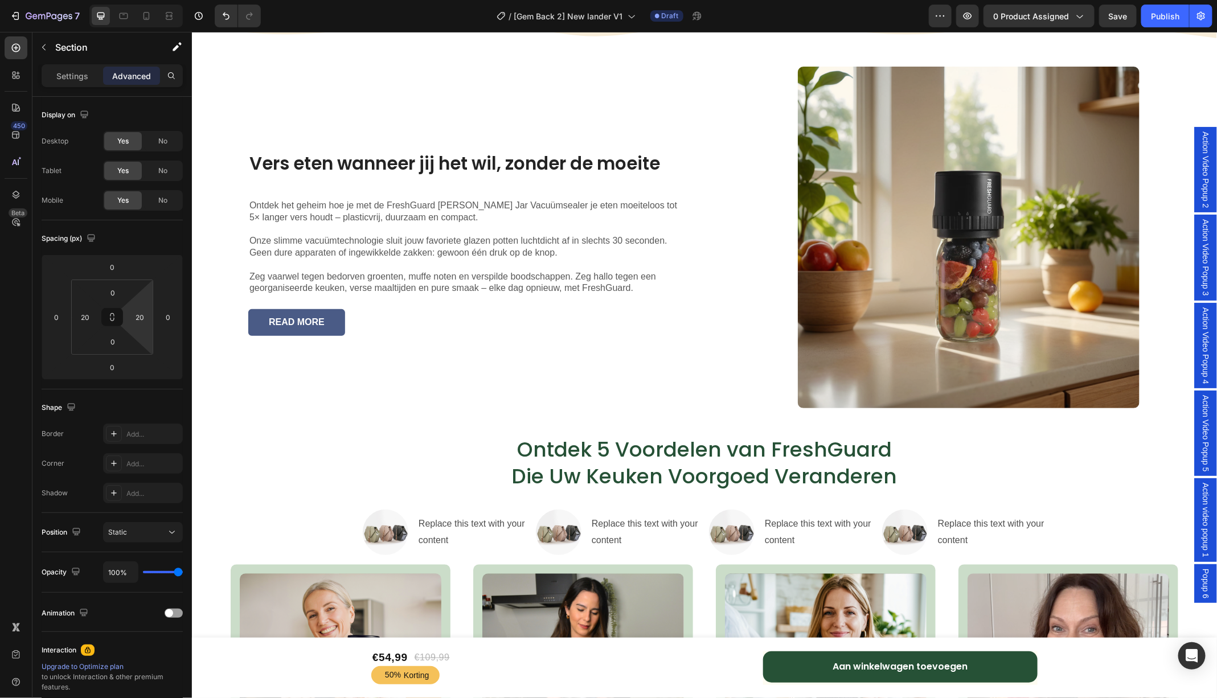
scroll to position [1318, 0]
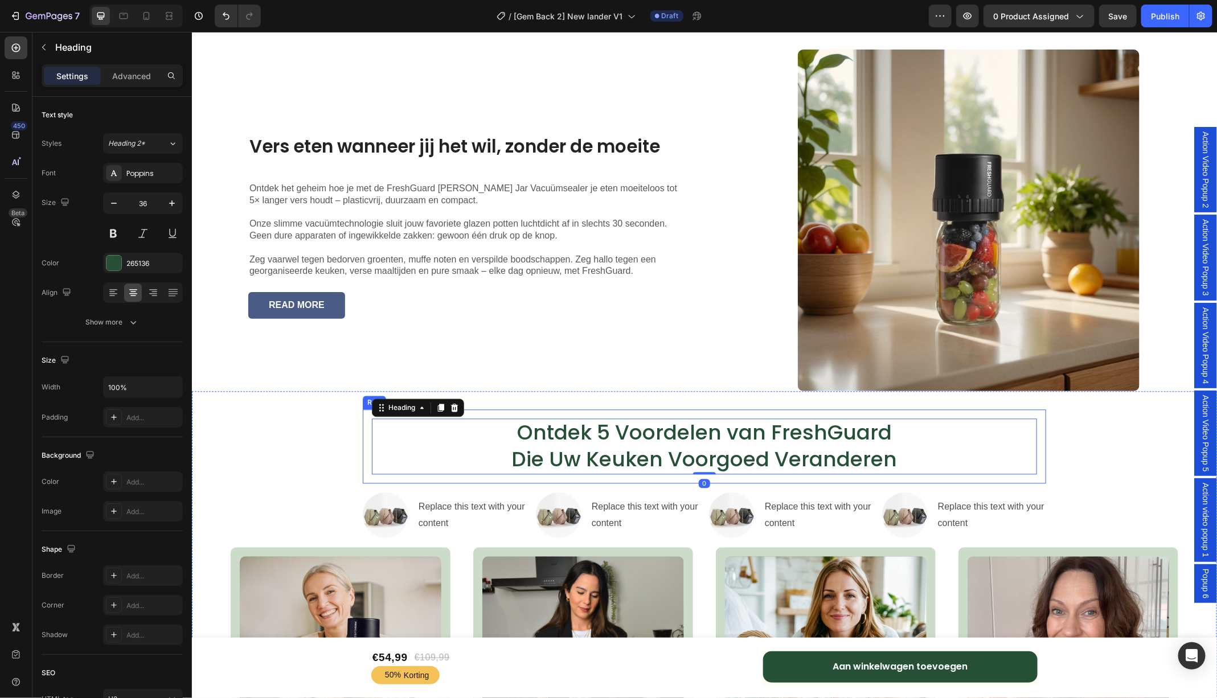
click at [371, 416] on div "Ontdek 5 Voordelen van FreshGuard Die Uw Keuken Voorgoed Veranderen Heading 0 R…" at bounding box center [703, 446] width 683 height 74
click at [476, 339] on div "Vers eten wanneer jij het wil, zonder de moeite Heading Ontdek het geheim hoe j…" at bounding box center [449, 220] width 492 height 342
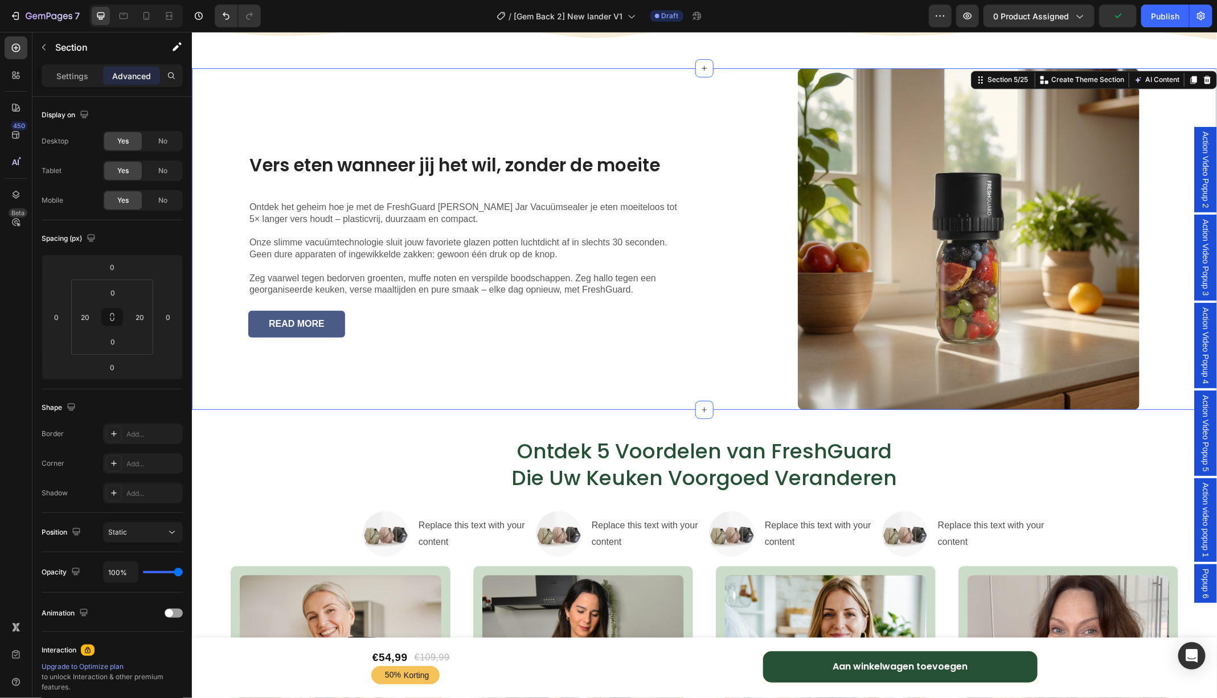
scroll to position [1293, 0]
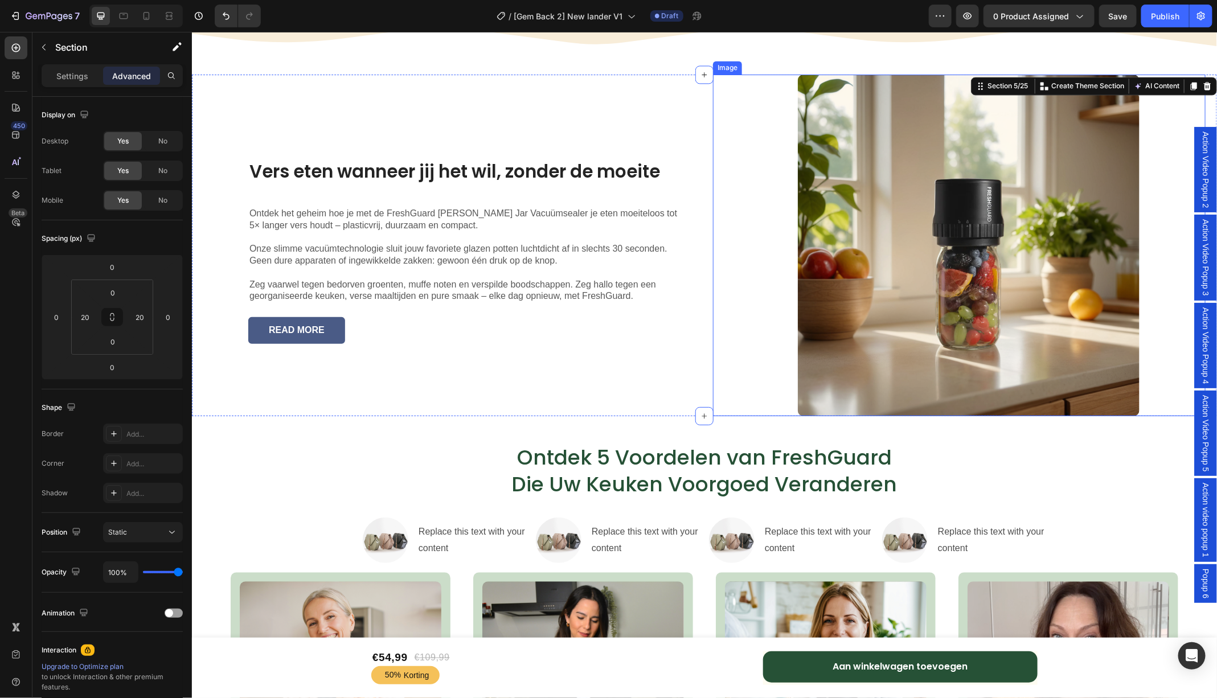
click at [848, 155] on img at bounding box center [968, 245] width 342 height 342
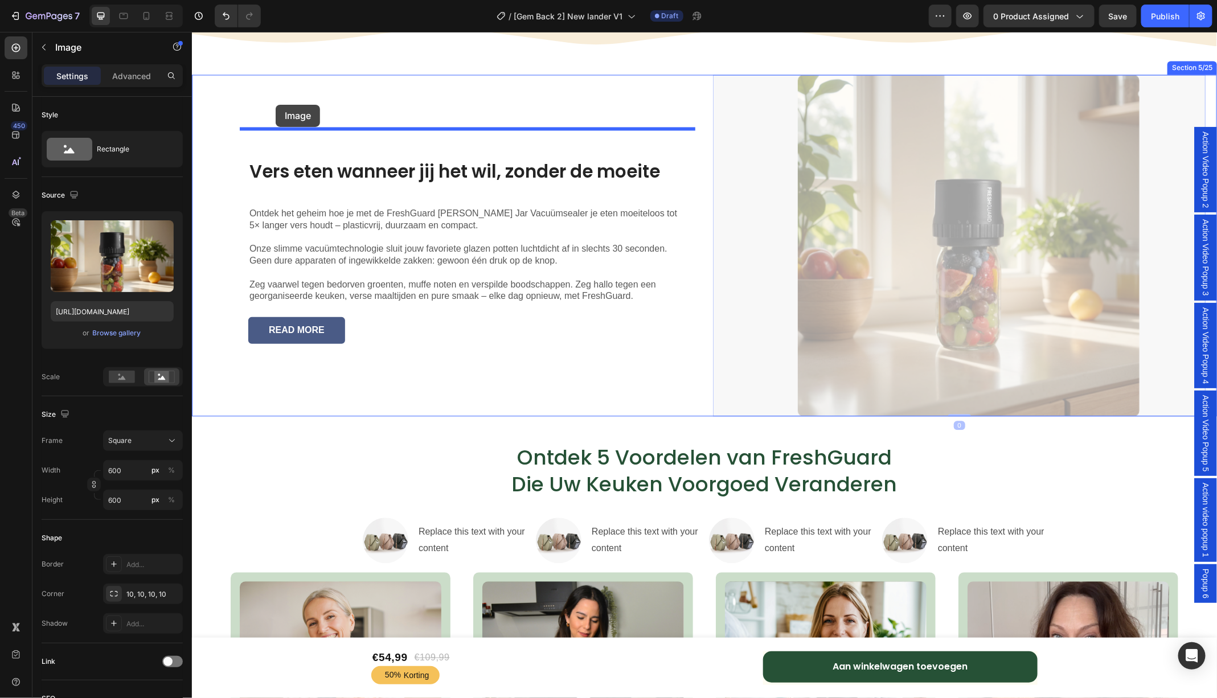
drag, startPoint x: 734, startPoint y: 64, endPoint x: 275, endPoint y: 104, distance: 460.6
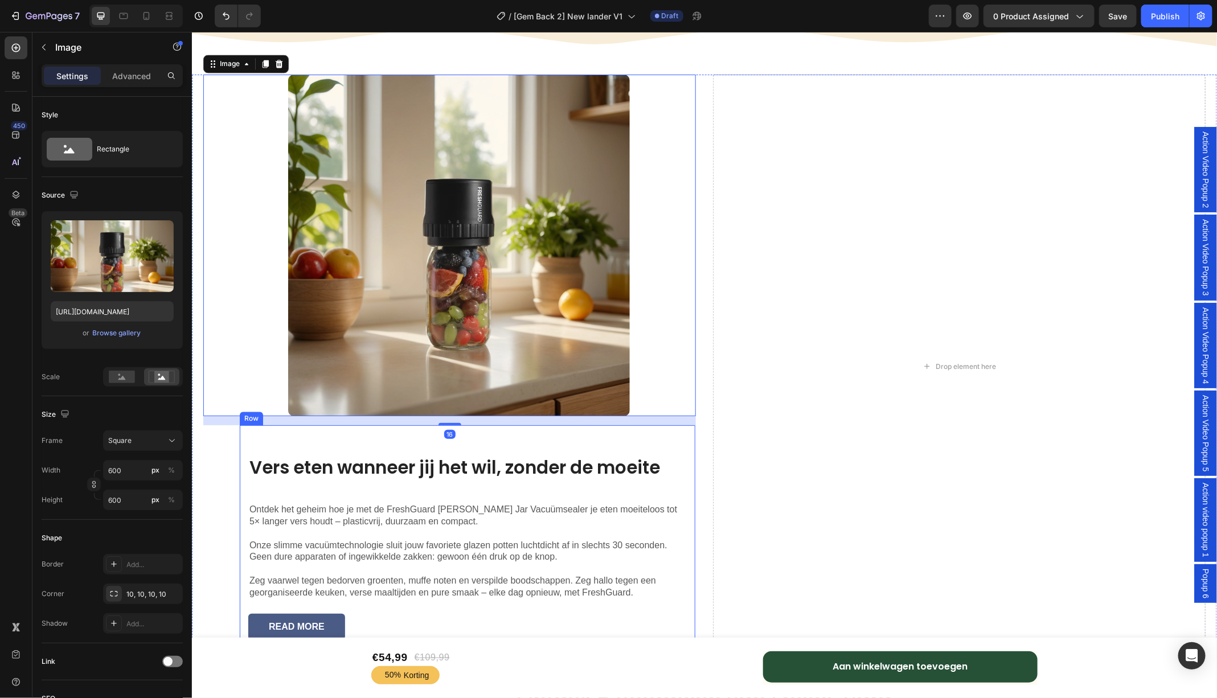
click at [246, 449] on div "Vers eten wanneer jij het wil, zonder de moeite Heading Ontdek het geheim hoe j…" at bounding box center [466, 537] width 455 height 224
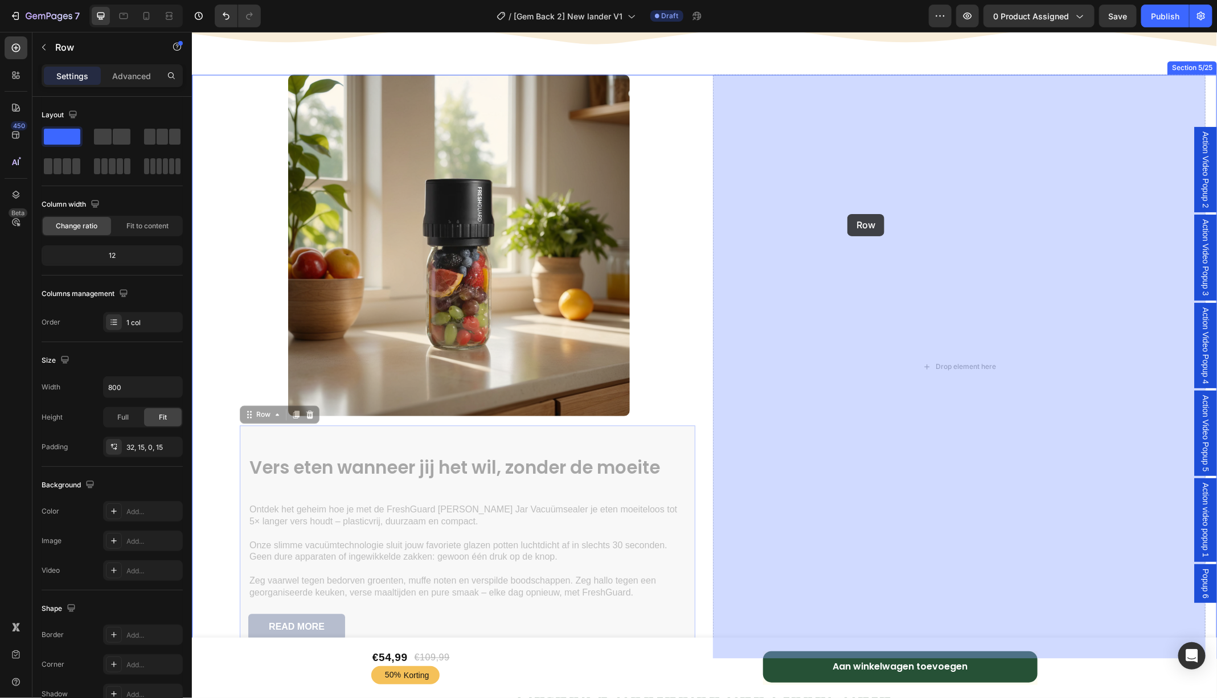
drag, startPoint x: 252, startPoint y: 421, endPoint x: 857, endPoint y: 207, distance: 641.9
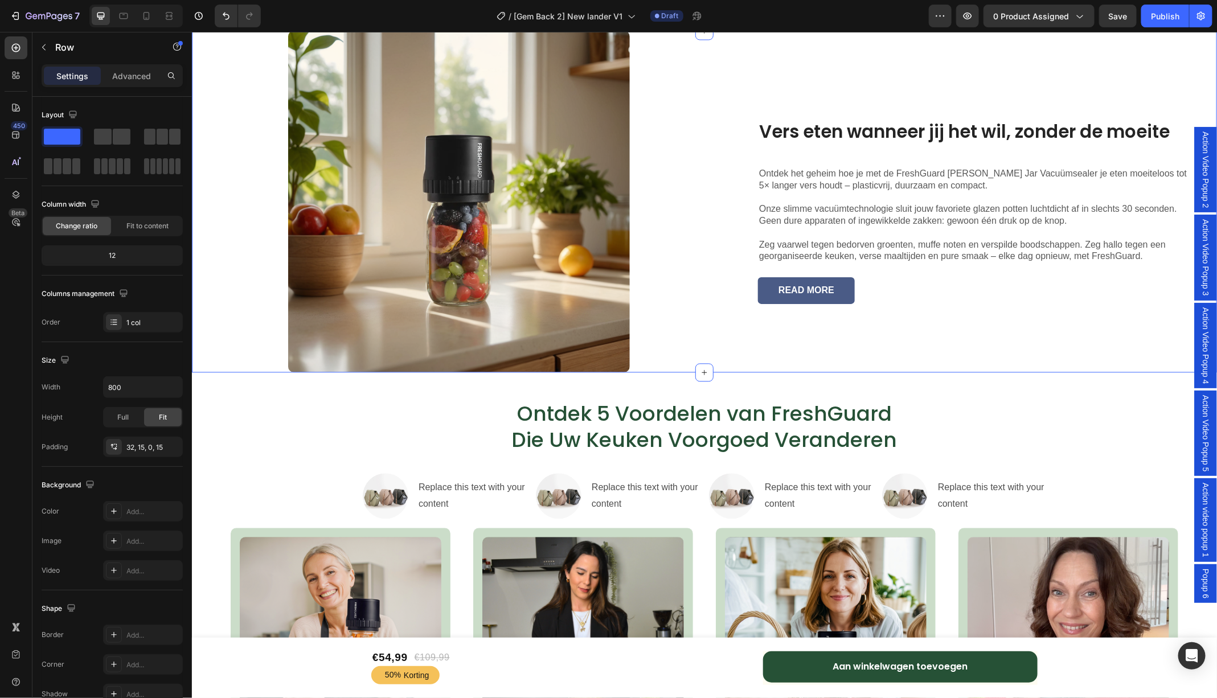
scroll to position [1125, 0]
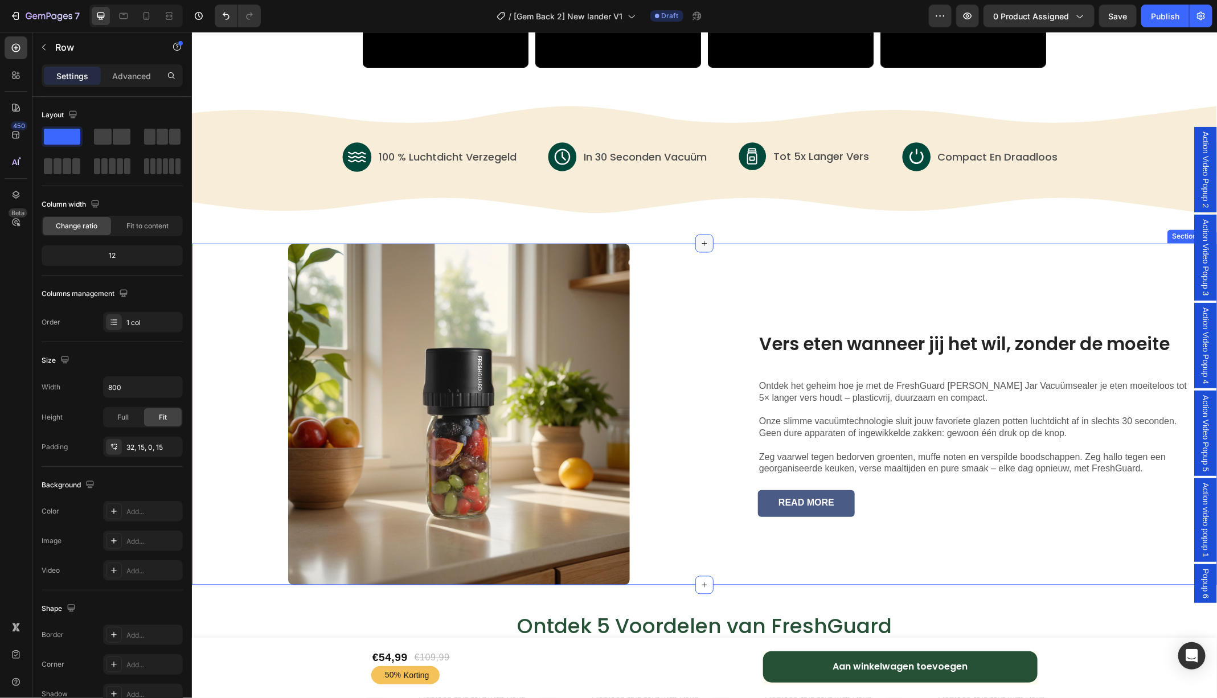
click at [708, 244] on icon at bounding box center [703, 243] width 9 height 9
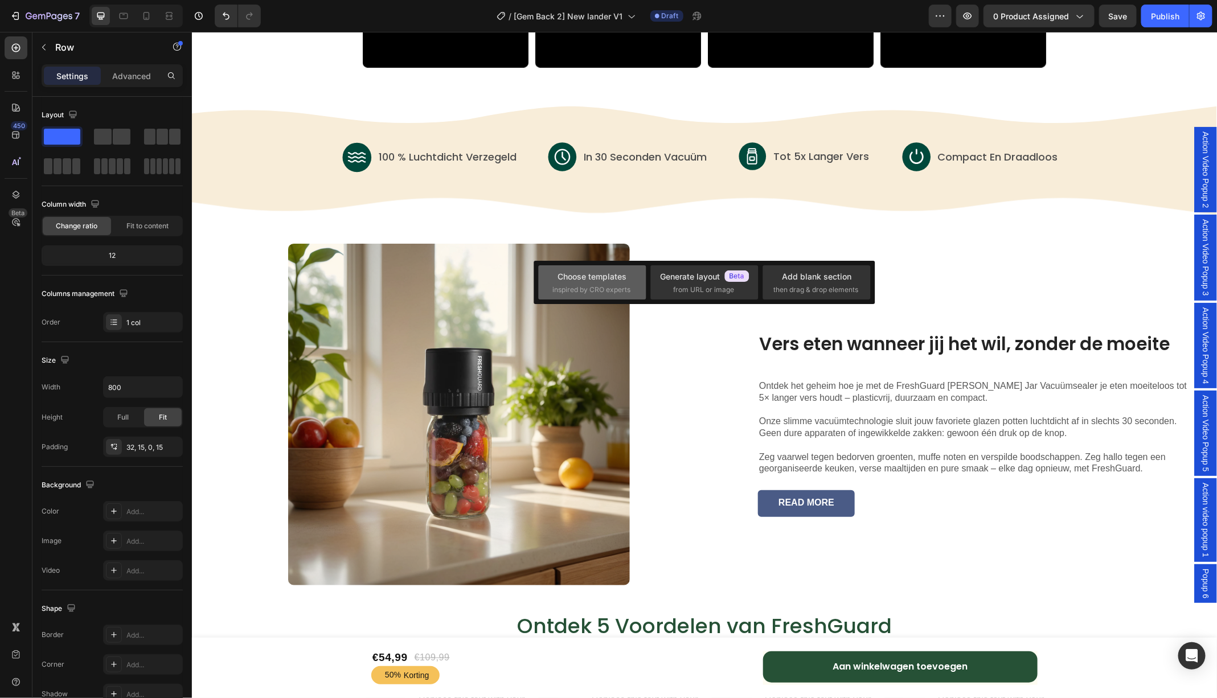
click at [605, 270] on div "Choose templates" at bounding box center [592, 276] width 69 height 12
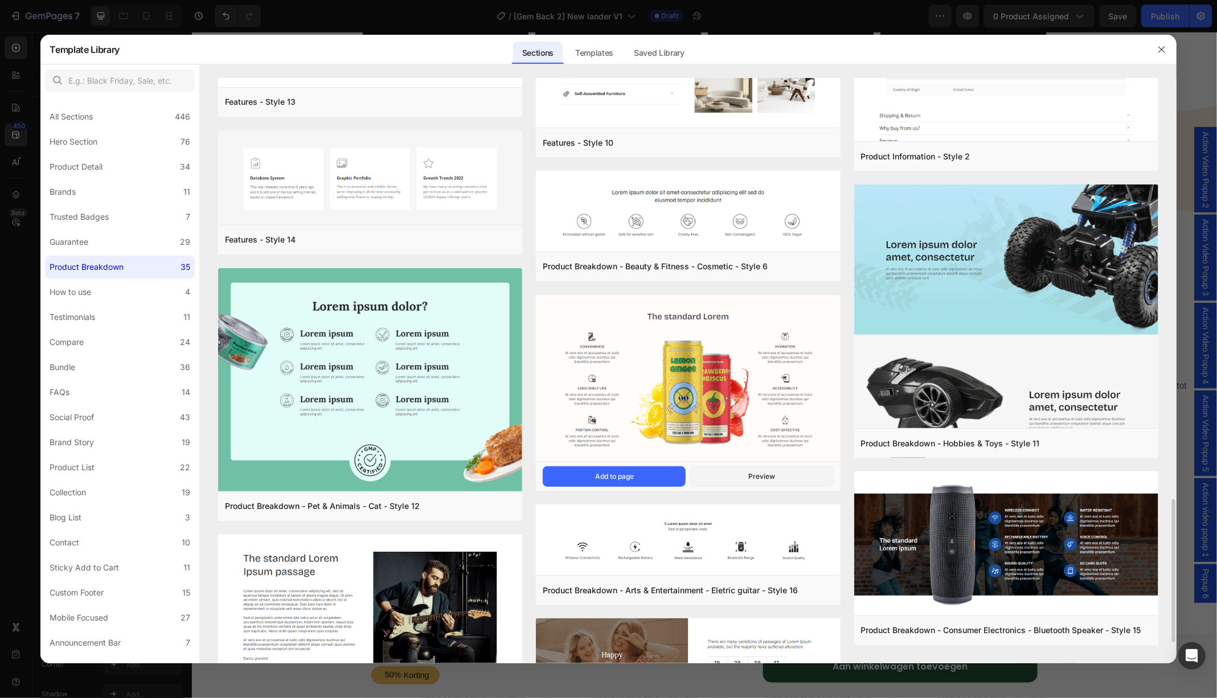
scroll to position [1809, 0]
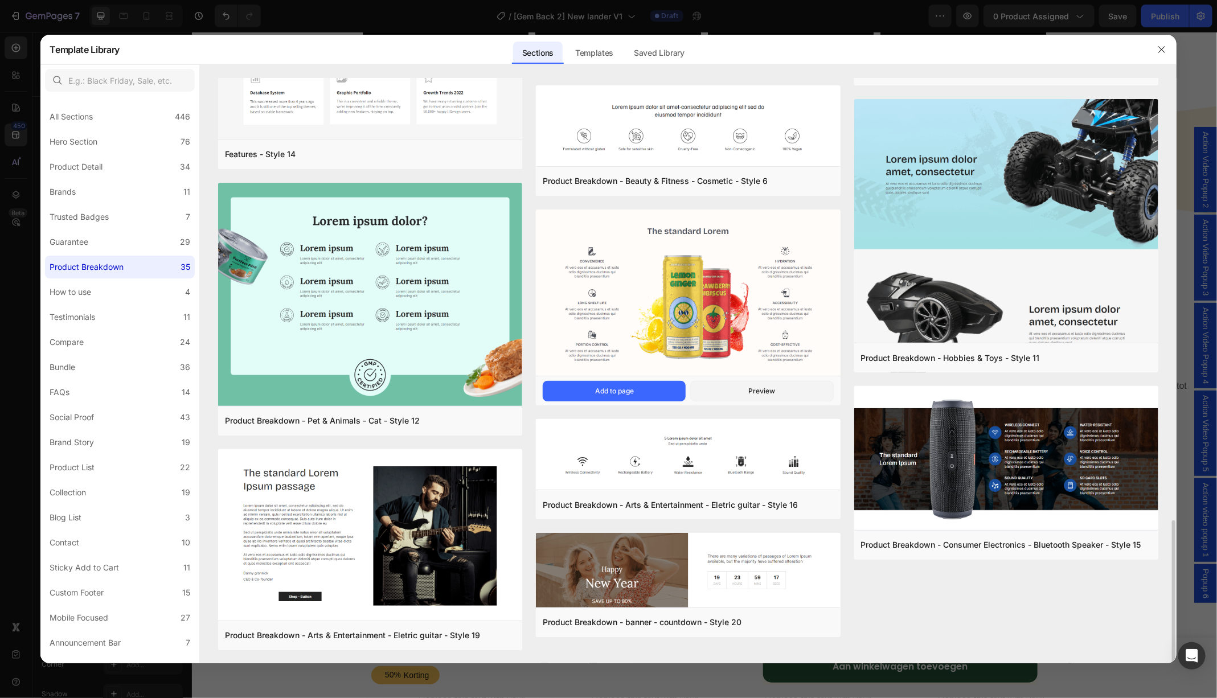
click at [708, 289] on img at bounding box center [688, 293] width 304 height 169
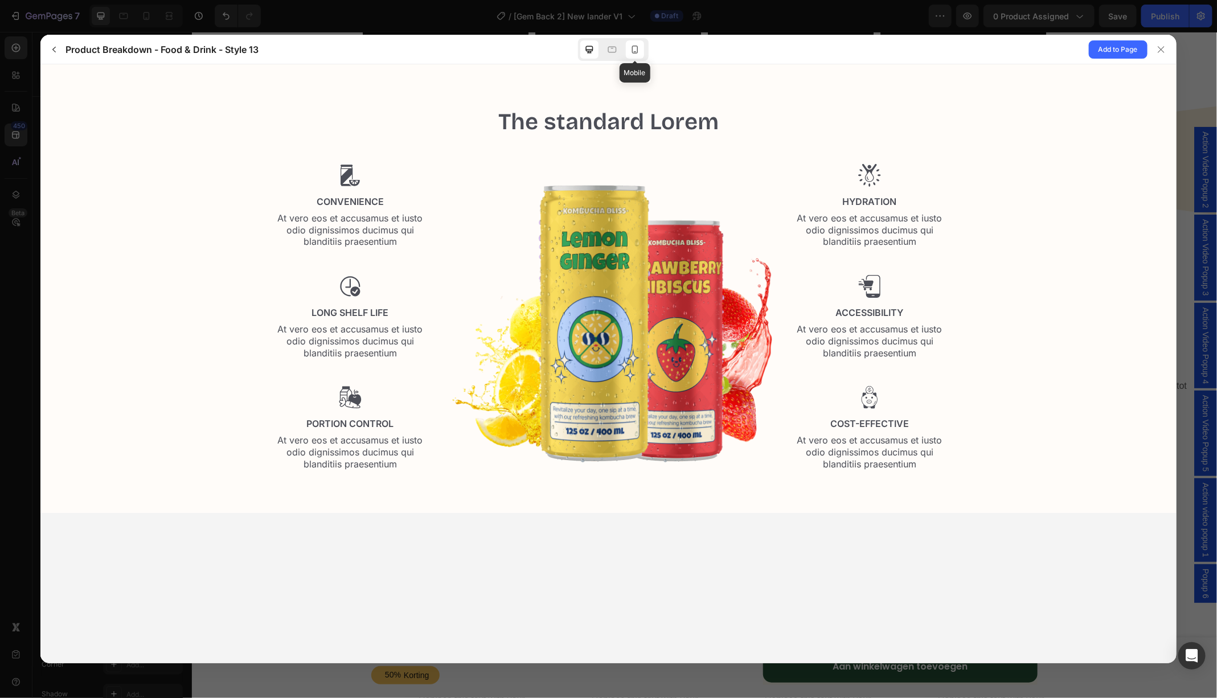
scroll to position [0, 0]
click at [638, 53] on icon at bounding box center [634, 49] width 11 height 11
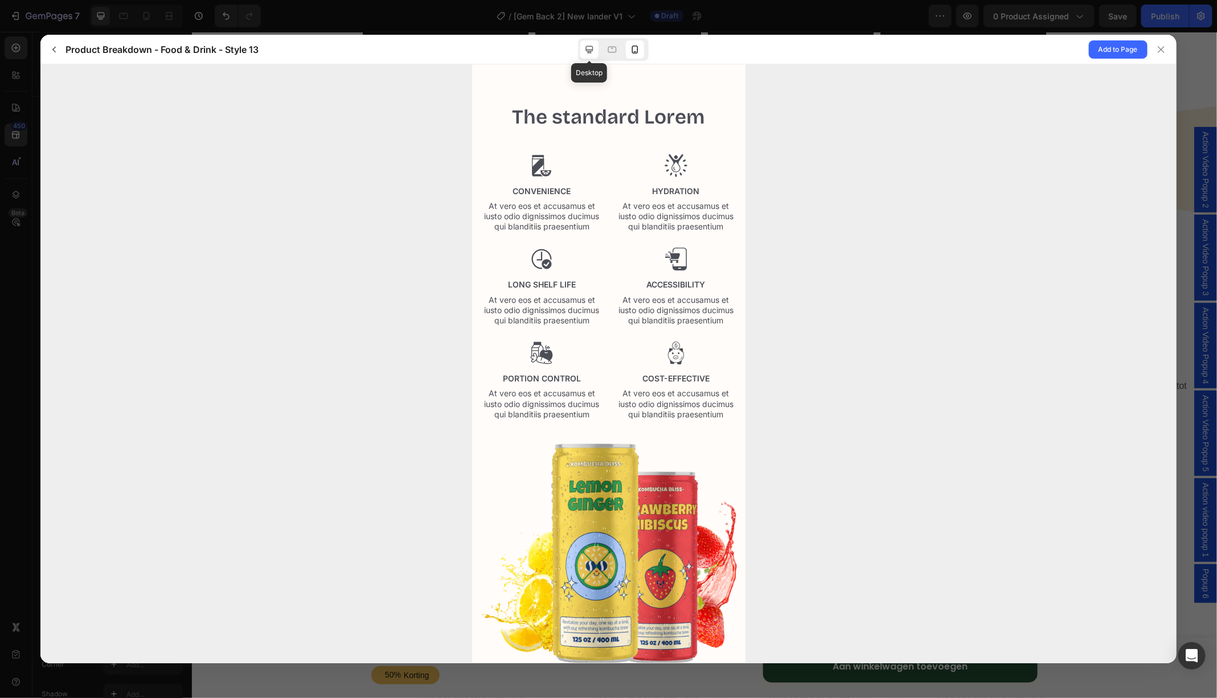
click at [592, 55] on icon at bounding box center [589, 49] width 11 height 11
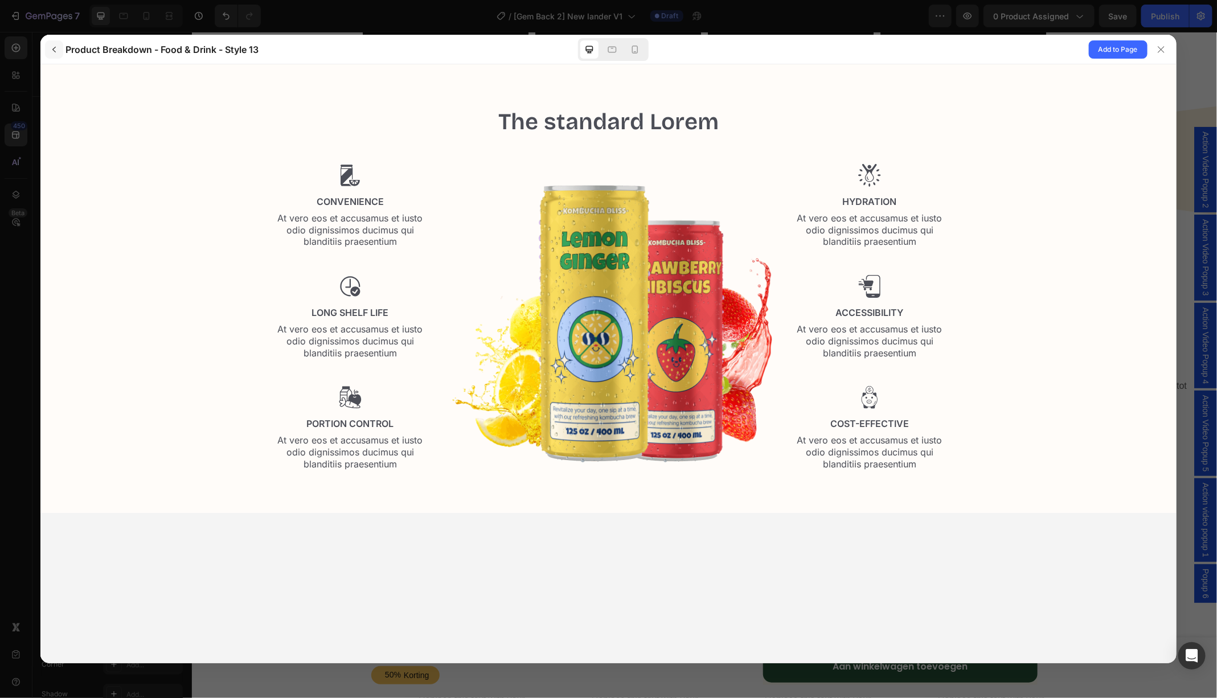
click at [54, 55] on button "button" at bounding box center [54, 49] width 18 height 18
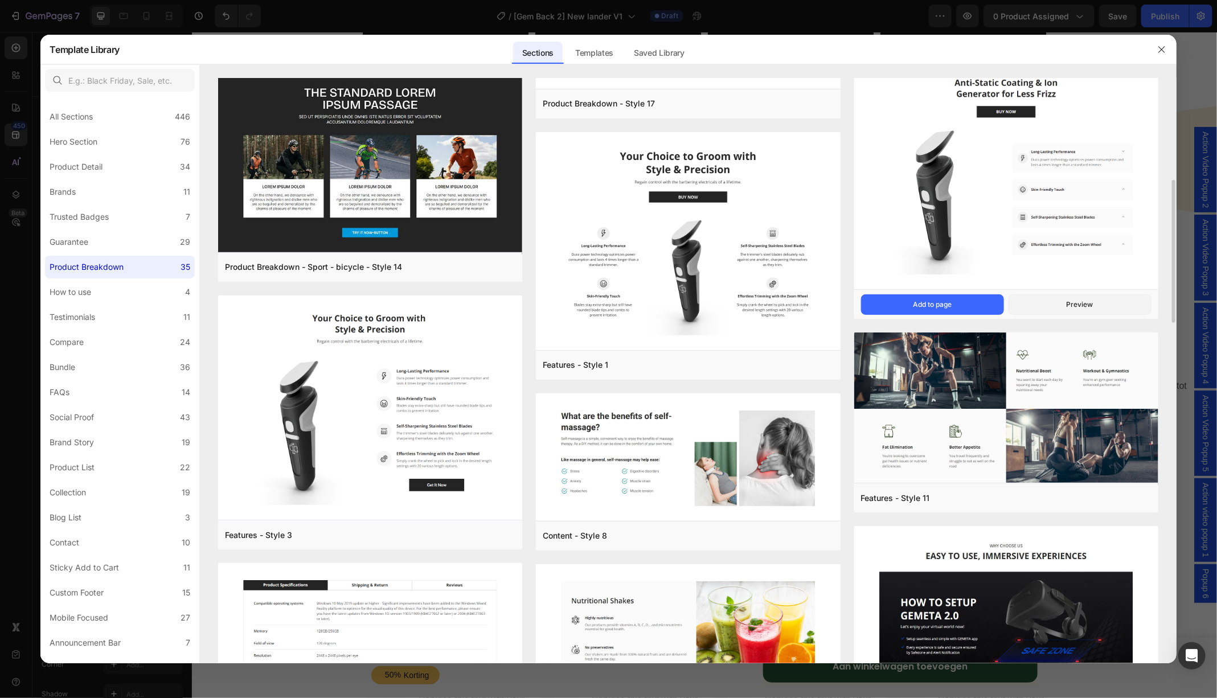
scroll to position [414, 0]
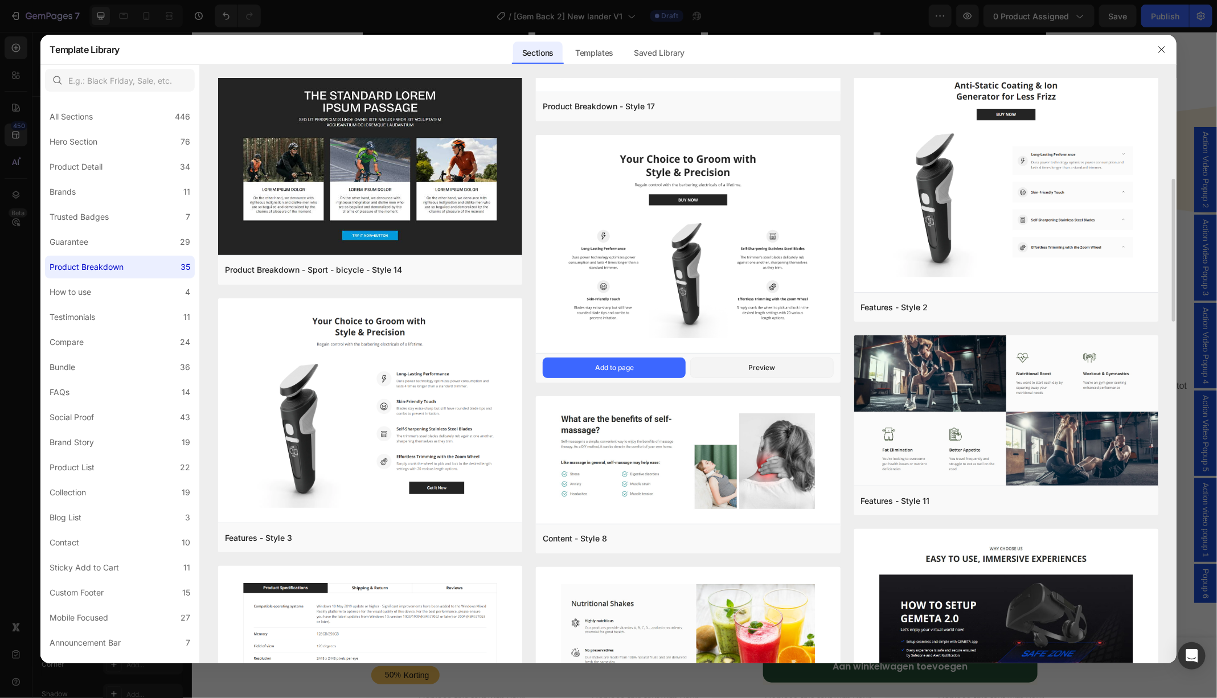
click at [674, 279] on img at bounding box center [688, 245] width 304 height 220
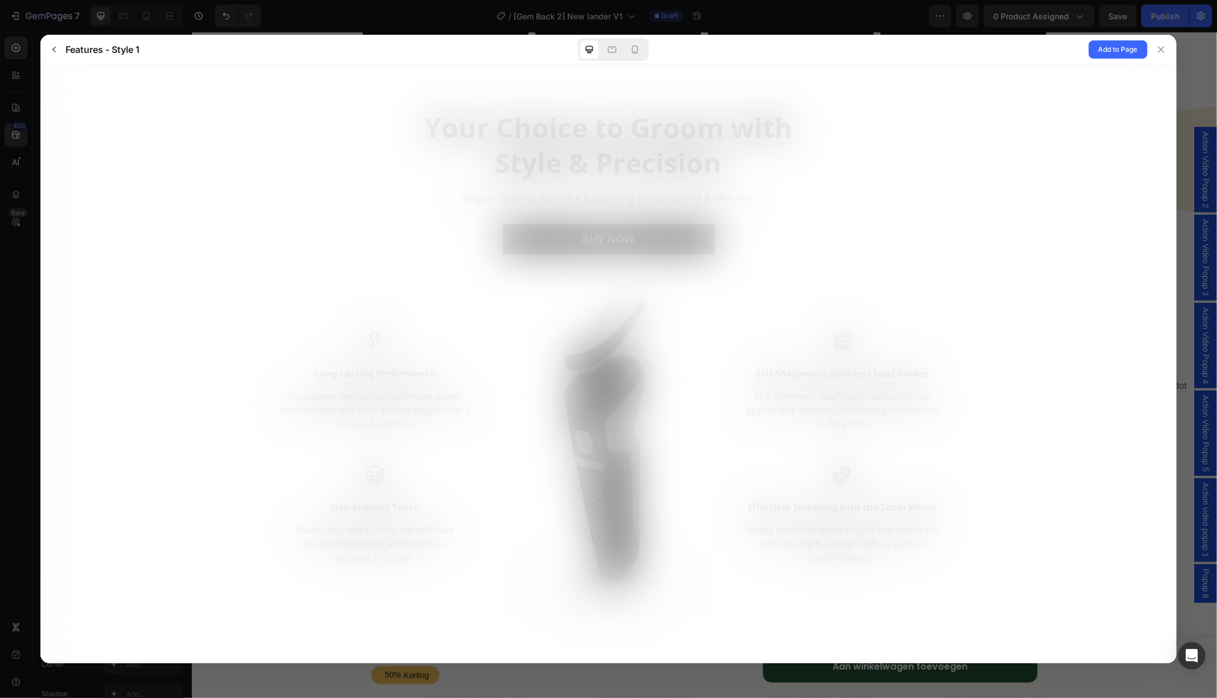
scroll to position [0, 0]
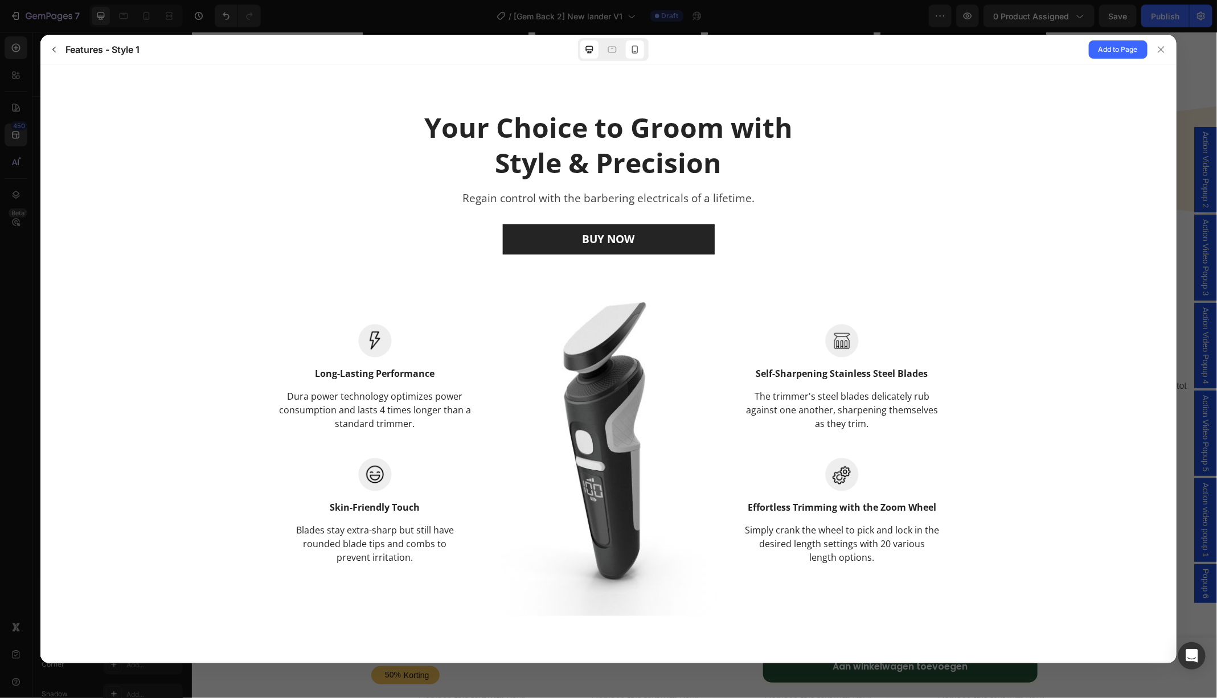
click at [632, 55] on div at bounding box center [635, 49] width 18 height 18
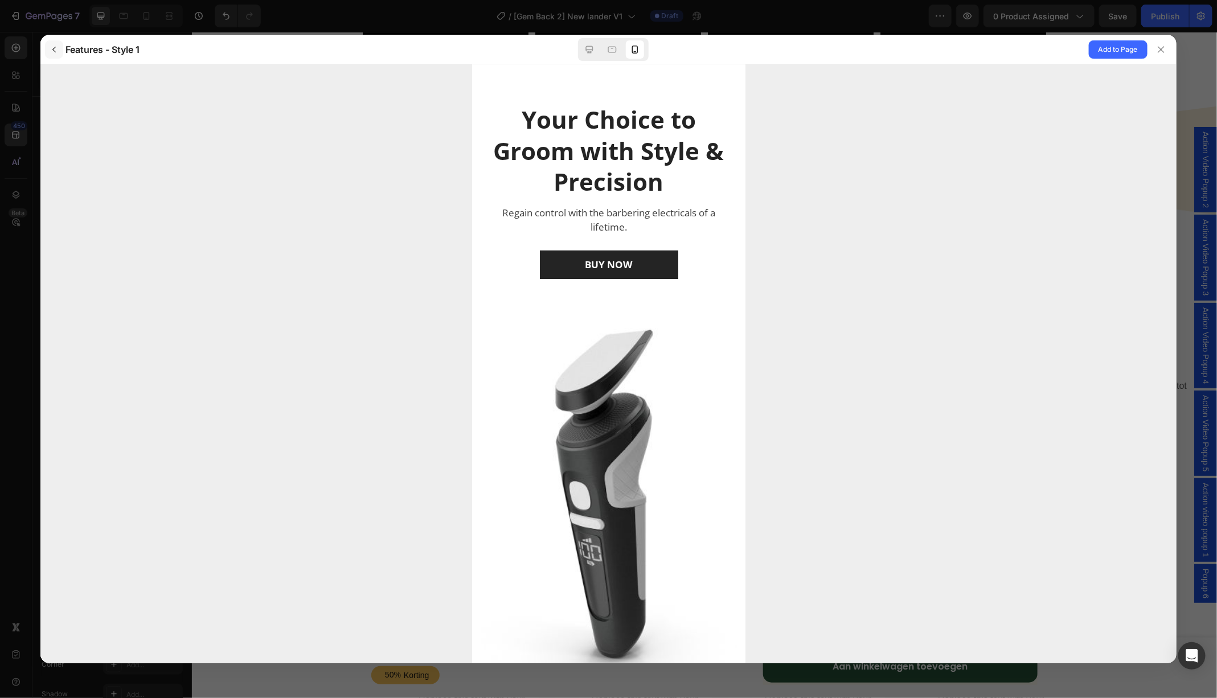
click at [56, 50] on icon "button" at bounding box center [54, 49] width 9 height 9
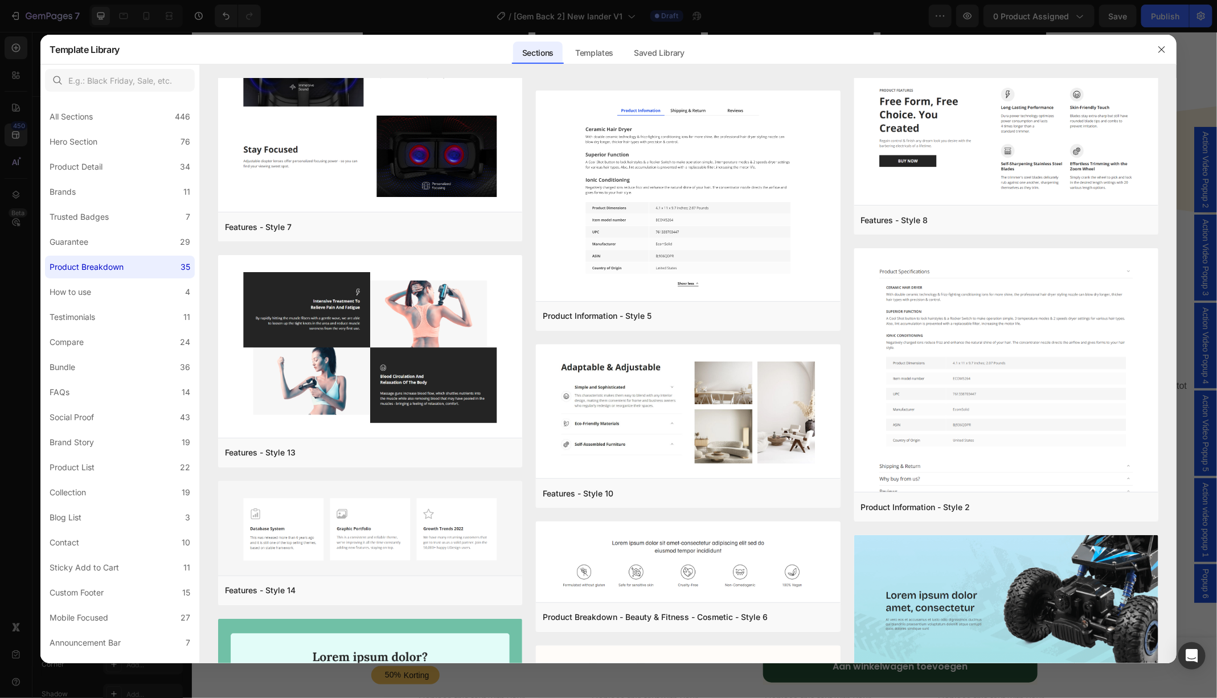
scroll to position [1809, 0]
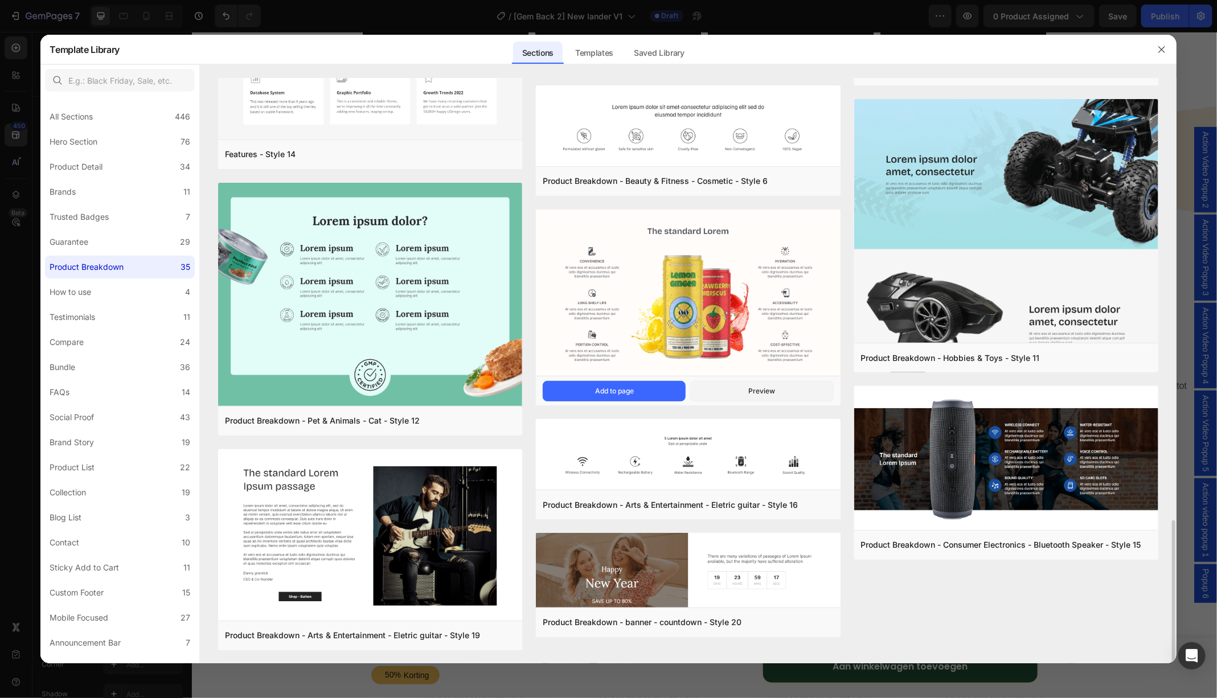
click at [686, 297] on img at bounding box center [688, 293] width 304 height 169
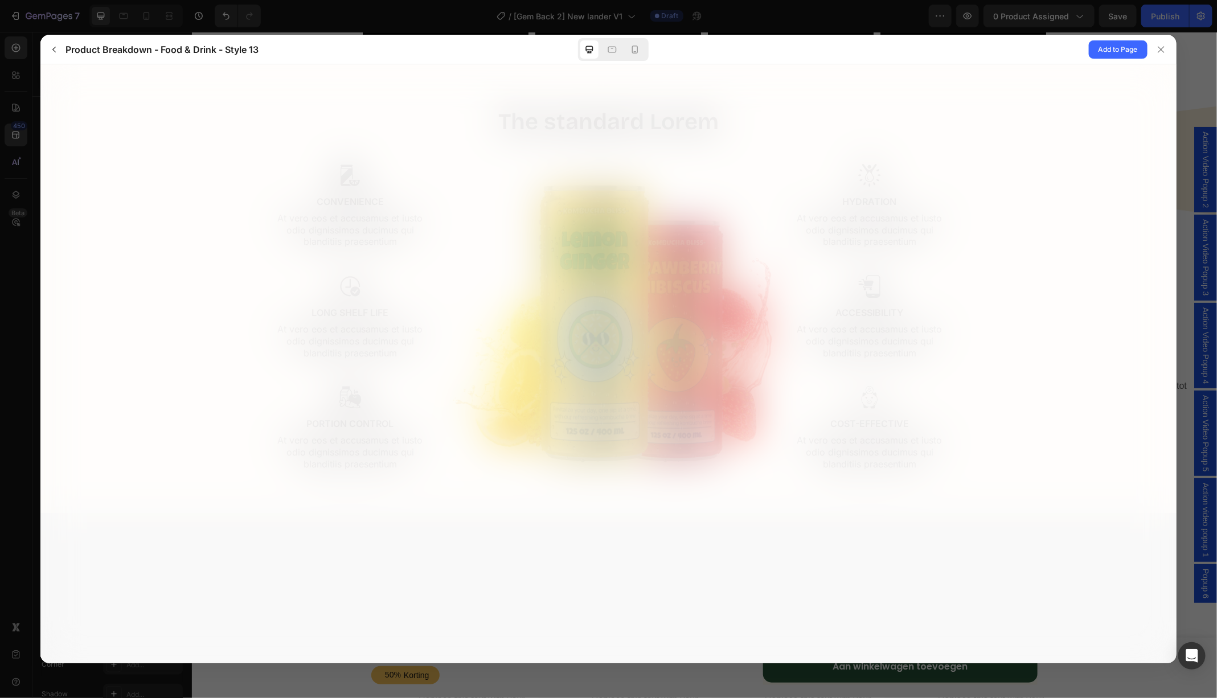
scroll to position [0, 0]
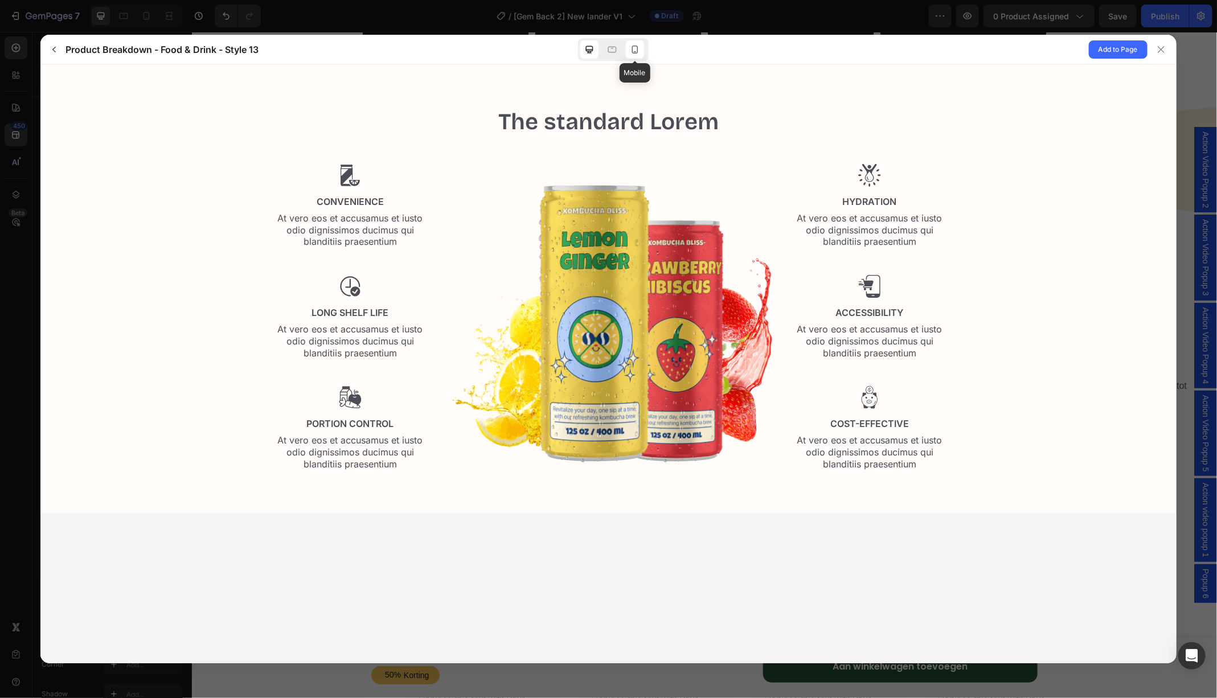
click at [631, 48] on icon at bounding box center [634, 49] width 11 height 11
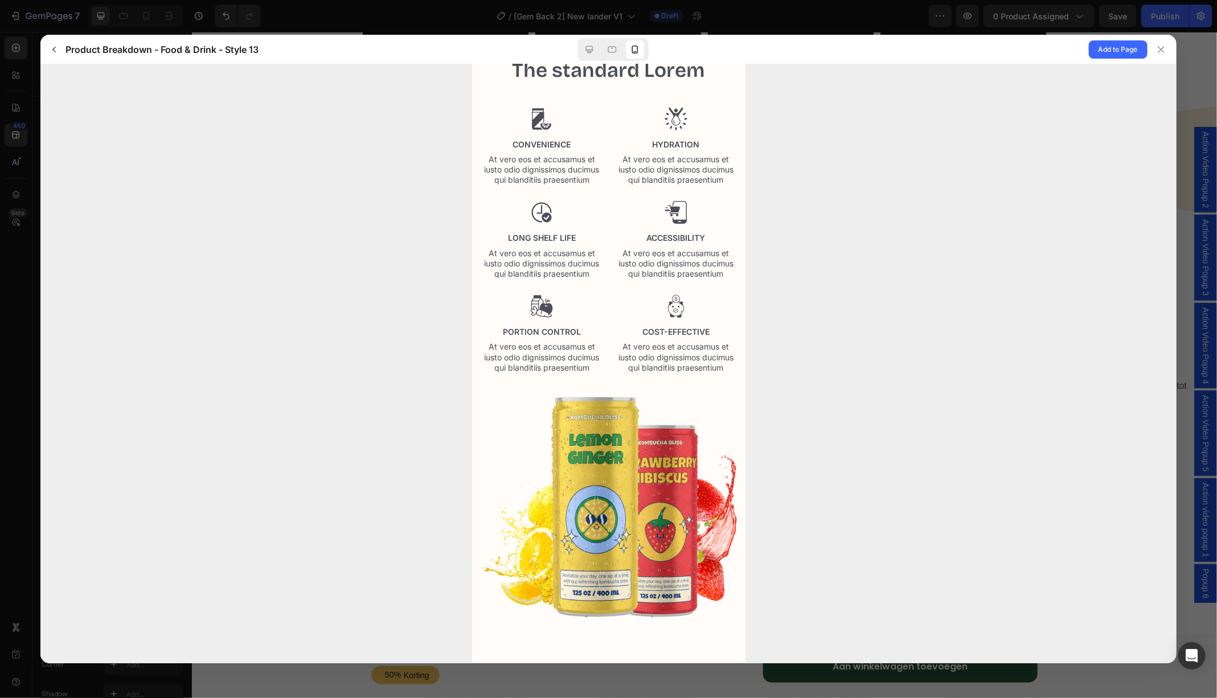
scroll to position [7, 0]
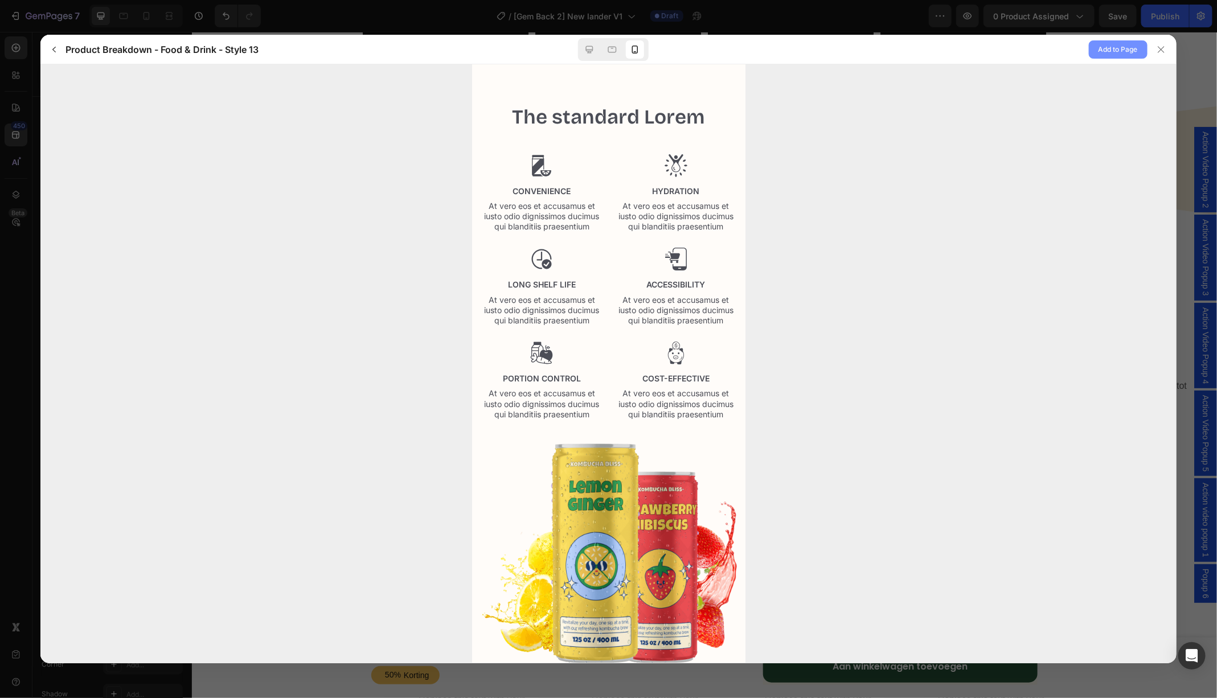
click at [1111, 52] on span "Add to Page" at bounding box center [1117, 50] width 39 height 14
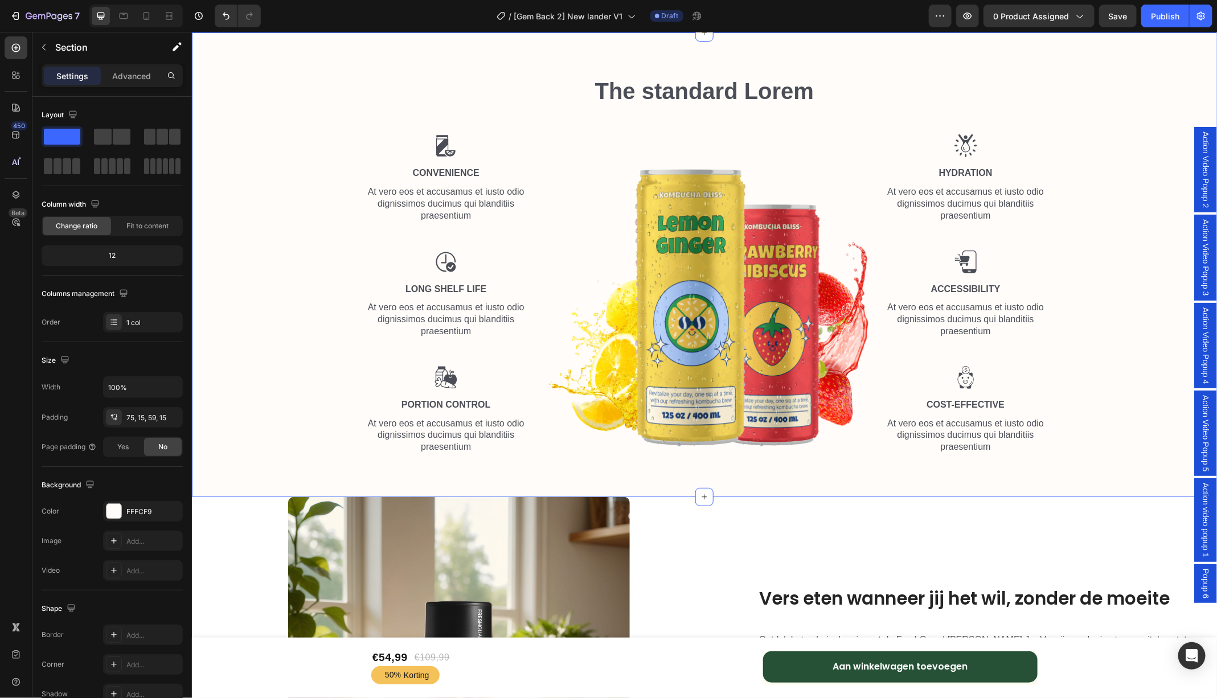
scroll to position [1223, 0]
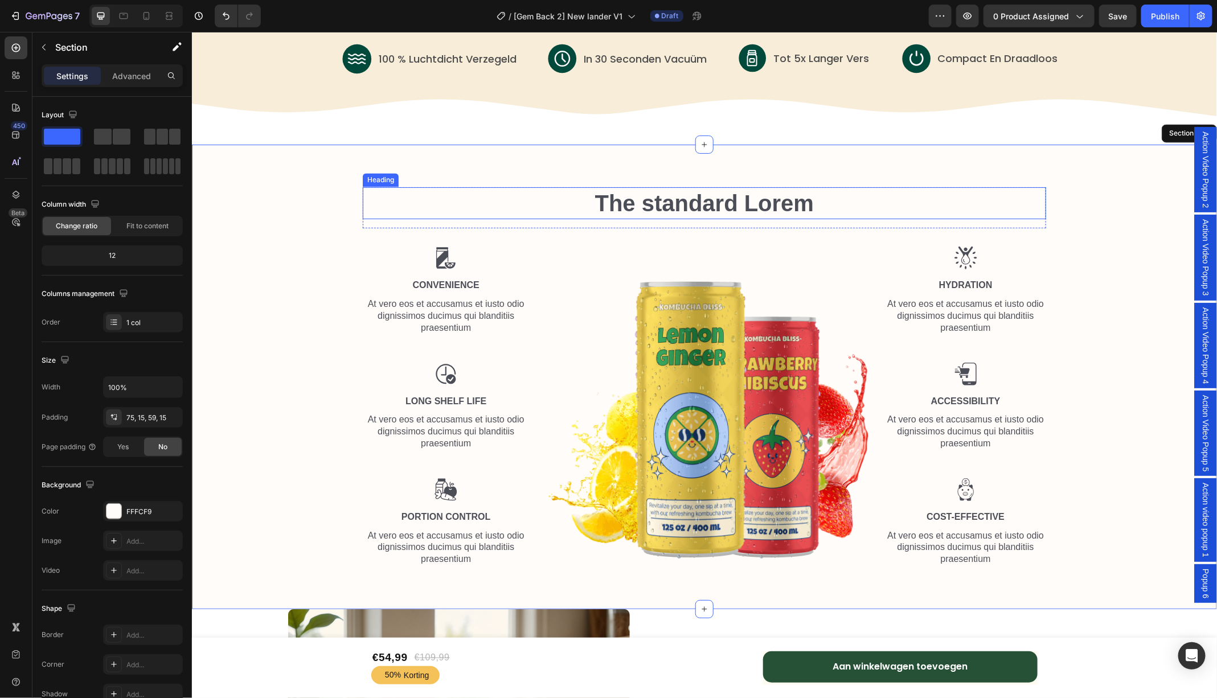
click at [706, 199] on h2 "The standard Lorem" at bounding box center [703, 203] width 683 height 32
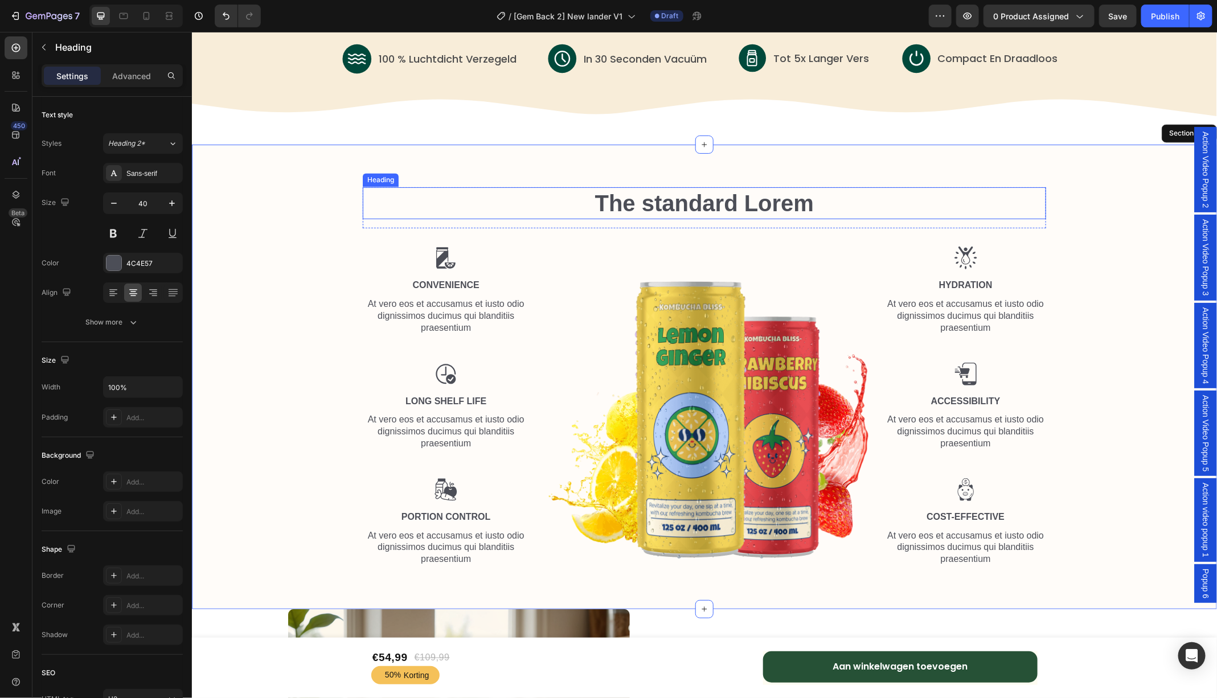
click at [706, 199] on h2 "The standard Lorem" at bounding box center [703, 203] width 683 height 32
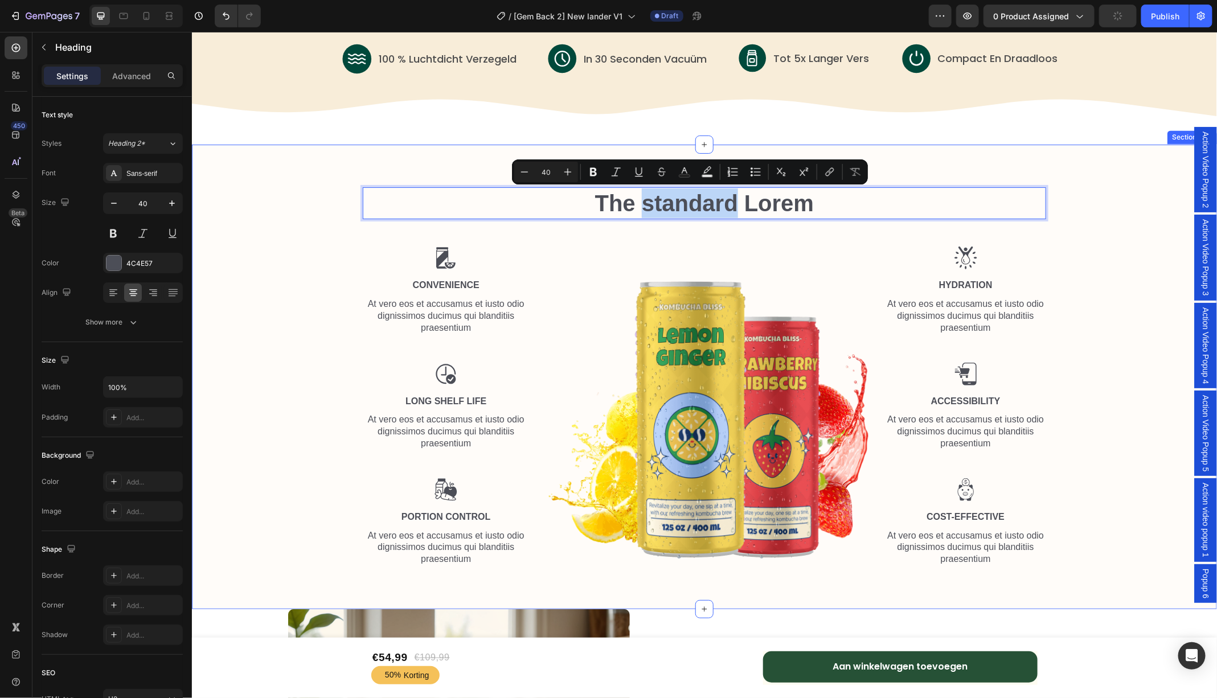
click at [304, 155] on div "The standard Lorem Heading 16 Row Image Convenience Text Block At vero eos et a…" at bounding box center [703, 376] width 1025 height 465
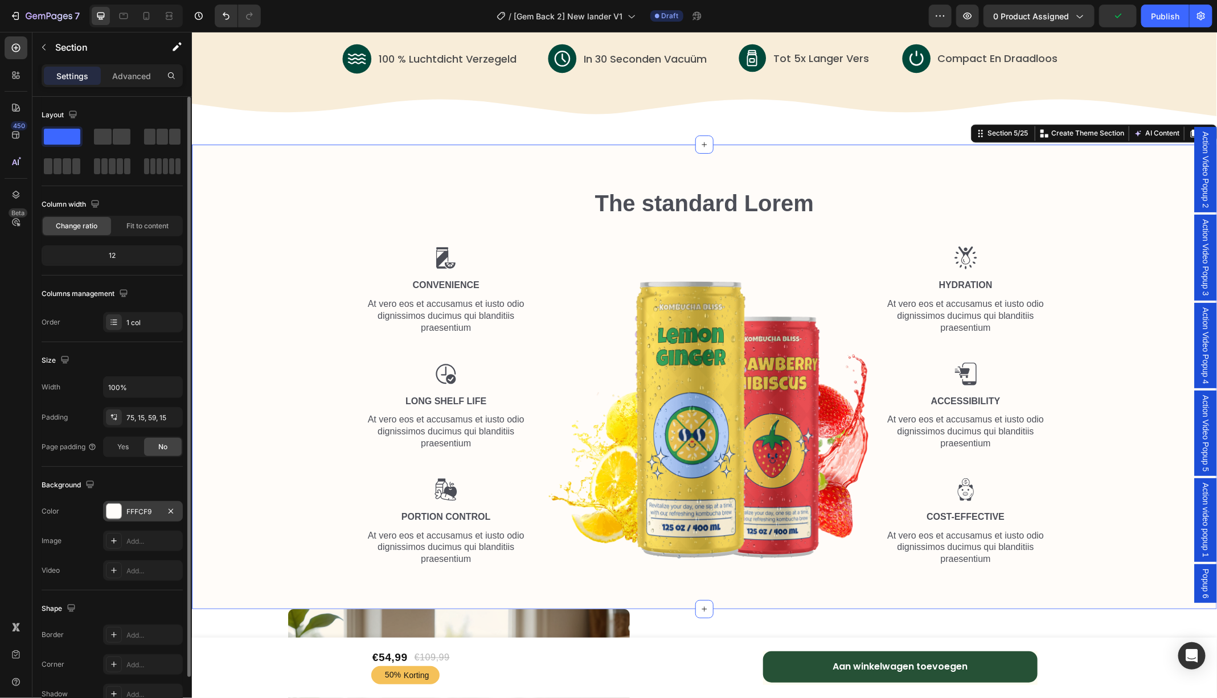
click at [114, 504] on div at bounding box center [113, 511] width 15 height 15
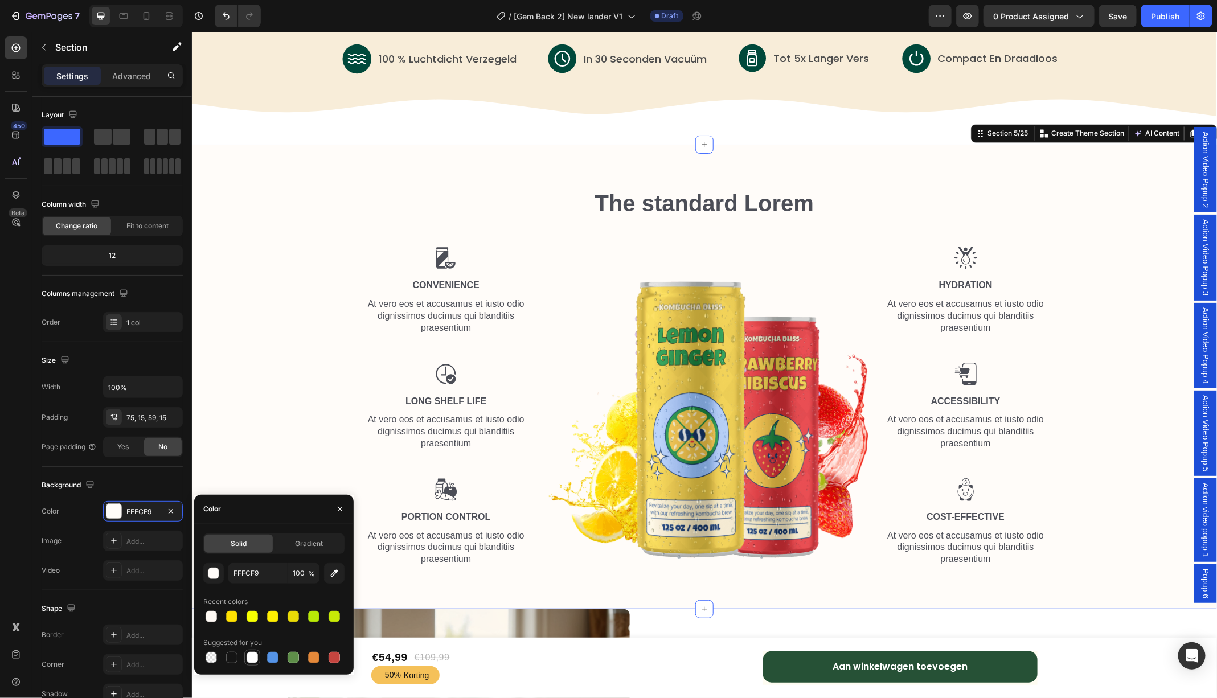
click at [256, 656] on div at bounding box center [252, 657] width 11 height 11
type input "FFFFFF"
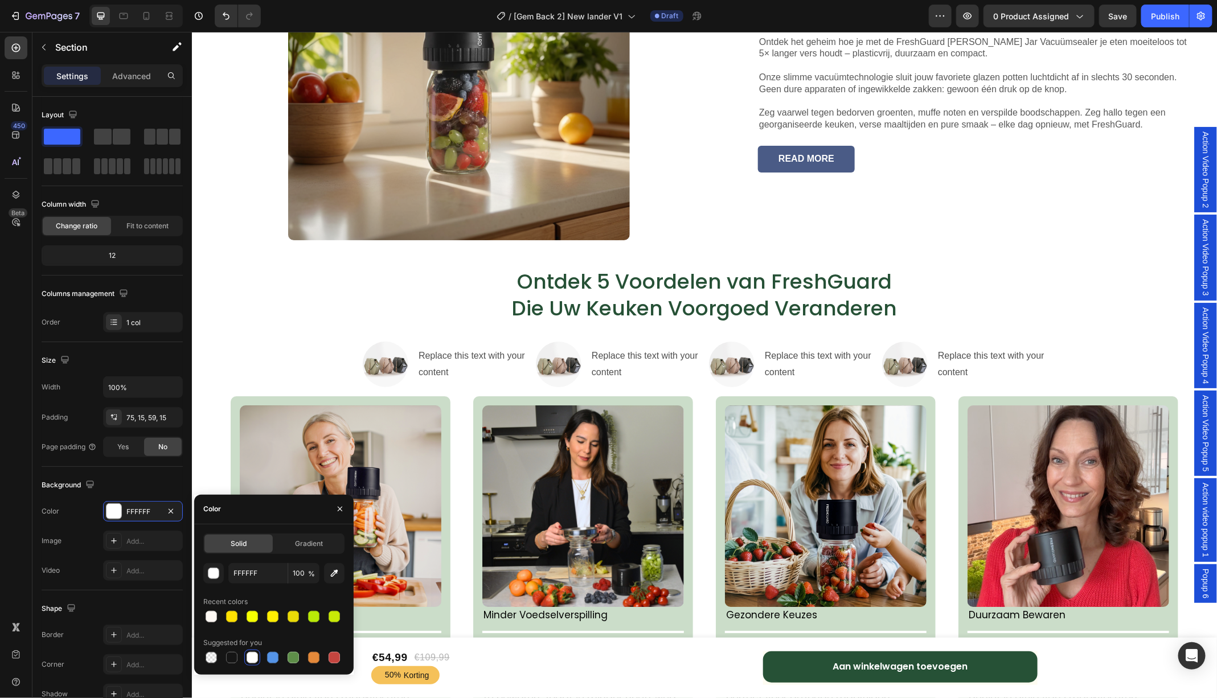
scroll to position [2044, 0]
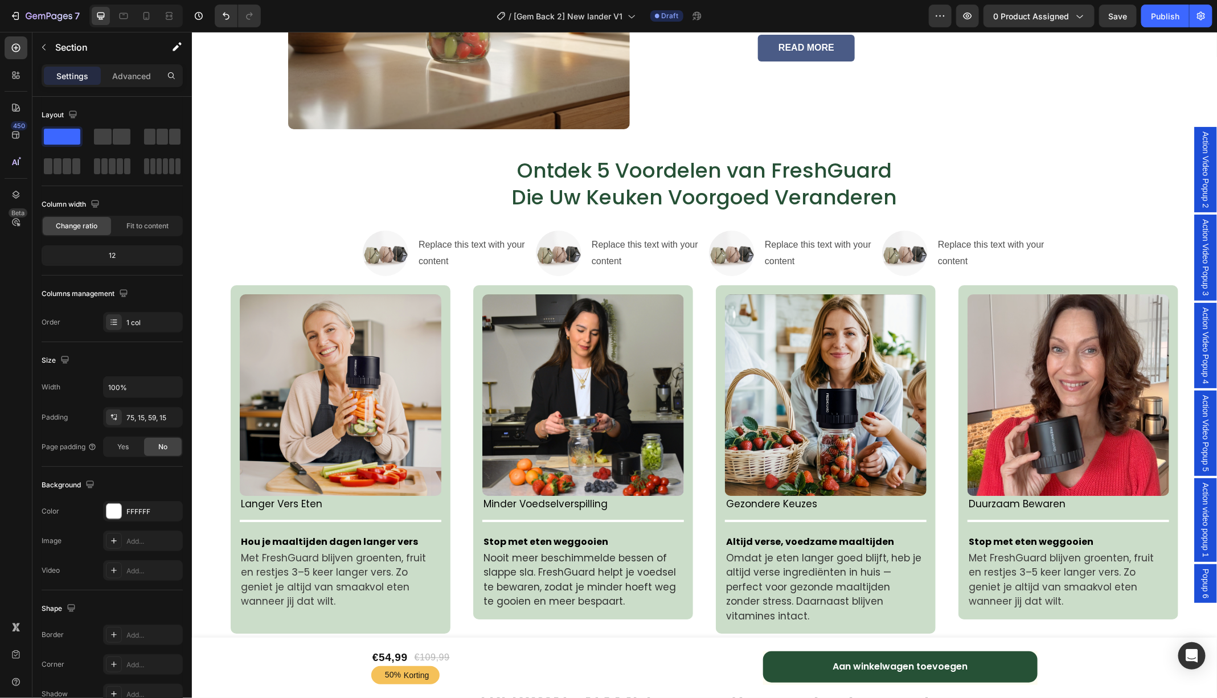
click at [142, 36] on img at bounding box center [71, 31] width 142 height 9
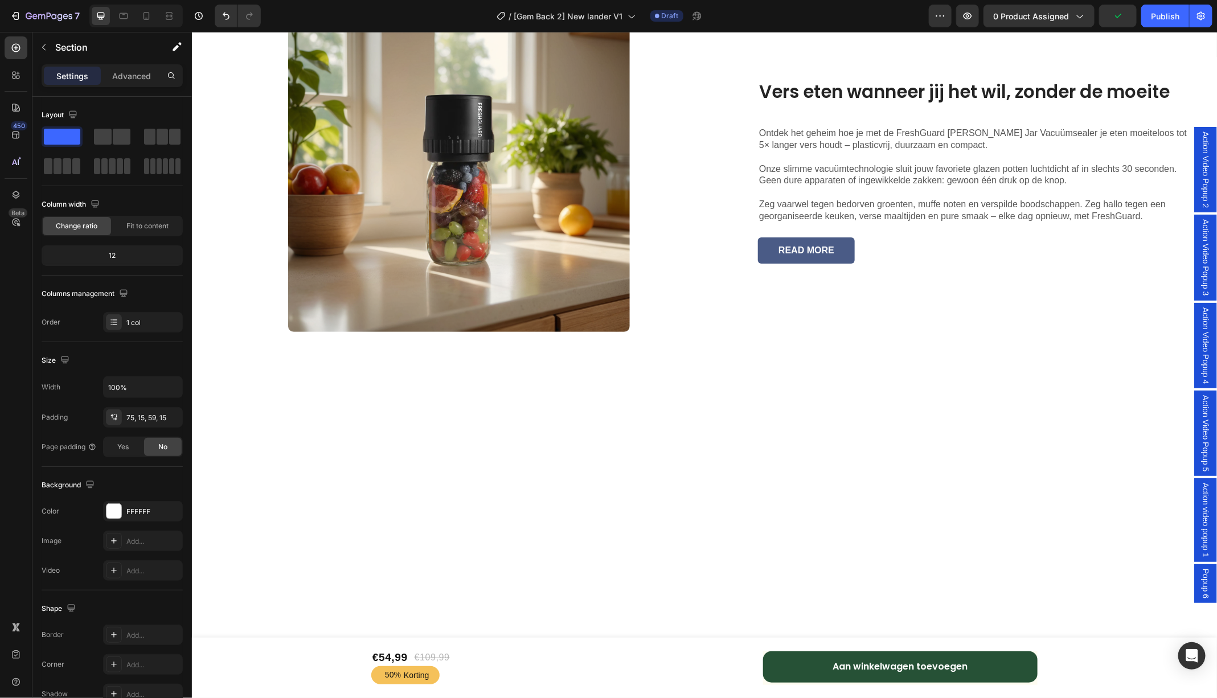
scroll to position [1212, 0]
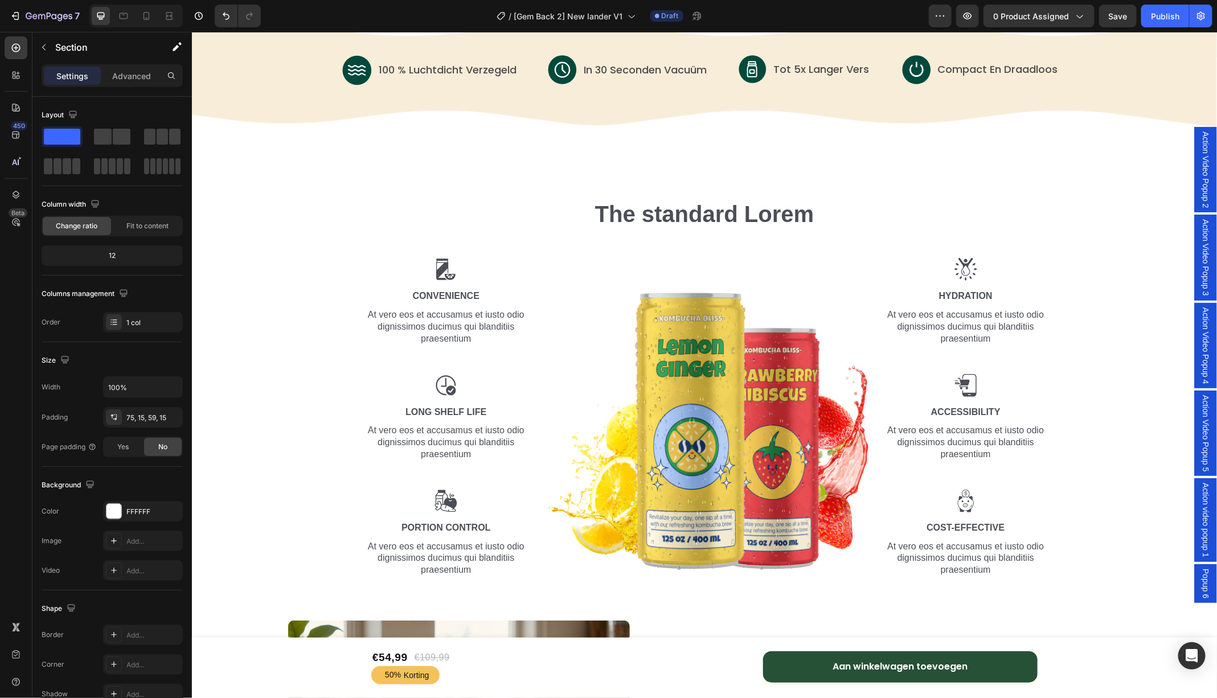
click at [271, 286] on div "The standard Lorem Heading Row Image Convenience Text Block At vero eos et accu…" at bounding box center [704, 392] width 1008 height 388
click at [320, 287] on div "The standard Lorem Heading Row Image Convenience Text Block At vero eos et accu…" at bounding box center [704, 392] width 1008 height 388
click at [360, 179] on div "The standard Lorem Heading Row Image Convenience Text Block At vero eos et accu…" at bounding box center [703, 387] width 1025 height 465
click at [6, 14] on button "X" at bounding box center [3, 7] width 6 height 14
click at [284, 266] on div "The standard Lorem Heading Row Image Convenience Text Block At vero eos et accu…" at bounding box center [704, 392] width 1008 height 388
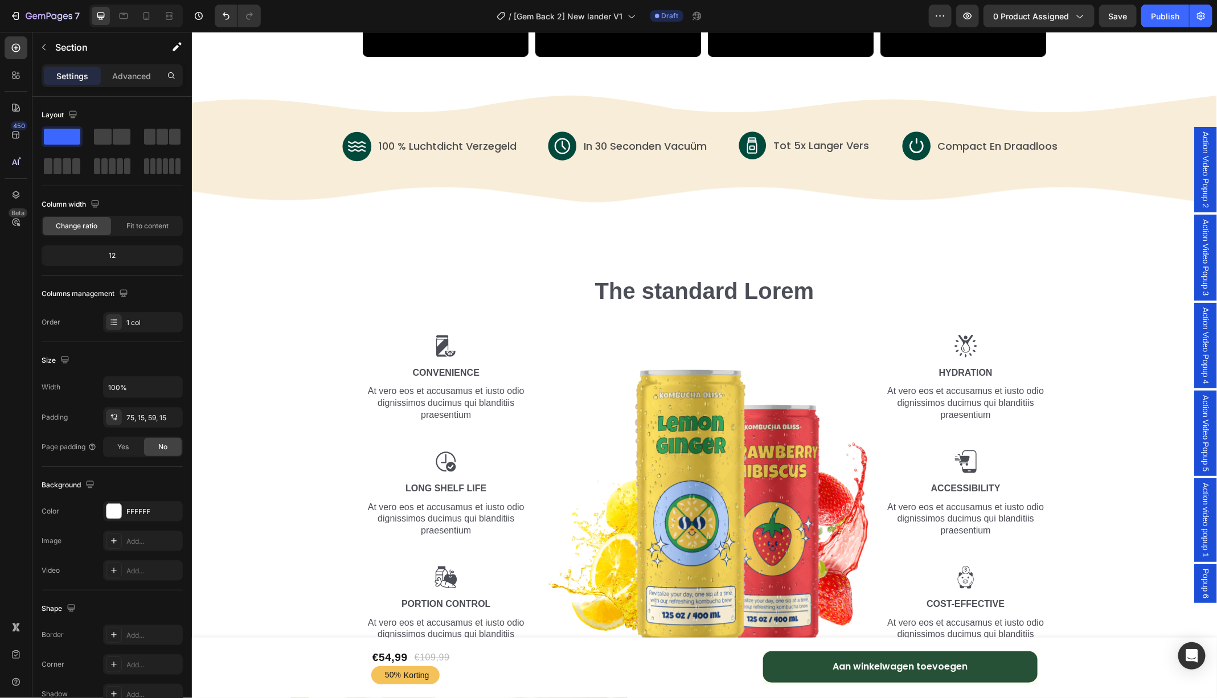
scroll to position [1150, 0]
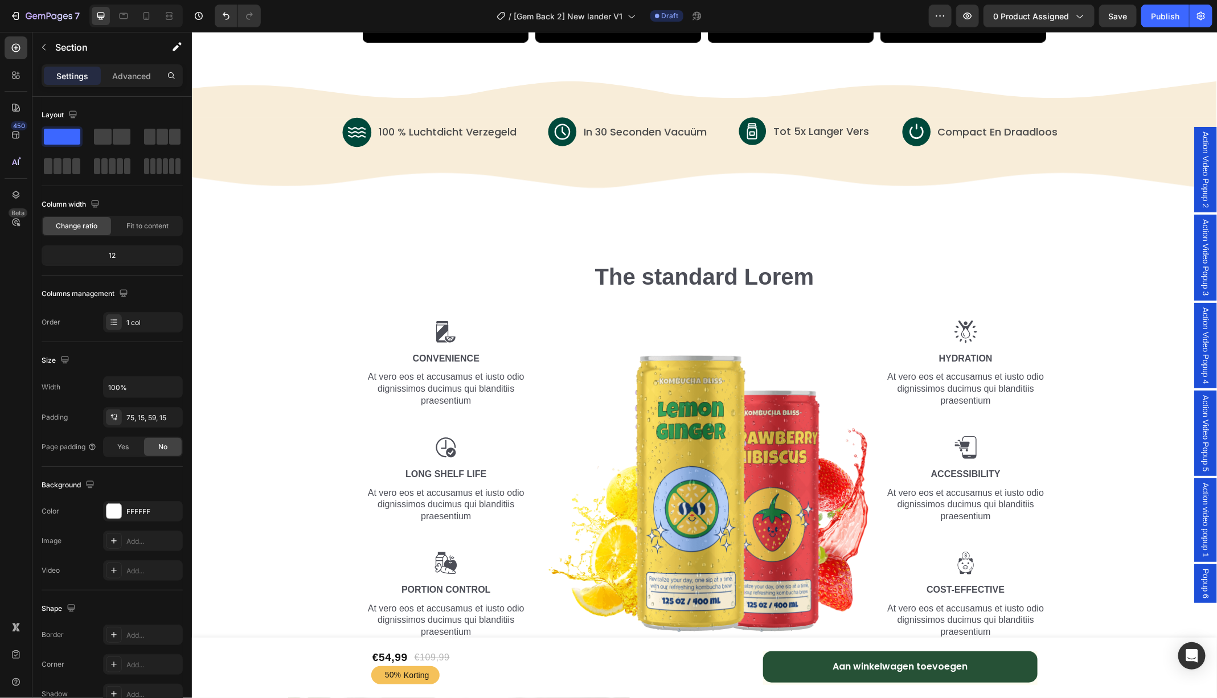
click at [1074, 347] on div "The standard Lorem Heading Row Image Convenience Text Block At vero eos et accu…" at bounding box center [704, 455] width 1008 height 388
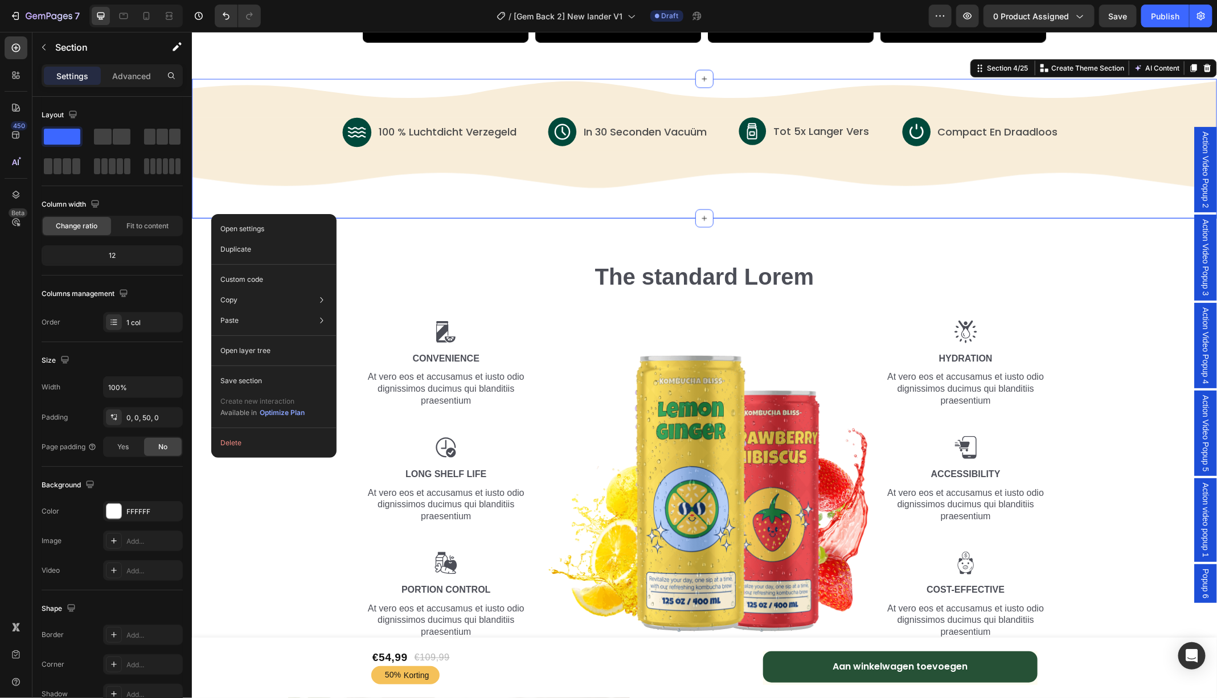
click at [391, 248] on div "The standard Lorem Heading Row Image Convenience Text Block At vero eos et accu…" at bounding box center [703, 450] width 1025 height 465
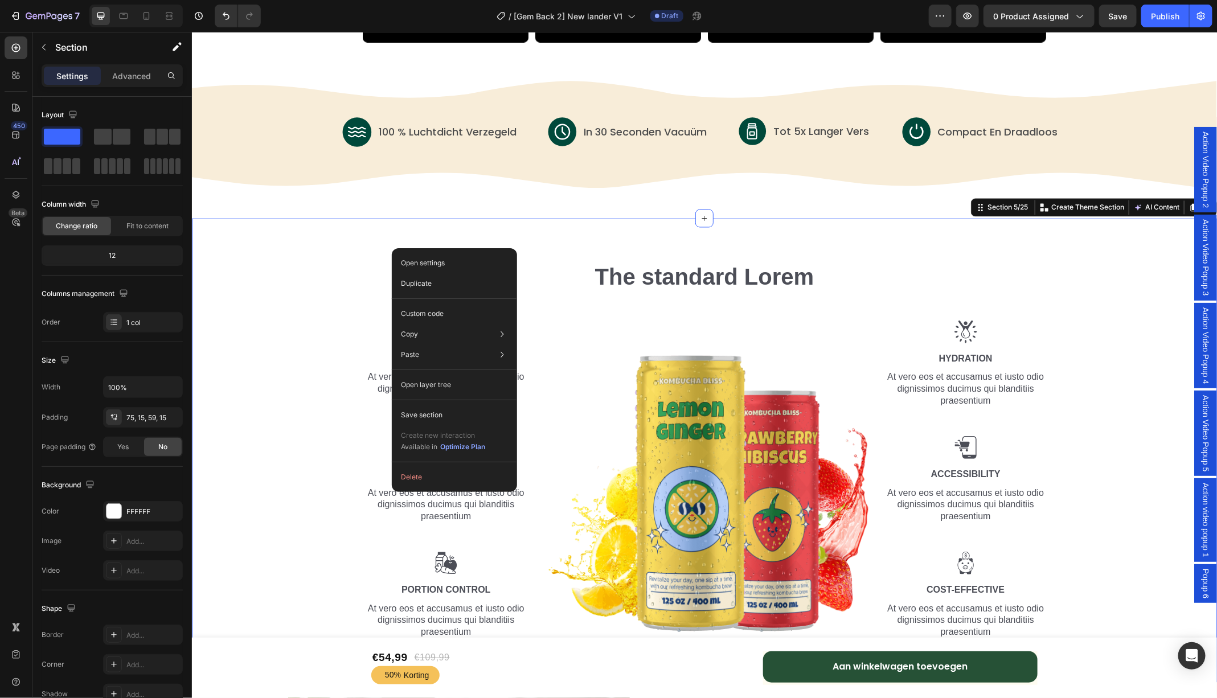
click at [316, 252] on div "The standard Lorem Heading Row Image Convenience Text Block At vero eos et accu…" at bounding box center [703, 450] width 1025 height 465
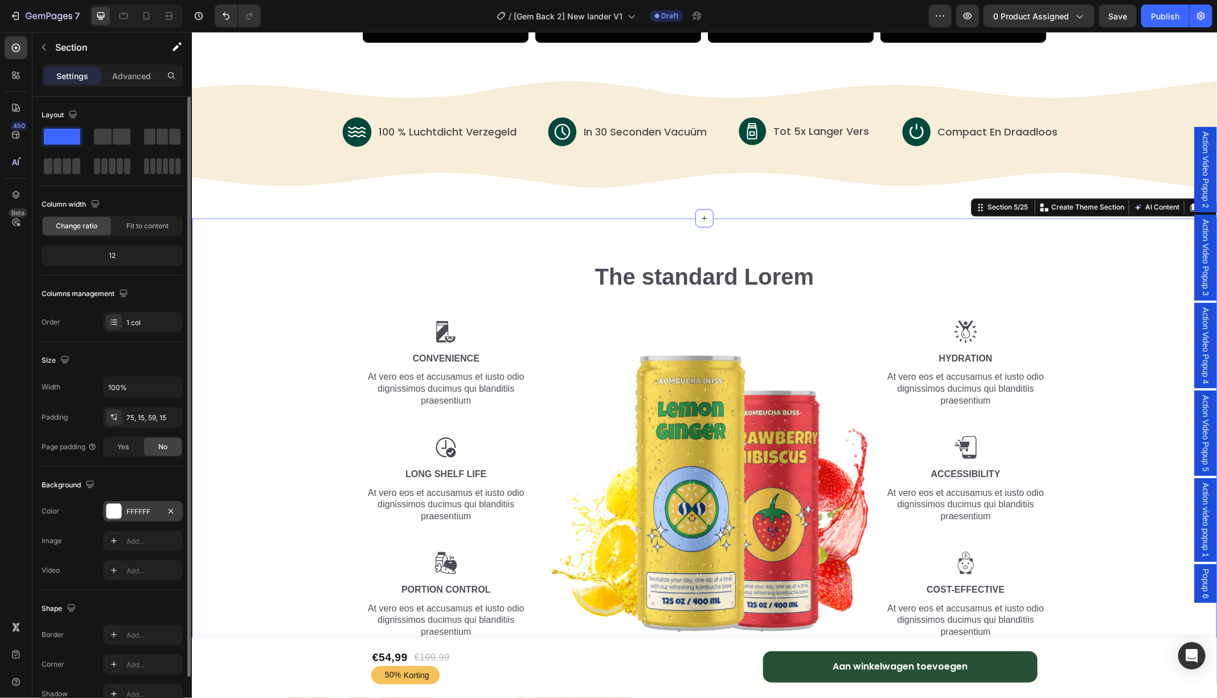
click at [117, 512] on div at bounding box center [113, 511] width 15 height 15
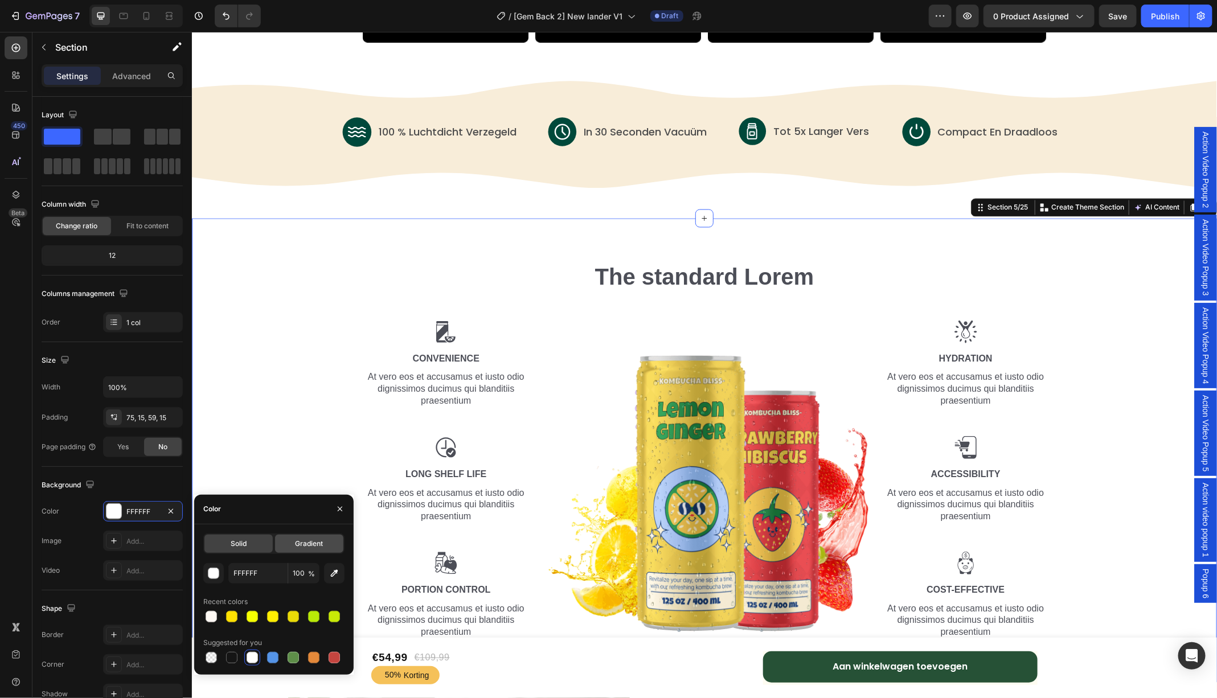
click at [306, 549] on div "Gradient" at bounding box center [309, 544] width 68 height 18
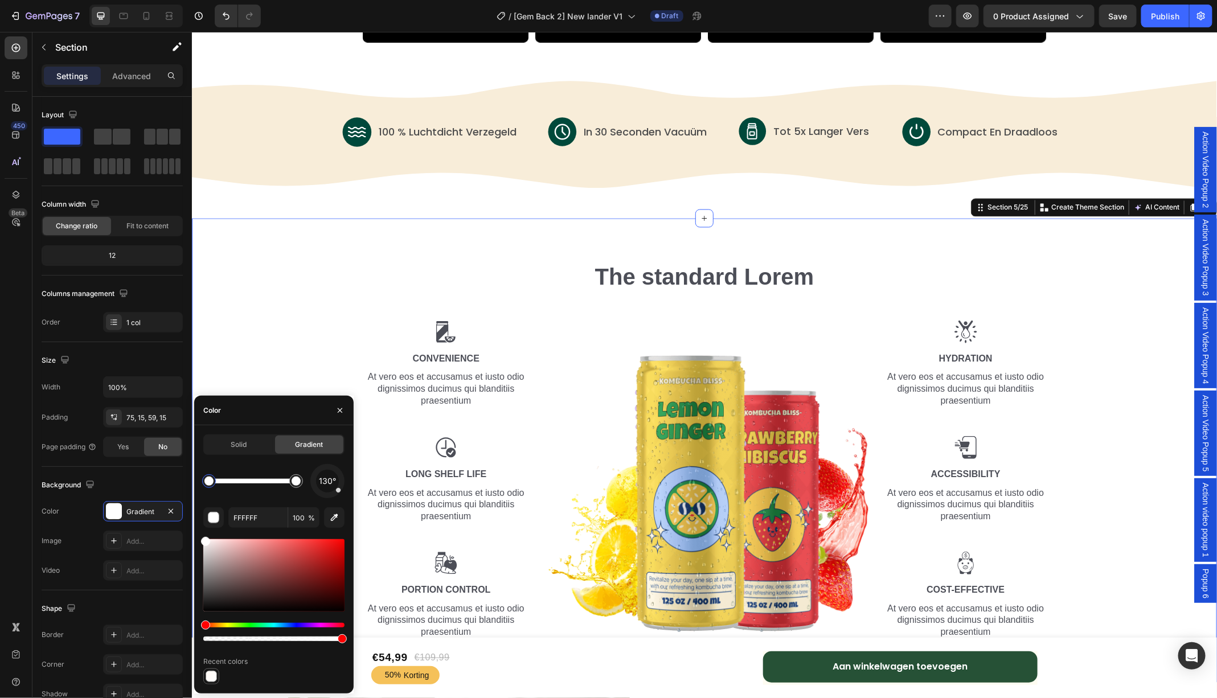
click at [209, 678] on div at bounding box center [211, 676] width 11 height 11
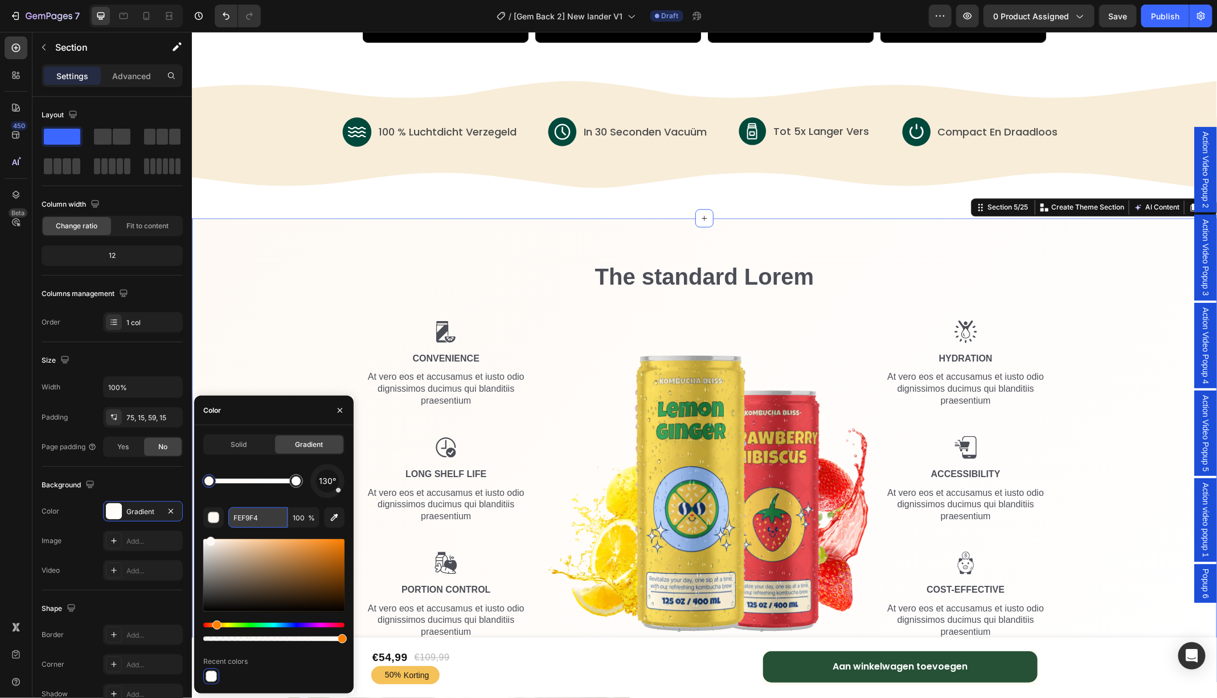
type input "FFFFFF"
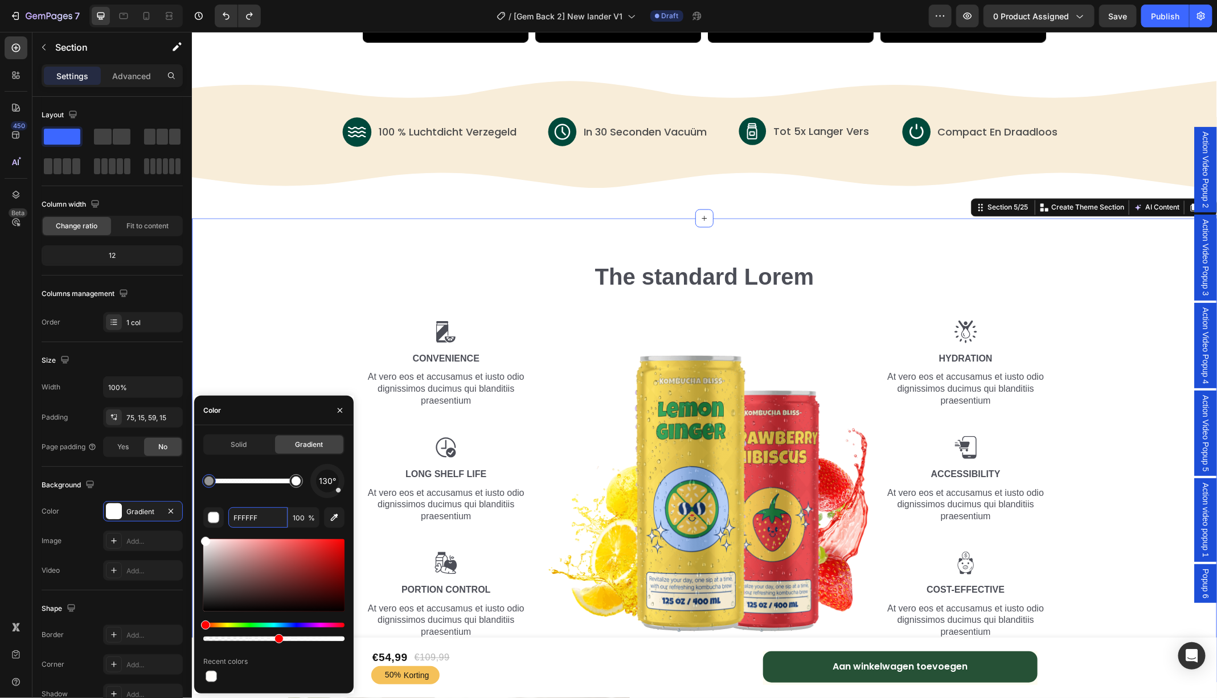
drag, startPoint x: 342, startPoint y: 640, endPoint x: 276, endPoint y: 640, distance: 66.0
click at [276, 640] on div at bounding box center [278, 638] width 9 height 9
drag, startPoint x: 276, startPoint y: 640, endPoint x: 351, endPoint y: 639, distance: 75.2
click at [351, 639] on div "Solid Gradient 130° FFFFFF 51 % Recent colors" at bounding box center [273, 559] width 159 height 250
type input "100"
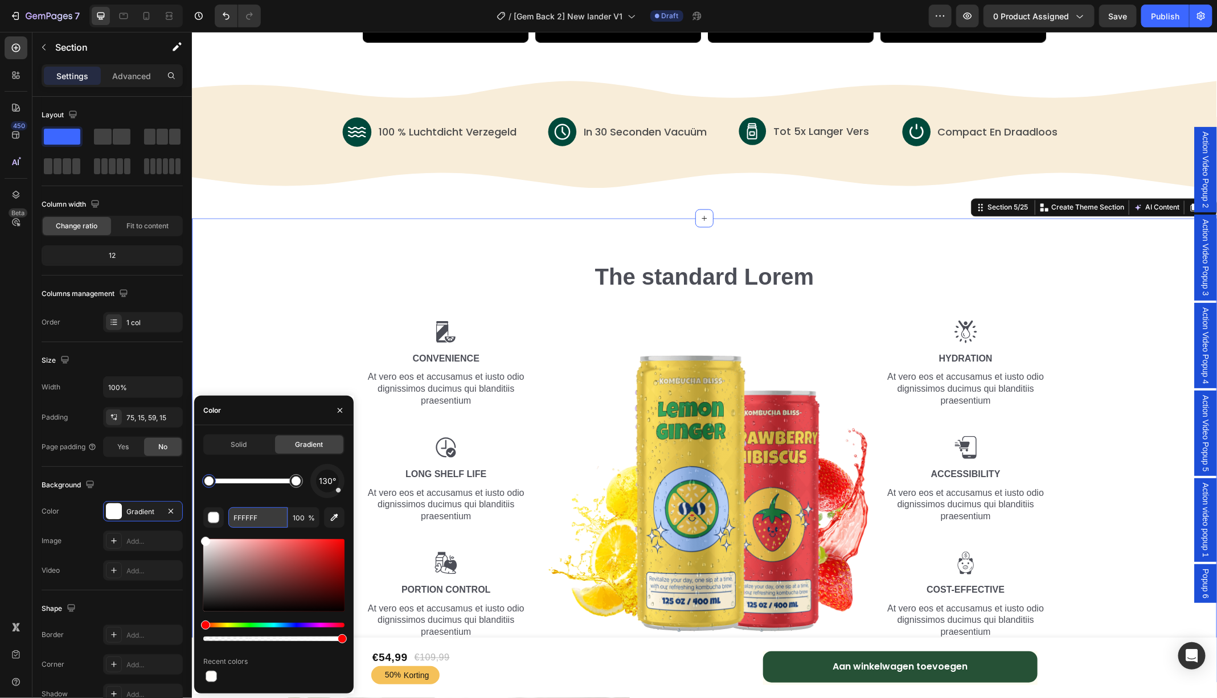
paste input "#cadcc9"
type input "#cadcc9"
drag, startPoint x: 344, startPoint y: 641, endPoint x: 216, endPoint y: 640, distance: 128.1
click at [216, 640] on div at bounding box center [217, 638] width 9 height 9
drag, startPoint x: 407, startPoint y: 671, endPoint x: 421, endPoint y: 636, distance: 38.1
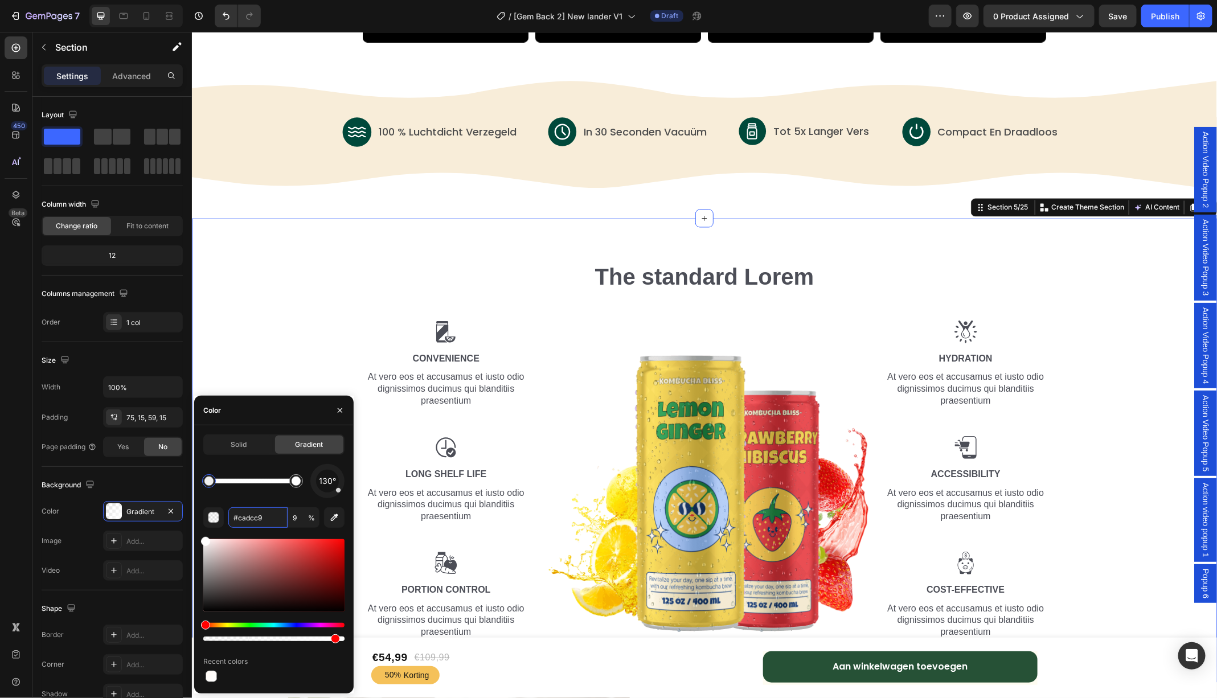
click at [333, 639] on div at bounding box center [273, 638] width 141 height 5
drag, startPoint x: 333, startPoint y: 639, endPoint x: 352, endPoint y: 639, distance: 19.4
click at [352, 639] on div "Solid Gradient 130° #cadcc9 9 % Recent colors" at bounding box center [273, 559] width 159 height 250
type input "100"
click at [274, 520] on input "#cadcc9" at bounding box center [257, 517] width 59 height 20
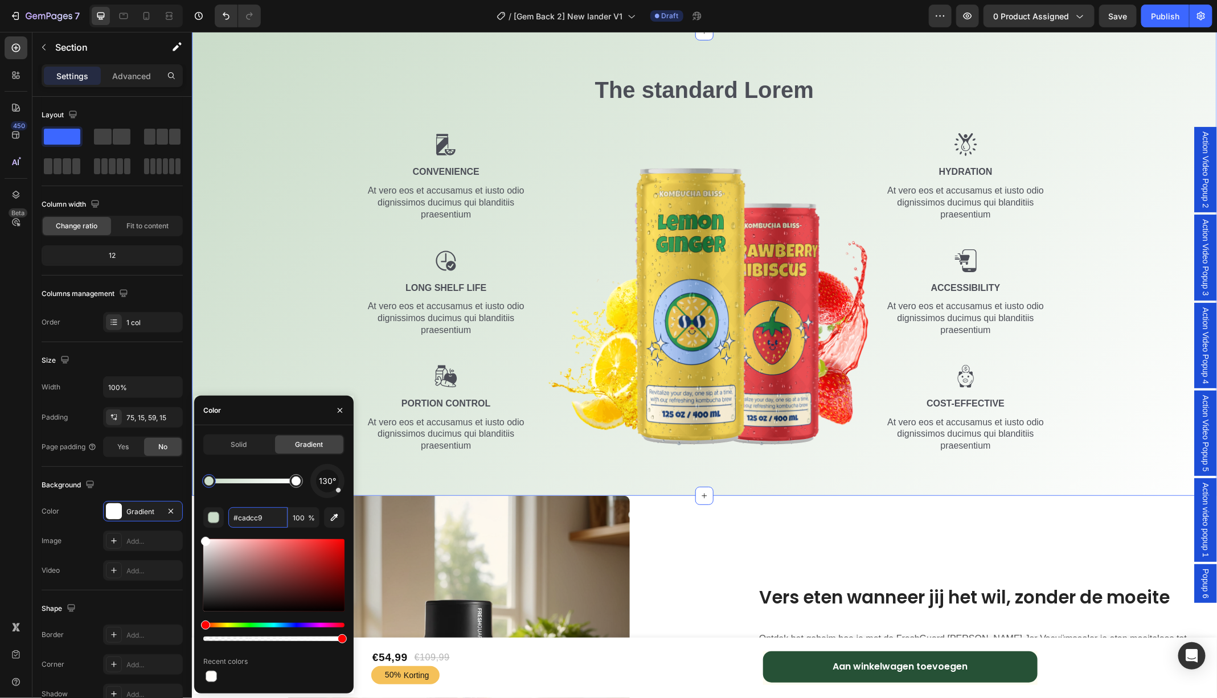
scroll to position [1308, 0]
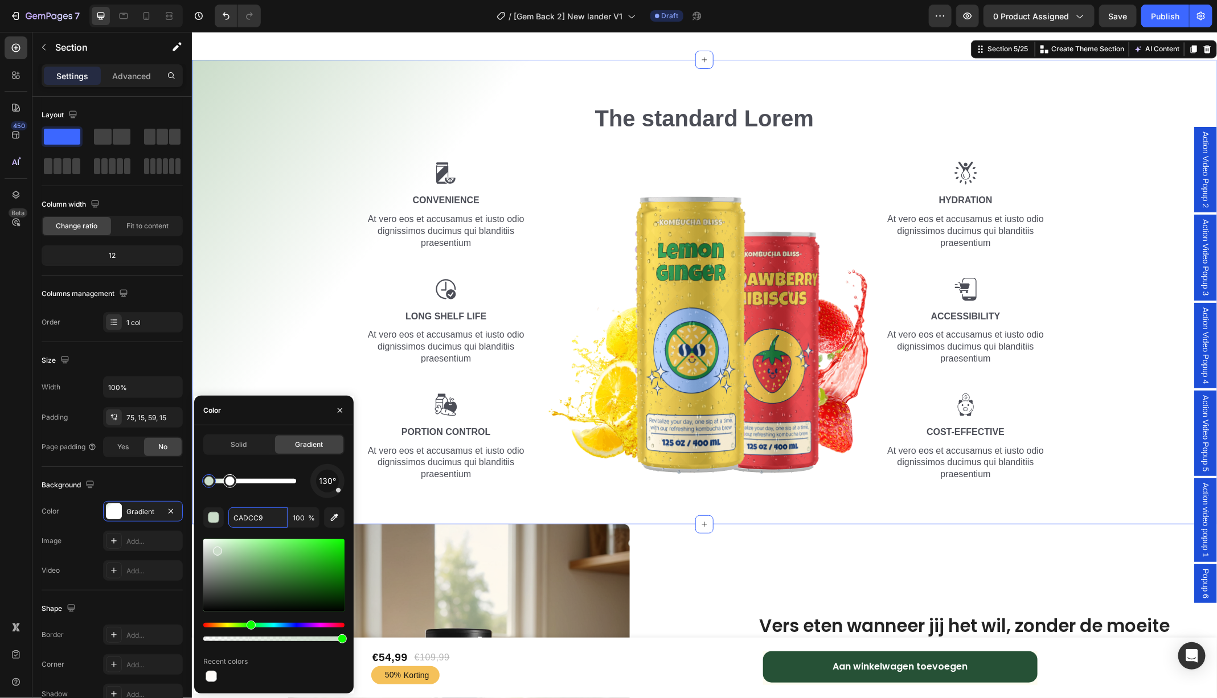
drag, startPoint x: 298, startPoint y: 484, endPoint x: 235, endPoint y: 487, distance: 63.3
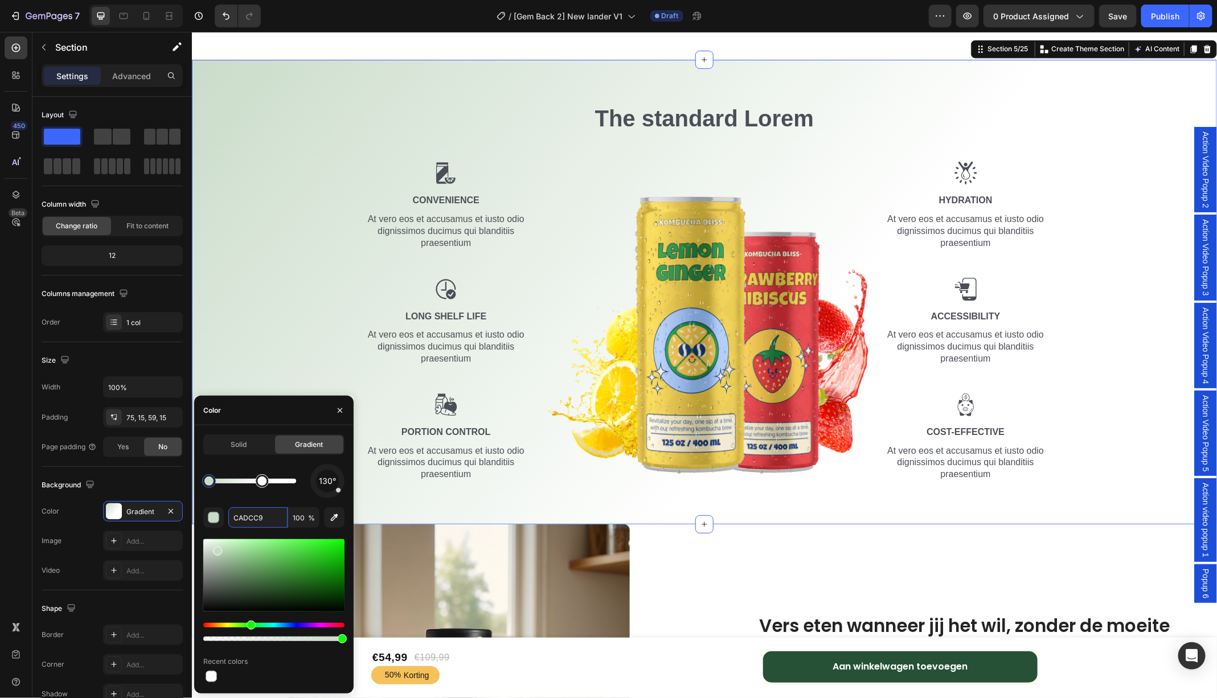
drag, startPoint x: 227, startPoint y: 480, endPoint x: 264, endPoint y: 480, distance: 37.0
drag, startPoint x: 340, startPoint y: 493, endPoint x: 340, endPoint y: 484, distance: 8.5
click at [340, 484] on div "130°" at bounding box center [327, 481] width 34 height 34
drag, startPoint x: 336, startPoint y: 492, endPoint x: 312, endPoint y: 473, distance: 31.2
click at [312, 473] on div at bounding box center [327, 481] width 47 height 47
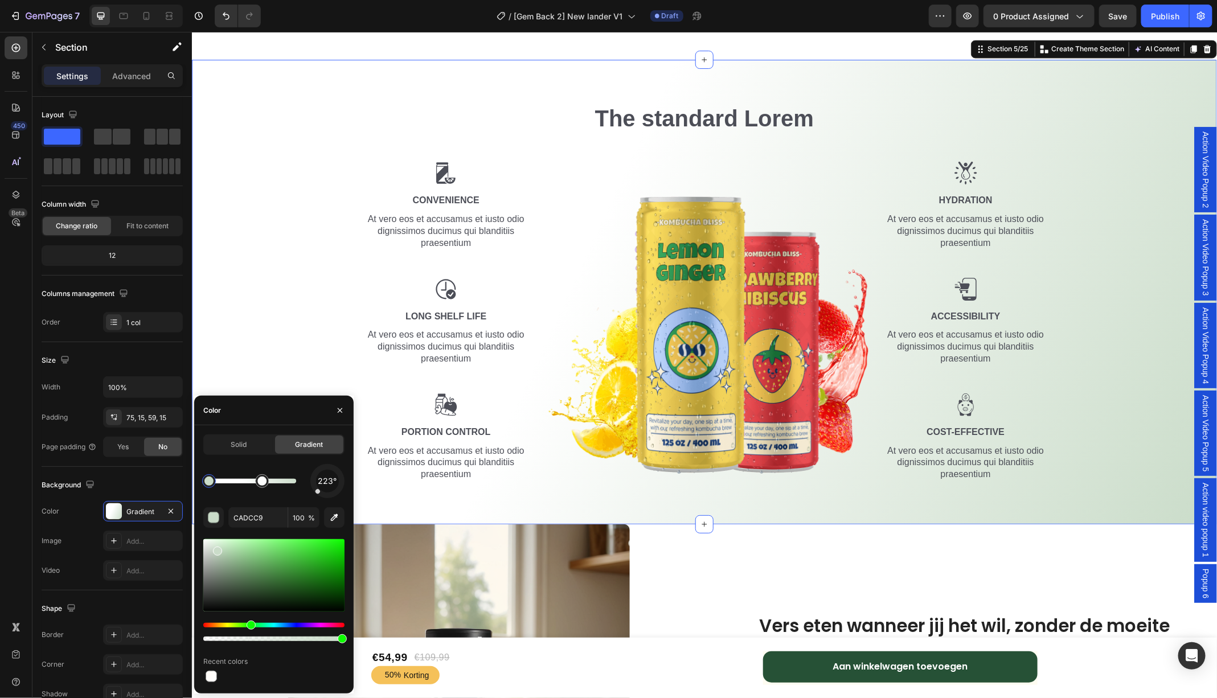
drag, startPoint x: 316, startPoint y: 476, endPoint x: 316, endPoint y: 494, distance: 17.6
click at [316, 494] on div at bounding box center [327, 481] width 48 height 48
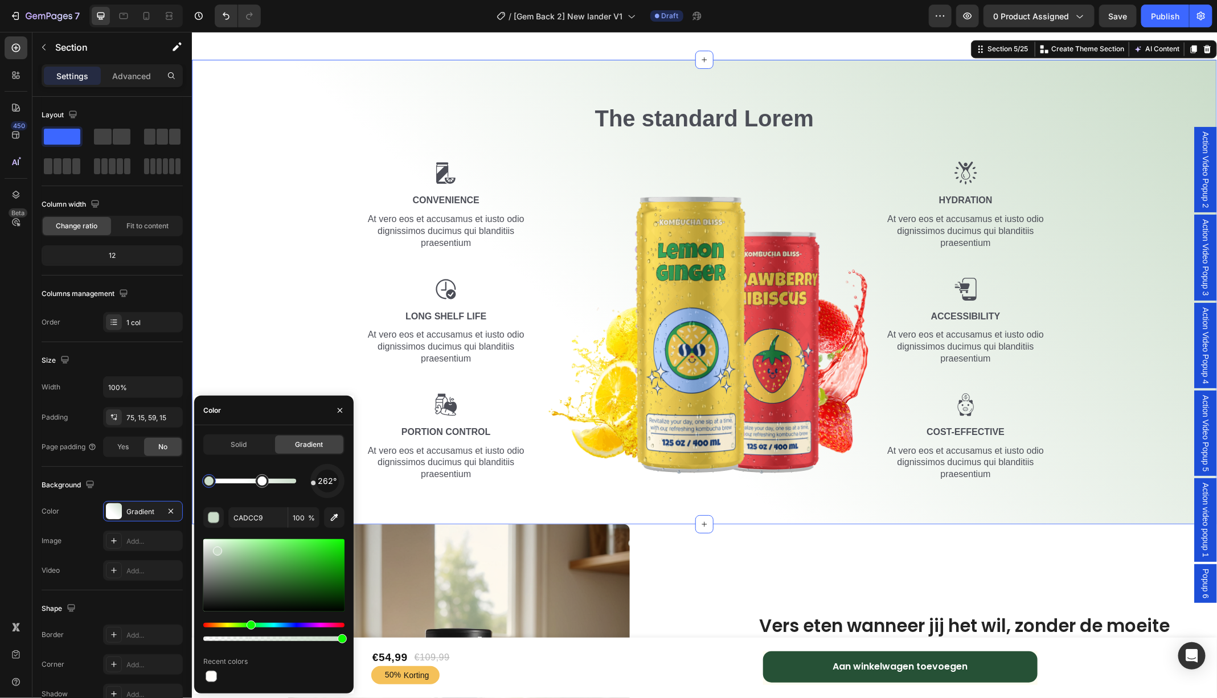
drag, startPoint x: 316, startPoint y: 494, endPoint x: 313, endPoint y: 483, distance: 10.6
click at [313, 483] on div at bounding box center [313, 482] width 5 height 5
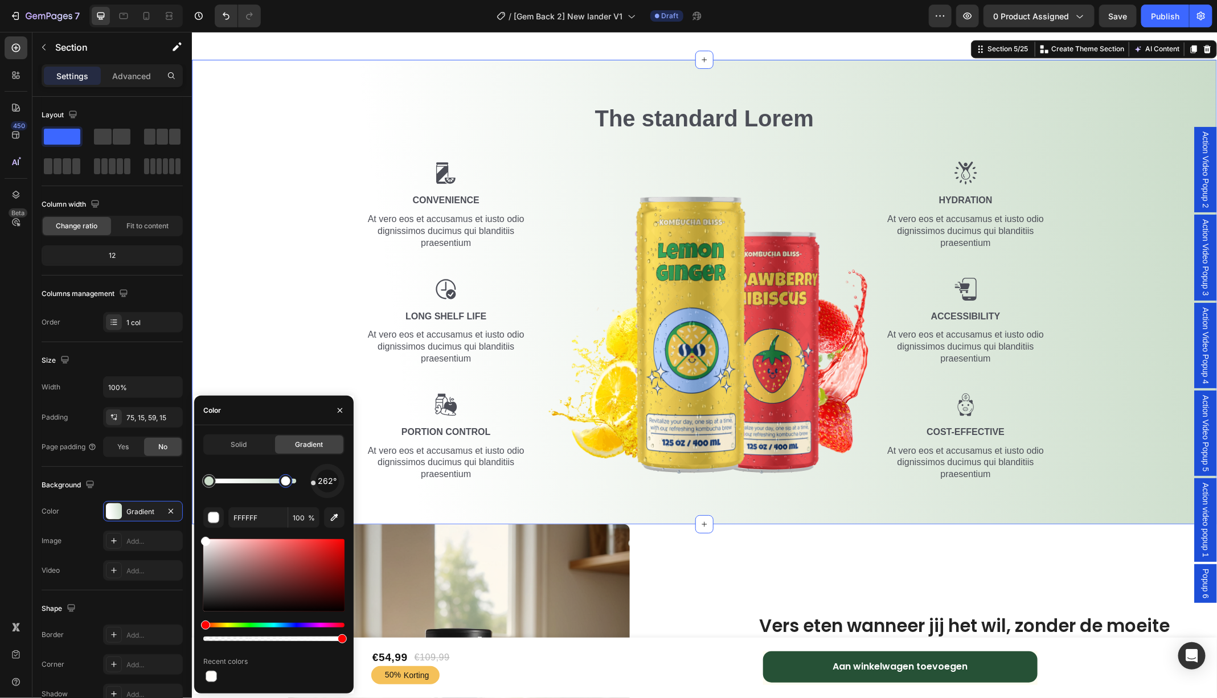
drag, startPoint x: 278, startPoint y: 486, endPoint x: 286, endPoint y: 484, distance: 8.1
click at [286, 484] on div at bounding box center [285, 480] width 9 height 9
type input "CADCC9"
click at [327, 470] on div "262°" at bounding box center [327, 481] width 23 height 23
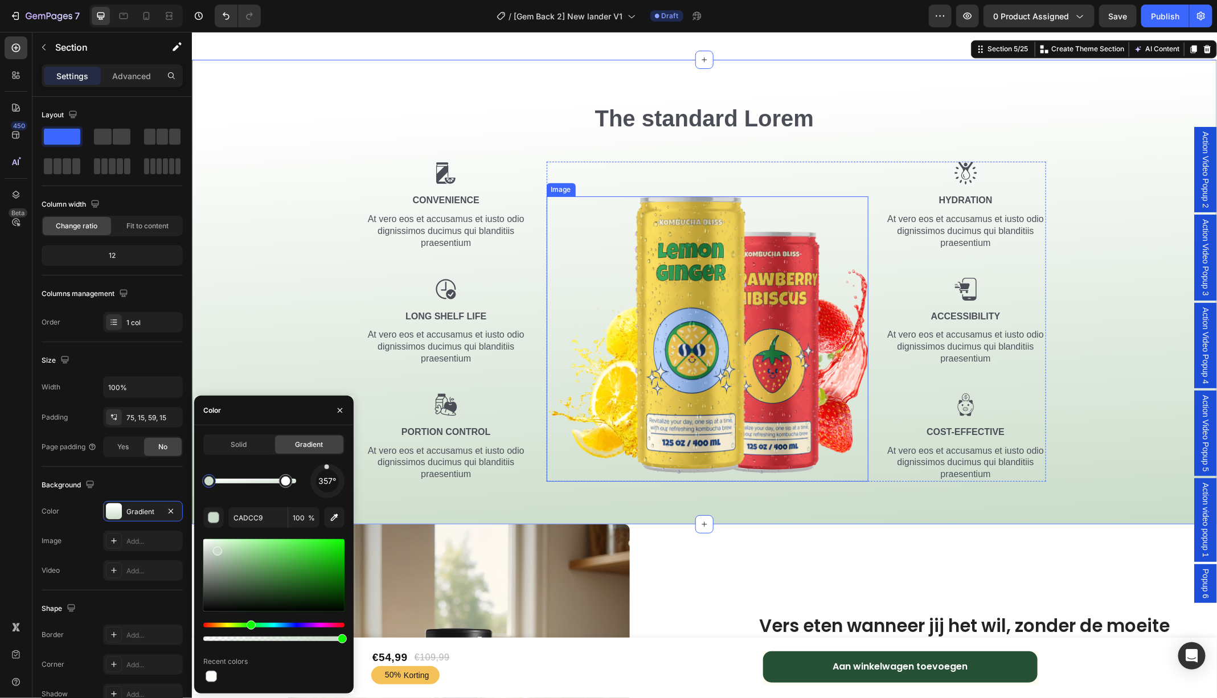
click at [673, 342] on img at bounding box center [707, 338] width 322 height 285
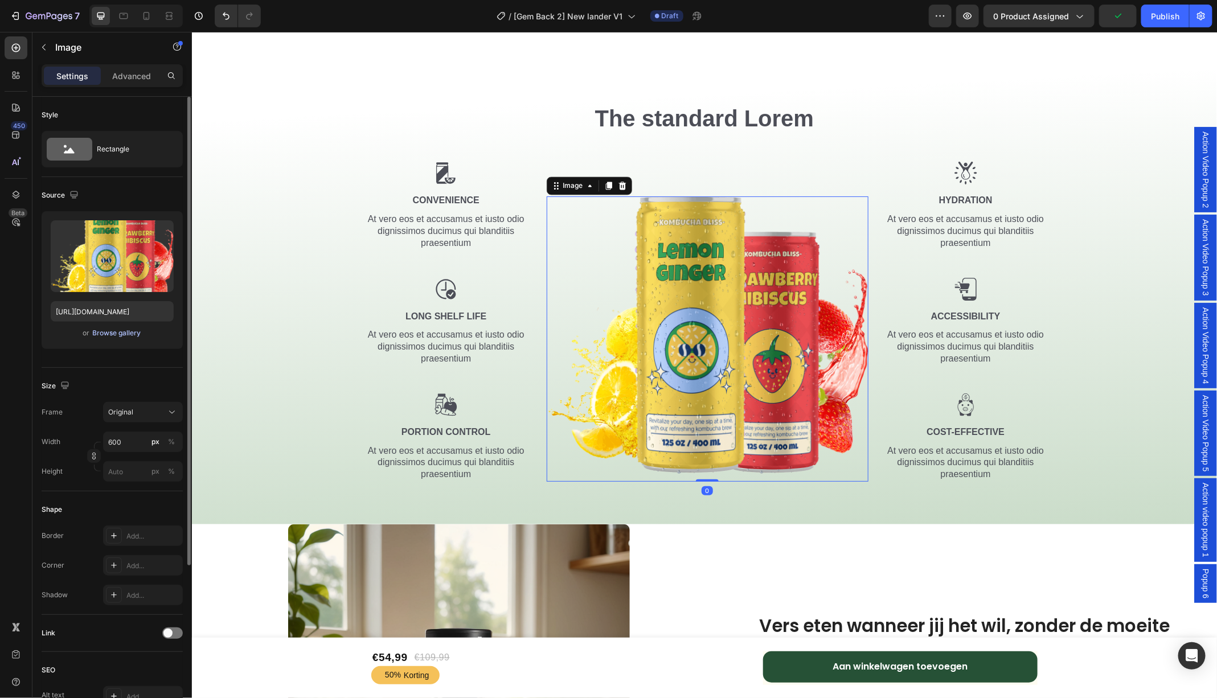
click at [126, 335] on div "Browse gallery" at bounding box center [117, 333] width 48 height 10
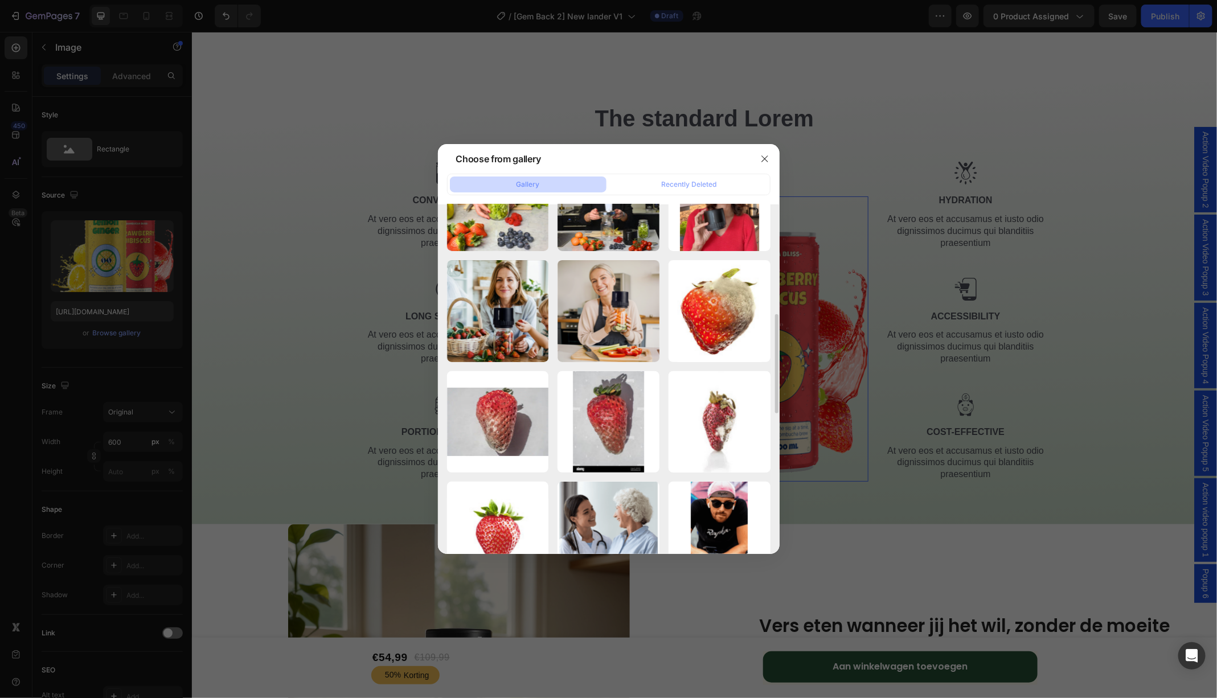
scroll to position [0, 0]
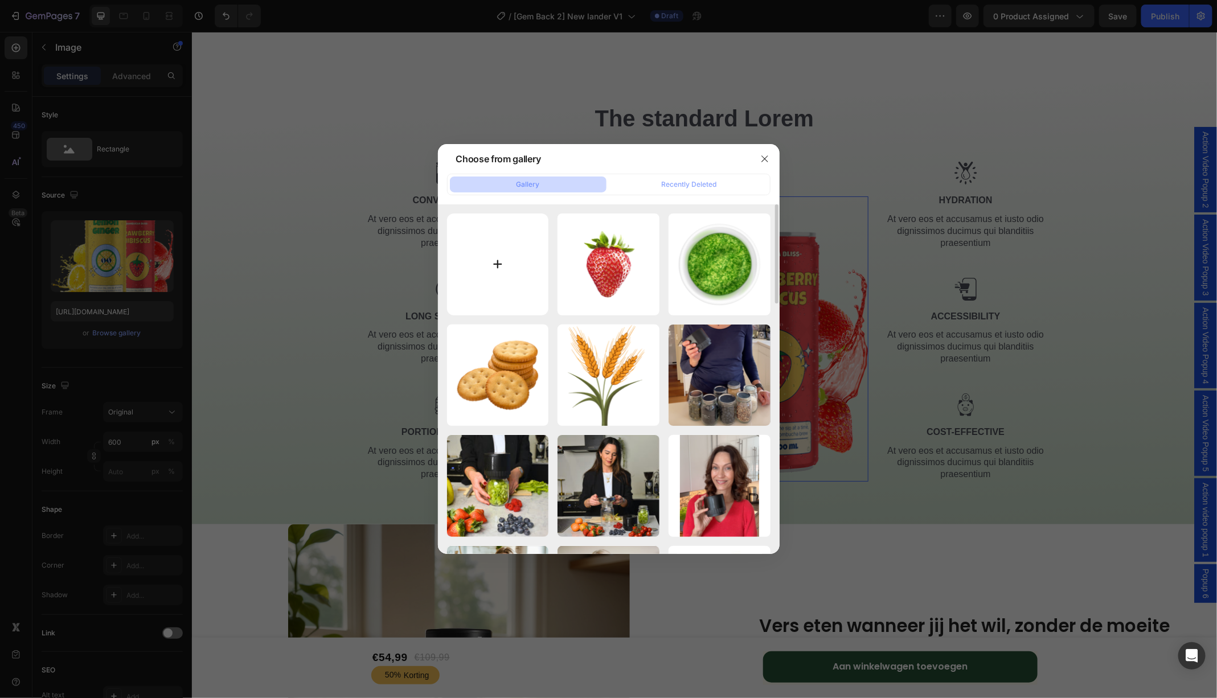
click at [491, 280] on input "file" at bounding box center [498, 264] width 102 height 102
type input "C:\fakepath\Untitled design (32).png"
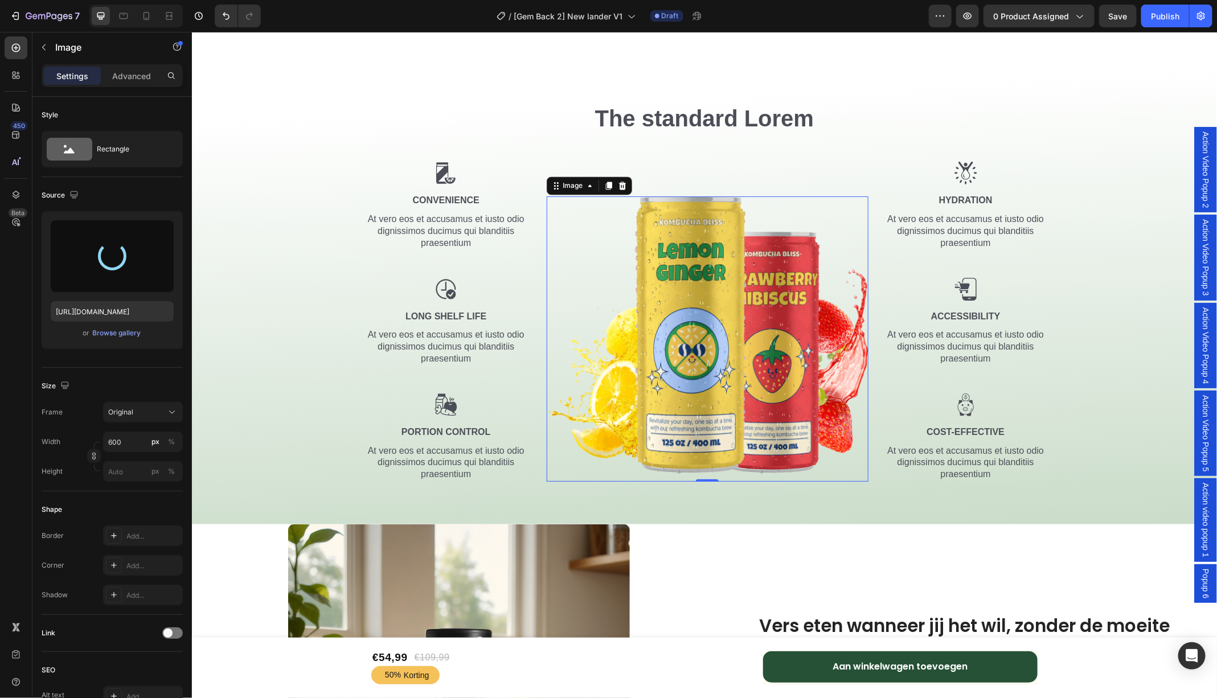
type input "https://cdn.shopify.com/s/files/1/0747/6602/4923/files/gempages_555404258220967…"
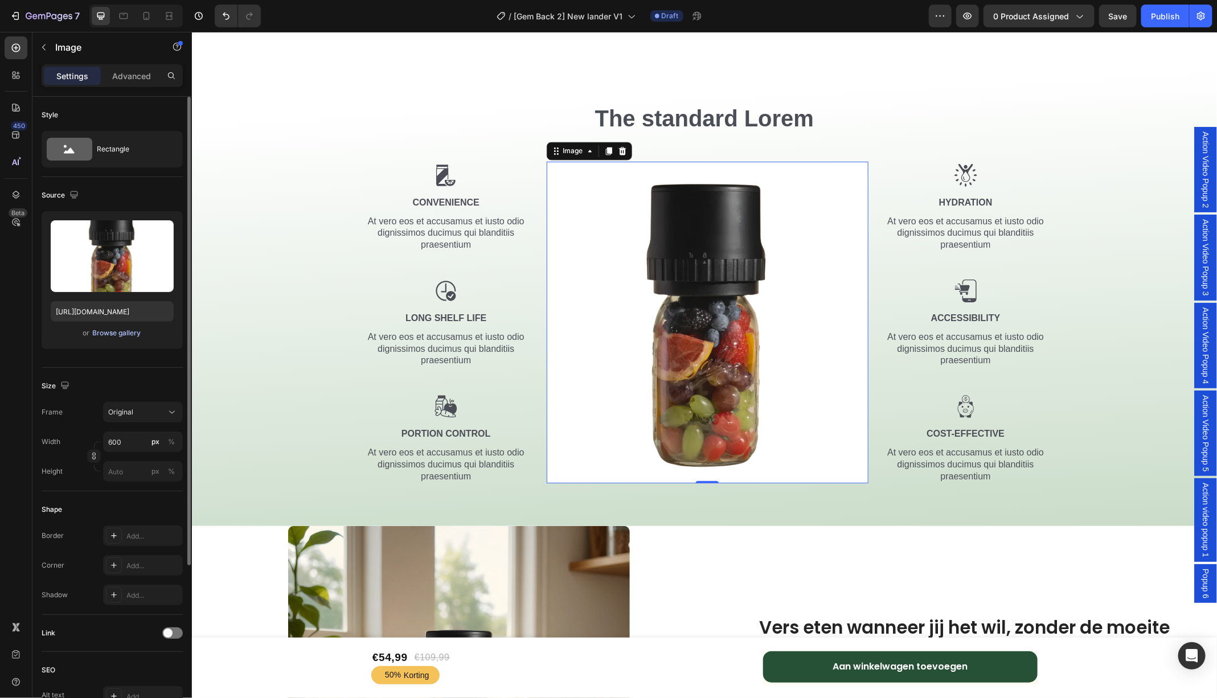
click at [123, 335] on div "Browse gallery" at bounding box center [117, 333] width 48 height 10
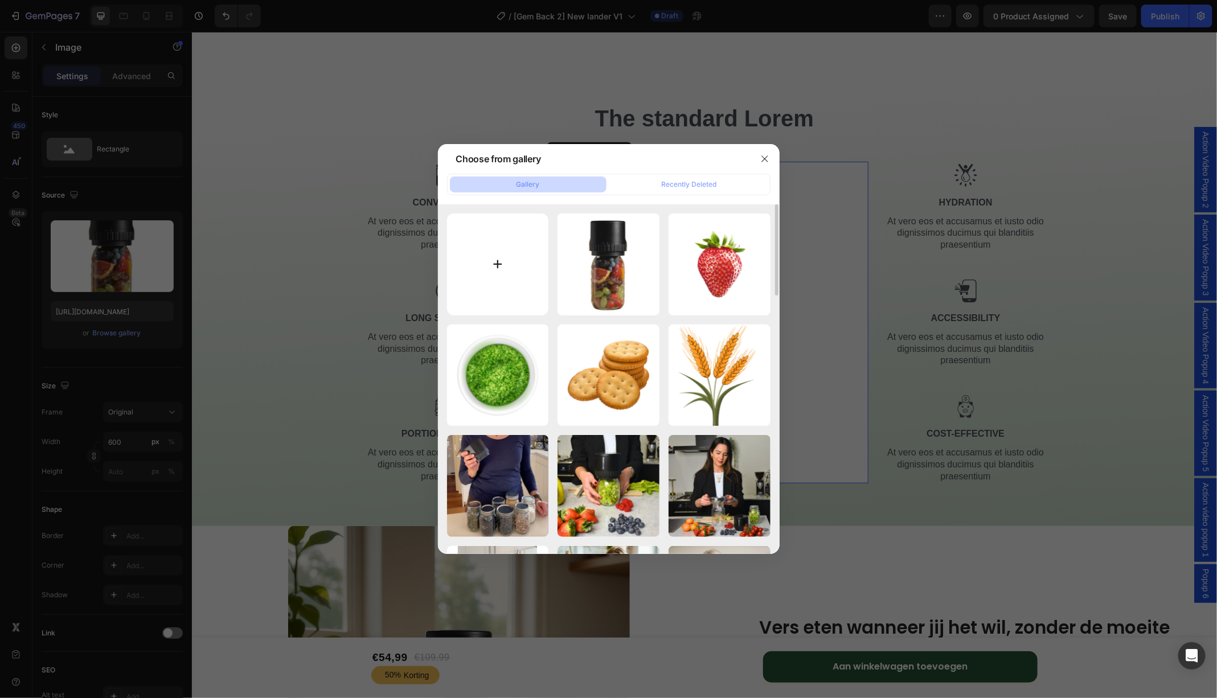
click at [494, 236] on input "file" at bounding box center [498, 264] width 102 height 102
type input "C:\fakepath\Untitled design (31).png"
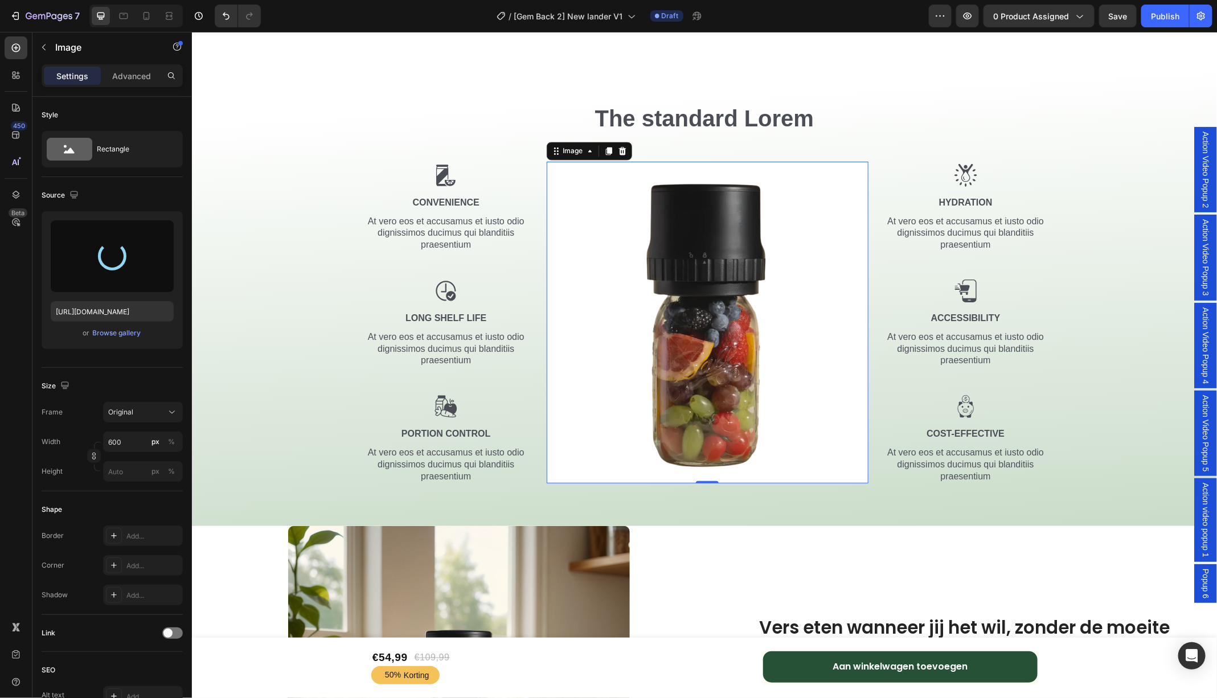
type input "https://cdn.shopify.com/s/files/1/0747/6602/4923/files/gempages_555404258220967…"
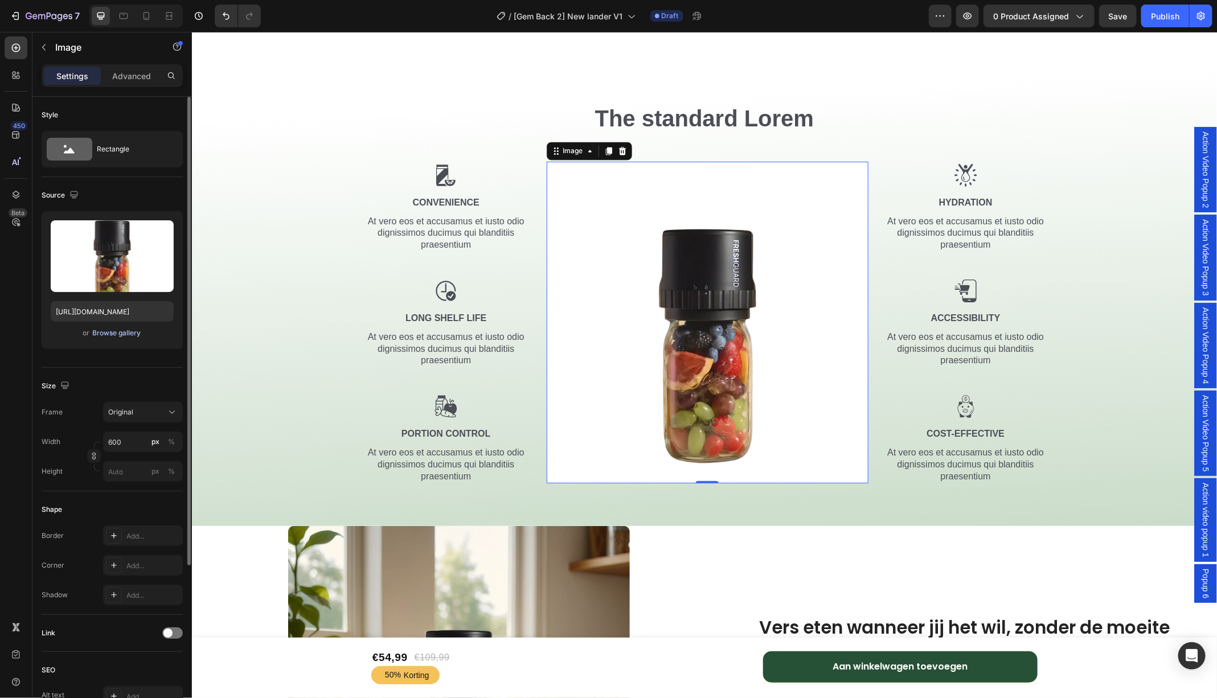
click at [122, 336] on div "Browse gallery" at bounding box center [117, 333] width 48 height 10
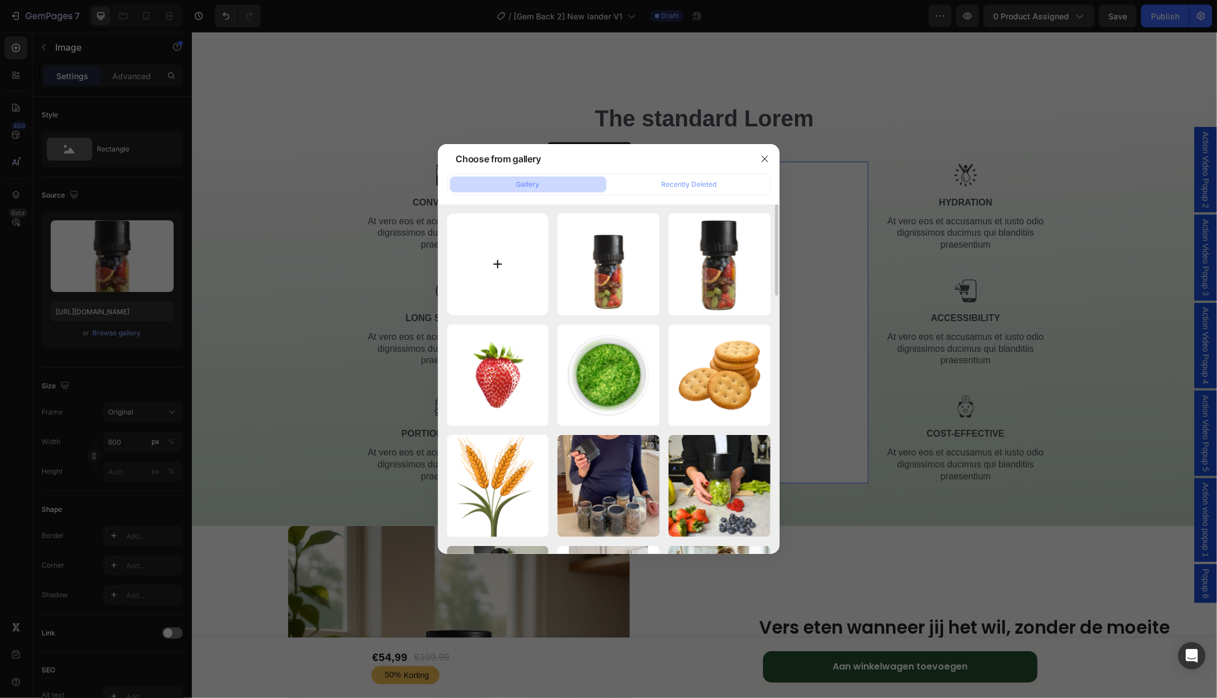
click at [491, 266] on input "file" at bounding box center [498, 264] width 102 height 102
type input "C:\fakepath\Untitled design (30).png"
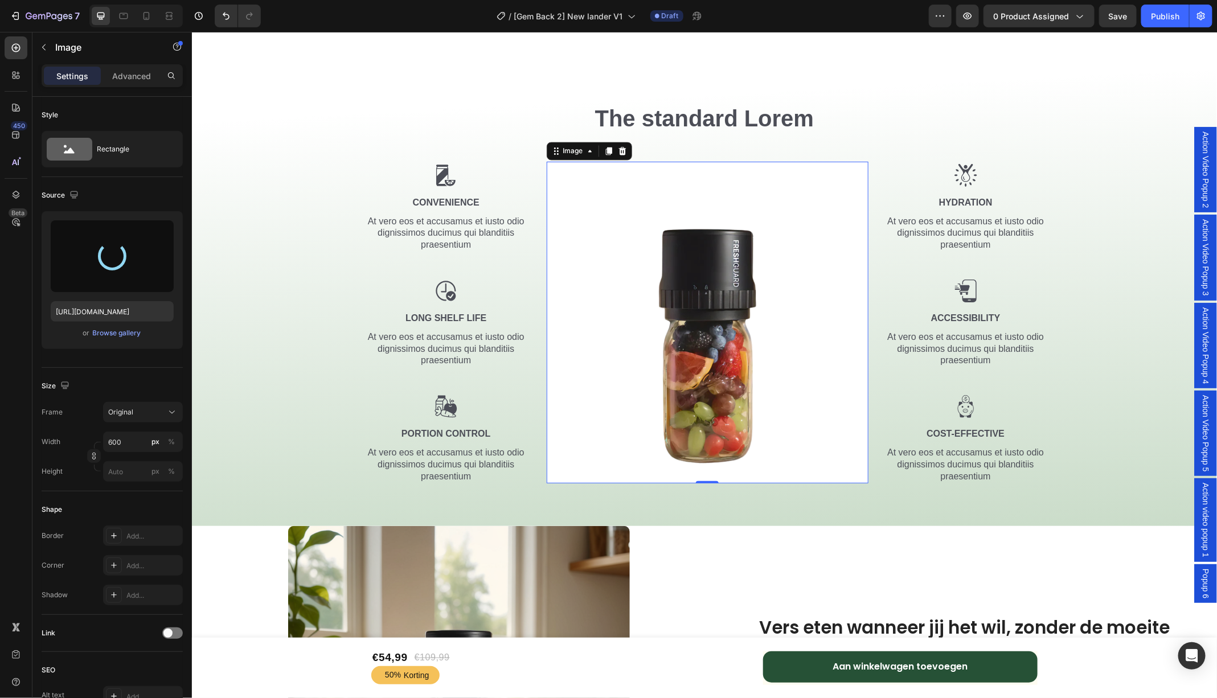
type input "https://cdn.shopify.com/s/files/1/0747/6602/4923/files/gempages_555404258220967…"
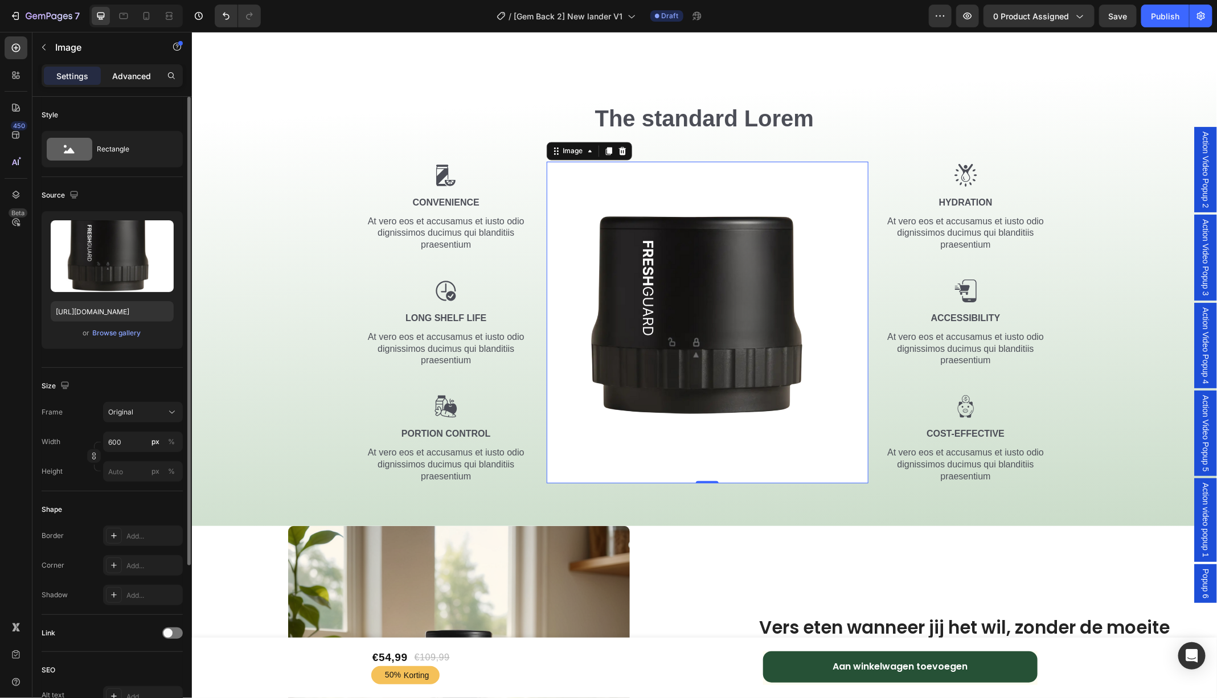
click at [129, 80] on p "Advanced" at bounding box center [131, 76] width 39 height 12
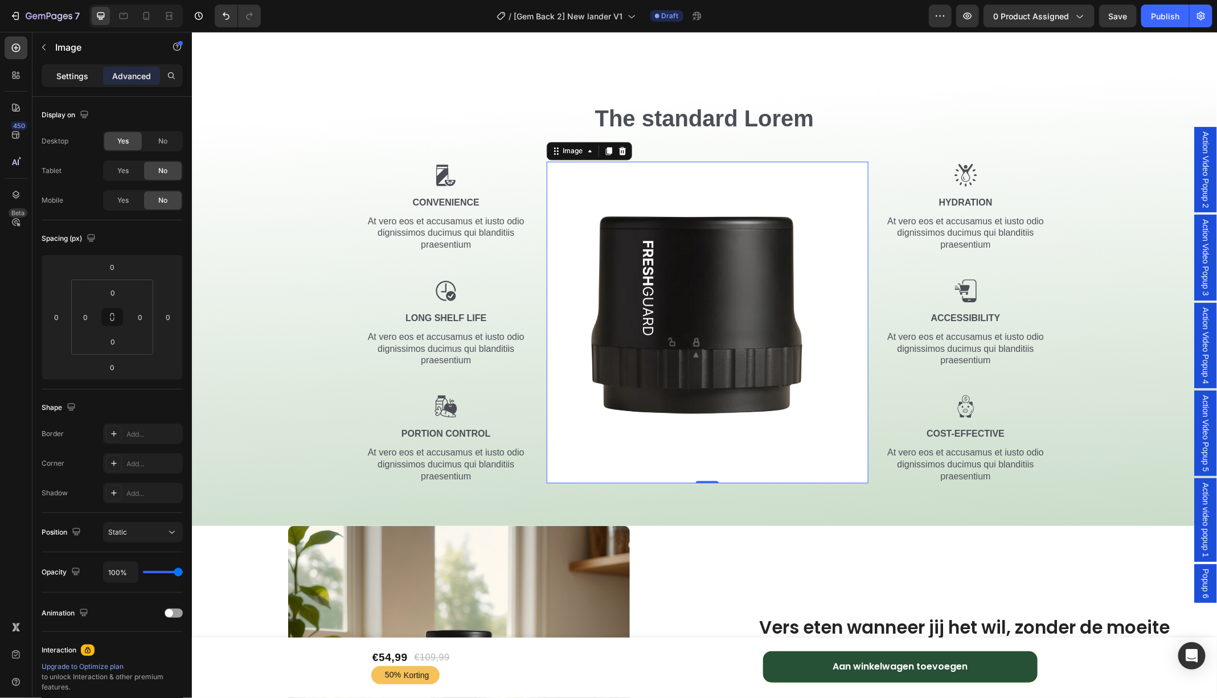
click at [68, 78] on p "Settings" at bounding box center [72, 76] width 32 height 12
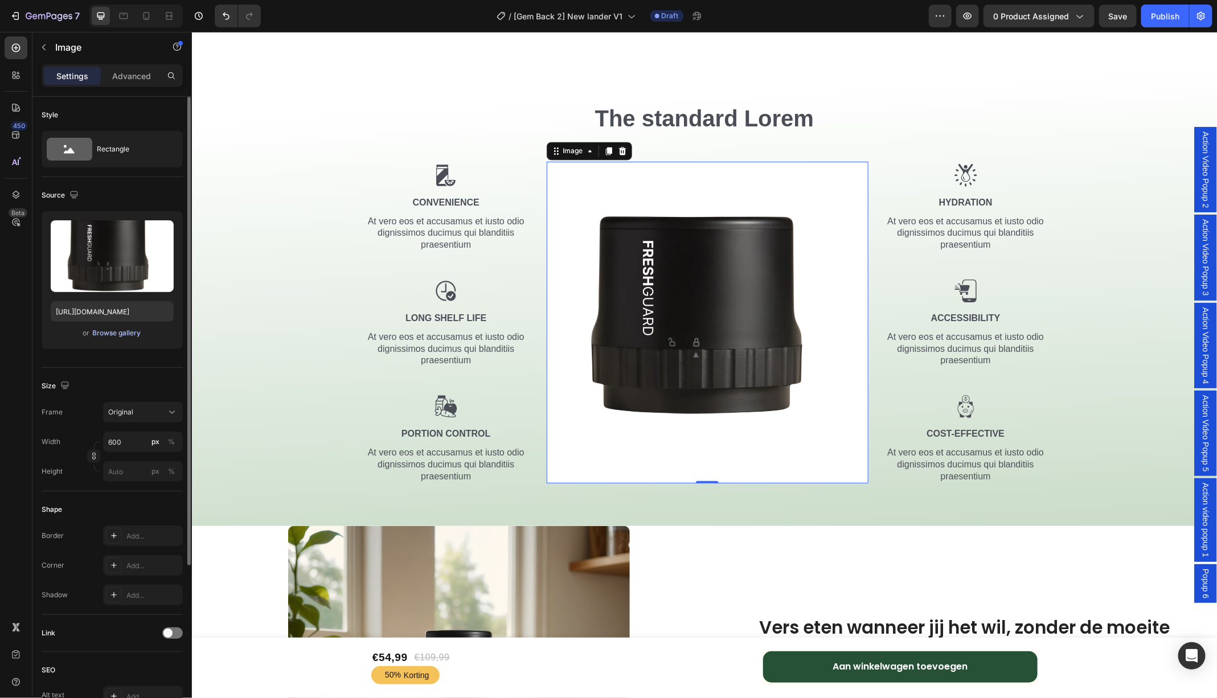
click at [100, 332] on div "Browse gallery" at bounding box center [117, 333] width 48 height 10
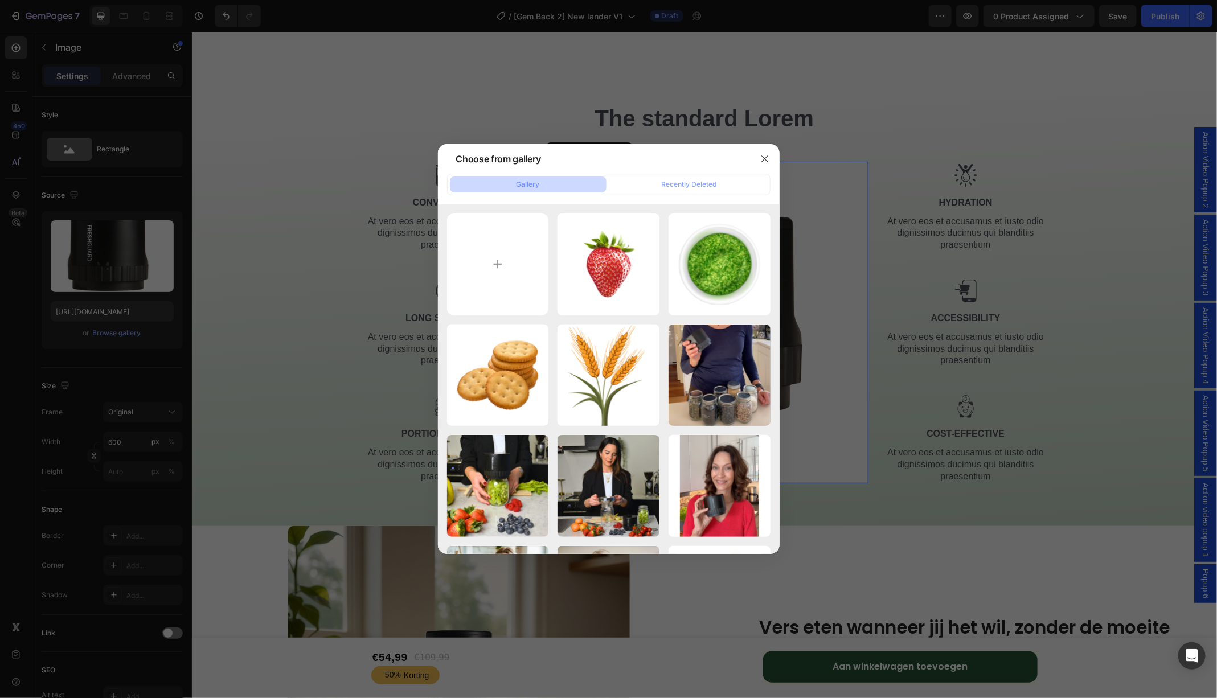
type input "C:\fakepath\Untitled design (38).png"
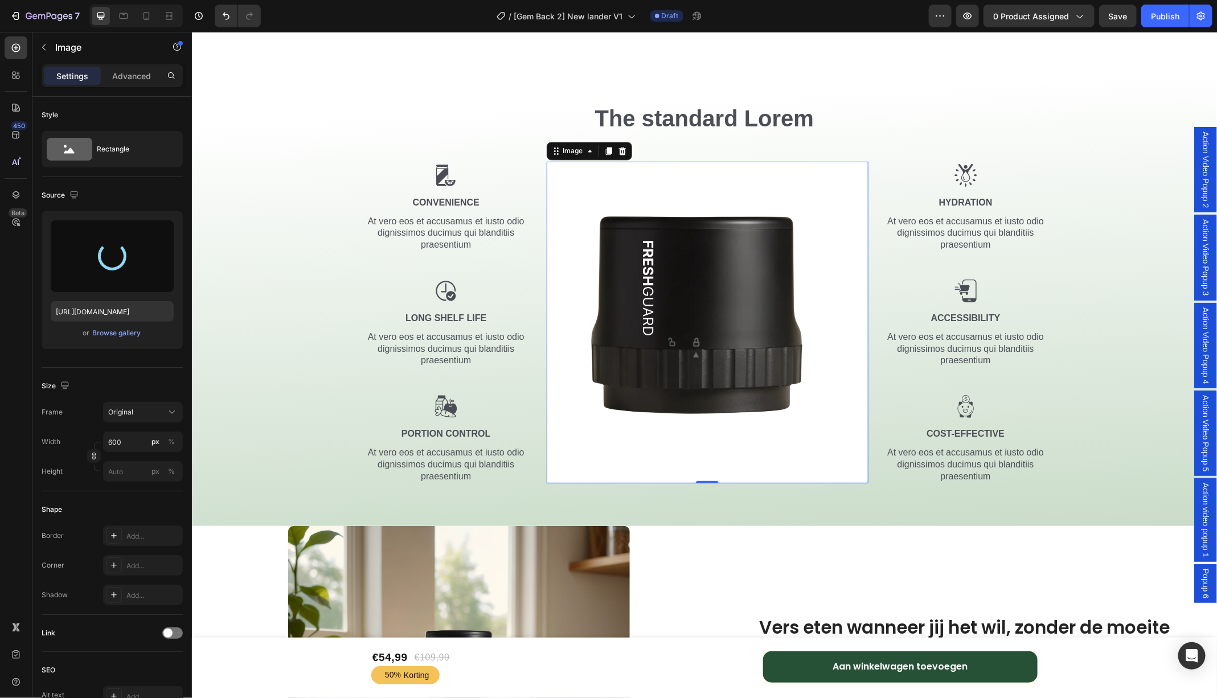
type input "https://cdn.shopify.com/s/files/1/0747/6602/4923/files/gempages_555404258220967…"
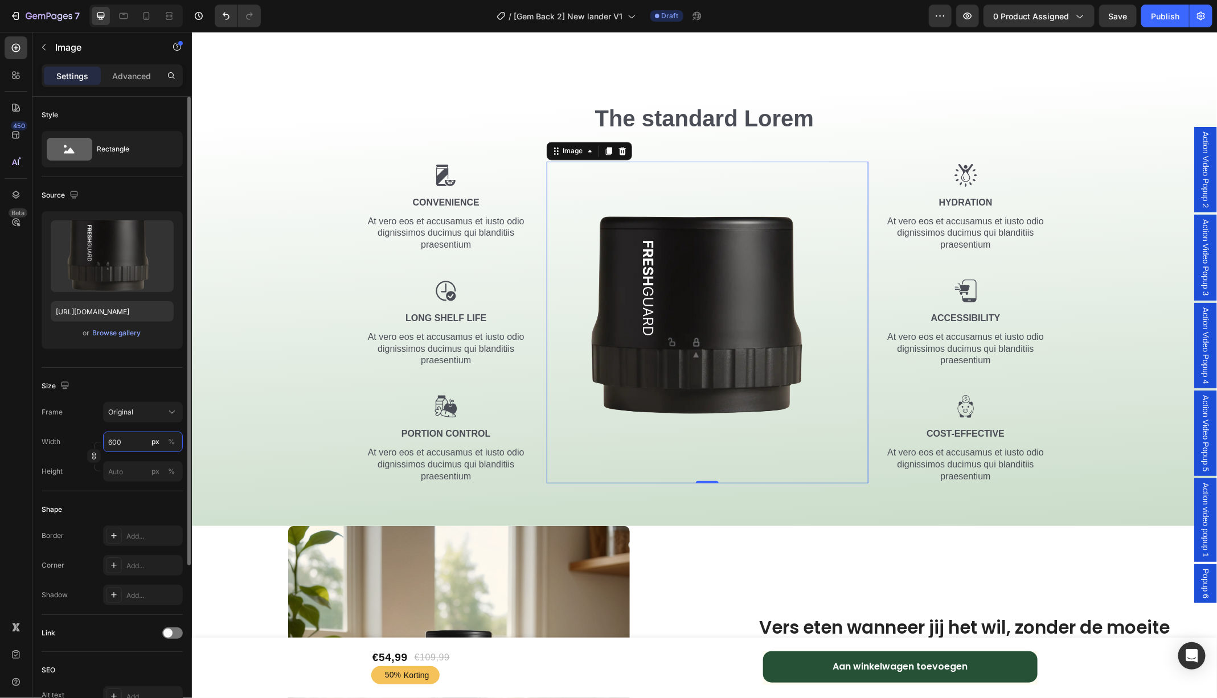
click at [142, 441] on input "600" at bounding box center [143, 442] width 80 height 20
click at [167, 402] on button "Original" at bounding box center [143, 412] width 80 height 20
click at [133, 517] on div "Custom" at bounding box center [132, 525] width 91 height 20
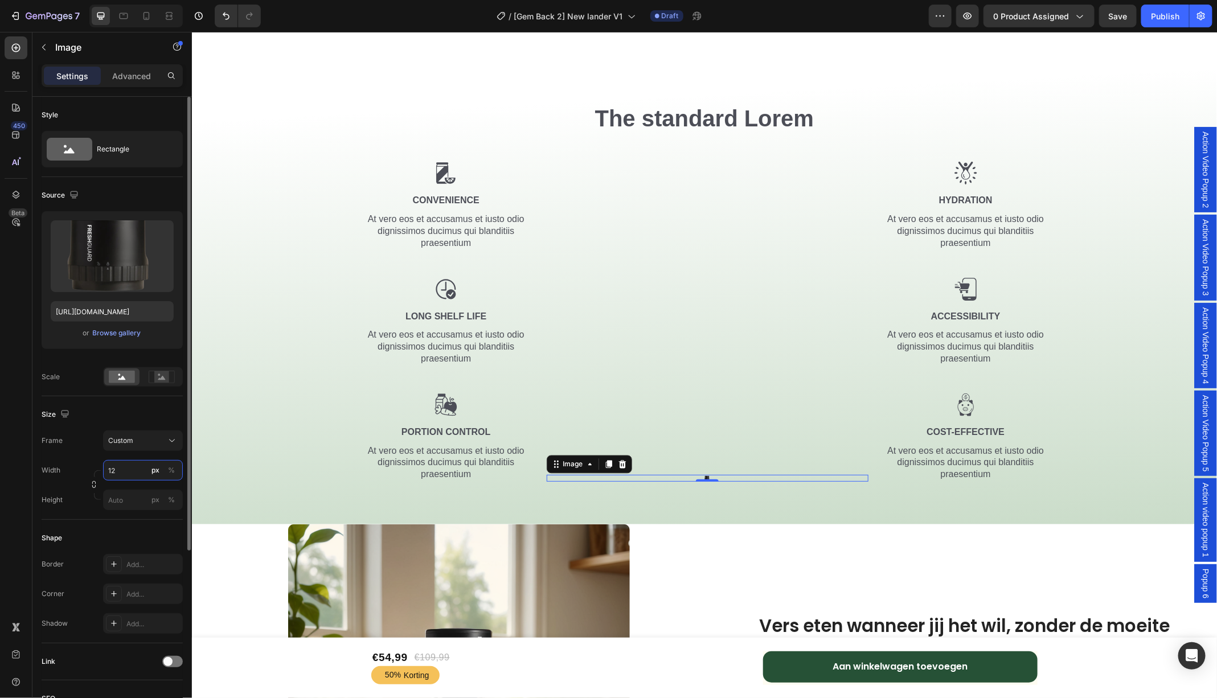
type input "1"
type input "5"
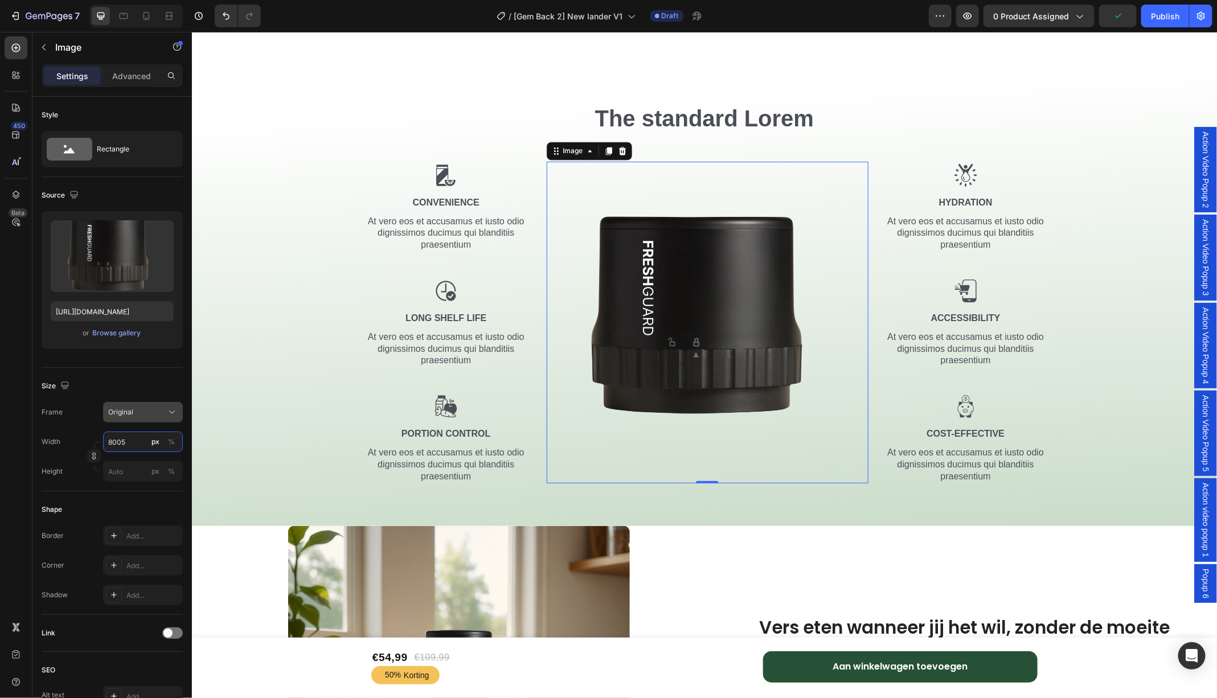
type input "8005"
click at [147, 417] on button "Original" at bounding box center [143, 412] width 80 height 20
click at [140, 502] on div "Original" at bounding box center [141, 504] width 66 height 10
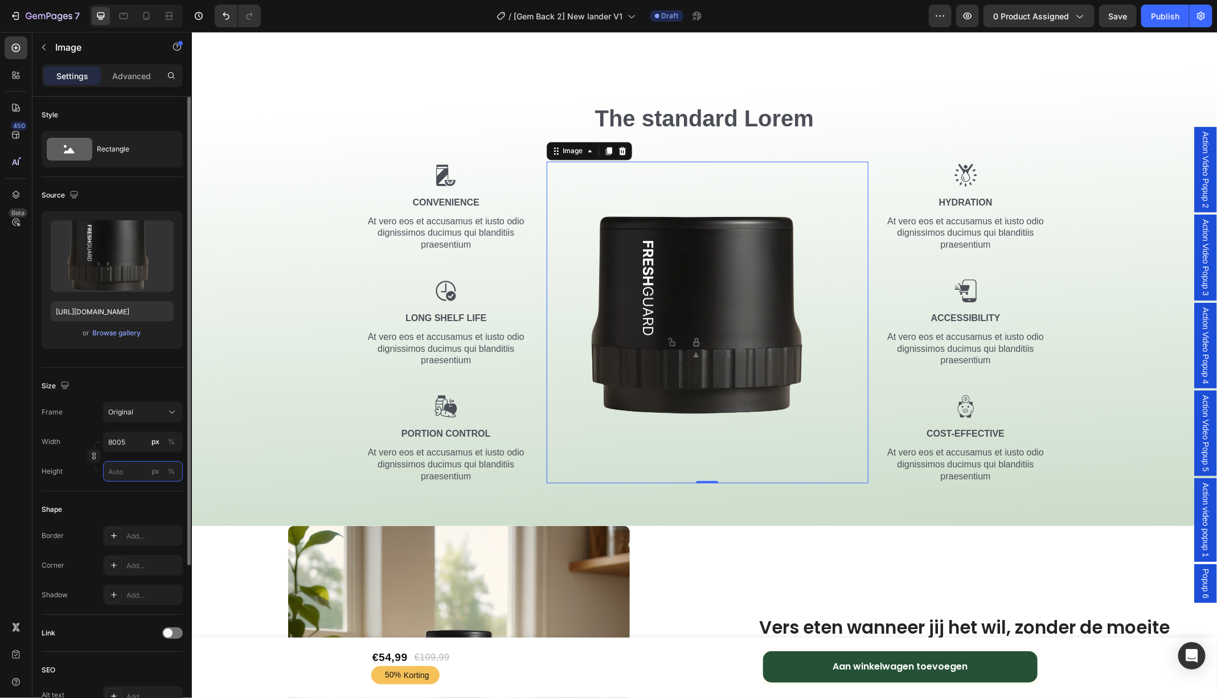
click at [132, 461] on input "px %" at bounding box center [143, 471] width 80 height 20
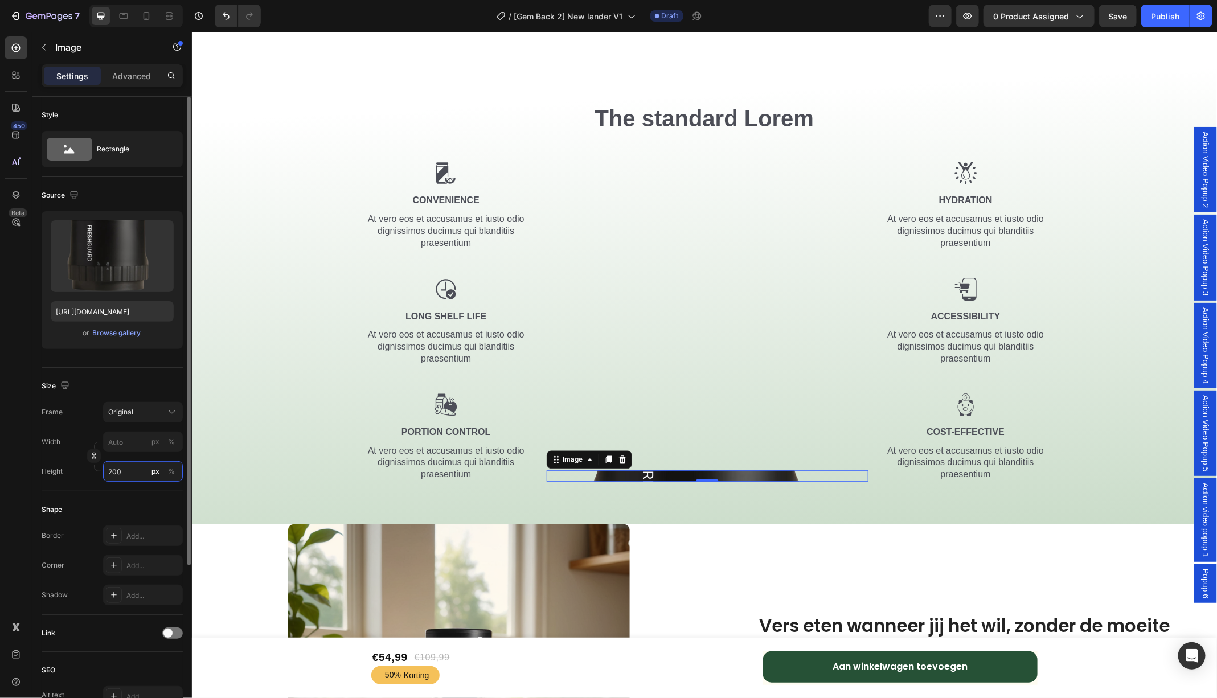
type input "2000"
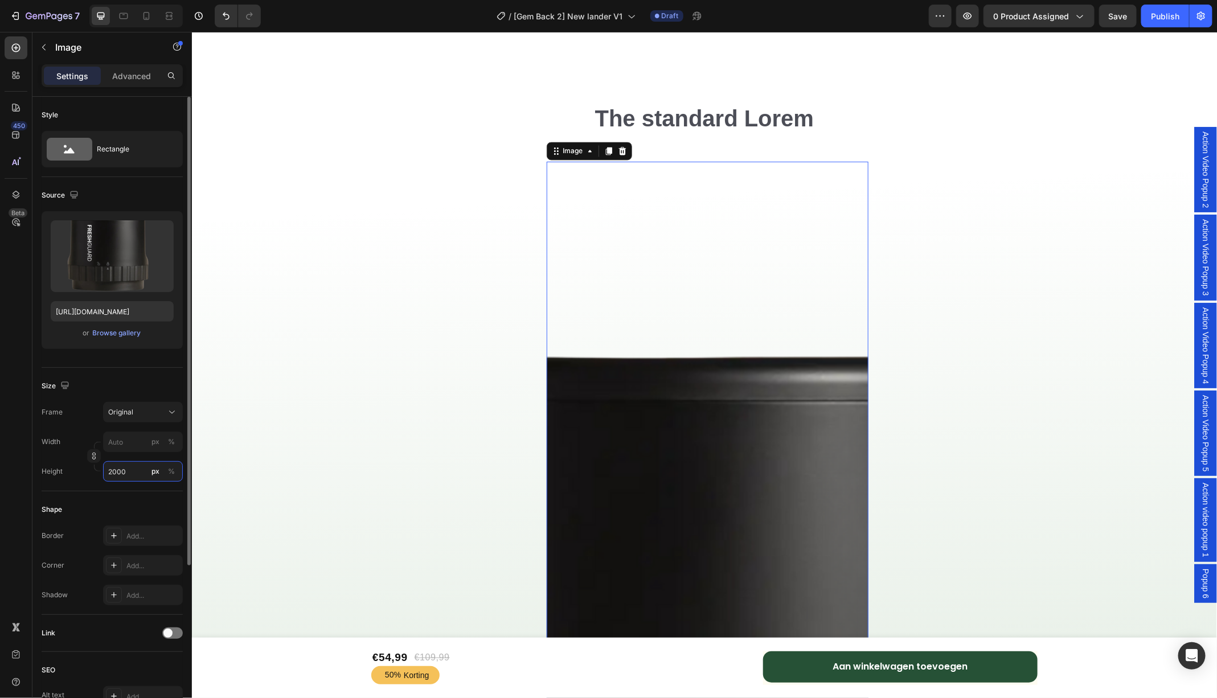
type input "8005"
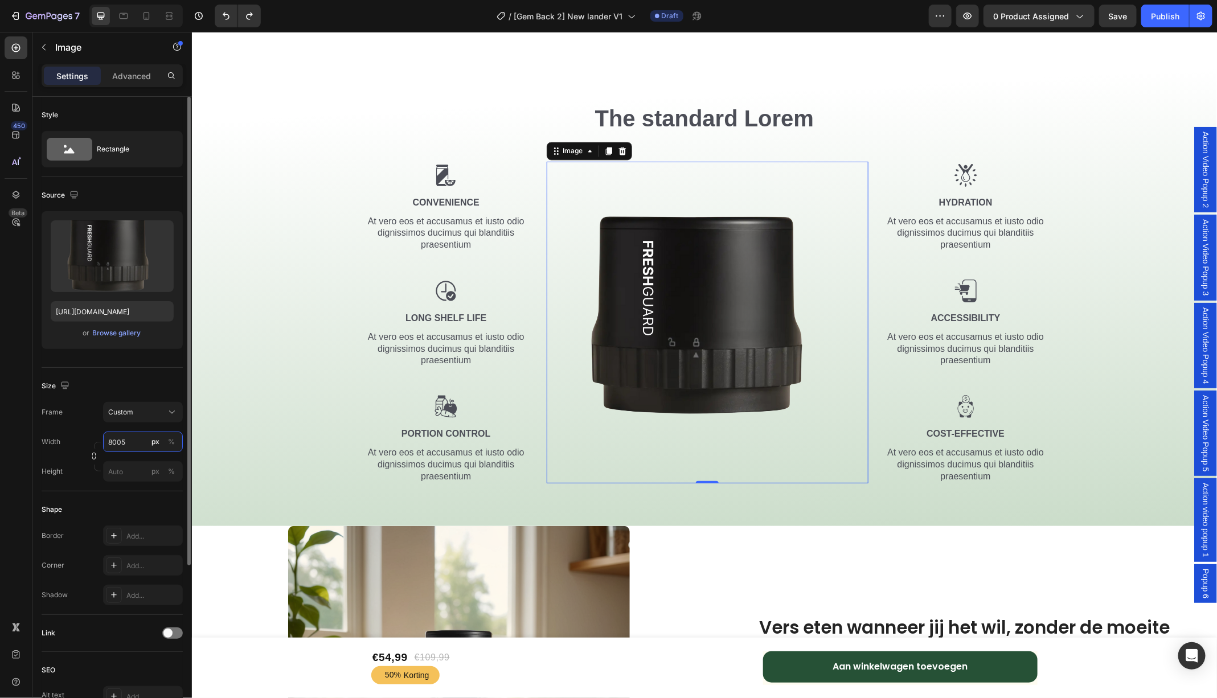
click at [146, 441] on input "8005" at bounding box center [143, 442] width 80 height 20
click at [26, 421] on div "450 Beta" at bounding box center [16, 326] width 23 height 580
click at [128, 473] on input "px %" at bounding box center [143, 471] width 80 height 20
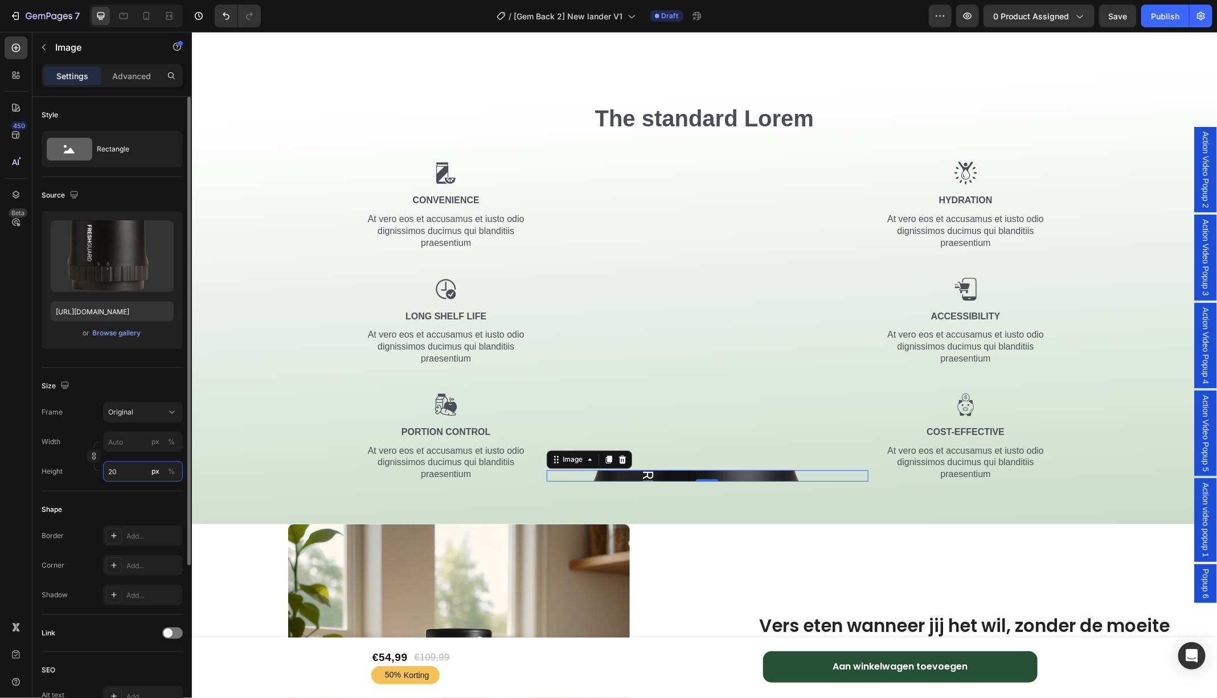
type input "2"
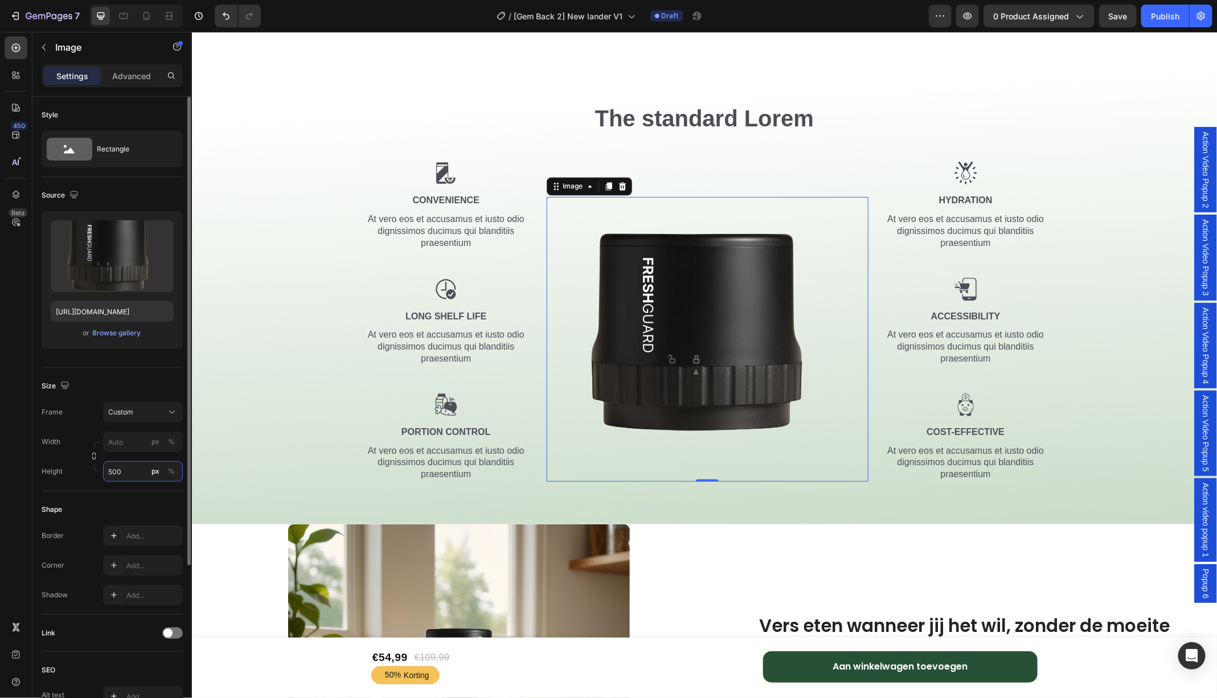
type input "2"
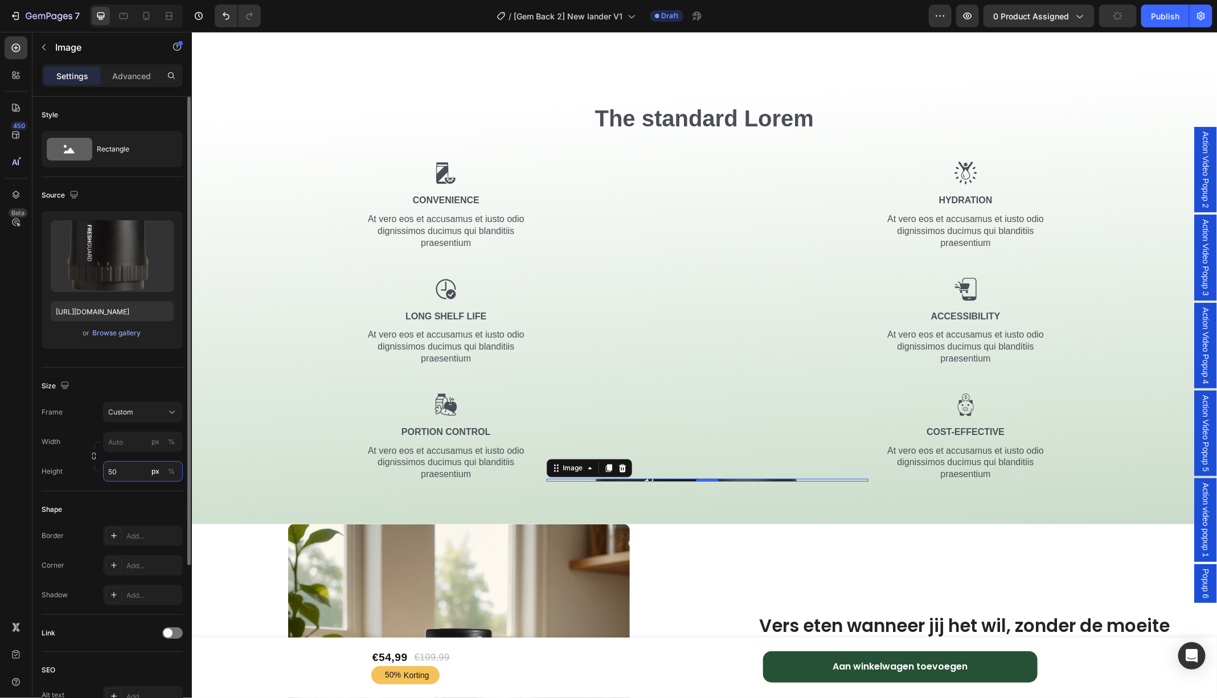
type input "5"
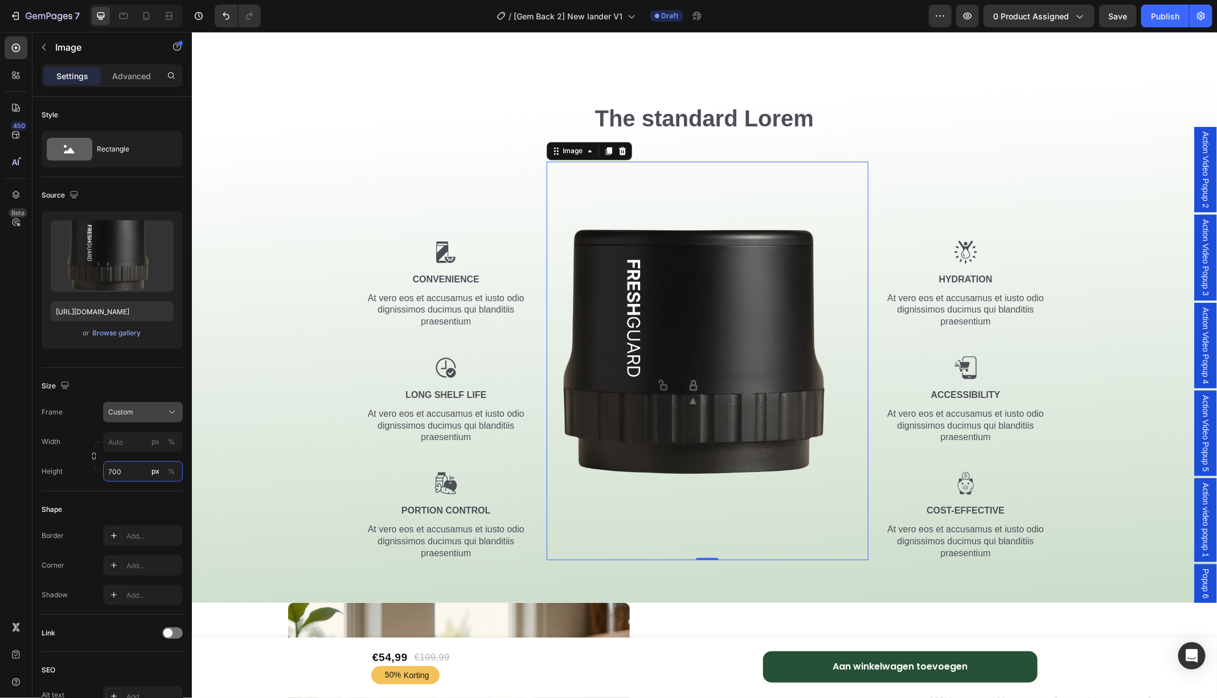
type input "700"
click at [124, 449] on div "Frame Custom Width px % Height 700 px %" at bounding box center [112, 442] width 141 height 80
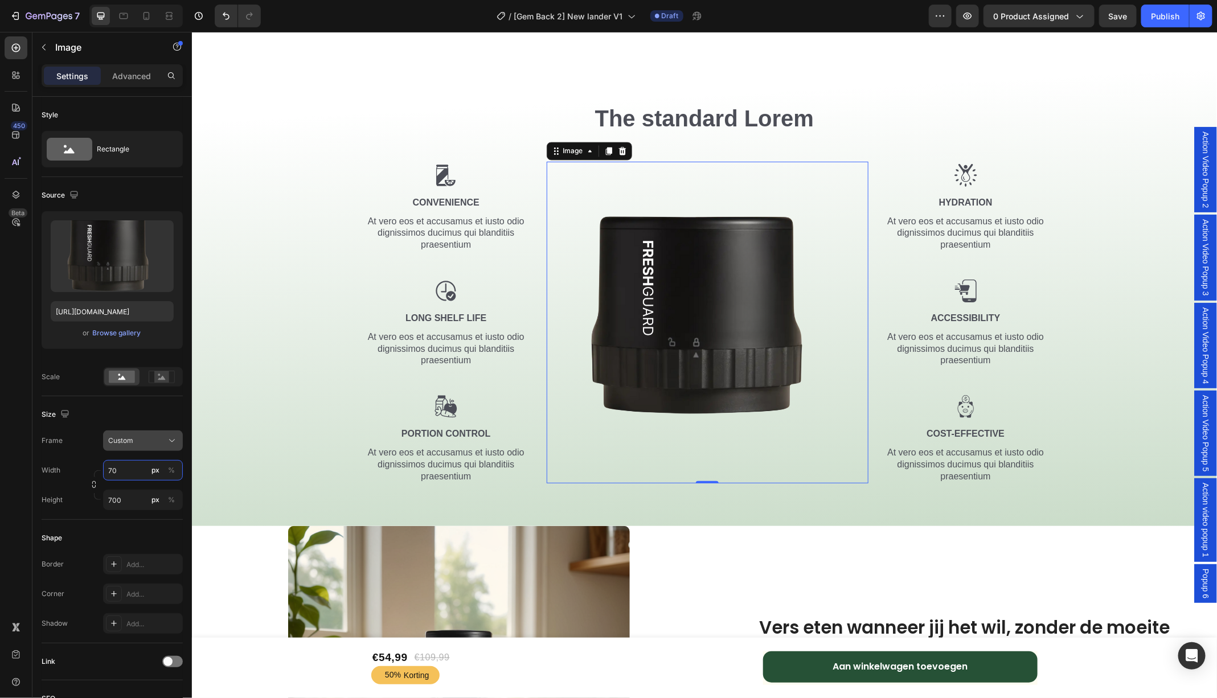
type input "7"
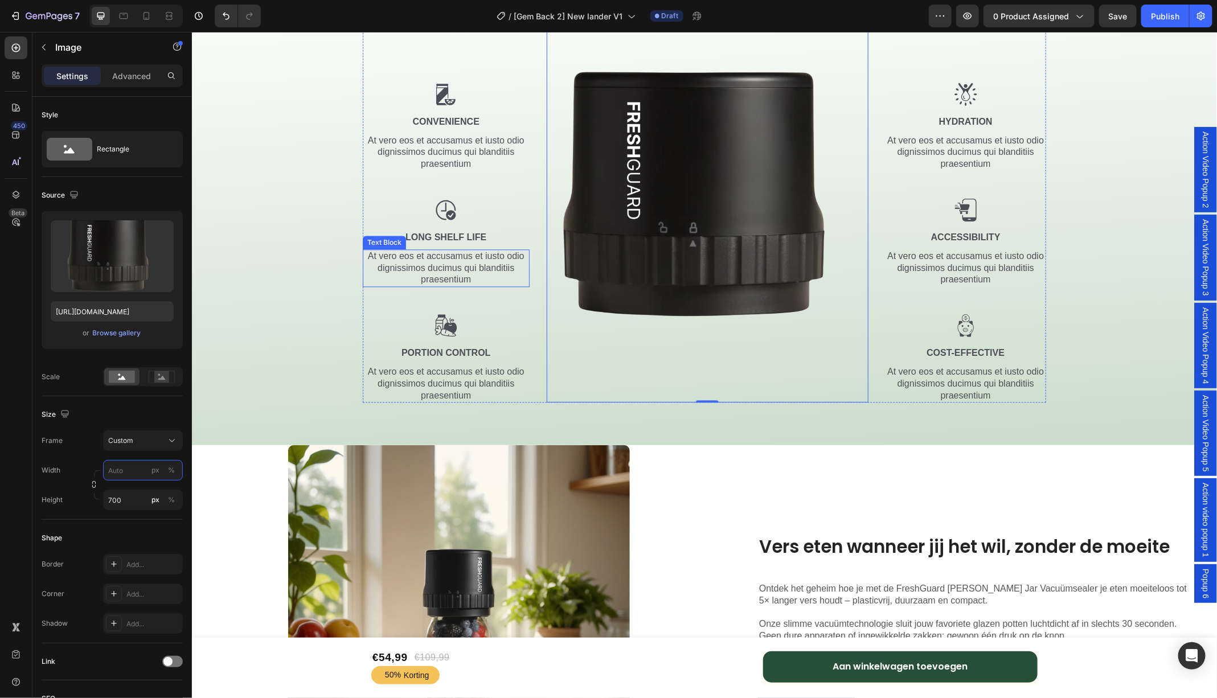
scroll to position [1223, 0]
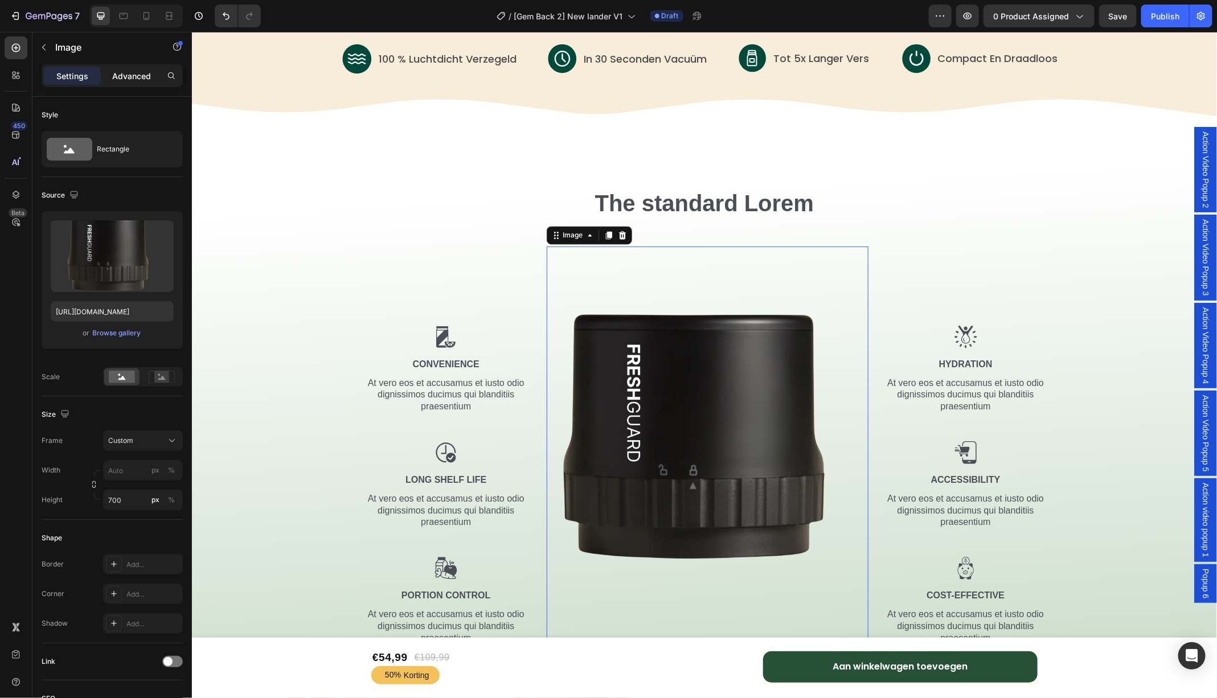
click at [126, 75] on p "Advanced" at bounding box center [131, 76] width 39 height 12
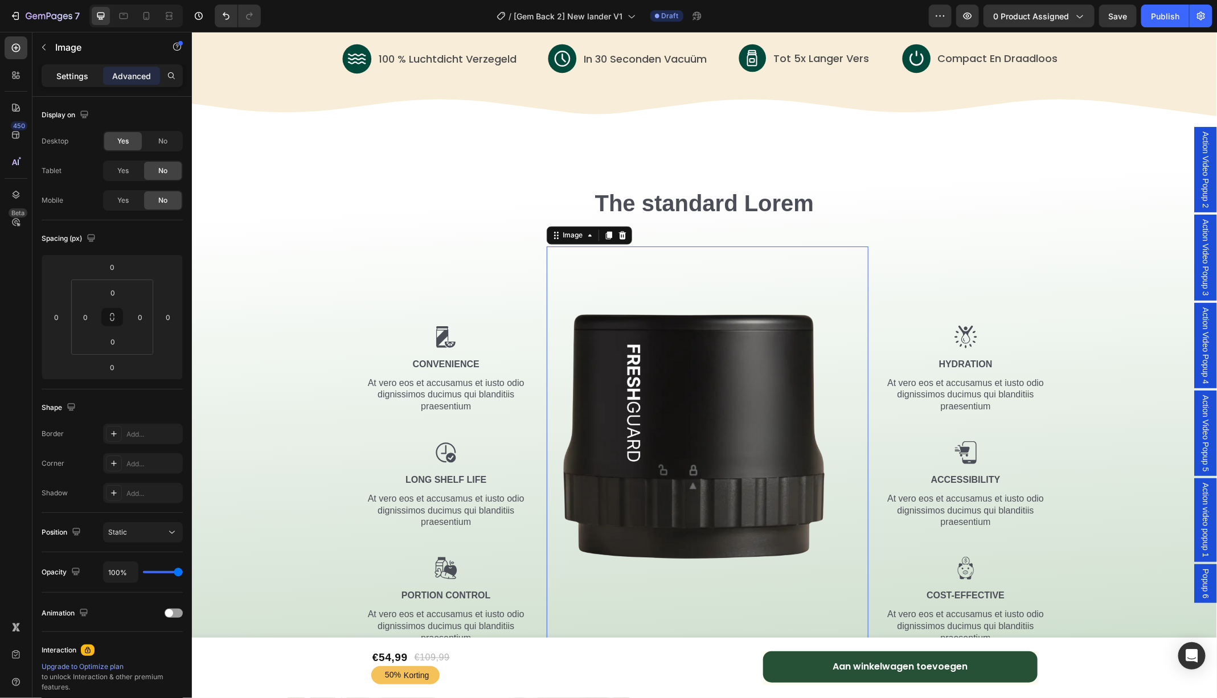
click at [70, 75] on p "Settings" at bounding box center [72, 76] width 32 height 12
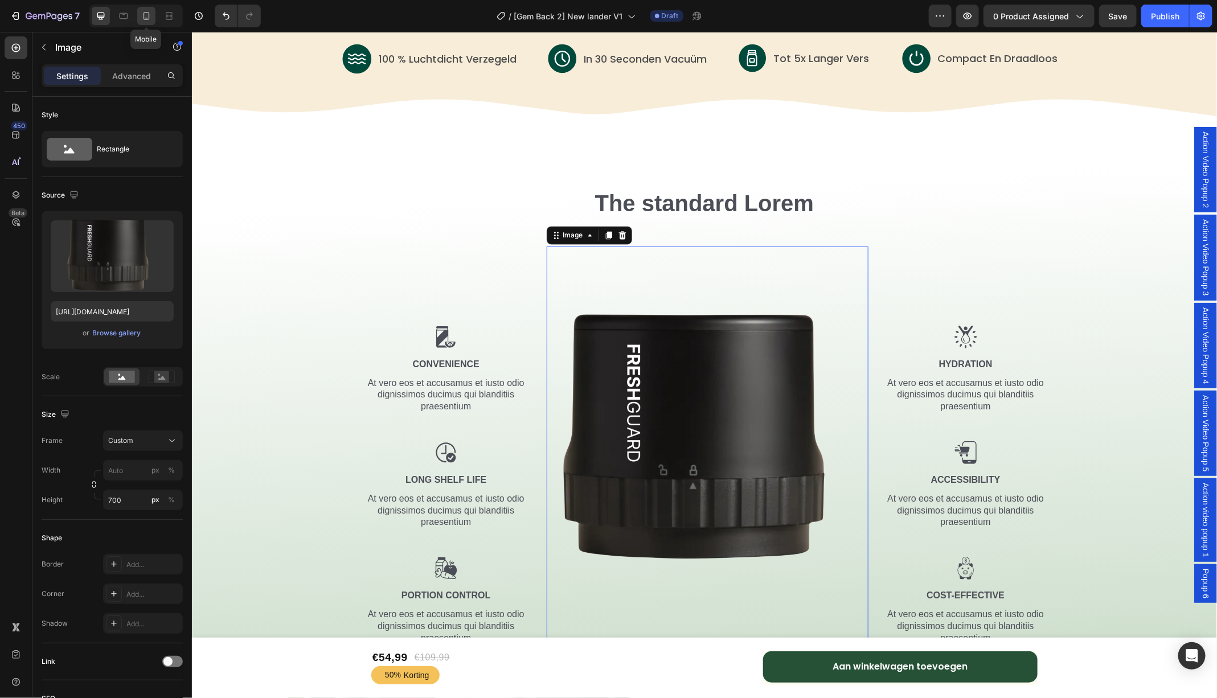
click at [146, 14] on icon at bounding box center [146, 15] width 11 height 11
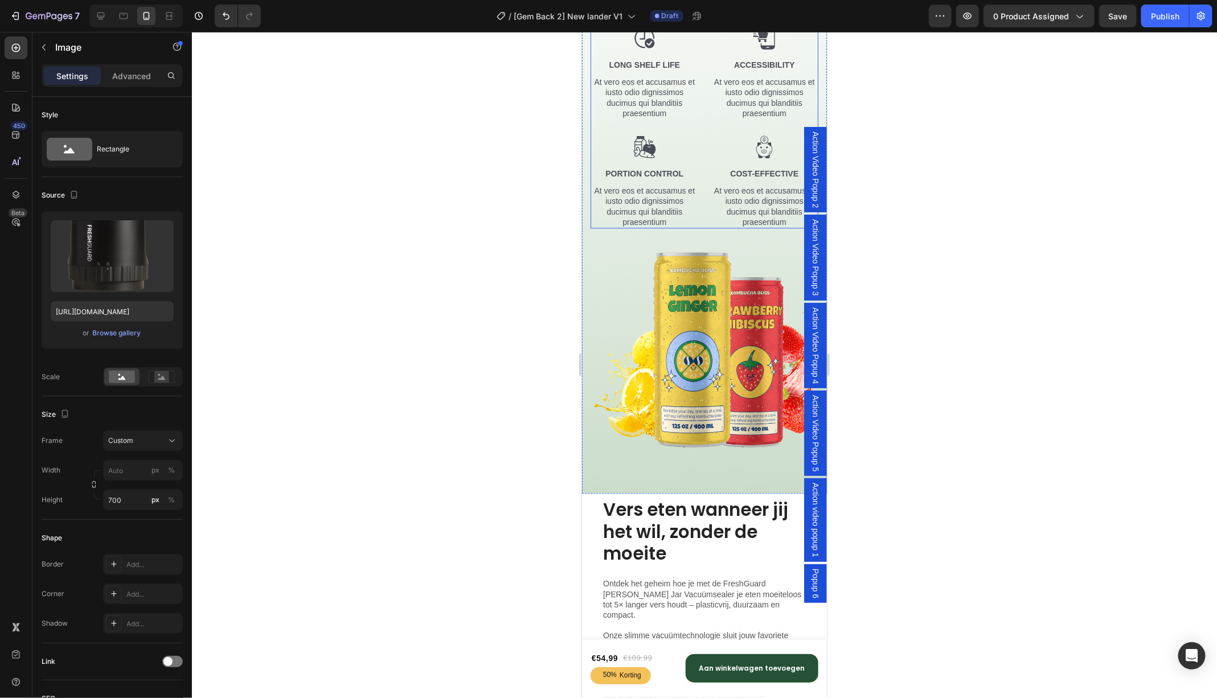
scroll to position [1505, 0]
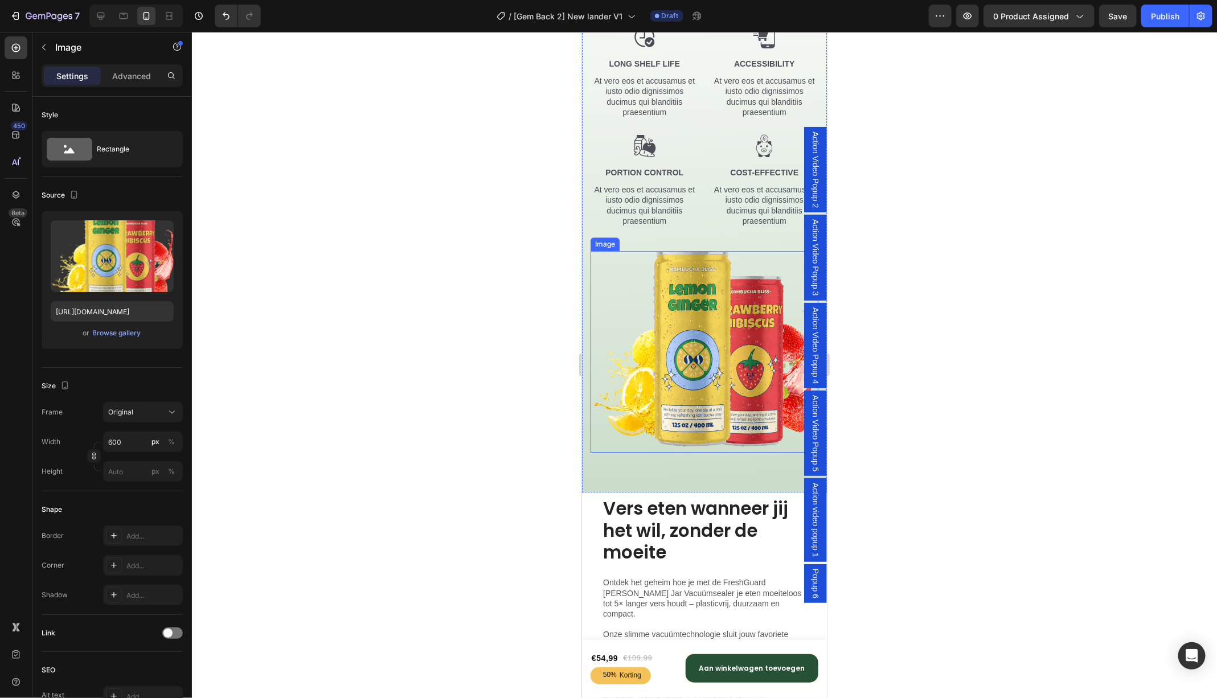
click at [698, 335] on img at bounding box center [704, 351] width 228 height 202
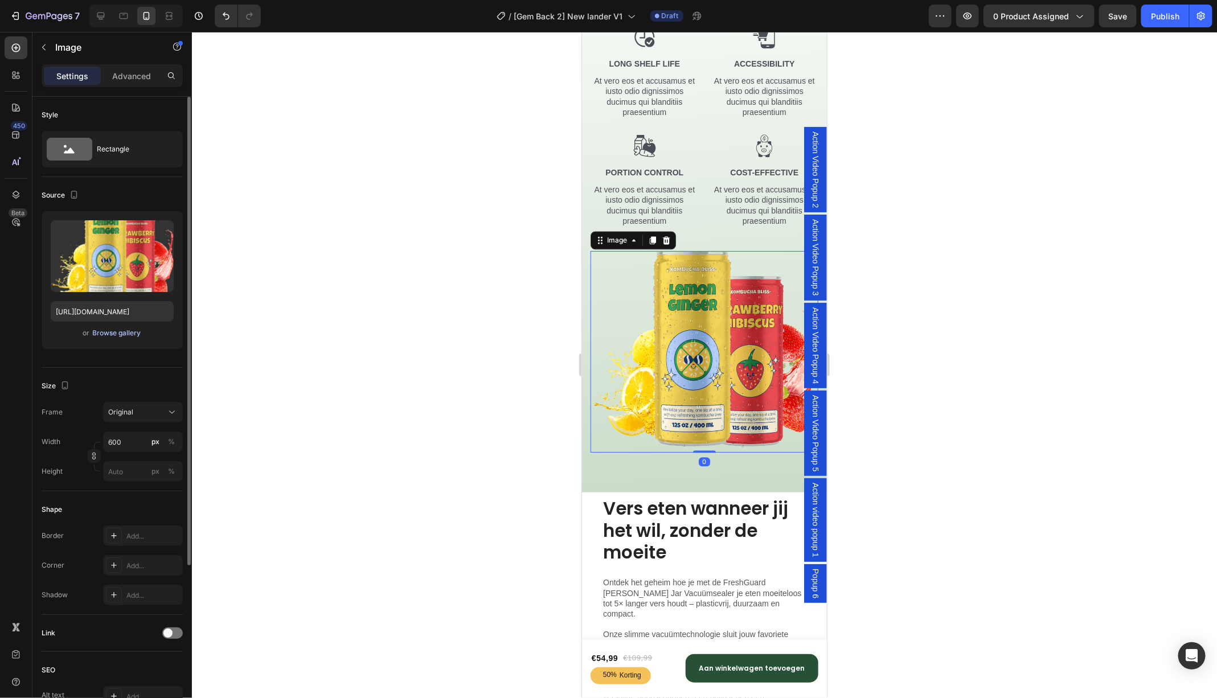
click at [113, 332] on div "Browse gallery" at bounding box center [117, 333] width 48 height 10
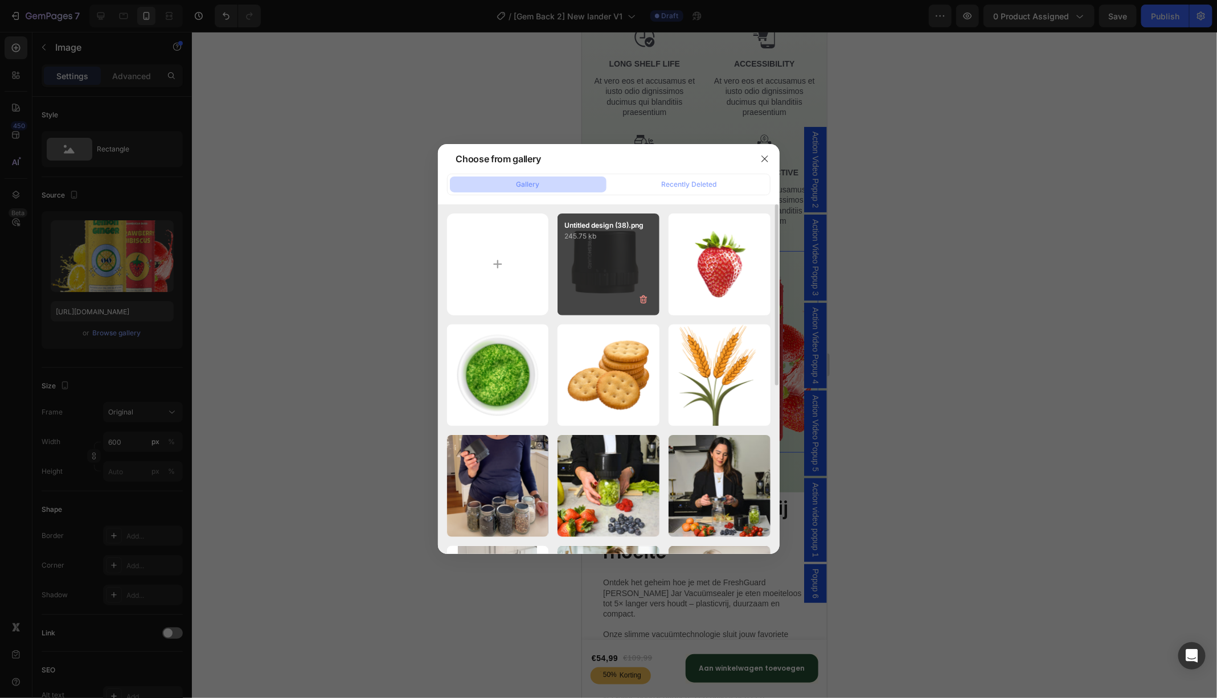
click at [613, 273] on div "Untitled design (38).png 245.75 kb" at bounding box center [608, 264] width 102 height 102
type input "https://cdn.shopify.com/s/files/1/0747/6602/4923/files/gempages_555404258220967…"
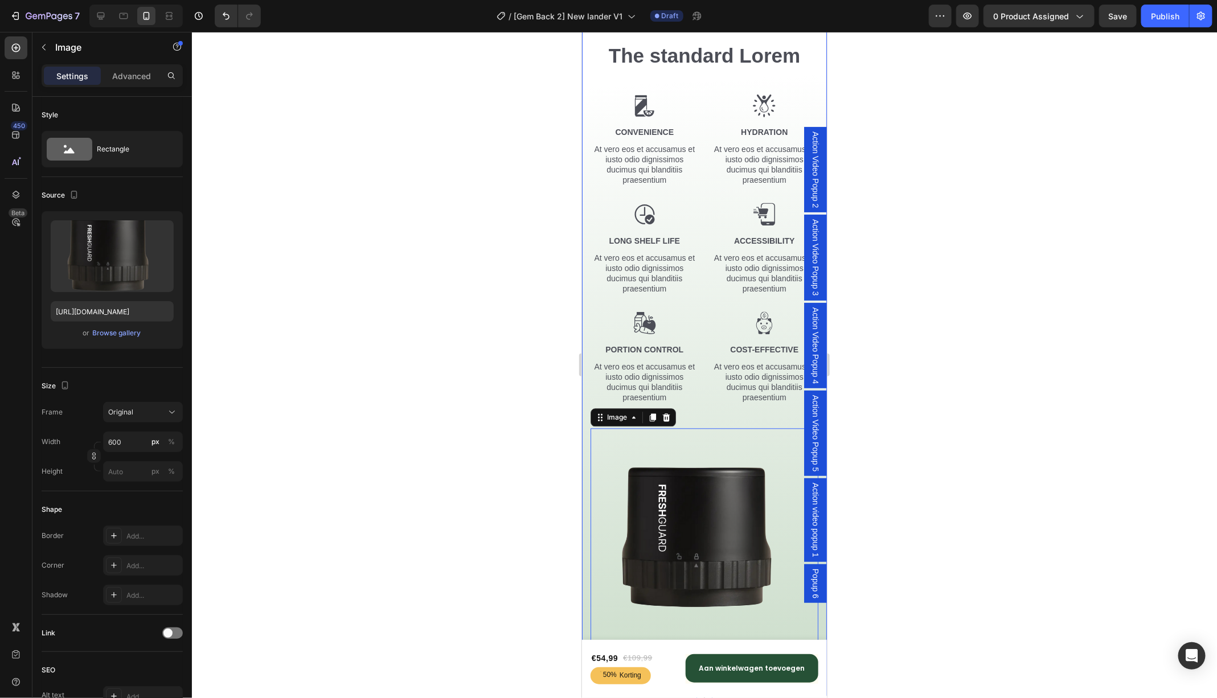
scroll to position [1182, 0]
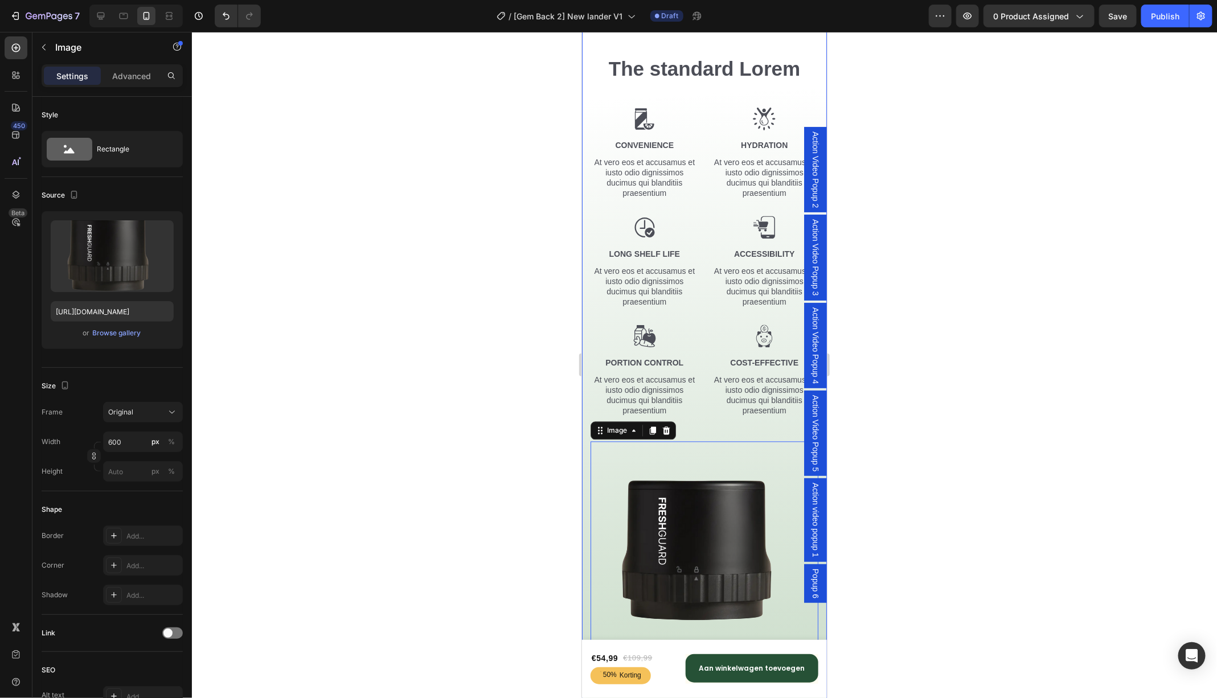
click at [602, 143] on div "The standard Lorem Heading Row Image Convenience Text Block At vero eos et accu…" at bounding box center [704, 362] width 228 height 614
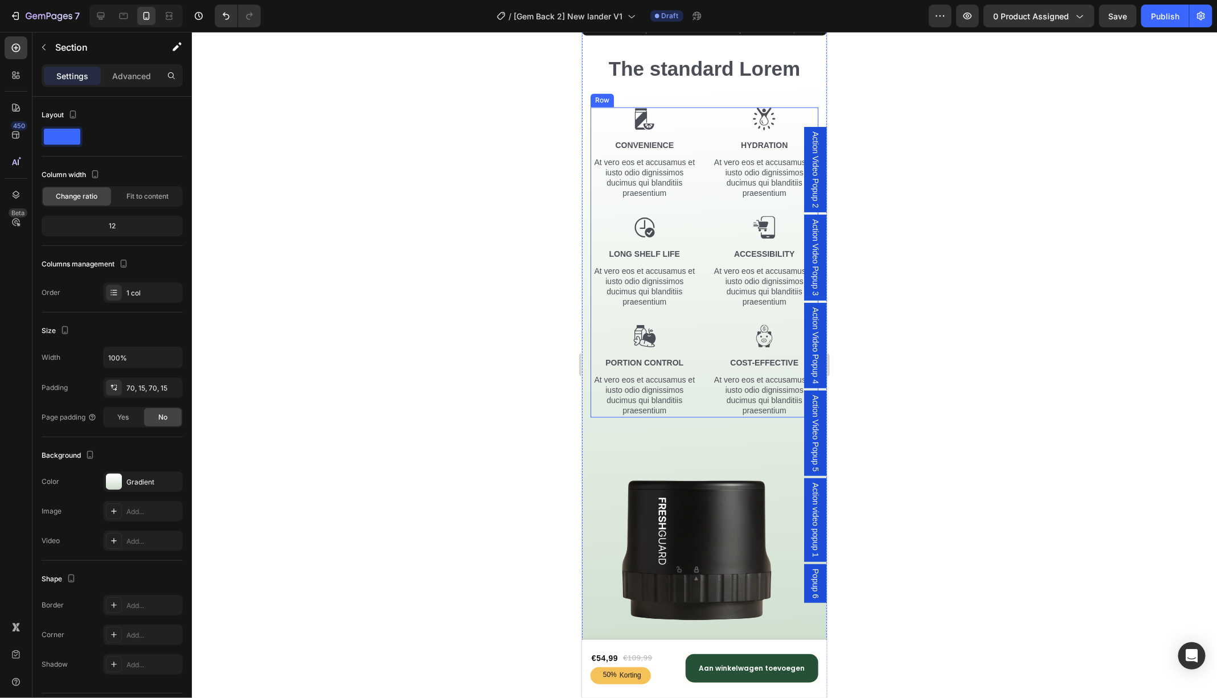
click at [701, 162] on div "Image Convenience Text Block At vero eos et accusamus et iusto odio dignissimos…" at bounding box center [704, 262] width 228 height 310
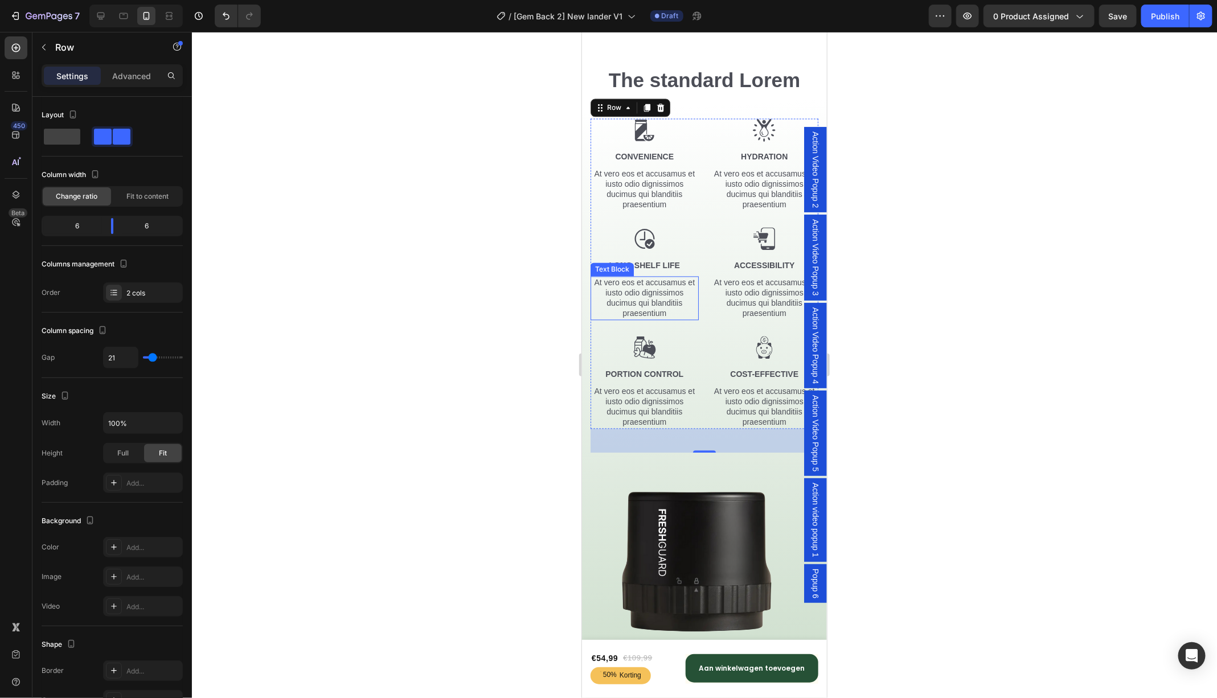
scroll to position [1185, 0]
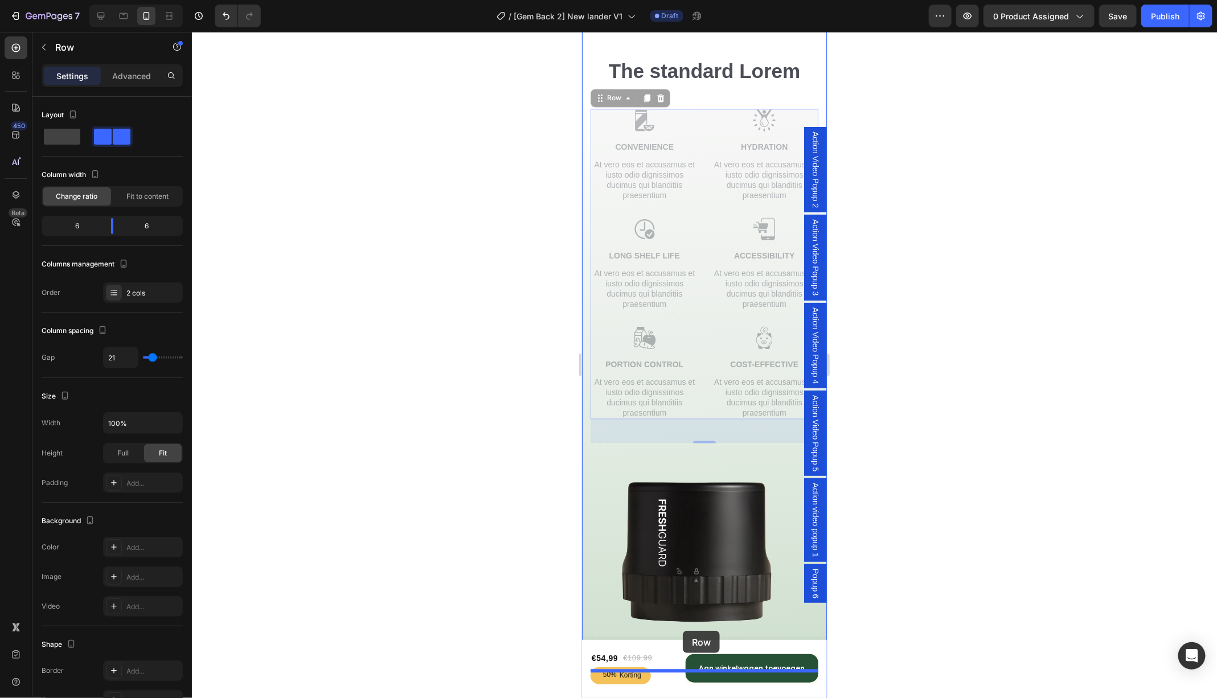
drag, startPoint x: 607, startPoint y: 99, endPoint x: 682, endPoint y: 631, distance: 537.0
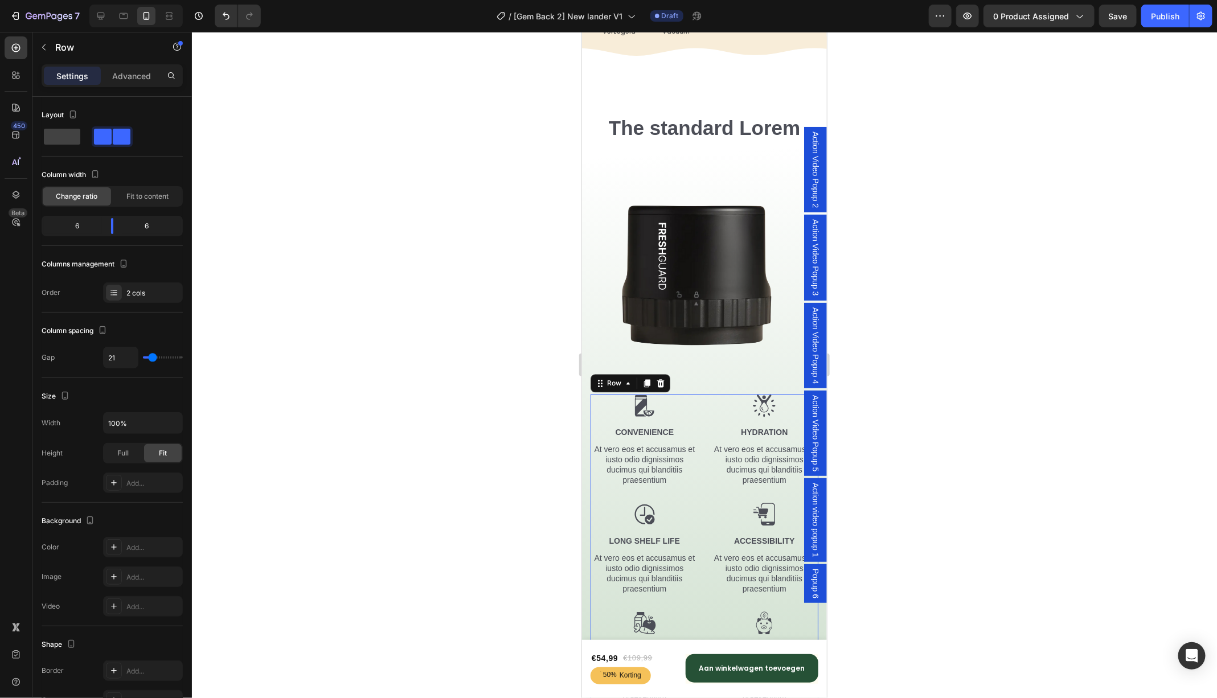
scroll to position [1168, 0]
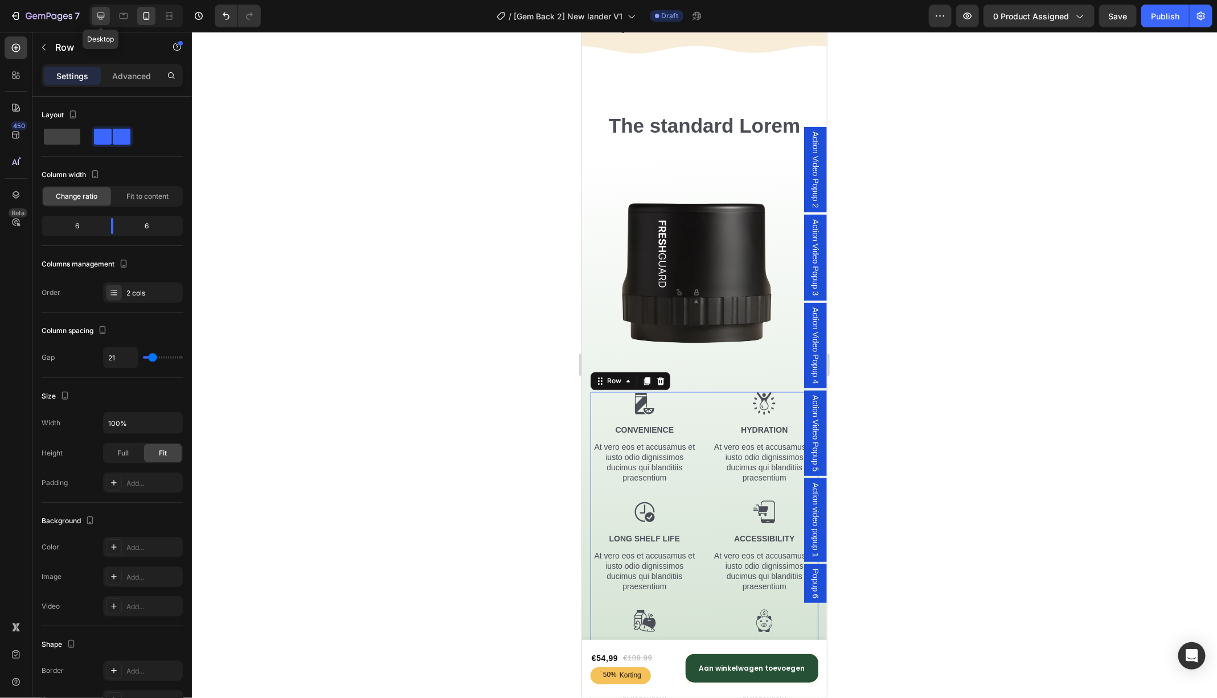
click at [102, 17] on icon at bounding box center [100, 15] width 11 height 11
type input "30"
type input "1200"
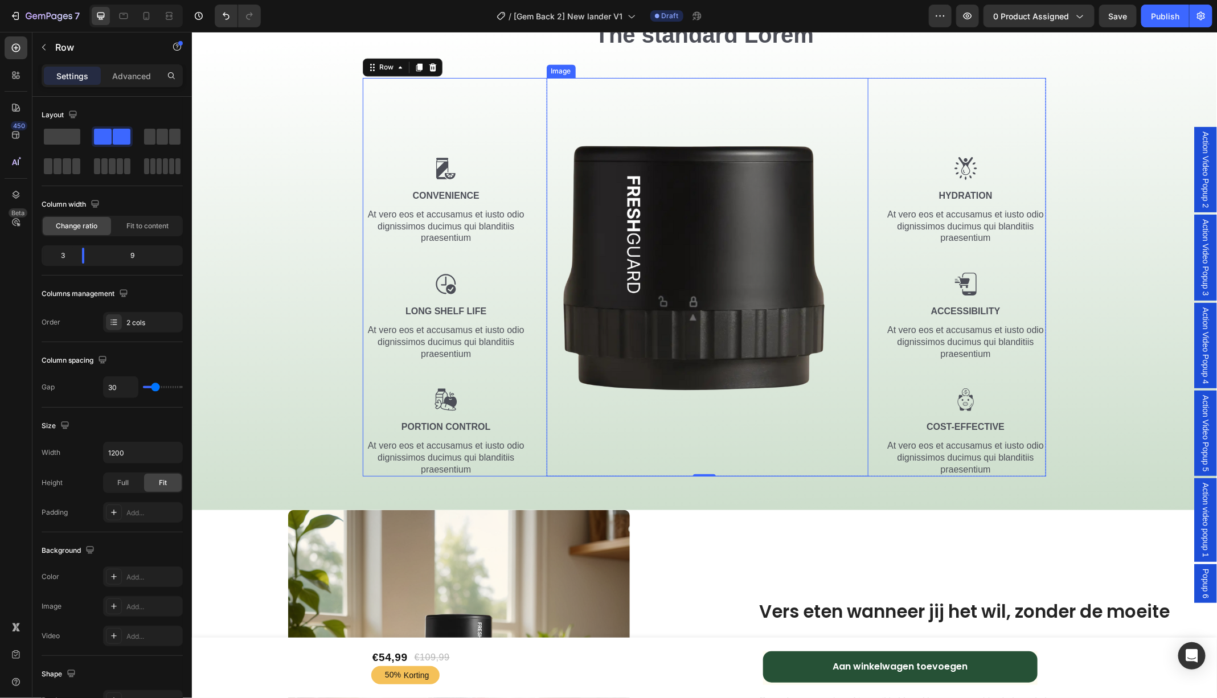
scroll to position [1309, 0]
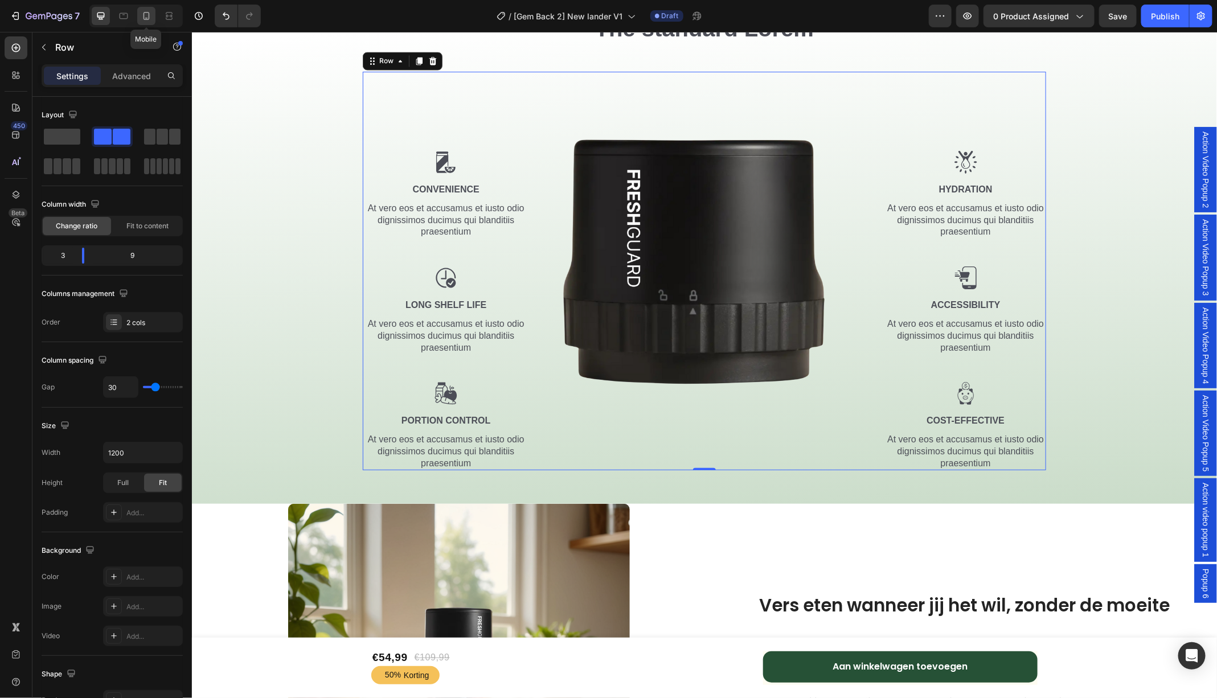
click at [147, 19] on icon at bounding box center [146, 16] width 6 height 8
type input "21"
type input "100%"
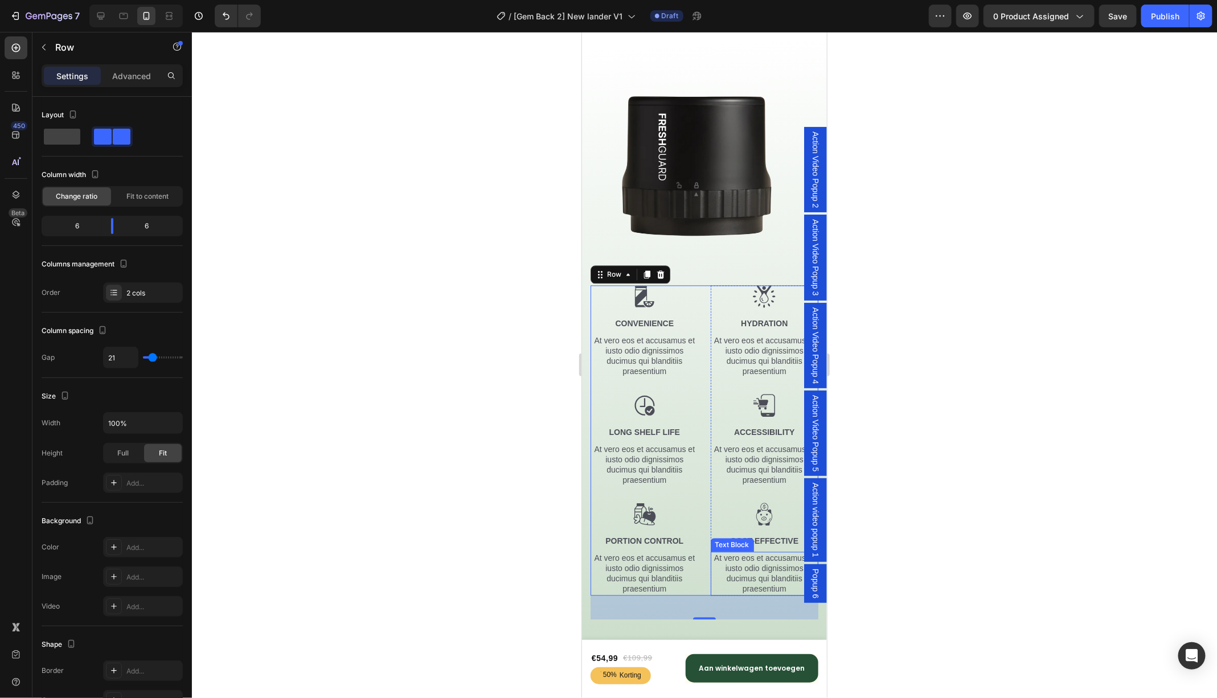
scroll to position [1197, 0]
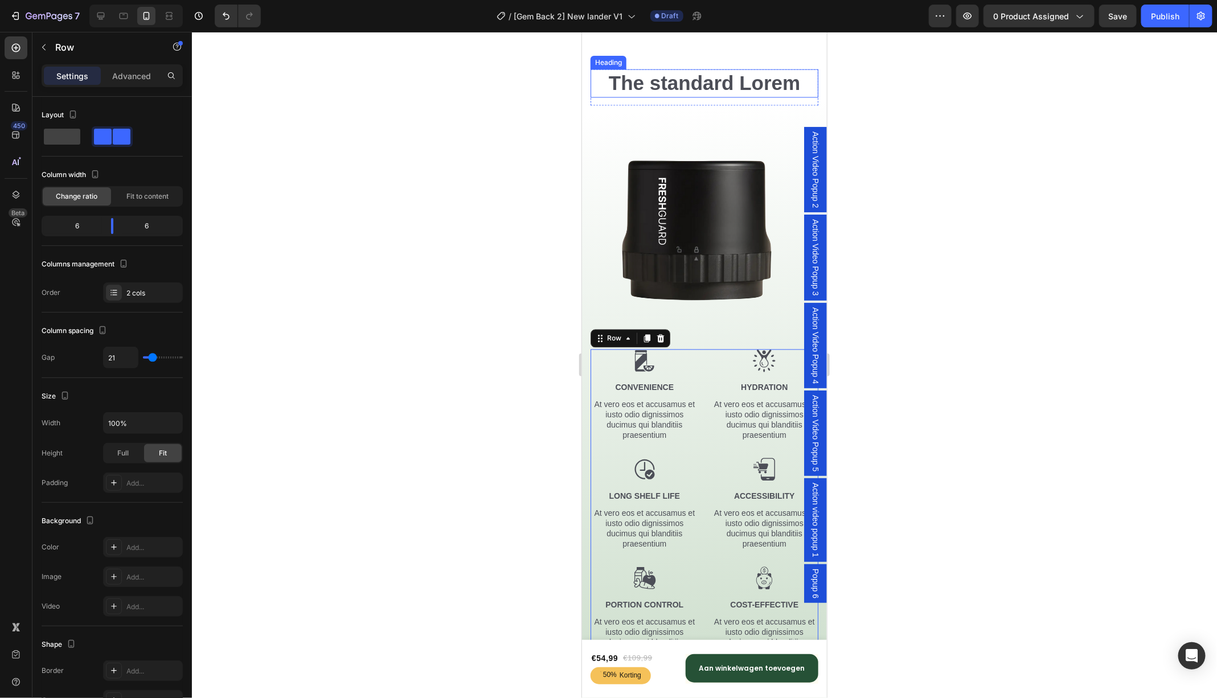
click at [696, 92] on h2 "The standard Lorem" at bounding box center [704, 83] width 228 height 28
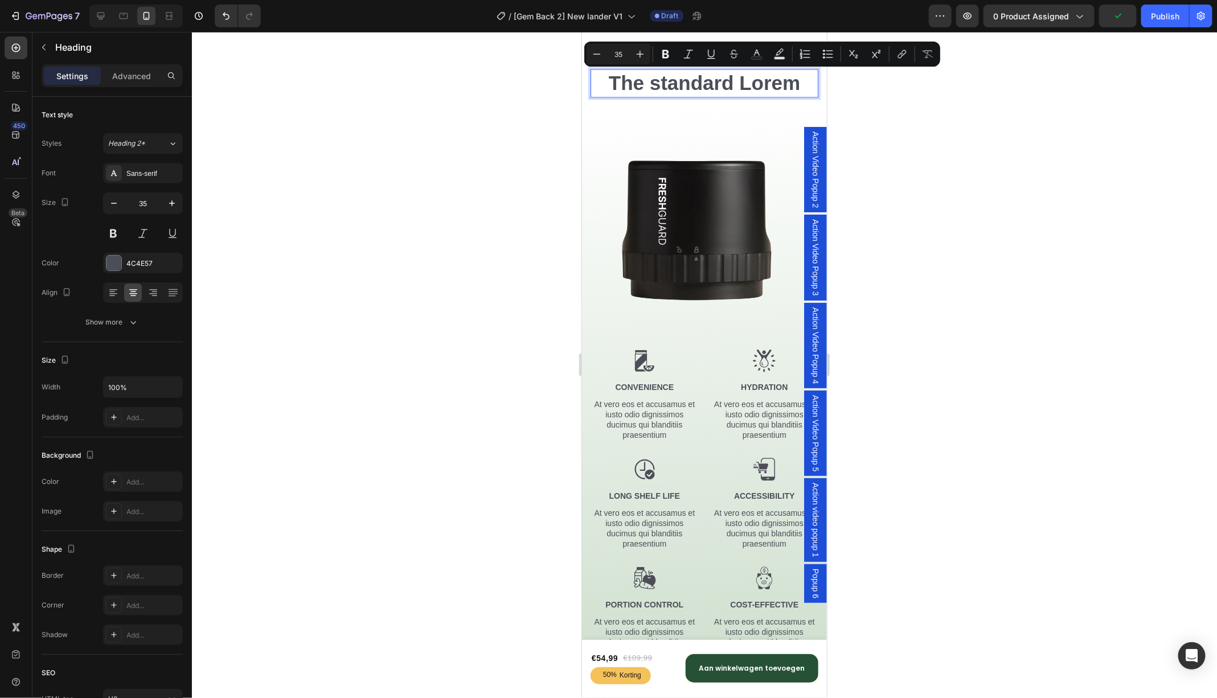
click at [777, 93] on p "The standard Lorem" at bounding box center [703, 83] width 225 height 26
drag, startPoint x: 804, startPoint y: 87, endPoint x: 599, endPoint y: 85, distance: 204.9
click at [599, 85] on p "The standard Lorem" at bounding box center [703, 83] width 225 height 26
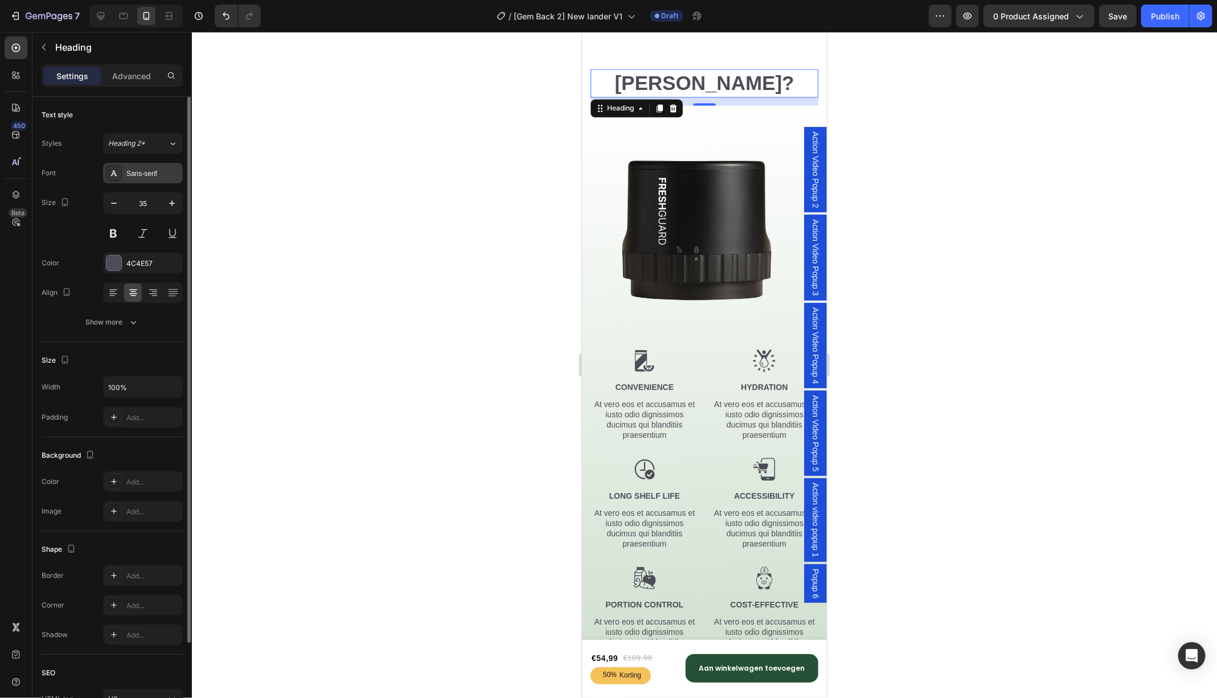
click at [146, 172] on div "Sans-serif" at bounding box center [153, 174] width 54 height 10
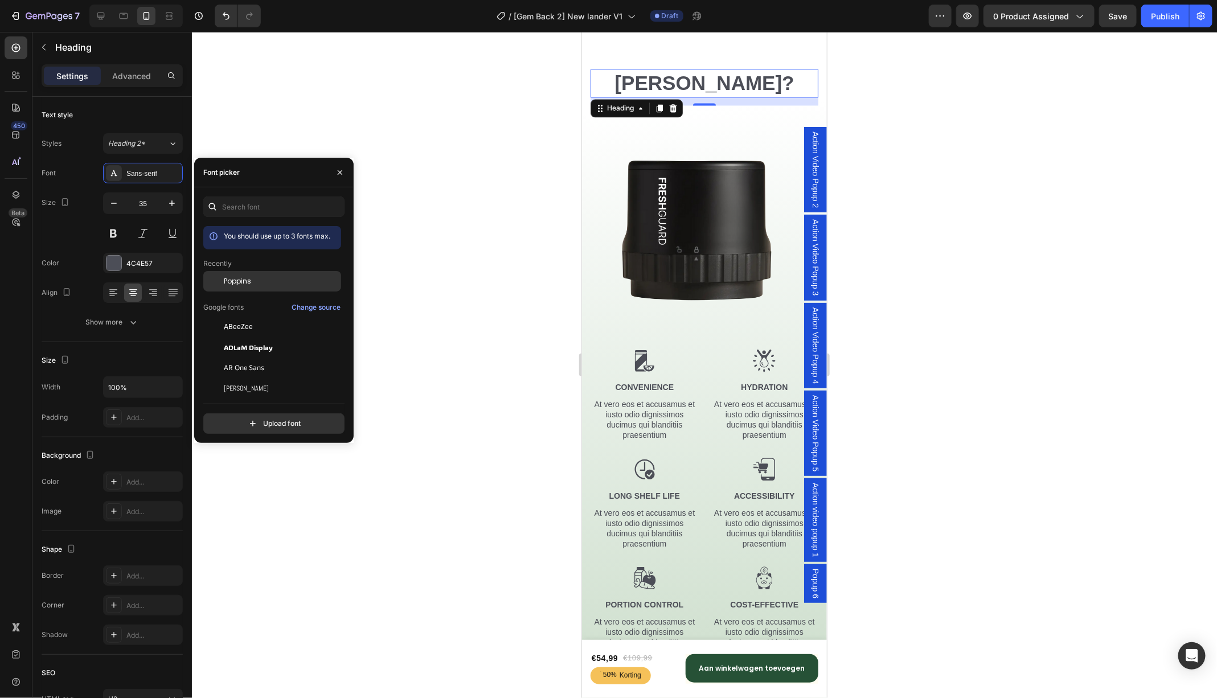
click at [248, 278] on span "Poppins" at bounding box center [237, 281] width 27 height 10
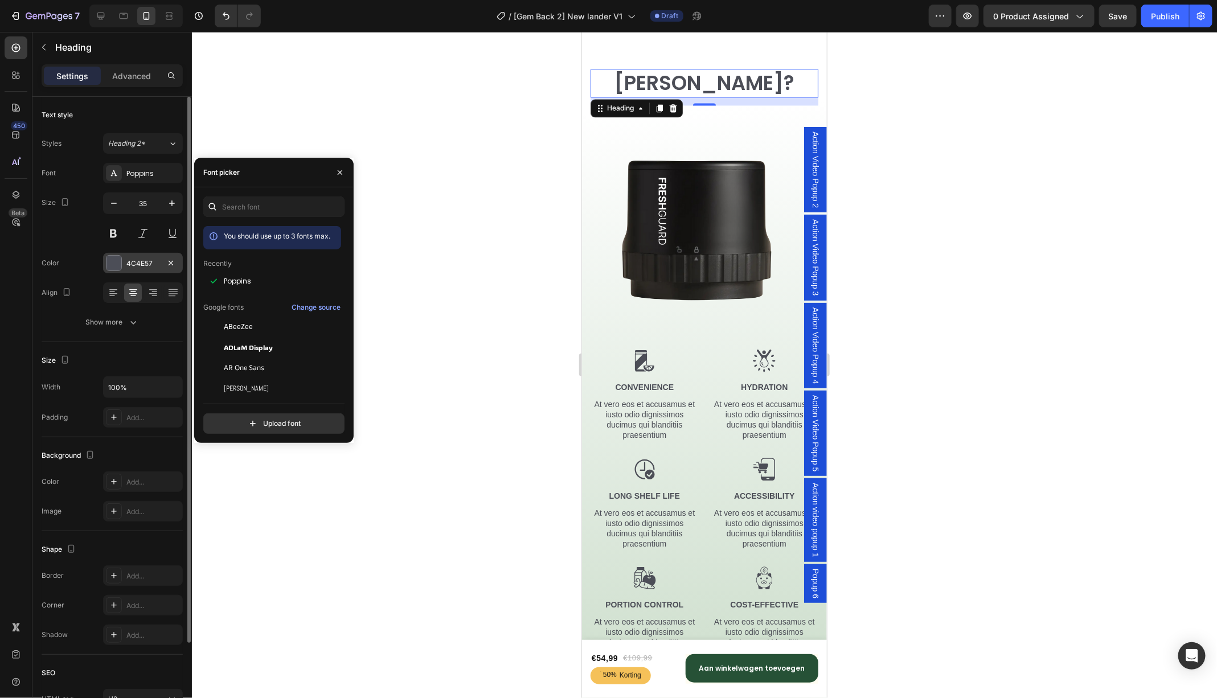
click at [128, 262] on div "4C4E57" at bounding box center [142, 263] width 33 height 10
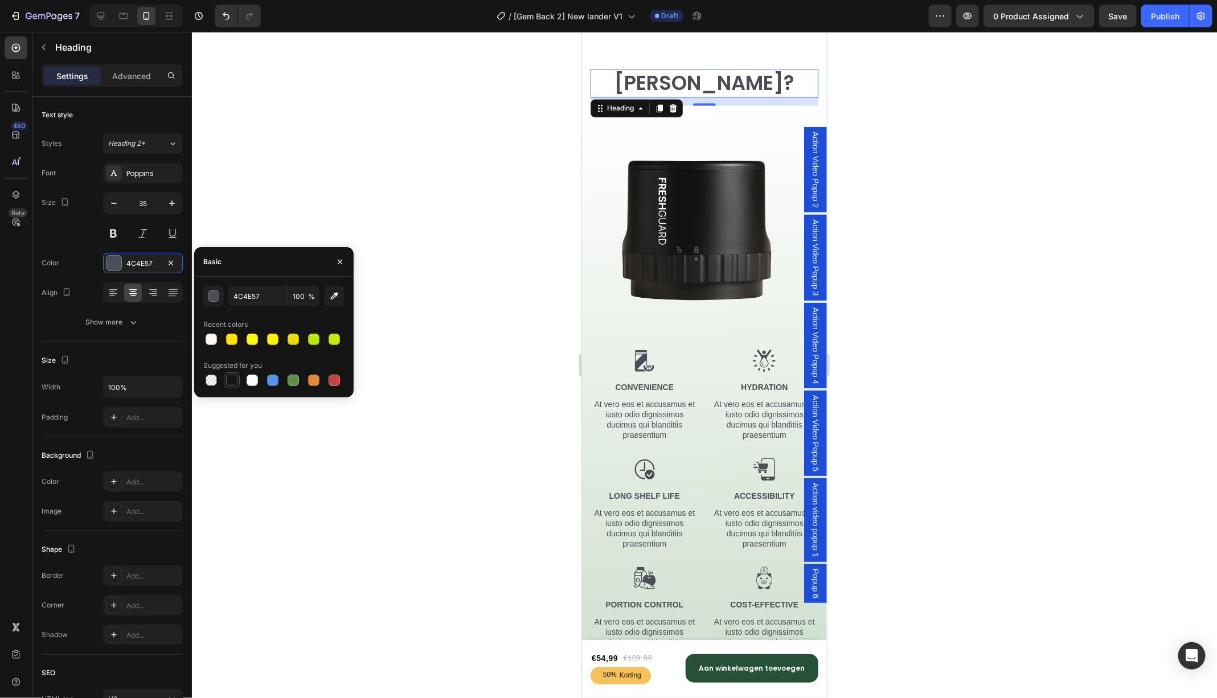
click at [227, 379] on div at bounding box center [231, 380] width 11 height 11
click at [225, 293] on div "151515 100 %" at bounding box center [273, 296] width 141 height 20
click at [215, 294] on div "button" at bounding box center [213, 296] width 11 height 11
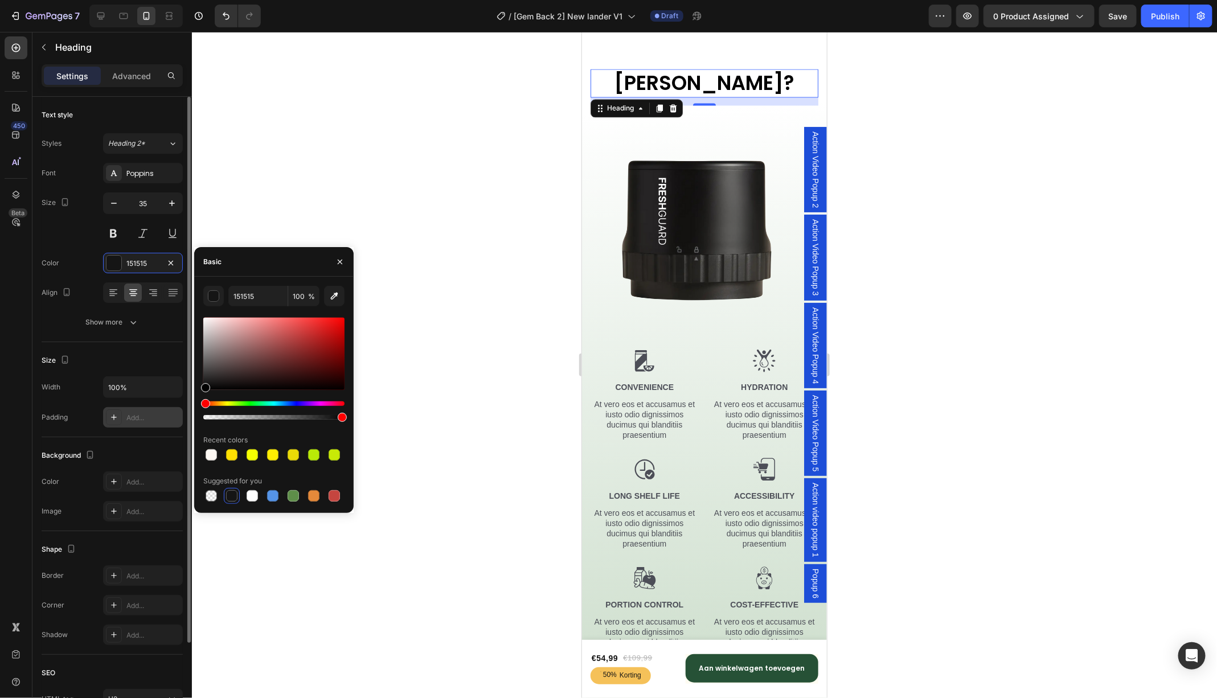
drag, startPoint x: 207, startPoint y: 385, endPoint x: 182, endPoint y: 420, distance: 42.4
click at [182, 418] on div "450 Beta Sections(18) Elements(84) Section Element Hero Section Product Detail …" at bounding box center [96, 365] width 192 height 666
type input "000000"
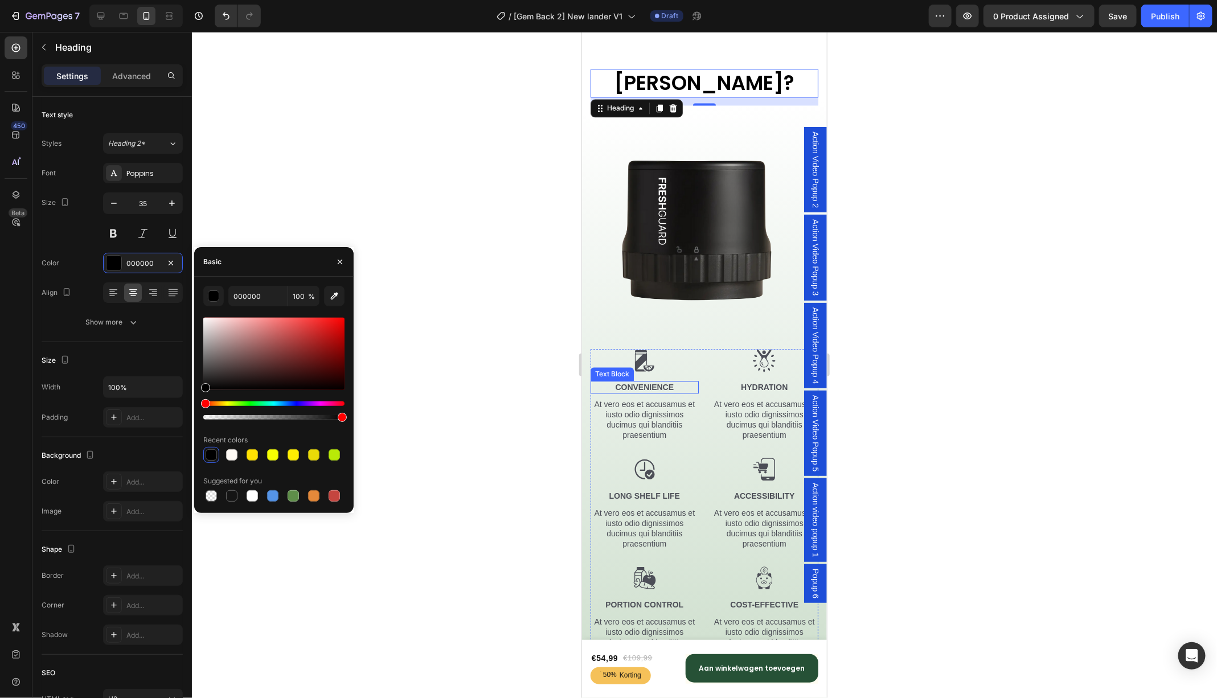
click at [649, 383] on p "Convenience" at bounding box center [644, 387] width 106 height 10
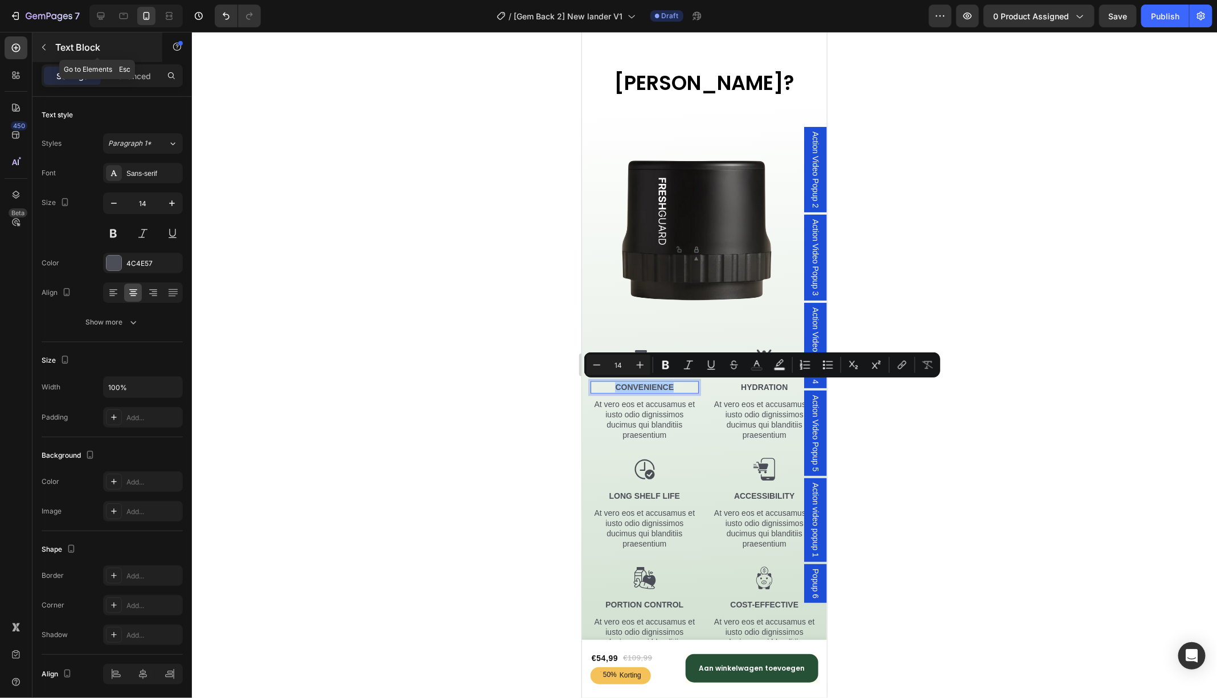
click at [44, 43] on icon "button" at bounding box center [43, 47] width 9 height 9
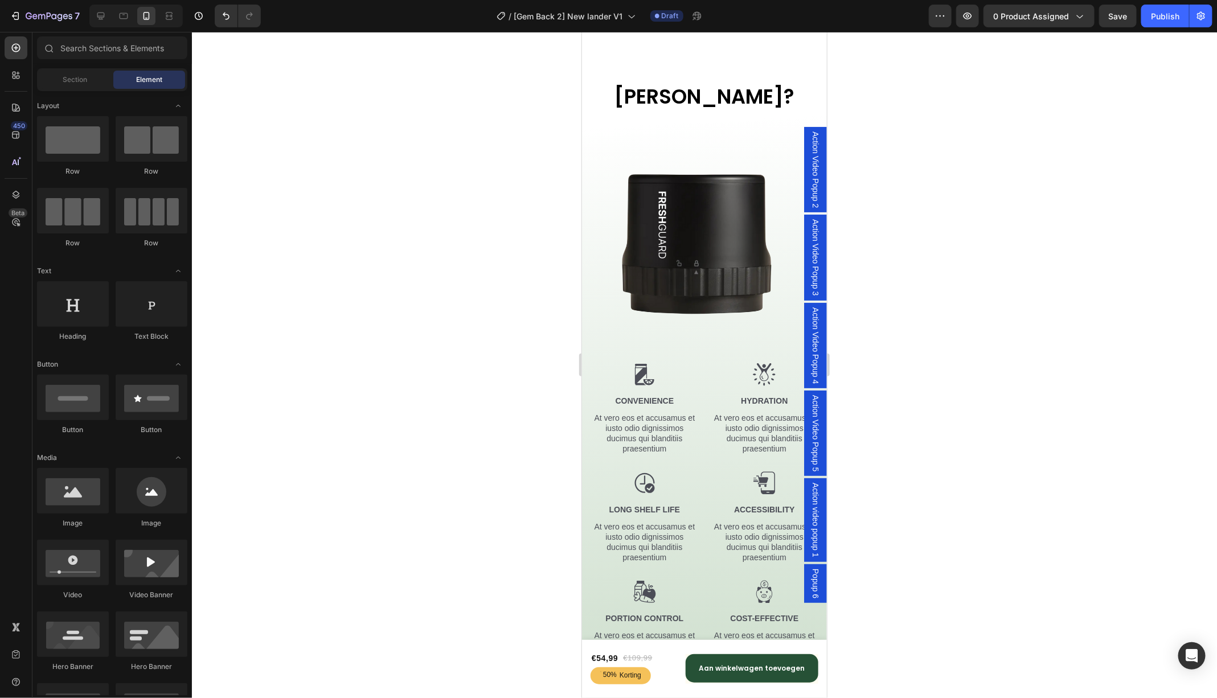
scroll to position [1094, 0]
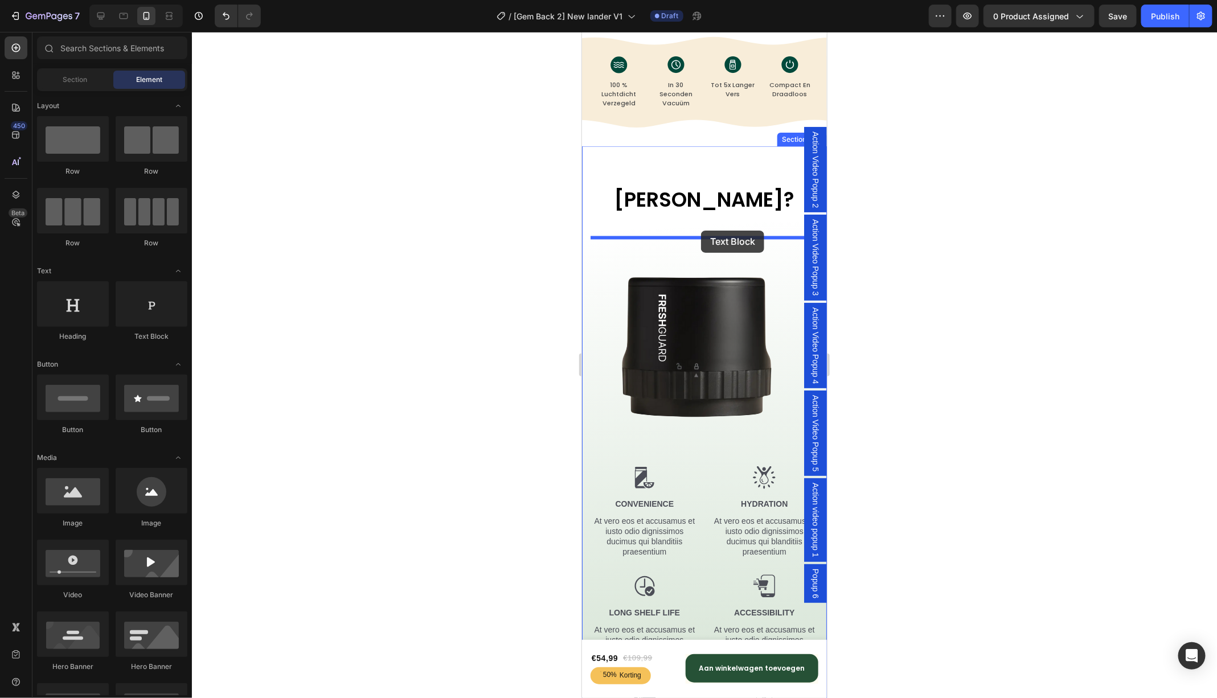
drag, startPoint x: 728, startPoint y: 336, endPoint x: 700, endPoint y: 230, distance: 109.5
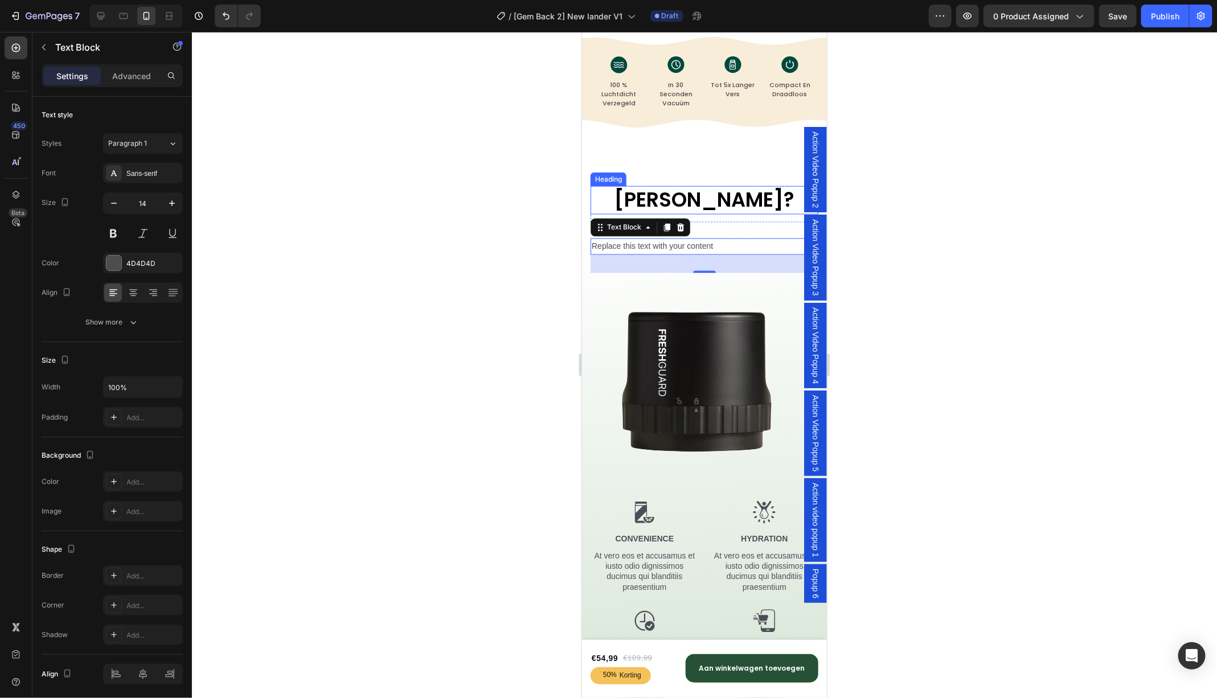
click at [598, 200] on p "Waarom Vacuüm?" at bounding box center [703, 200] width 225 height 26
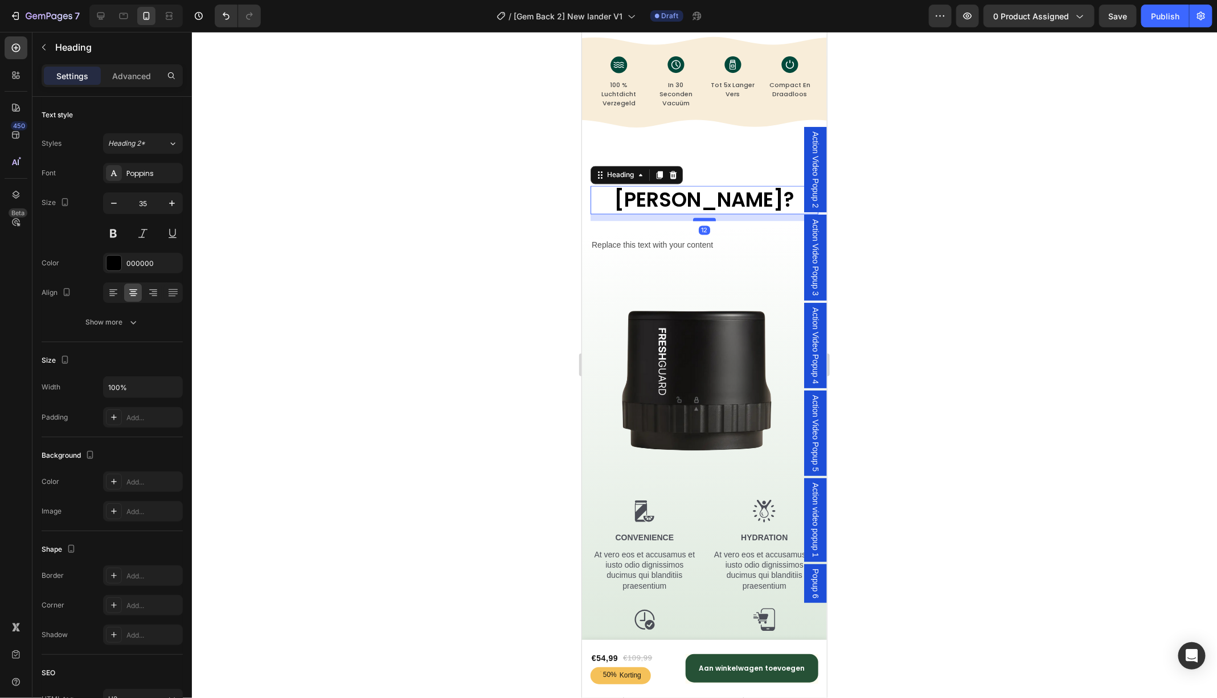
click at [704, 219] on div at bounding box center [703, 218] width 23 height 3
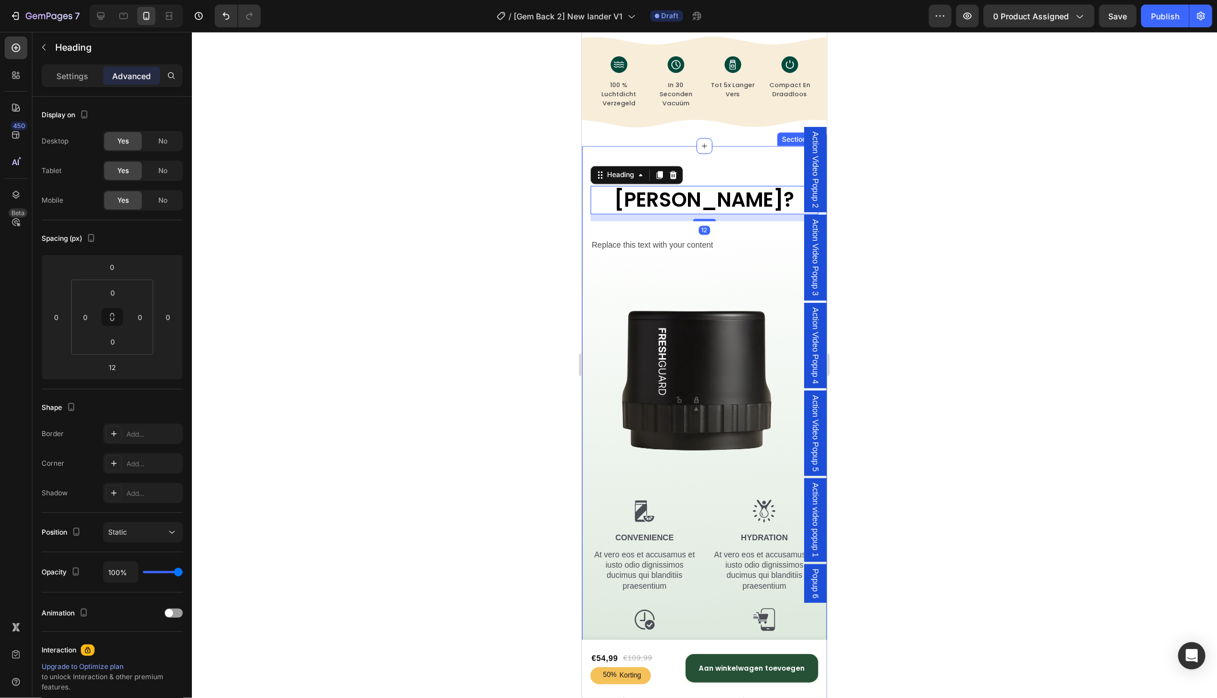
click at [651, 229] on div "Waarom Vacuüm? Heading 12 Row Replace this text with your content Text Block Im…" at bounding box center [704, 510] width 228 height 648
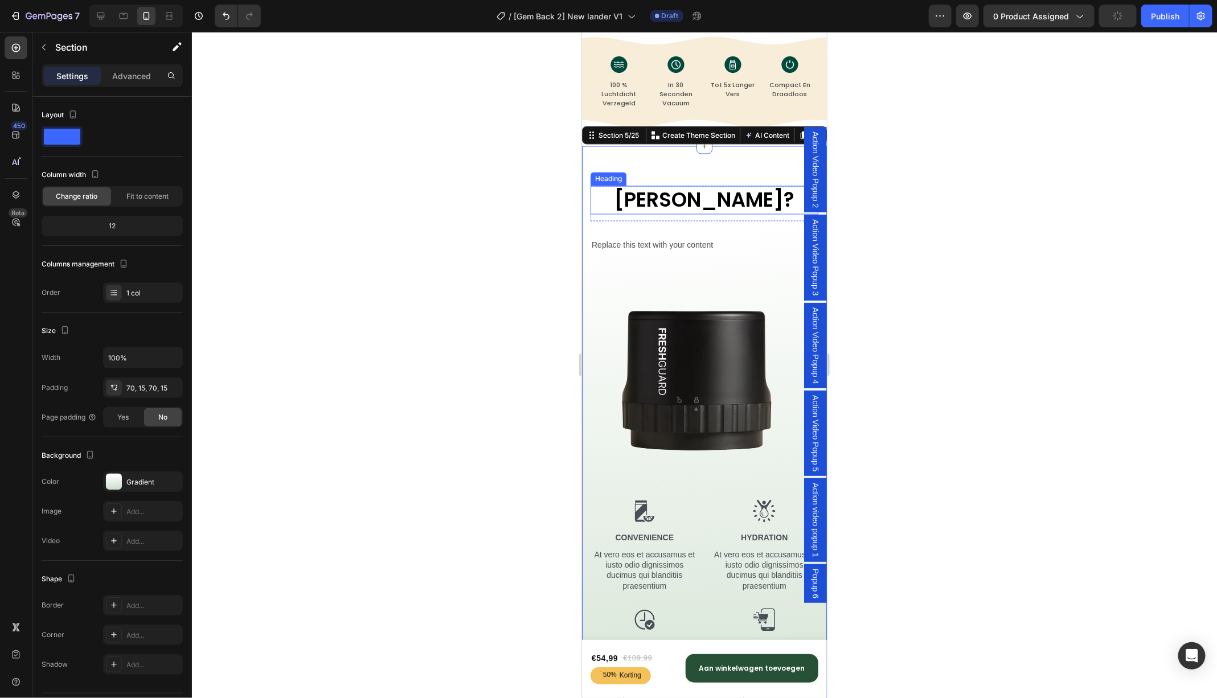
click at [601, 202] on p "Waarom Vacuüm?" at bounding box center [703, 200] width 225 height 26
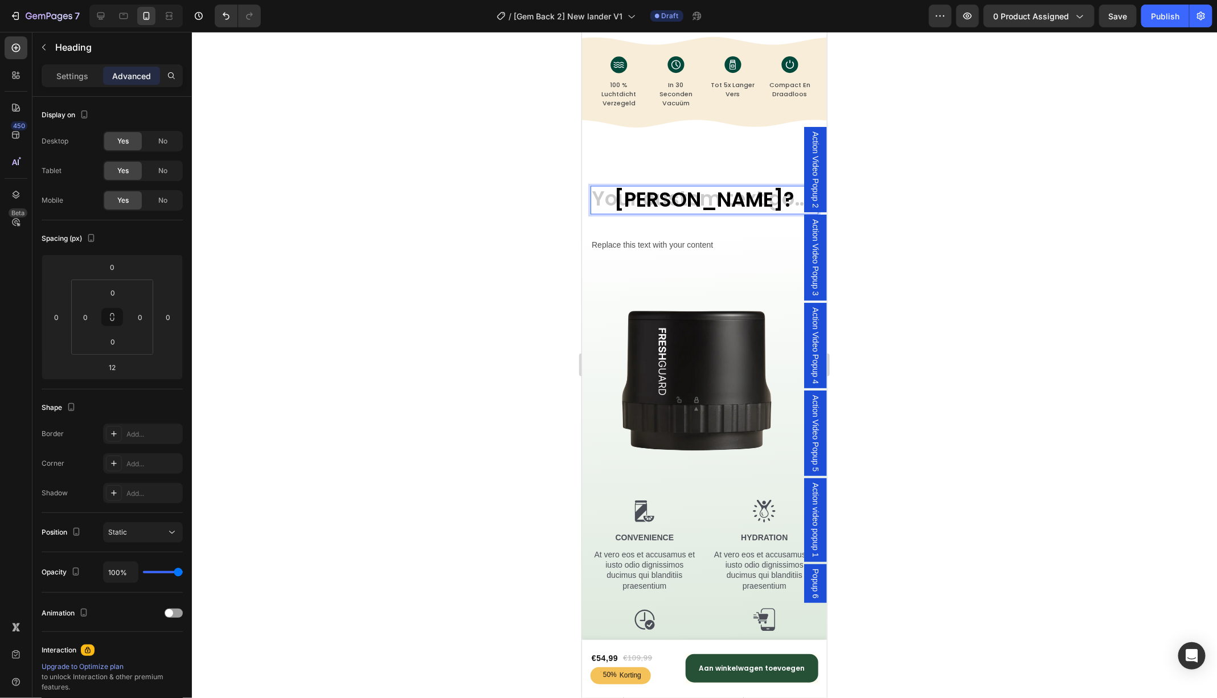
click at [520, 251] on div at bounding box center [704, 365] width 1025 height 666
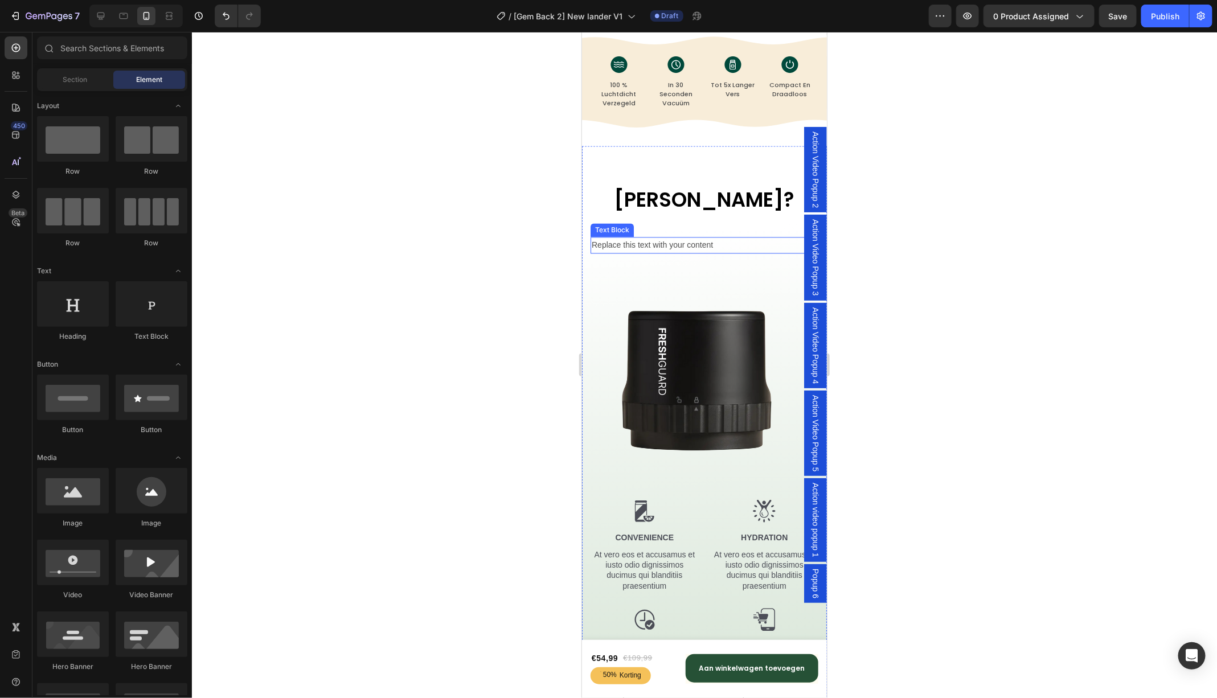
click at [646, 244] on div "Replace this text with your content" at bounding box center [704, 245] width 228 height 17
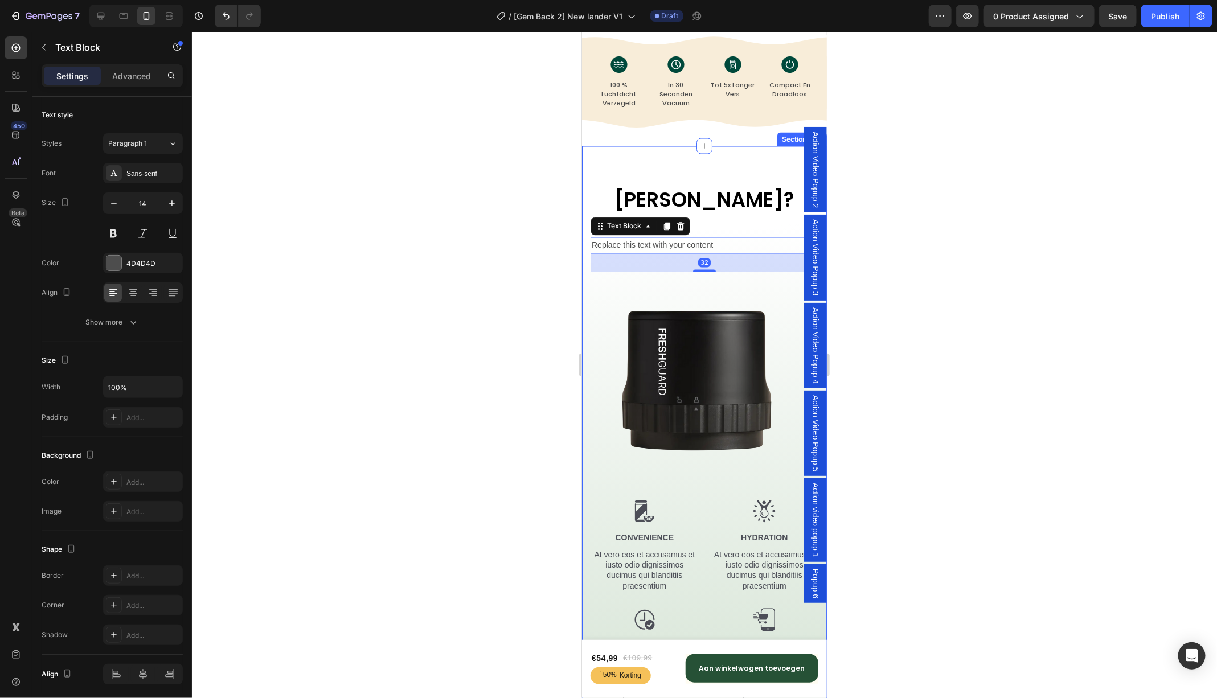
click at [719, 226] on div "Waarom Vacuüm? Heading Row Replace this text with your content Text Block 32 Im…" at bounding box center [704, 510] width 228 height 648
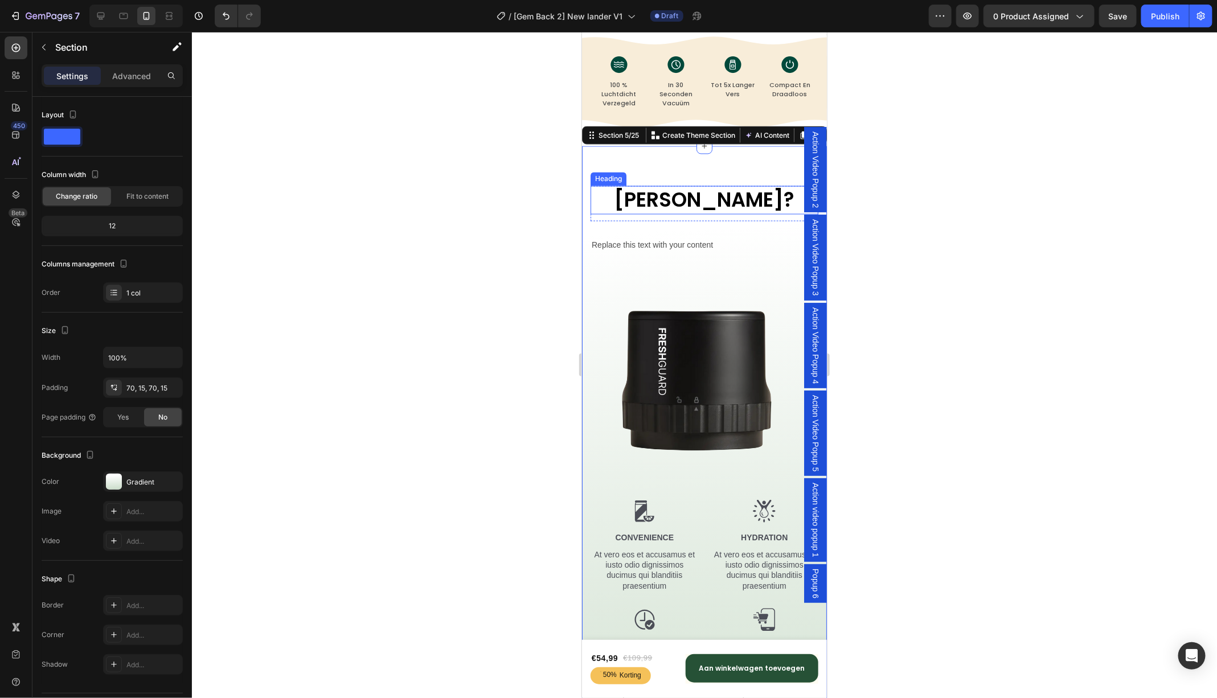
click at [656, 210] on p "Waarom Vacuüm?" at bounding box center [703, 200] width 225 height 26
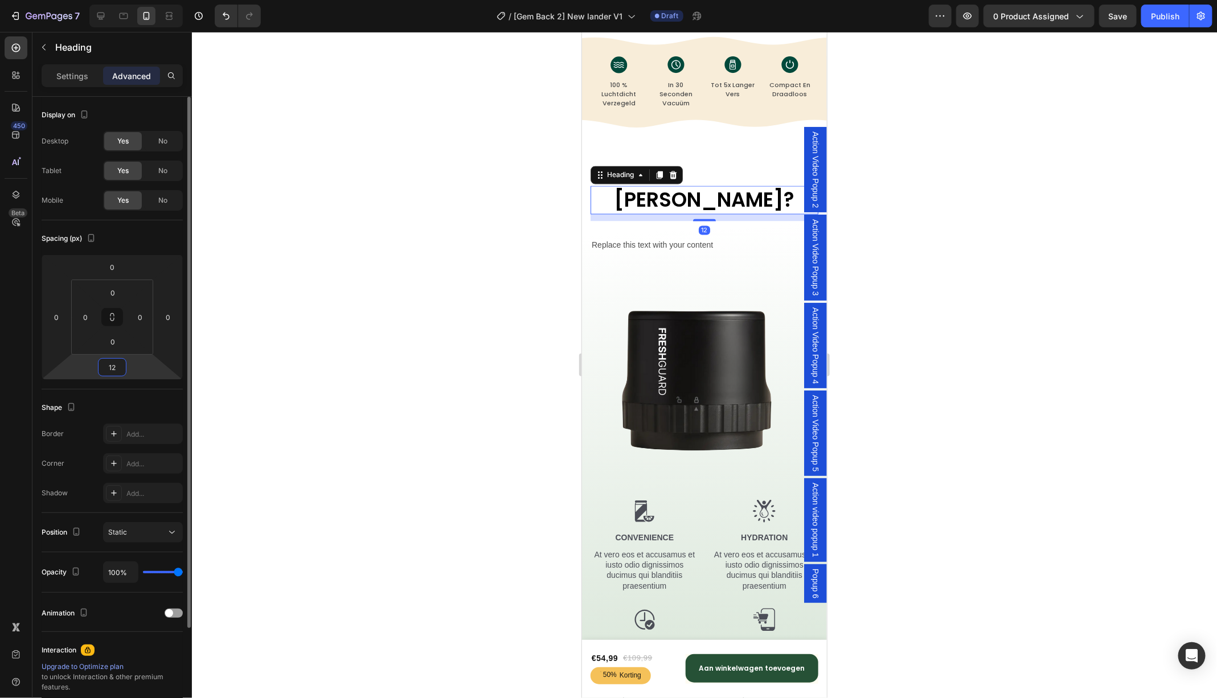
click at [118, 367] on input "12" at bounding box center [112, 367] width 23 height 17
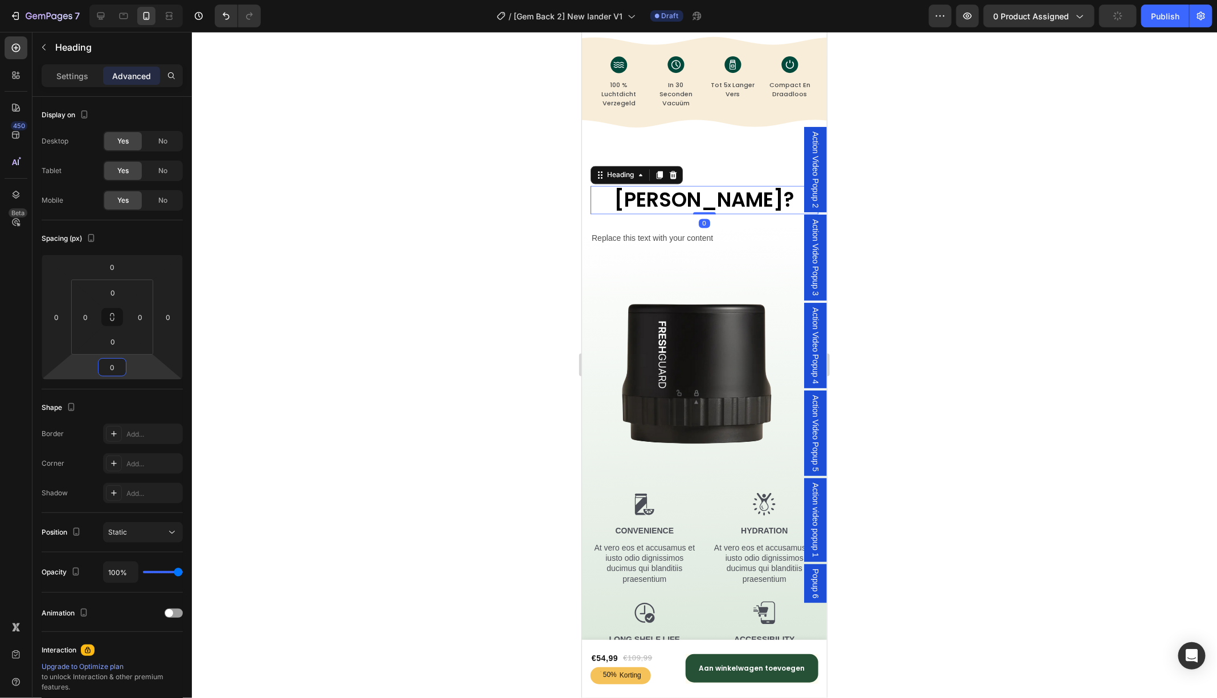
type input "0"
click at [662, 241] on div "Replace this text with your content" at bounding box center [704, 238] width 228 height 17
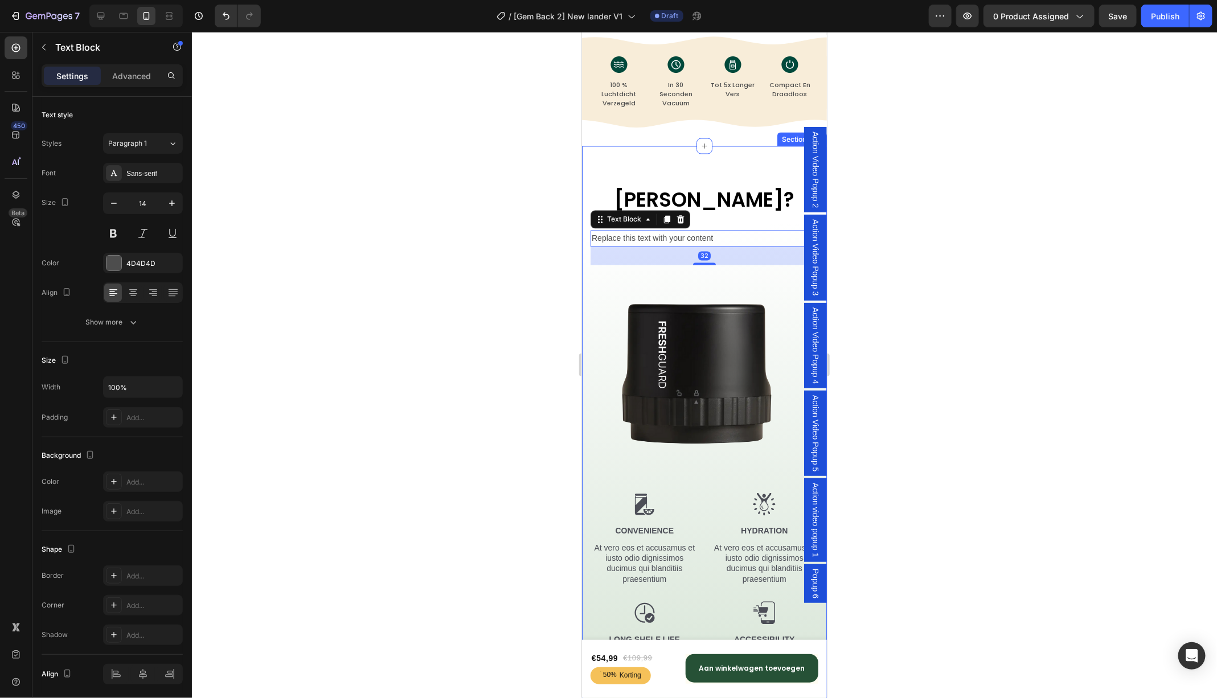
click at [740, 217] on div "Waarom Vacuüm? Heading Row Replace this text with your content Text Block 32 Im…" at bounding box center [704, 506] width 228 height 641
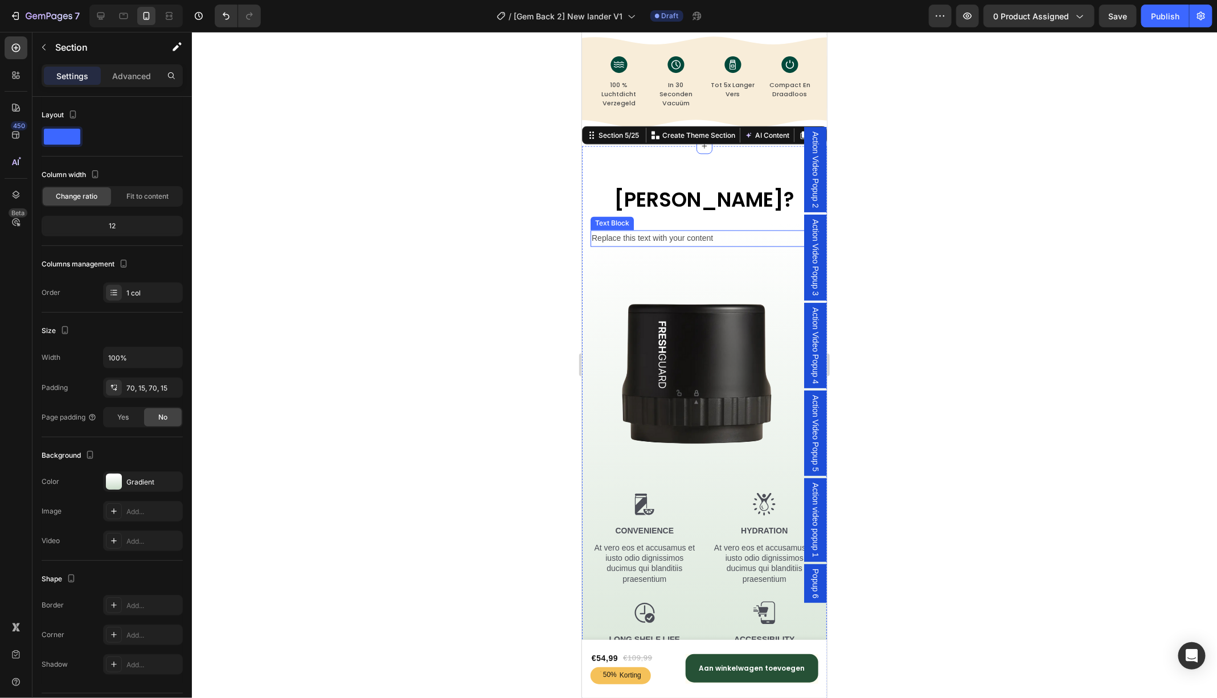
click at [729, 241] on div "Replace this text with your content" at bounding box center [704, 238] width 228 height 17
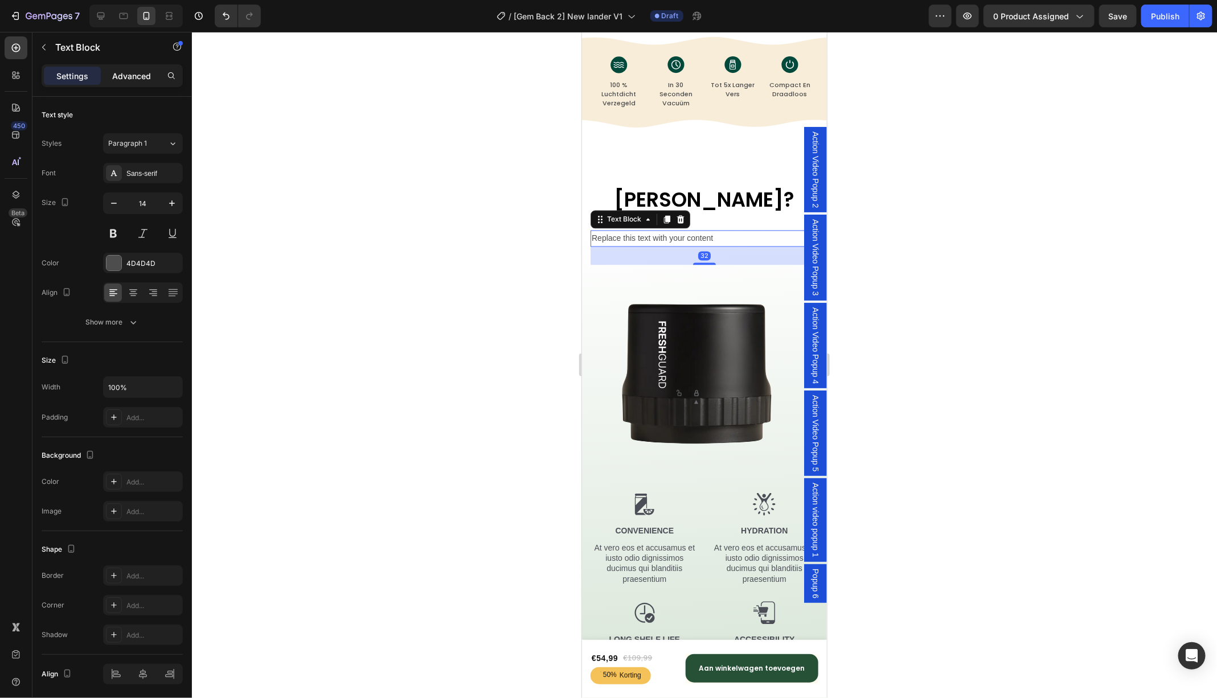
click at [117, 79] on p "Advanced" at bounding box center [131, 76] width 39 height 12
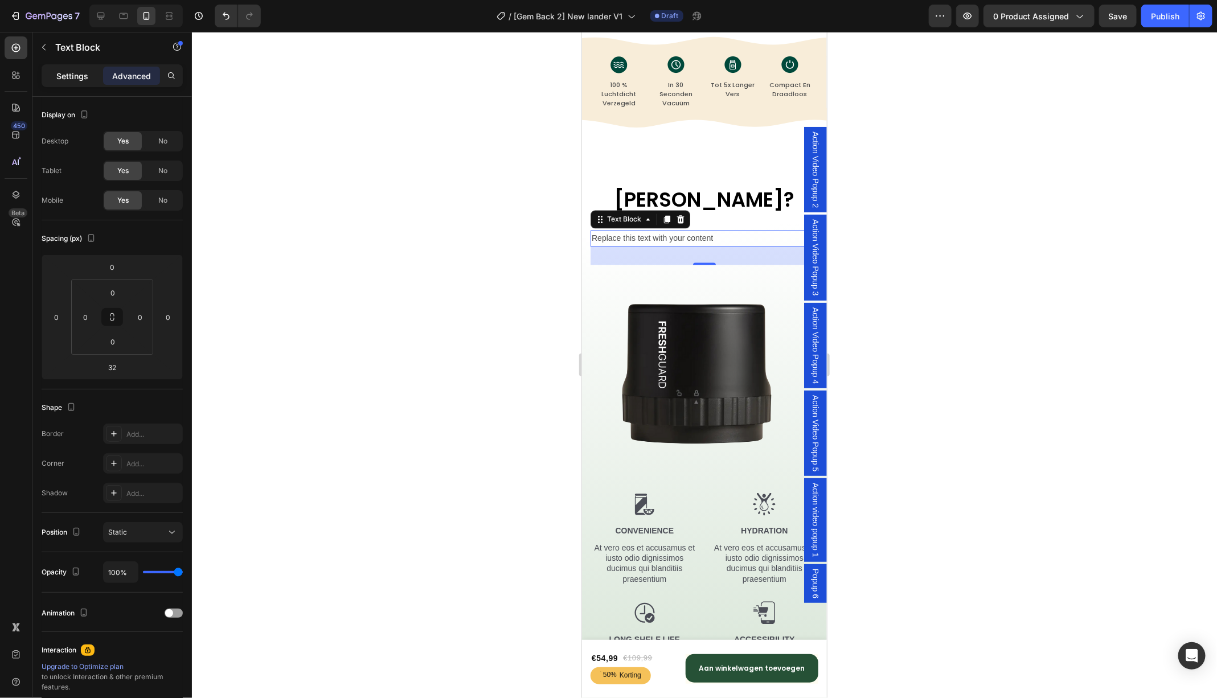
click at [67, 82] on div "Settings" at bounding box center [72, 76] width 57 height 18
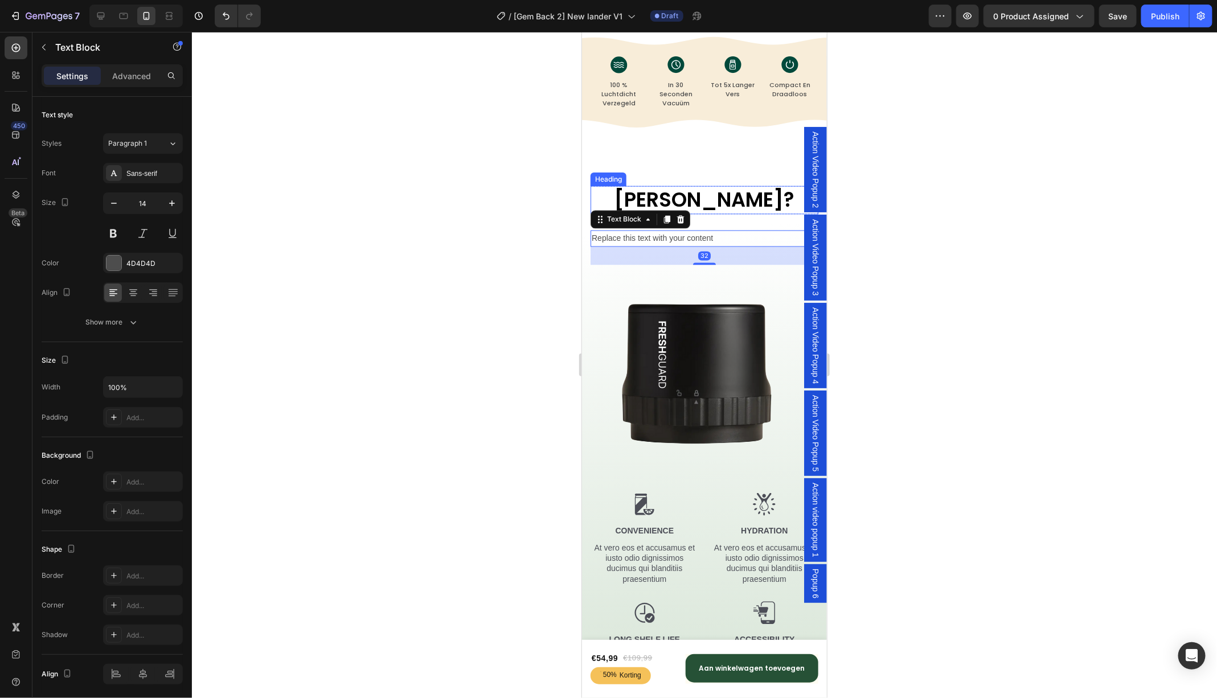
click at [714, 211] on div "Waarom Vacuüm? Heading" at bounding box center [704, 200] width 228 height 28
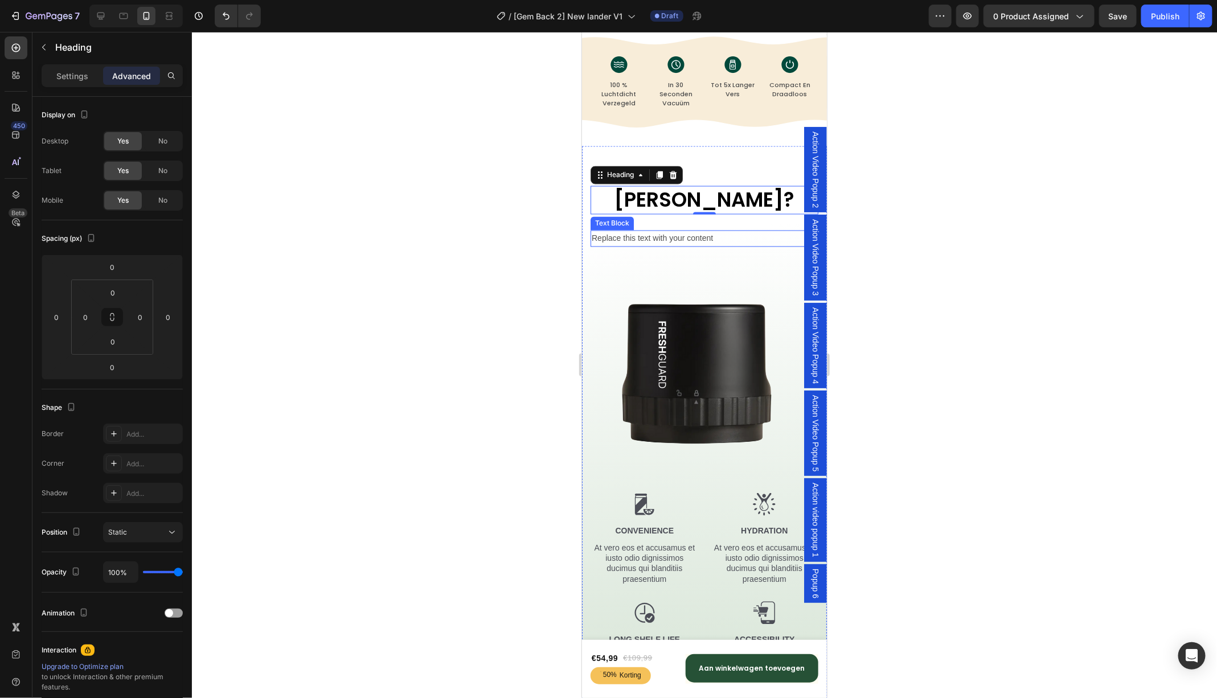
click at [636, 240] on div "Replace this text with your content" at bounding box center [704, 238] width 228 height 17
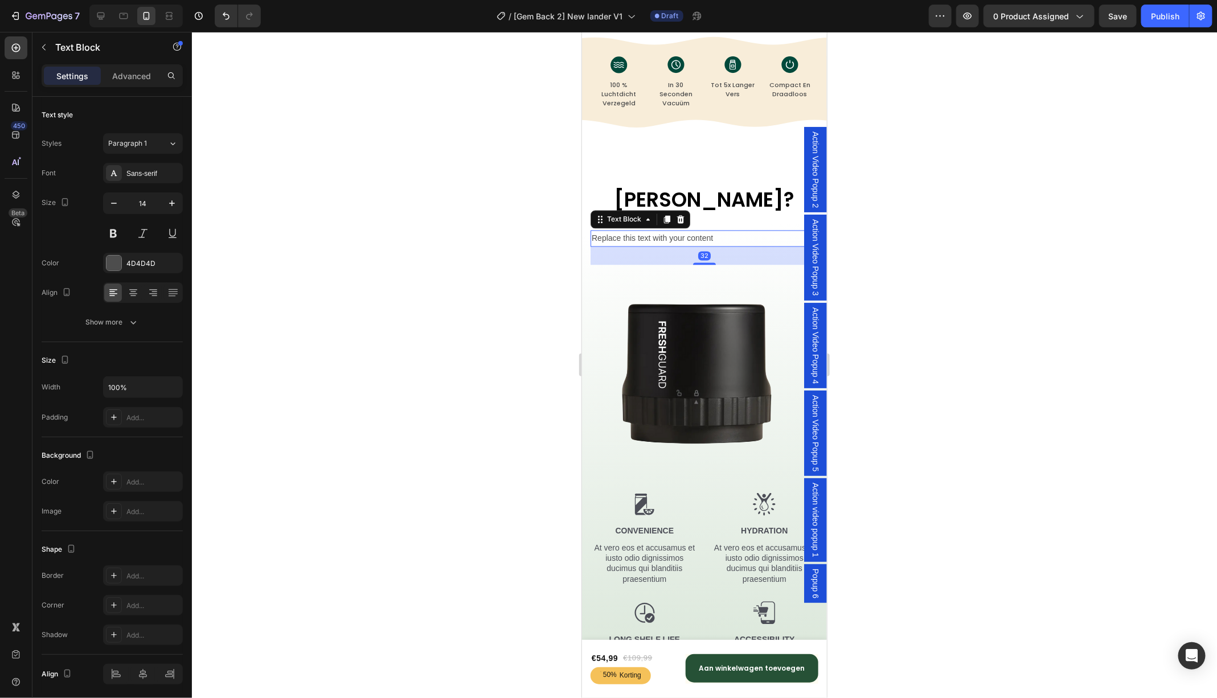
click at [757, 232] on div "Replace this text with your content" at bounding box center [704, 238] width 228 height 17
click at [742, 218] on div "Waarom Vacuüm? Heading Row Replace this text with your content Text Block 32 Im…" at bounding box center [704, 506] width 228 height 641
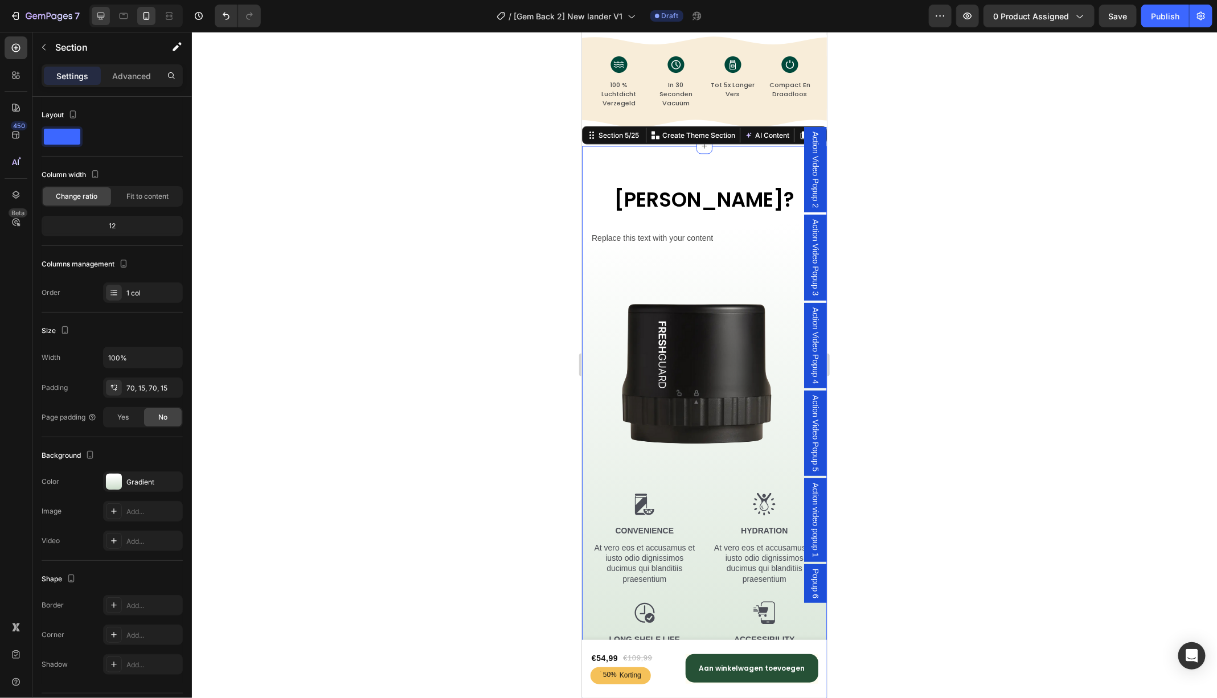
click at [104, 17] on icon at bounding box center [100, 16] width 7 height 7
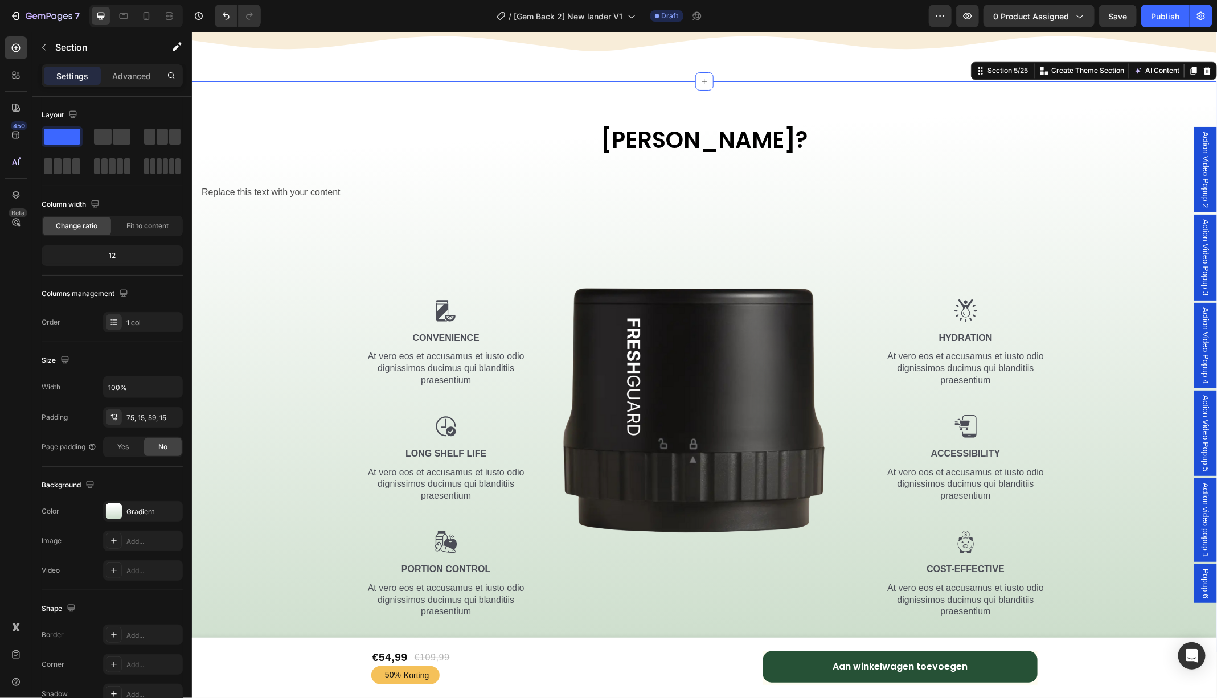
scroll to position [1296, 0]
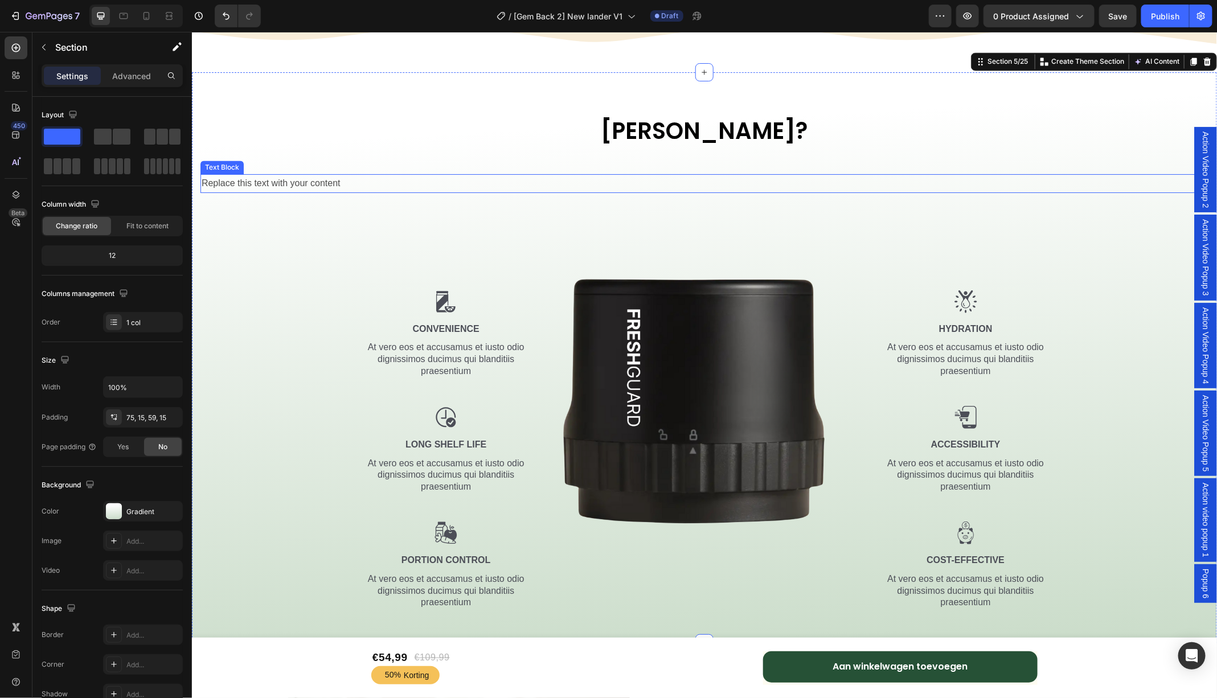
click at [286, 182] on p "Replace this text with your content" at bounding box center [703, 183] width 1005 height 17
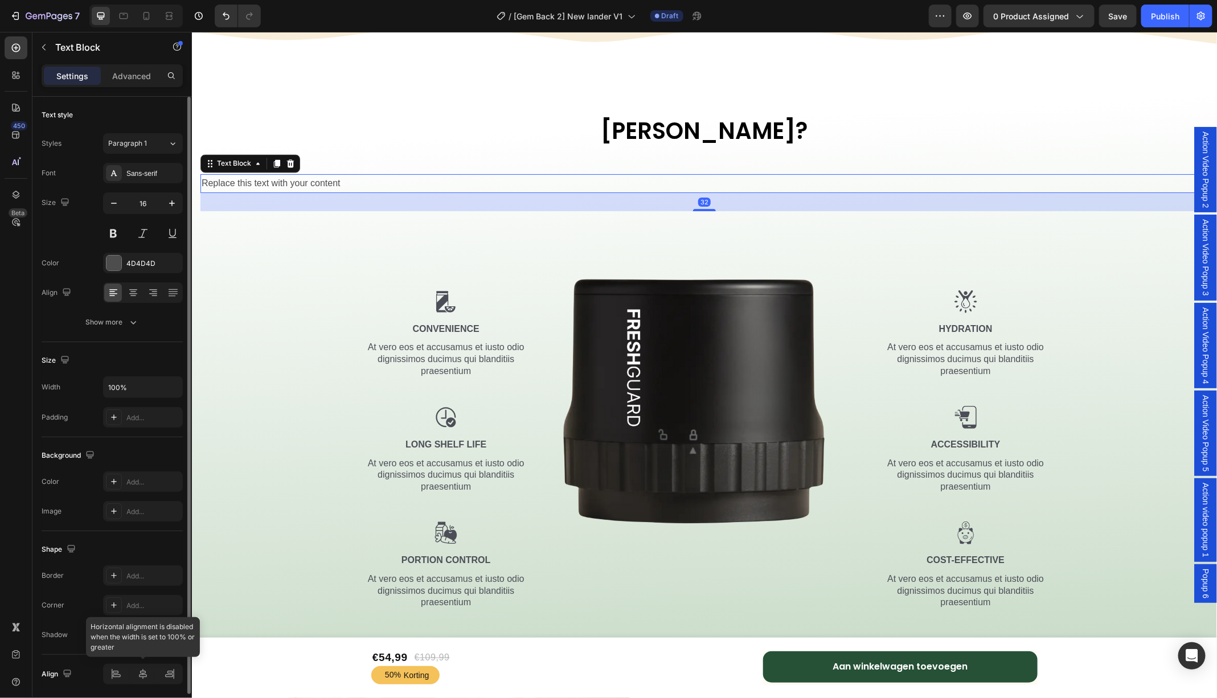
click at [139, 672] on div at bounding box center [143, 674] width 80 height 20
click at [141, 669] on div at bounding box center [143, 674] width 80 height 20
click at [123, 385] on input "100%" at bounding box center [143, 387] width 79 height 20
type input "999"
click at [145, 668] on icon at bounding box center [142, 673] width 11 height 11
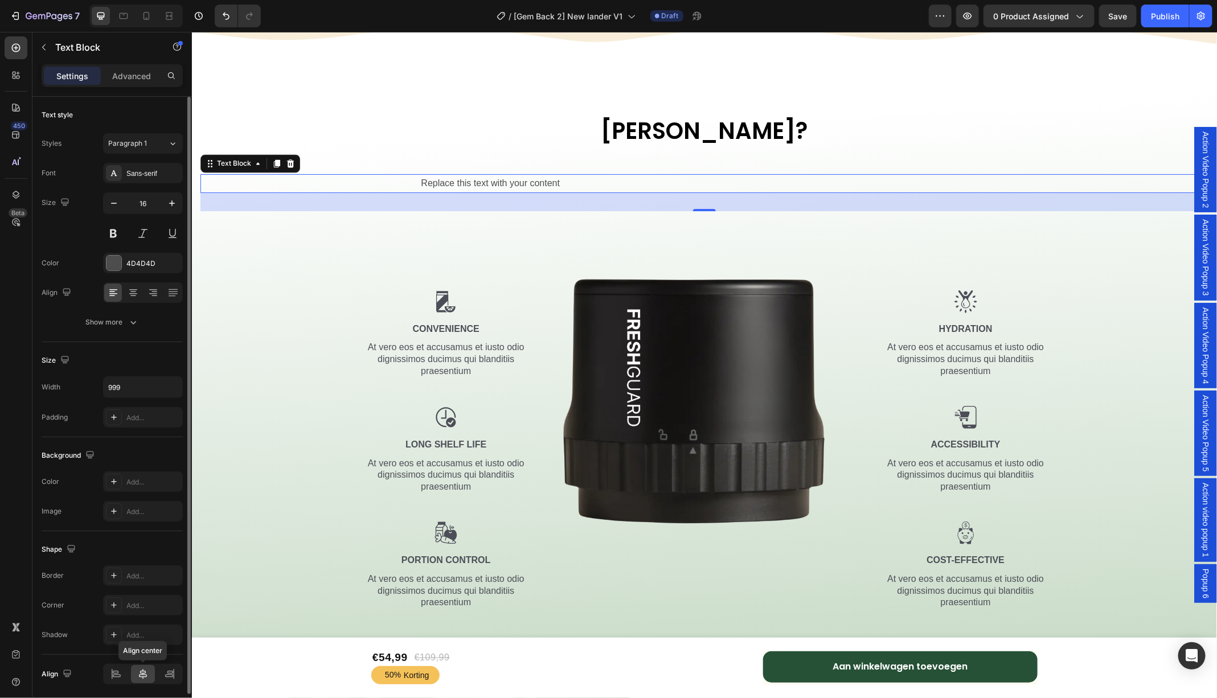
click at [145, 668] on icon at bounding box center [142, 673] width 11 height 11
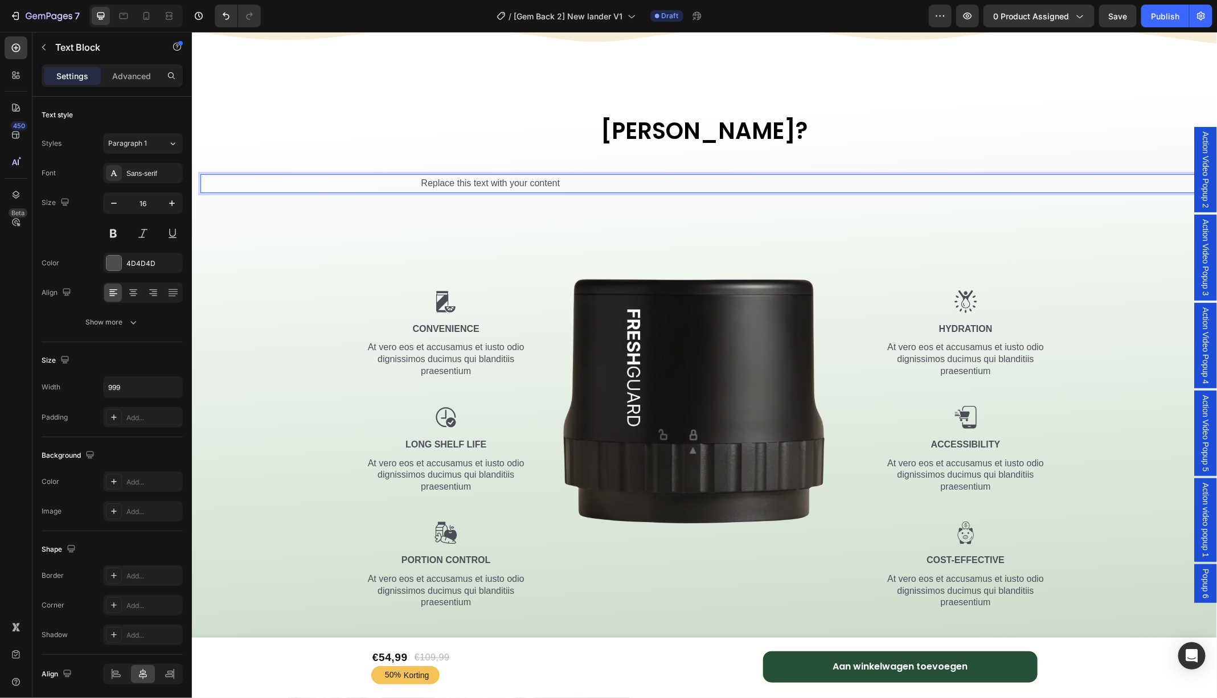
click at [425, 183] on p "Replace this text with your content" at bounding box center [704, 183] width 566 height 17
drag, startPoint x: 569, startPoint y: 178, endPoint x: 401, endPoint y: 179, distance: 167.9
click at [401, 179] on div "Replace this text with your content" at bounding box center [704, 183] width 1008 height 19
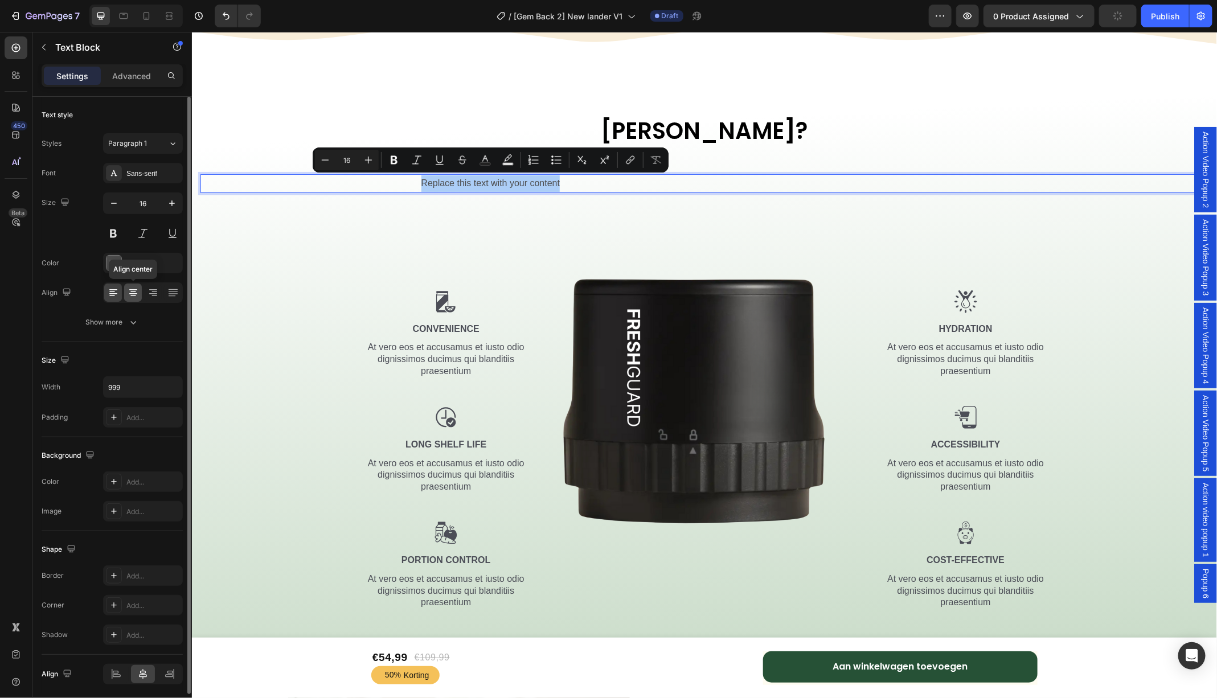
click at [134, 291] on icon at bounding box center [133, 292] width 11 height 11
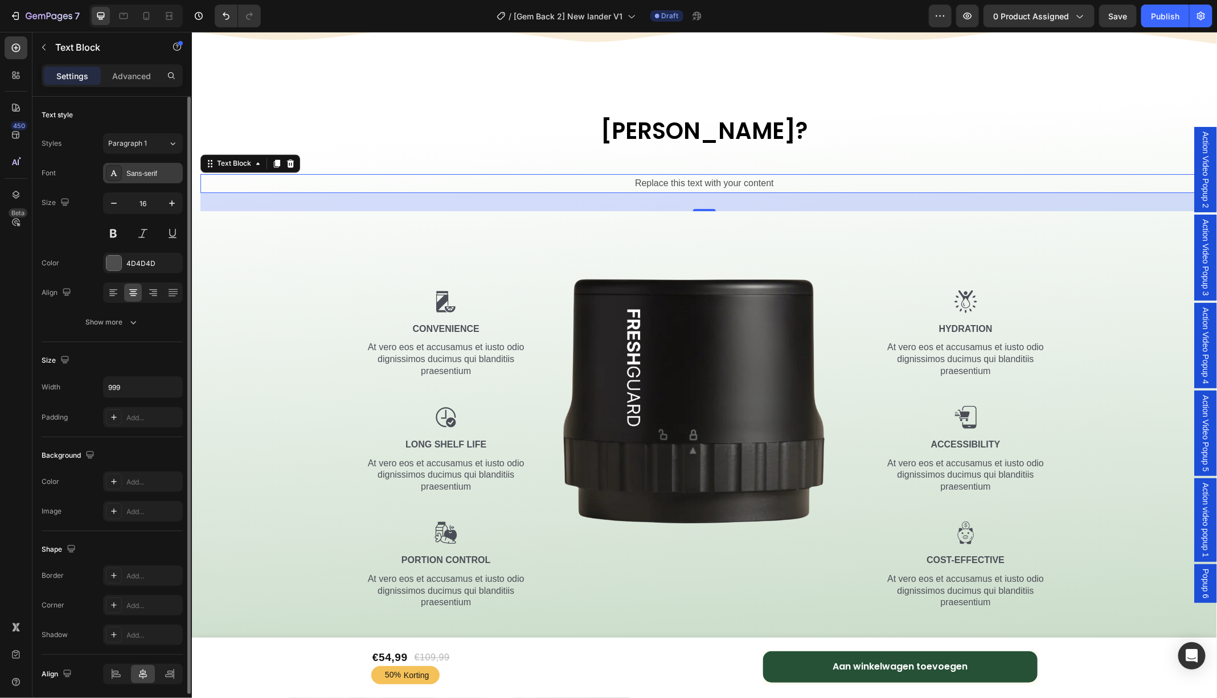
click at [147, 170] on div "Sans-serif" at bounding box center [153, 174] width 54 height 10
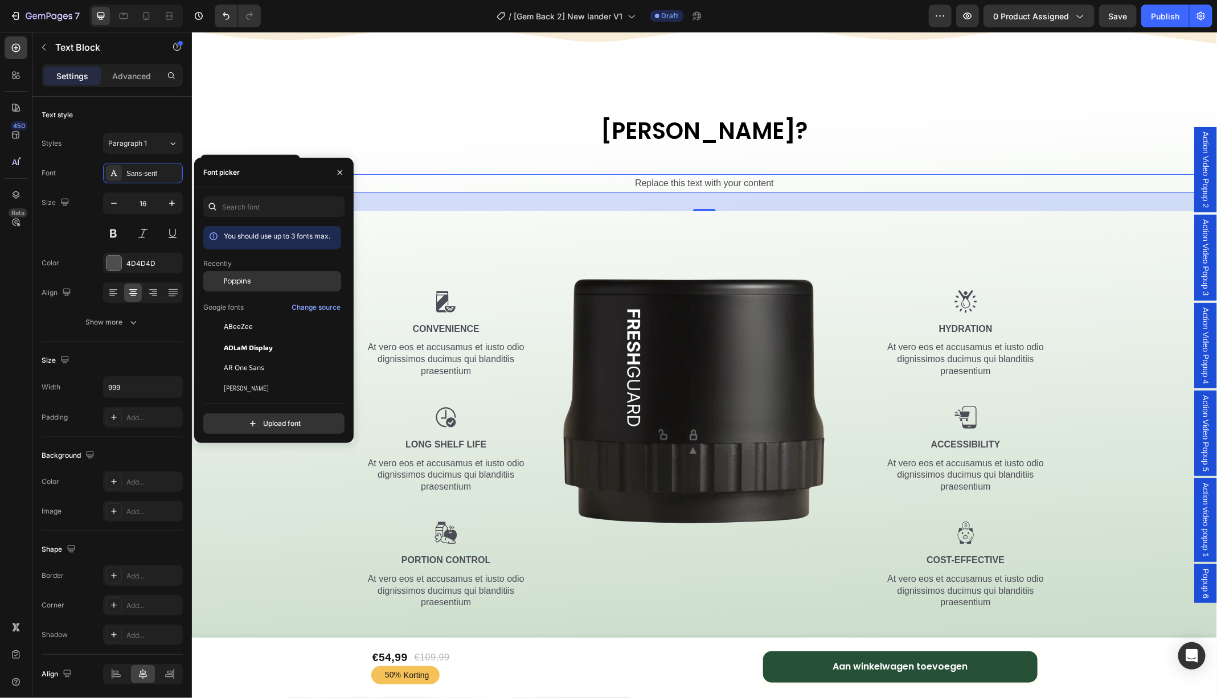
click at [239, 286] on span "Poppins" at bounding box center [237, 281] width 27 height 10
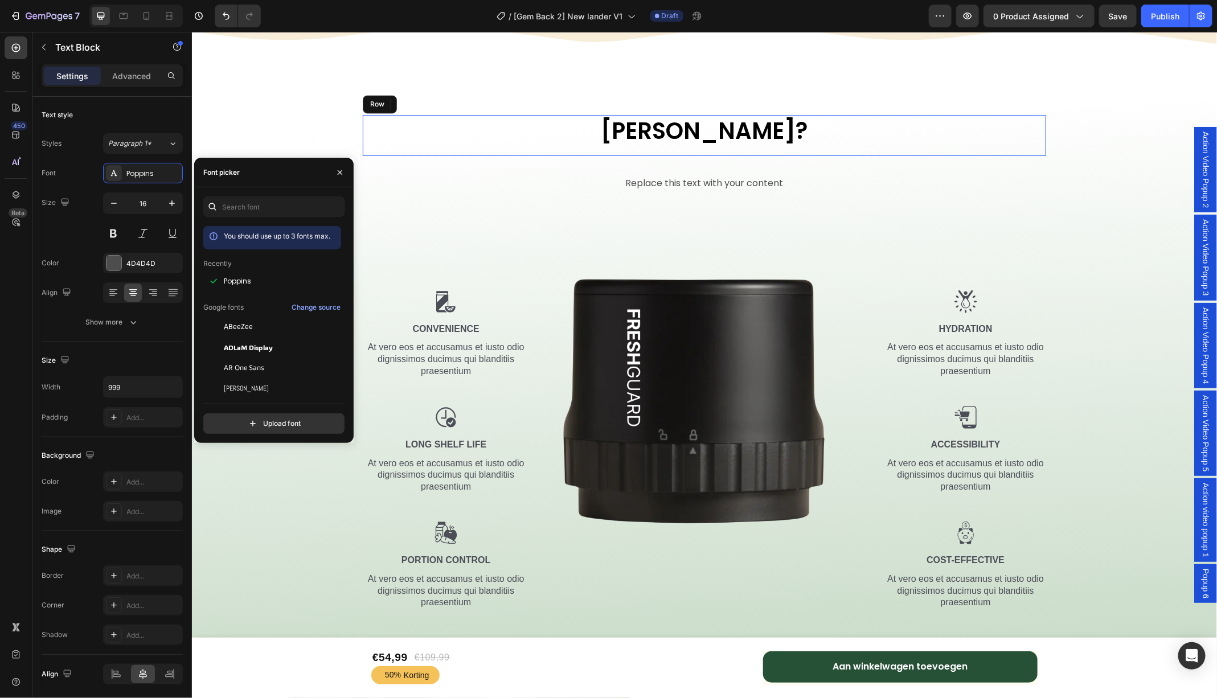
click at [706, 153] on div "Waarom Vacuüm? Heading" at bounding box center [703, 134] width 683 height 41
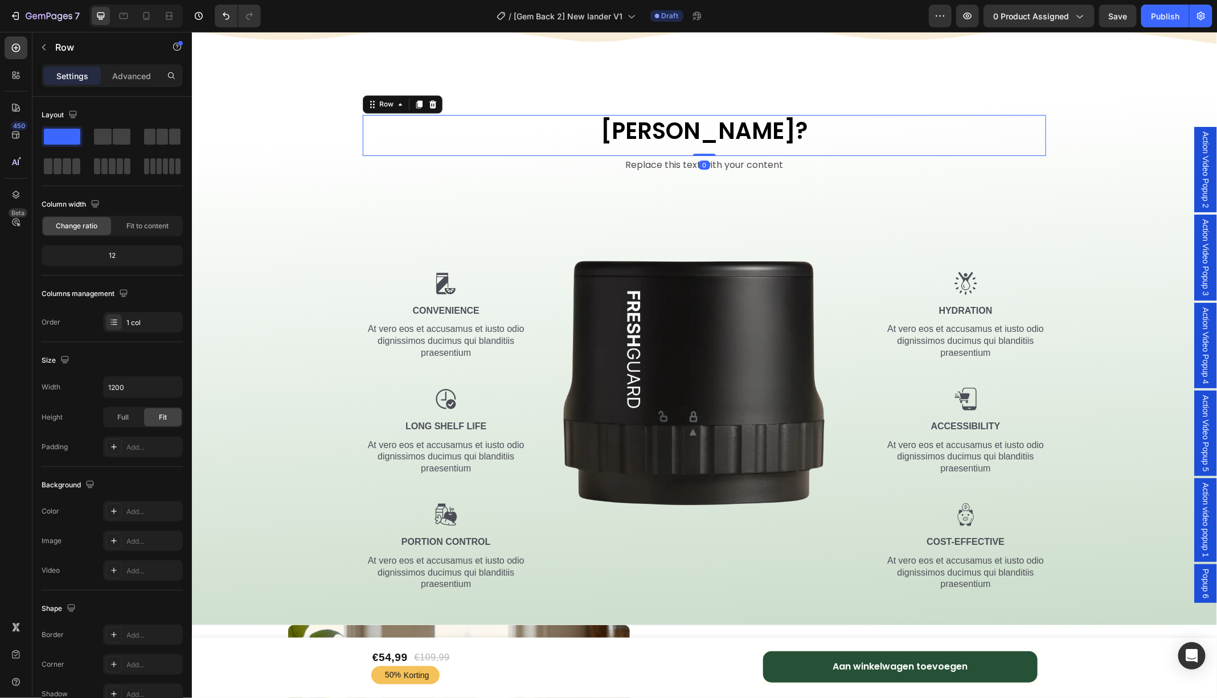
drag, startPoint x: 706, startPoint y: 171, endPoint x: 706, endPoint y: 147, distance: 23.9
click at [706, 147] on div "Waarom Vacuüm? Heading Row 0" at bounding box center [703, 134] width 683 height 41
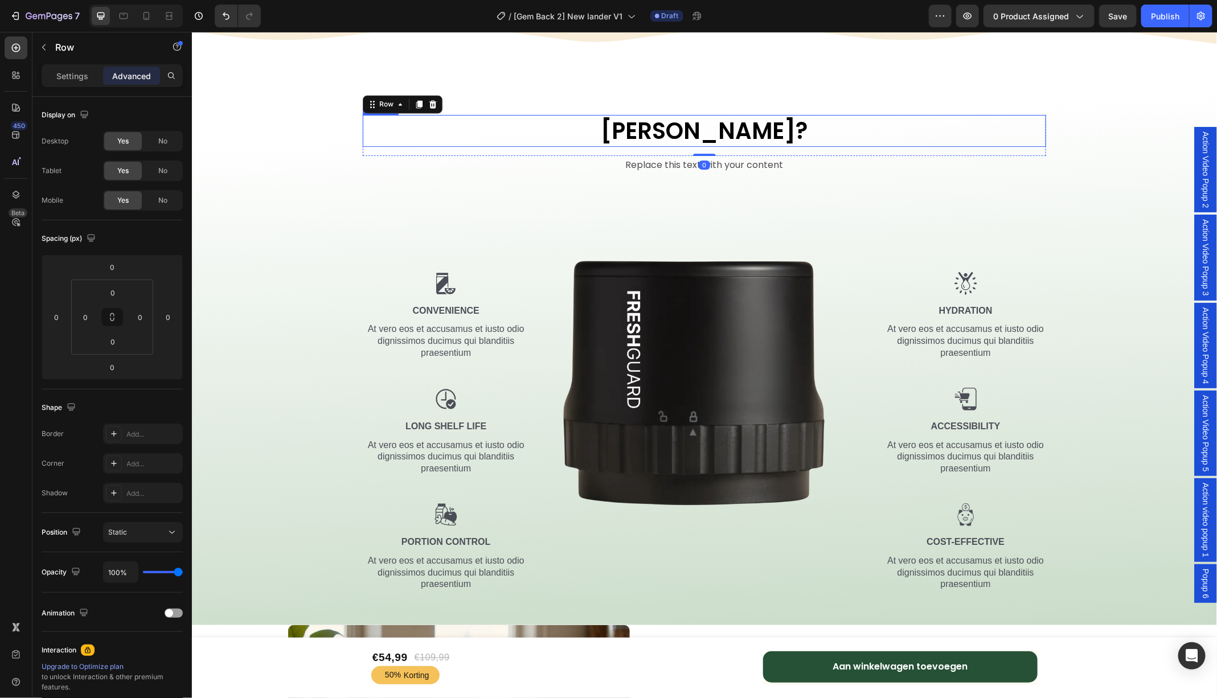
click at [699, 134] on p "Waarom Vacuüm?" at bounding box center [703, 131] width 681 height 30
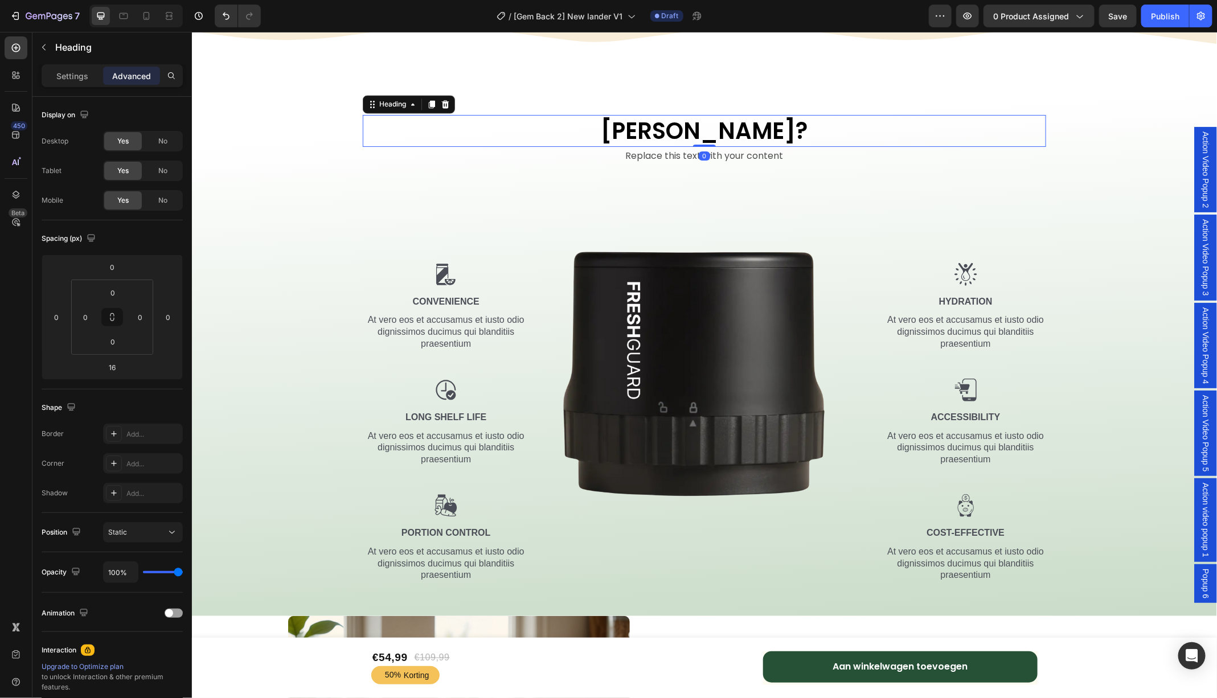
drag, startPoint x: 707, startPoint y: 154, endPoint x: 704, endPoint y: 126, distance: 28.1
click at [704, 126] on div "Waarom Vacuüm? Heading 0" at bounding box center [703, 130] width 683 height 32
type input "0"
click at [737, 153] on p "Replace this text with your content" at bounding box center [704, 155] width 566 height 17
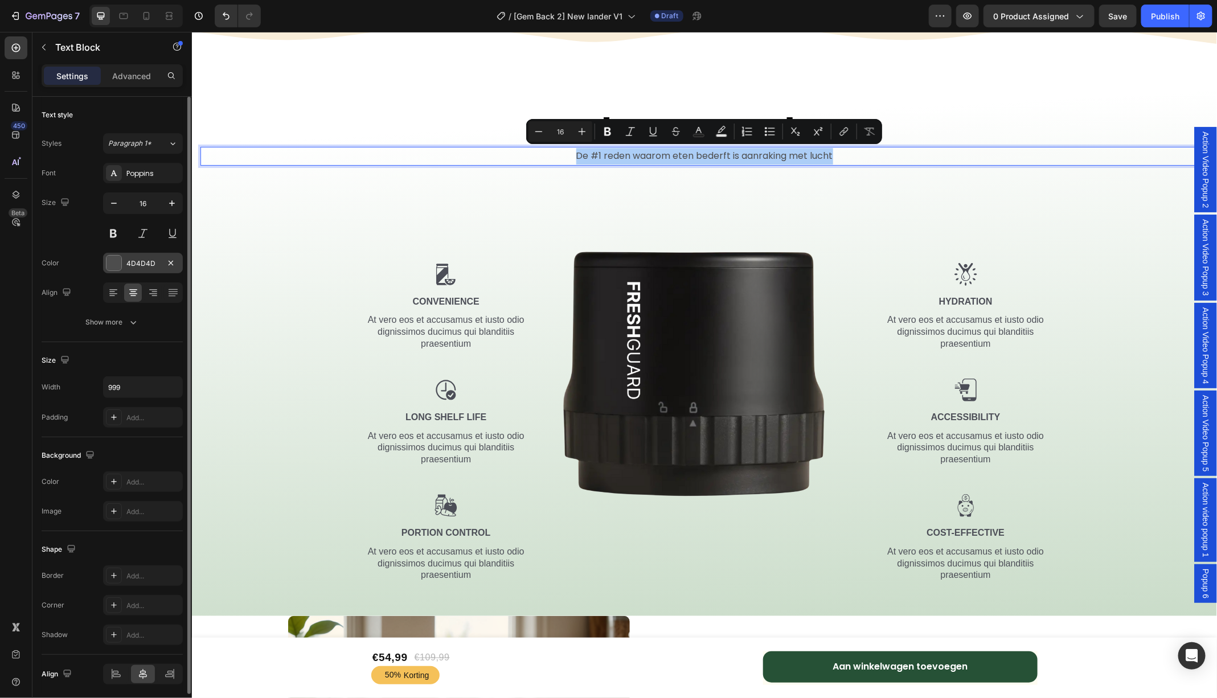
click at [108, 266] on div at bounding box center [113, 263] width 15 height 15
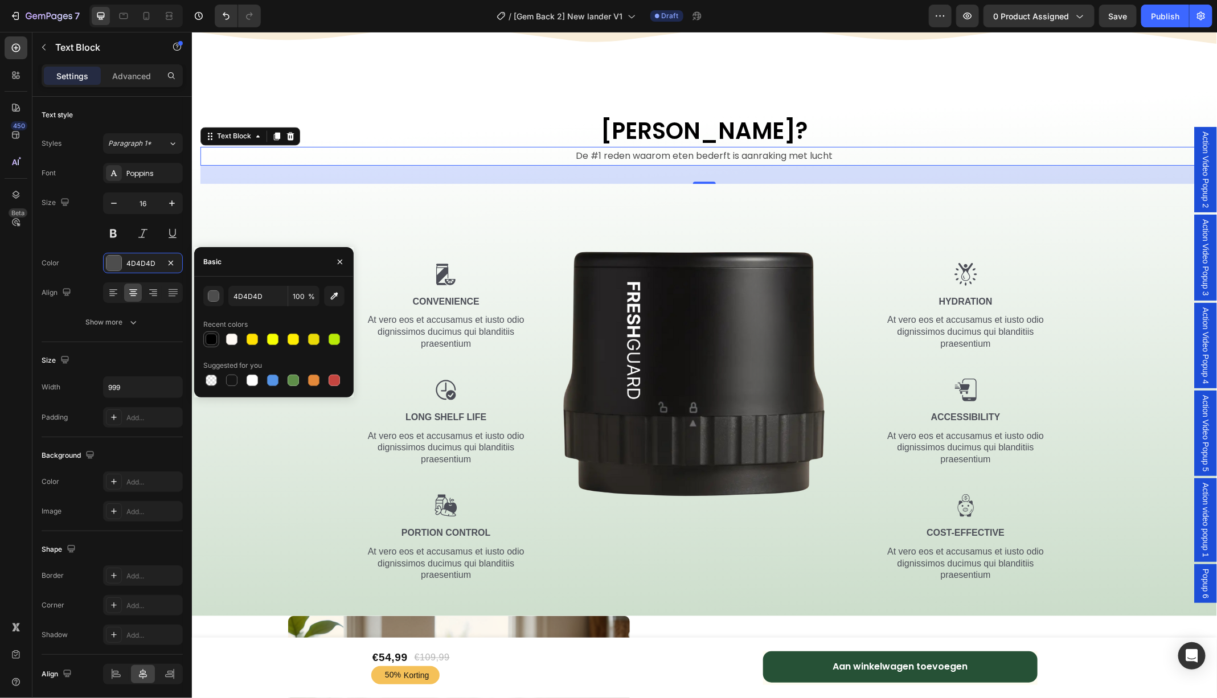
click at [210, 336] on div at bounding box center [211, 339] width 11 height 11
type input "000000"
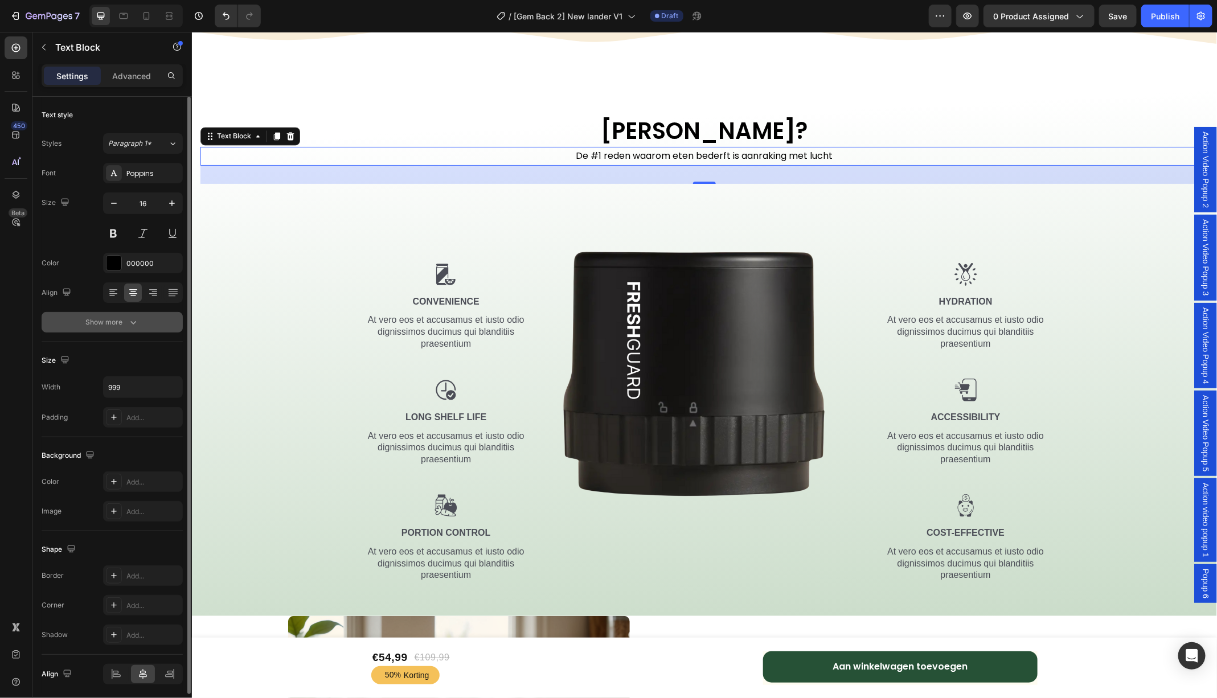
click at [134, 317] on icon "button" at bounding box center [133, 322] width 11 height 11
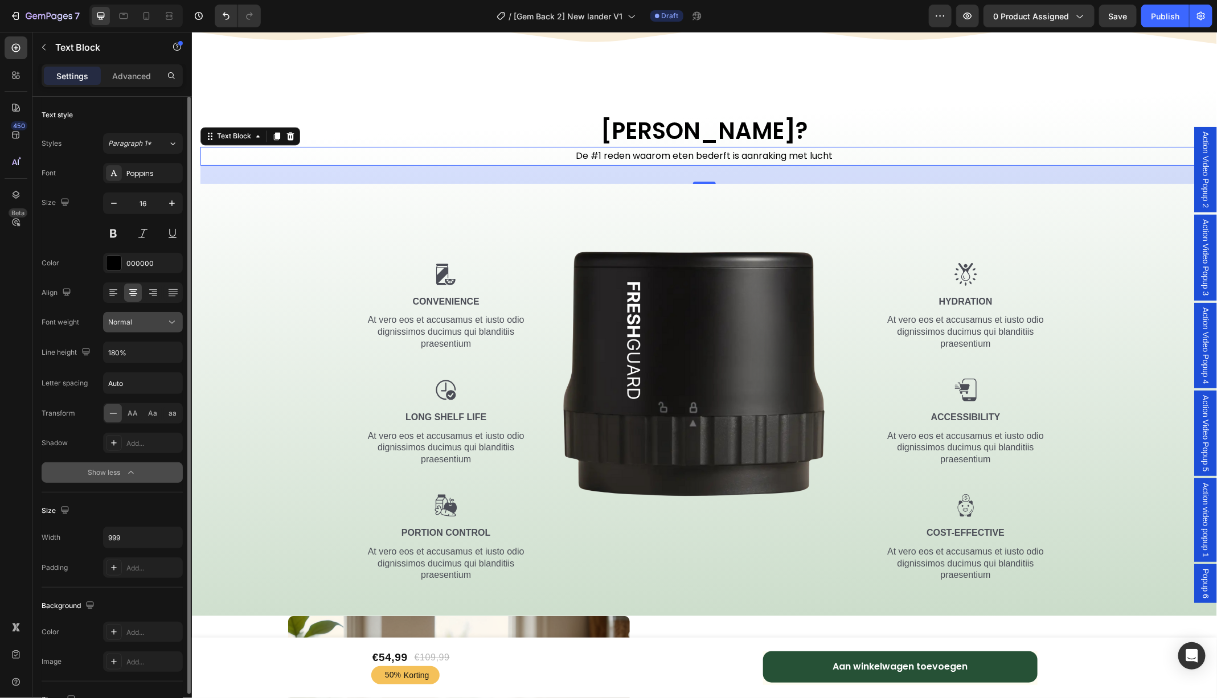
click at [138, 327] on button "Normal" at bounding box center [143, 322] width 80 height 20
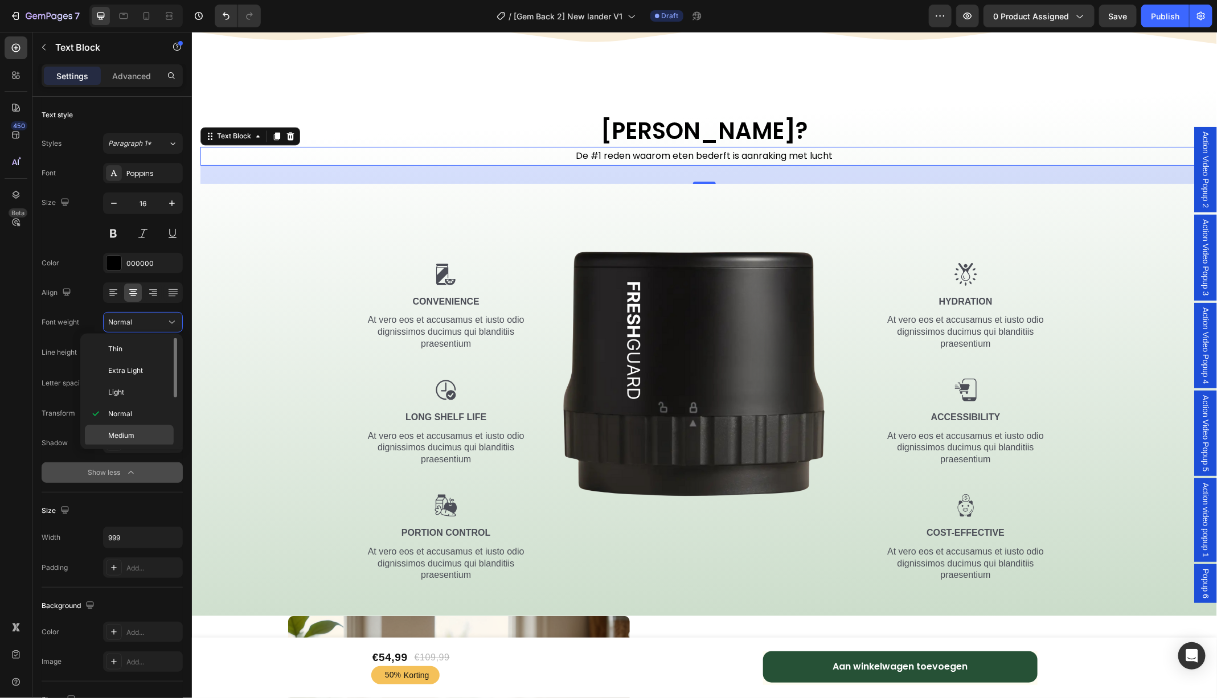
click at [128, 435] on span "Medium" at bounding box center [121, 435] width 26 height 10
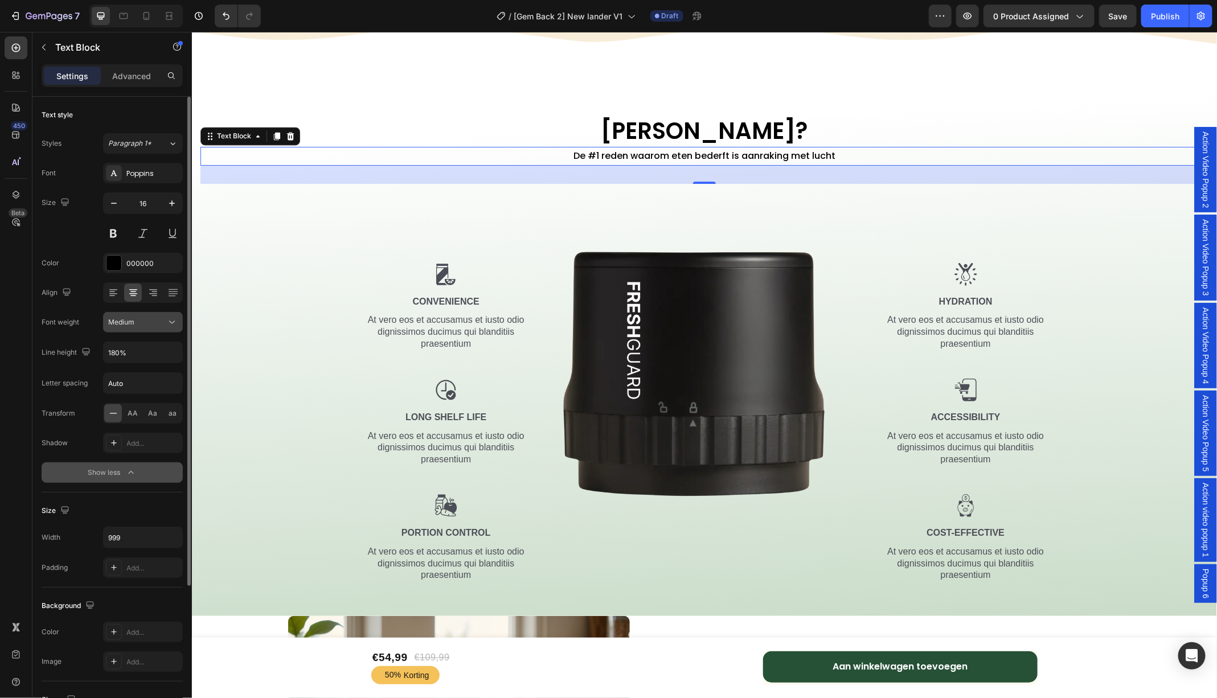
click at [162, 326] on div "Medium" at bounding box center [142, 322] width 69 height 11
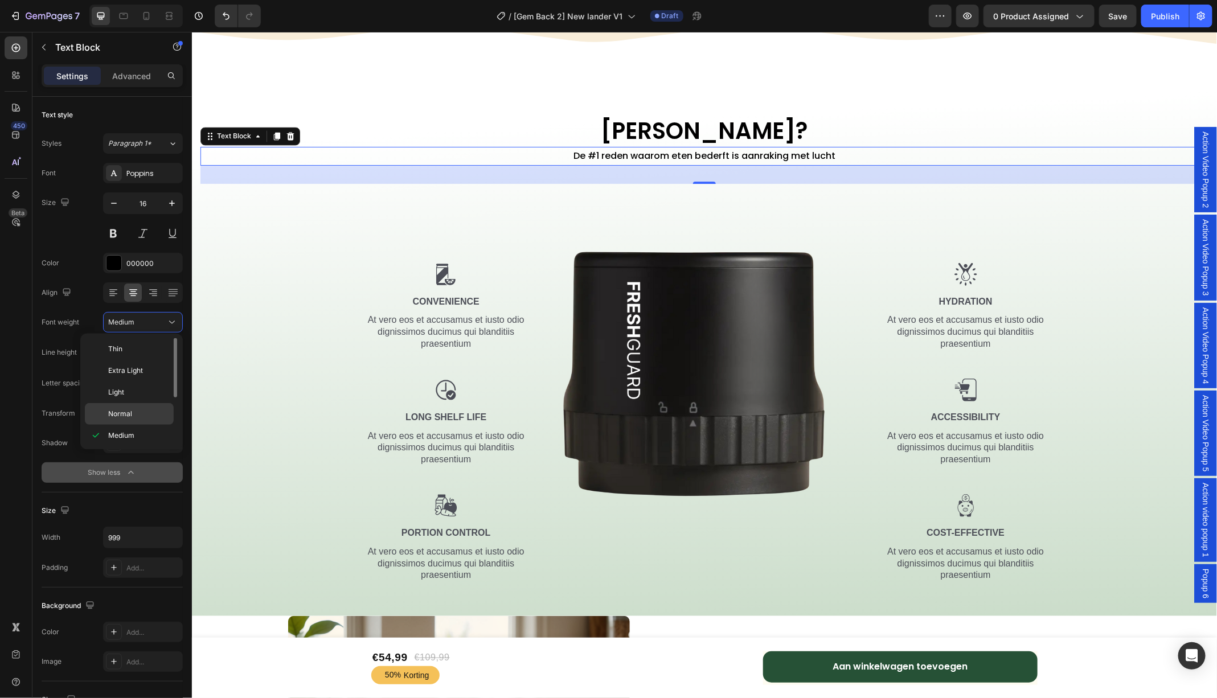
click at [126, 409] on span "Normal" at bounding box center [120, 414] width 24 height 10
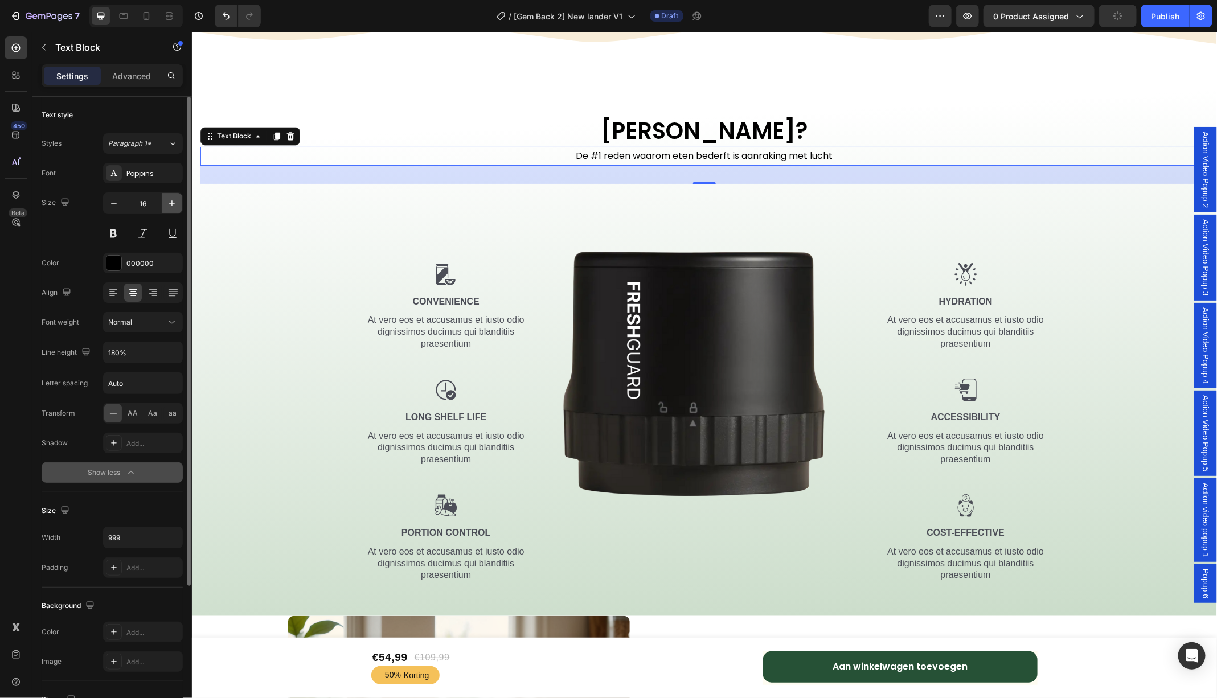
click at [168, 203] on icon "button" at bounding box center [171, 203] width 11 height 11
type input "17"
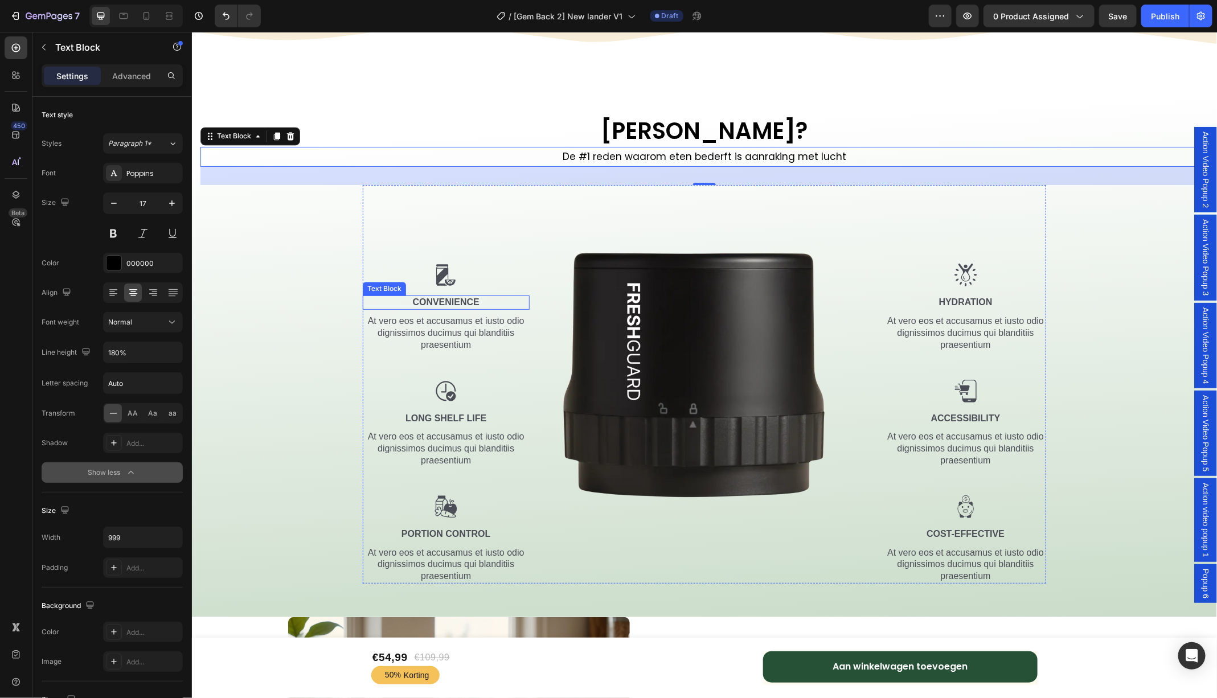
click at [454, 300] on p "Convenience" at bounding box center [445, 302] width 165 height 12
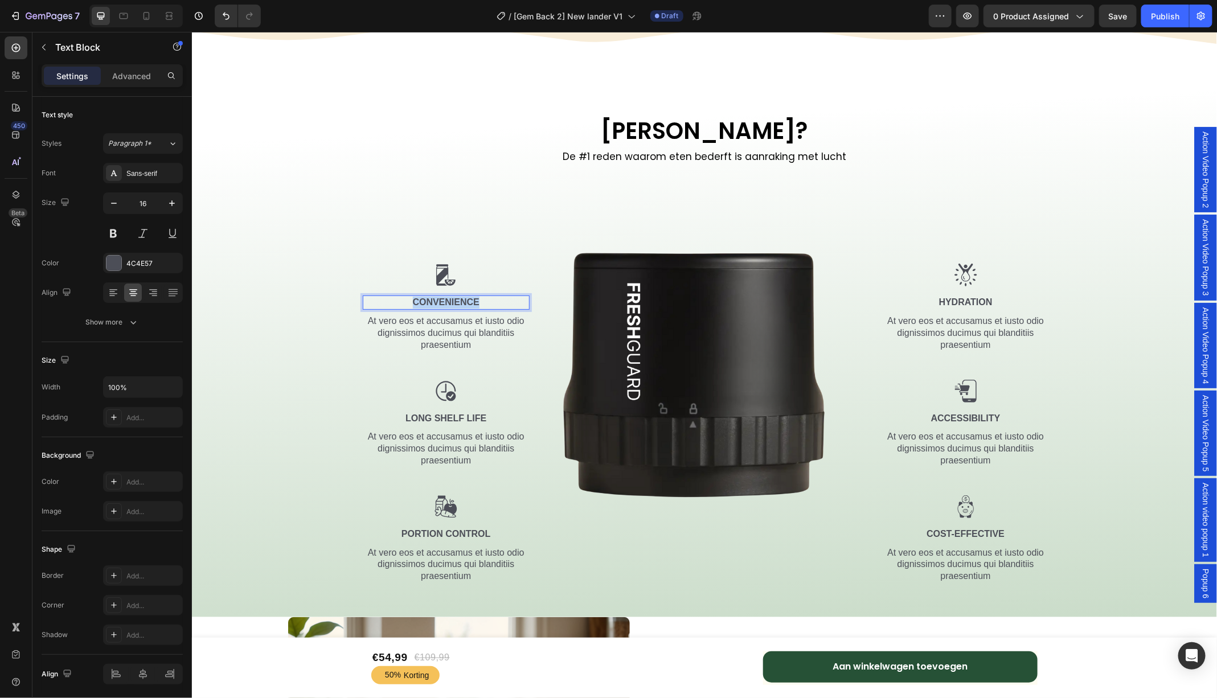
drag, startPoint x: 488, startPoint y: 302, endPoint x: 401, endPoint y: 301, distance: 87.1
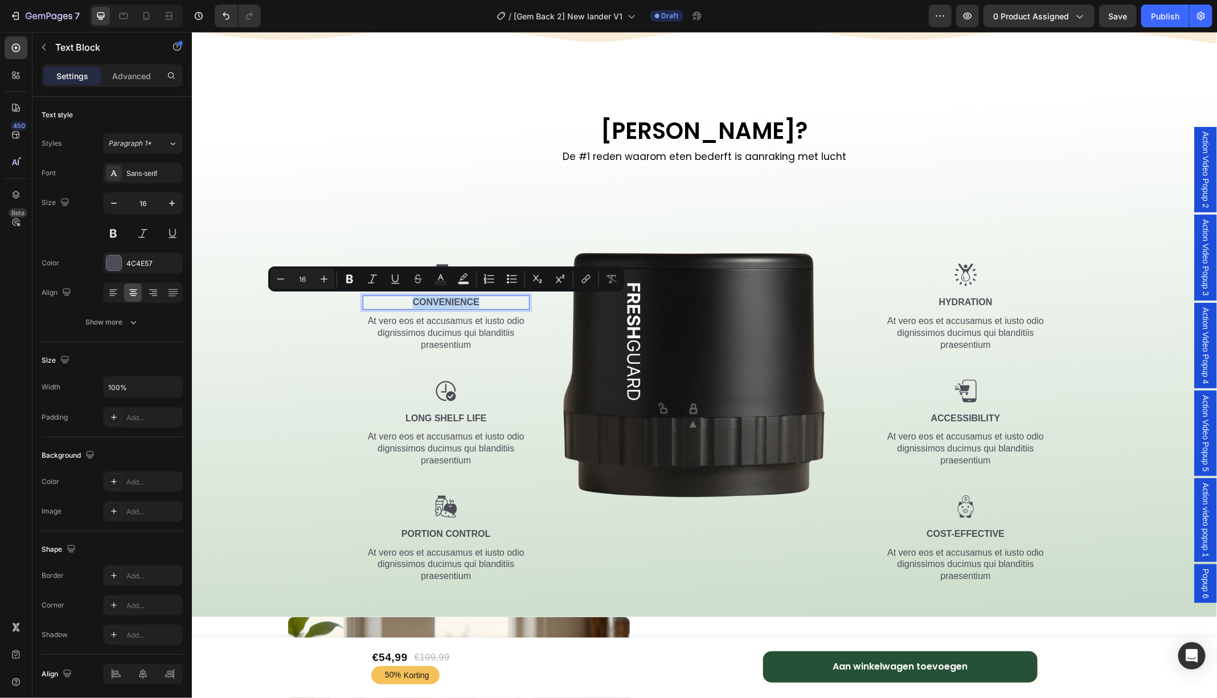
click at [401, 301] on p "Convenience" at bounding box center [445, 302] width 165 height 12
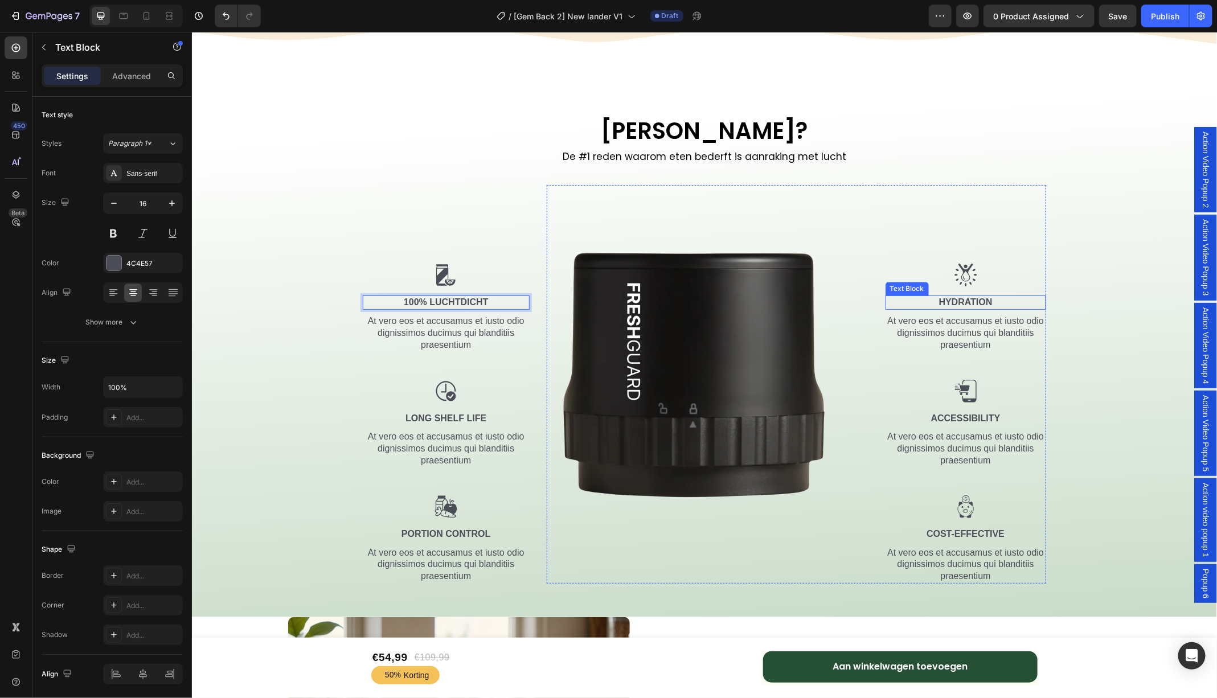
click at [975, 300] on p "Hydration" at bounding box center [965, 302] width 159 height 12
click at [443, 420] on p "Long Shelf Life" at bounding box center [445, 418] width 165 height 12
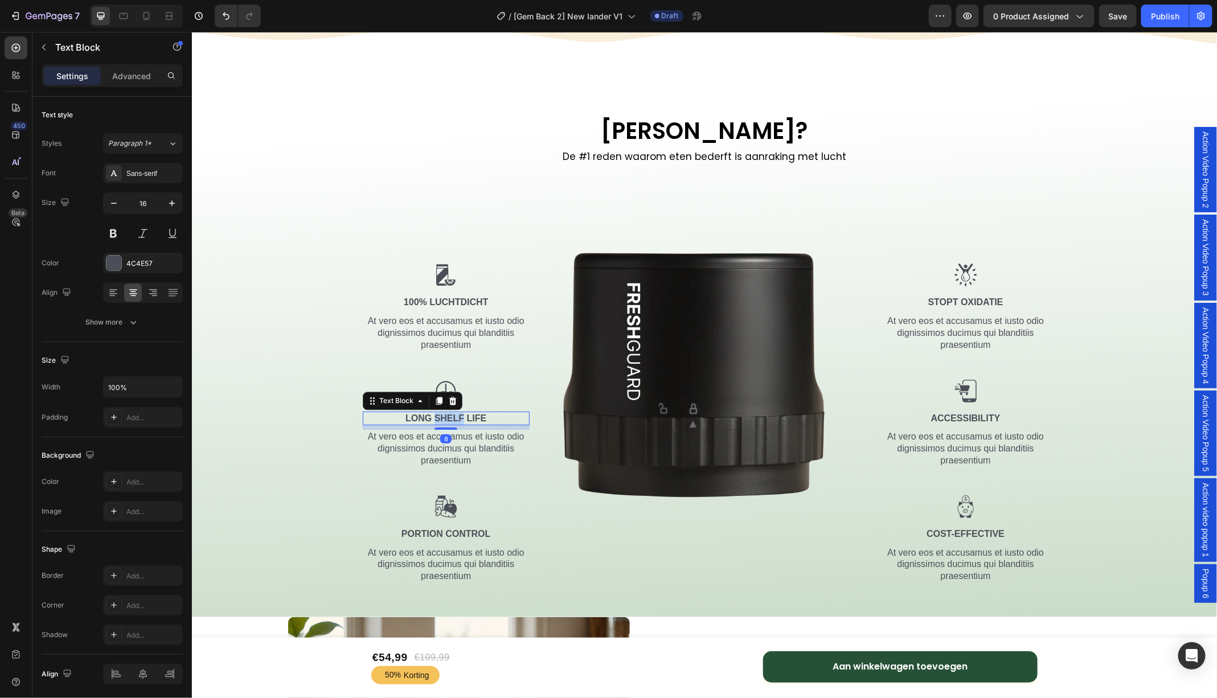
click at [443, 420] on p "Long Shelf Life" at bounding box center [445, 418] width 165 height 12
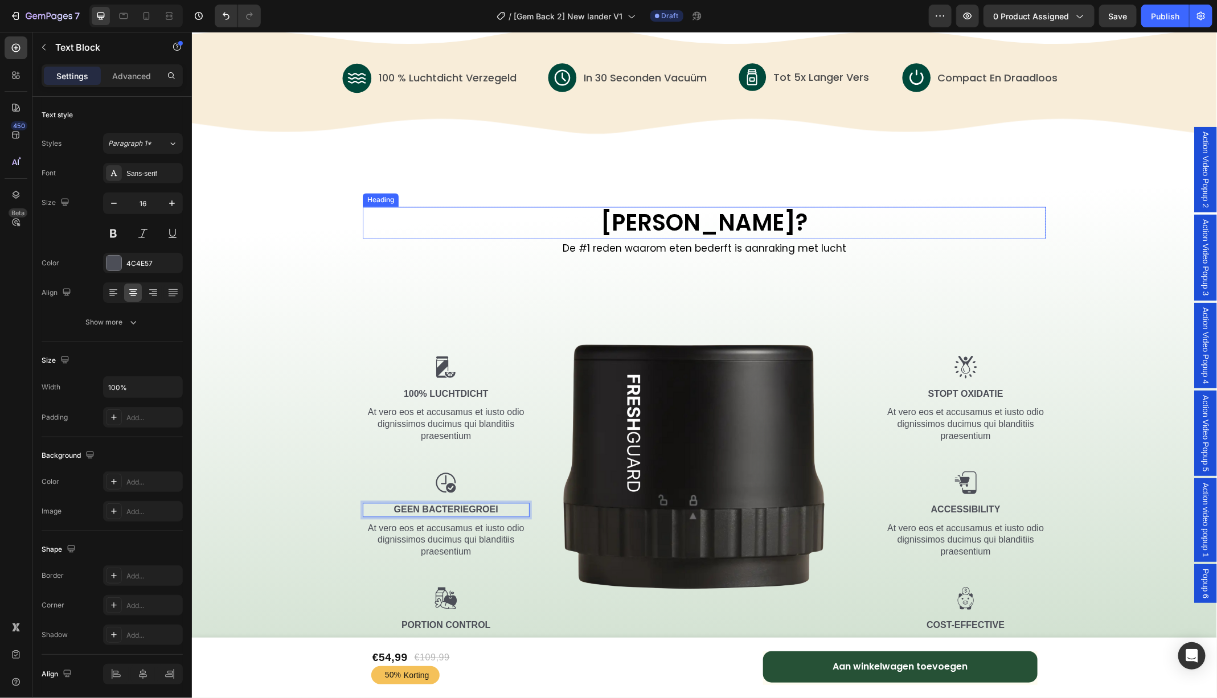
scroll to position [1173, 0]
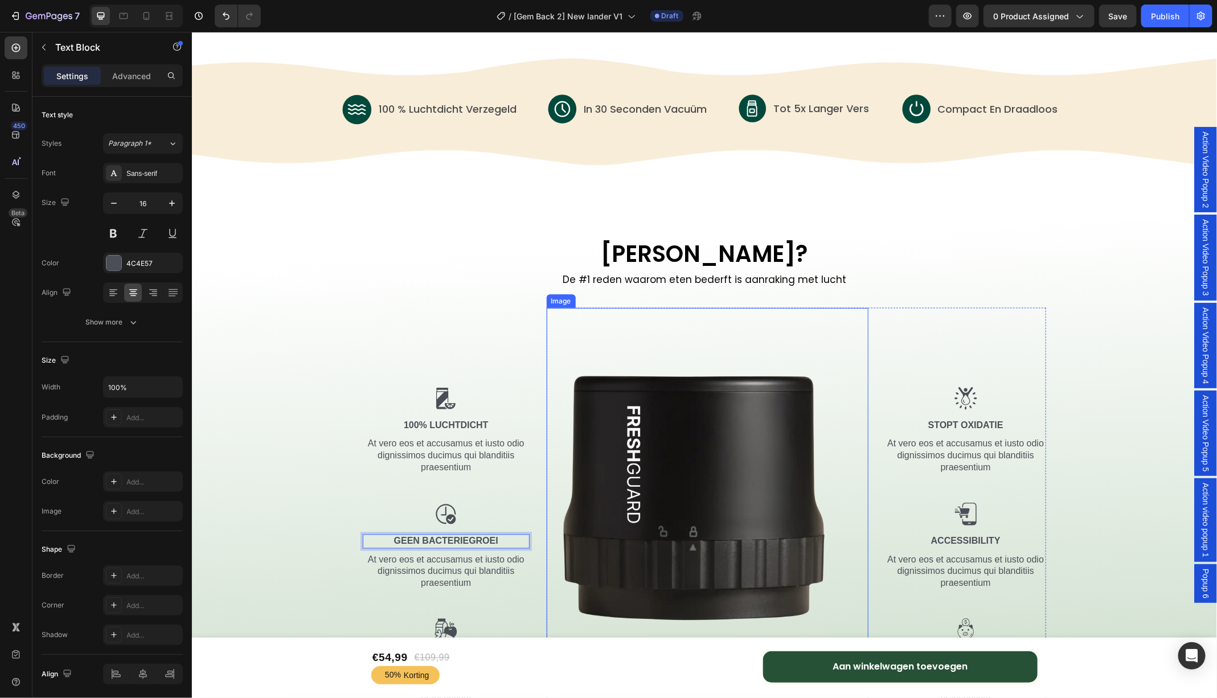
click at [611, 318] on img at bounding box center [707, 506] width 322 height 399
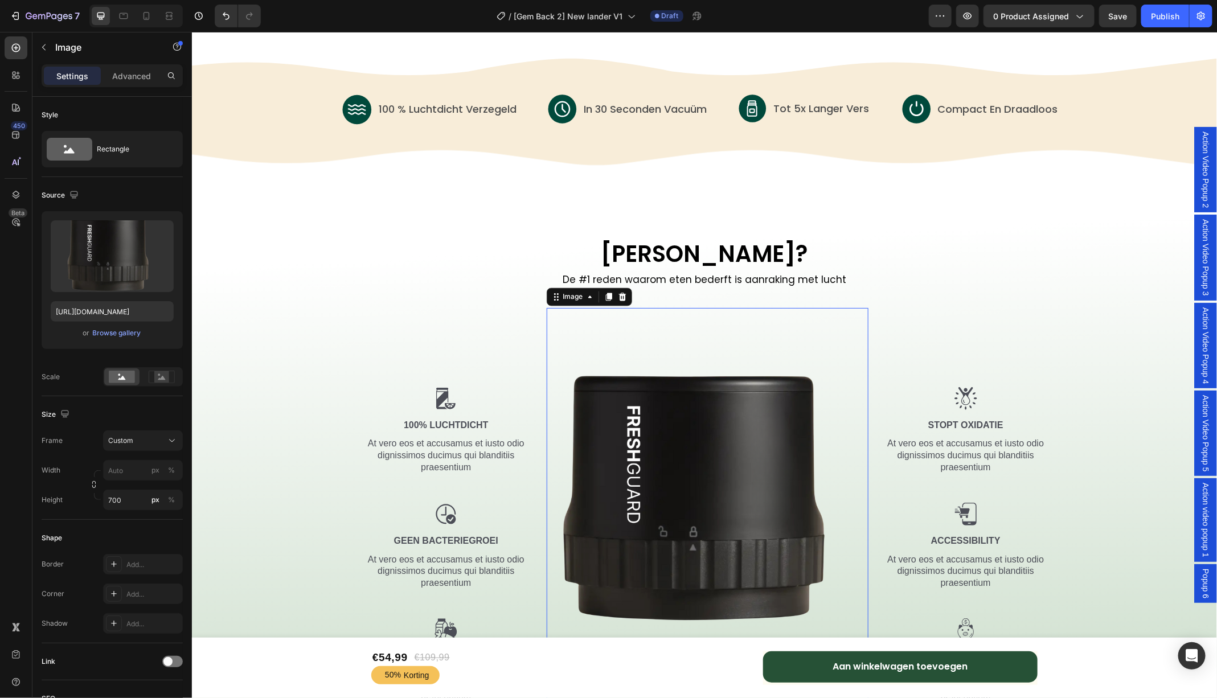
click at [132, 87] on div "Settings Advanced" at bounding box center [112, 75] width 141 height 23
click at [122, 74] on p "Advanced" at bounding box center [131, 76] width 39 height 12
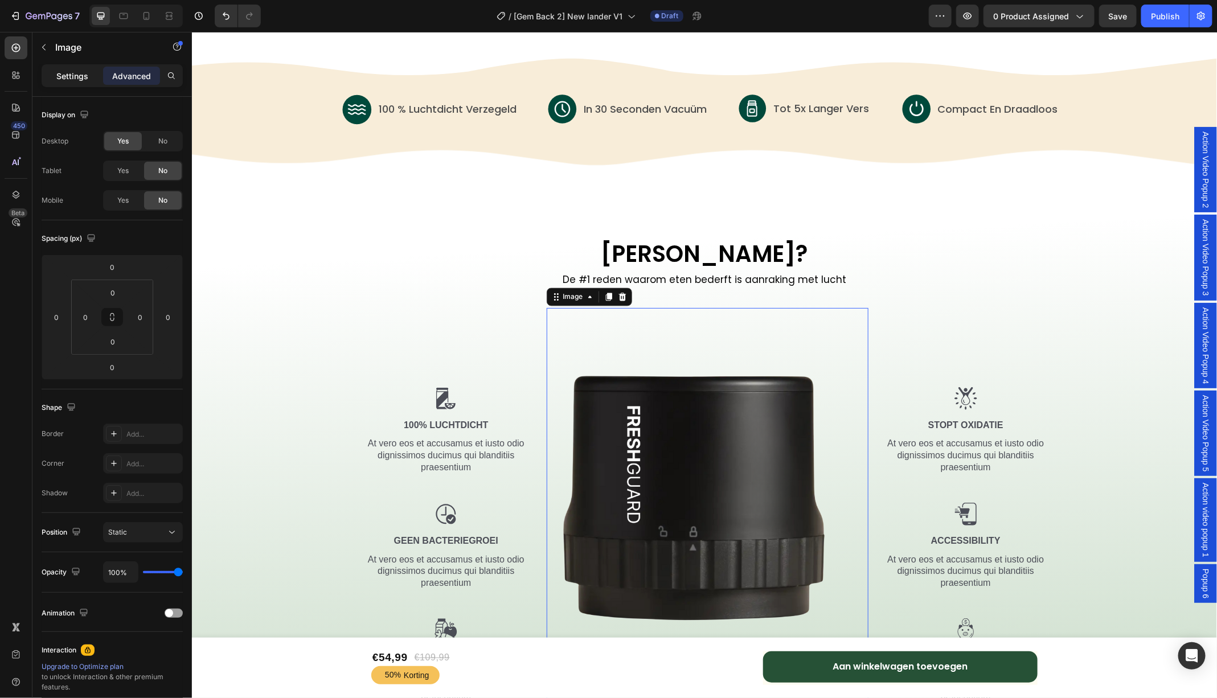
click at [61, 78] on p "Settings" at bounding box center [72, 76] width 32 height 12
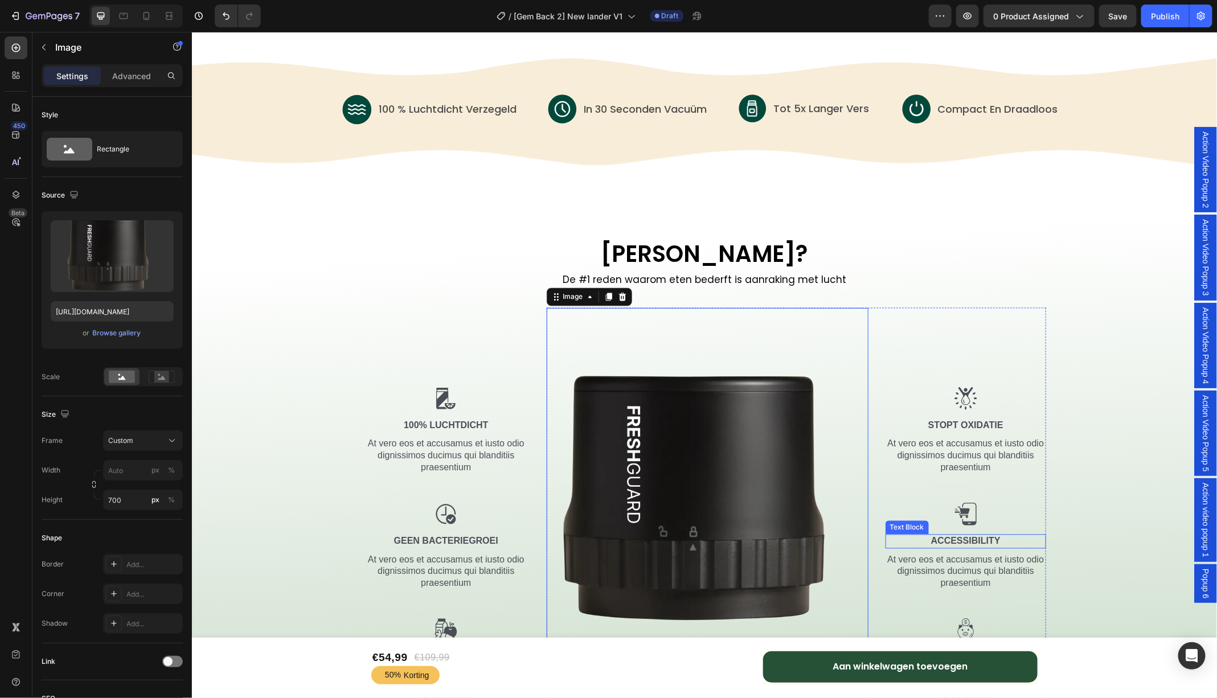
click at [967, 539] on p "Accessibility" at bounding box center [965, 541] width 159 height 12
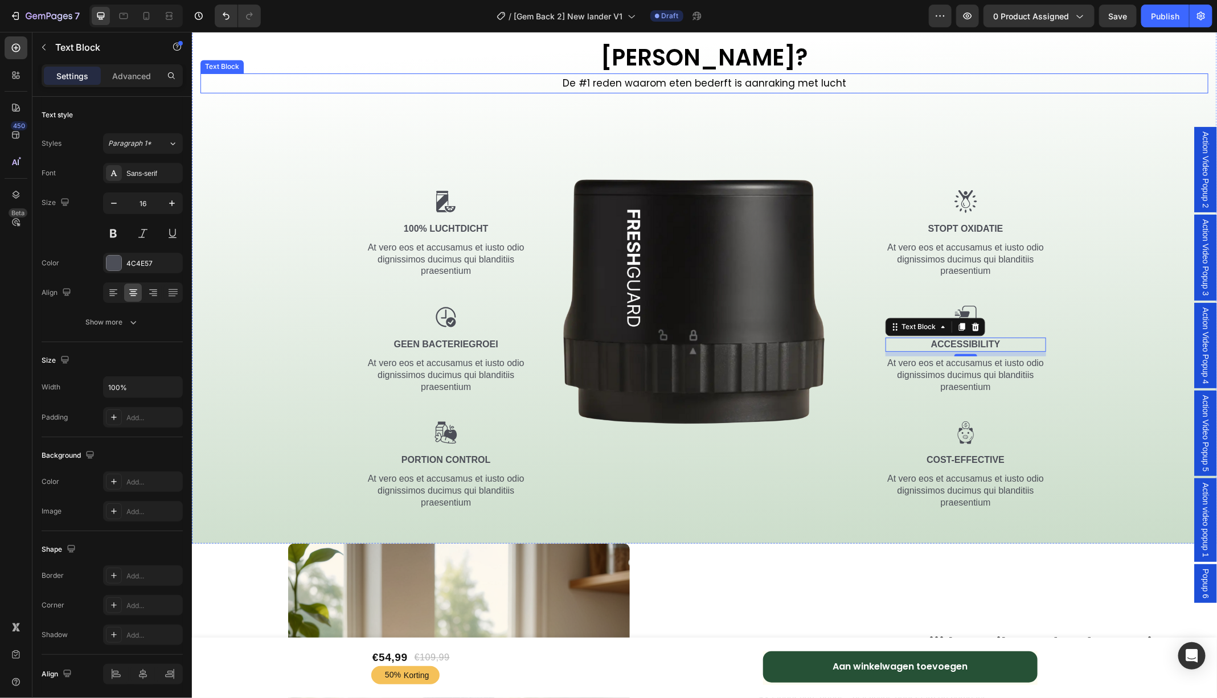
scroll to position [1373, 0]
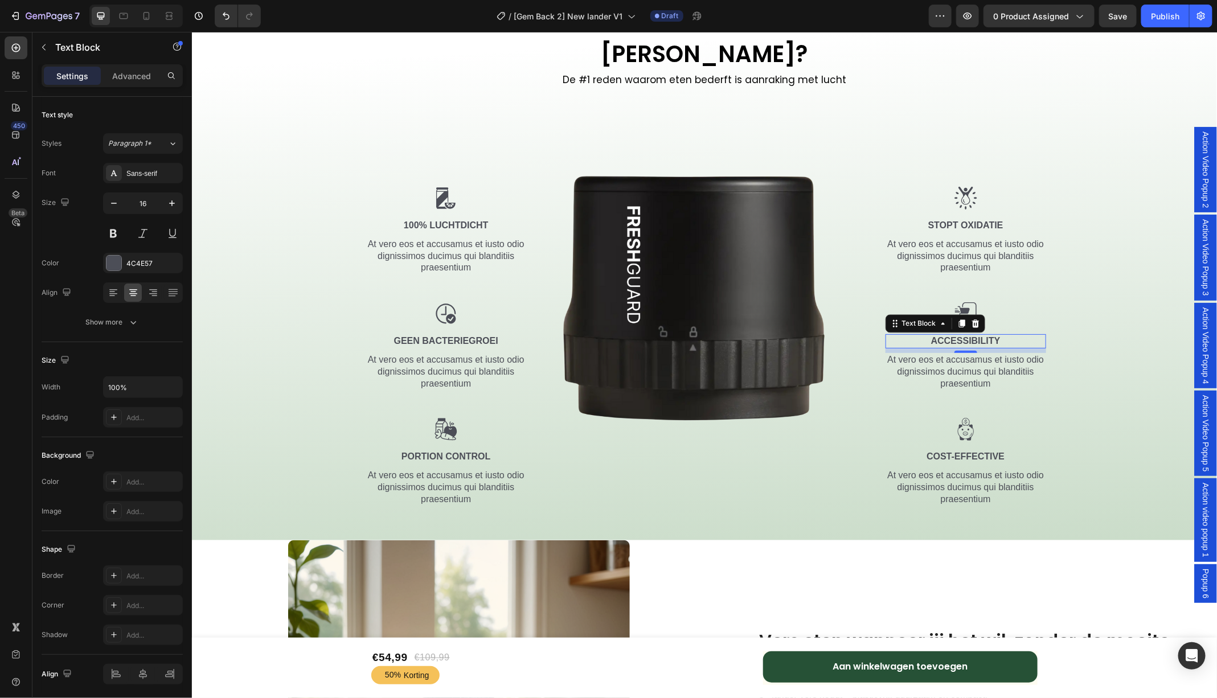
click at [994, 339] on p "Accessibility" at bounding box center [965, 341] width 159 height 12
click at [427, 455] on p "Portion Control" at bounding box center [445, 456] width 165 height 12
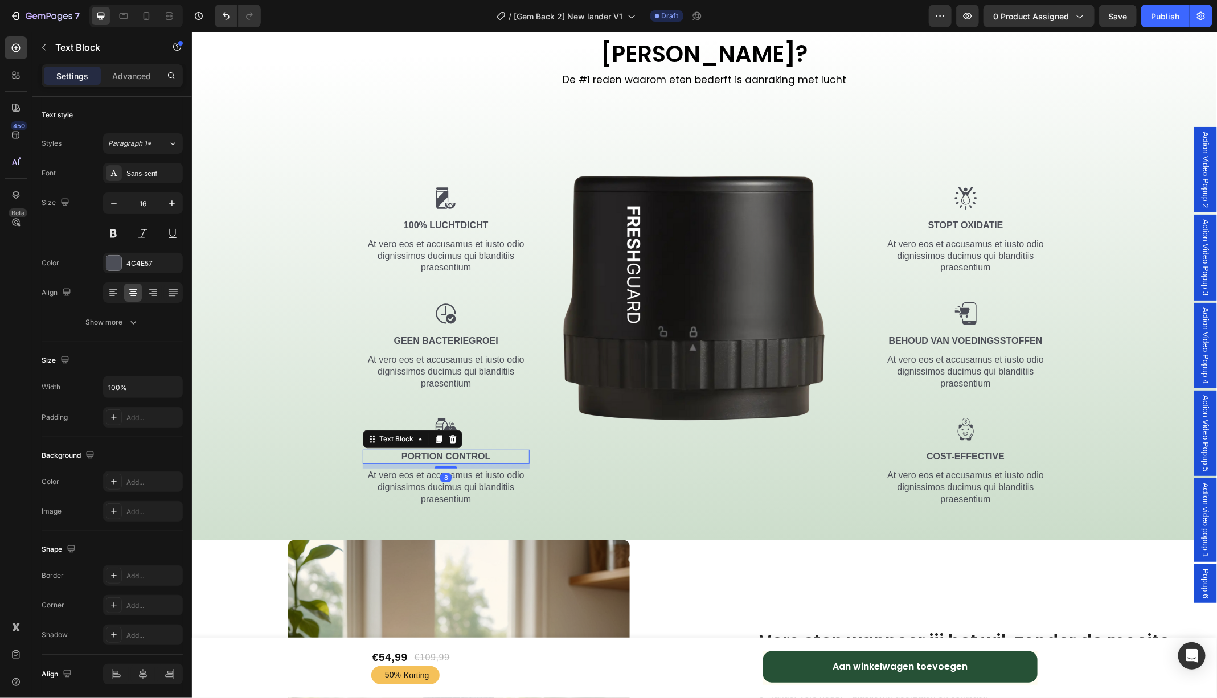
click at [427, 455] on p "Portion Control" at bounding box center [445, 456] width 165 height 12
click at [983, 457] on p "Cost-Effective" at bounding box center [965, 456] width 159 height 12
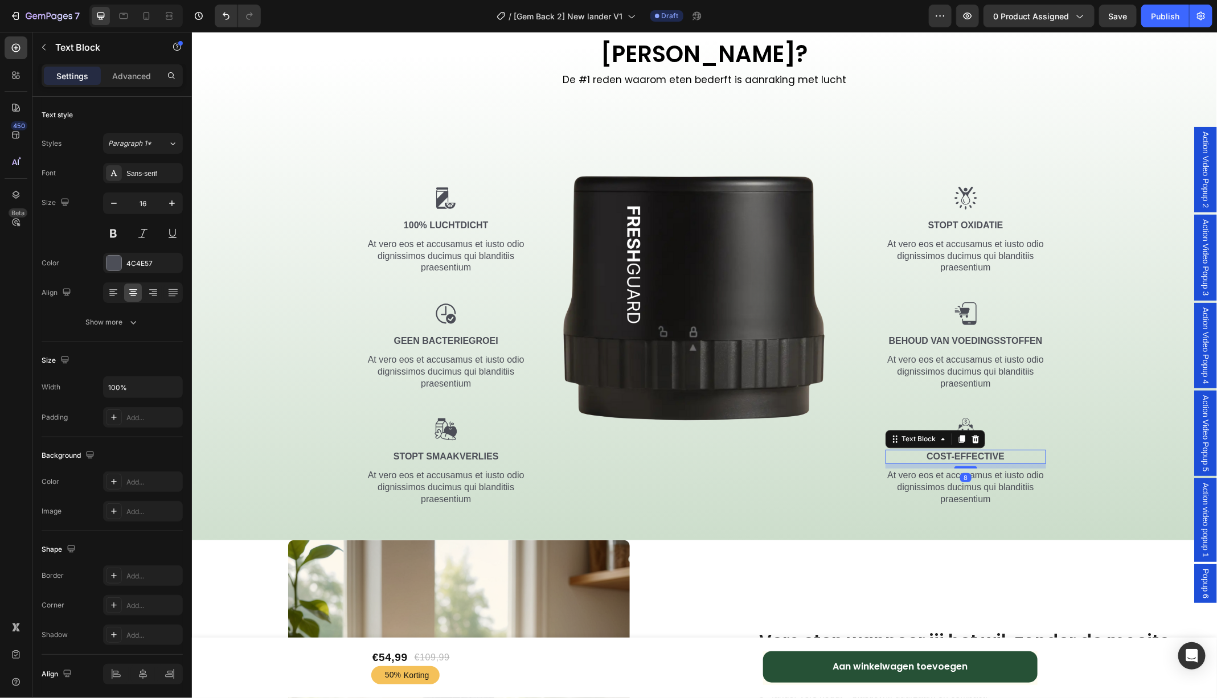
click at [983, 457] on p "Cost-Effective" at bounding box center [965, 456] width 159 height 12
click at [143, 16] on icon at bounding box center [146, 16] width 6 height 8
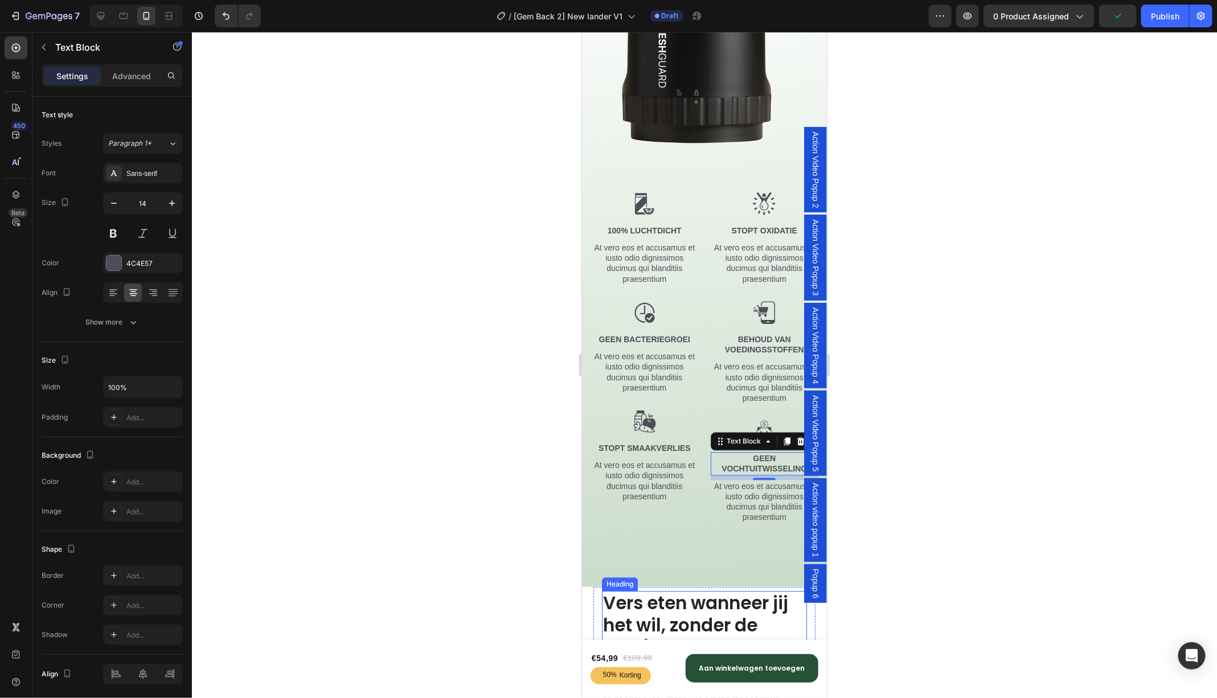
scroll to position [1514, 0]
click at [97, 13] on icon at bounding box center [100, 16] width 7 height 7
type input "16"
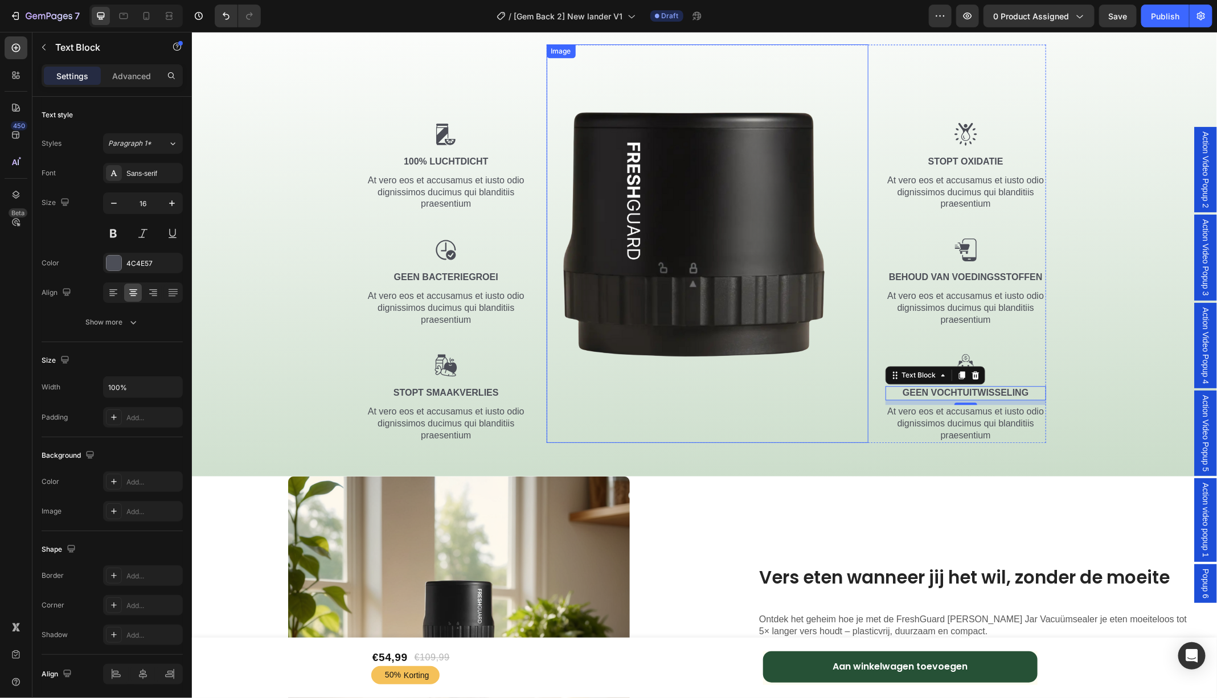
scroll to position [1429, 0]
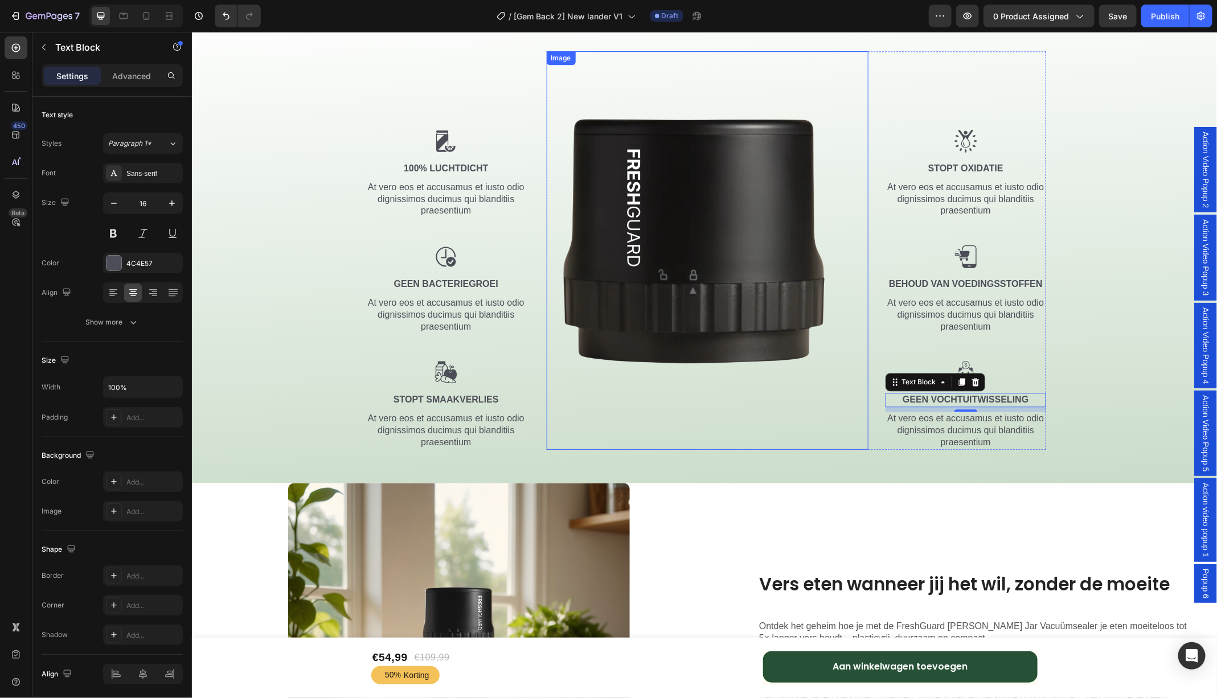
click at [661, 124] on img at bounding box center [707, 250] width 322 height 399
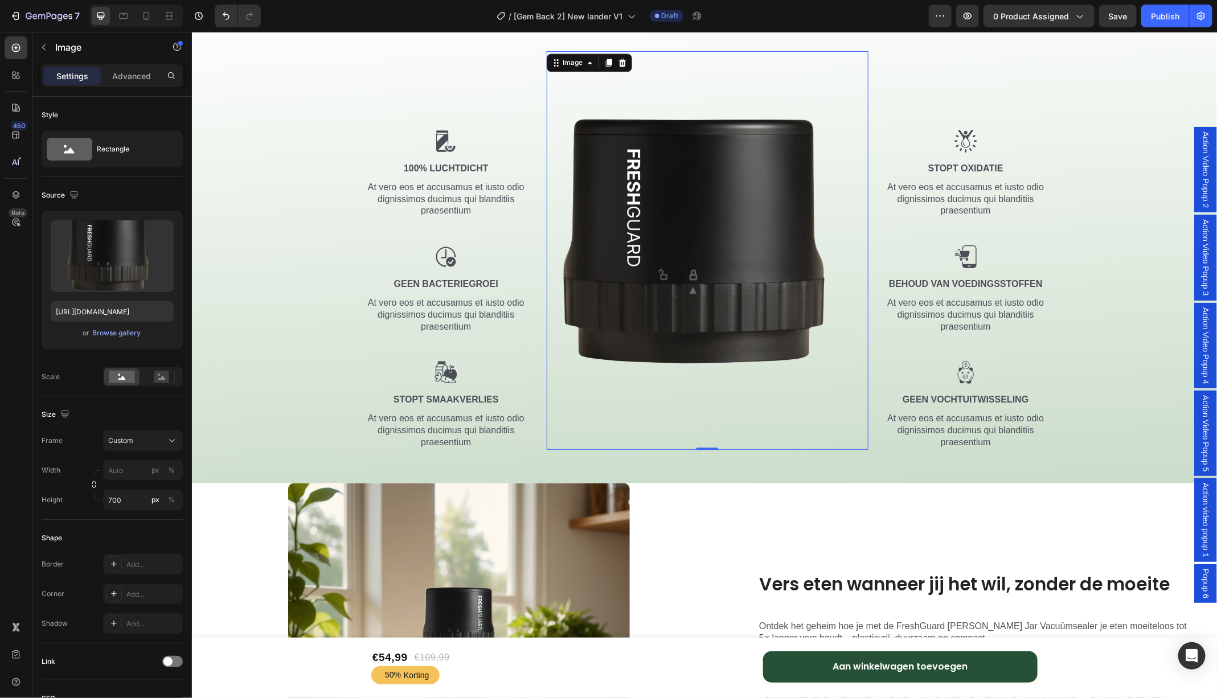
click at [445, 202] on p "At vero eos et accusamus et iusto odio dignissimos ducimus qui blanditiis praes…" at bounding box center [445, 198] width 165 height 35
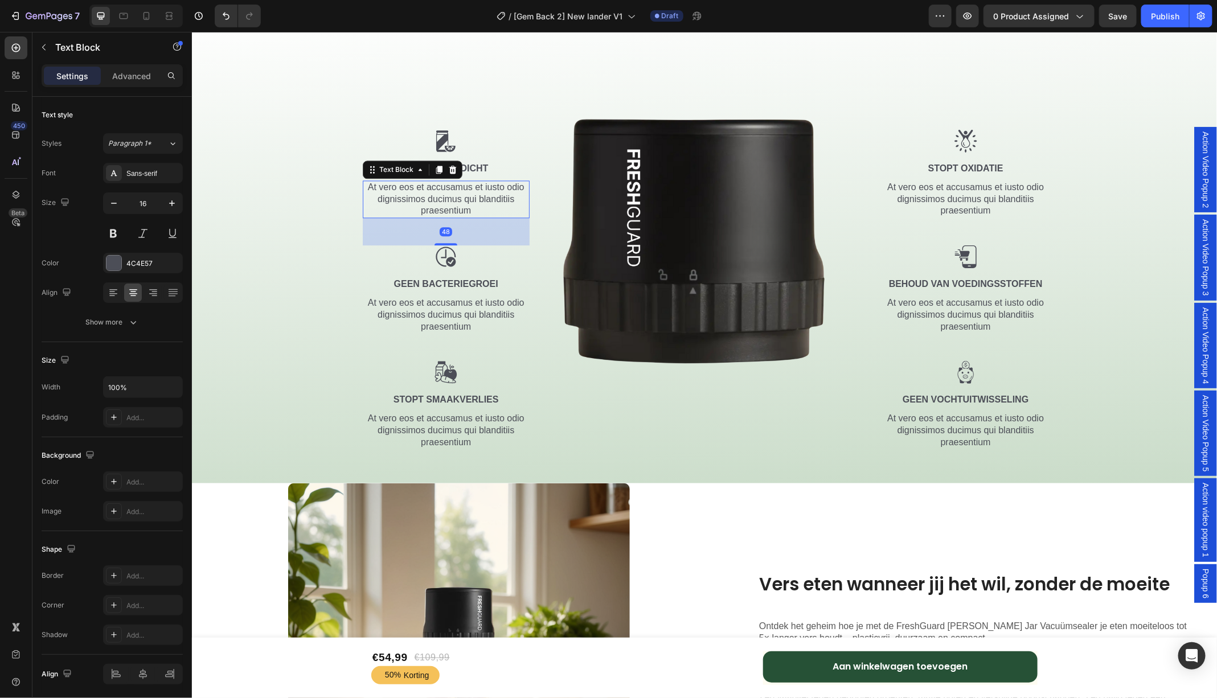
click at [445, 202] on p "At vero eos et accusamus et iusto odio dignissimos ducimus qui blanditiis praes…" at bounding box center [445, 198] width 165 height 35
click at [958, 325] on p "At vero eos et accusamus et iusto odio dignissimos ducimus qui blanditiis praes…" at bounding box center [965, 314] width 159 height 35
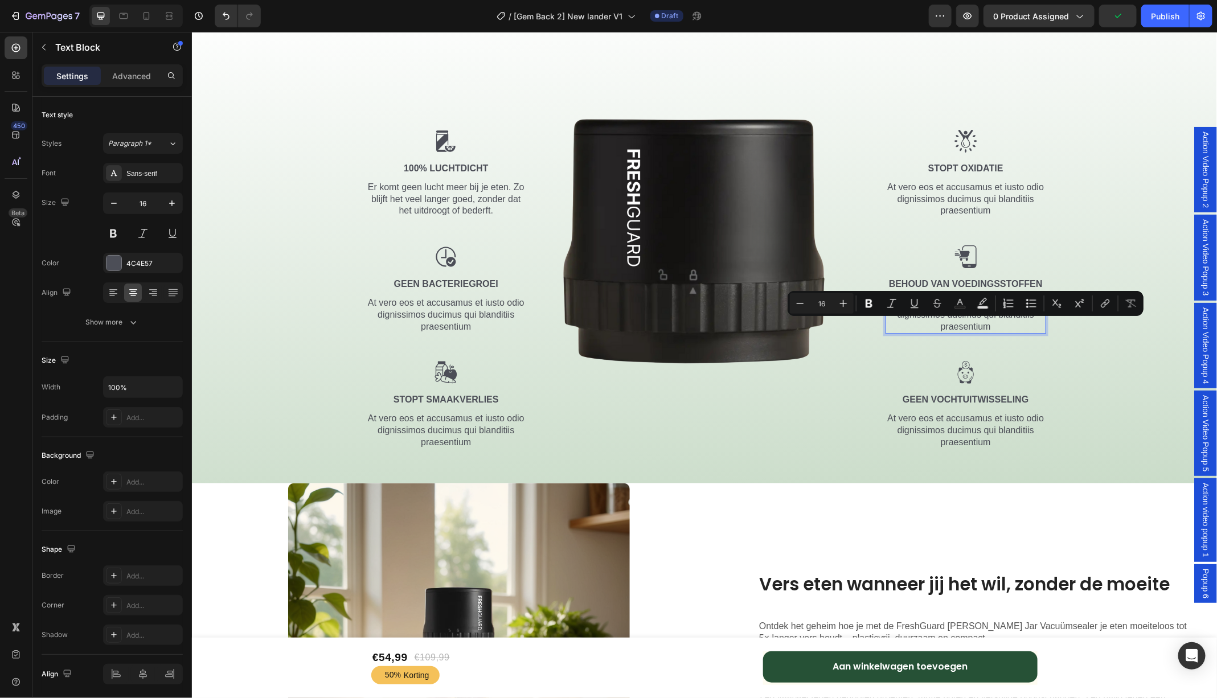
click at [959, 317] on p "At vero eos et accusamus et iusto odio dignissimos ducimus qui blanditiis praes…" at bounding box center [965, 314] width 159 height 35
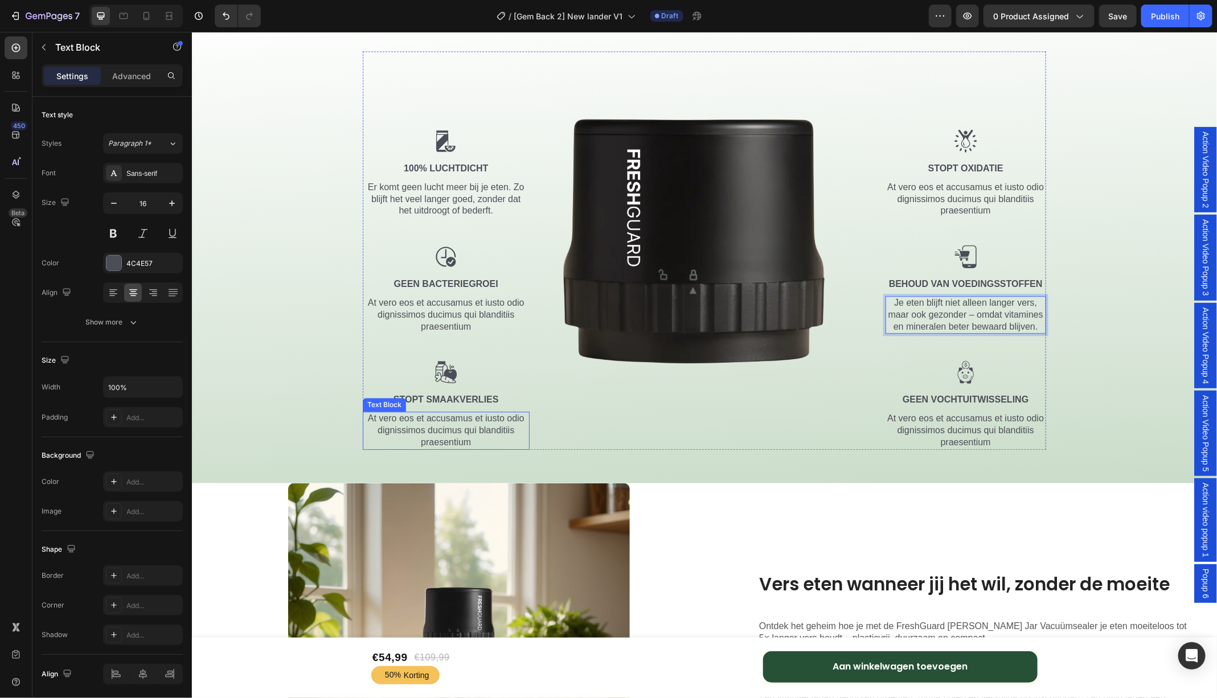
click at [437, 433] on p "At vero eos et accusamus et iusto odio dignissimos ducimus qui blanditiis praes…" at bounding box center [445, 429] width 165 height 35
click at [466, 420] on p "Geen muffe lucht of doffe smaken meer. De originele geur en smaak van je eten b…" at bounding box center [445, 429] width 165 height 35
click at [978, 432] on p "At vero eos et accusamus et iusto odio dignissimos ducimus qui blanditiis praes…" at bounding box center [965, 429] width 159 height 35
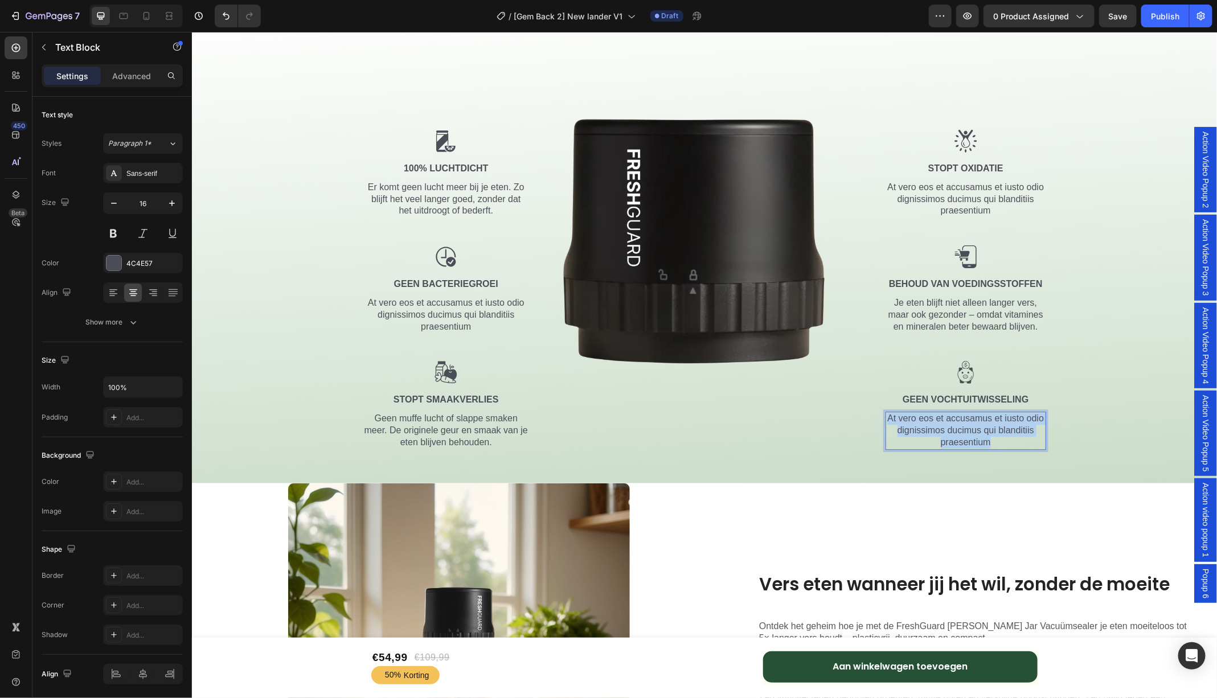
click at [978, 432] on p "At vero eos et accusamus et iusto odio dignissimos ducimus qui blanditiis praes…" at bounding box center [965, 429] width 159 height 35
click at [1100, 403] on div "Waarom Vacuüm? Heading Row De #1 reden waarom eten bederft is aanraking met luc…" at bounding box center [704, 215] width 1008 height 469
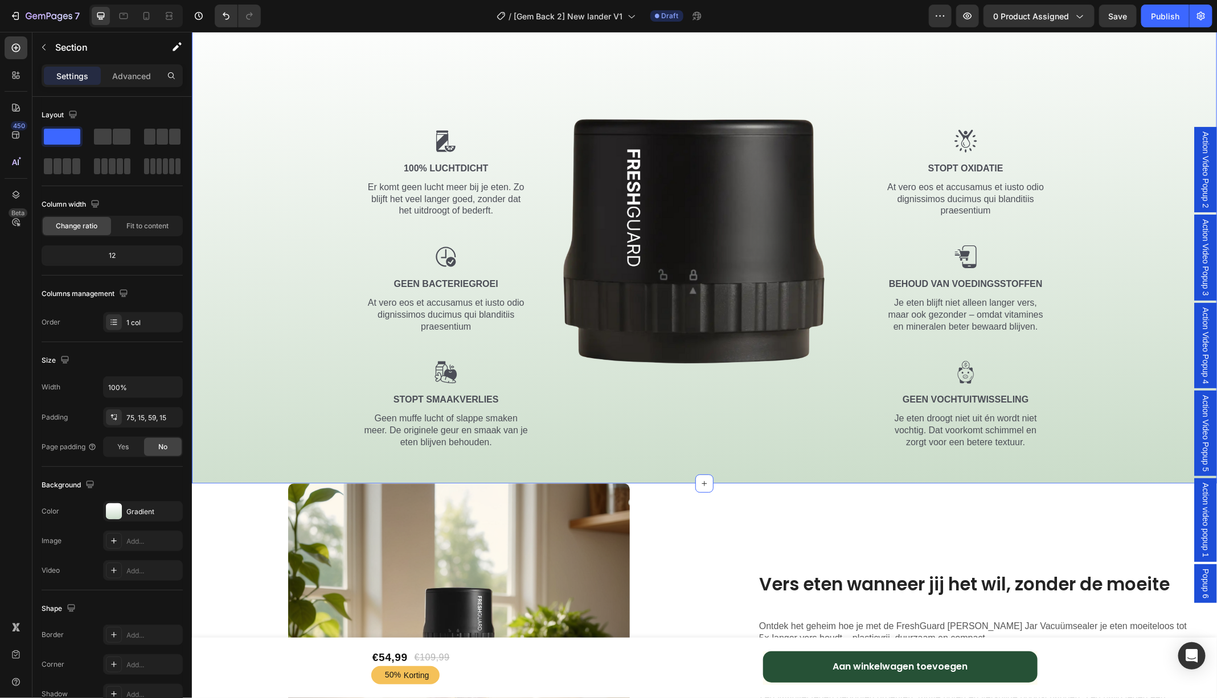
click at [960, 194] on p "At vero eos et accusamus et iusto odio dignissimos ducimus qui blanditiis praes…" at bounding box center [965, 198] width 159 height 35
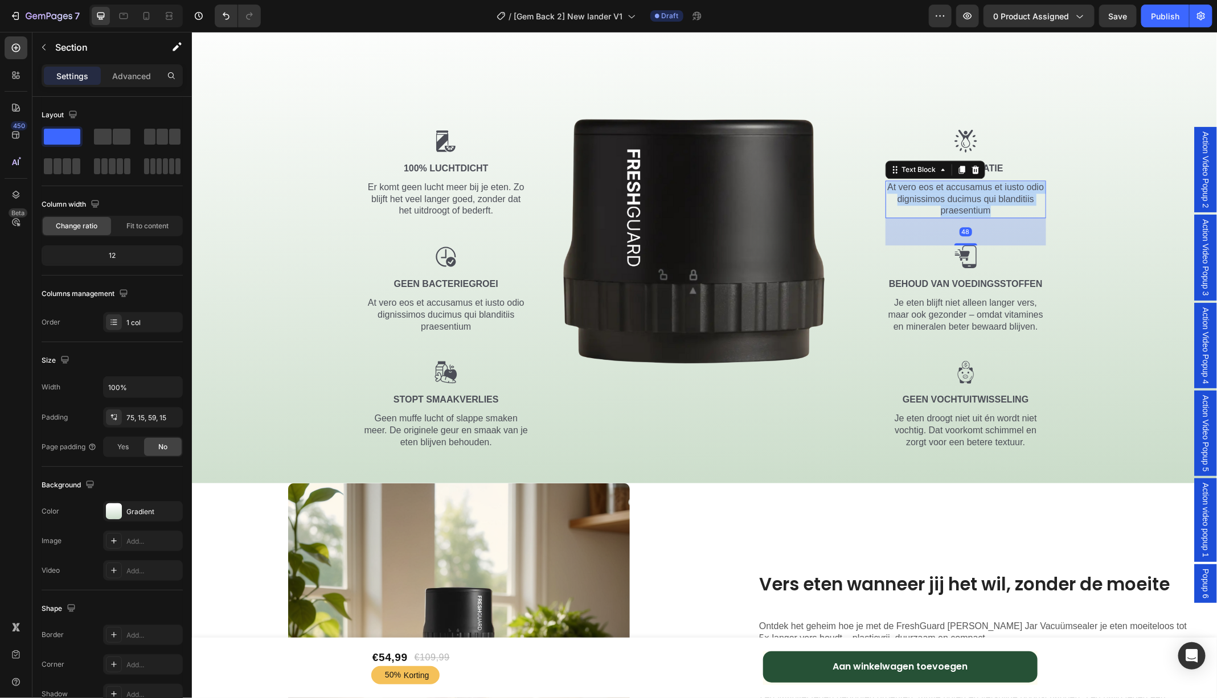
click at [960, 194] on p "At vero eos et accusamus et iusto odio dignissimos ducimus qui blanditiis praes…" at bounding box center [965, 198] width 159 height 35
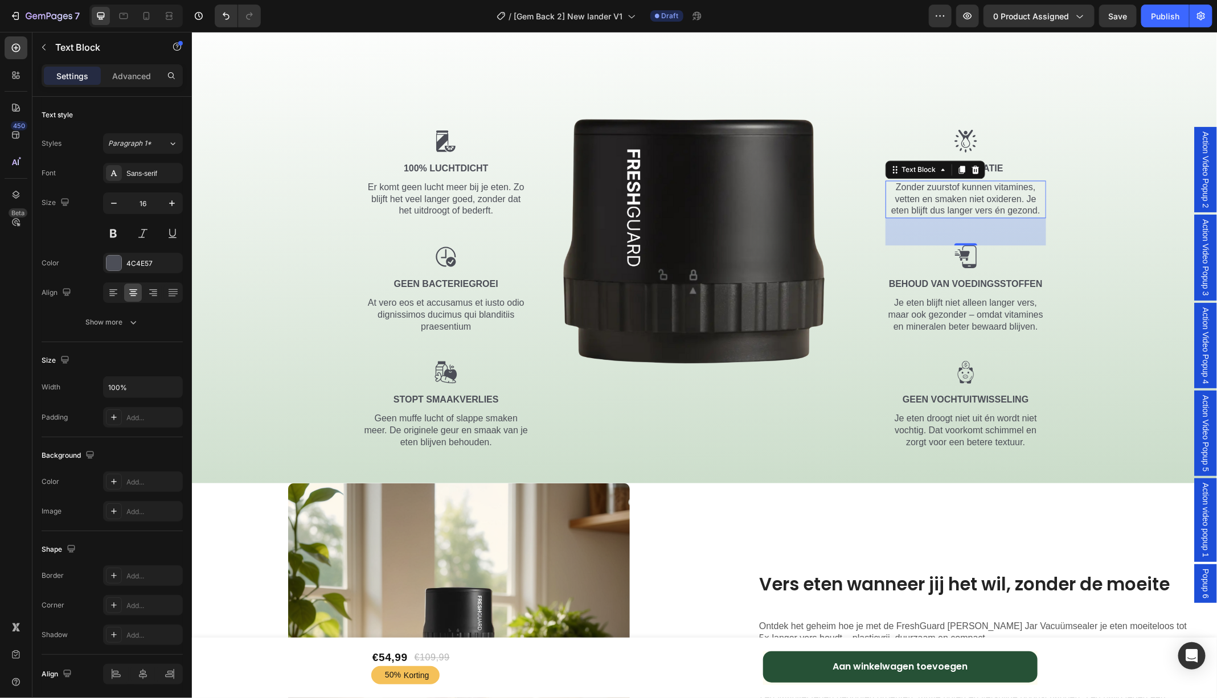
click at [449, 319] on p "At vero eos et accusamus et iusto odio dignissimos ducimus qui blanditiis praes…" at bounding box center [445, 314] width 165 height 35
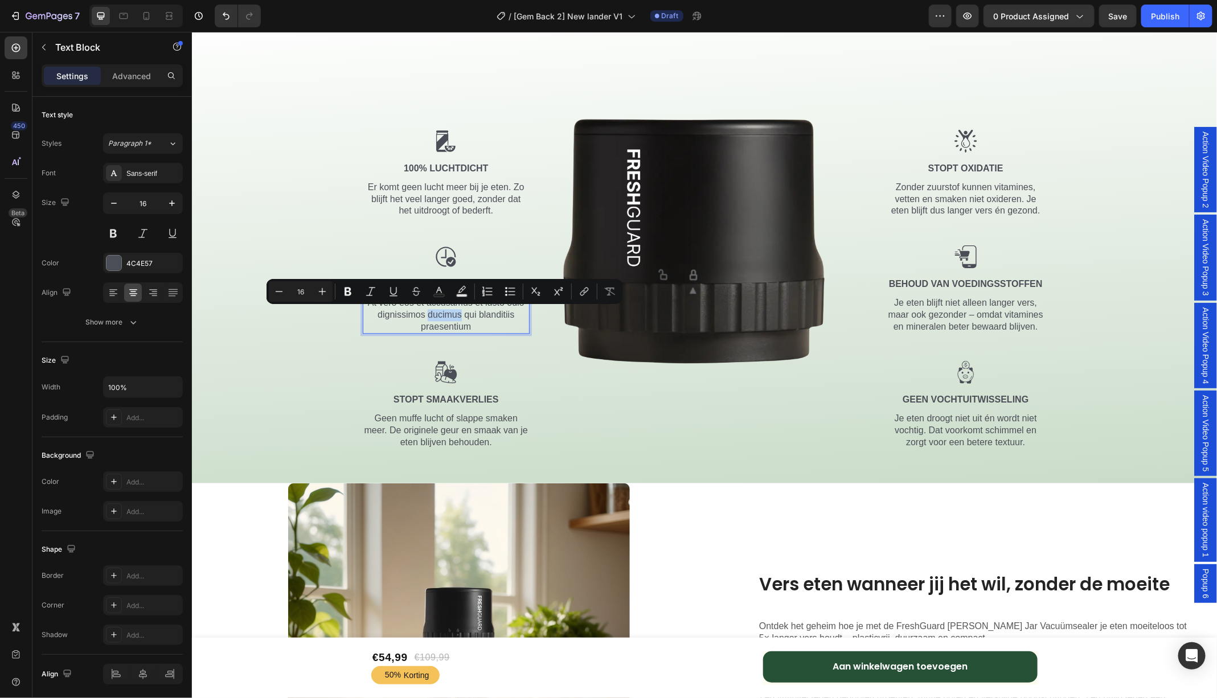
click at [449, 319] on p "At vero eos et accusamus et iusto odio dignissimos ducimus qui blanditiis praes…" at bounding box center [445, 314] width 165 height 35
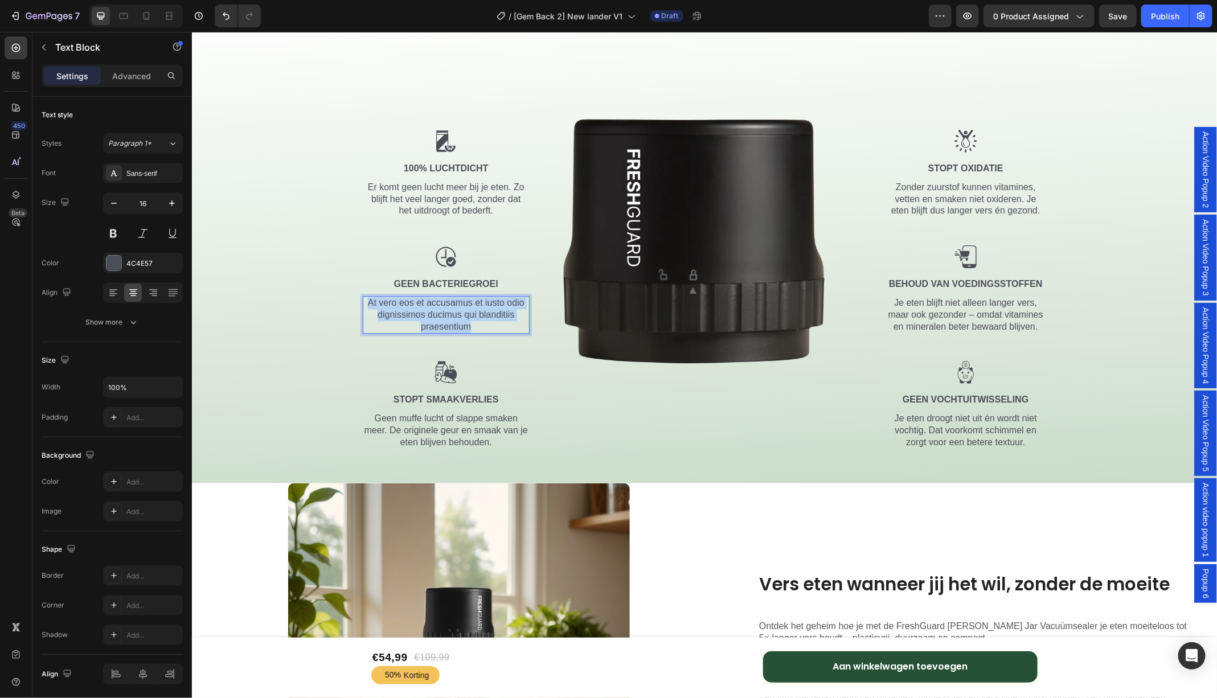
click at [449, 319] on p "At vero eos et accusamus et iusto odio dignissimos ducimus qui blanditiis praes…" at bounding box center [445, 314] width 165 height 35
click at [1116, 153] on div "Waarom Vacuüm? Heading Row De #1 reden waarom eten bederft is aanraking met luc…" at bounding box center [704, 215] width 1008 height 469
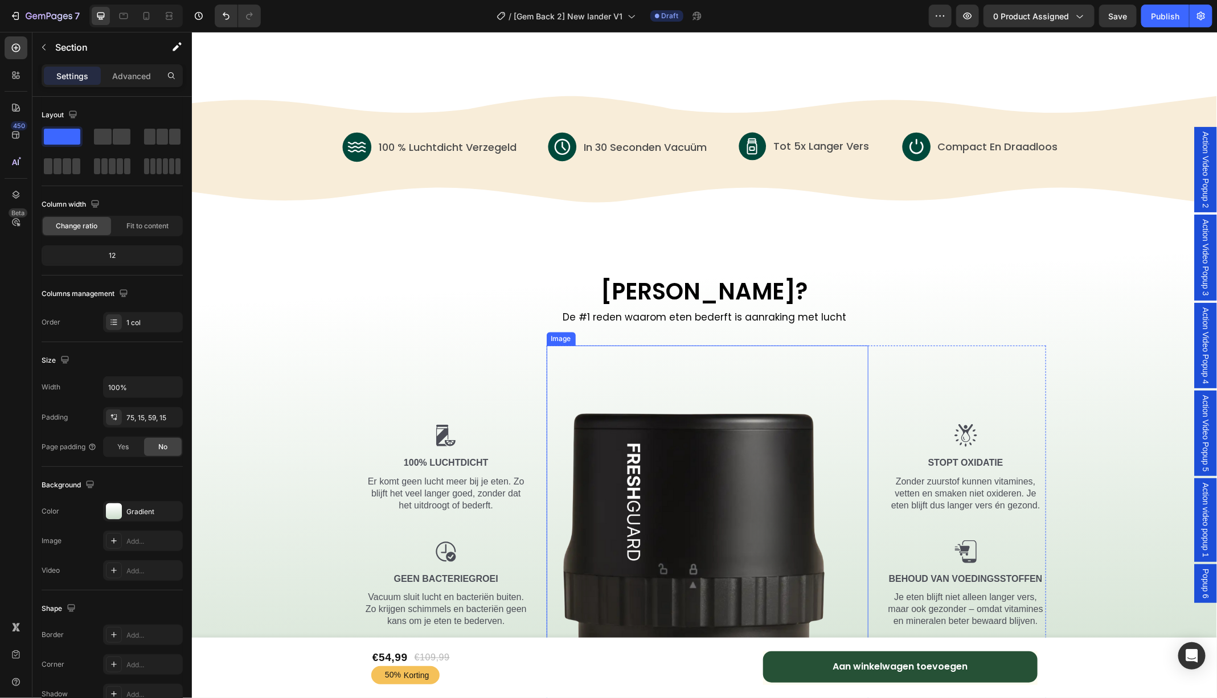
scroll to position [1529, 0]
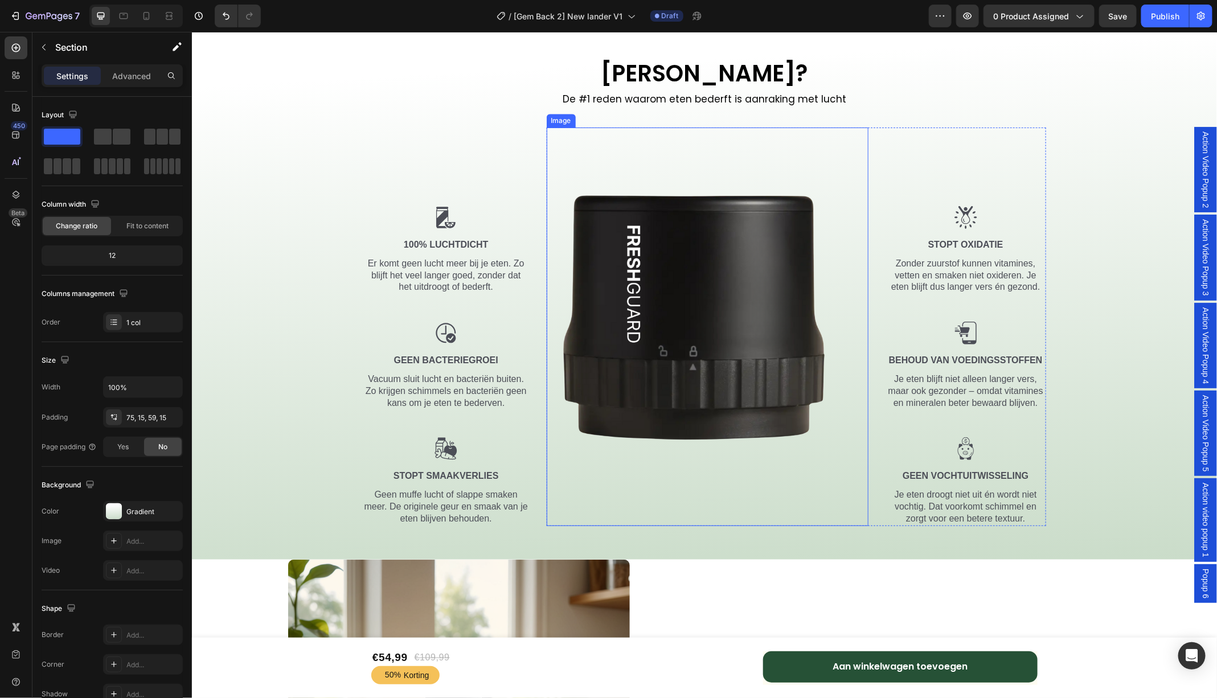
click at [684, 299] on img at bounding box center [707, 326] width 322 height 399
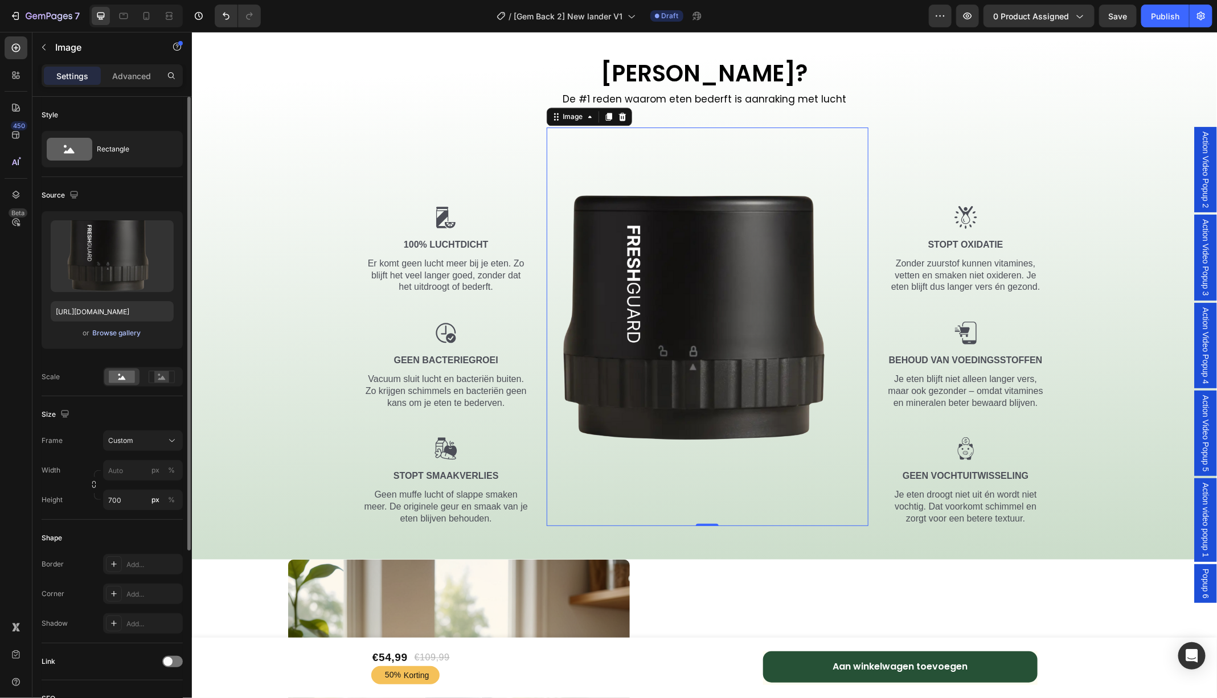
click at [122, 338] on div "or Browse gallery" at bounding box center [112, 333] width 123 height 14
click at [122, 338] on button "Browse gallery" at bounding box center [117, 332] width 50 height 11
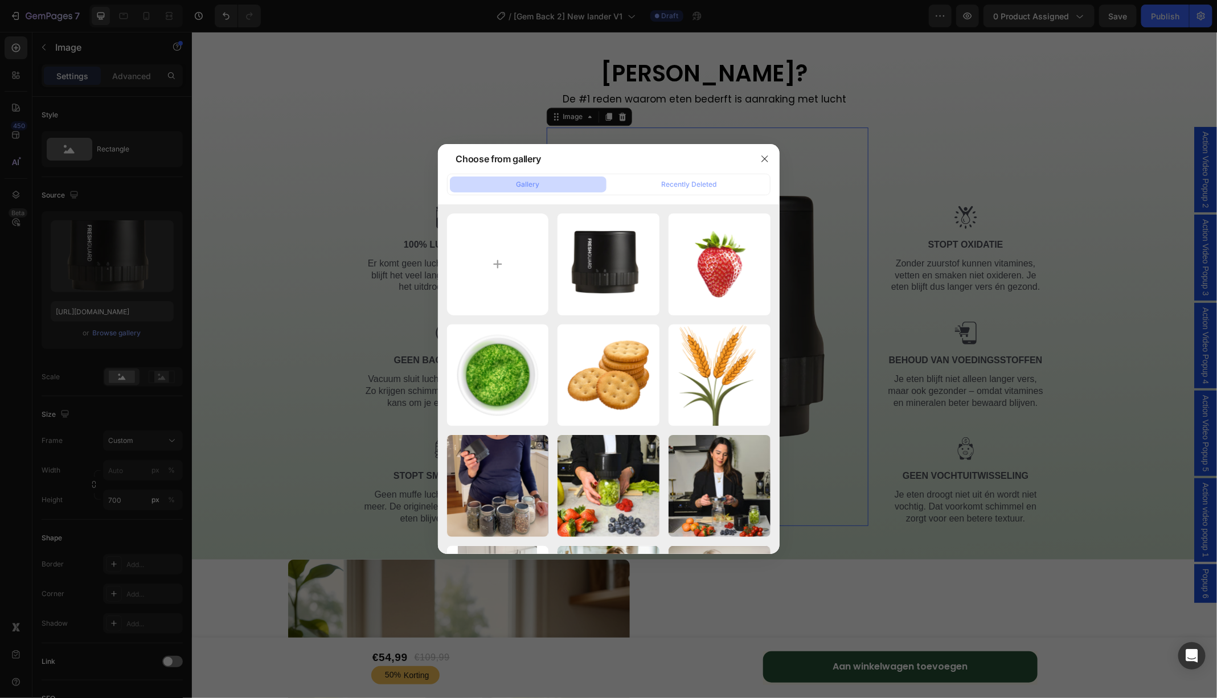
type input "C:\fakepath\Untitled design (39).png"
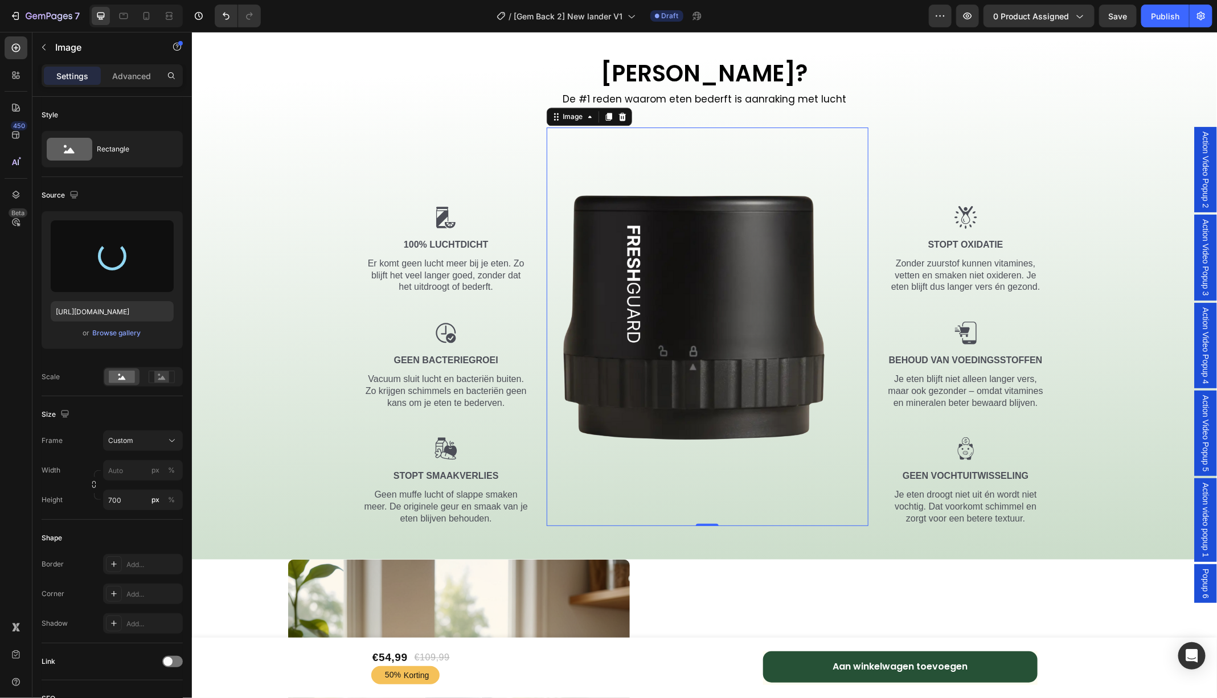
type input "https://cdn.shopify.com/s/files/1/0747/6602/4923/files/gempages_555404258220967…"
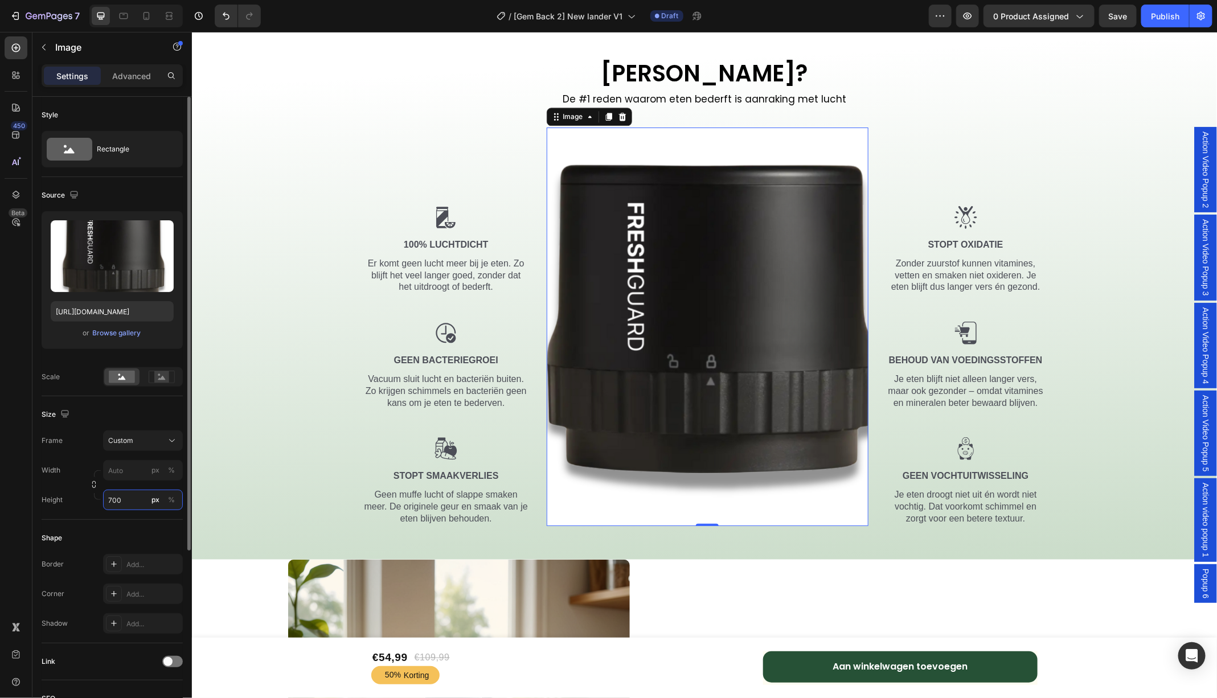
click at [124, 494] on input "700" at bounding box center [143, 500] width 80 height 20
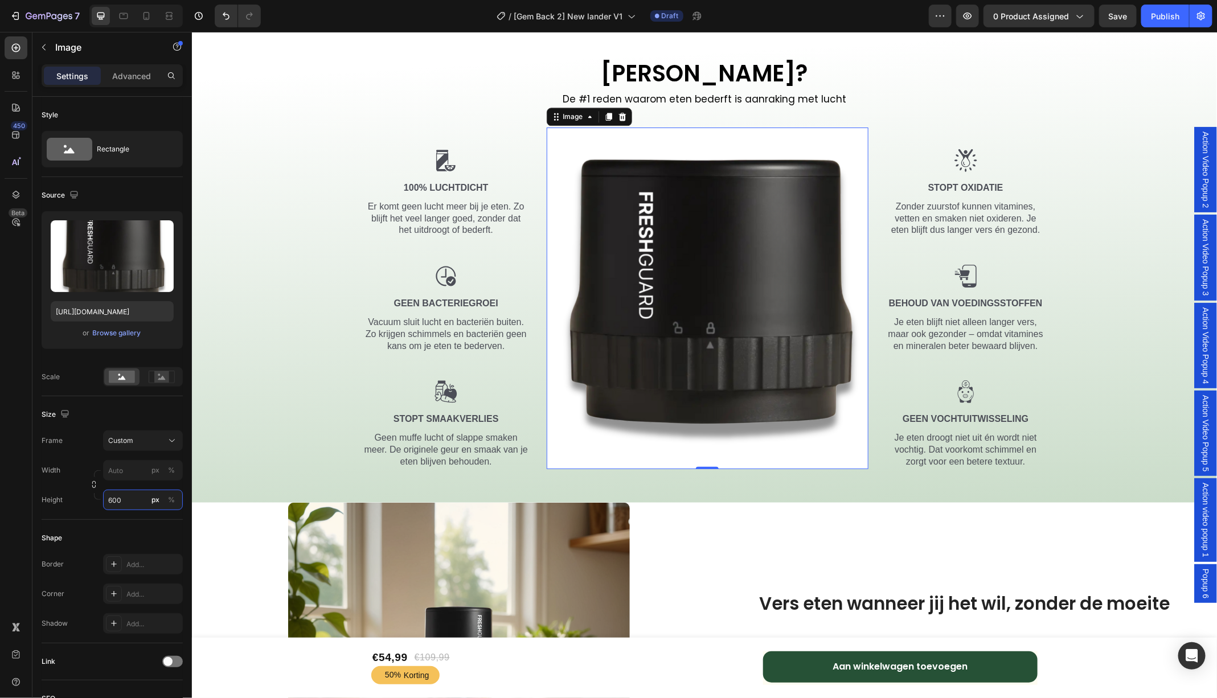
type input "600"
click at [116, 332] on div "Browse gallery" at bounding box center [117, 333] width 48 height 10
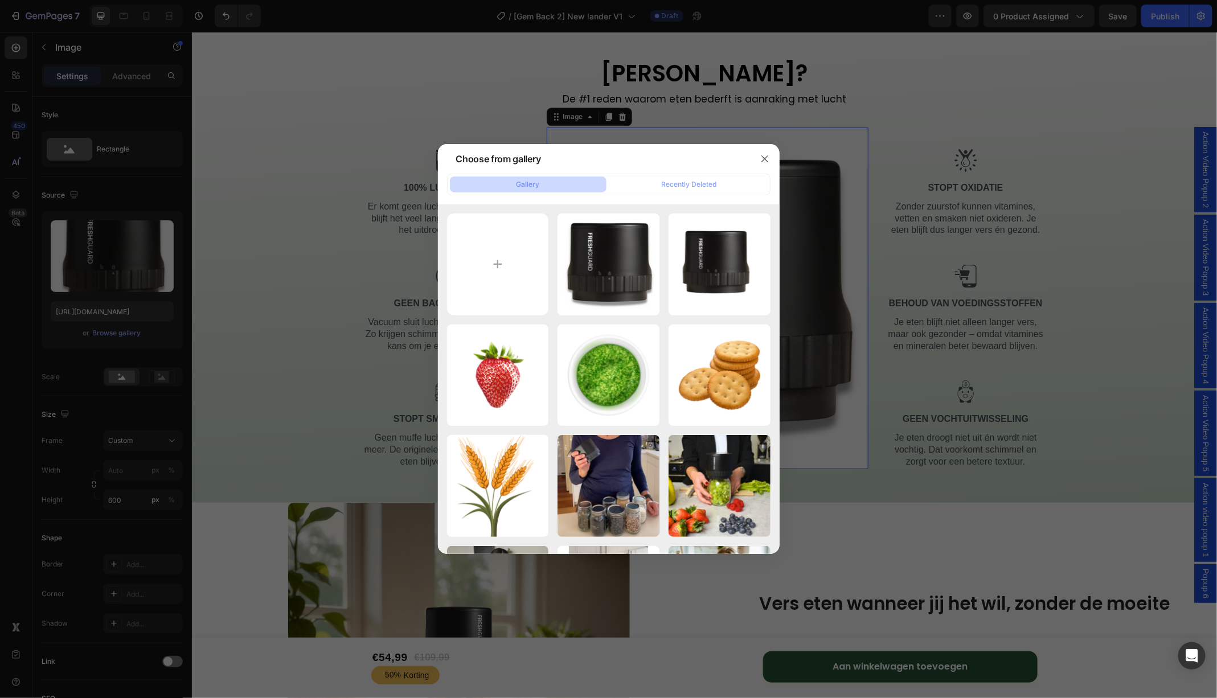
type input "C:\fakepath\Untitled design (40).png"
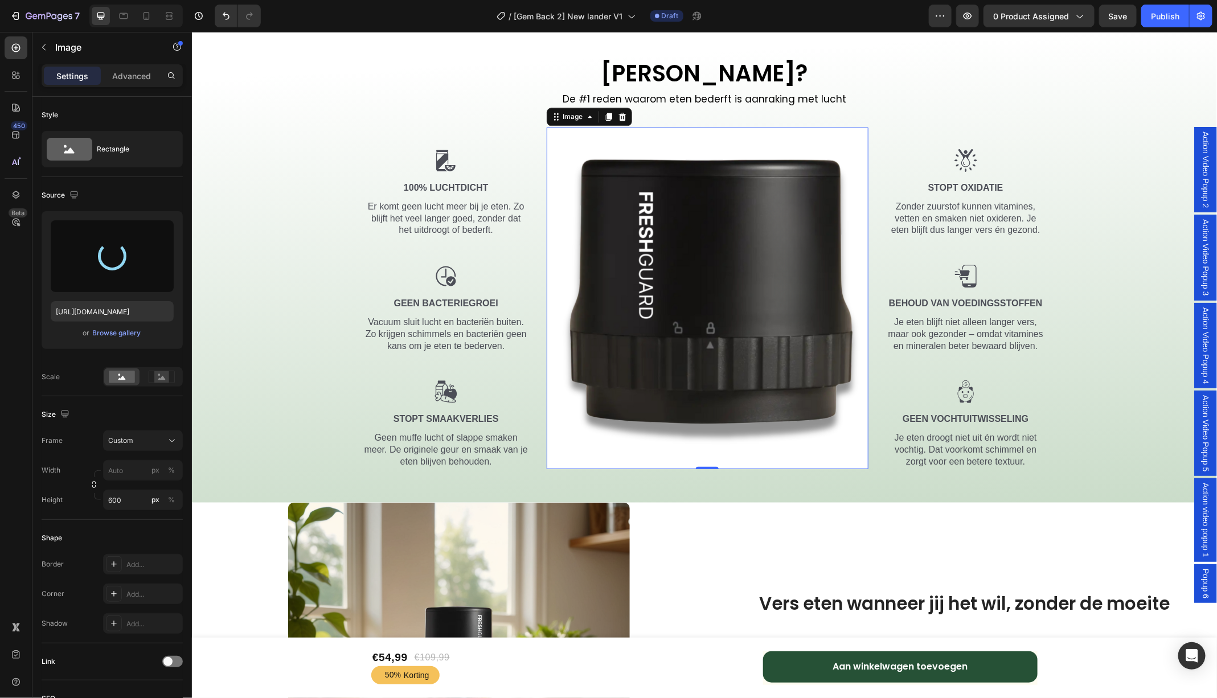
type input "https://cdn.shopify.com/s/files/1/0747/6602/4923/files/gempages_555404258220967…"
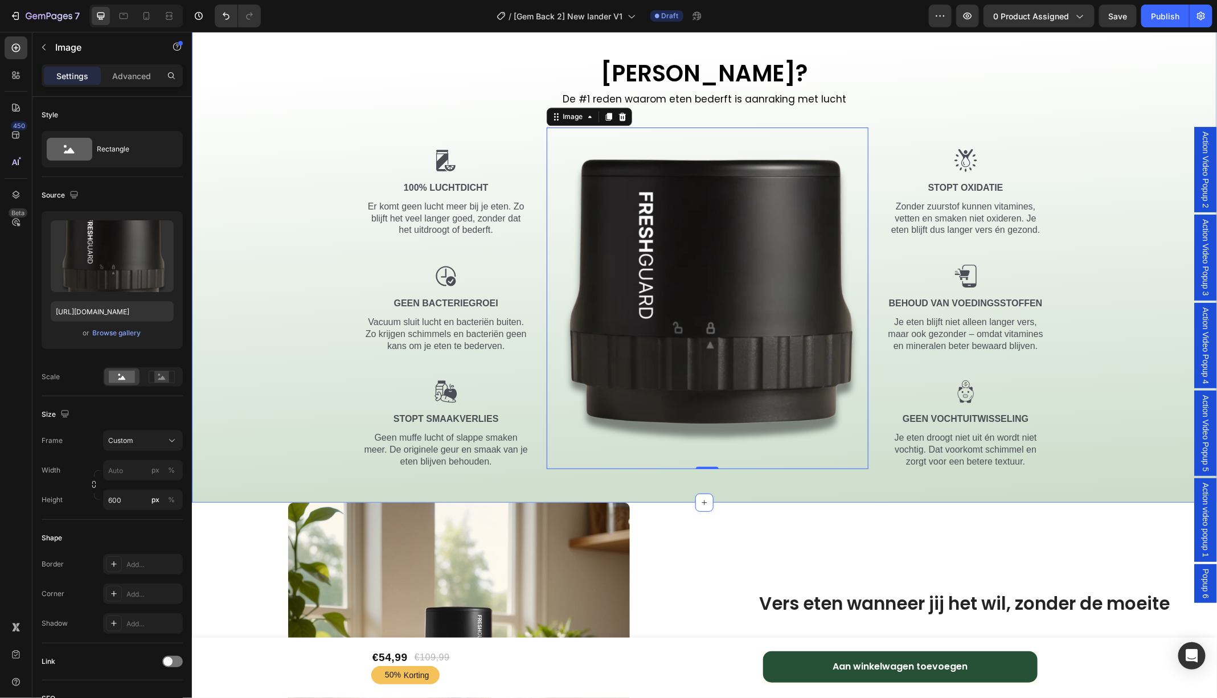
click at [1161, 231] on div "Waarom Vacuüm? Heading Row De #1 reden waarom eten bederft is aanraking met luc…" at bounding box center [704, 263] width 1008 height 412
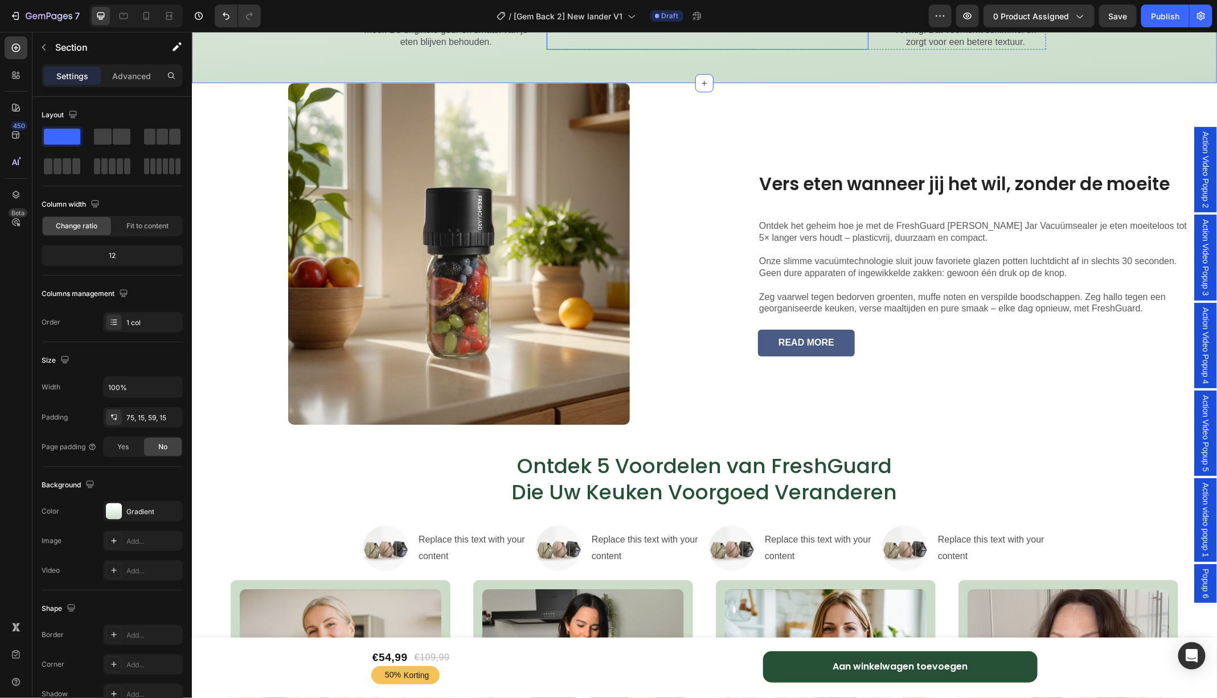
scroll to position [1954, 0]
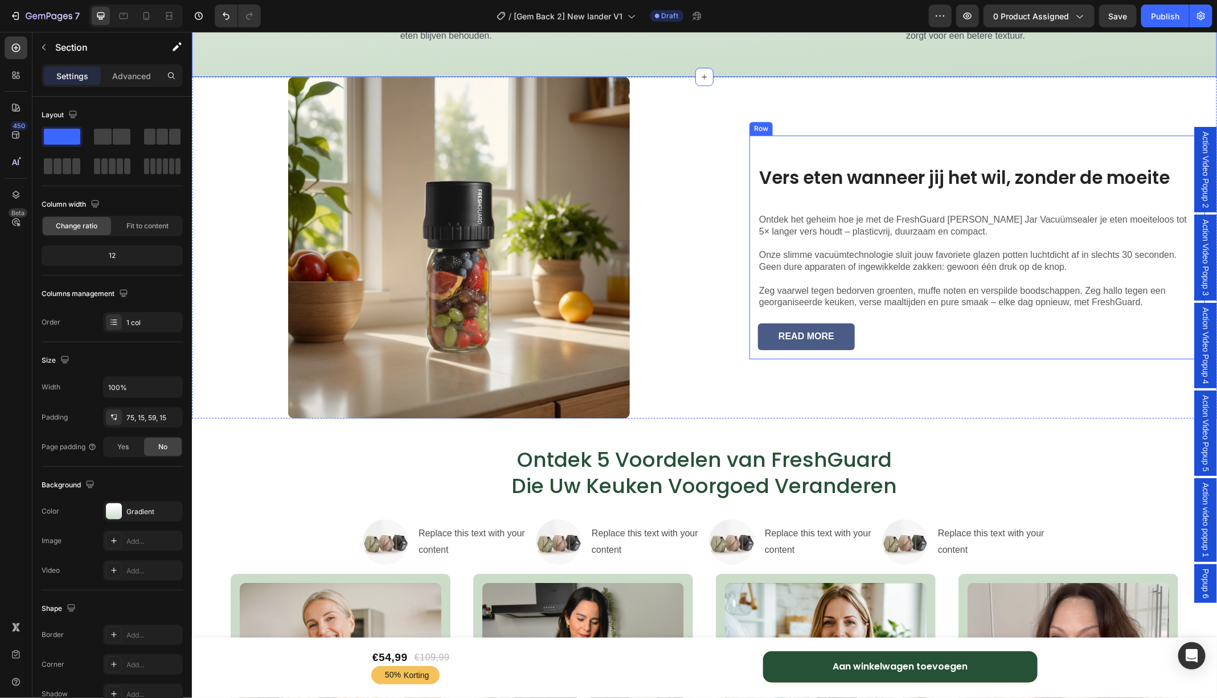
click at [803, 147] on div "Vers eten wanneer jij het wil, zonder de moeite Heading Ontdek het geheim hoe j…" at bounding box center [976, 247] width 455 height 224
click at [819, 125] on icon at bounding box center [818, 124] width 9 height 9
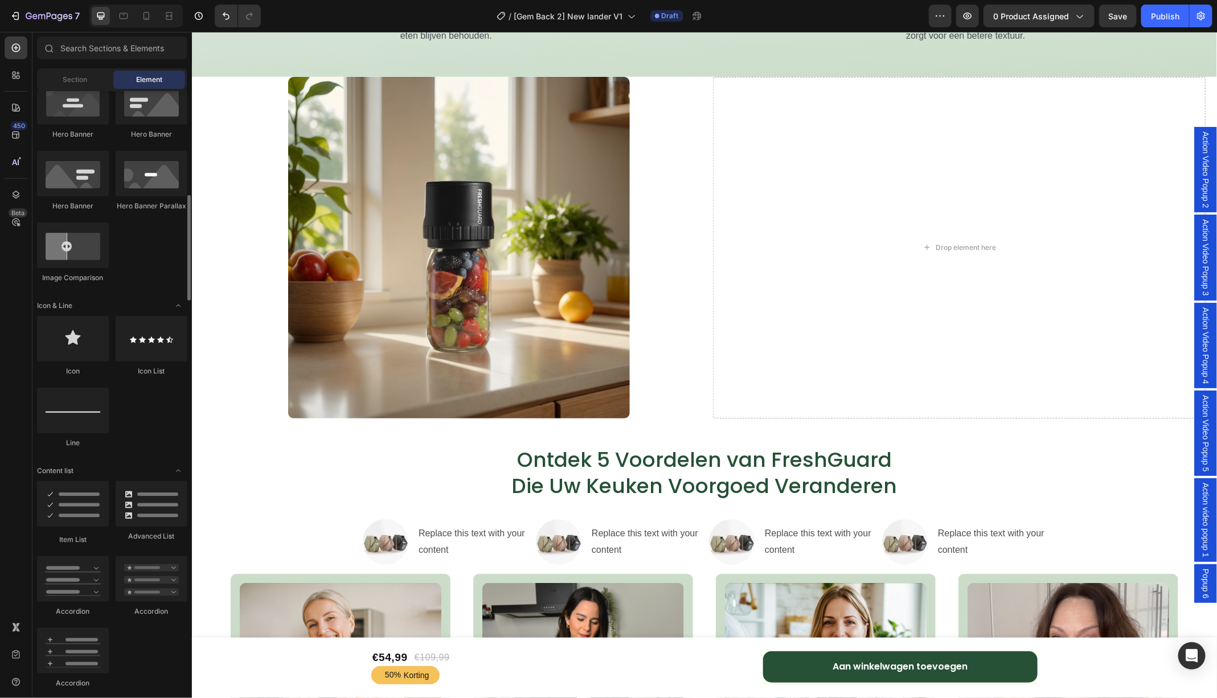
scroll to position [675, 0]
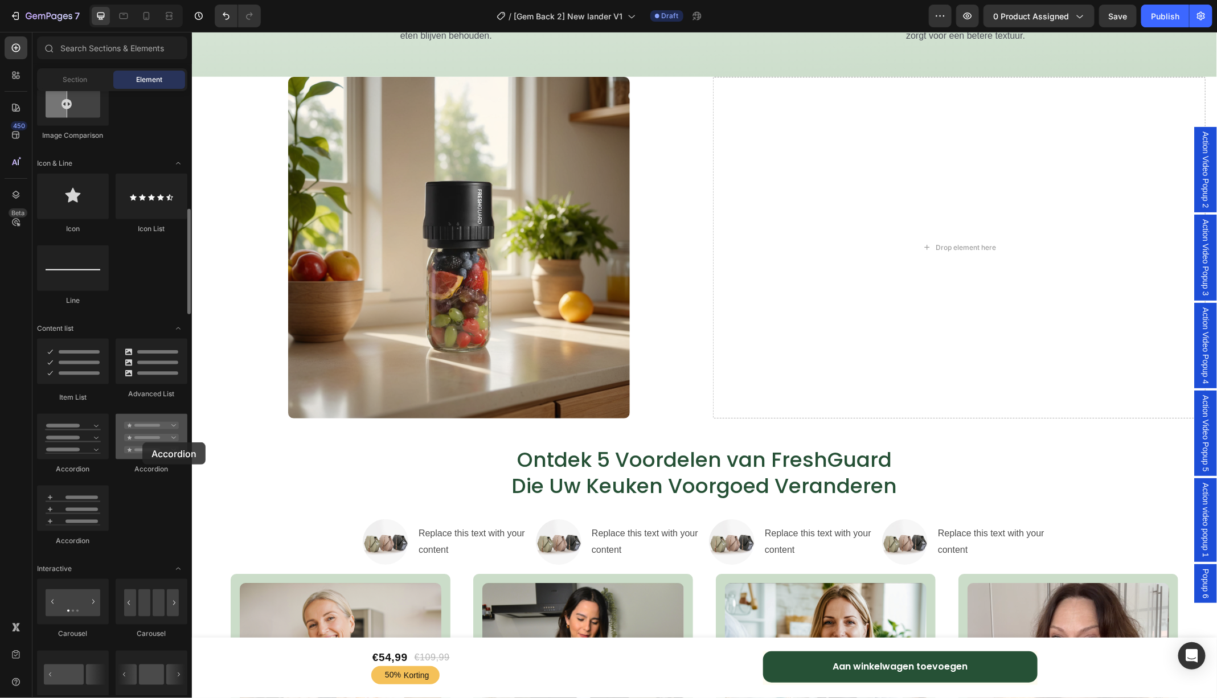
click at [142, 442] on div at bounding box center [152, 437] width 72 height 46
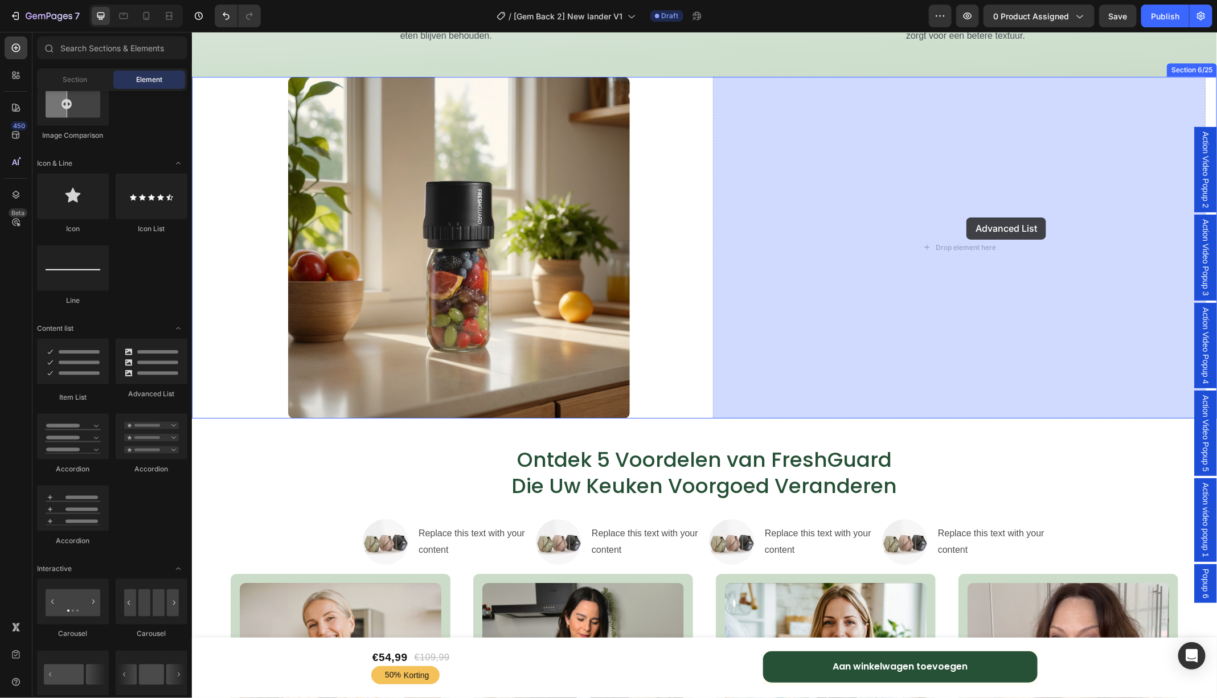
drag, startPoint x: 342, startPoint y: 401, endPoint x: 964, endPoint y: 220, distance: 648.4
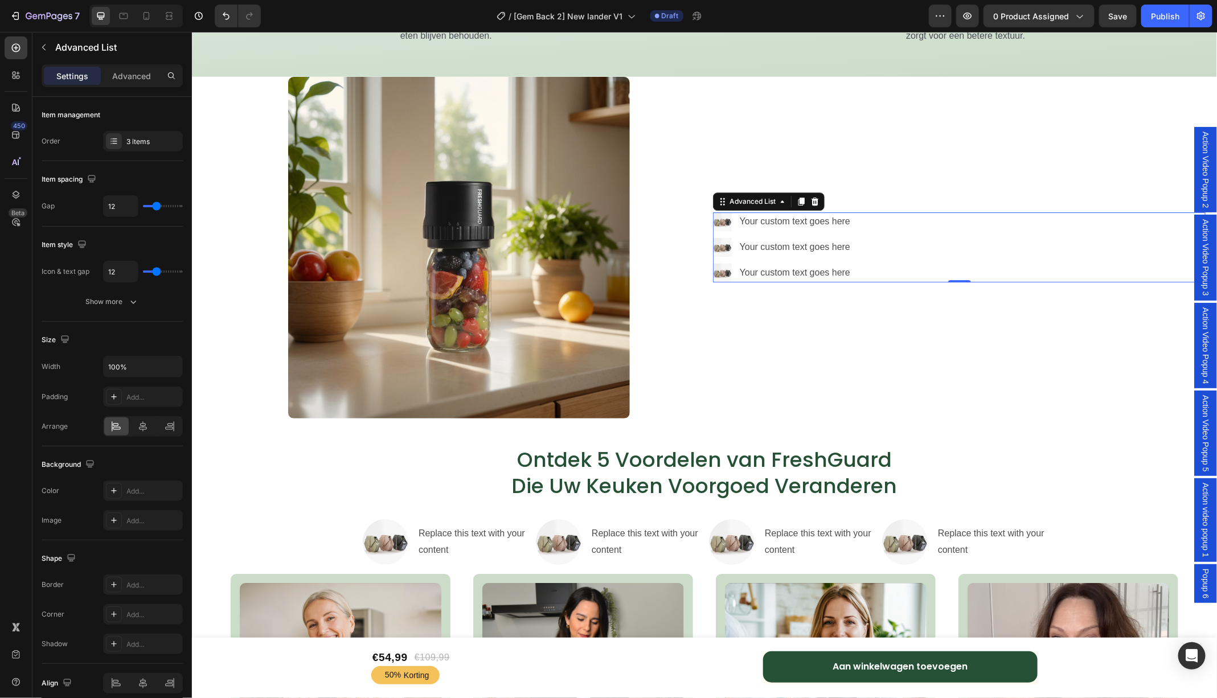
click at [928, 237] on div "Image Your custom text goes here Text Block Image Your custom text goes here Te…" at bounding box center [958, 246] width 492 height 69
click at [814, 200] on icon at bounding box center [814, 201] width 7 height 8
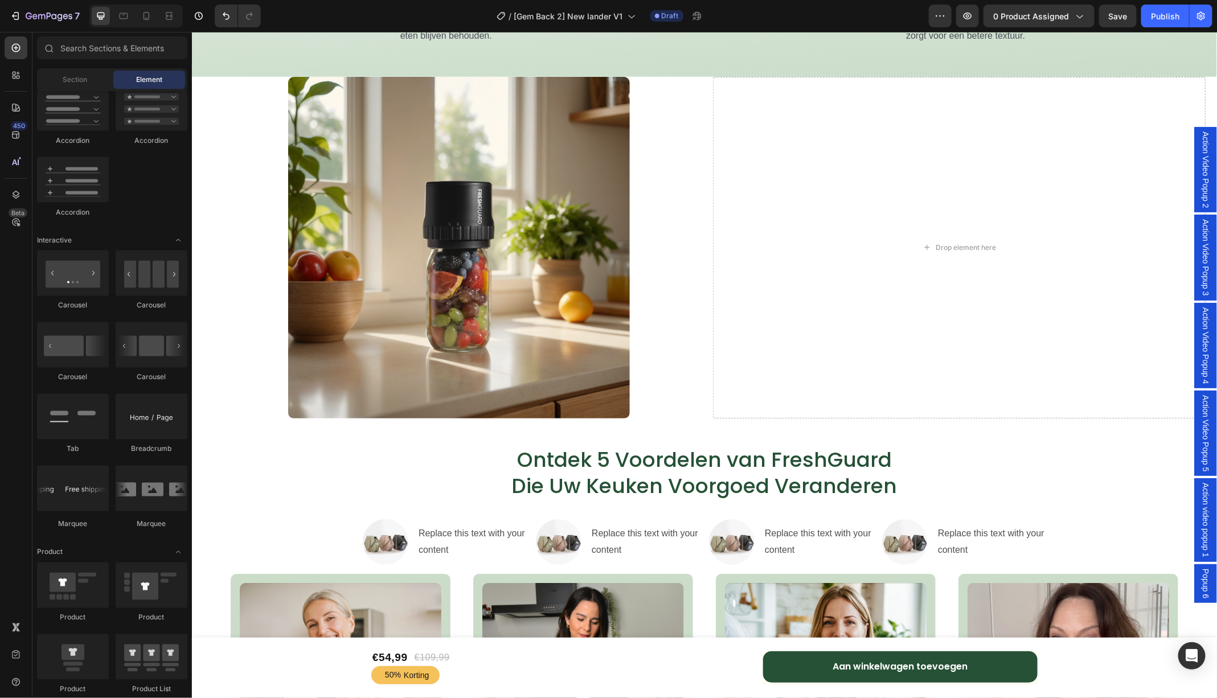
scroll to position [0, 0]
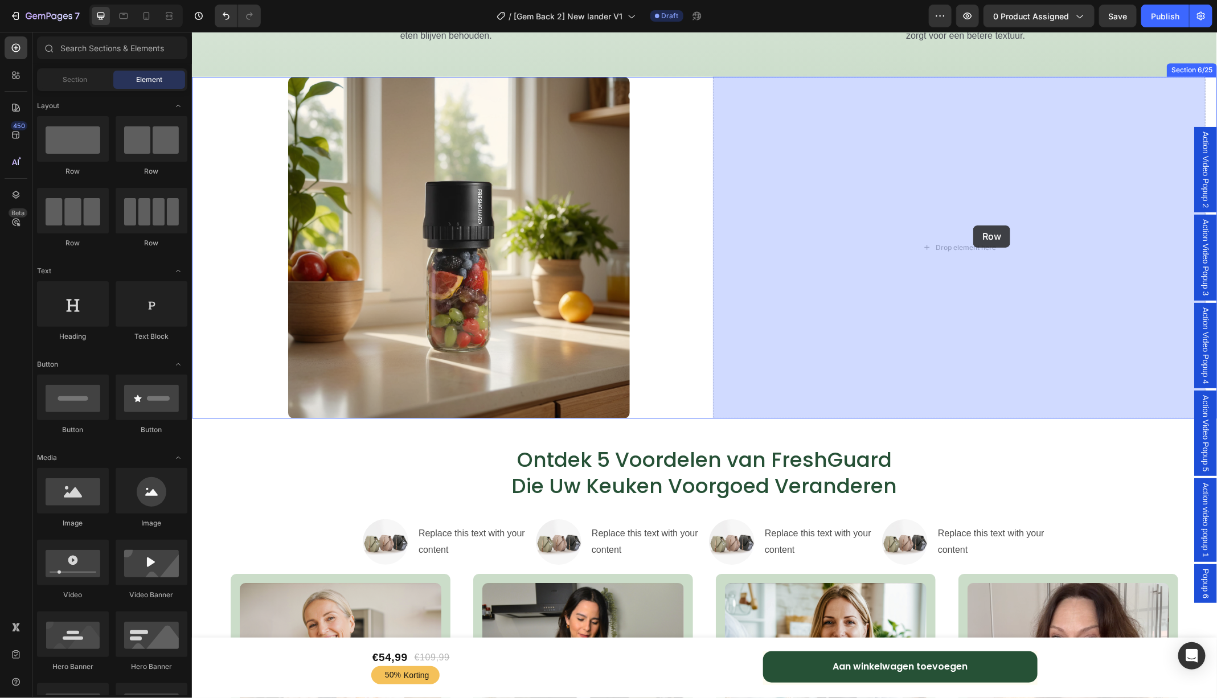
drag, startPoint x: 268, startPoint y: 180, endPoint x: 972, endPoint y: 225, distance: 706.2
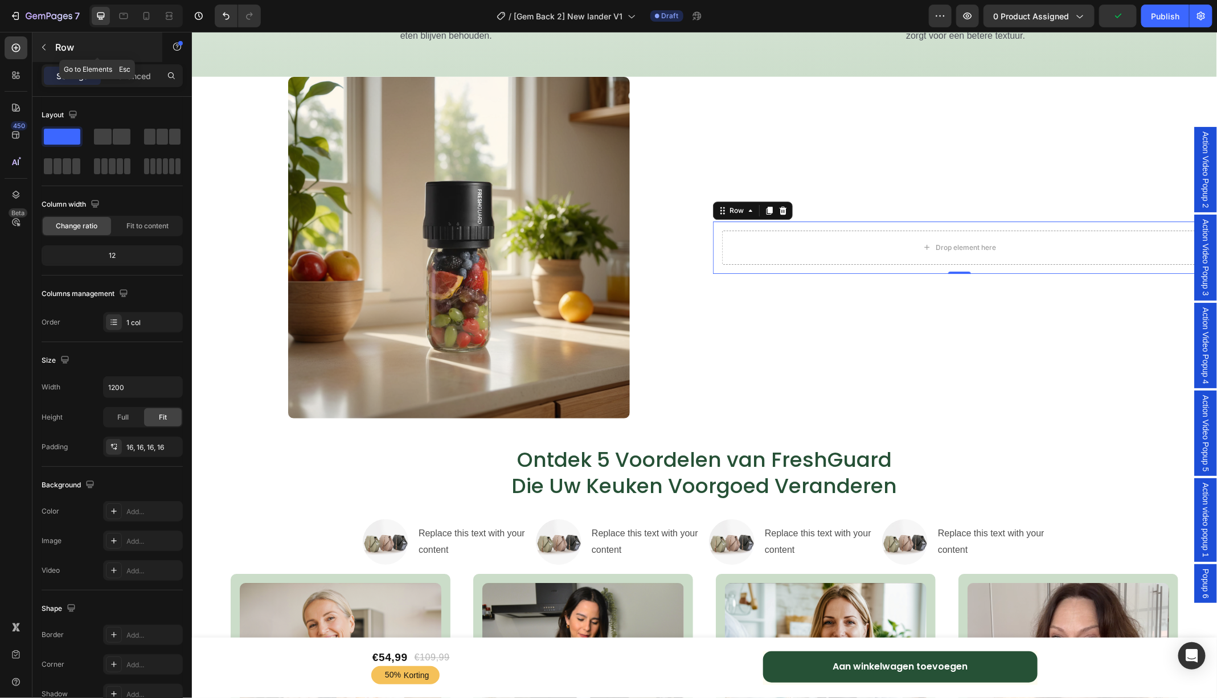
click at [47, 39] on button "button" at bounding box center [44, 47] width 18 height 18
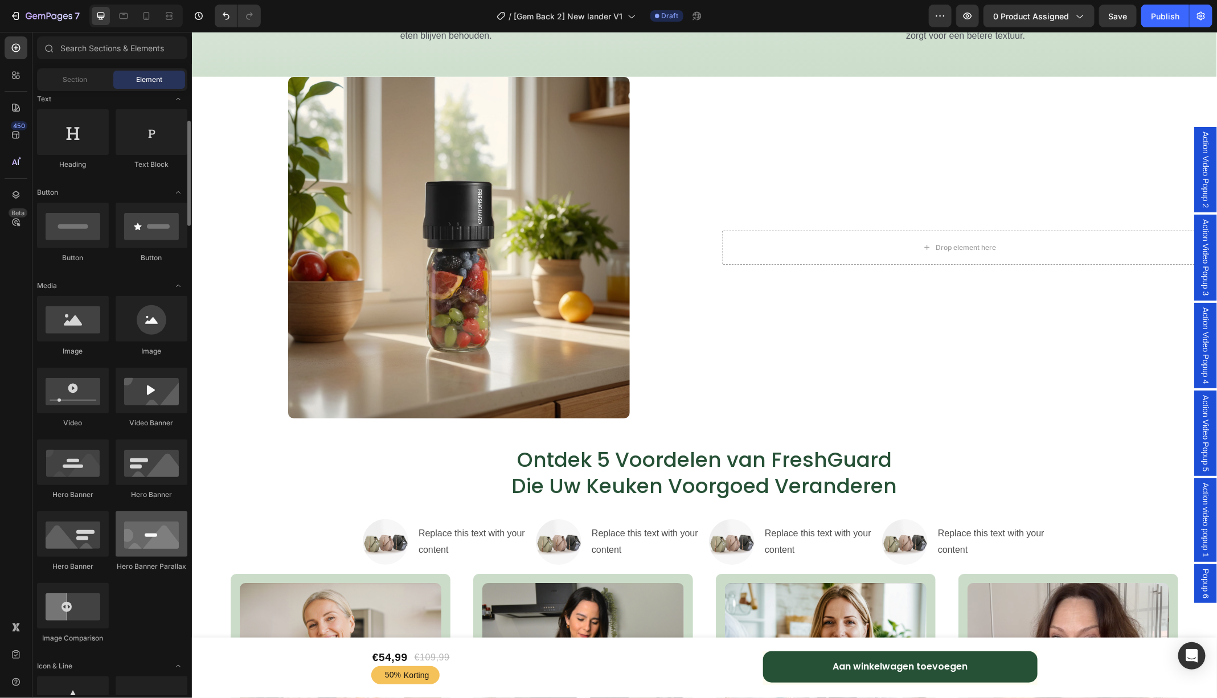
scroll to position [400, 0]
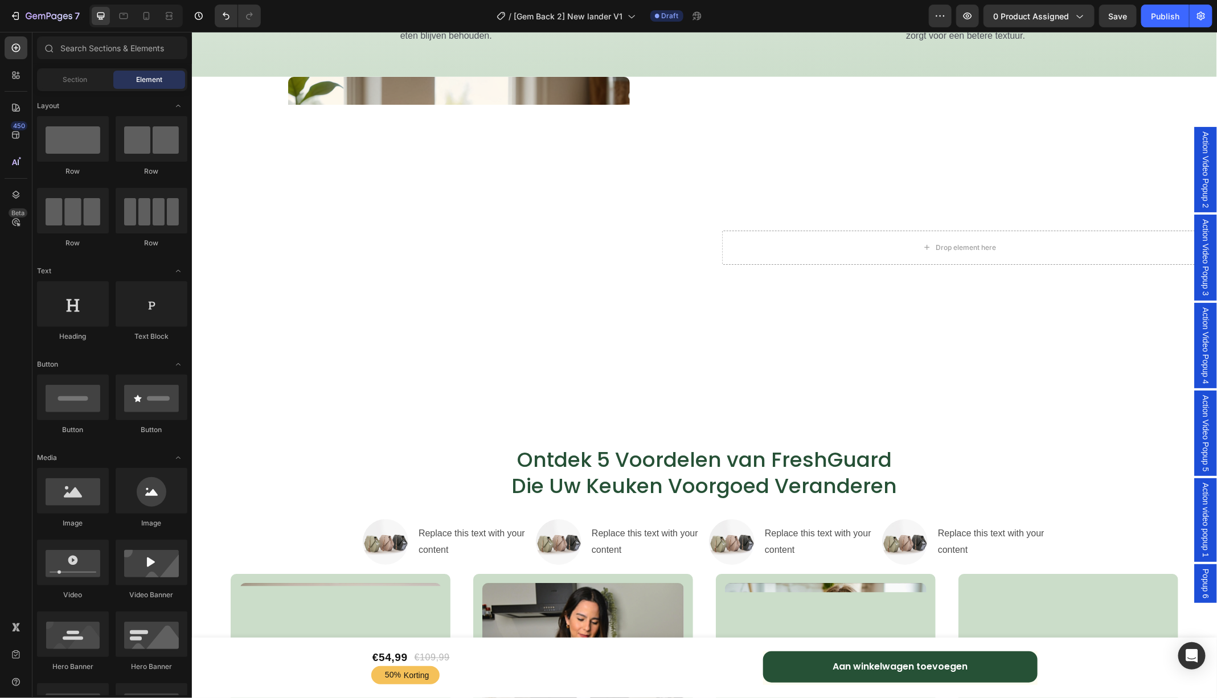
scroll to position [539, 0]
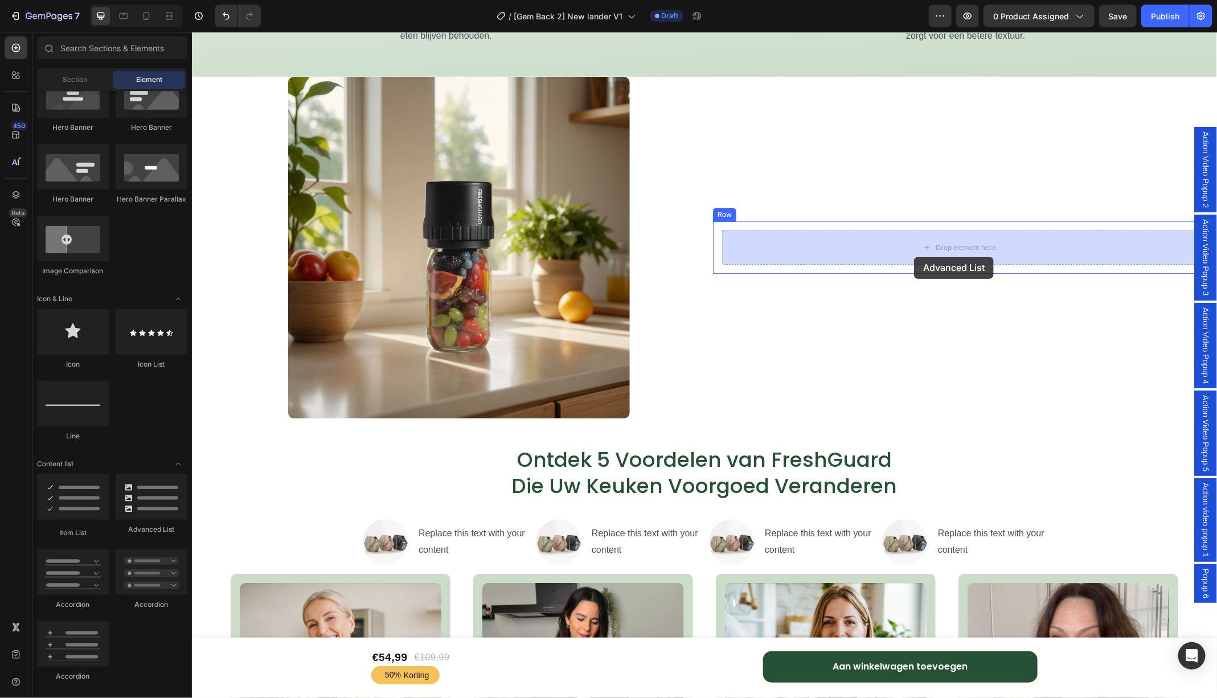
drag, startPoint x: 343, startPoint y: 541, endPoint x: 913, endPoint y: 256, distance: 637.2
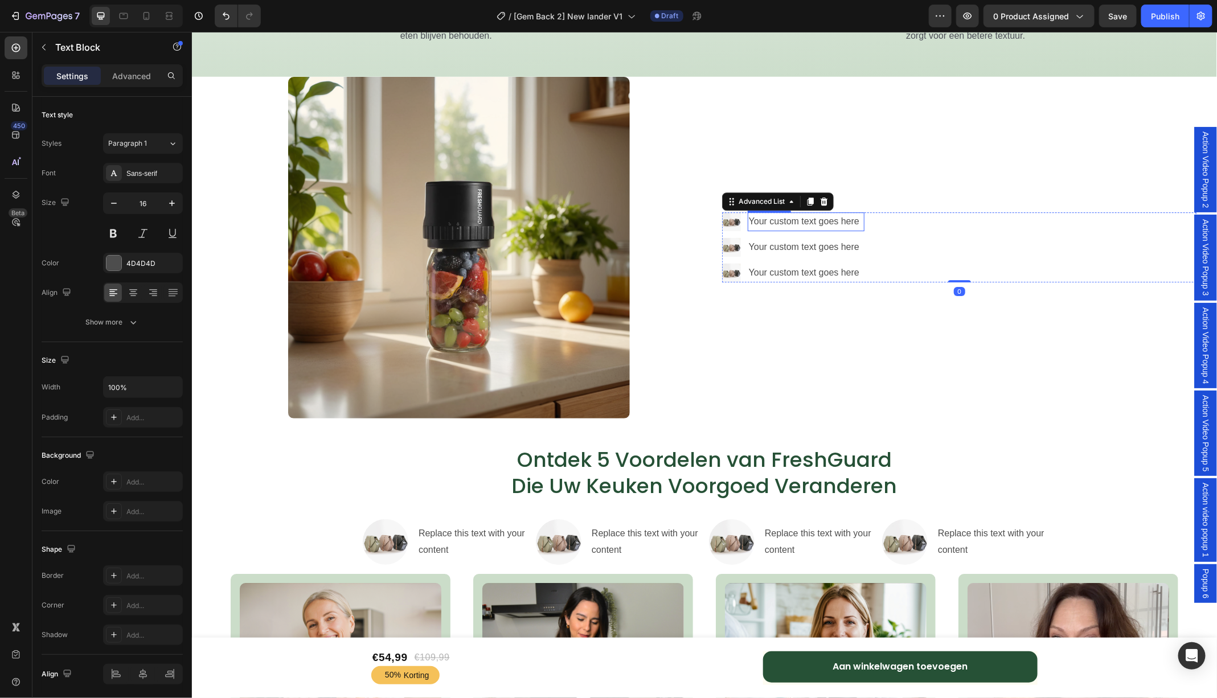
click at [853, 222] on div "Your custom text goes here" at bounding box center [805, 221] width 117 height 19
click at [874, 221] on div "Image Your custom text goes here Text Block 0 Image Your custom text goes here …" at bounding box center [958, 246] width 474 height 69
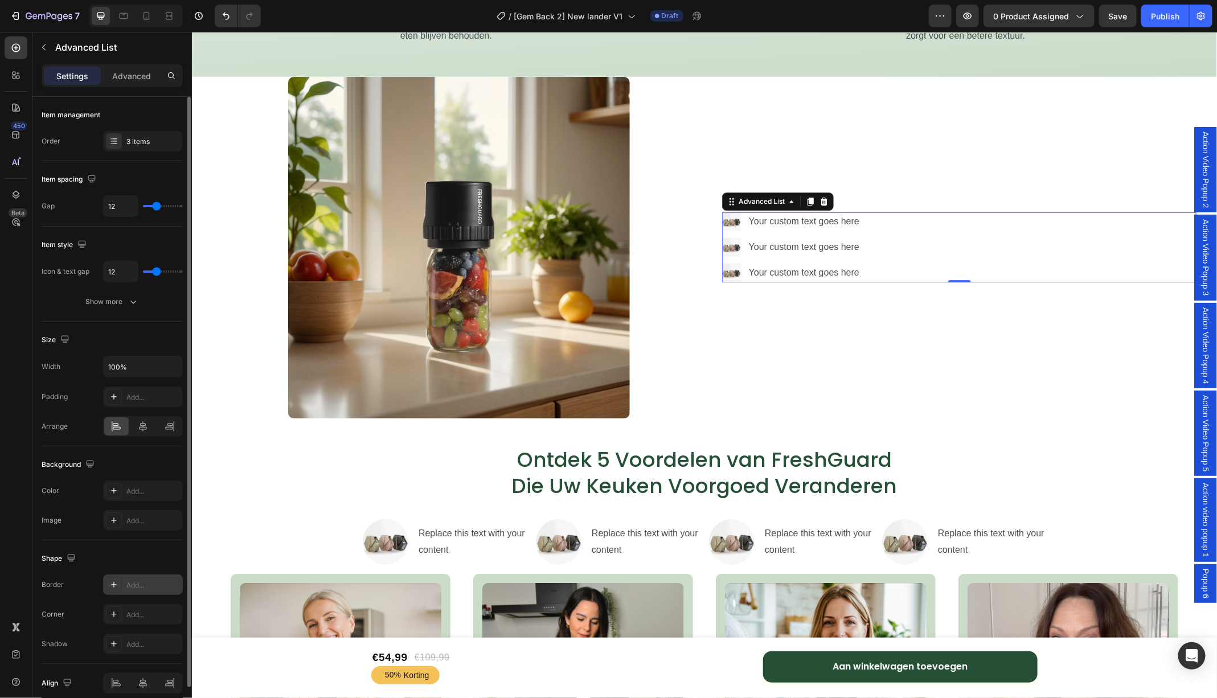
click at [130, 584] on div "Add..." at bounding box center [153, 585] width 54 height 10
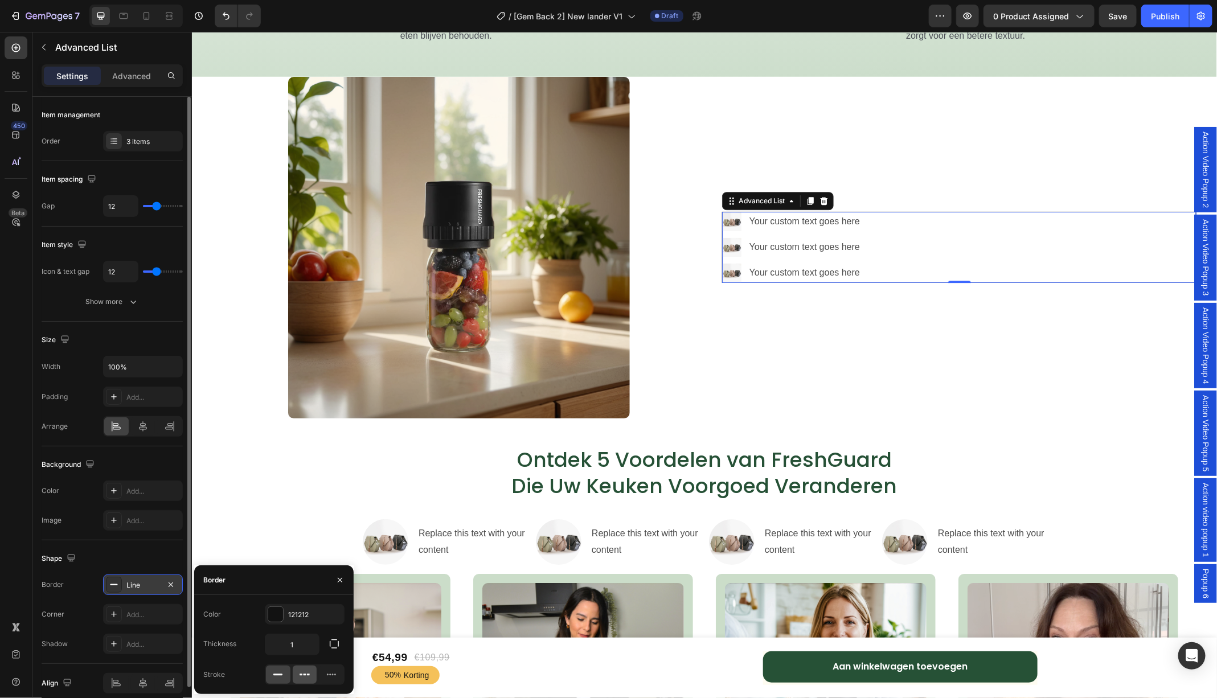
click at [302, 676] on icon at bounding box center [304, 674] width 11 height 11
click at [299, 640] on input "1" at bounding box center [292, 644] width 54 height 20
type input "2"
click at [861, 224] on div "Your custom text goes here" at bounding box center [806, 221] width 117 height 19
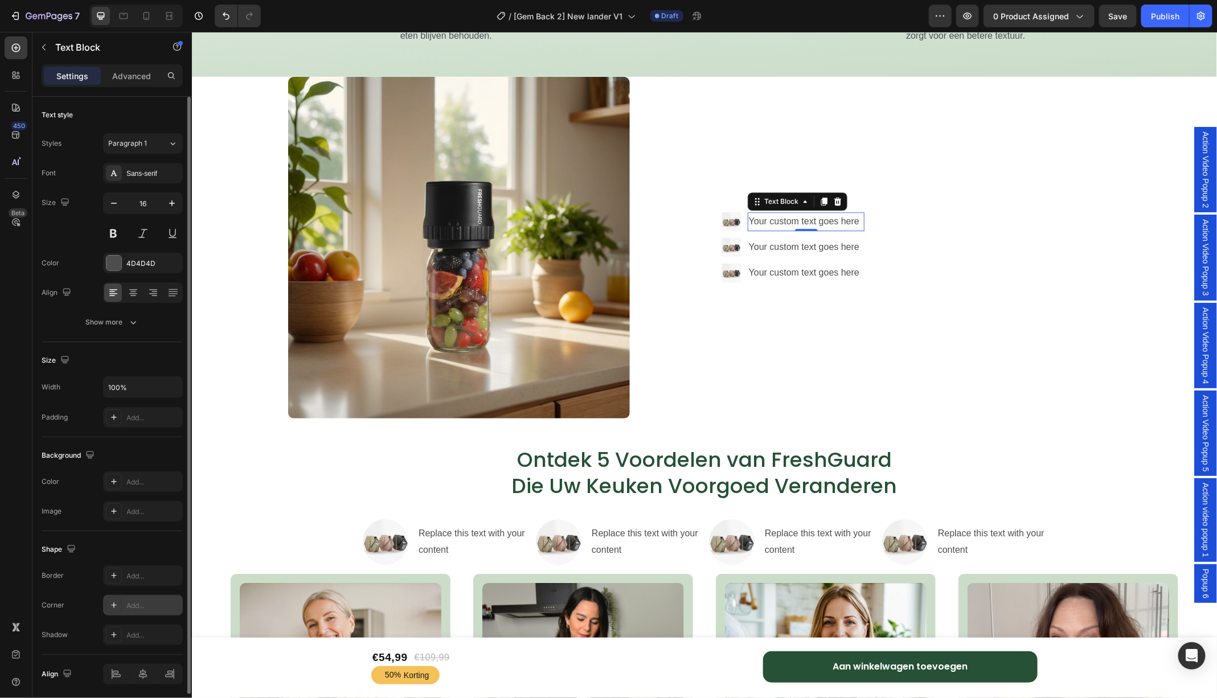
click at [142, 605] on div "Add..." at bounding box center [153, 606] width 54 height 10
click at [136, 625] on div "Add..." at bounding box center [143, 635] width 80 height 20
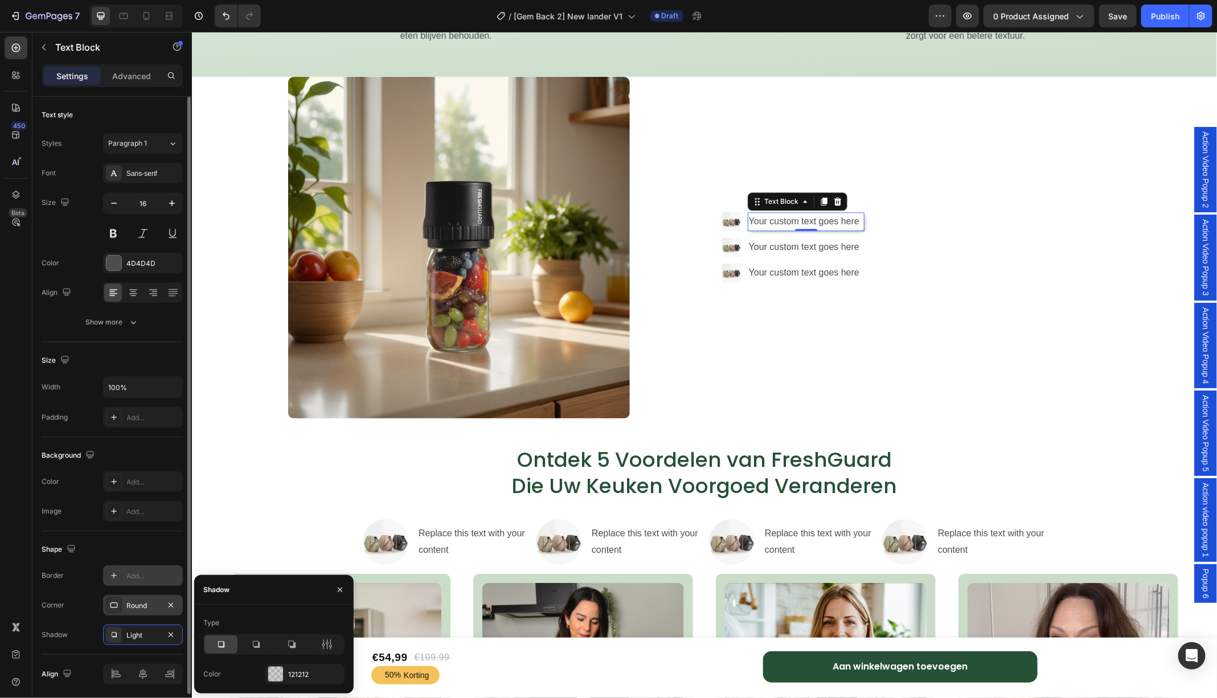
click at [139, 576] on div "Add..." at bounding box center [153, 576] width 54 height 10
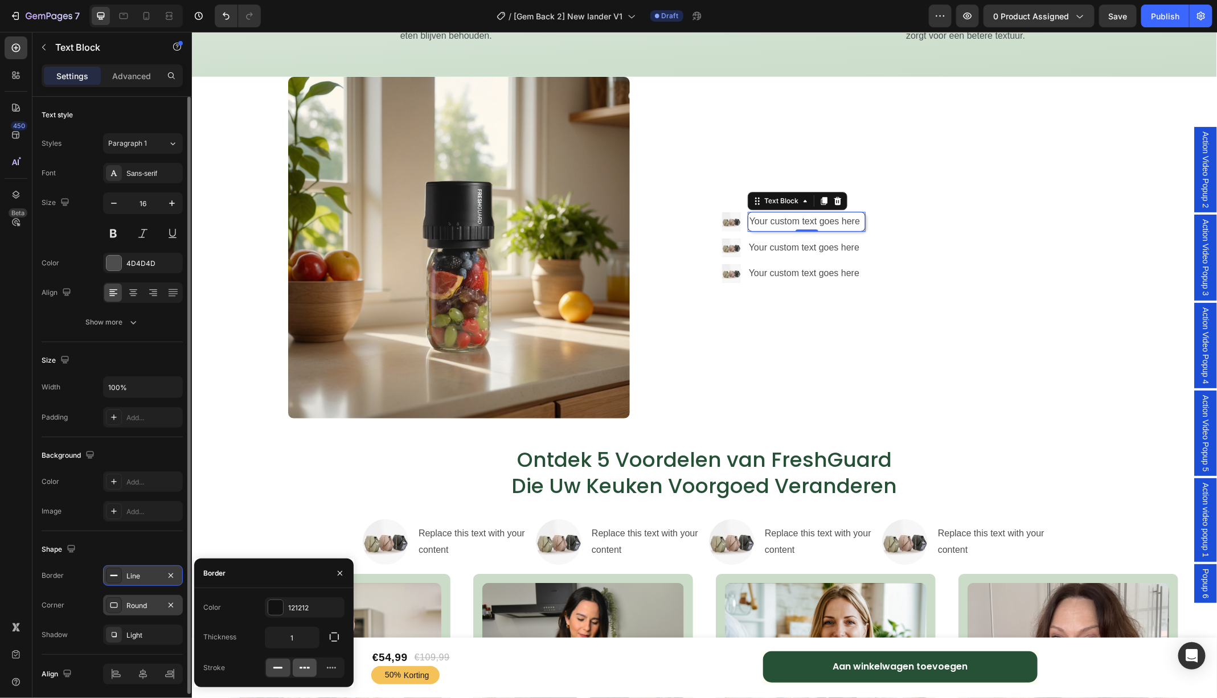
click at [302, 663] on icon at bounding box center [304, 667] width 11 height 11
click at [1025, 352] on div "Image Your custom text goes here Text Block 0 Image Your custom text goes here …" at bounding box center [958, 247] width 492 height 342
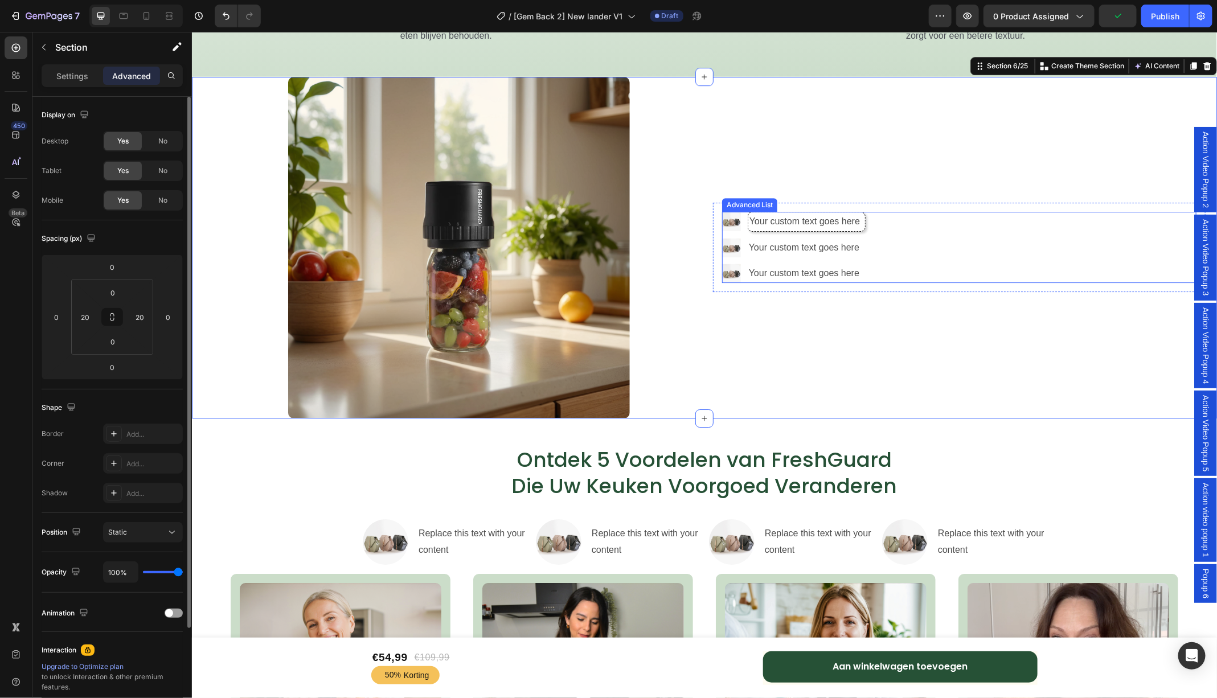
click at [920, 223] on div "Image Your custom text goes here Text Block Image Your custom text goes here Te…" at bounding box center [958, 246] width 474 height 71
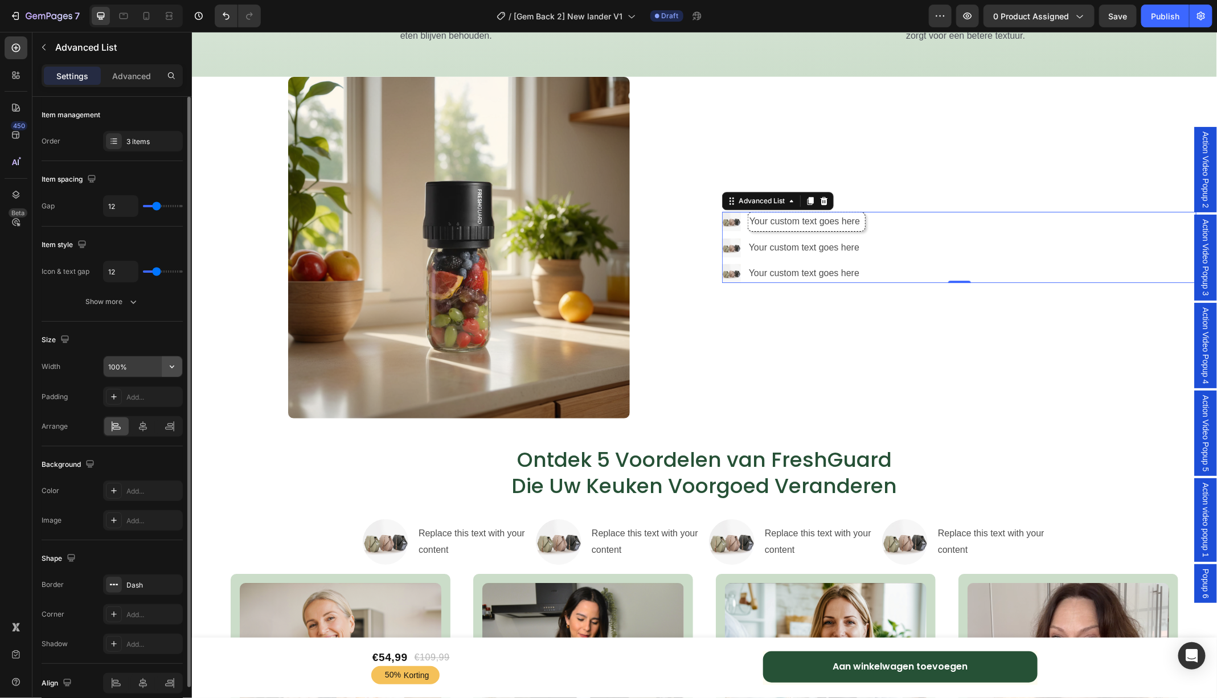
click at [178, 360] on button "button" at bounding box center [172, 366] width 20 height 20
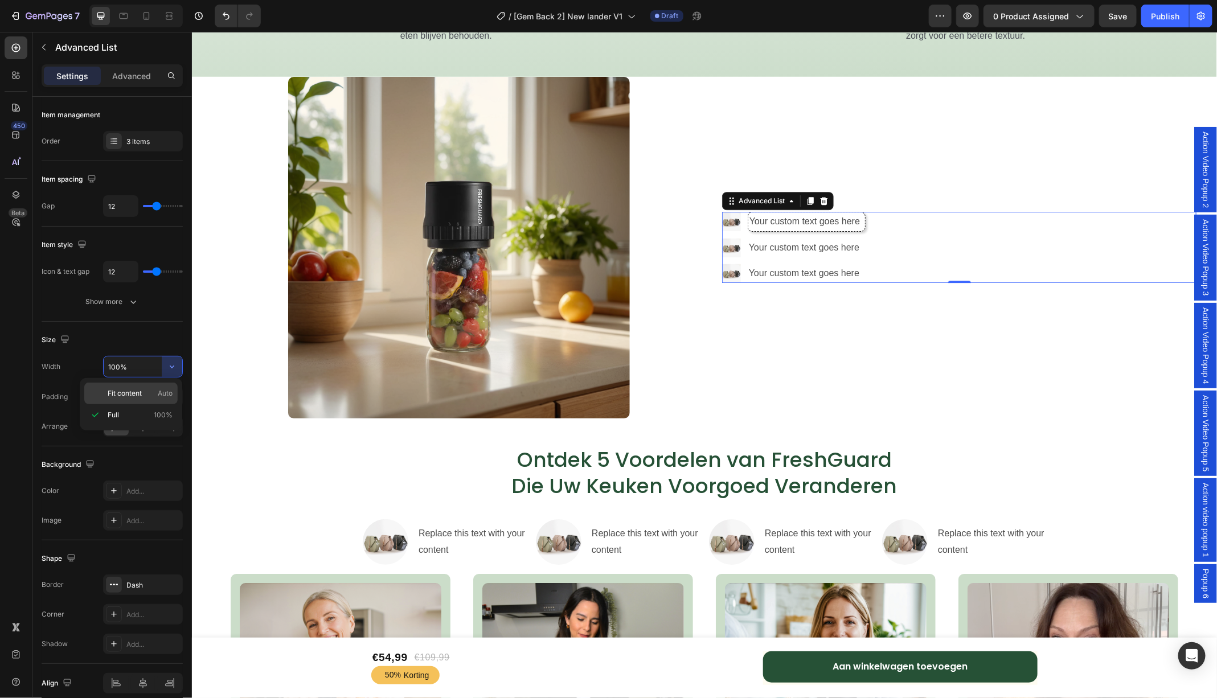
click at [139, 391] on span "Fit content" at bounding box center [125, 393] width 34 height 10
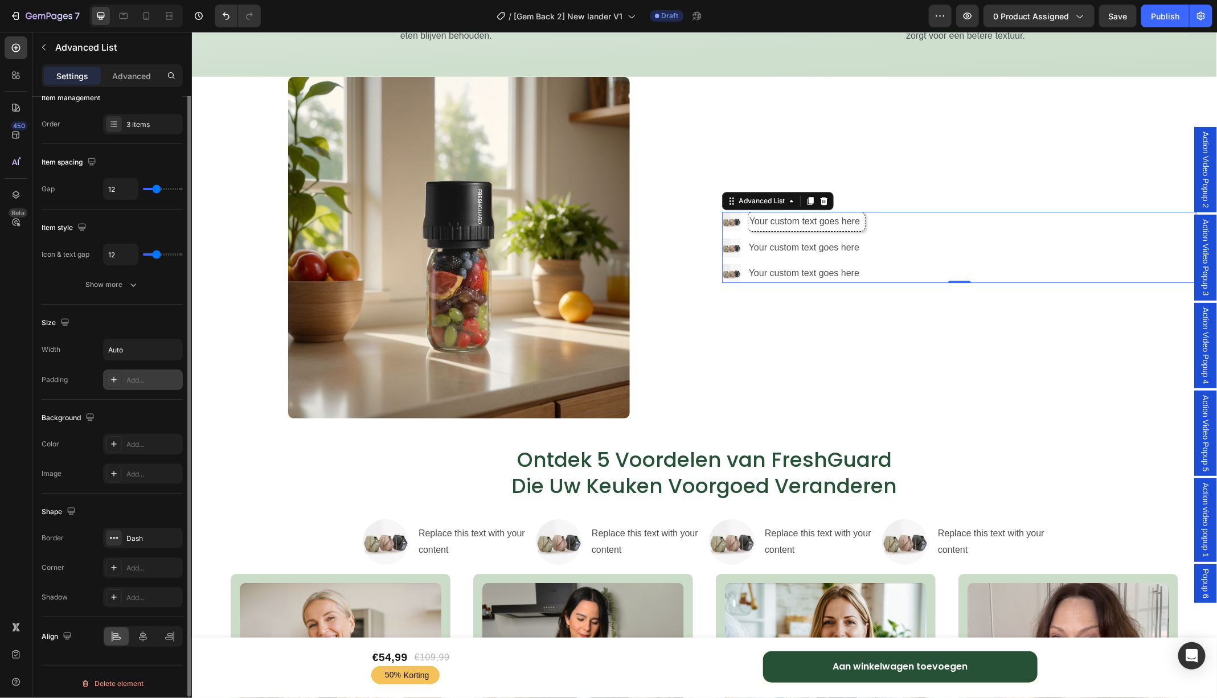
scroll to position [0, 0]
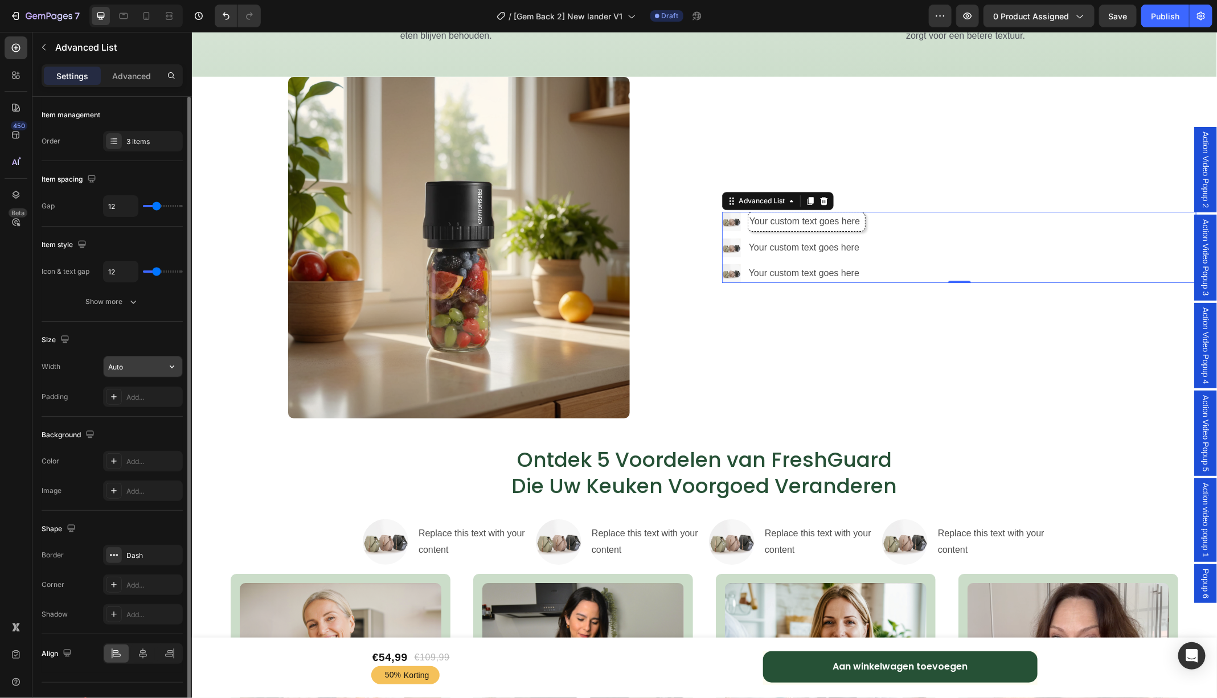
click at [138, 369] on input "Auto" at bounding box center [143, 366] width 79 height 20
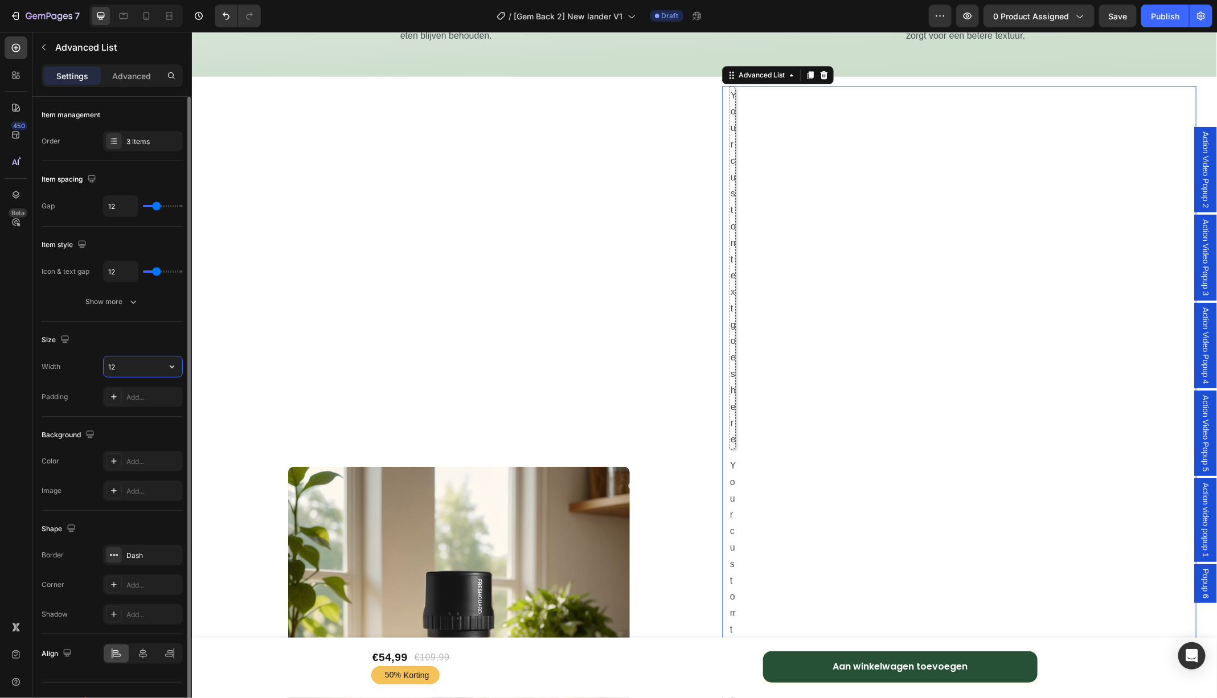
type input "1"
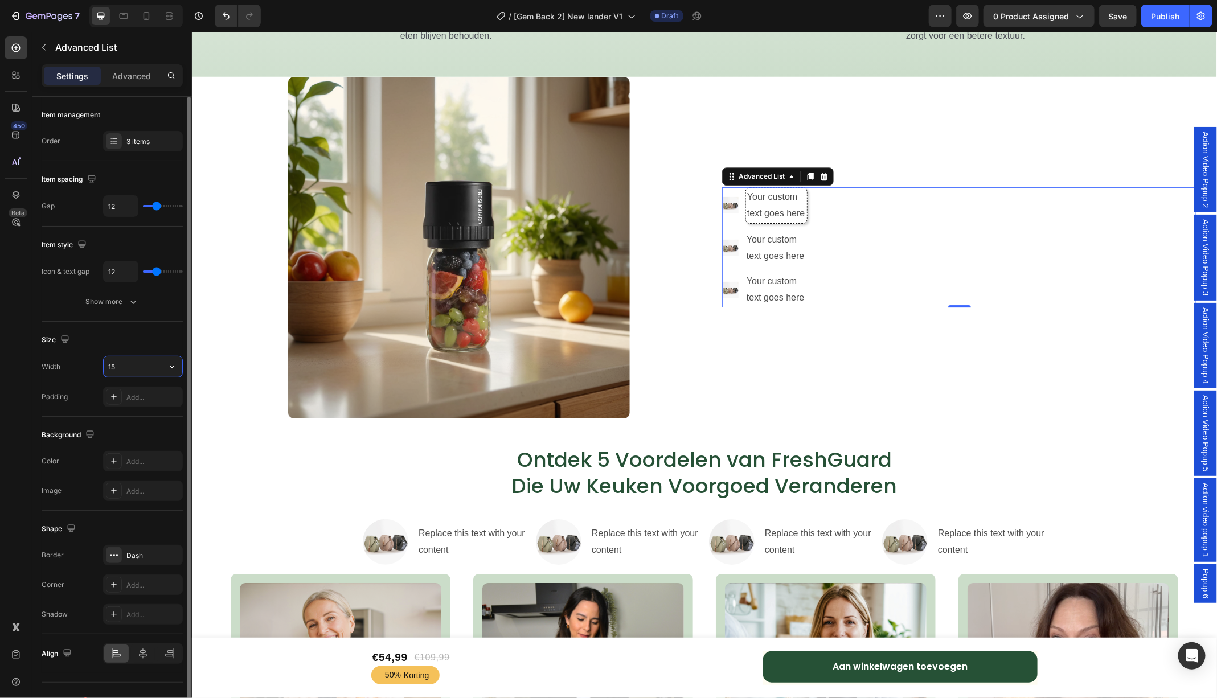
type input "1"
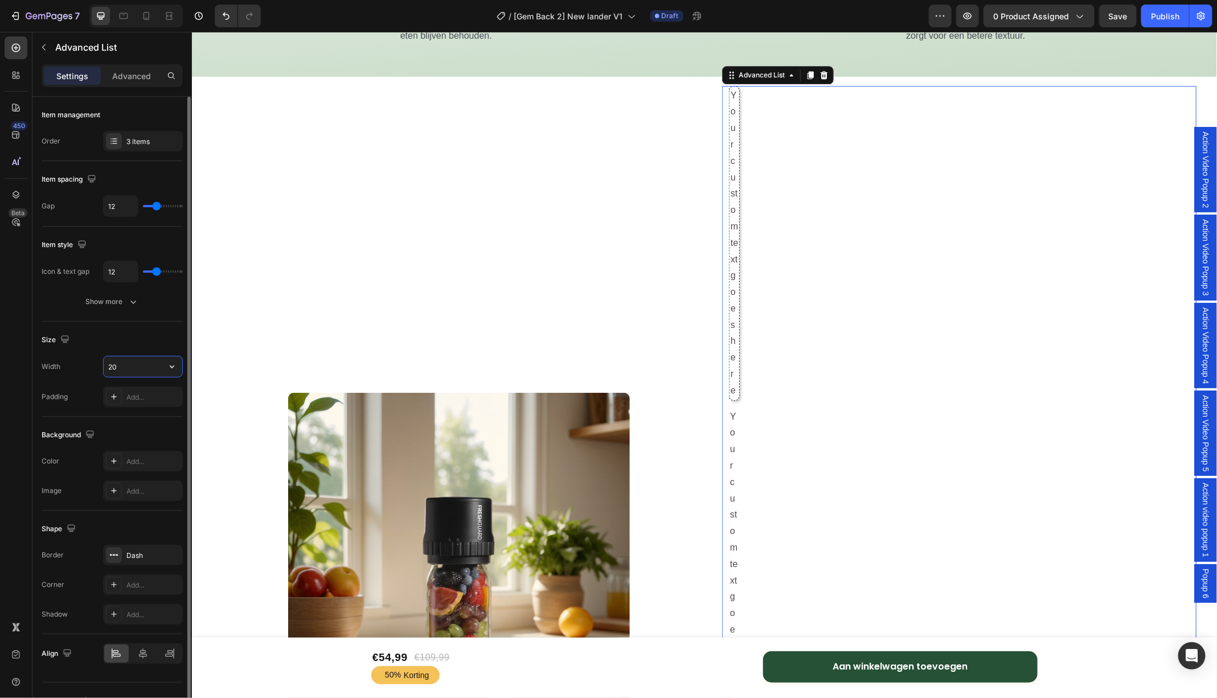
type input "2"
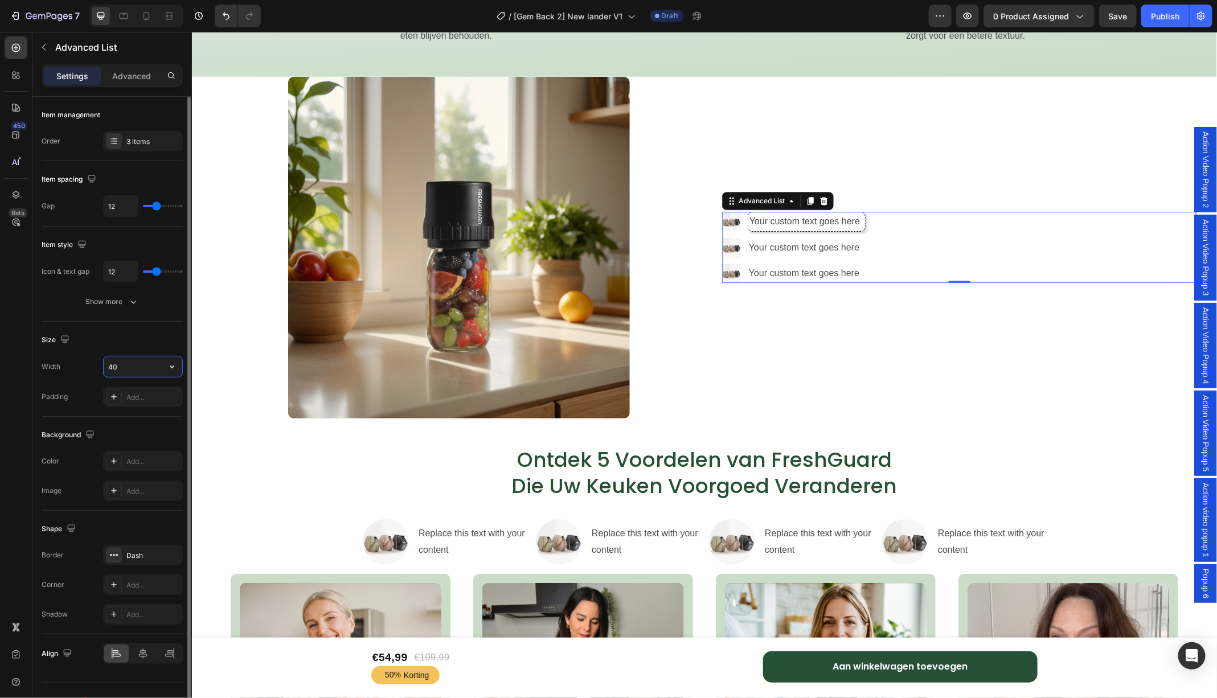
type input "4"
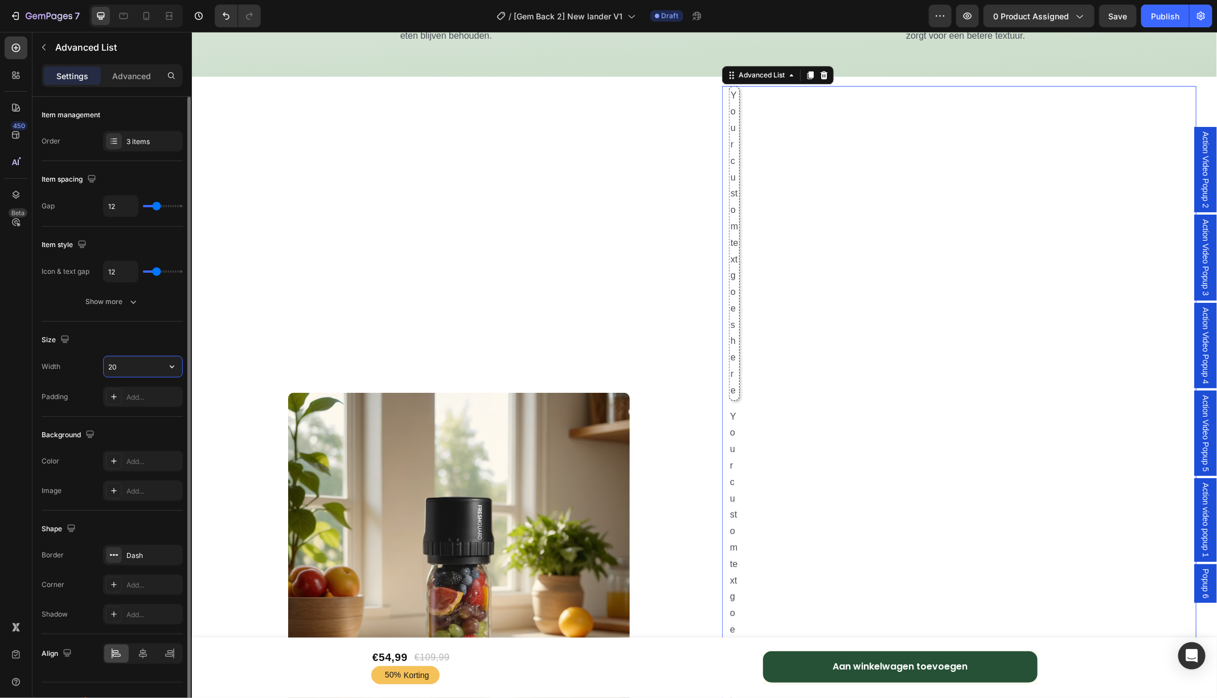
type input "200"
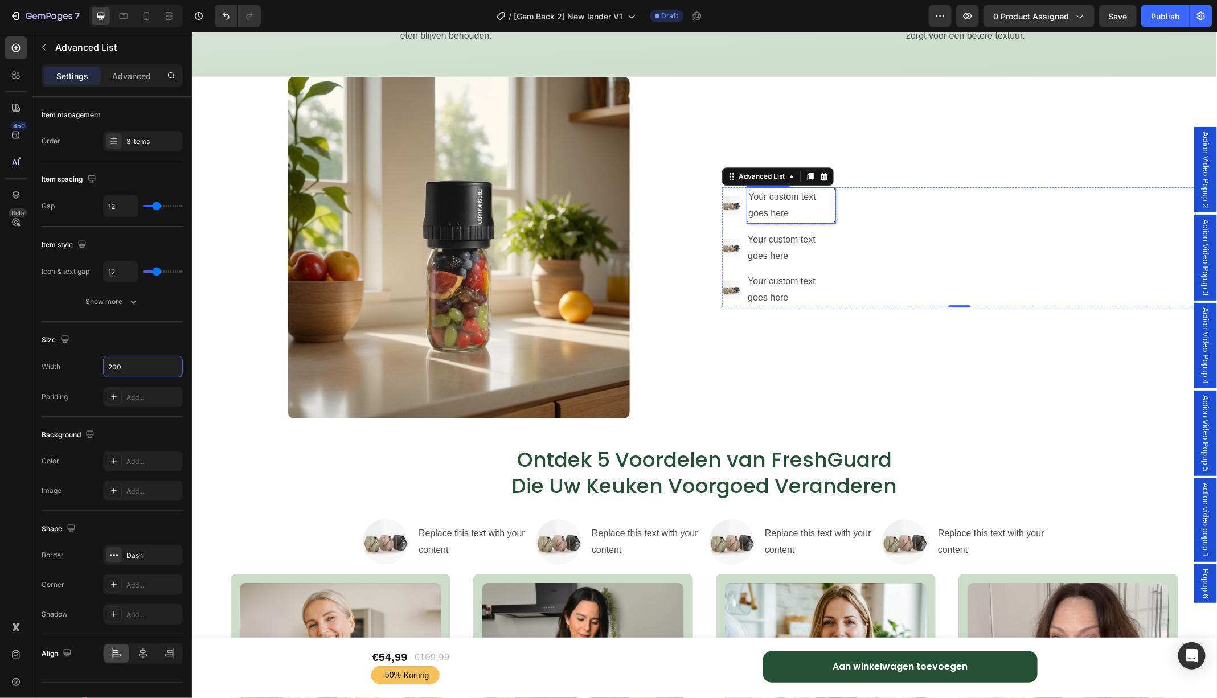
click at [814, 204] on div "Your custom text goes here" at bounding box center [790, 205] width 89 height 36
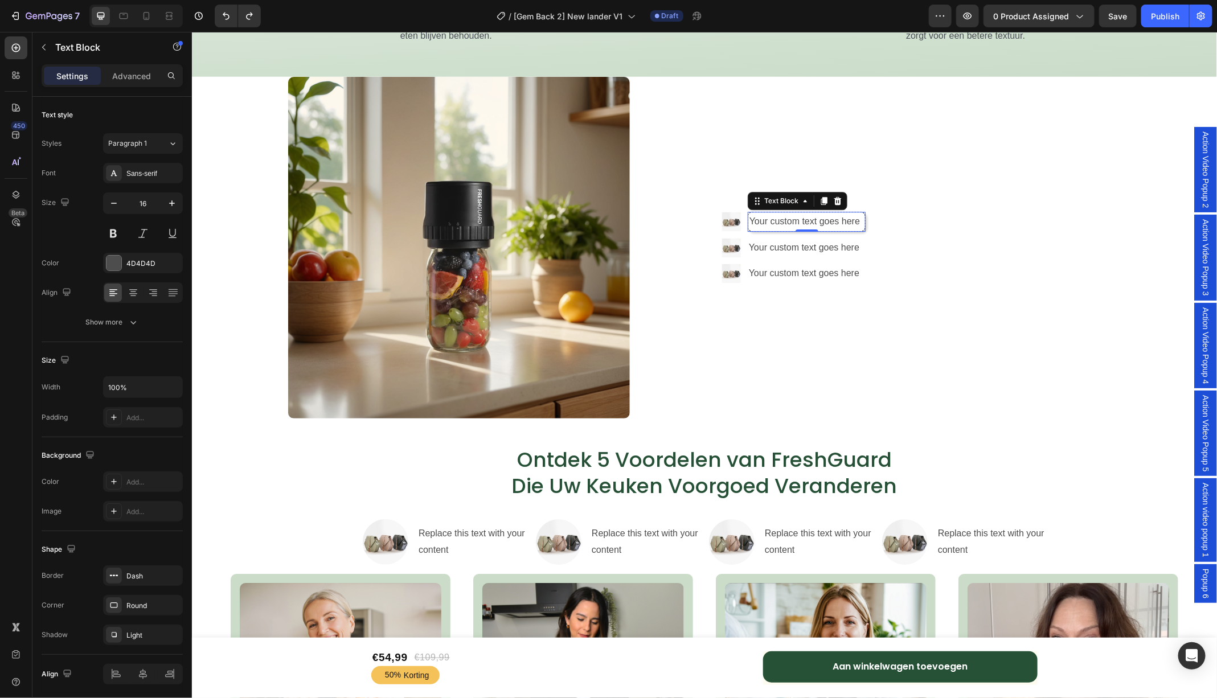
click at [860, 219] on div "Your custom text goes here" at bounding box center [806, 221] width 118 height 20
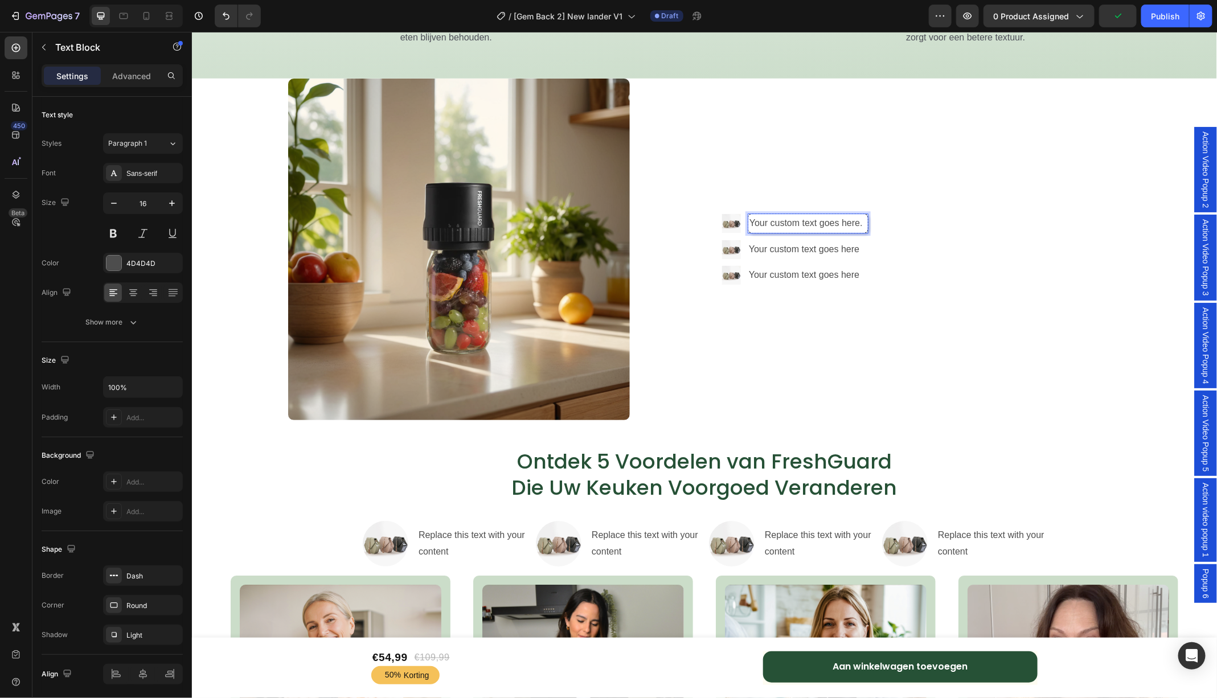
scroll to position [1953, 0]
click at [1039, 268] on div "Image Your custom text goes here. Text Block 0 Image Your custom text goes here…" at bounding box center [958, 248] width 474 height 71
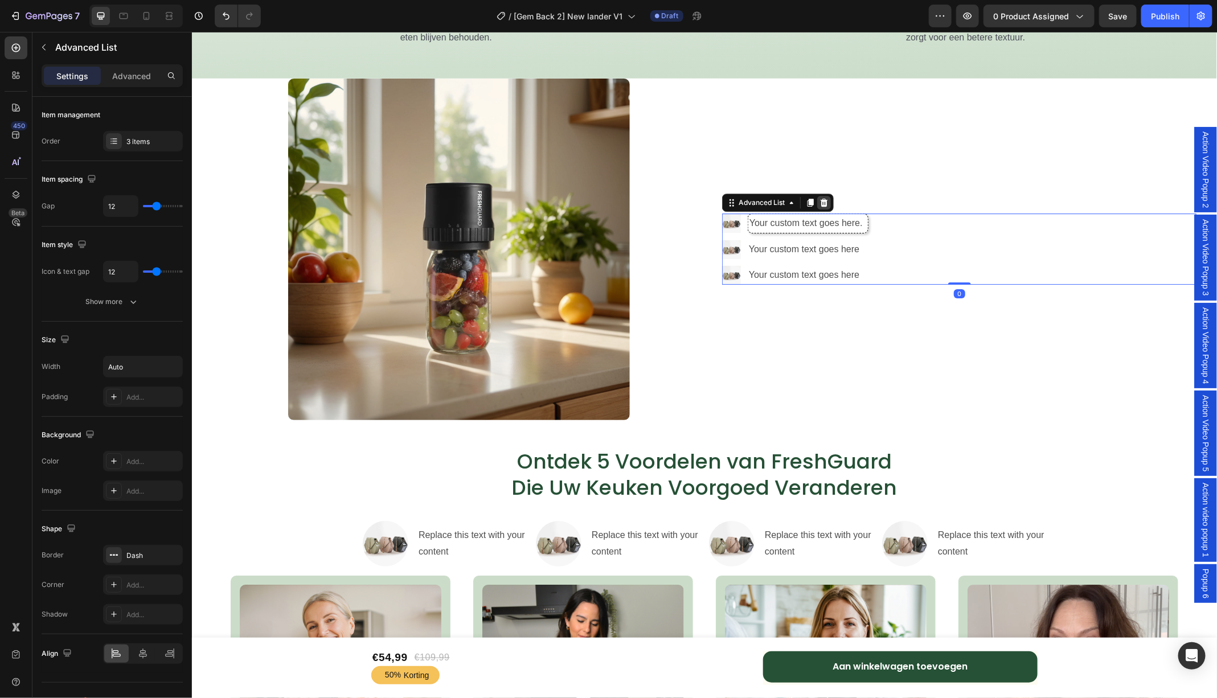
click at [827, 199] on icon at bounding box center [823, 202] width 9 height 9
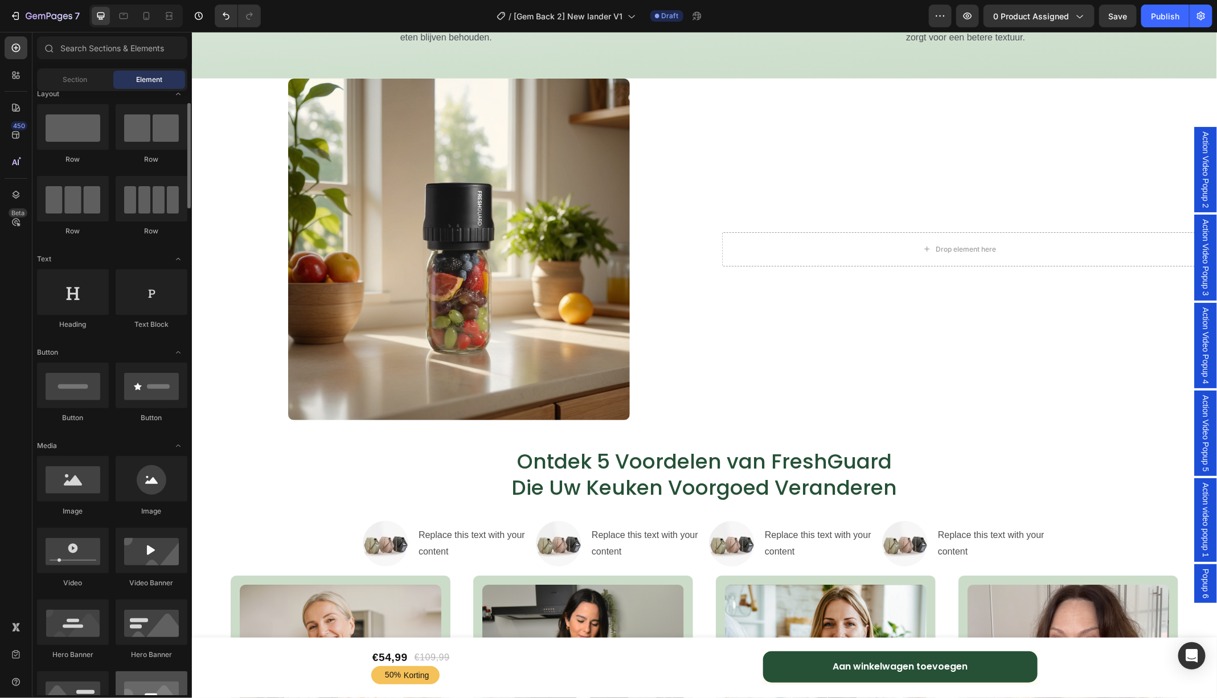
scroll to position [10, 0]
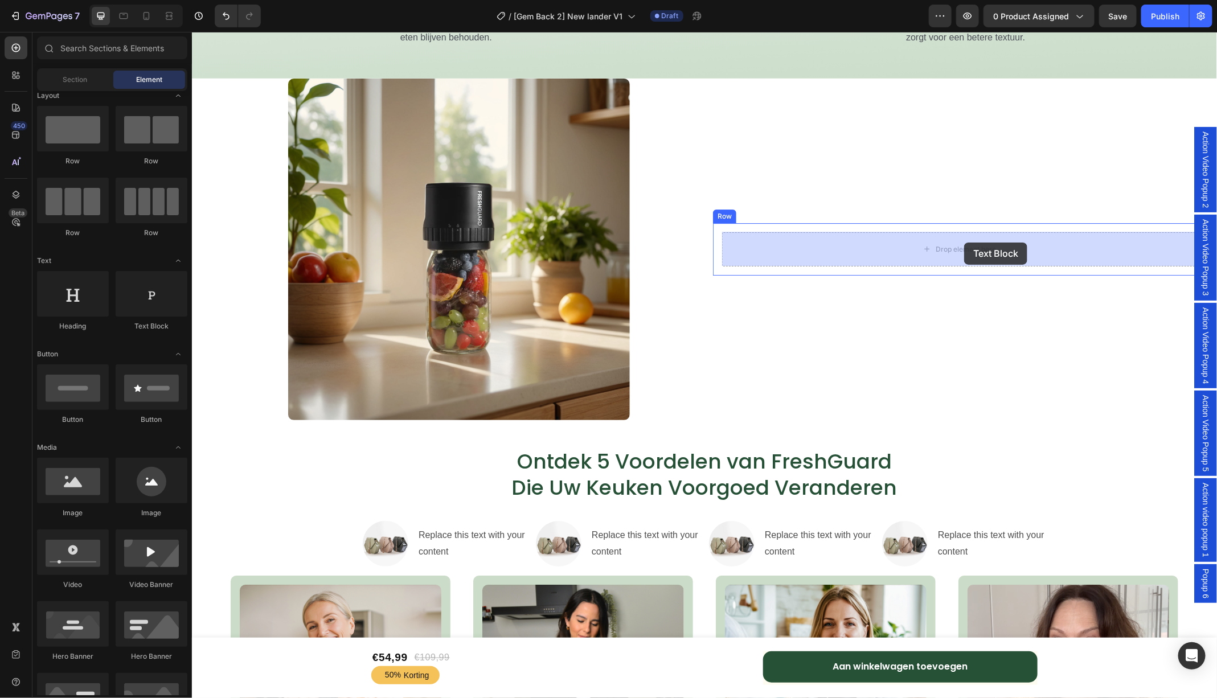
drag, startPoint x: 341, startPoint y: 336, endPoint x: 963, endPoint y: 243, distance: 628.7
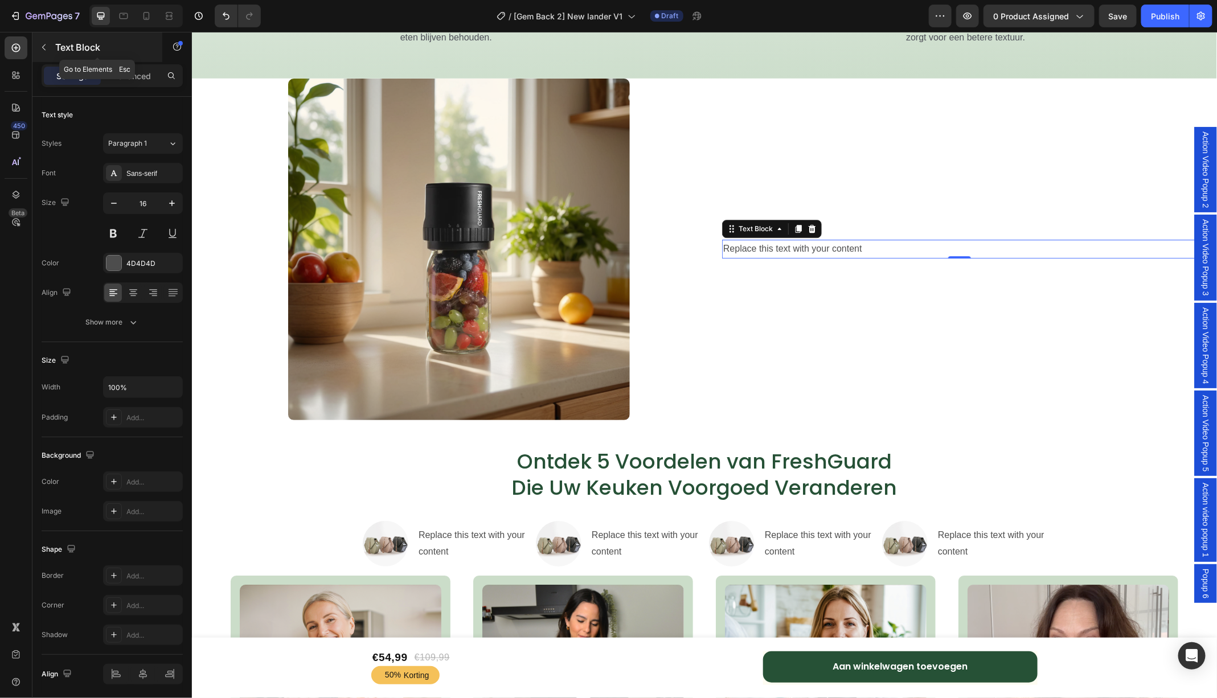
click at [42, 50] on icon "button" at bounding box center [43, 47] width 9 height 9
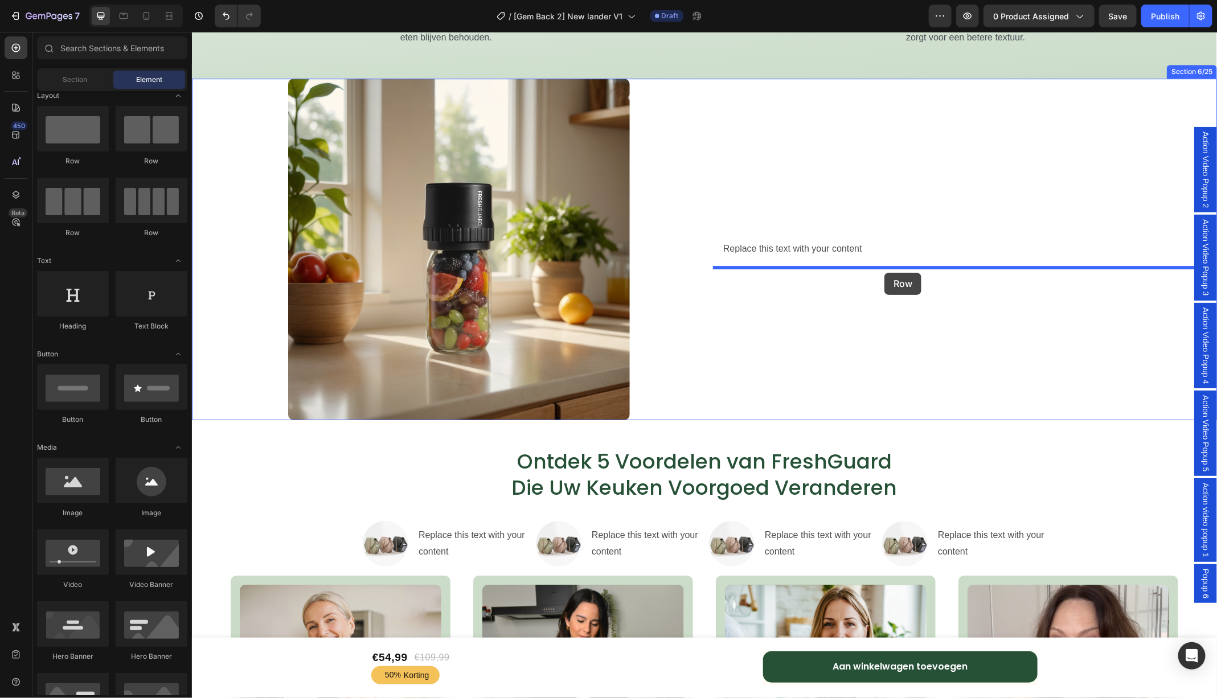
drag, startPoint x: 262, startPoint y: 175, endPoint x: 884, endPoint y: 273, distance: 629.3
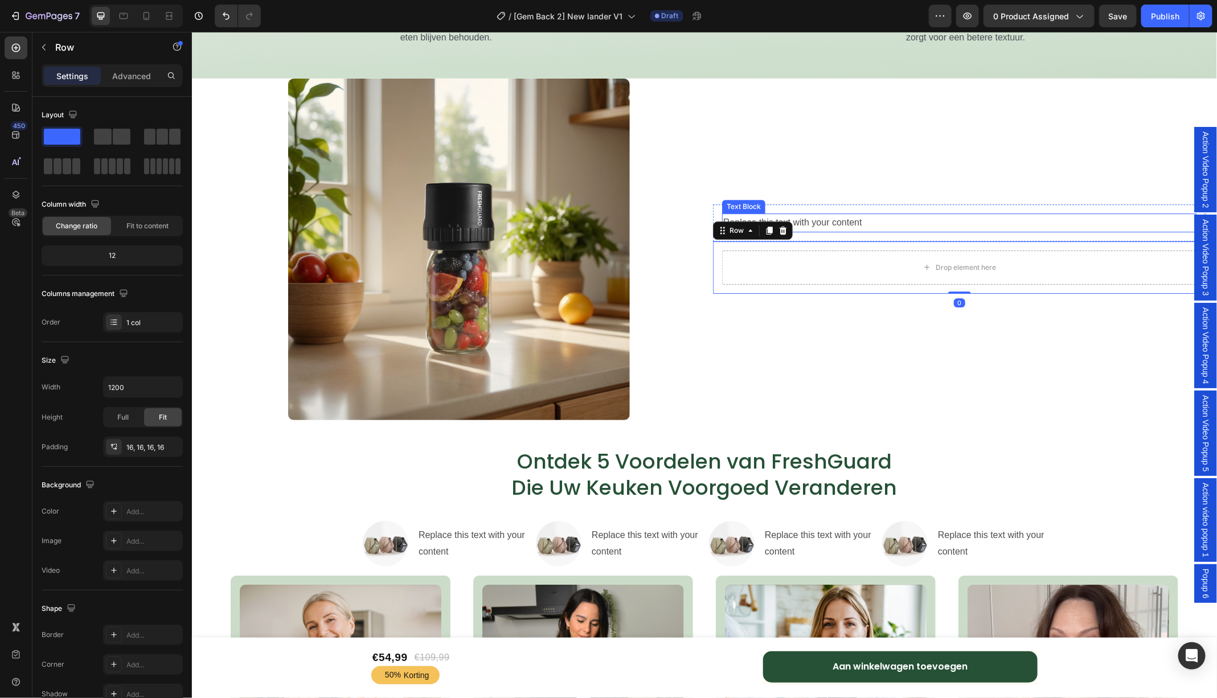
click at [836, 221] on div "Replace this text with your content" at bounding box center [958, 222] width 474 height 19
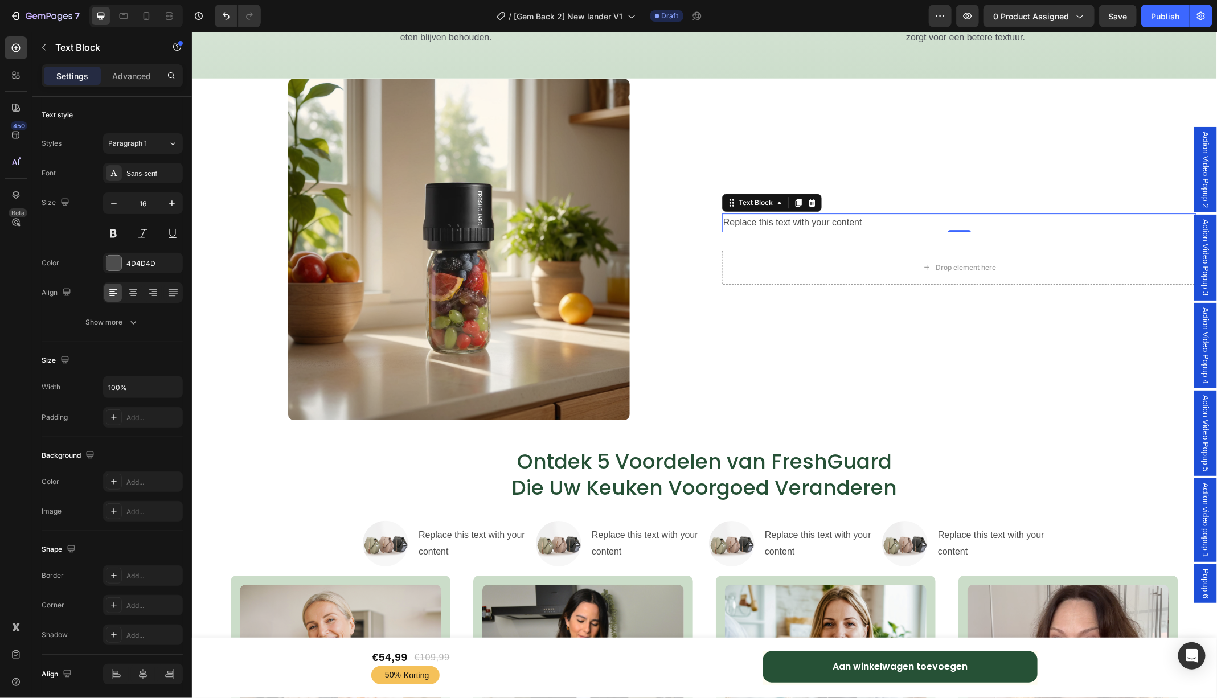
click at [876, 222] on div "Replace this text with your content" at bounding box center [958, 222] width 474 height 19
click at [126, 77] on p "Advanced" at bounding box center [131, 76] width 39 height 12
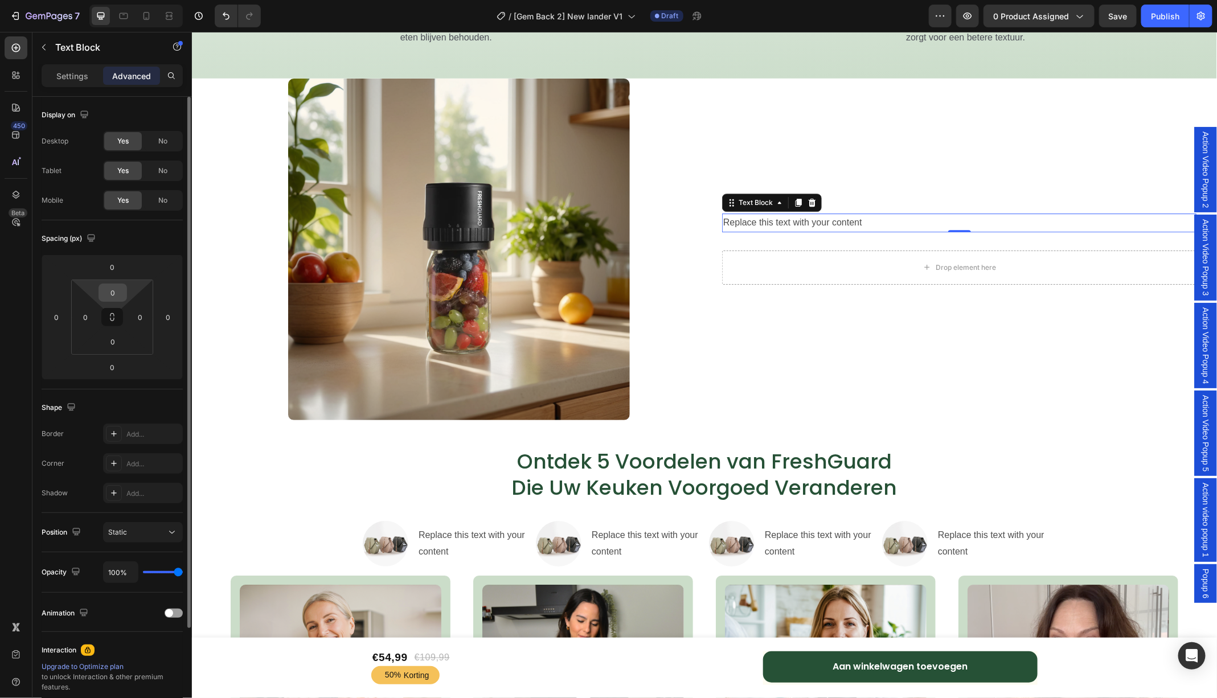
click at [116, 297] on input "0" at bounding box center [112, 292] width 23 height 17
type input "5"
click at [119, 340] on input "0" at bounding box center [112, 341] width 23 height 17
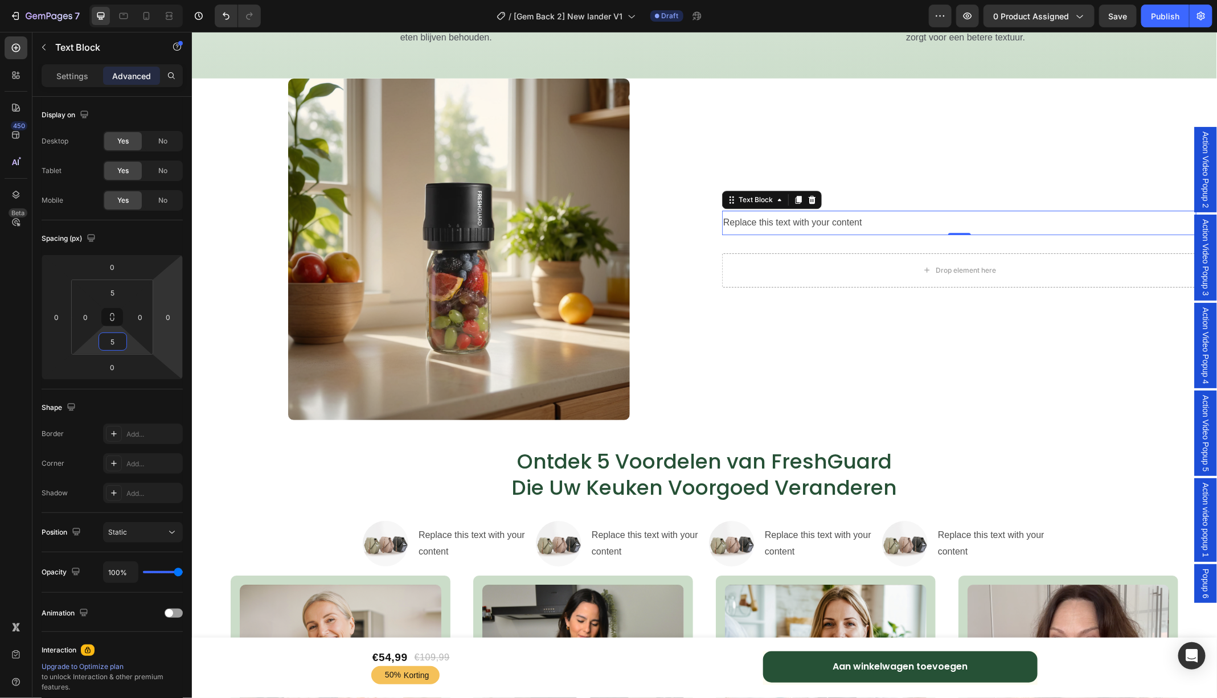
type input "5"
click at [892, 222] on p "✅ Replace this text with your content" at bounding box center [958, 222] width 472 height 17
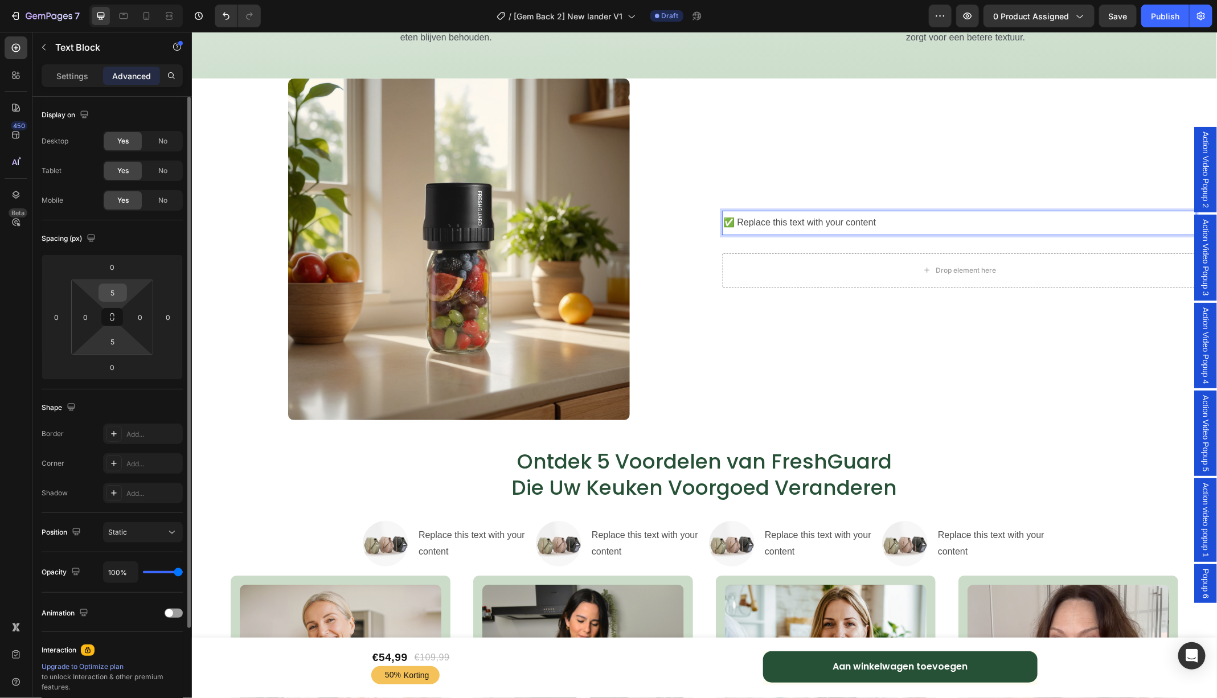
click at [120, 290] on input "5" at bounding box center [112, 292] width 23 height 17
type input "10"
click at [113, 345] on input "5" at bounding box center [112, 341] width 23 height 17
type input "10"
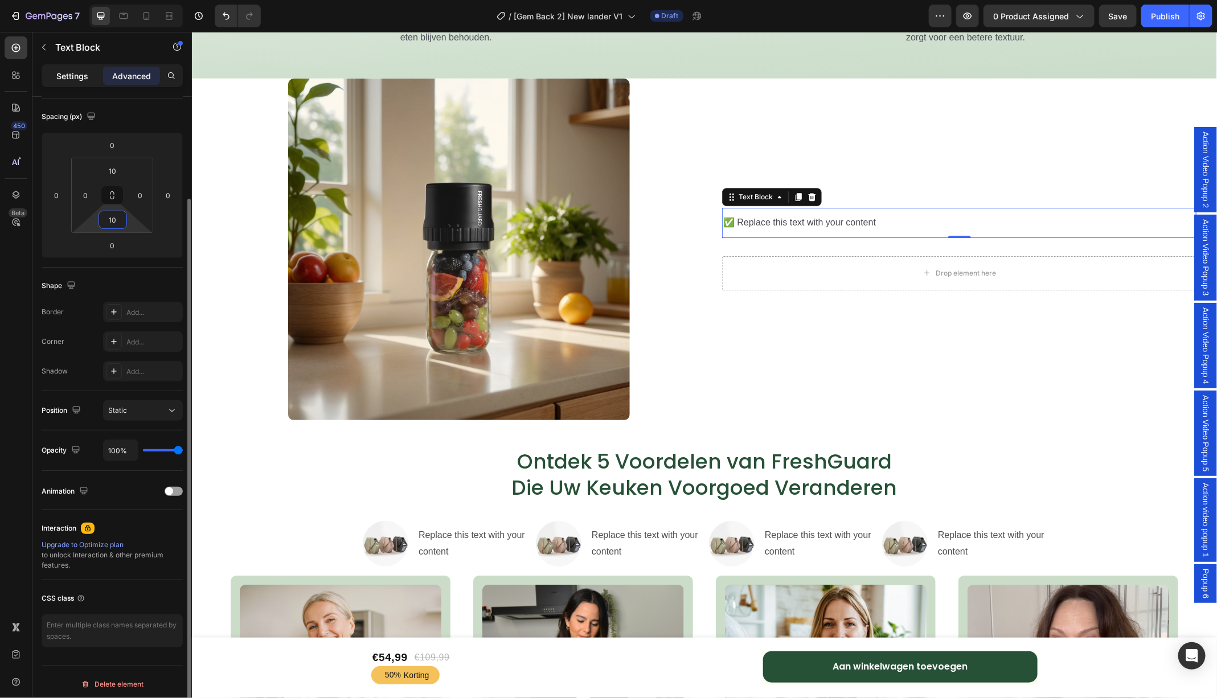
click at [69, 74] on p "Settings" at bounding box center [72, 76] width 32 height 12
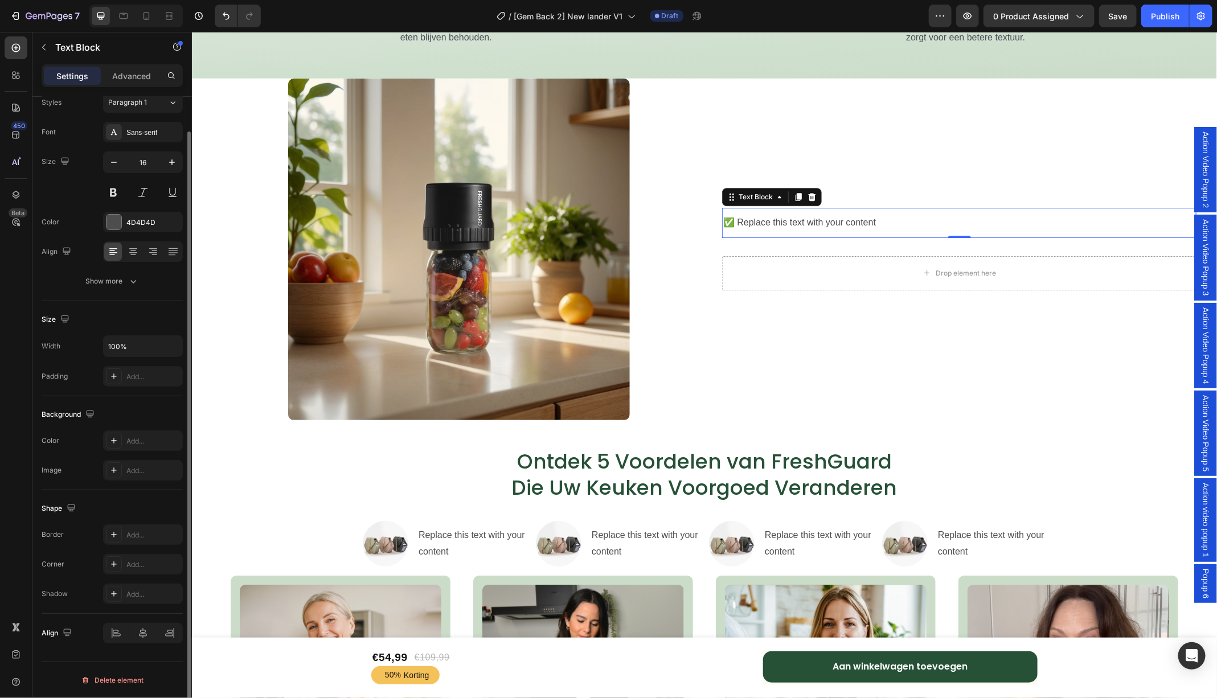
scroll to position [39, 0]
click at [139, 532] on div "Add..." at bounding box center [153, 537] width 54 height 10
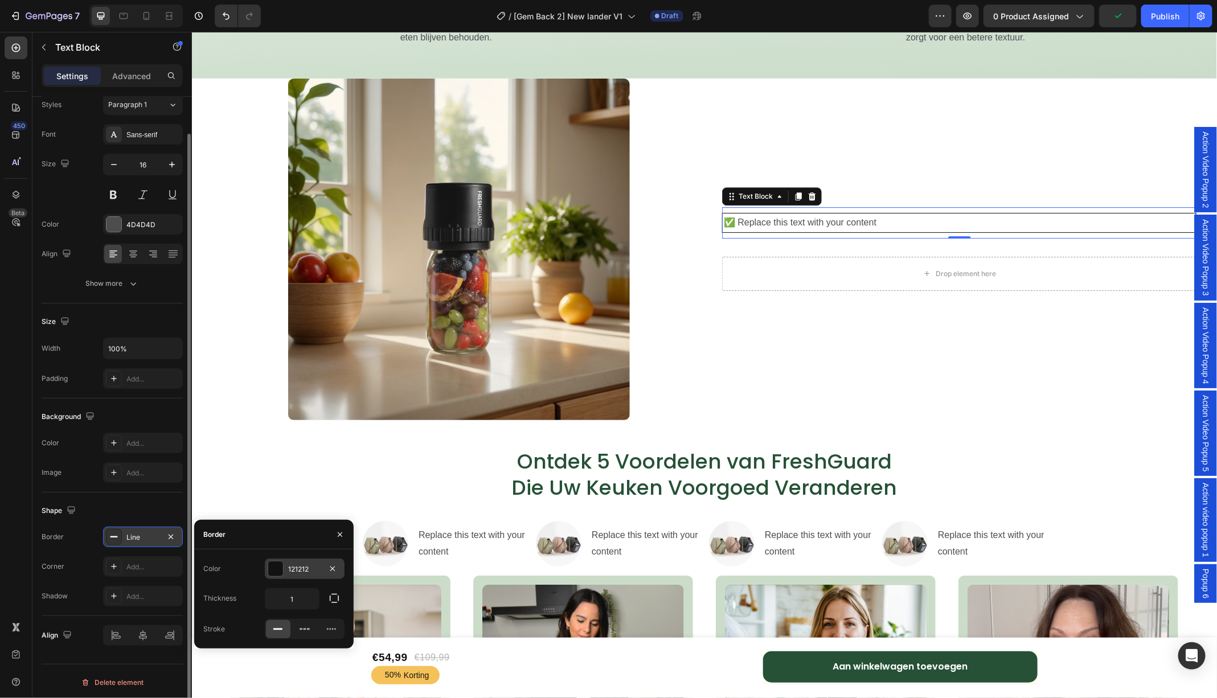
click at [268, 567] on div at bounding box center [275, 568] width 15 height 15
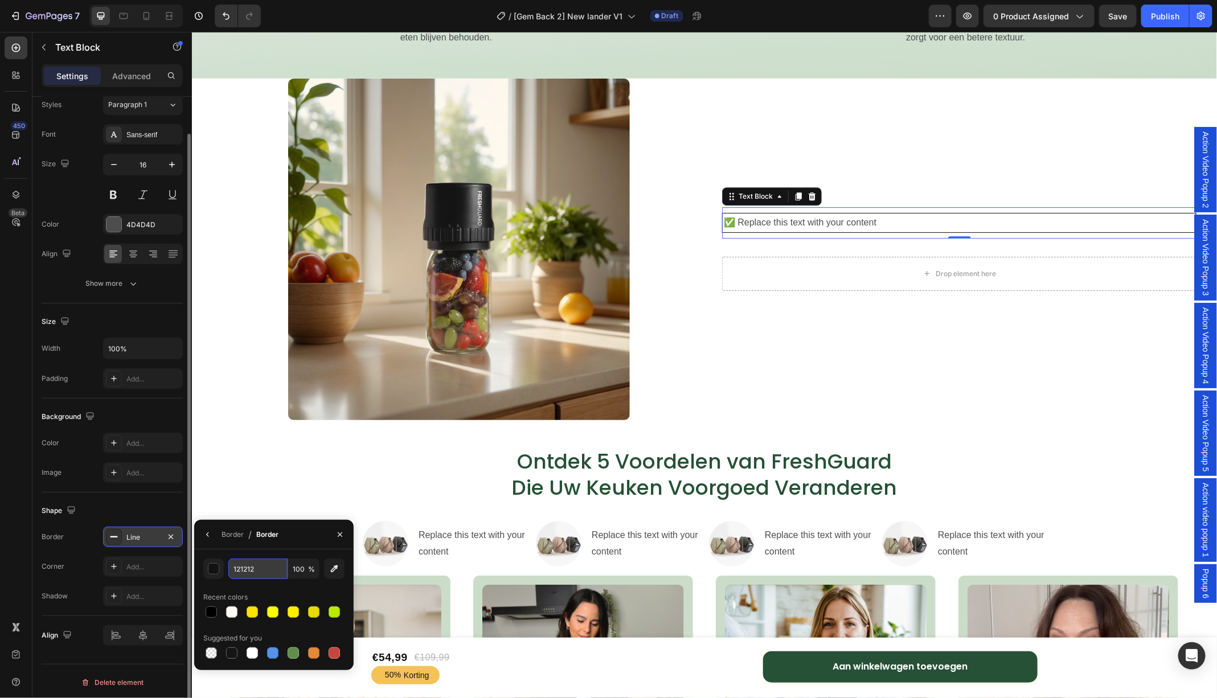
click at [262, 571] on input "121212" at bounding box center [257, 568] width 59 height 20
paste input "#265136"
type input "#265136"
click at [122, 566] on div "Add..." at bounding box center [143, 566] width 80 height 20
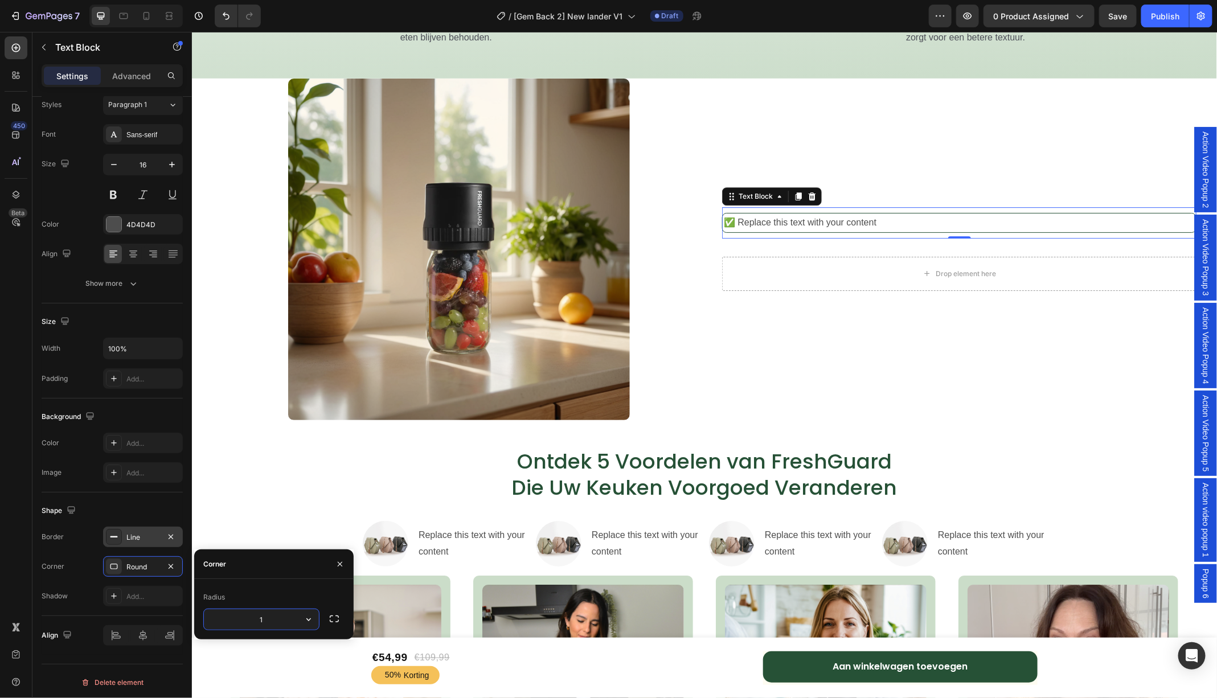
type input "10"
click at [870, 335] on div "✅ Replace this text with your content Text Block 0 Row Drop element here Row" at bounding box center [958, 249] width 492 height 342
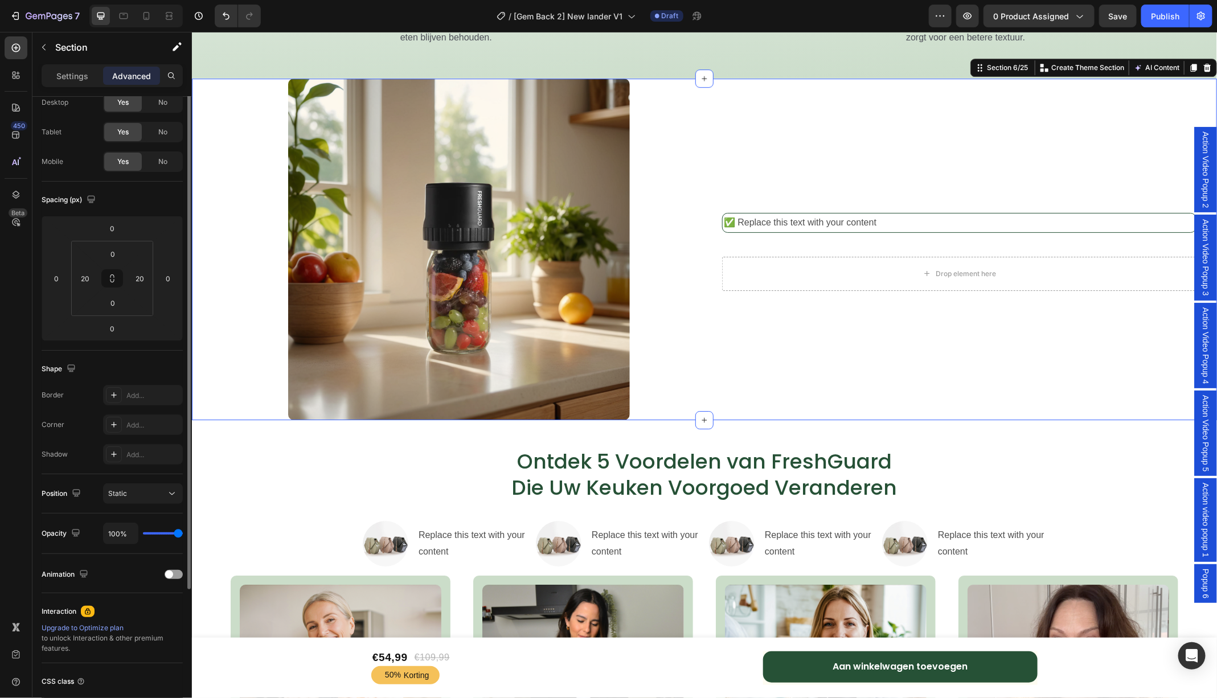
scroll to position [0, 0]
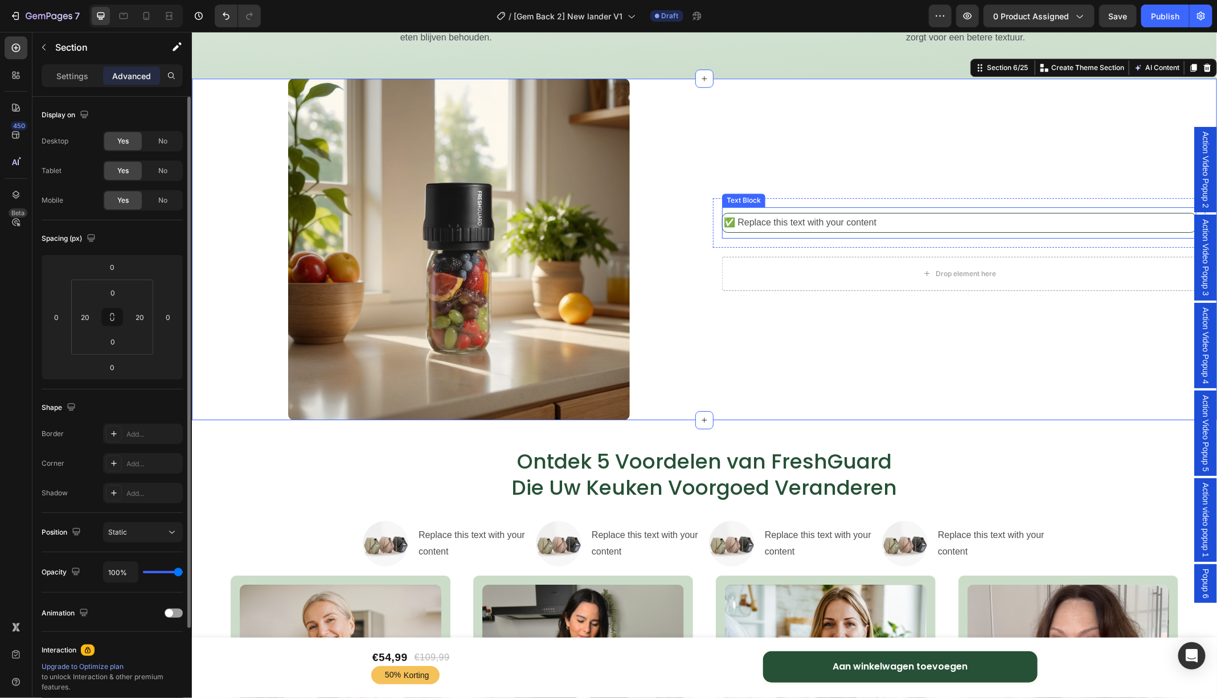
click at [863, 223] on p "✅ Replace this text with your content" at bounding box center [958, 222] width 471 height 17
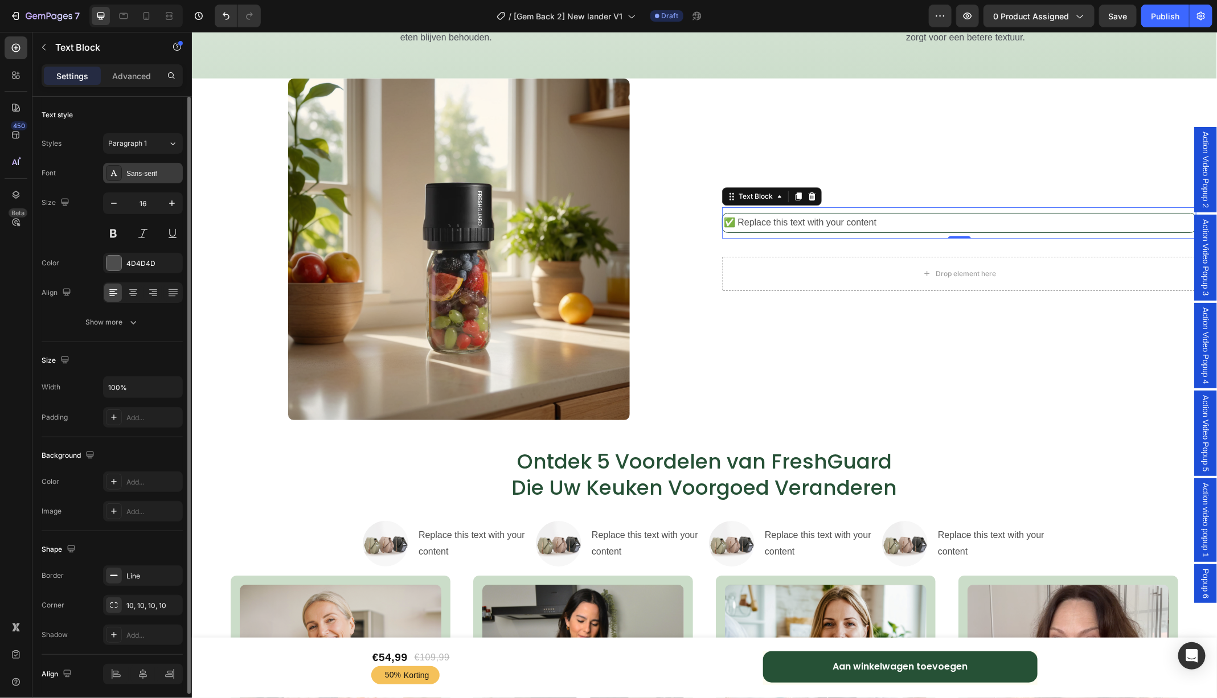
click at [142, 176] on div "Sans-serif" at bounding box center [153, 174] width 54 height 10
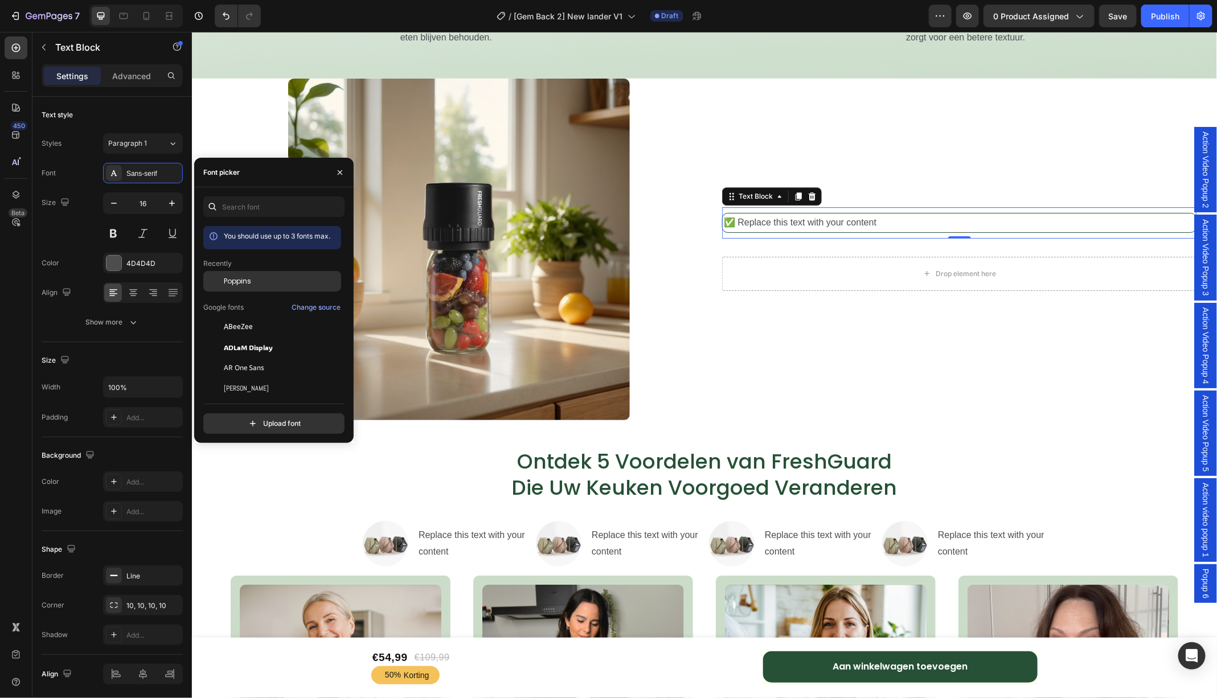
click at [243, 280] on span "Poppins" at bounding box center [237, 281] width 27 height 10
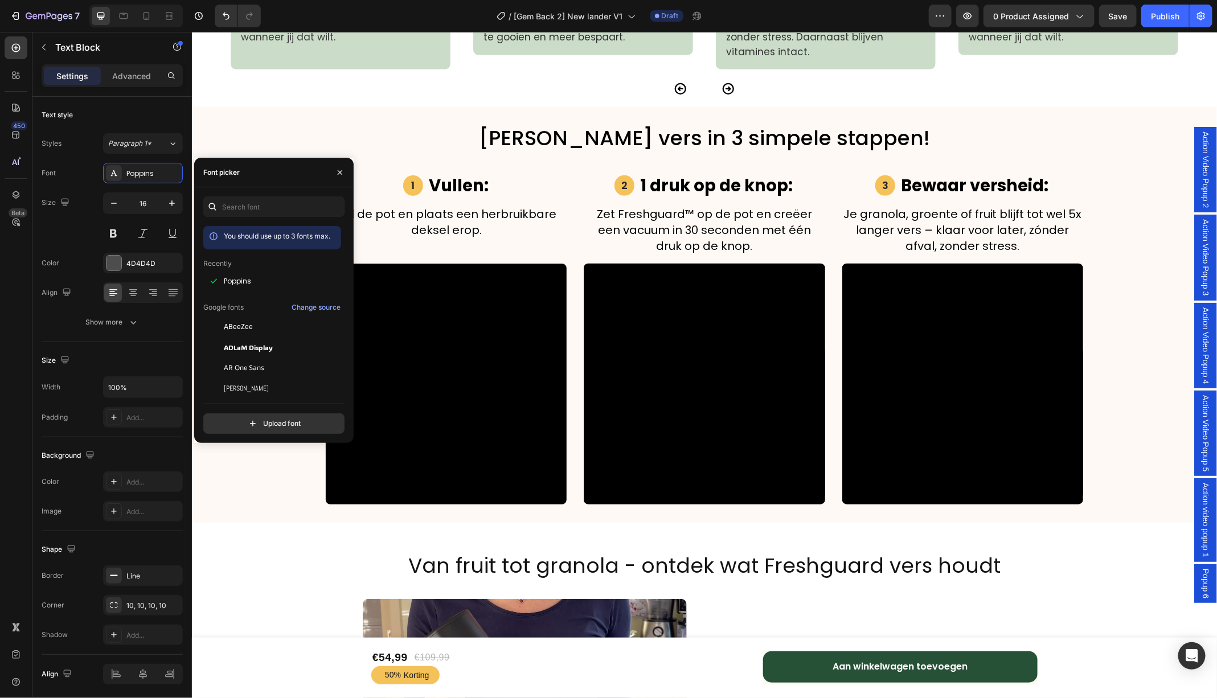
scroll to position [2811, 0]
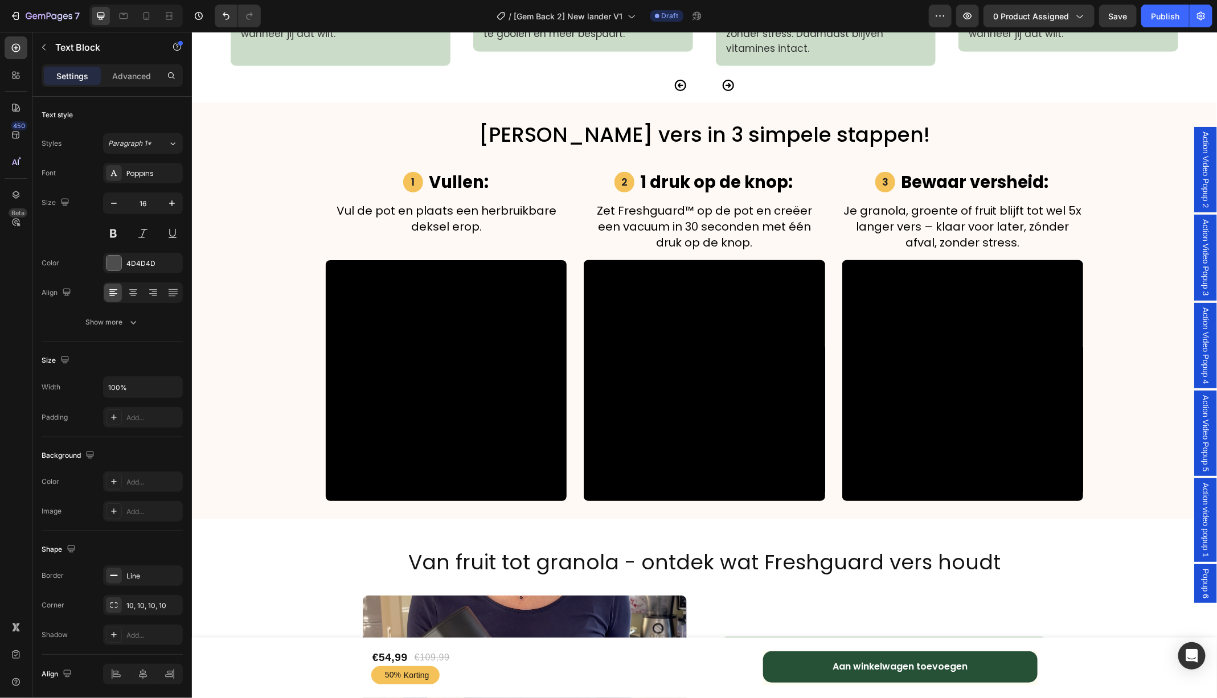
click at [92, 36] on img at bounding box center [71, 31] width 142 height 9
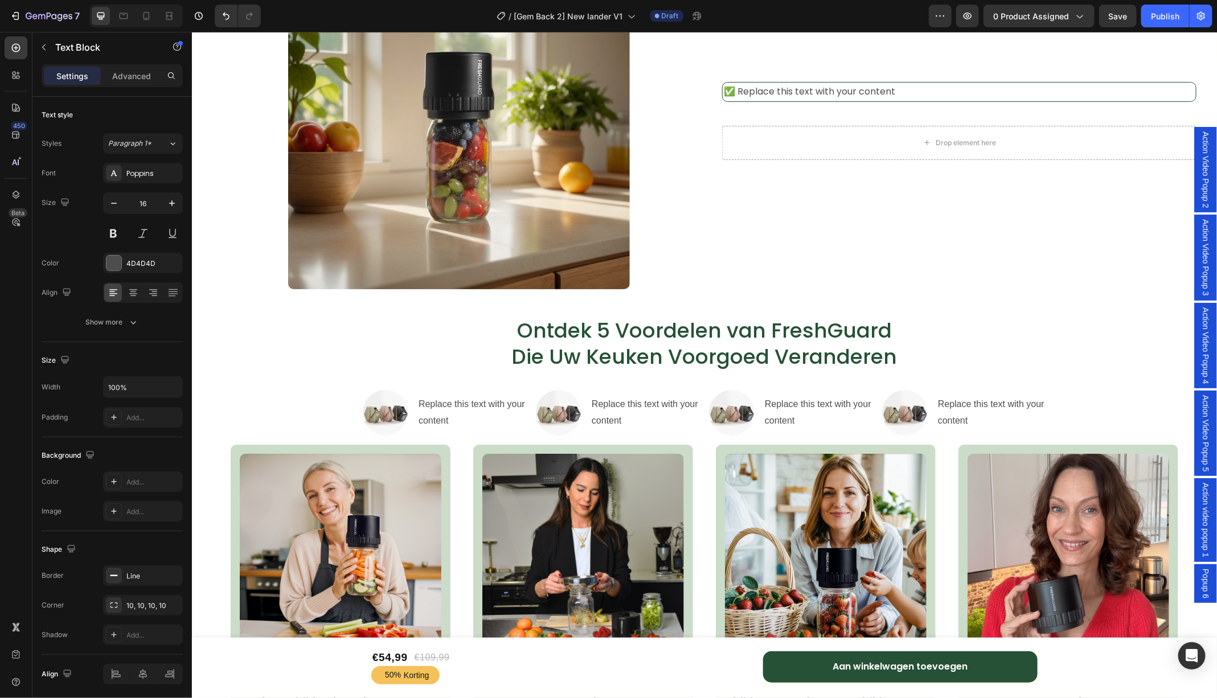
scroll to position [1875, 0]
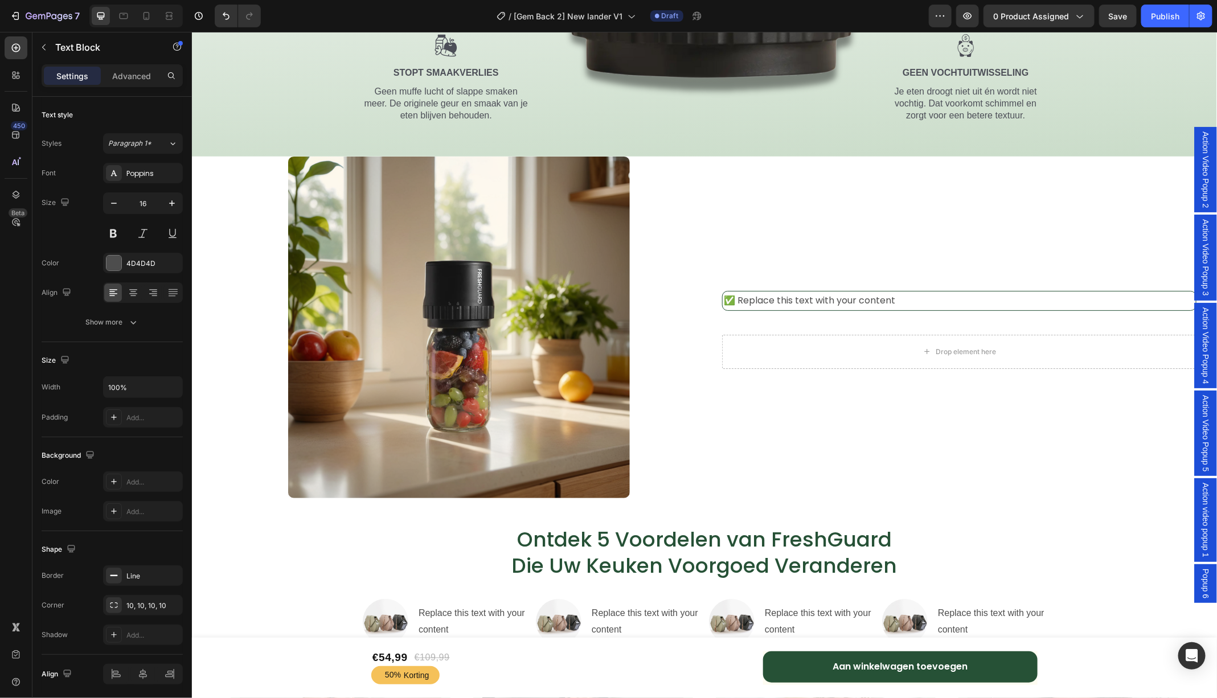
click at [914, 298] on p "✅ Replace this text with your content" at bounding box center [958, 300] width 471 height 17
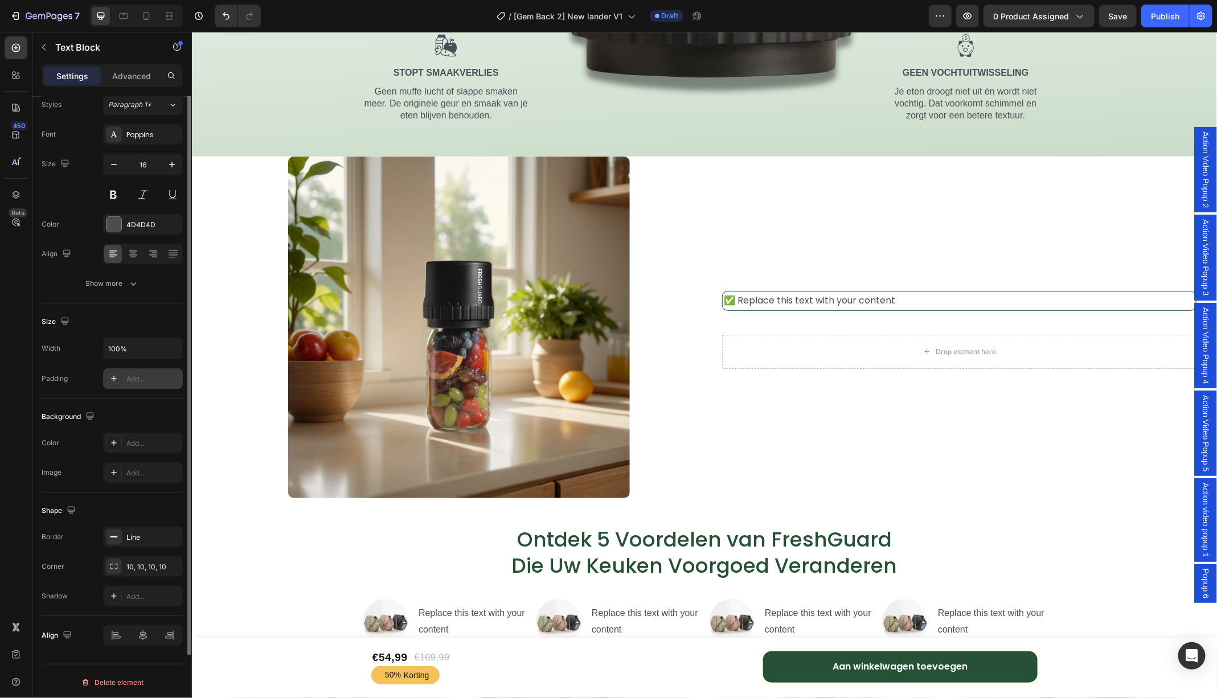
scroll to position [0, 0]
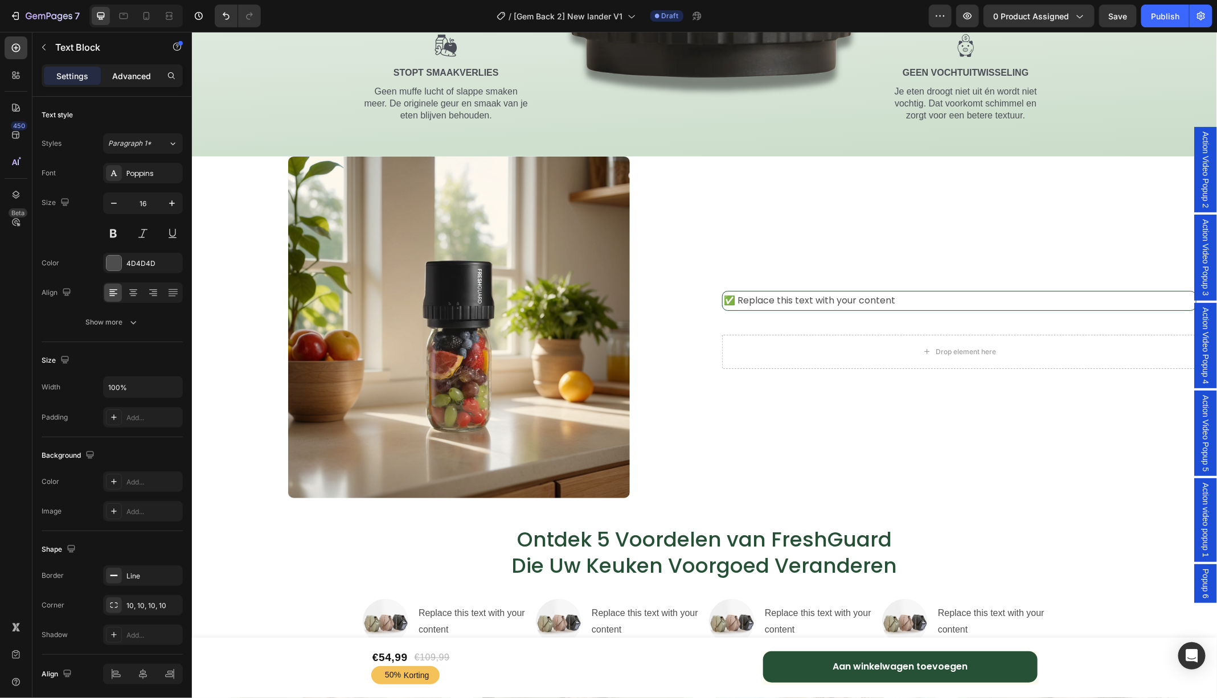
click at [137, 81] on p "Advanced" at bounding box center [131, 76] width 39 height 12
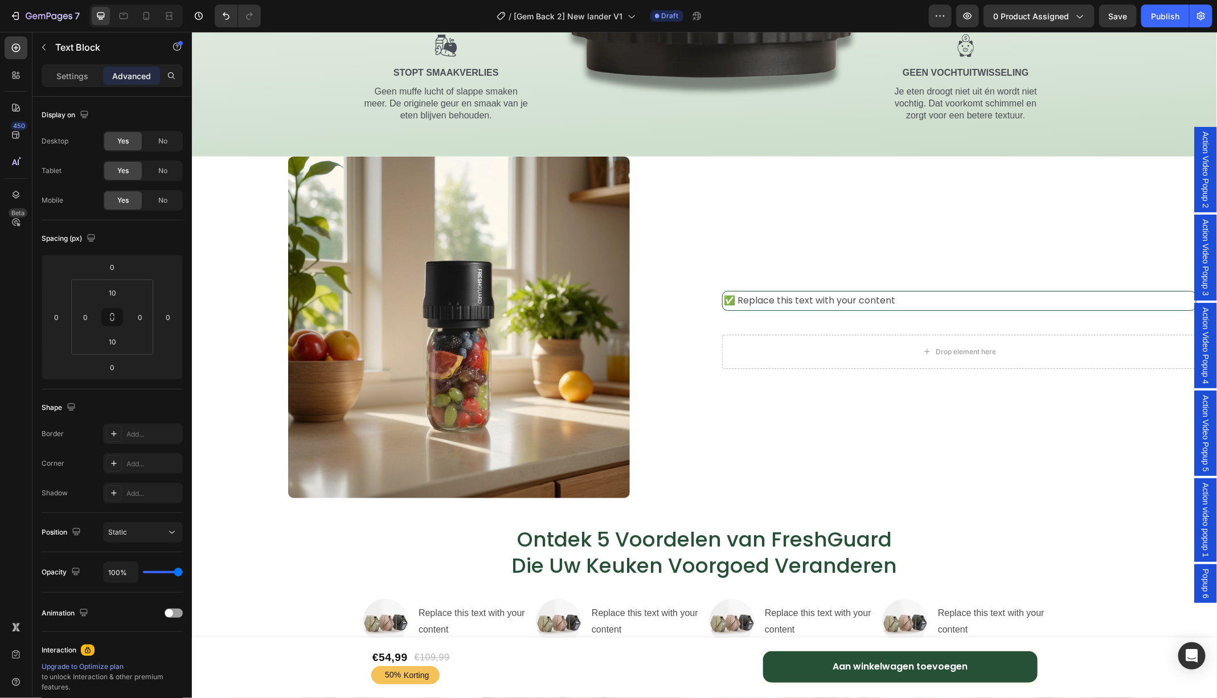
click at [936, 295] on p "✅ Replace this text with your content" at bounding box center [958, 300] width 471 height 17
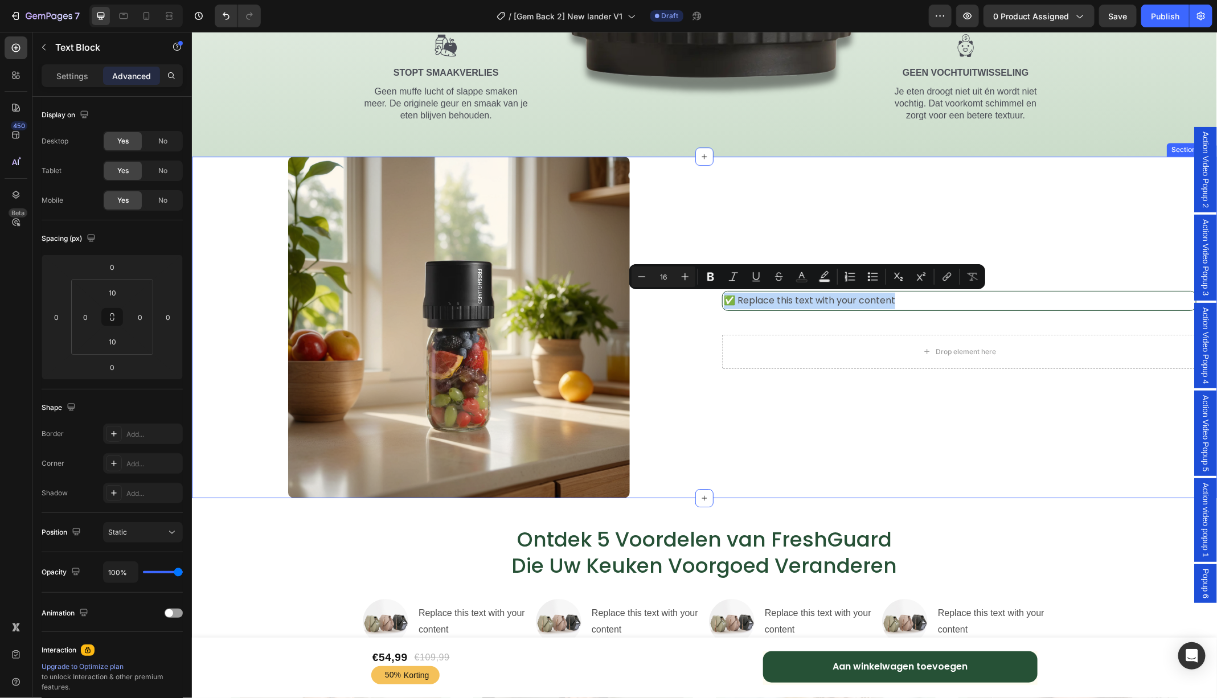
click at [1058, 243] on div "✅ Replace this text with your content Text Block Row Drop element here Row" at bounding box center [958, 327] width 492 height 342
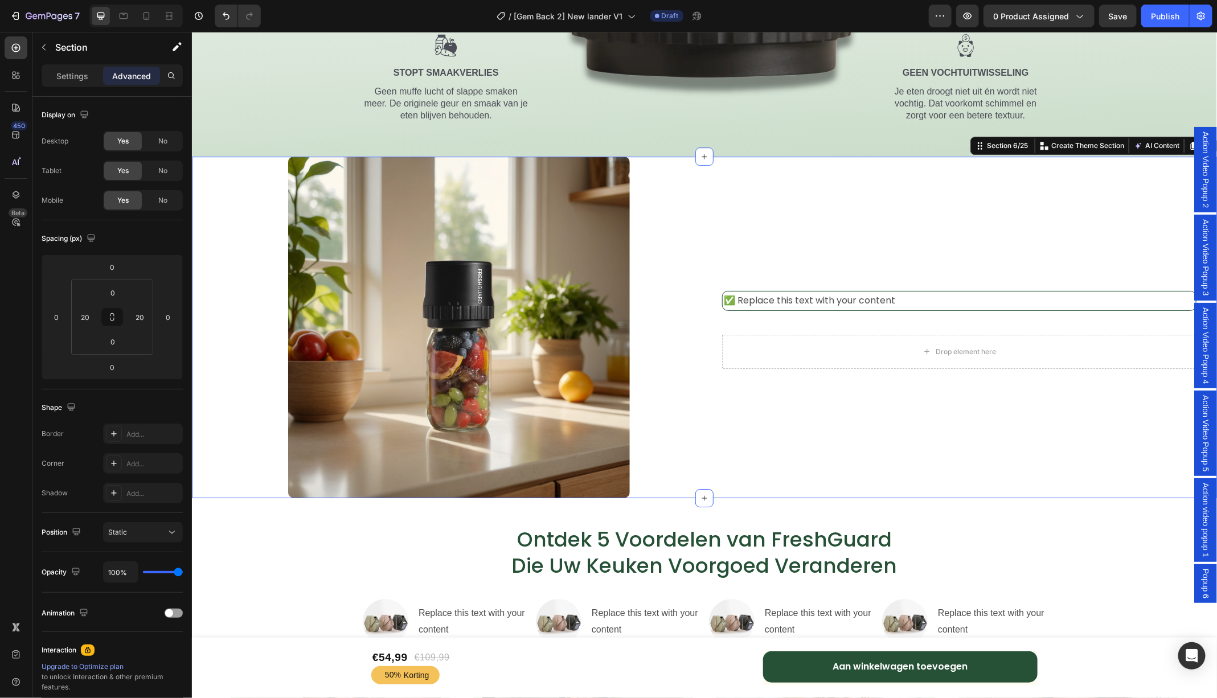
click at [1051, 241] on div "✅ Replace this text with your content Text Block Row Drop element here Row" at bounding box center [958, 327] width 492 height 342
click at [74, 80] on p "Settings" at bounding box center [72, 76] width 32 height 12
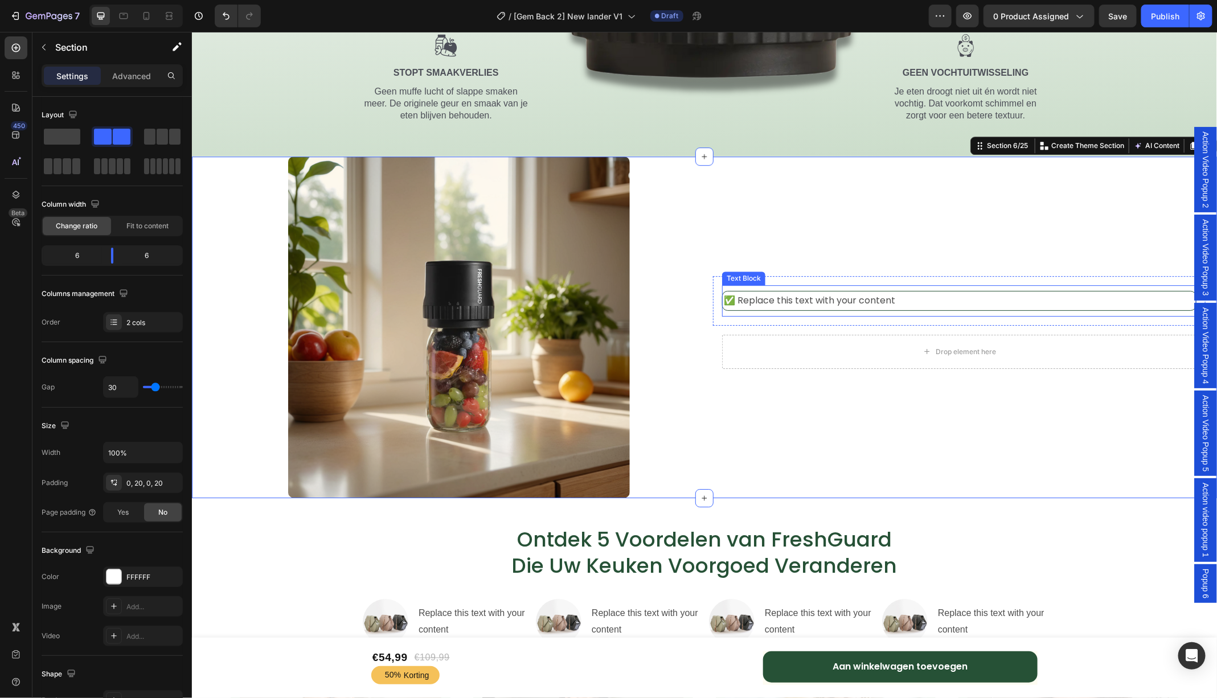
click at [942, 297] on p "✅ Replace this text with your content" at bounding box center [958, 300] width 471 height 17
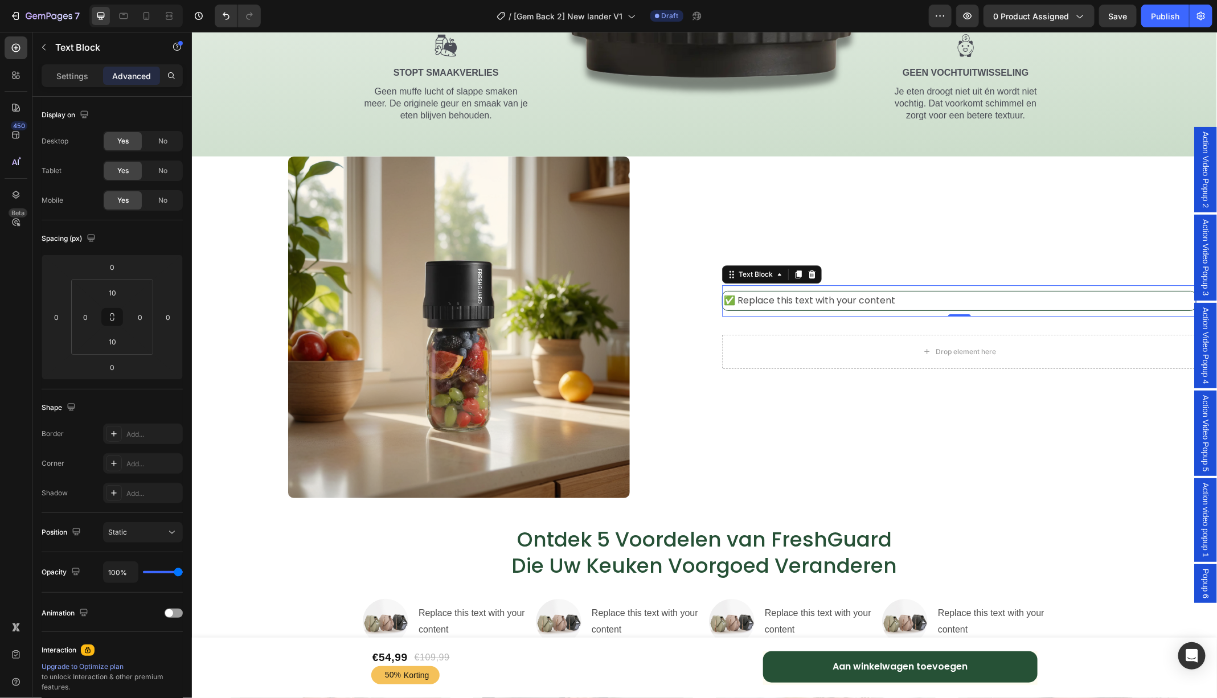
click at [6, 6] on button "X" at bounding box center [3, 7] width 6 height 14
click at [84, 82] on div "Settings" at bounding box center [72, 76] width 57 height 18
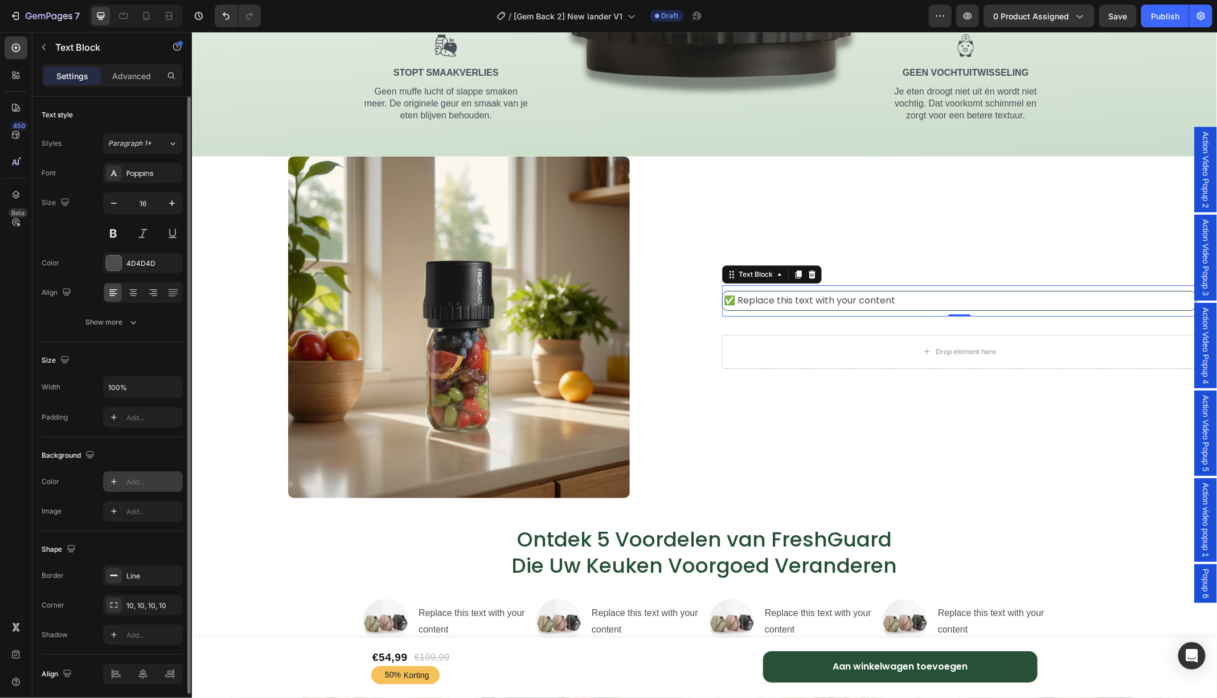
click at [128, 478] on div "Add..." at bounding box center [153, 482] width 54 height 10
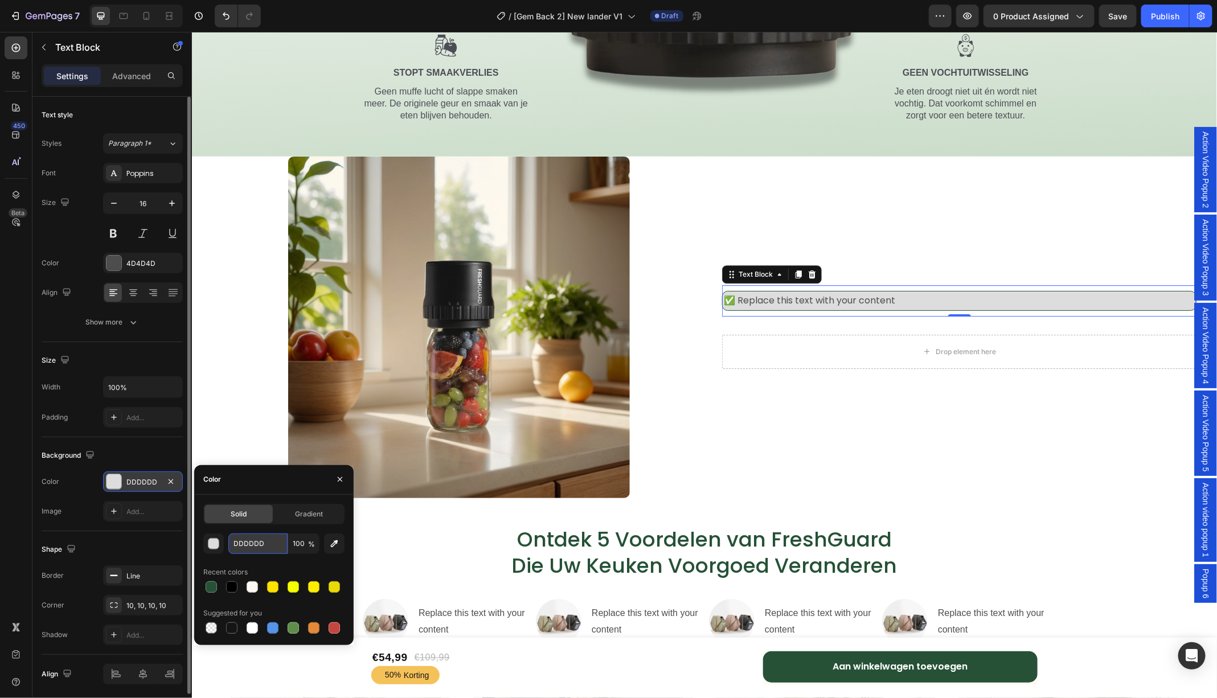
click at [277, 539] on input "DDDDDD" at bounding box center [257, 543] width 59 height 20
paste input "#fef9f4"
paste input "text"
type input "#fef9f4"
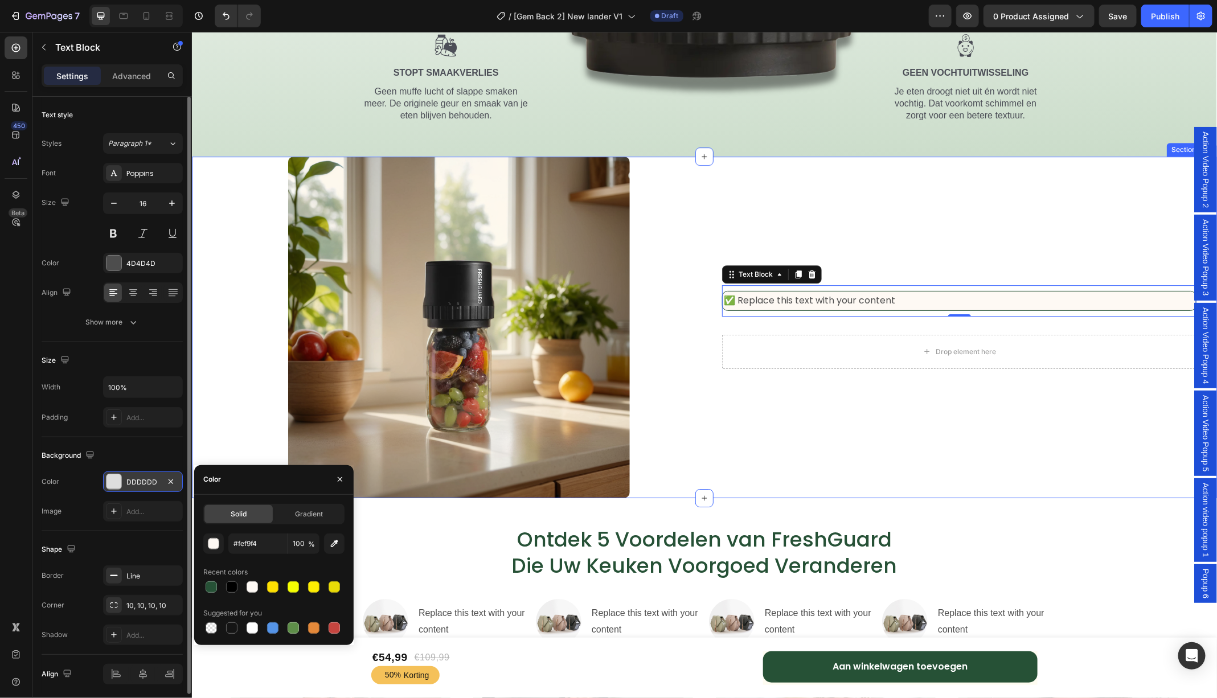
click at [842, 211] on div "✅ Replace this text with your content Text Block 0 Row Drop element here Row" at bounding box center [958, 327] width 492 height 342
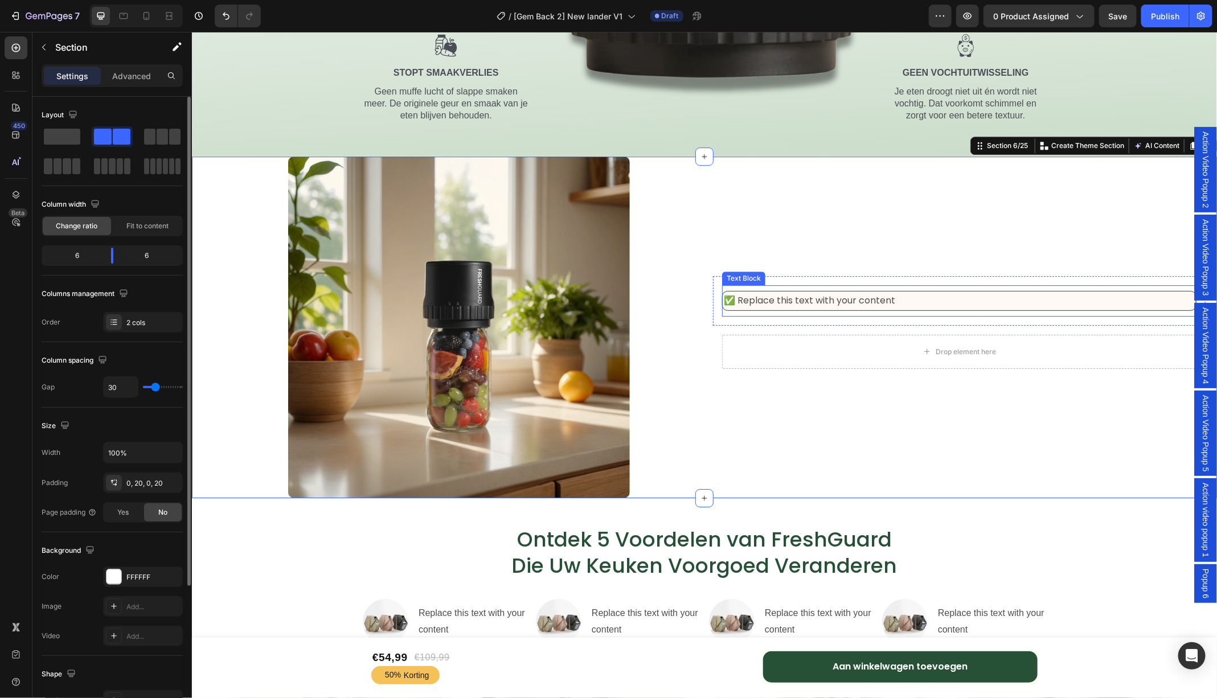
click at [743, 301] on p "✅ Replace this text with your content" at bounding box center [958, 300] width 471 height 17
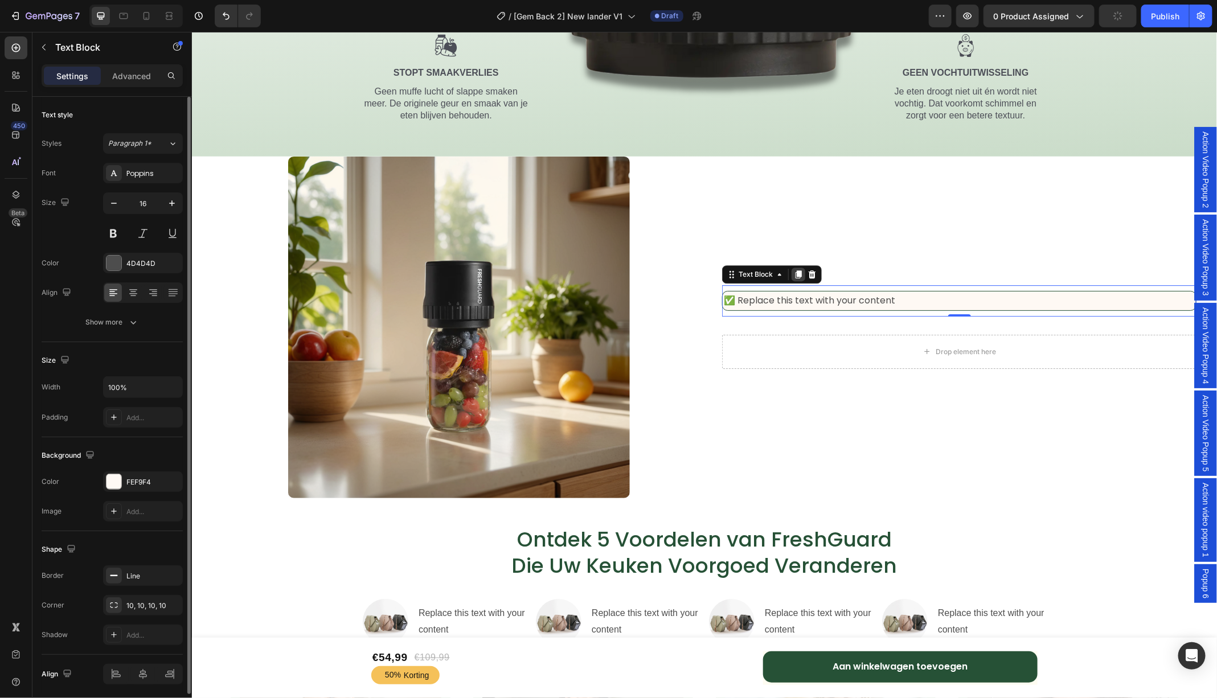
click at [800, 275] on icon at bounding box center [798, 274] width 6 height 8
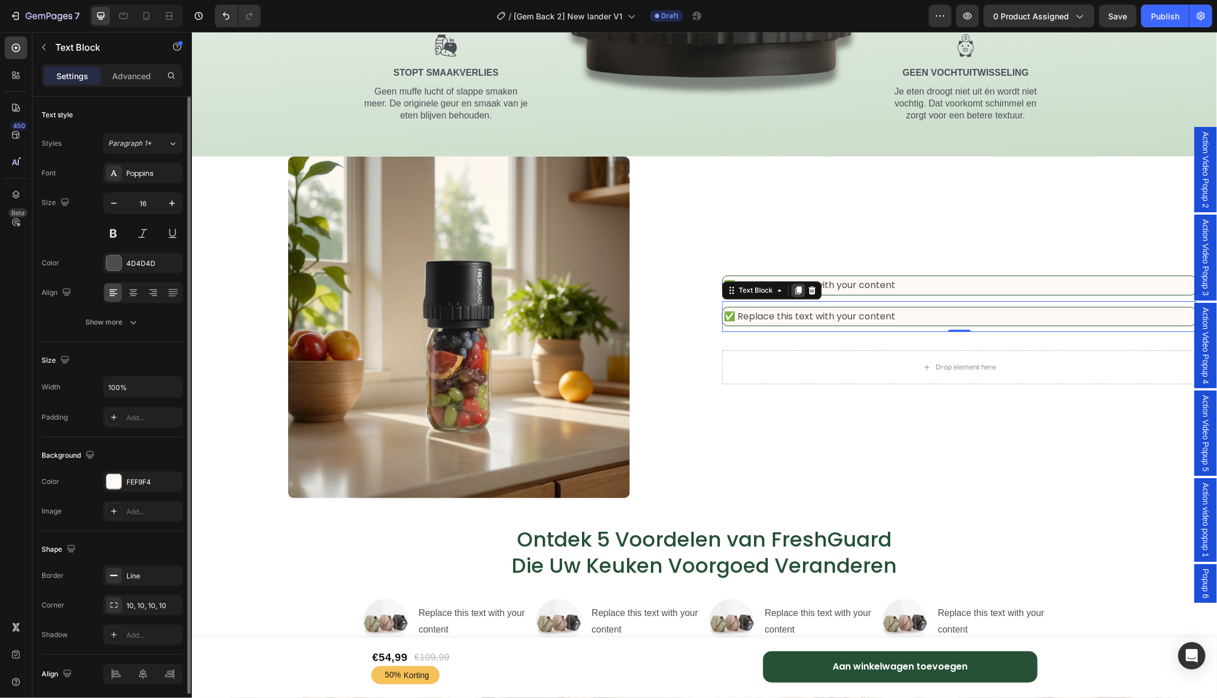
click at [801, 285] on icon at bounding box center [797, 289] width 9 height 9
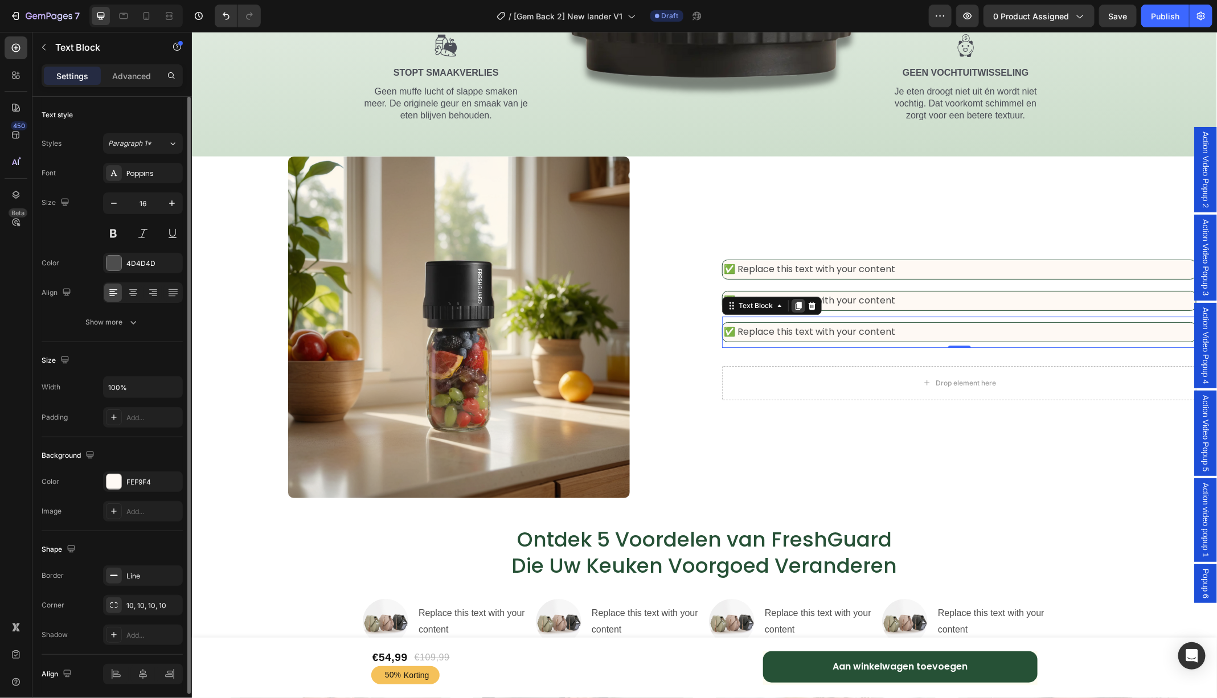
click at [800, 303] on icon at bounding box center [798, 305] width 6 height 8
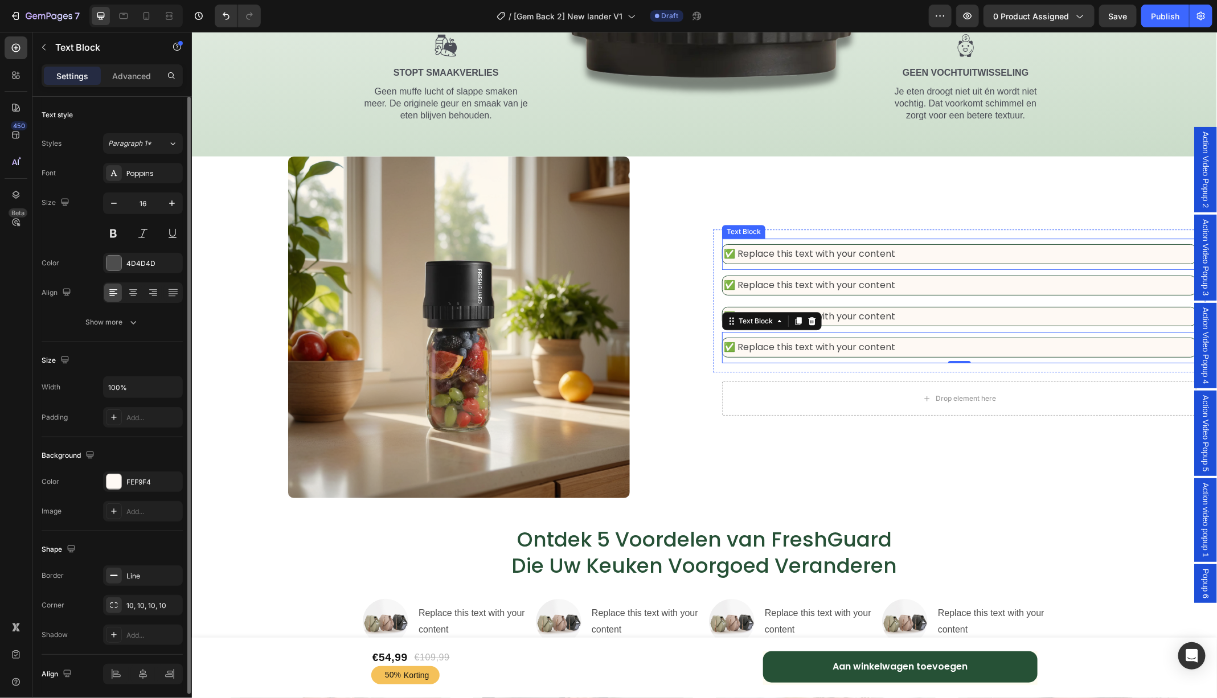
click at [923, 252] on p "✅ Replace this text with your content" at bounding box center [958, 253] width 471 height 17
click at [171, 203] on icon "button" at bounding box center [171, 203] width 11 height 11
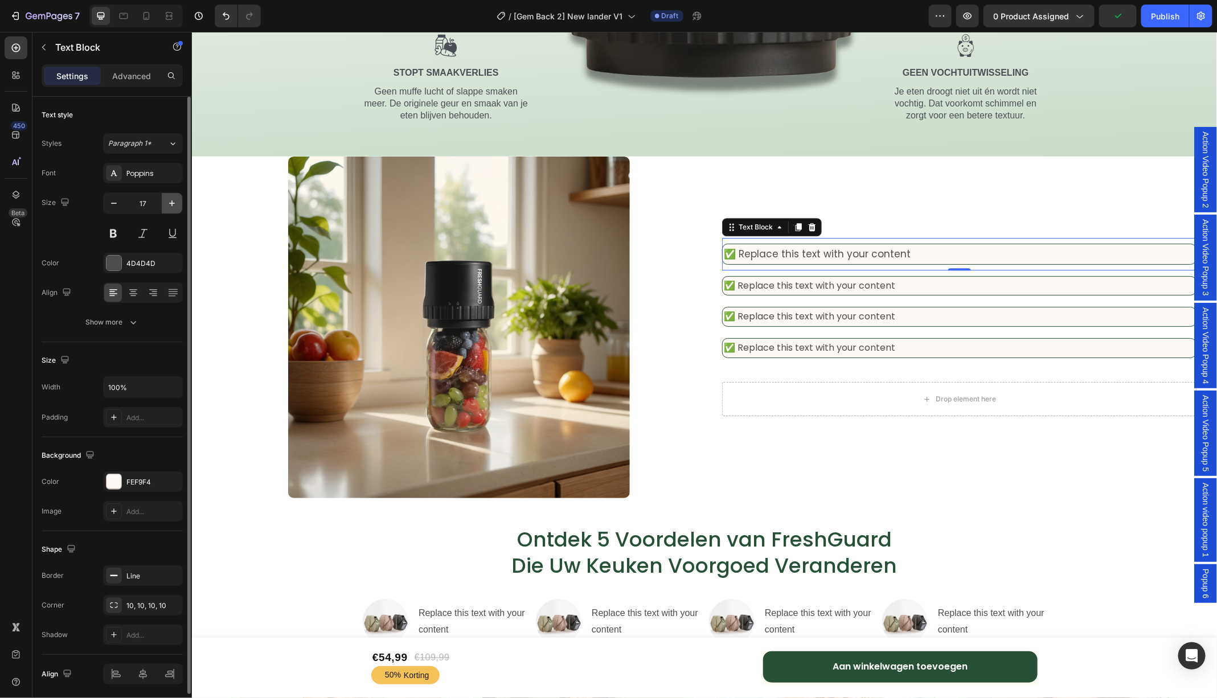
click at [171, 203] on icon "button" at bounding box center [171, 203] width 11 height 11
type input "18"
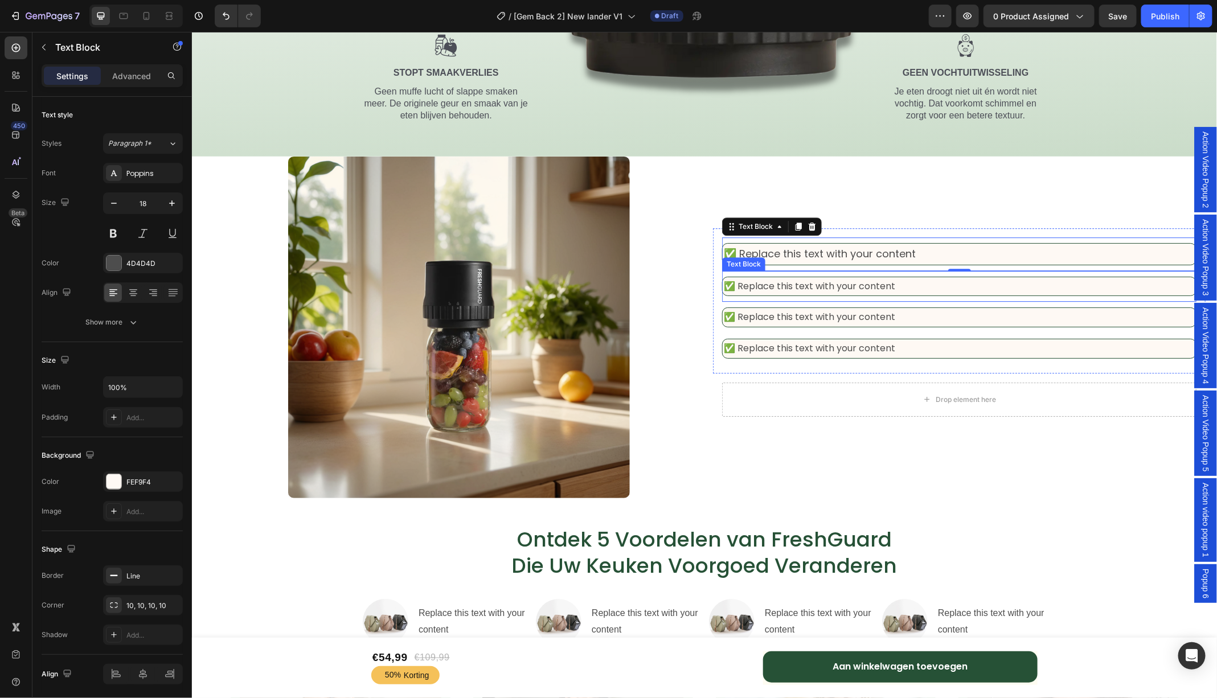
click at [769, 285] on p "✅ Replace this text with your content" at bounding box center [958, 286] width 471 height 17
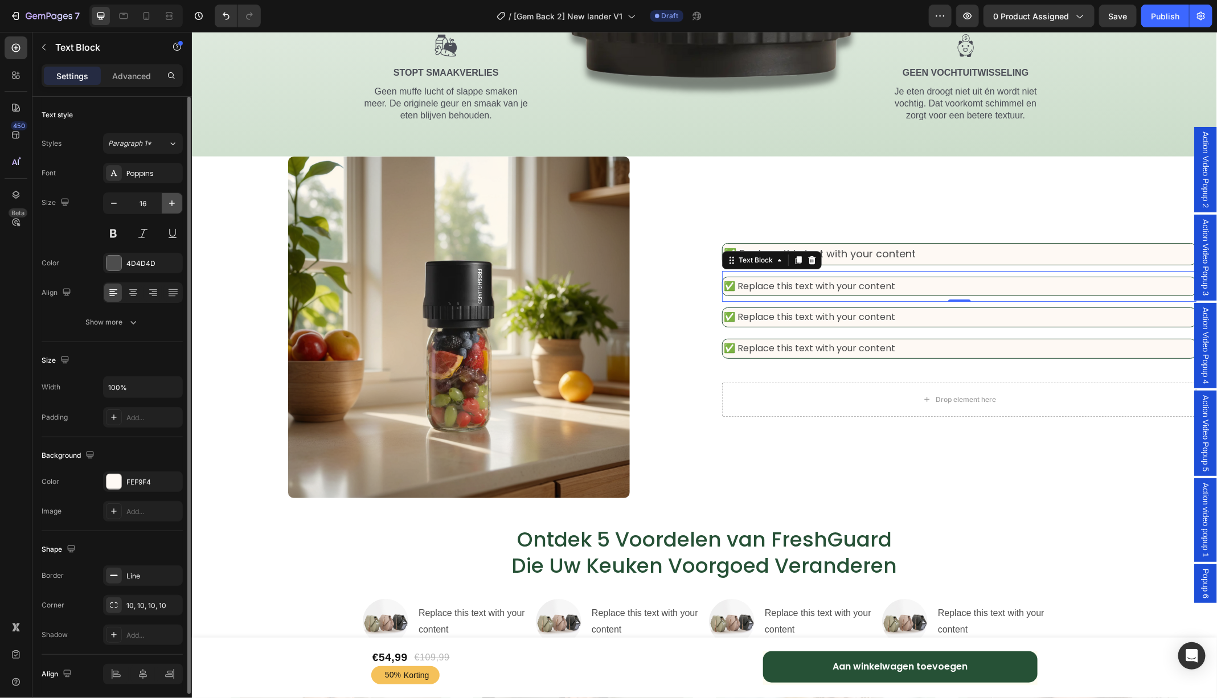
click at [174, 206] on icon "button" at bounding box center [171, 203] width 11 height 11
type input "18"
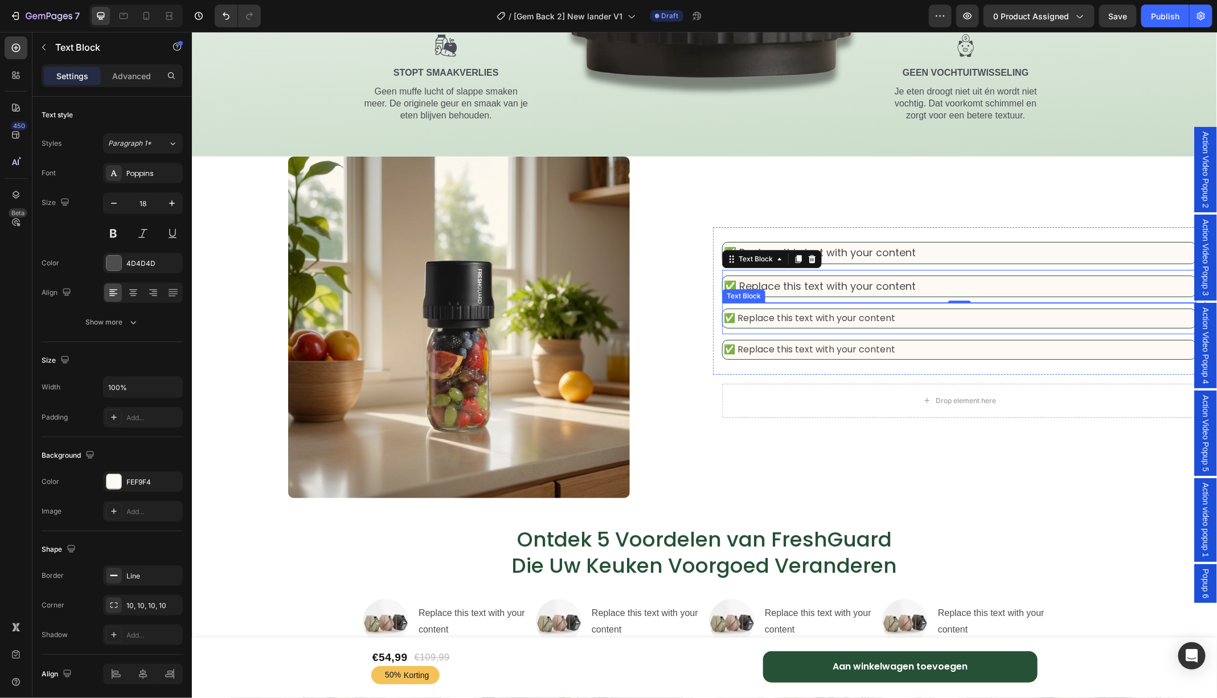
click at [799, 317] on p "✅ Replace this text with your content" at bounding box center [958, 318] width 471 height 17
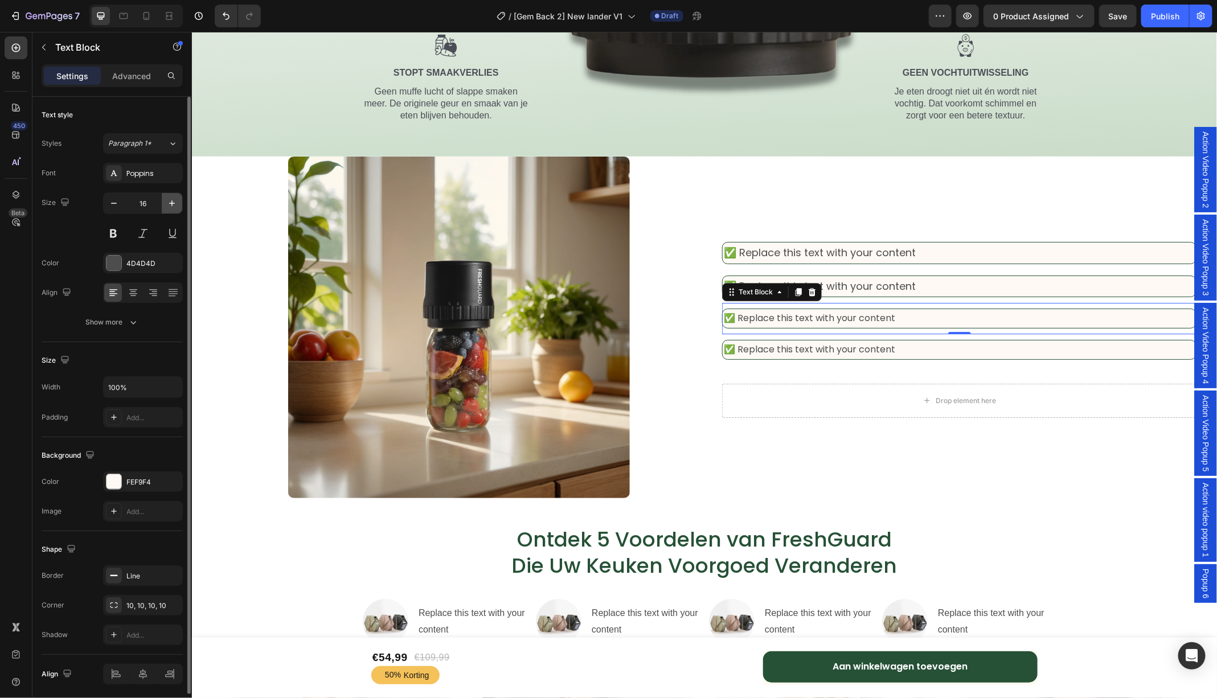
click at [176, 204] on icon "button" at bounding box center [171, 203] width 11 height 11
type input "18"
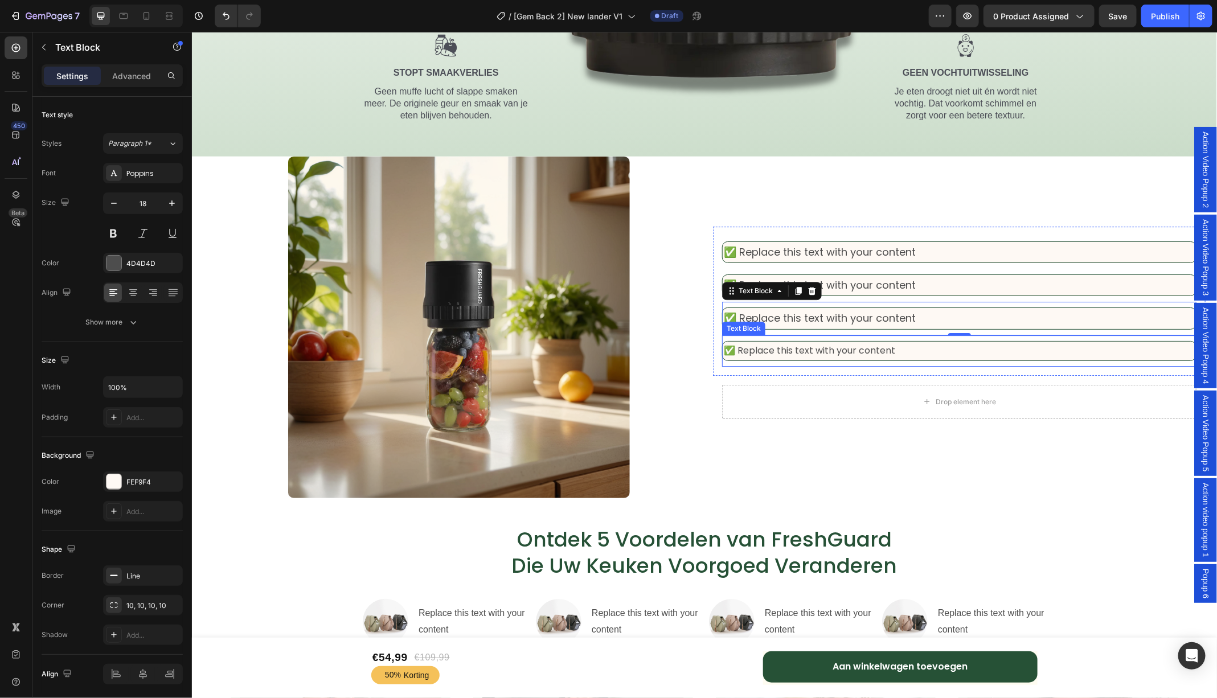
click at [814, 343] on p "✅ Replace this text with your content" at bounding box center [958, 350] width 471 height 17
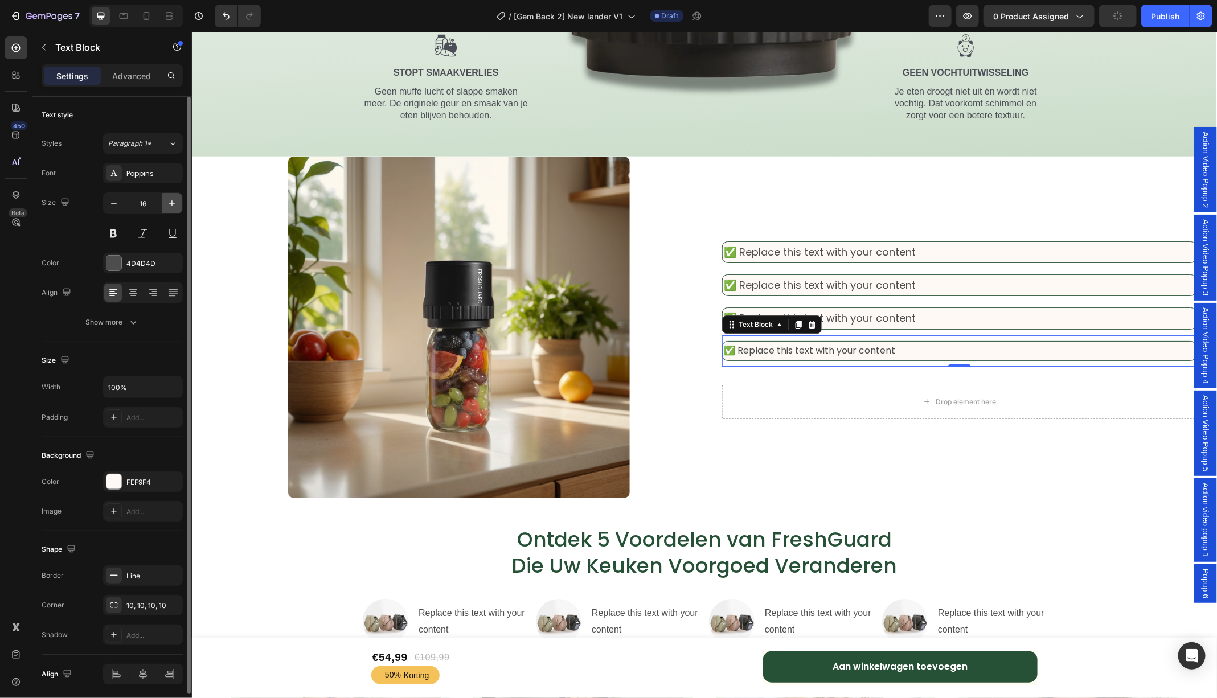
click at [170, 202] on icon "button" at bounding box center [172, 203] width 6 height 6
type input "18"
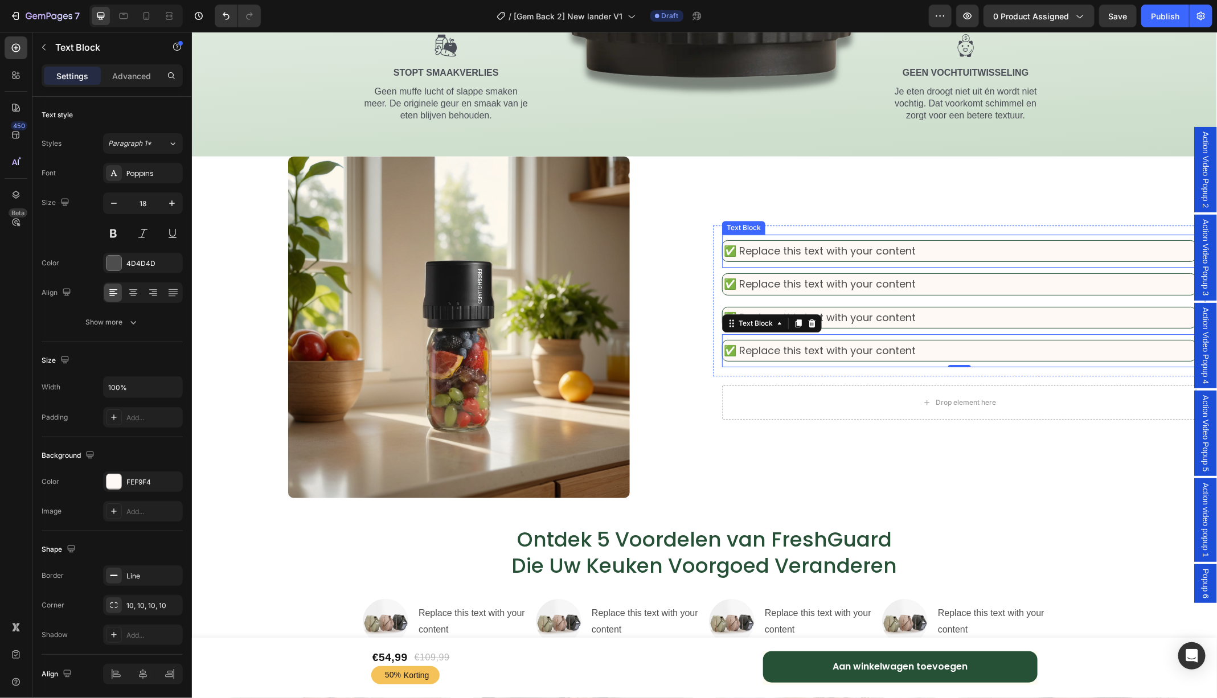
click at [969, 241] on div "✅ Replace this text with your content" at bounding box center [958, 251] width 474 height 22
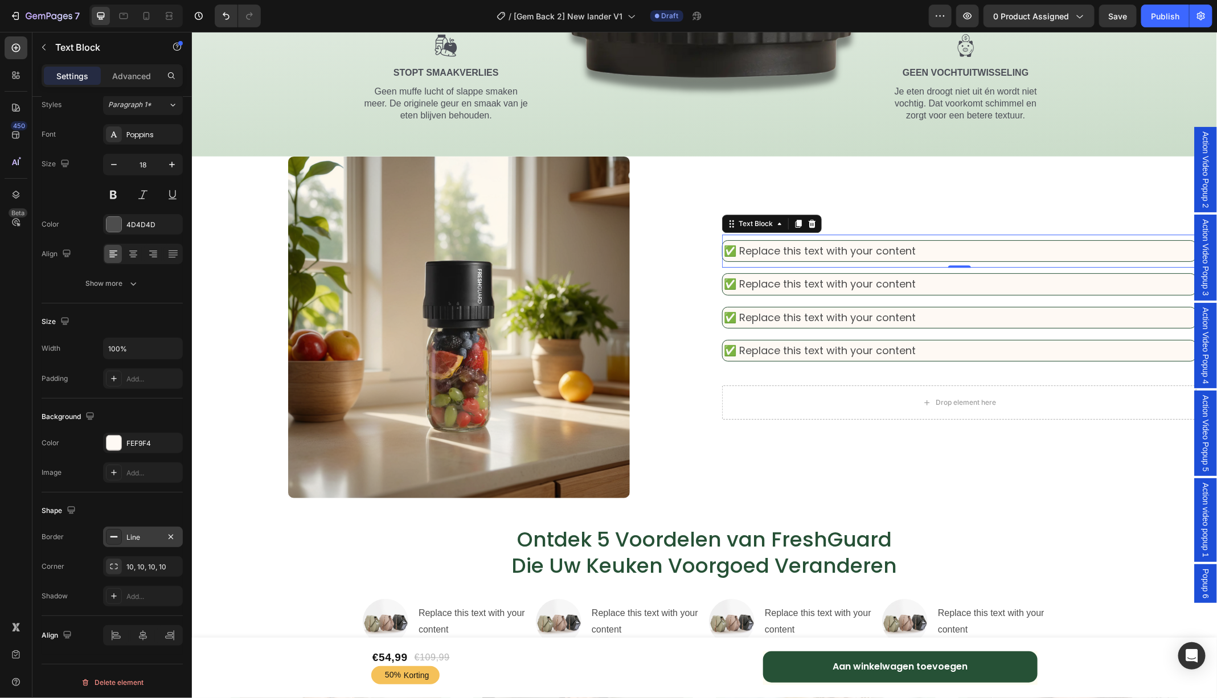
click at [141, 532] on div "Line" at bounding box center [142, 537] width 33 height 10
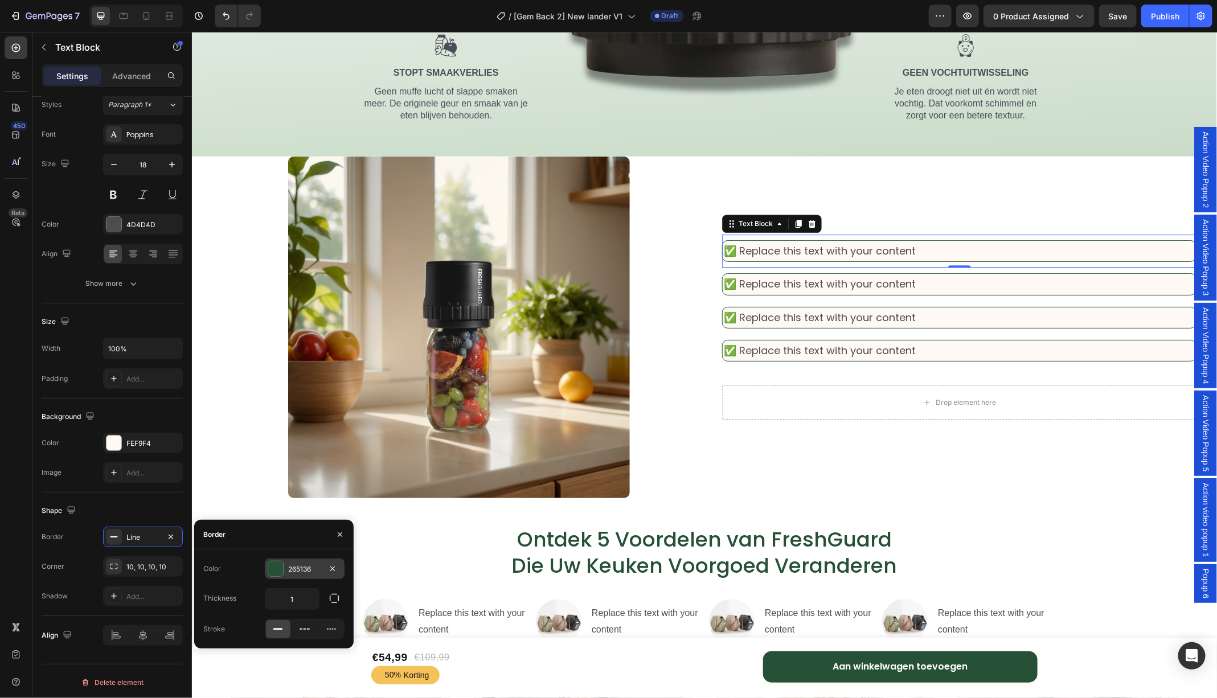
click at [279, 571] on div at bounding box center [275, 568] width 15 height 15
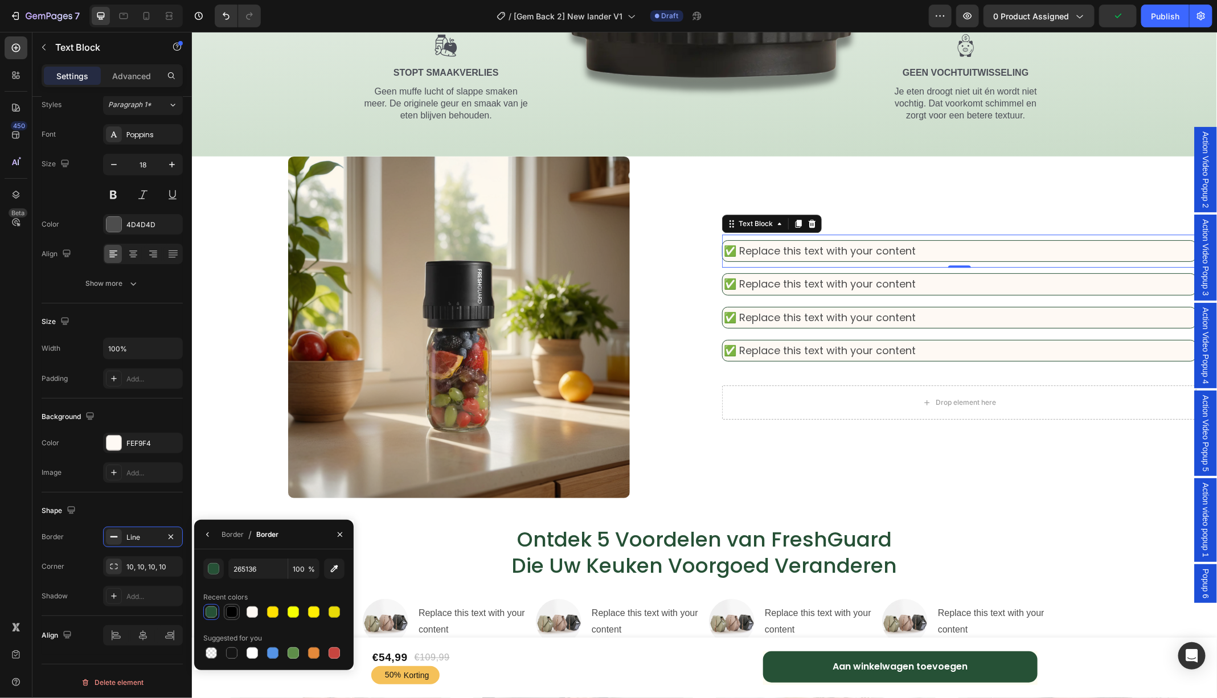
click at [229, 608] on div at bounding box center [231, 611] width 11 height 11
type input "000000"
click at [988, 283] on p "✅ Replace this text with your content" at bounding box center [958, 283] width 471 height 18
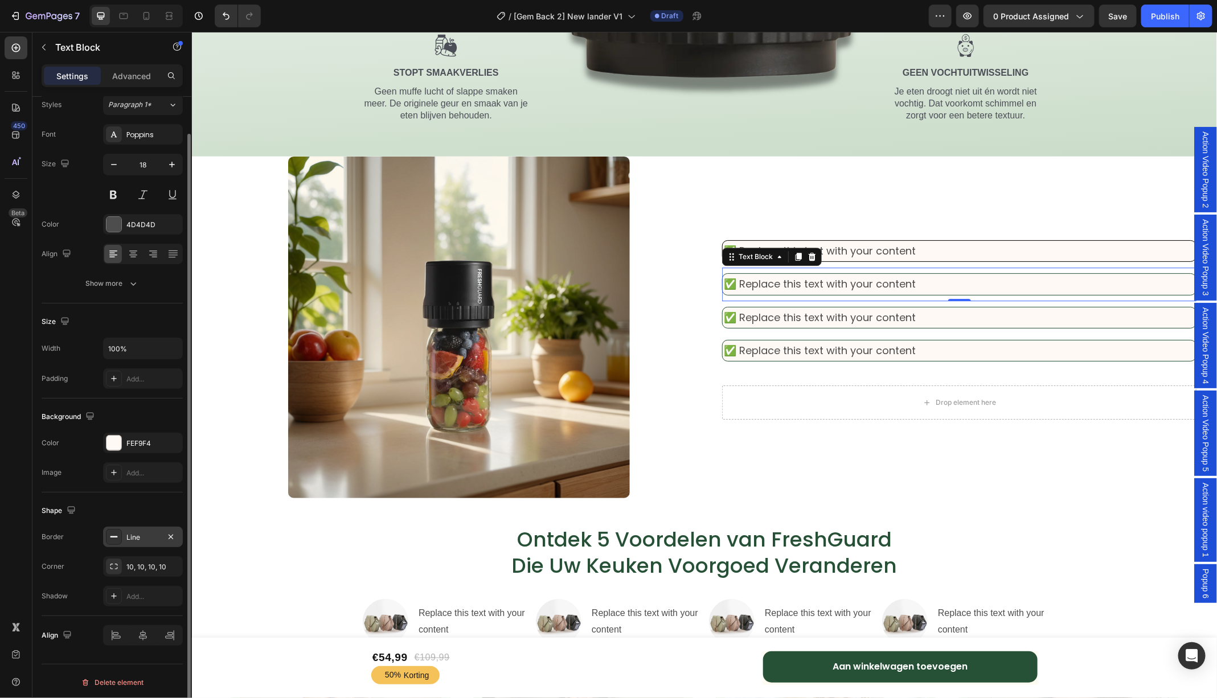
click at [135, 538] on div "Line" at bounding box center [142, 537] width 33 height 10
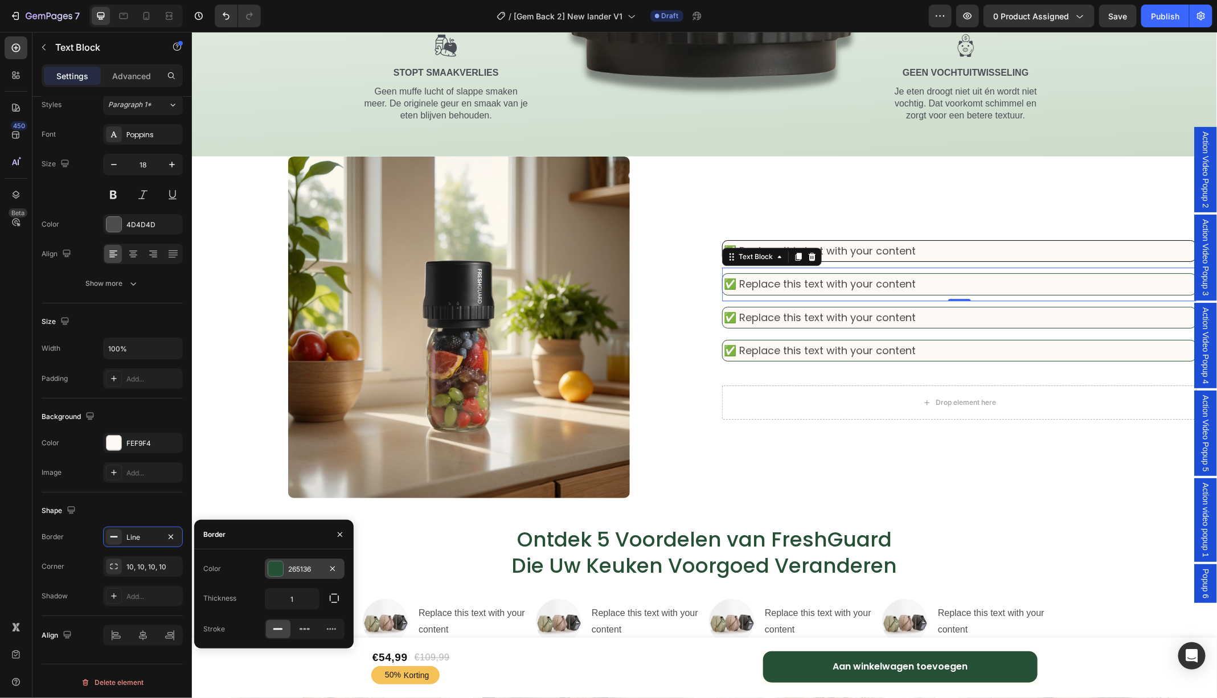
click at [299, 570] on div "265136" at bounding box center [304, 569] width 33 height 10
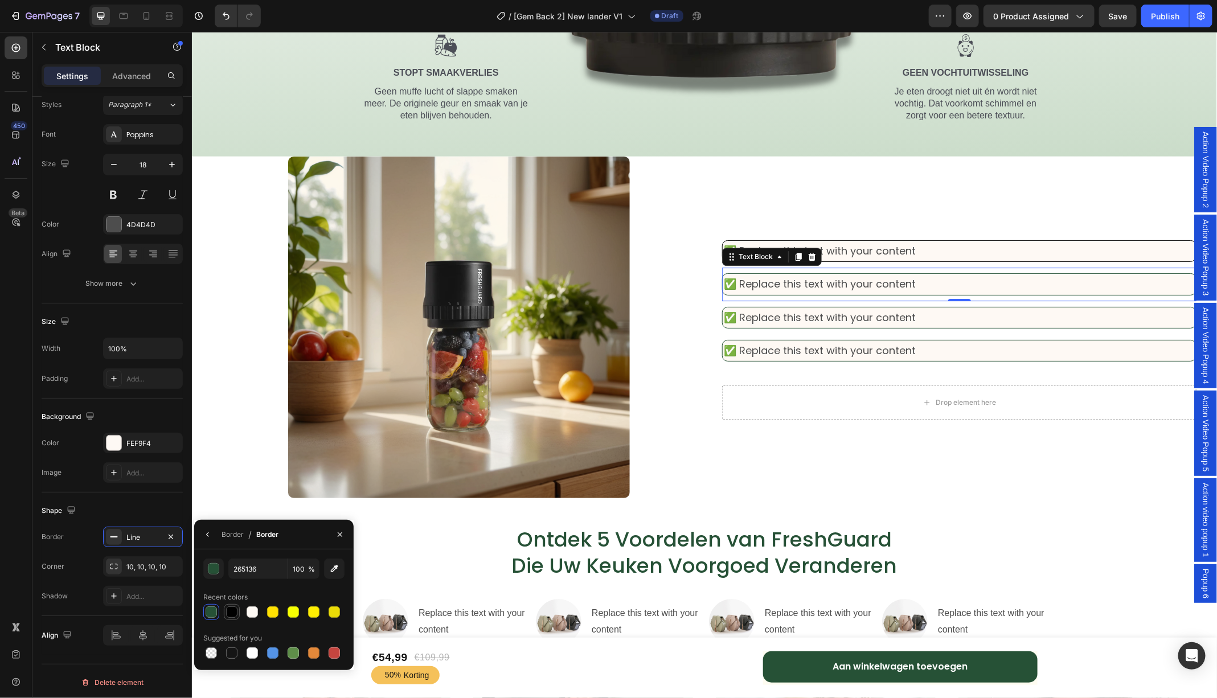
click at [232, 611] on div at bounding box center [231, 611] width 11 height 11
type input "000000"
click at [933, 311] on p "✅ Replace this text with your content" at bounding box center [958, 317] width 471 height 18
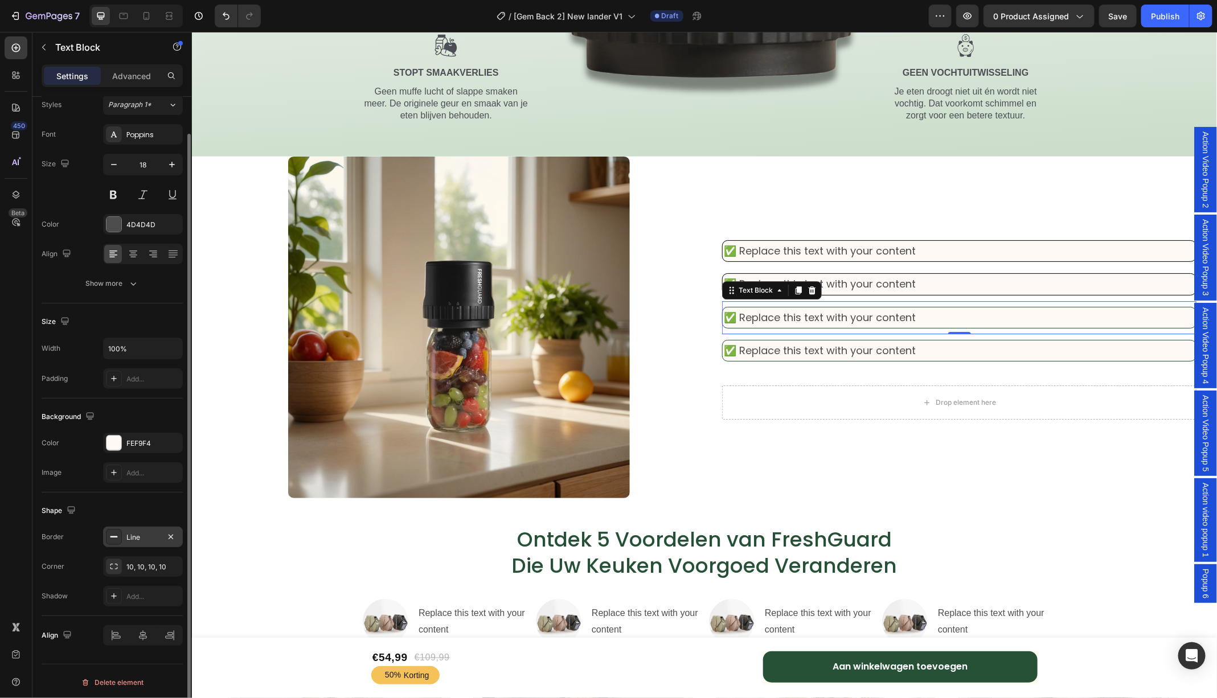
click at [135, 532] on div "Line" at bounding box center [142, 537] width 33 height 10
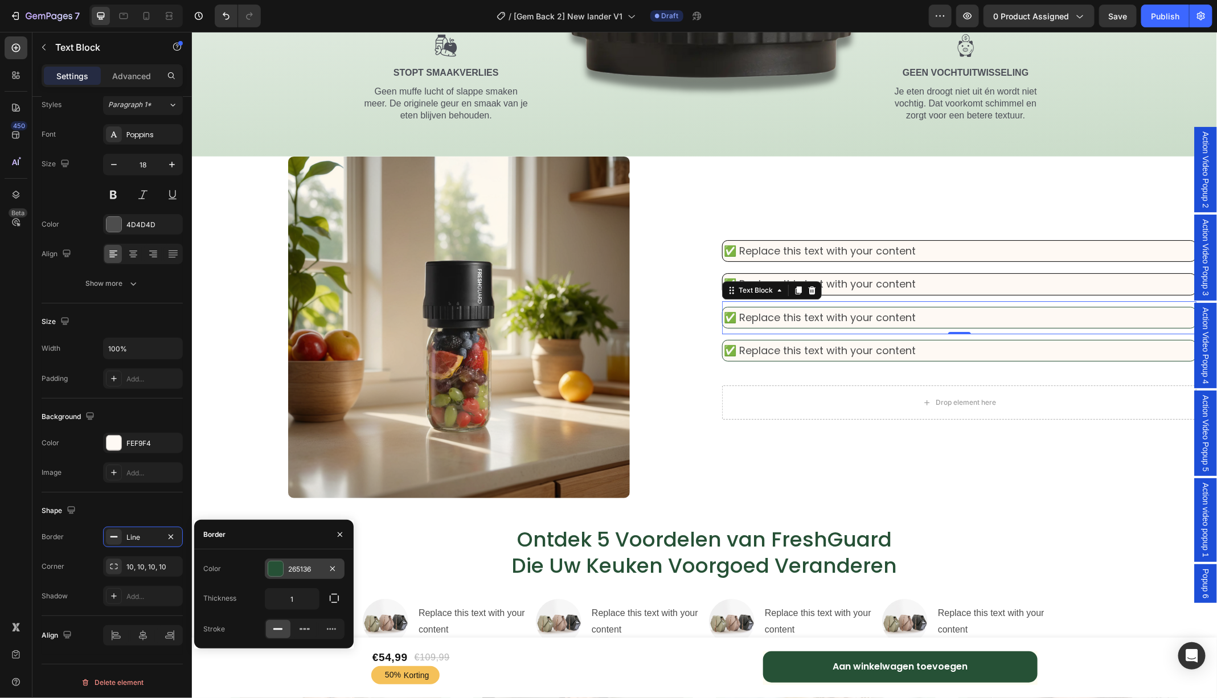
click at [296, 566] on div "265136" at bounding box center [304, 569] width 33 height 10
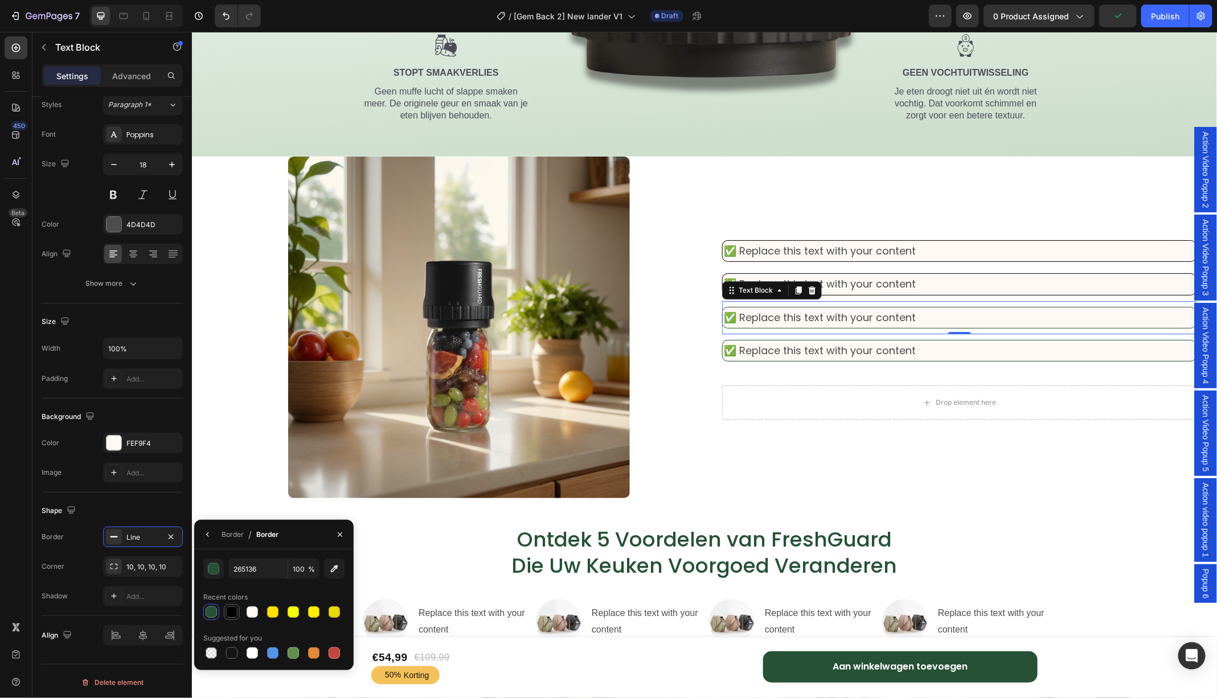
click at [235, 613] on div at bounding box center [231, 611] width 11 height 11
type input "000000"
click at [877, 350] on p "✅ Replace this text with your content" at bounding box center [958, 350] width 471 height 18
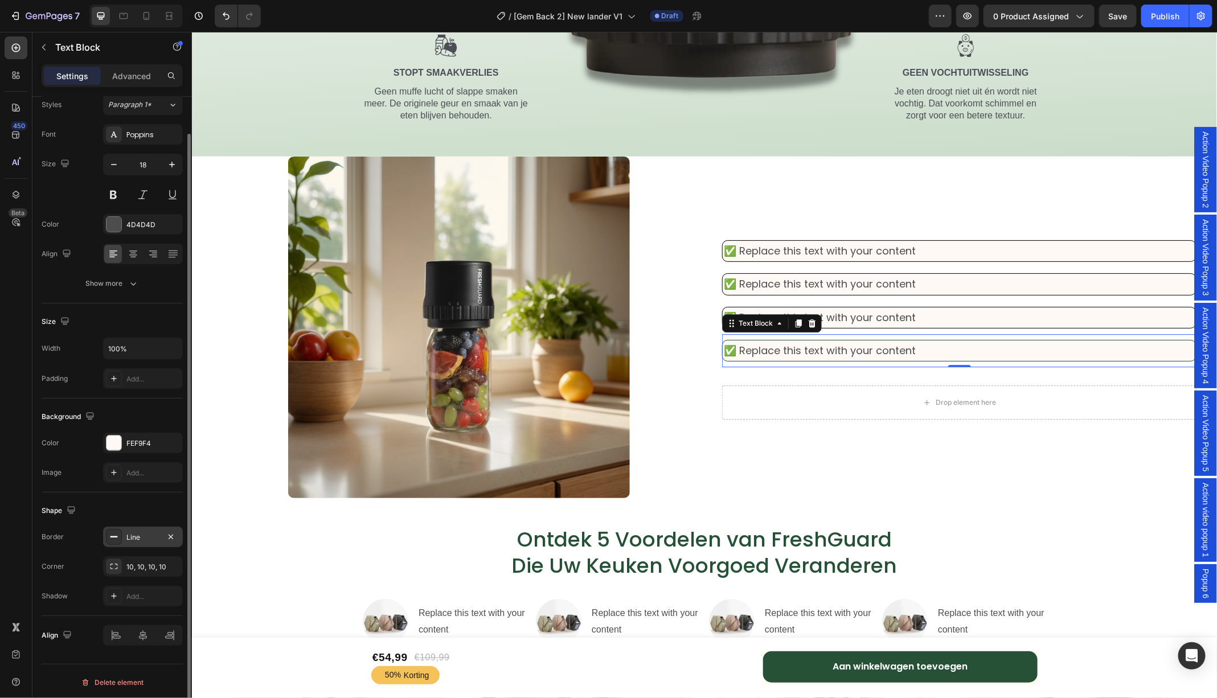
click at [134, 533] on div "Line" at bounding box center [142, 537] width 33 height 10
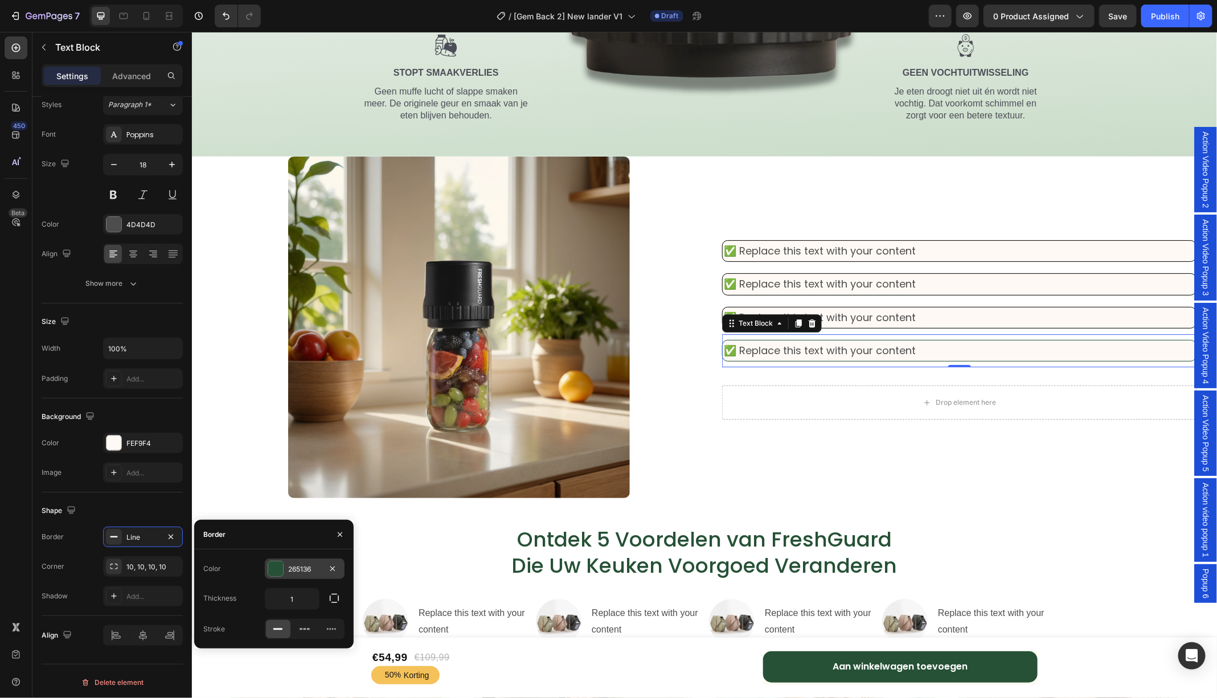
click at [276, 562] on div at bounding box center [275, 568] width 15 height 15
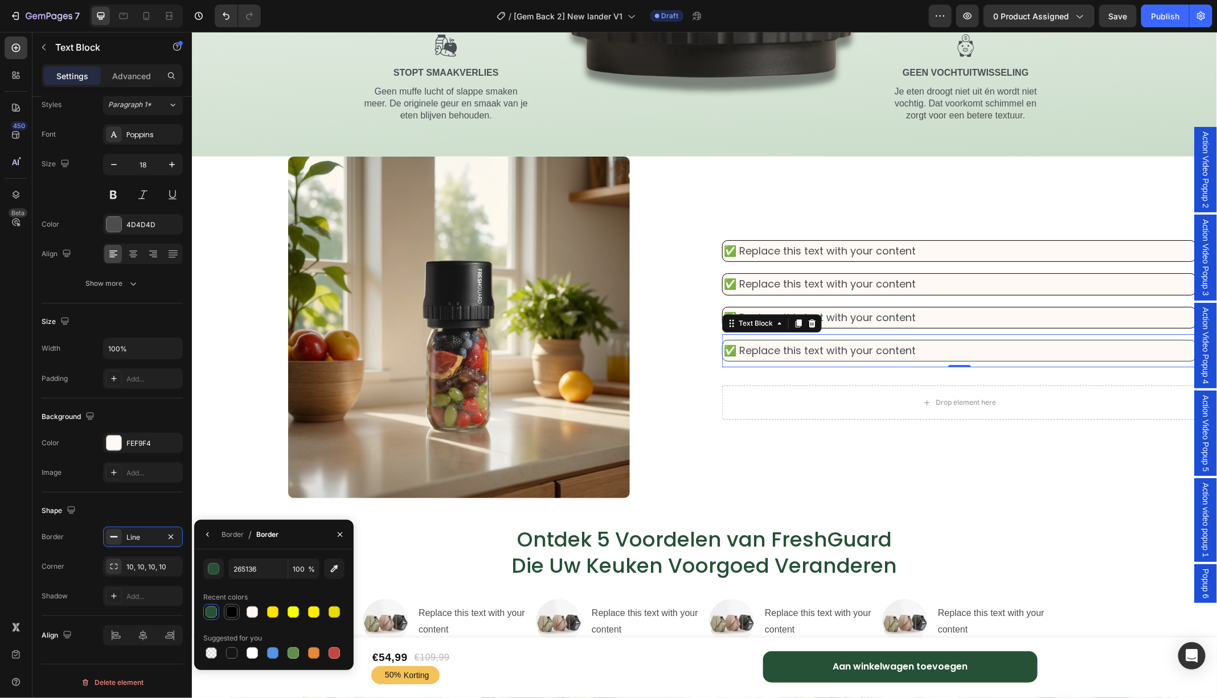
click at [230, 614] on div at bounding box center [231, 611] width 11 height 11
type input "000000"
click at [796, 323] on icon at bounding box center [798, 323] width 6 height 8
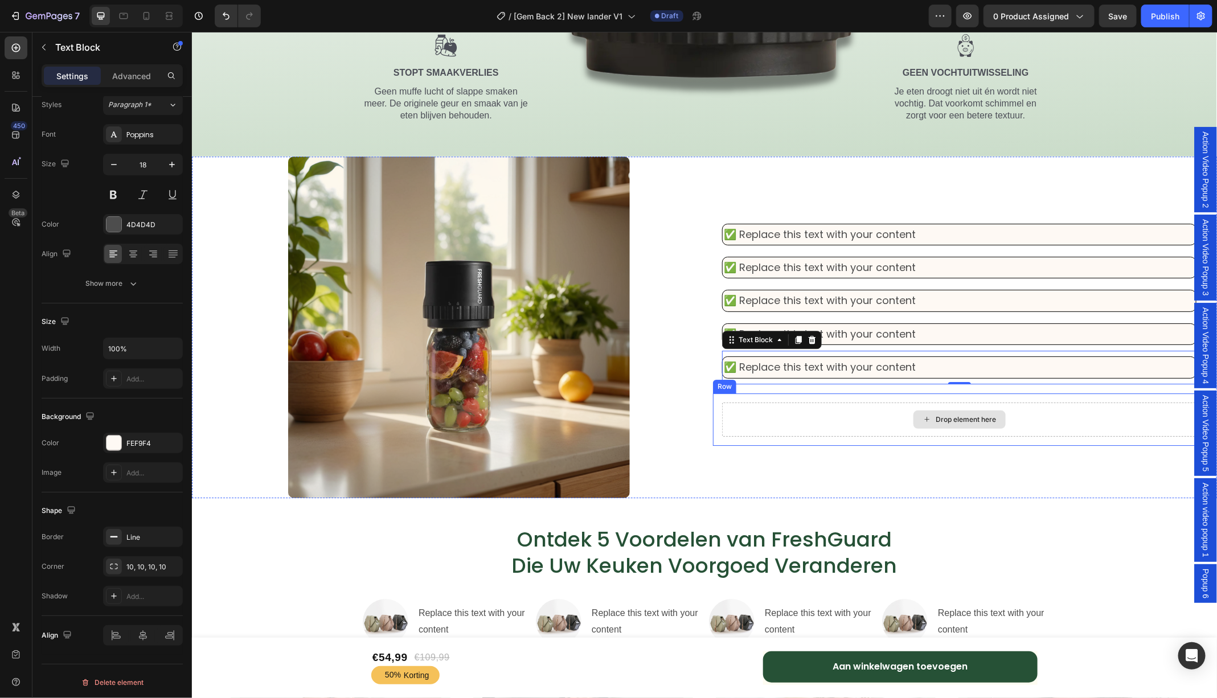
click at [1024, 410] on div "Drop element here" at bounding box center [958, 419] width 474 height 34
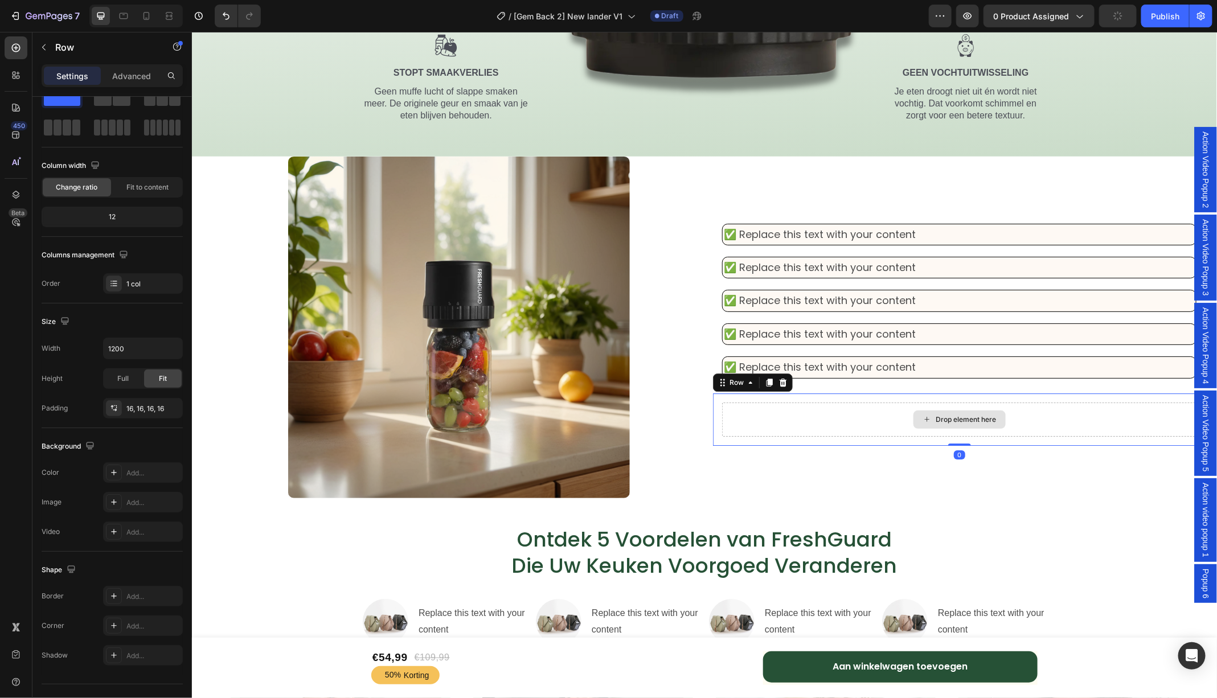
scroll to position [0, 0]
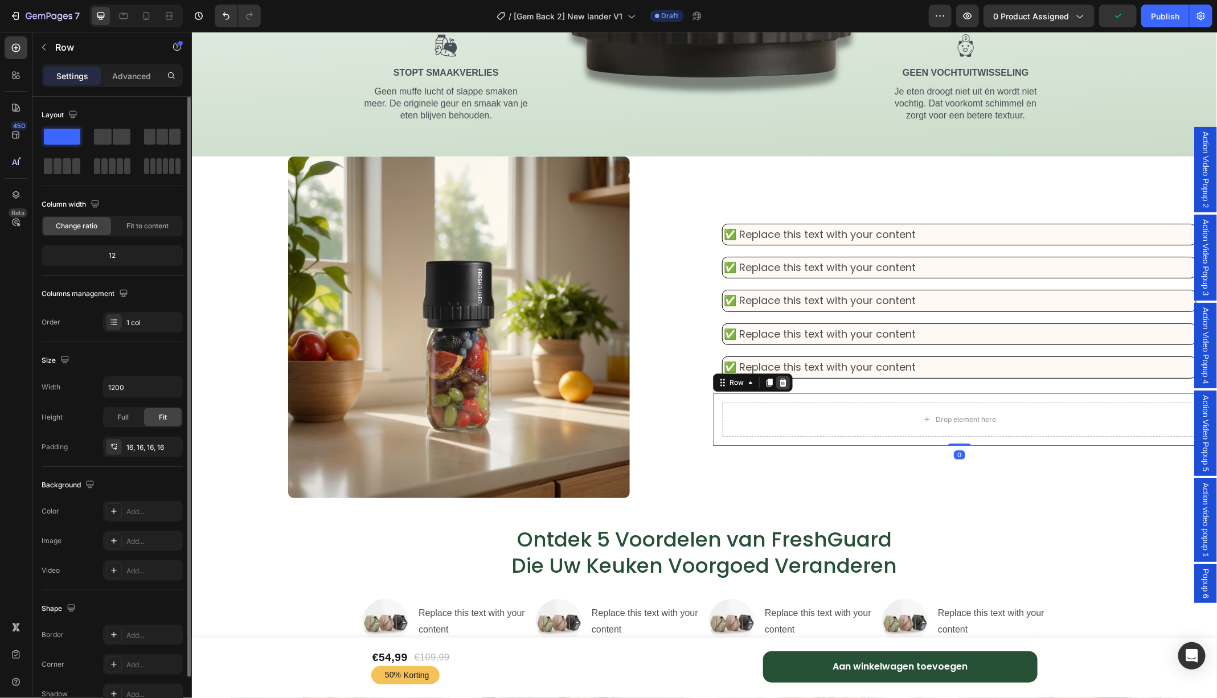
click at [784, 379] on icon at bounding box center [782, 381] width 9 height 9
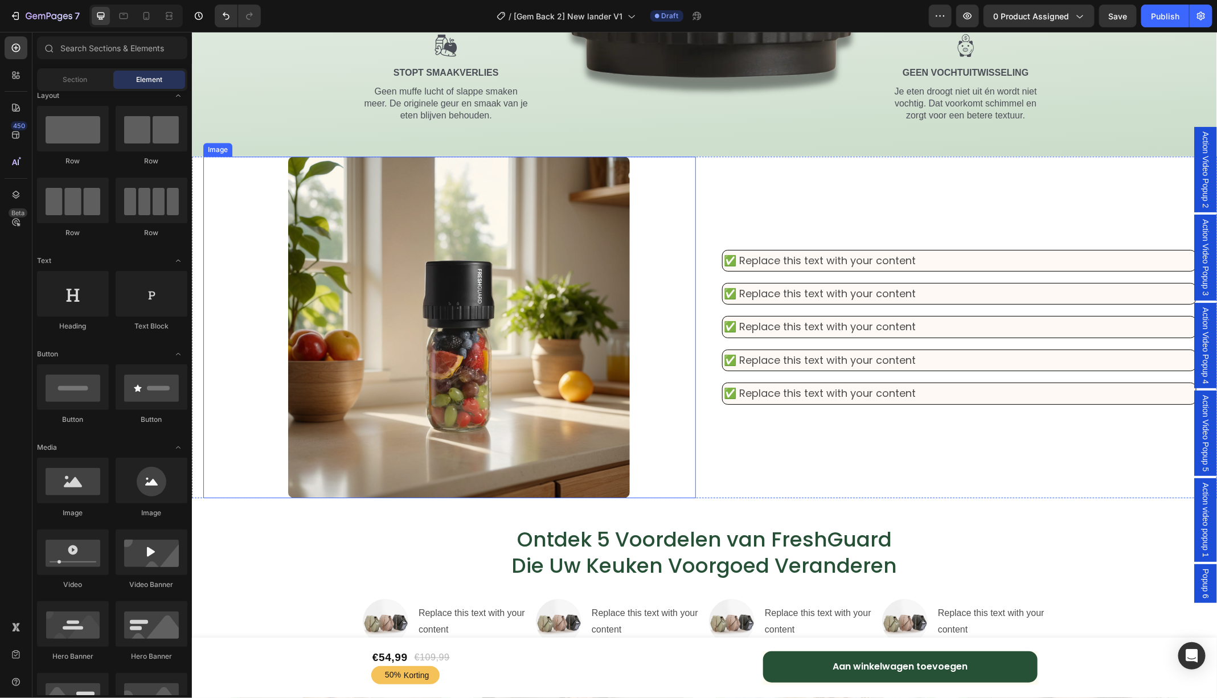
click at [410, 276] on img at bounding box center [458, 327] width 342 height 342
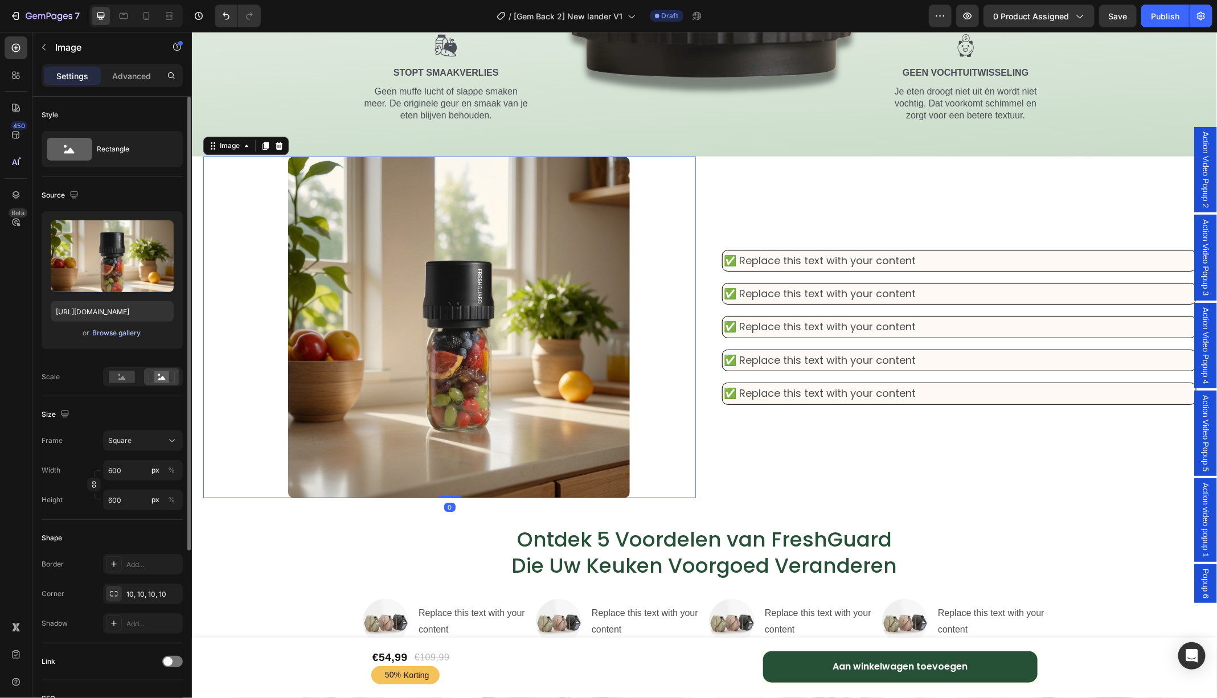
click at [134, 334] on div "Browse gallery" at bounding box center [117, 333] width 48 height 10
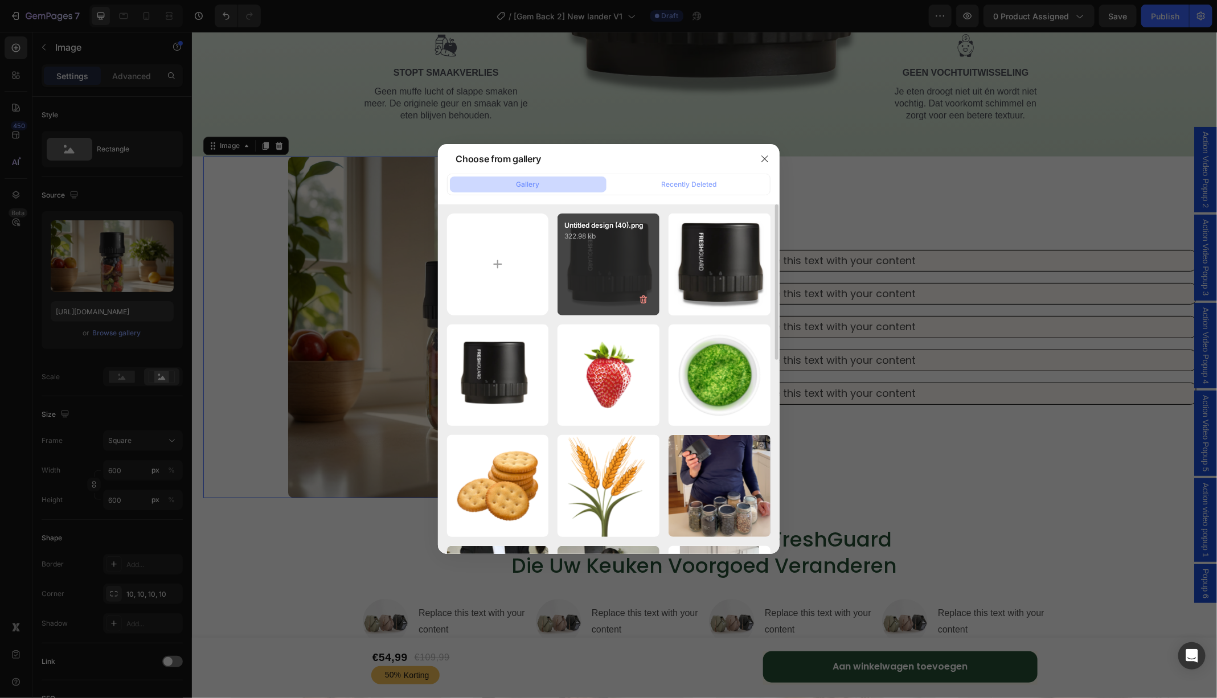
click at [595, 259] on div "Untitled design (40).png 322.98 kb" at bounding box center [608, 264] width 102 height 102
type input "https://cdn.shopify.com/s/files/1/0747/6602/4923/files/gempages_555404258220967…"
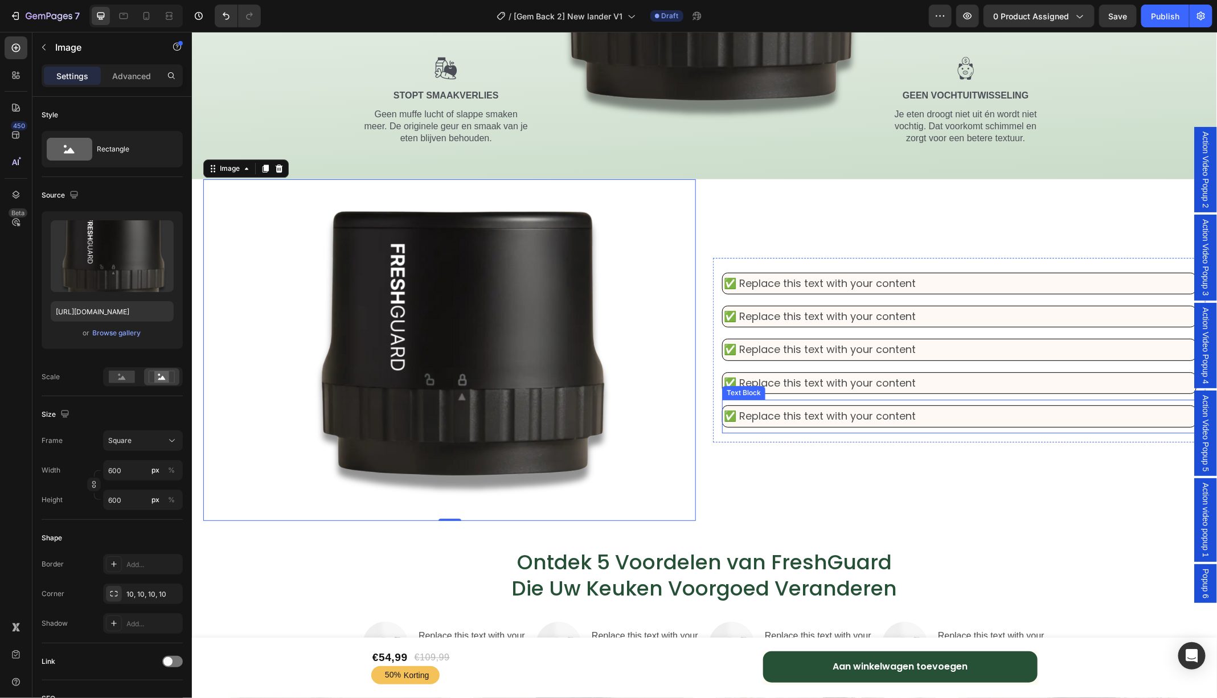
scroll to position [1848, 0]
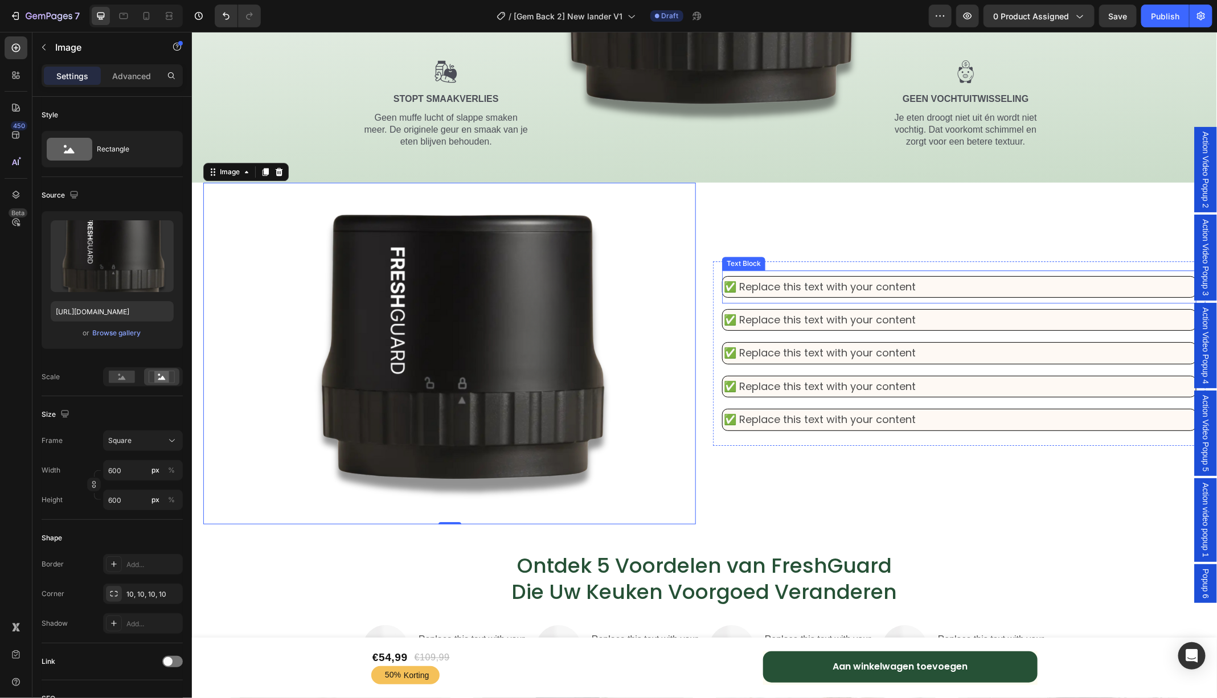
click at [725, 290] on p "✅ Replace this text with your content" at bounding box center [958, 286] width 471 height 18
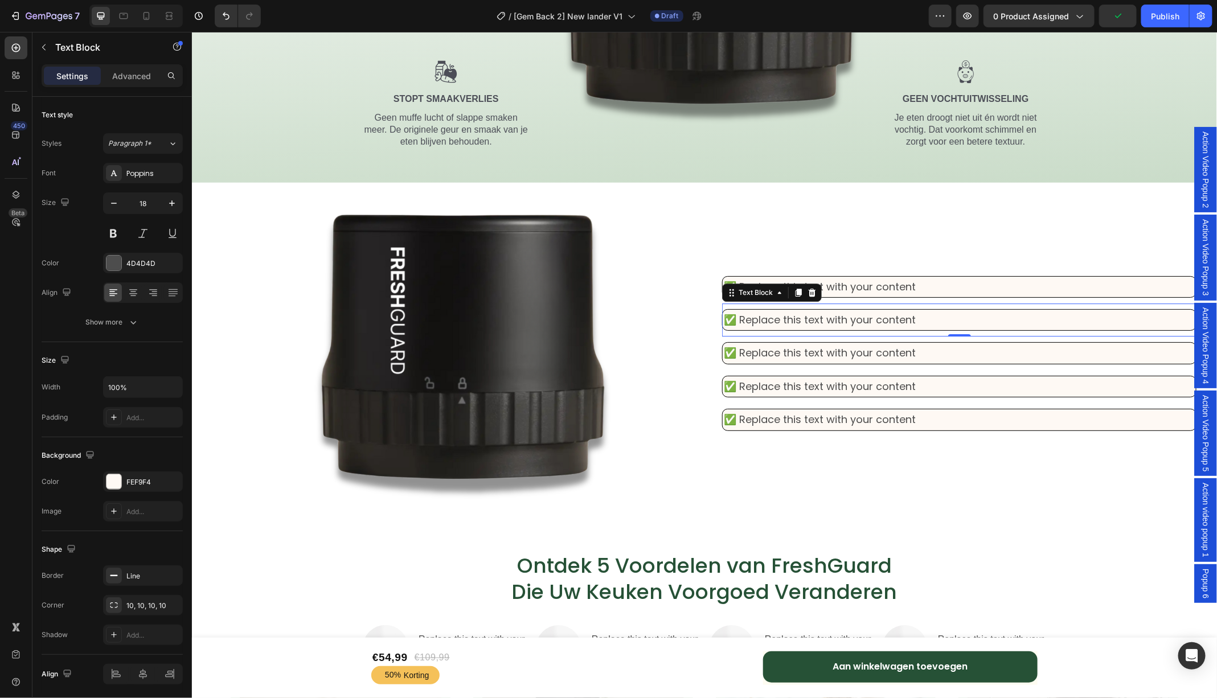
click at [723, 320] on p "✅ Replace this text with your content" at bounding box center [958, 319] width 471 height 18
click at [724, 320] on p "✅ Replace this text with your content" at bounding box center [958, 319] width 471 height 18
click at [724, 352] on p "✅ Replace this text with your content" at bounding box center [958, 352] width 471 height 18
click at [725, 386] on p "✅ Replace this text with your content" at bounding box center [958, 386] width 471 height 18
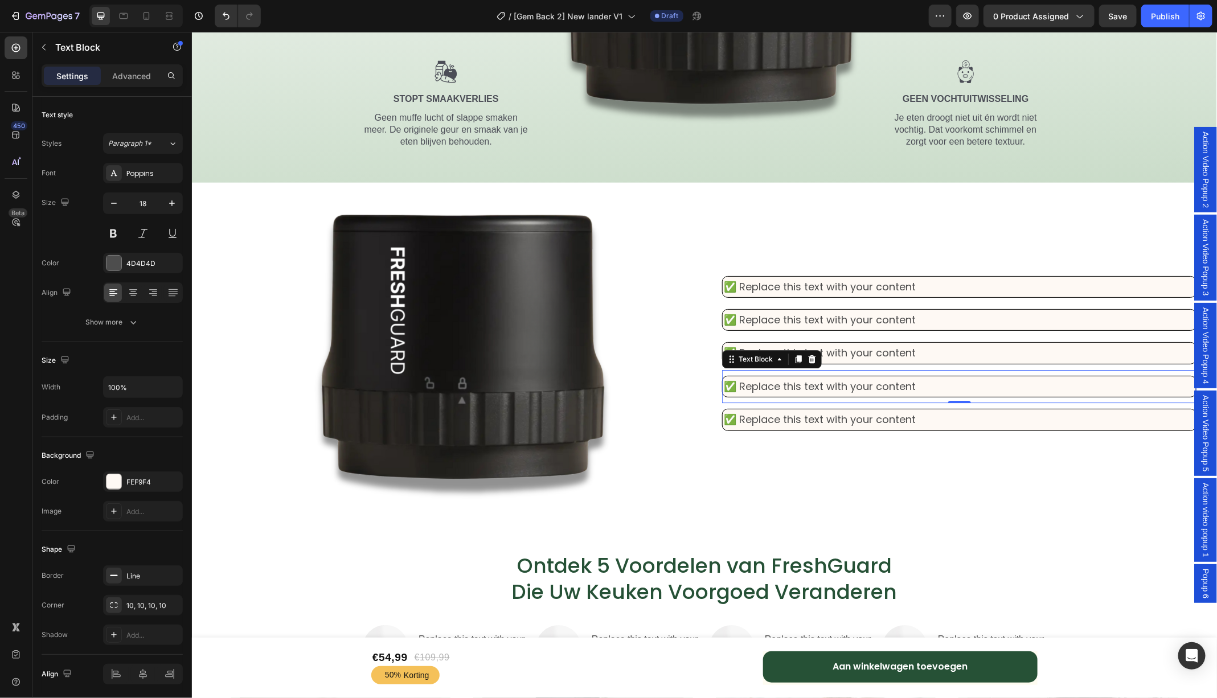
click at [725, 386] on p "✅ Replace this text with your content" at bounding box center [958, 386] width 471 height 18
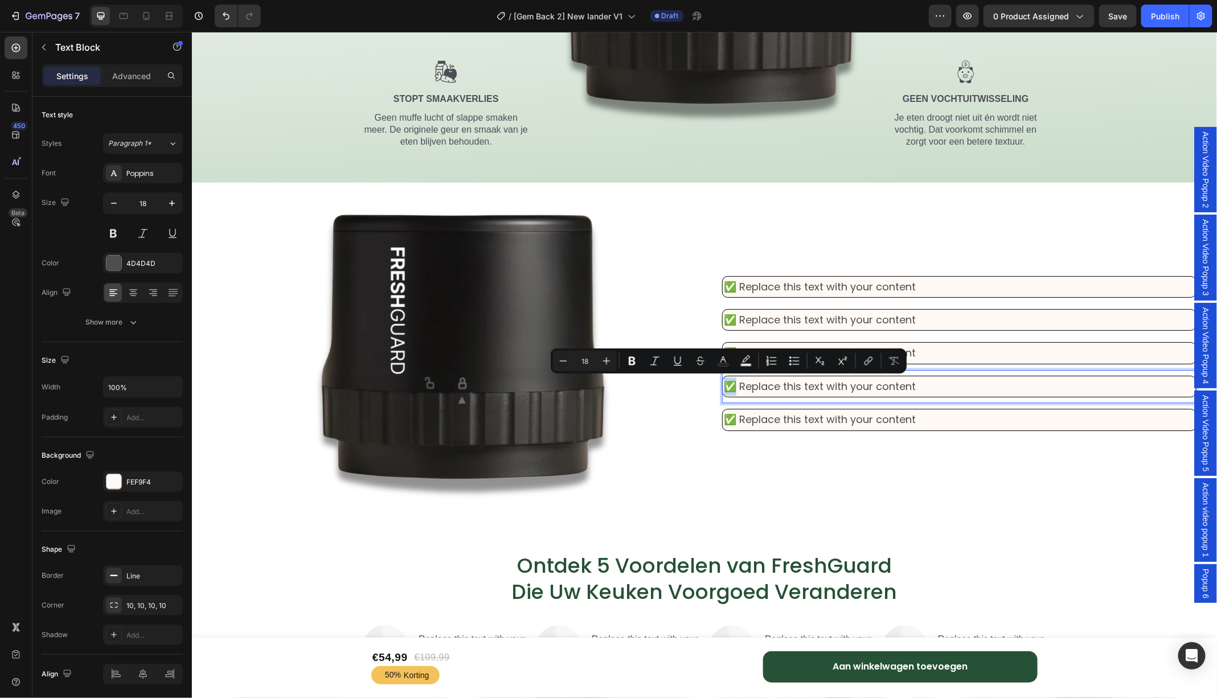
click at [725, 386] on p "✅ Replace this text with your content" at bounding box center [958, 386] width 471 height 18
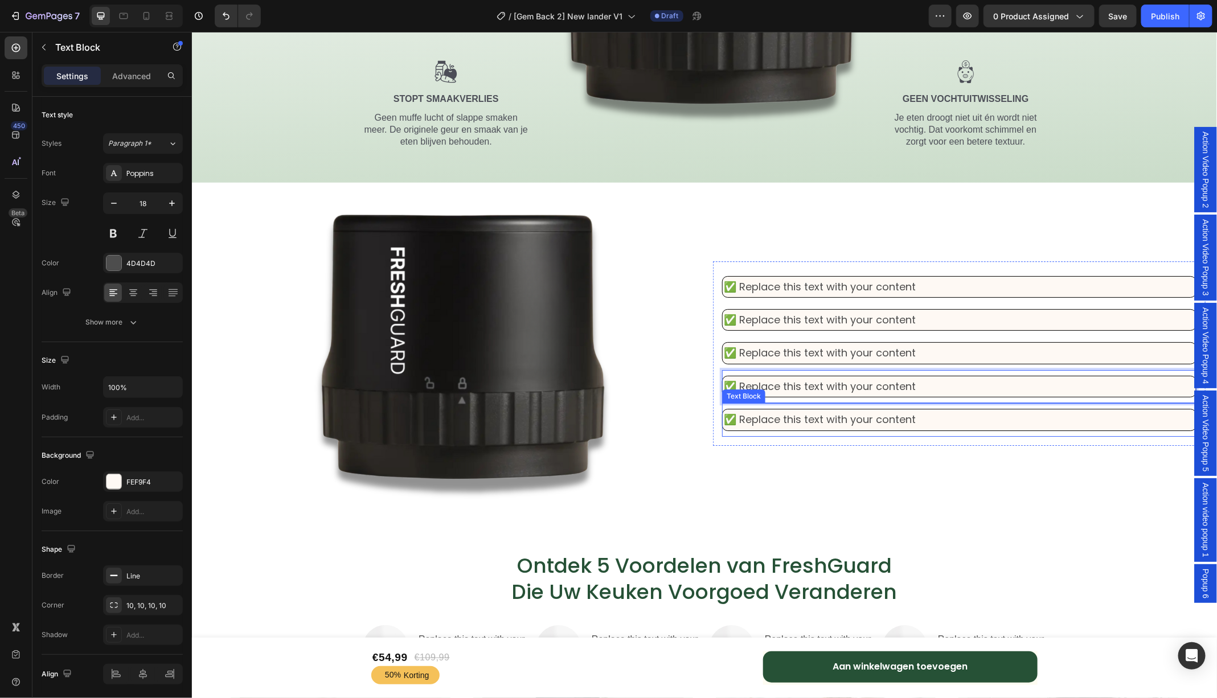
click at [724, 414] on p "✅ Replace this text with your content" at bounding box center [958, 419] width 471 height 18
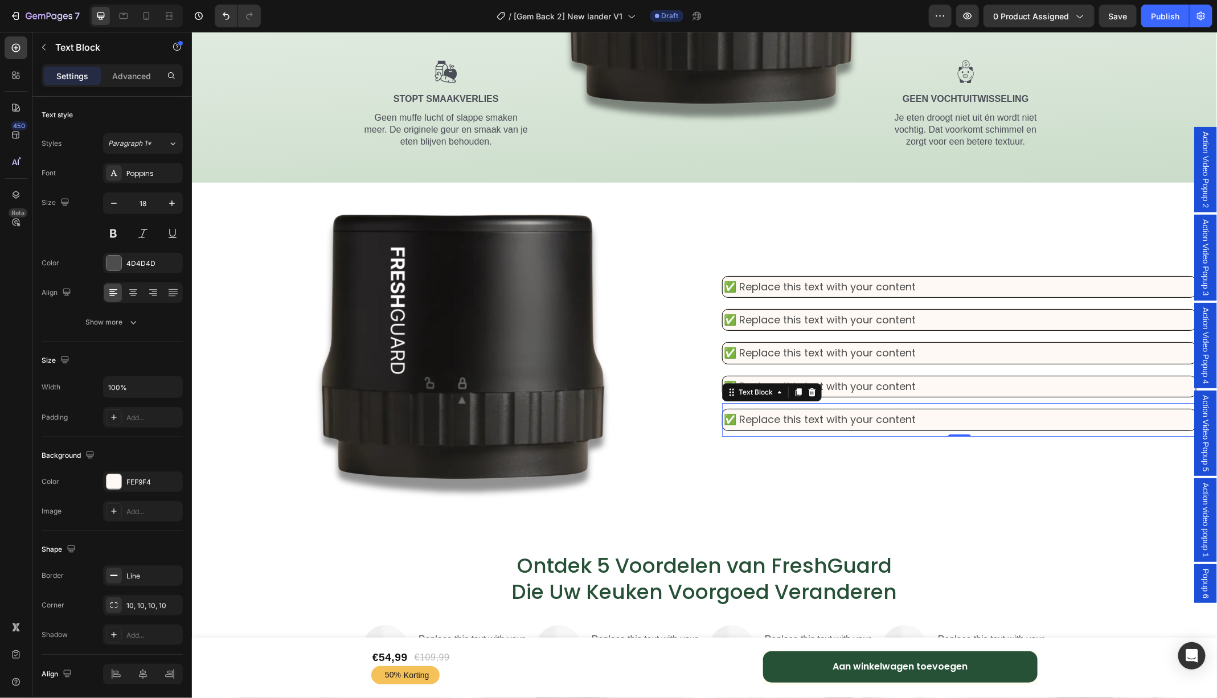
click at [723, 420] on p "✅ Replace this text with your content" at bounding box center [958, 419] width 471 height 18
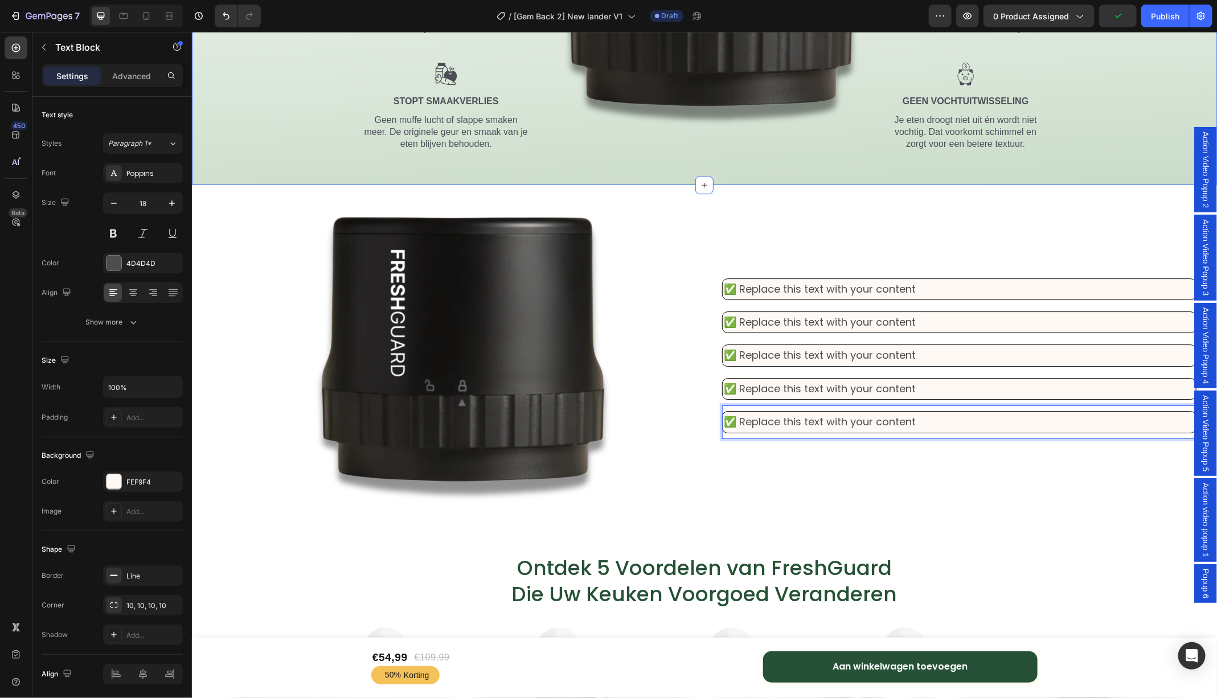
scroll to position [1954, 0]
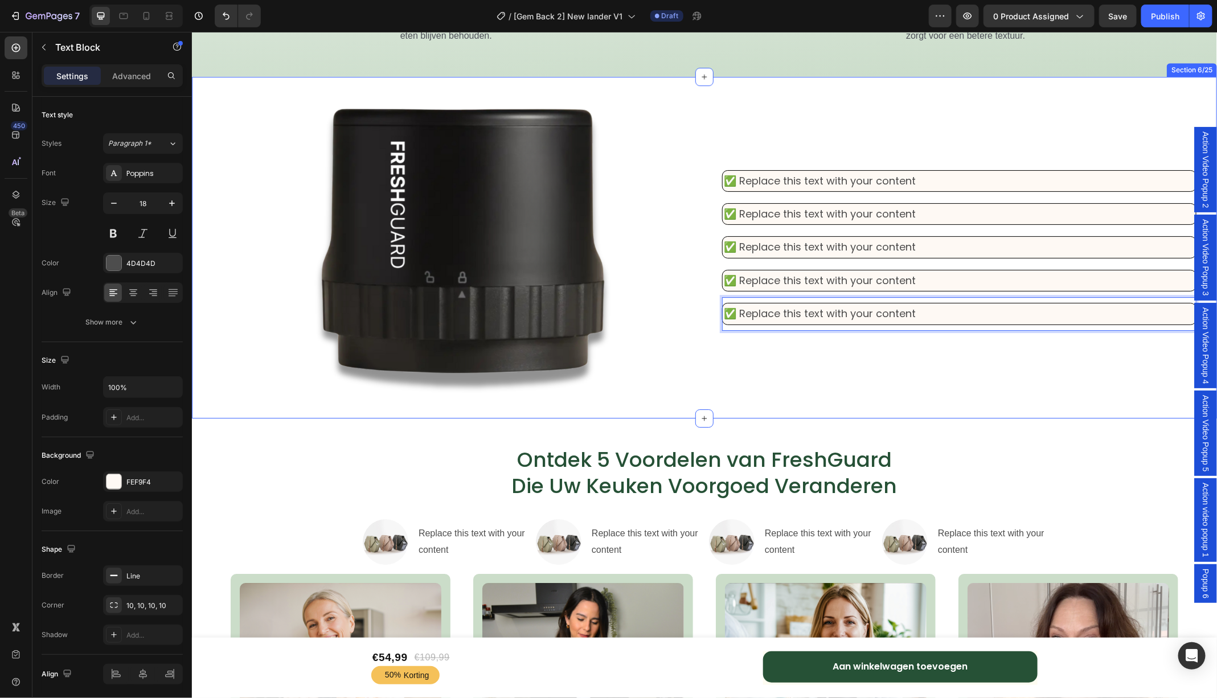
click at [763, 84] on div "✅ Replace this text with your content Text Block ✅ Replace this text with your …" at bounding box center [958, 247] width 492 height 342
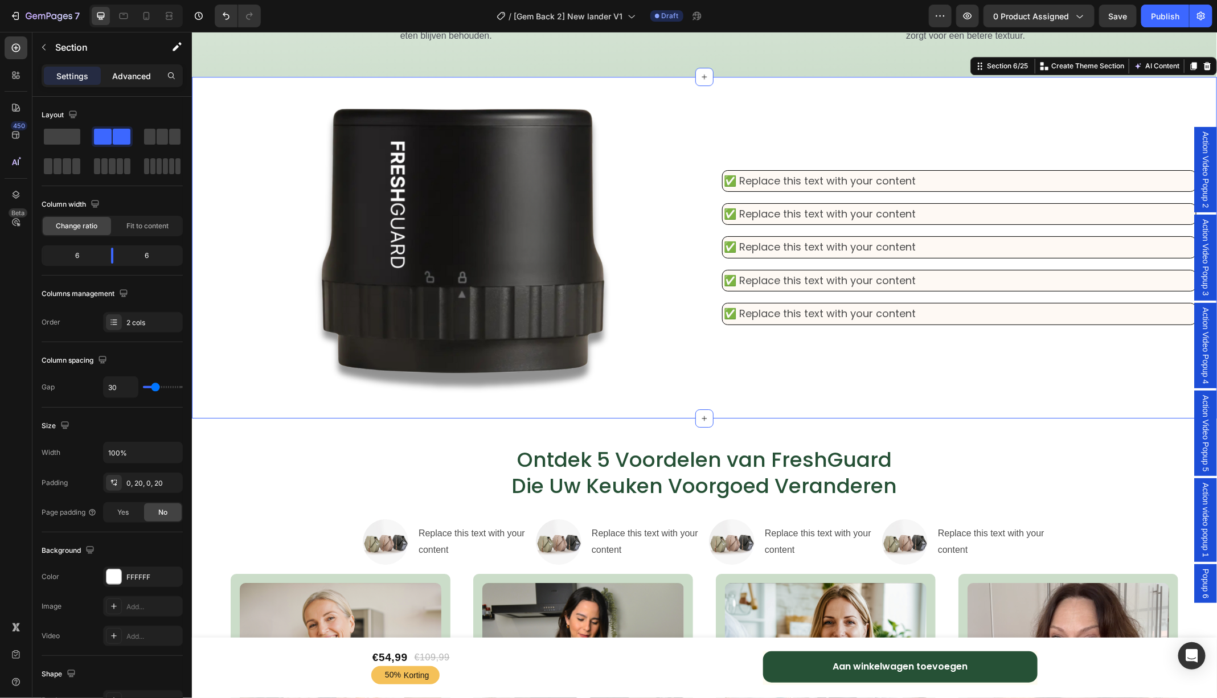
click at [118, 72] on p "Advanced" at bounding box center [131, 76] width 39 height 12
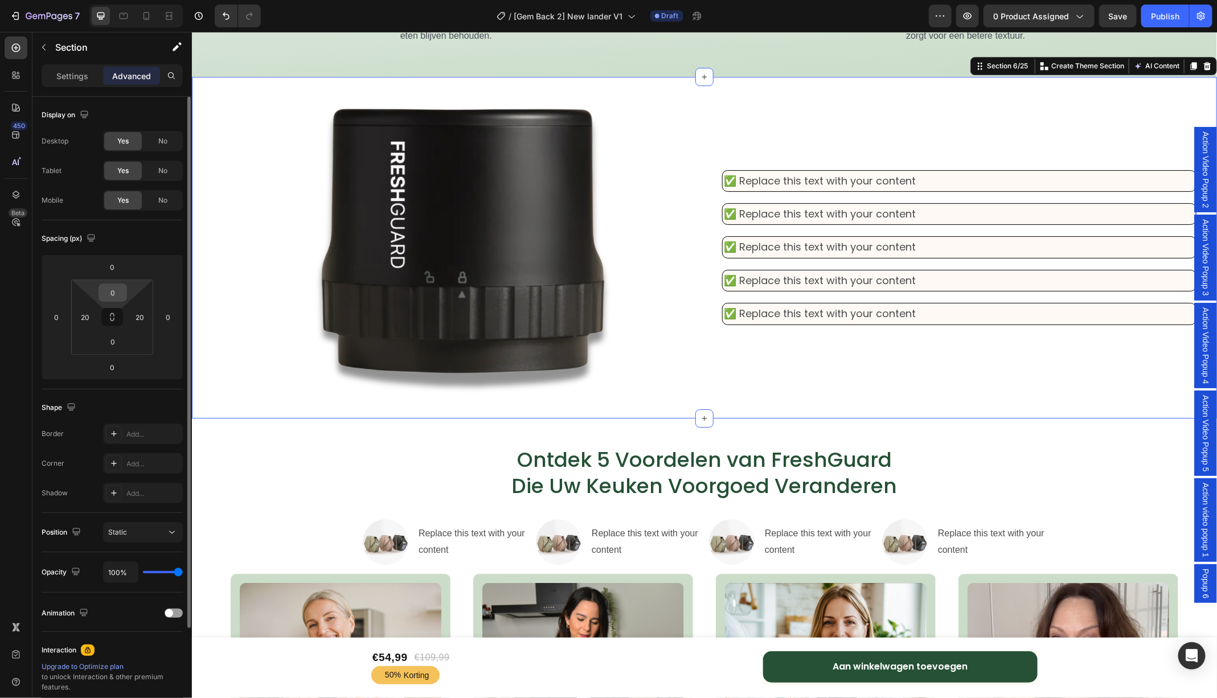
click at [113, 291] on input "0" at bounding box center [112, 292] width 23 height 17
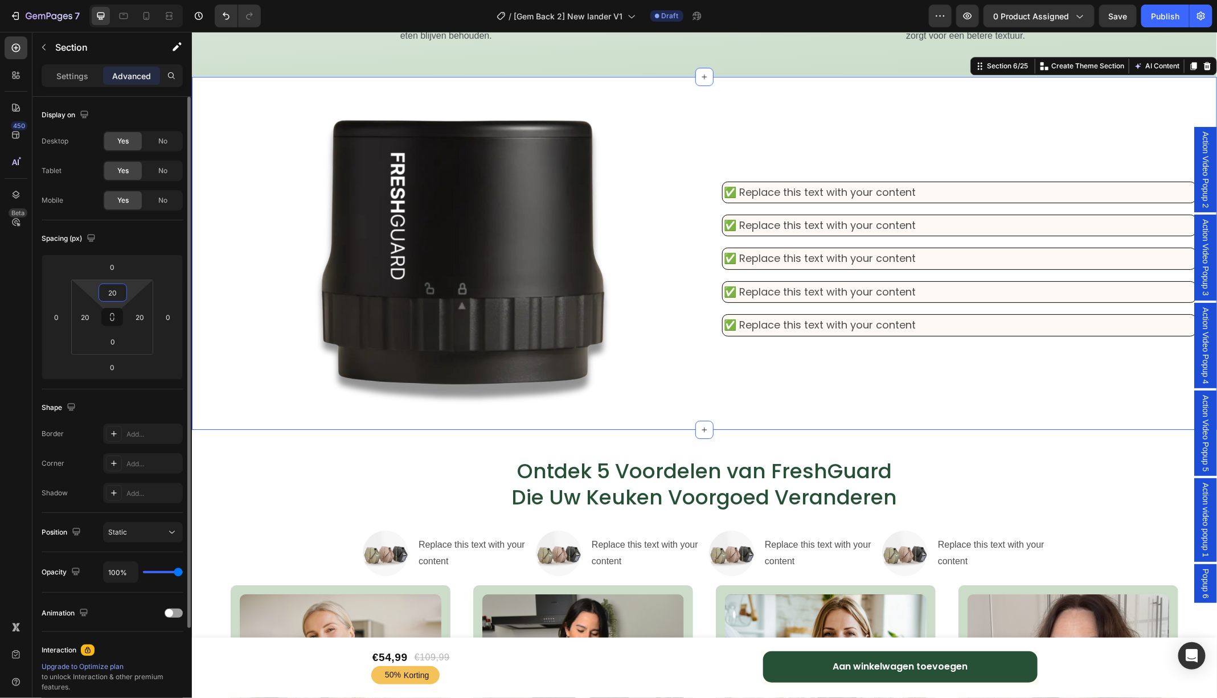
type input "2"
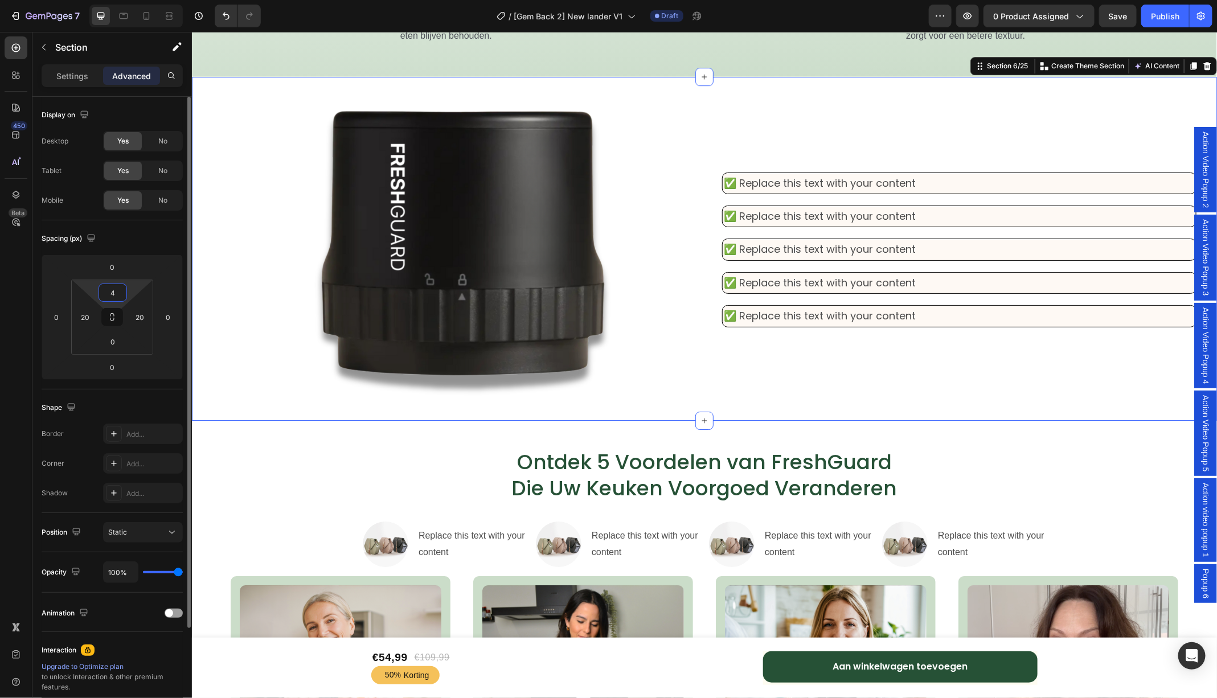
type input "40"
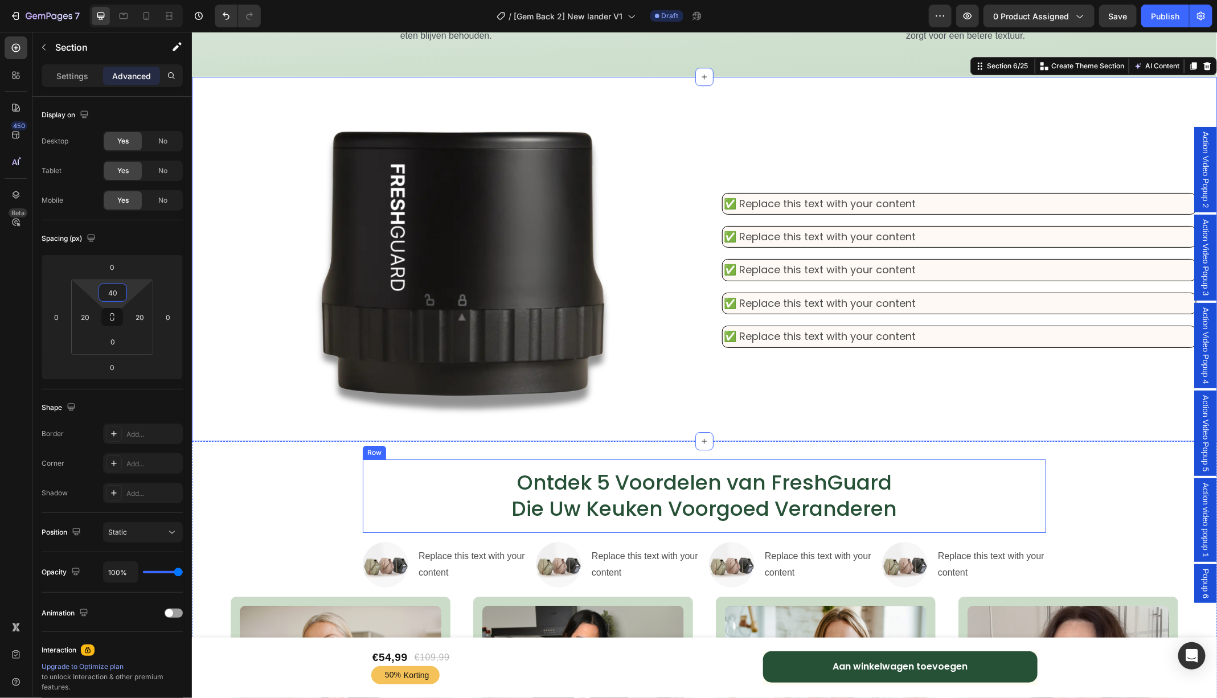
click at [929, 456] on div "Ontdek 5 Voordelen van FreshGuard Die Uw Keuken Voorgoed Veranderen Heading Row…" at bounding box center [703, 711] width 1025 height 541
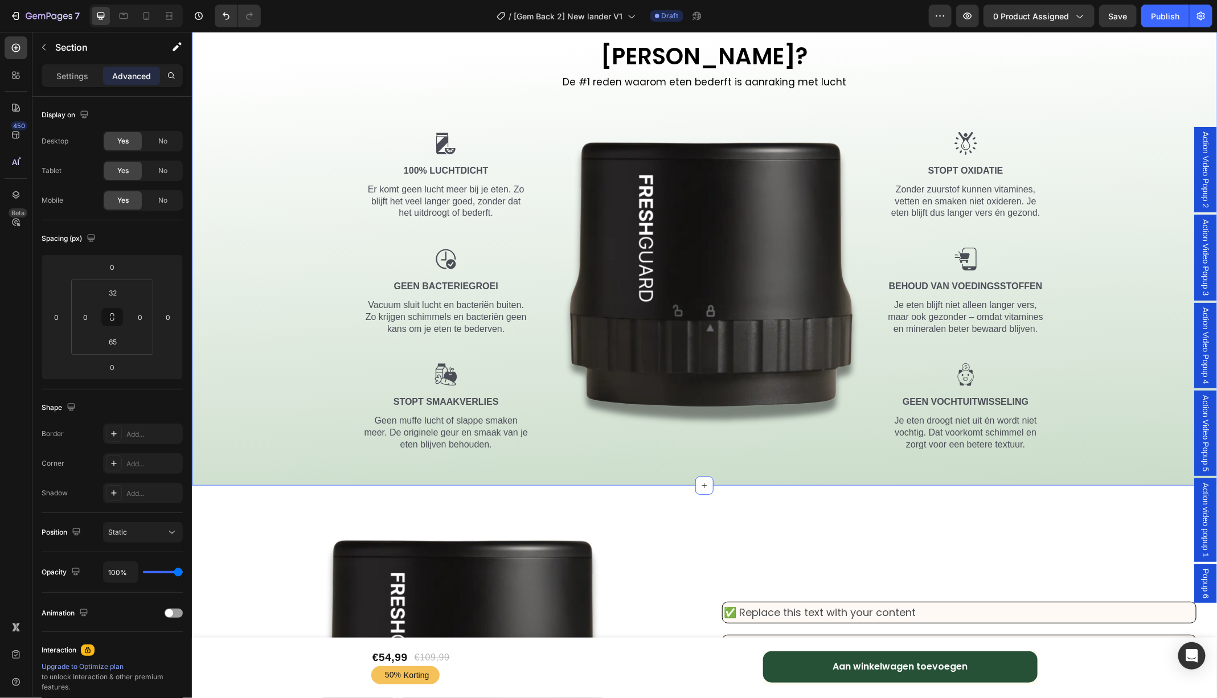
scroll to position [1544, 0]
click at [146, 15] on icon at bounding box center [146, 15] width 11 height 11
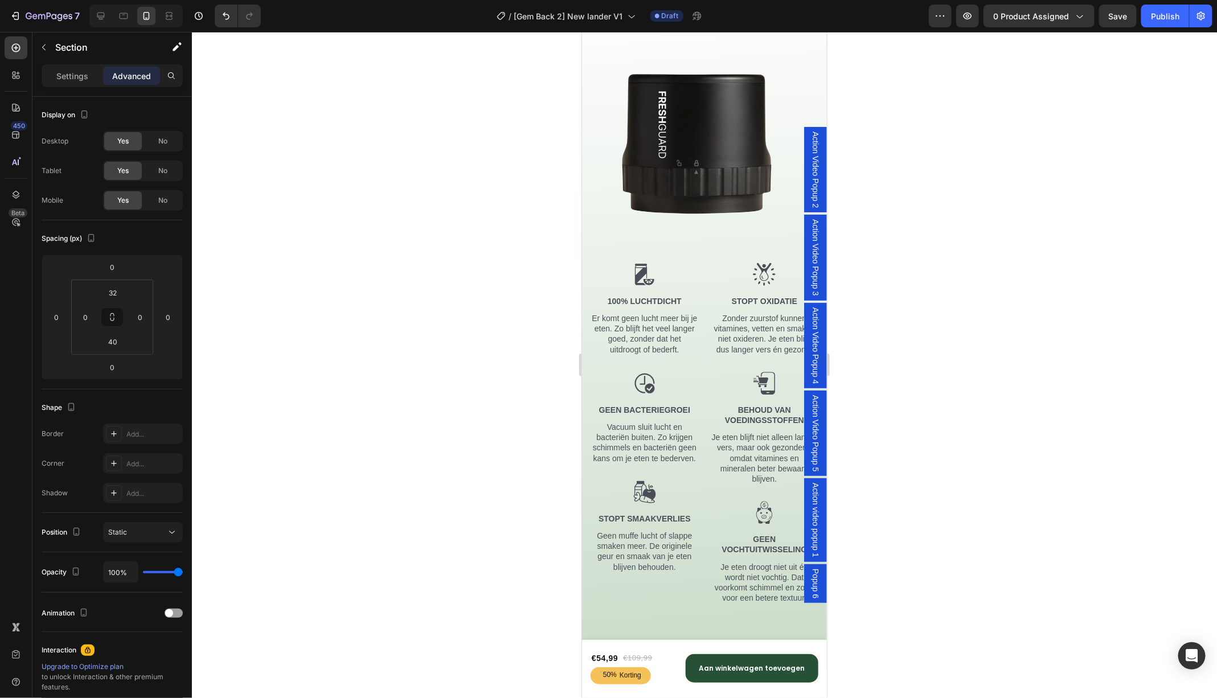
scroll to position [1617, 0]
click at [99, 15] on icon at bounding box center [100, 16] width 7 height 7
type input "65"
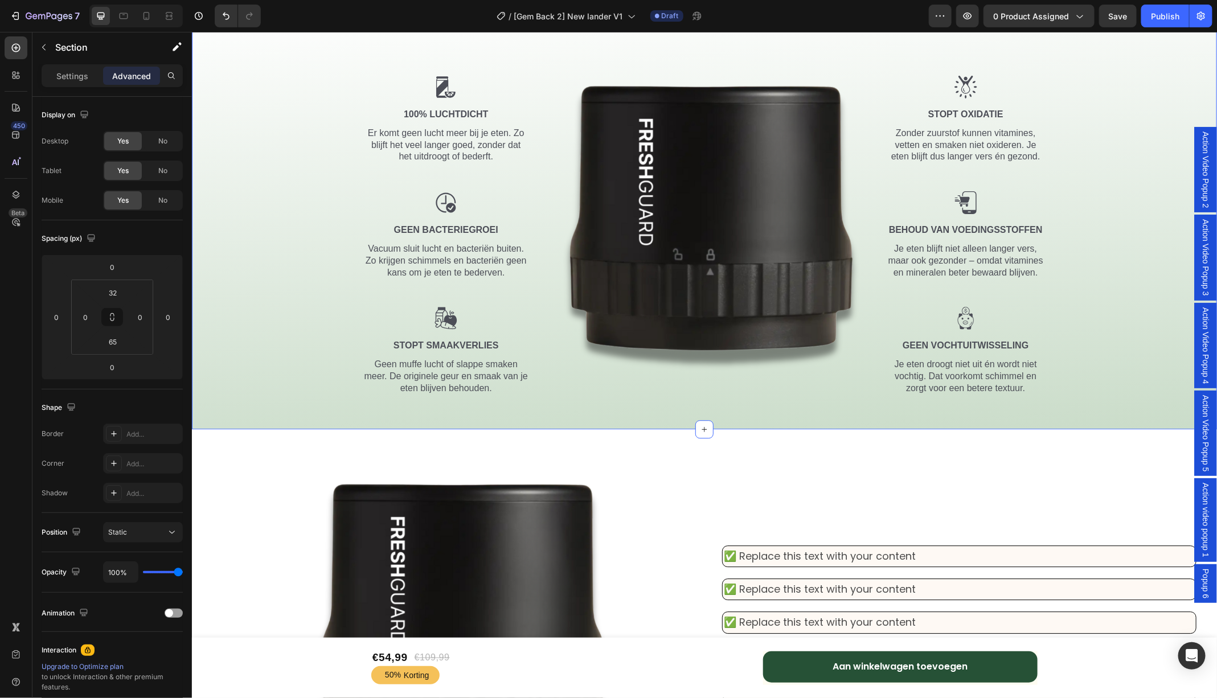
scroll to position [1480, 0]
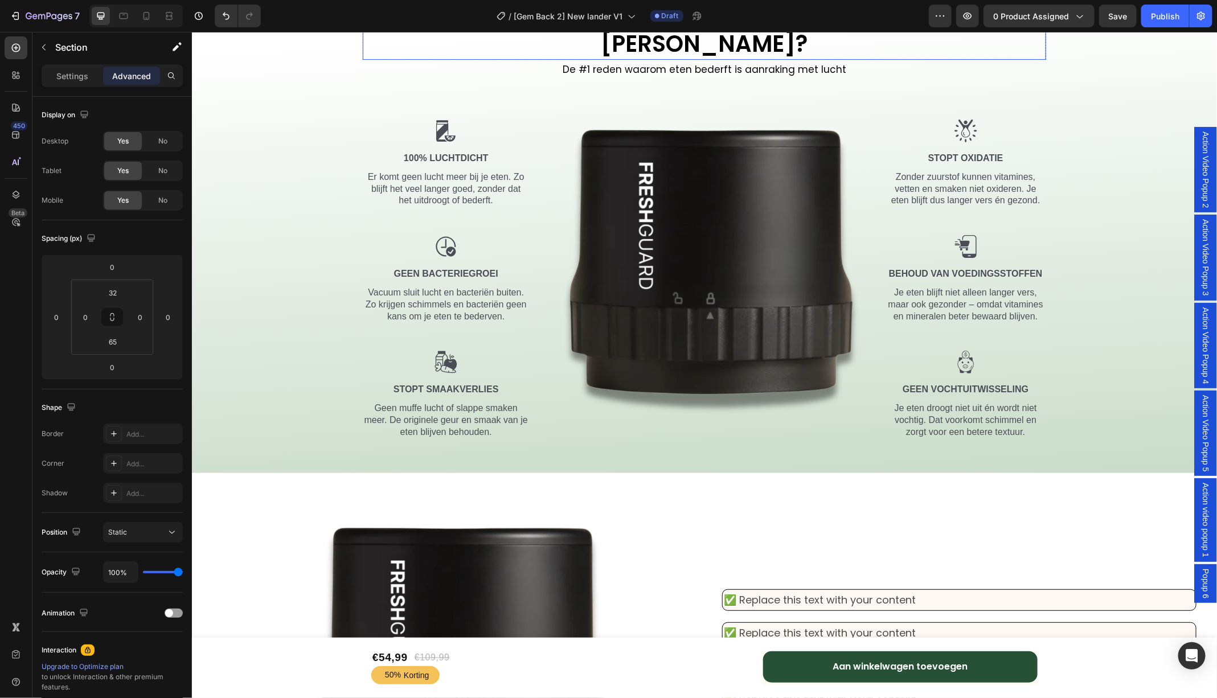
click at [402, 104] on div "Waarom Vacuüm? Heading Row De #1 reden waarom eten bederft is aanraking met luc…" at bounding box center [703, 229] width 1025 height 488
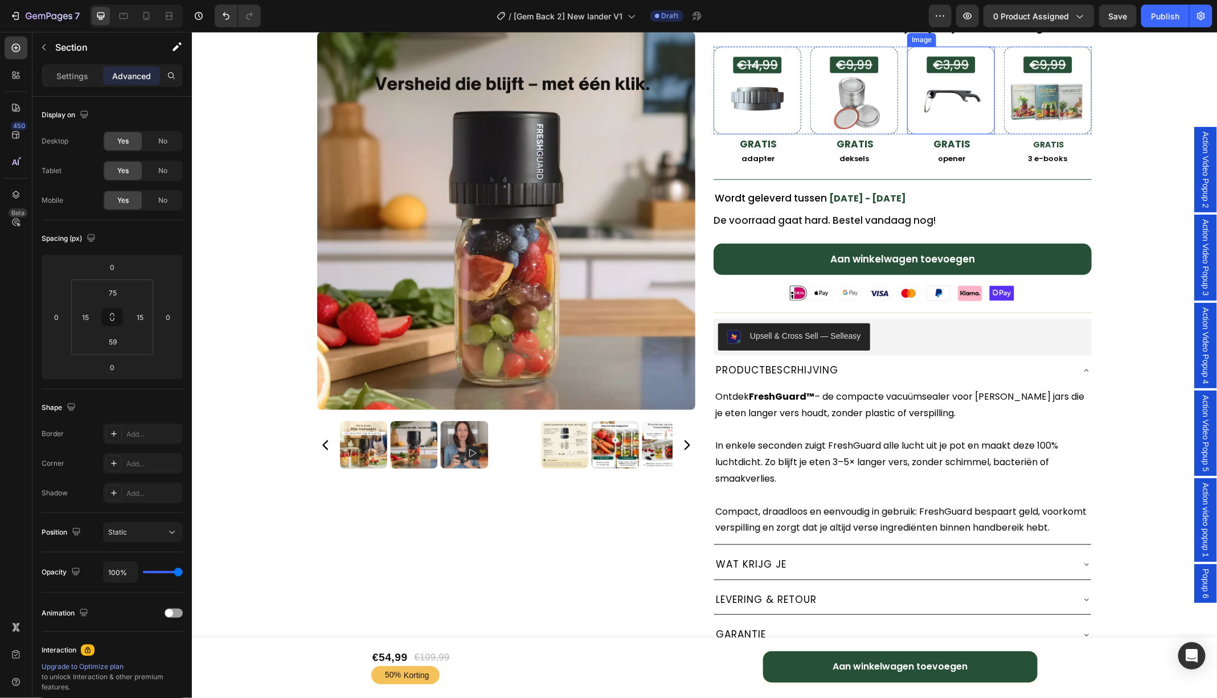
scroll to position [270, 0]
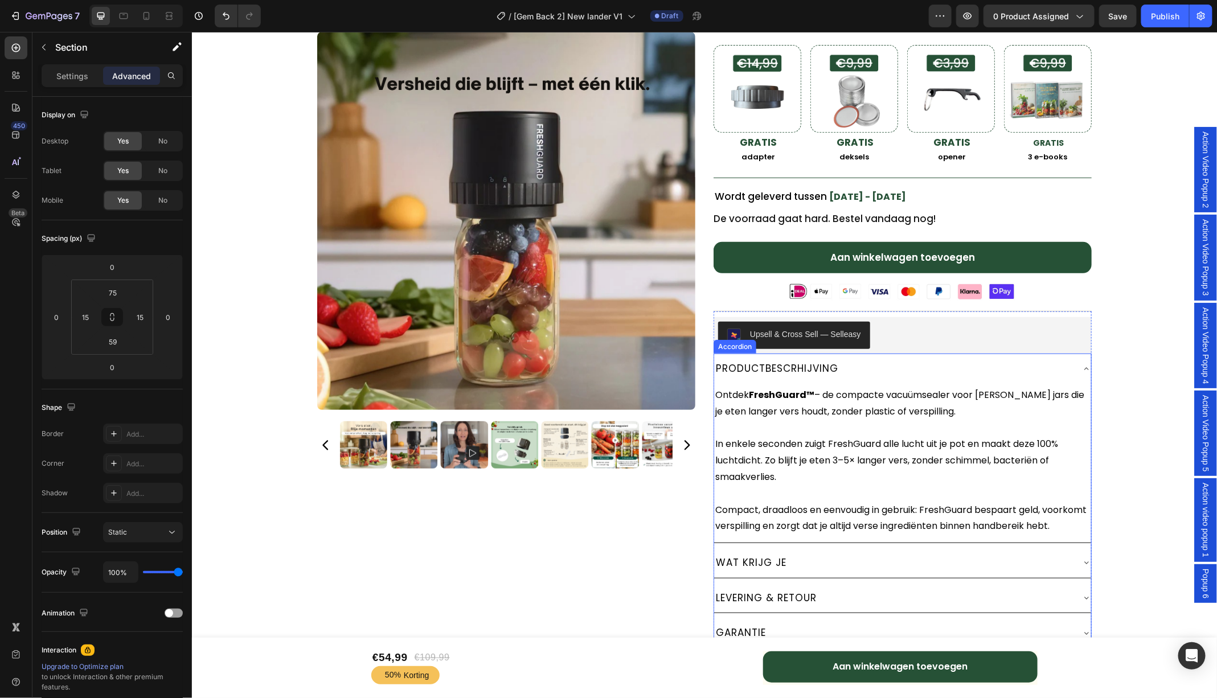
click at [1088, 359] on div "PRODUCTBESCRHIJVING" at bounding box center [901, 368] width 377 height 30
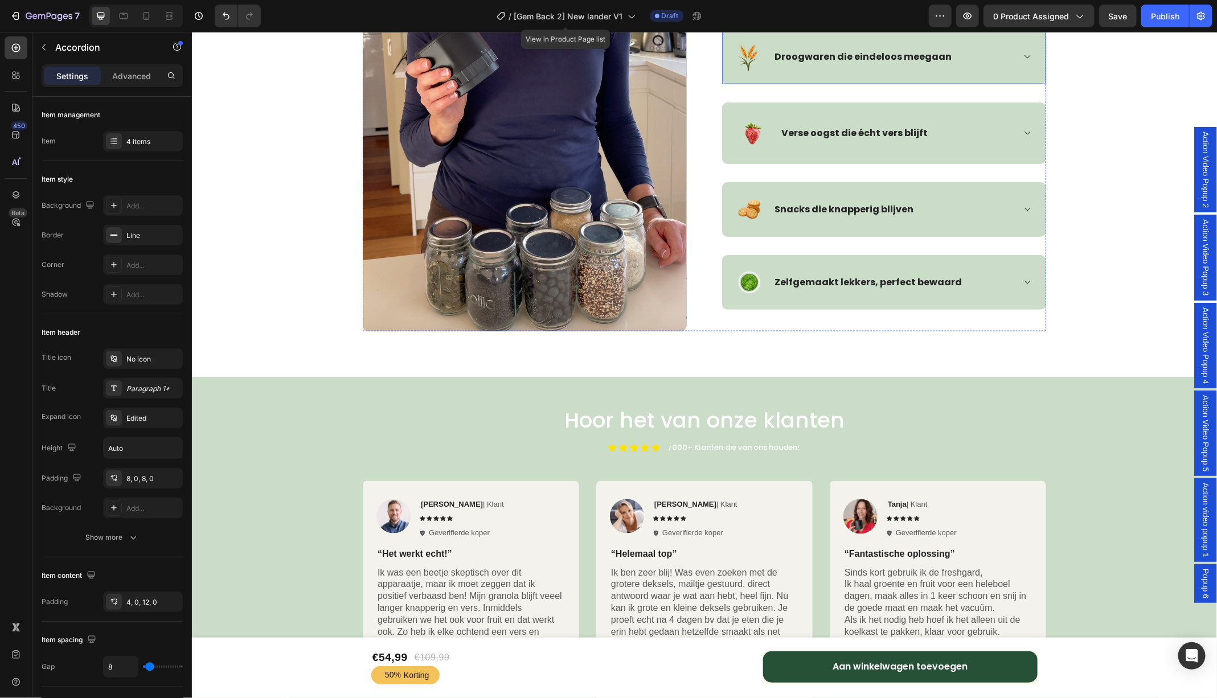
scroll to position [3083, 0]
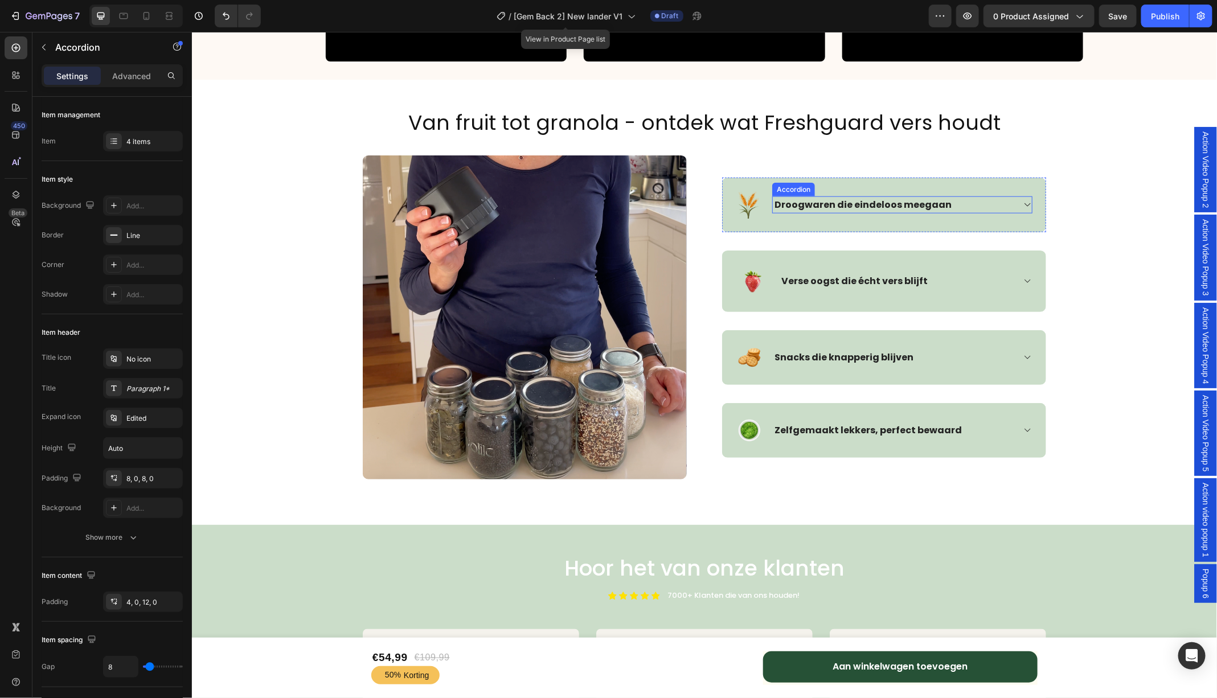
click at [1028, 202] on icon at bounding box center [1026, 204] width 9 height 9
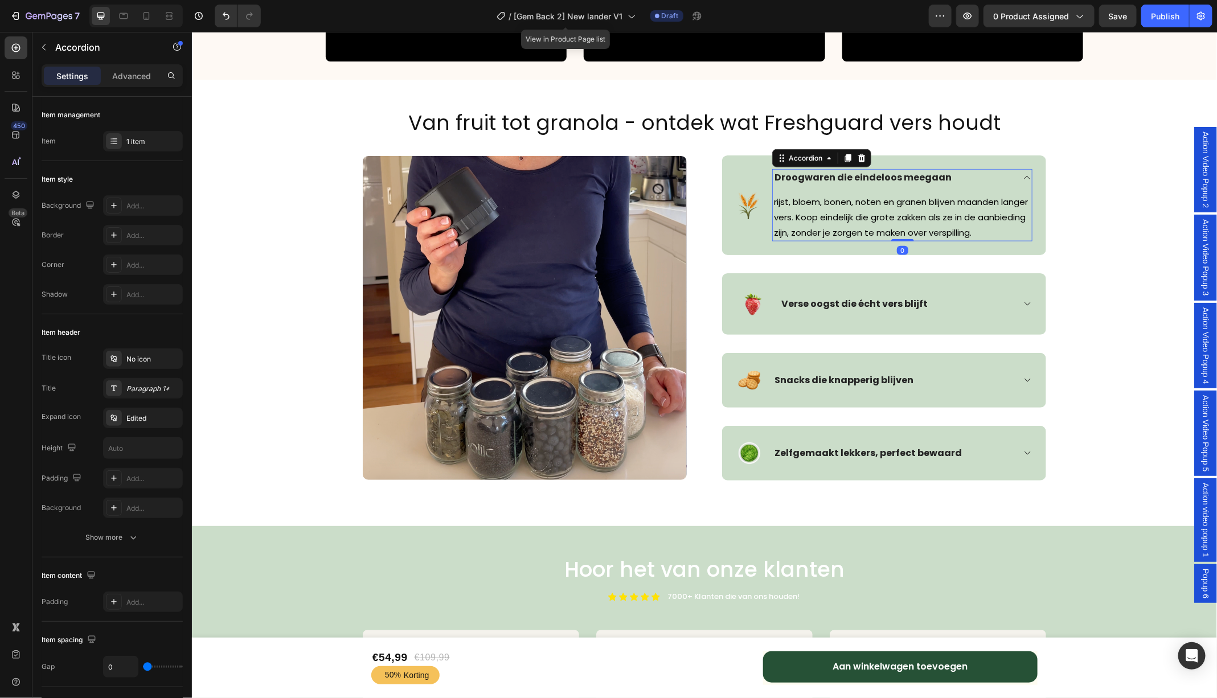
click at [1025, 178] on icon at bounding box center [1026, 176] width 9 height 9
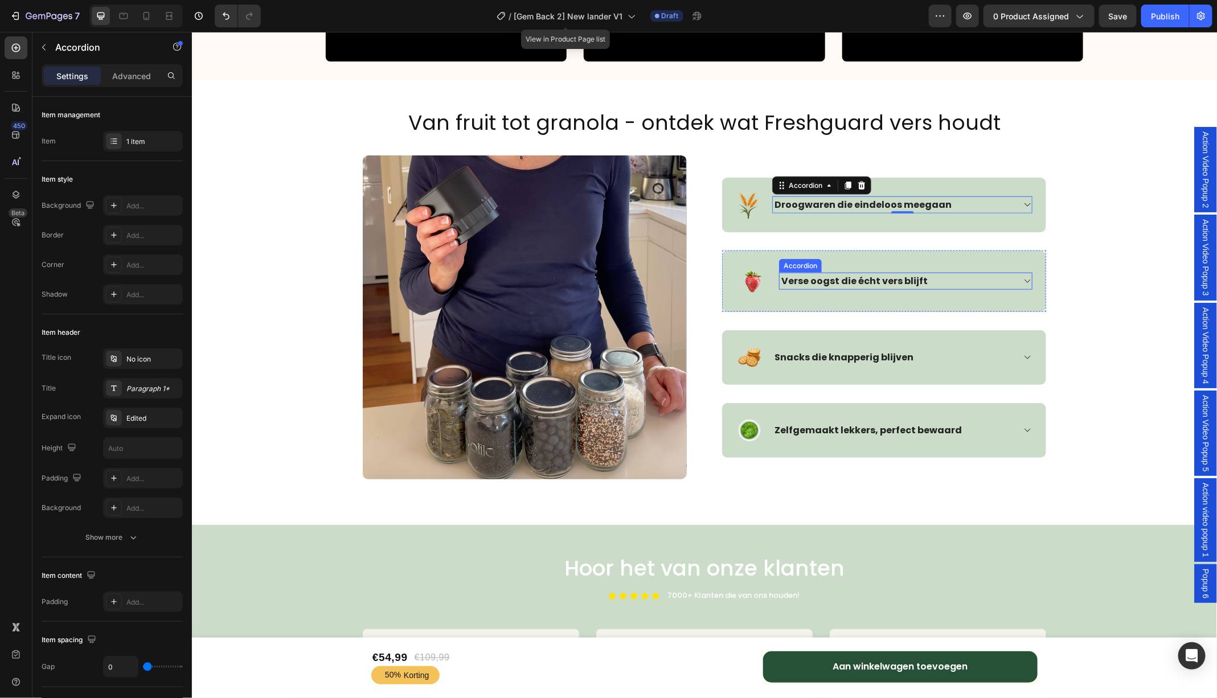
click at [1029, 276] on icon at bounding box center [1026, 280] width 9 height 9
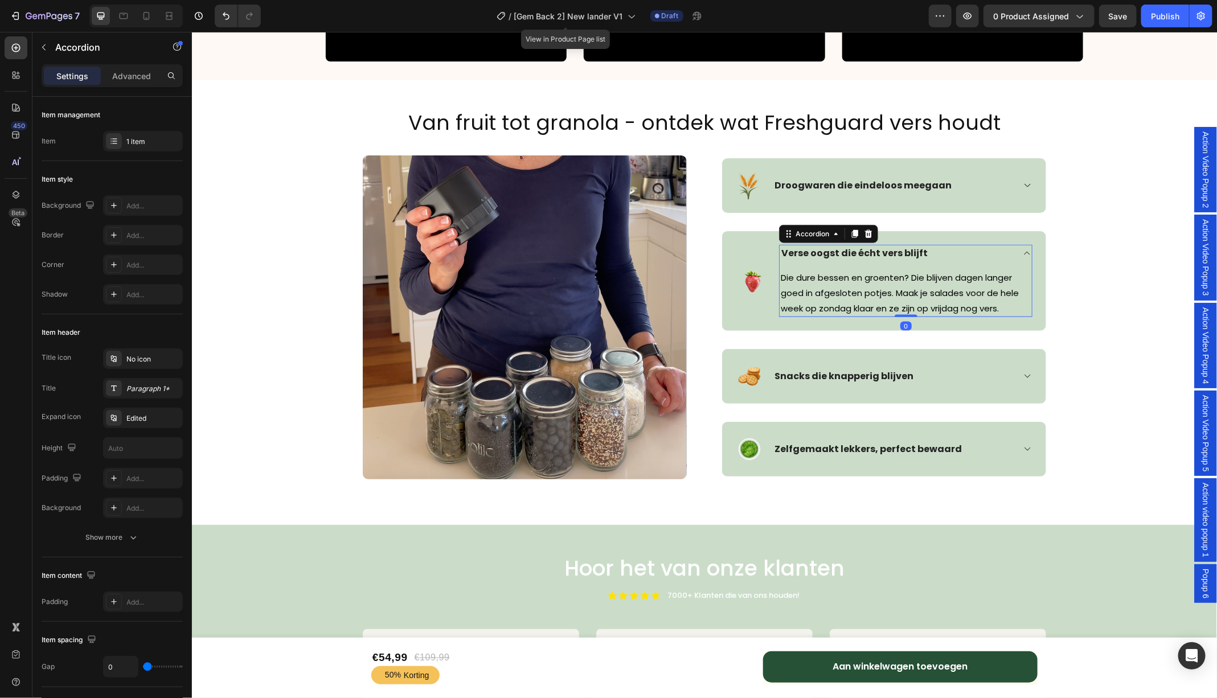
click at [1026, 252] on icon at bounding box center [1026, 252] width 9 height 9
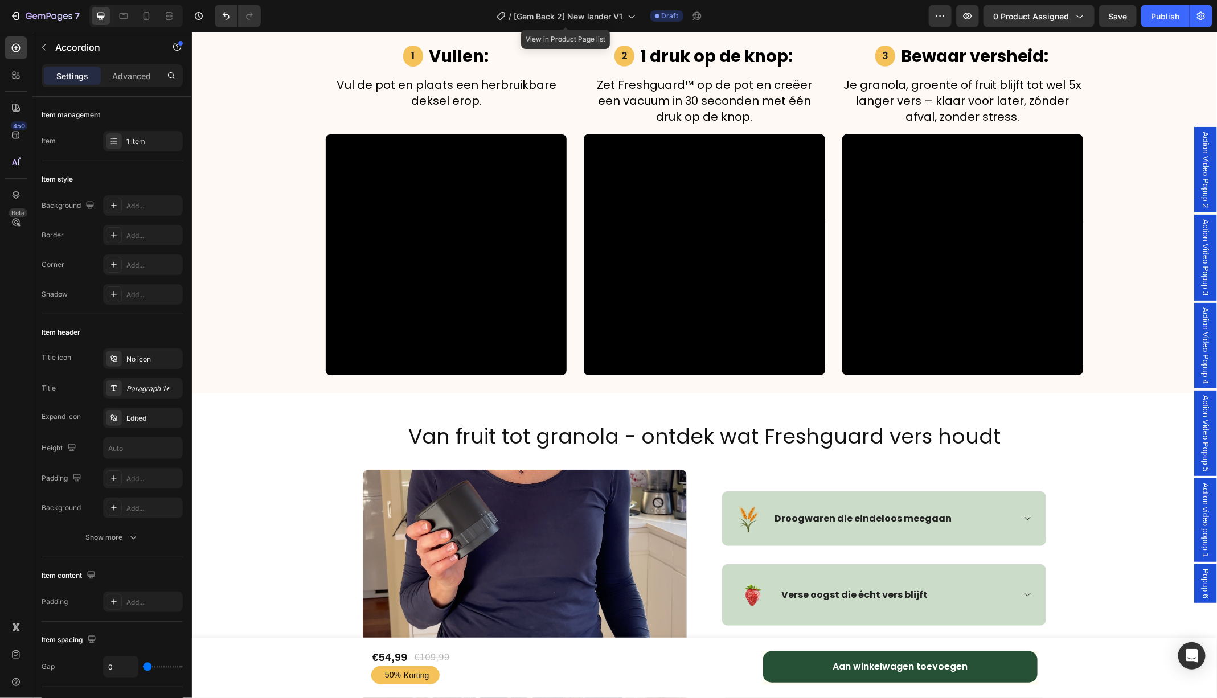
scroll to position [2632, 0]
